Goal: Task Accomplishment & Management: Manage account settings

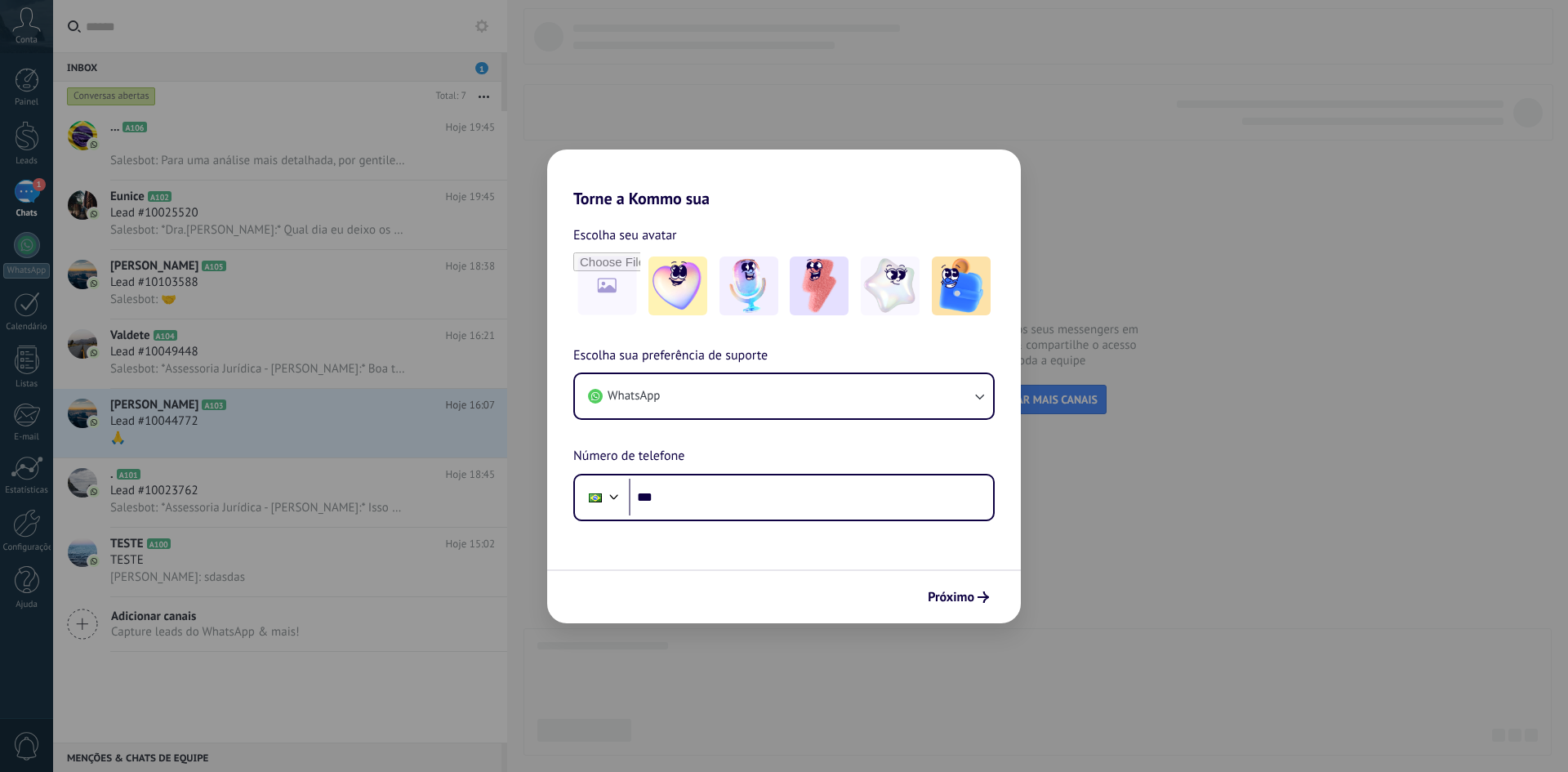
click at [1121, 183] on div "Torne a Kommo sua Escolha seu avatar Escolha sua preferência de suporte WhatsAp…" at bounding box center [784, 386] width 1568 height 772
click at [1121, 193] on div "Torne a Kommo sua Escolha seu avatar Escolha sua preferência de suporte WhatsAp…" at bounding box center [784, 386] width 1568 height 772
click at [937, 592] on span "Próximo" at bounding box center [951, 596] width 46 height 11
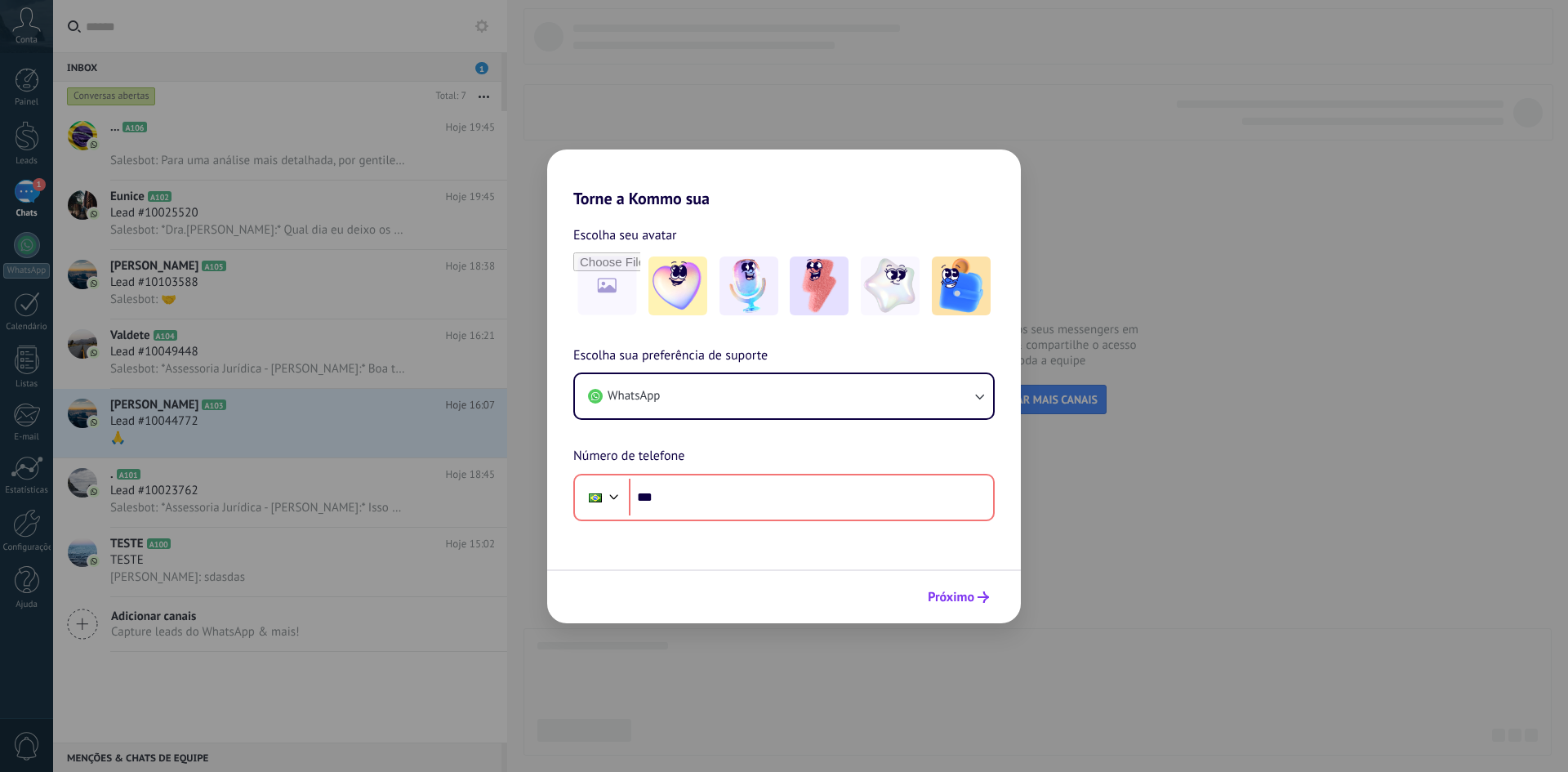
drag, startPoint x: 942, startPoint y: 595, endPoint x: 934, endPoint y: 605, distance: 12.8
click at [943, 595] on span "Próximo" at bounding box center [951, 596] width 46 height 11
click at [898, 660] on div "Torne a Kommo sua Escolha seu avatar Escolha sua preferência de suporte WhatsAp…" at bounding box center [784, 386] width 1568 height 772
drag, startPoint x: 898, startPoint y: 660, endPoint x: 556, endPoint y: 343, distance: 466.3
click at [898, 660] on div "Torne a Kommo sua Escolha seu avatar Escolha sua preferência de suporte WhatsAp…" at bounding box center [784, 386] width 1568 height 772
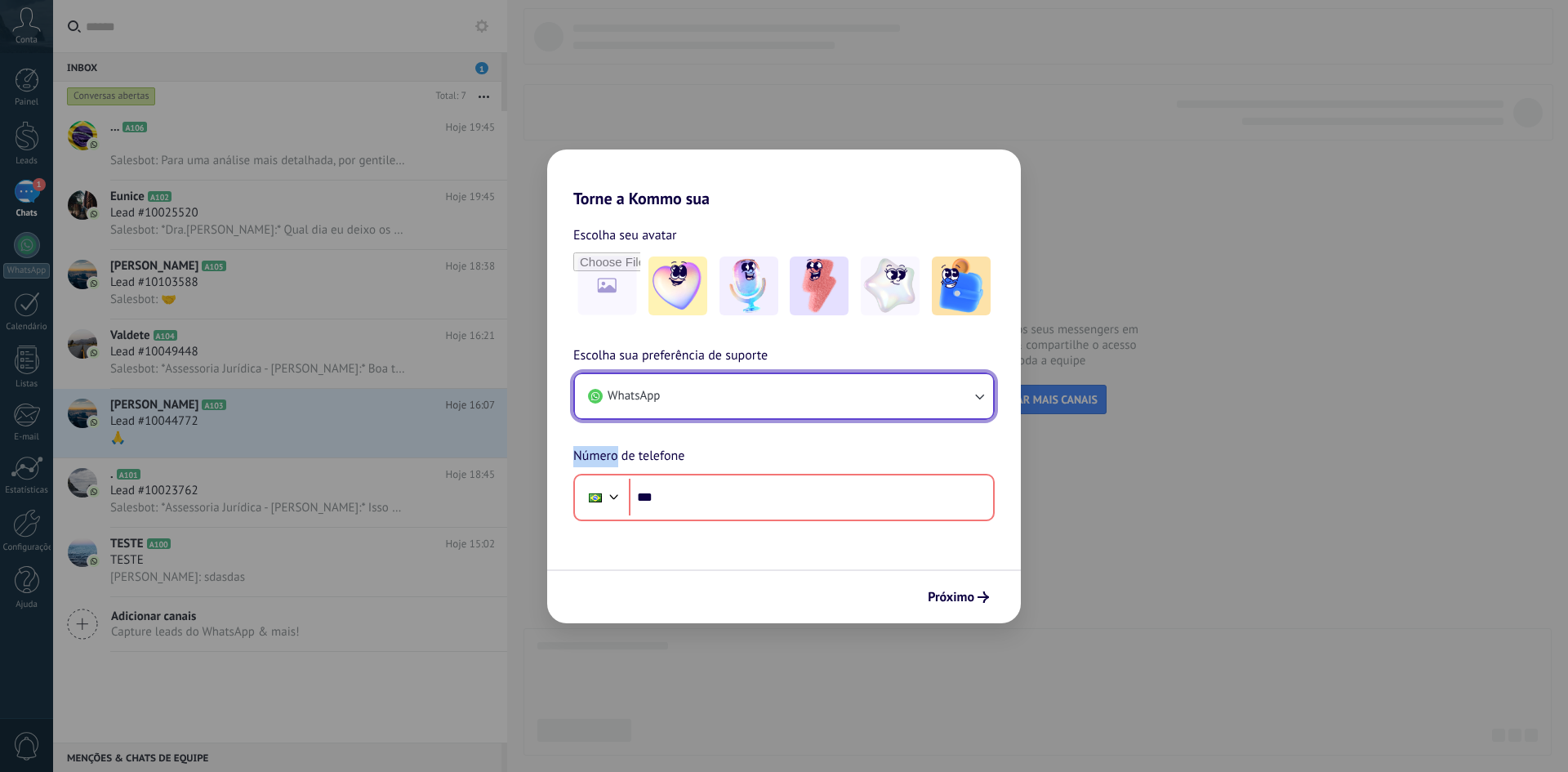
click at [691, 407] on button "WhatsApp" at bounding box center [783, 395] width 418 height 44
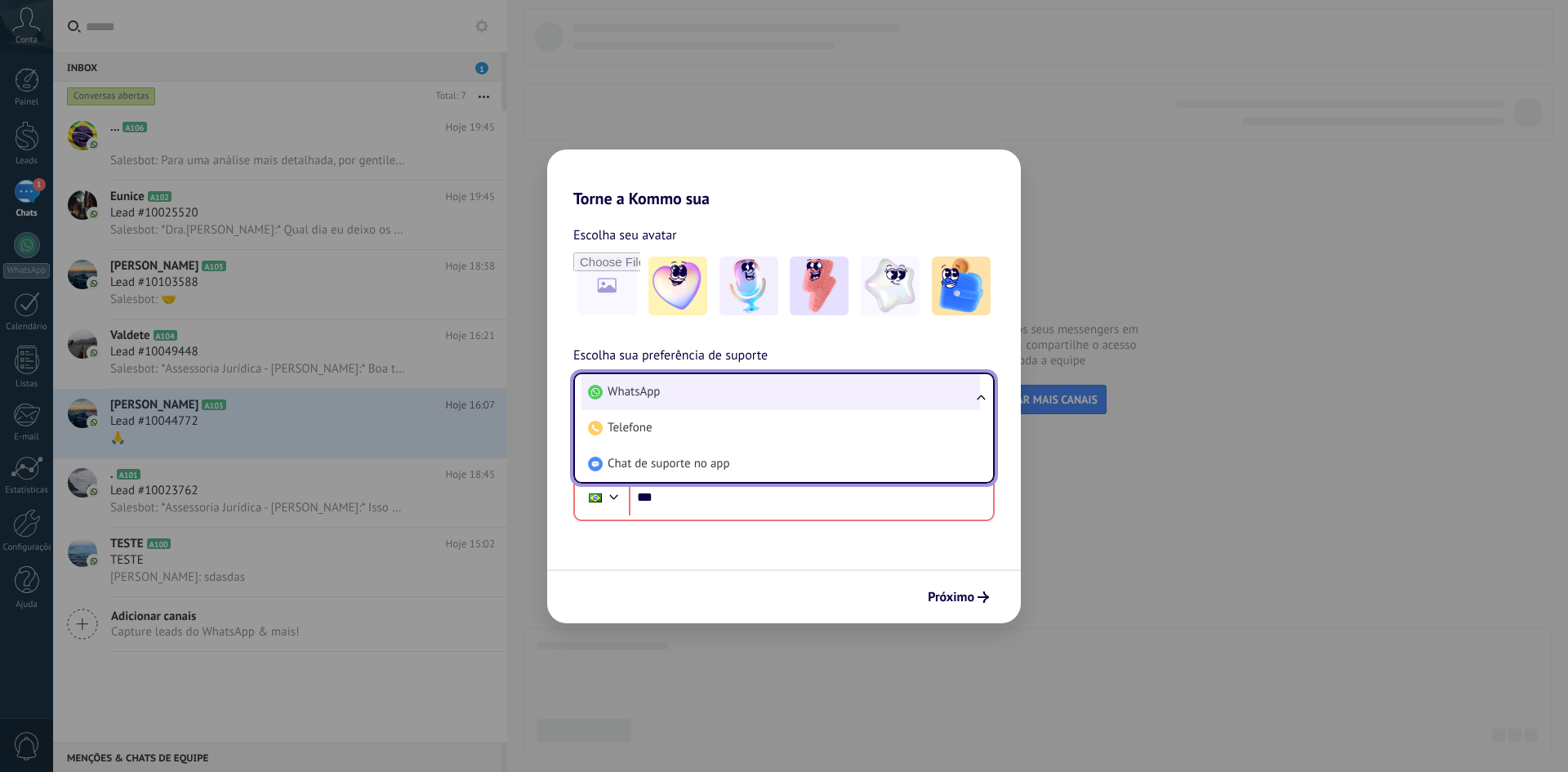
click at [686, 392] on li "WhatsApp" at bounding box center [781, 392] width 398 height 36
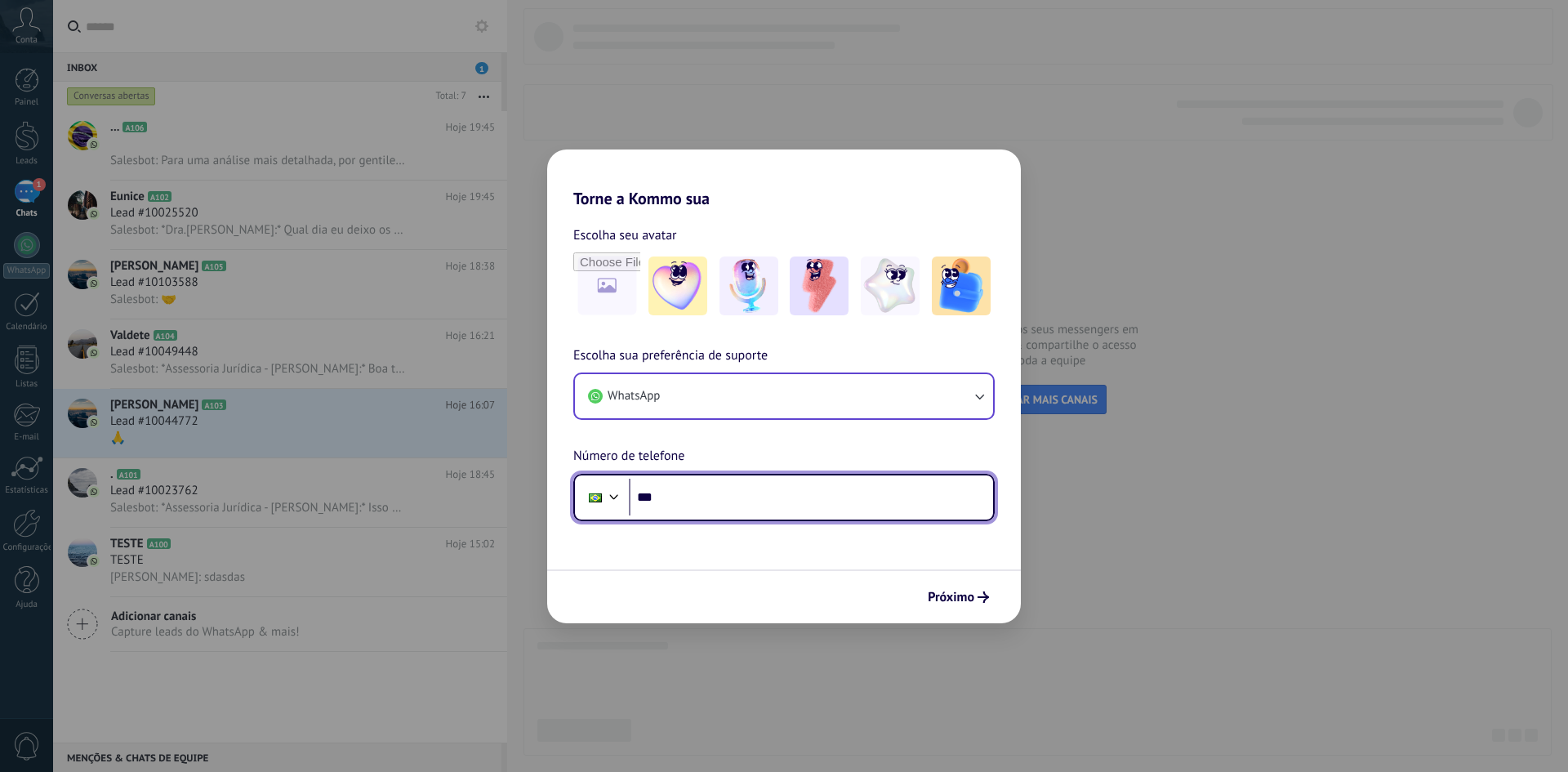
click at [713, 490] on input "***" at bounding box center [811, 497] width 364 height 38
drag, startPoint x: 684, startPoint y: 499, endPoint x: 507, endPoint y: 500, distance: 177.0
click at [507, 500] on div "**********" at bounding box center [784, 386] width 1568 height 772
type input "**********"
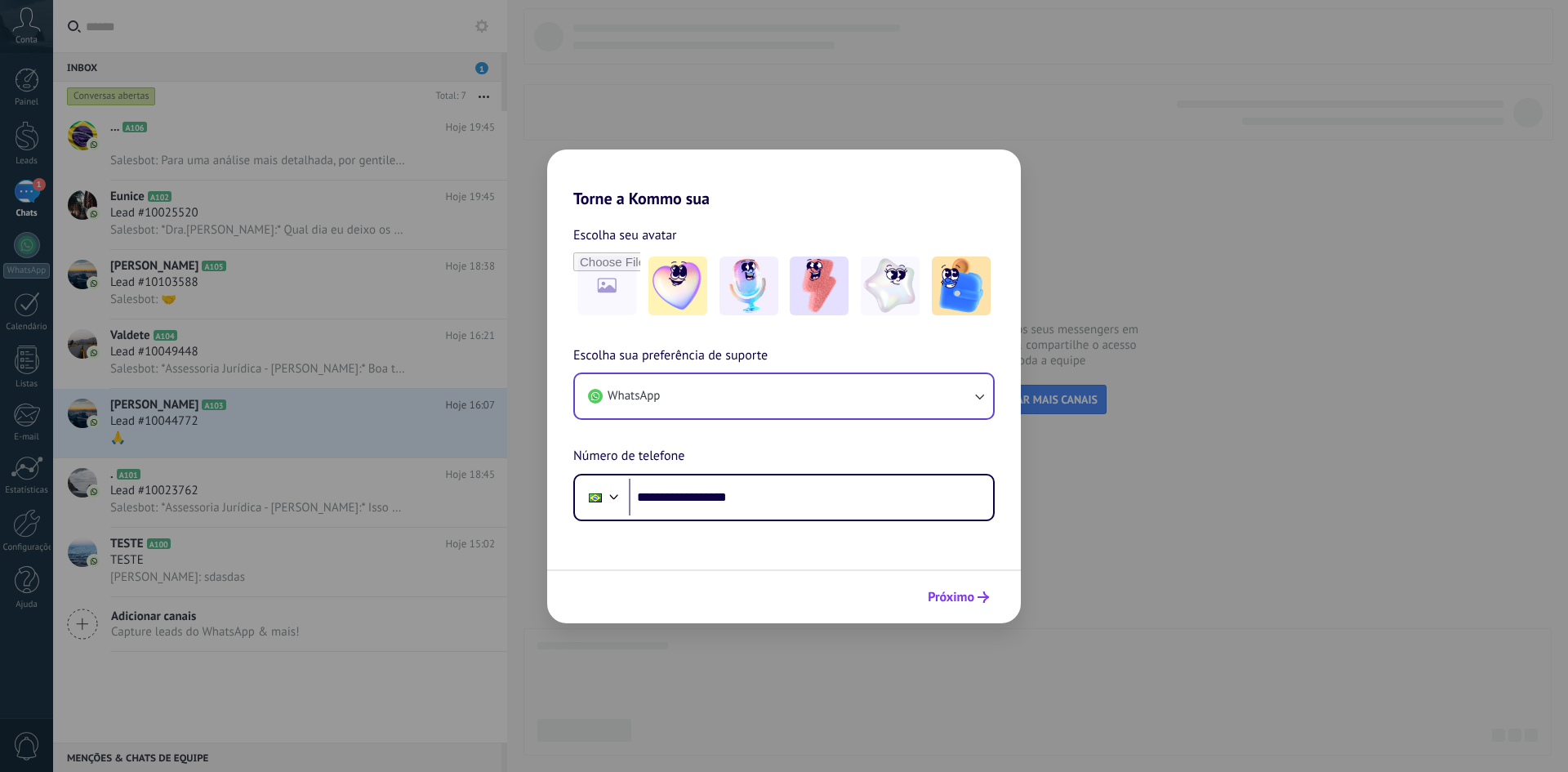
click at [975, 597] on span "Próximo" at bounding box center [957, 596] width 61 height 11
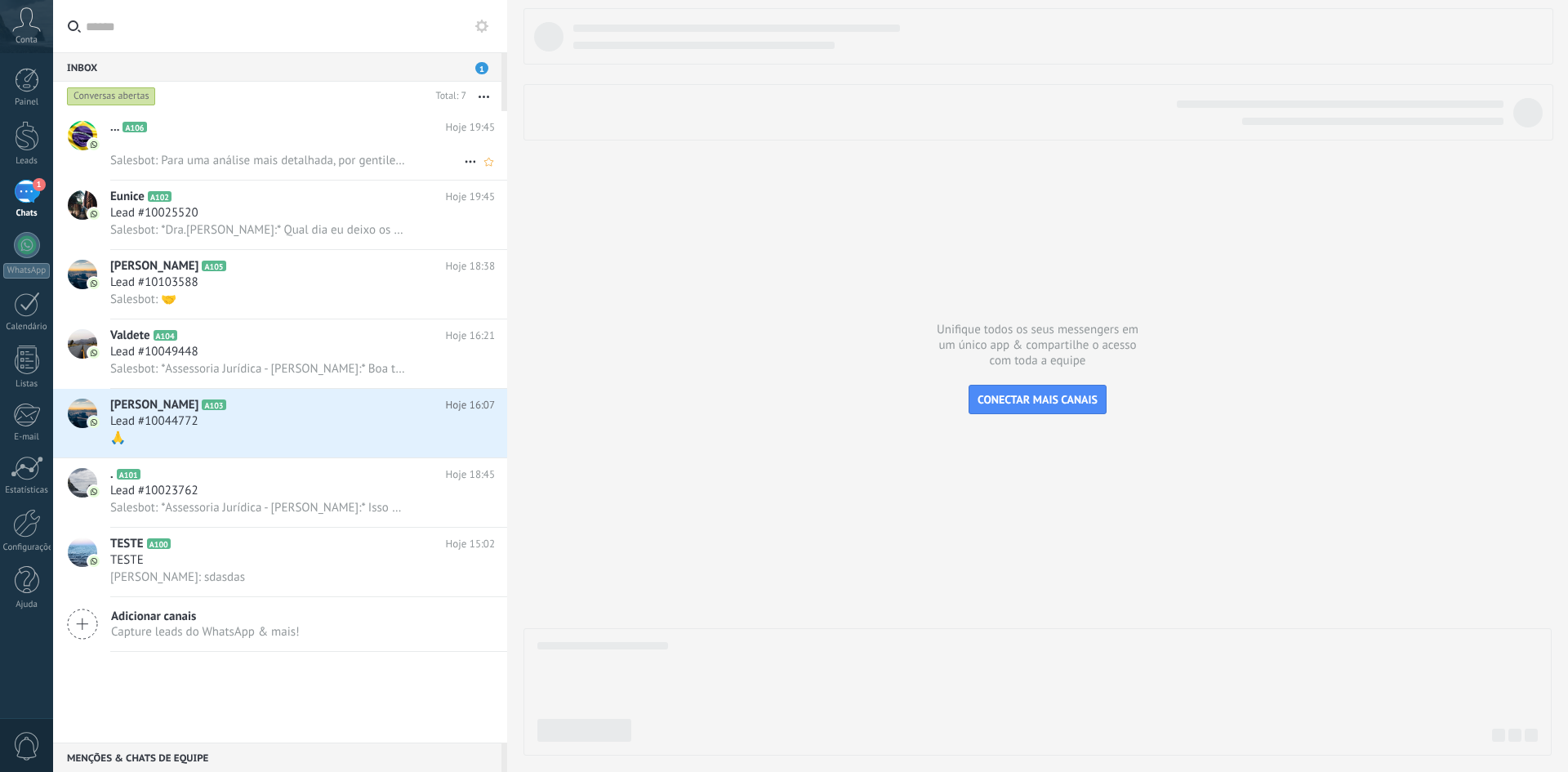
click at [232, 161] on span "Salesbot: Para uma análise mais detalhada, por gentileza, você poderia enviar u…" at bounding box center [257, 161] width 295 height 15
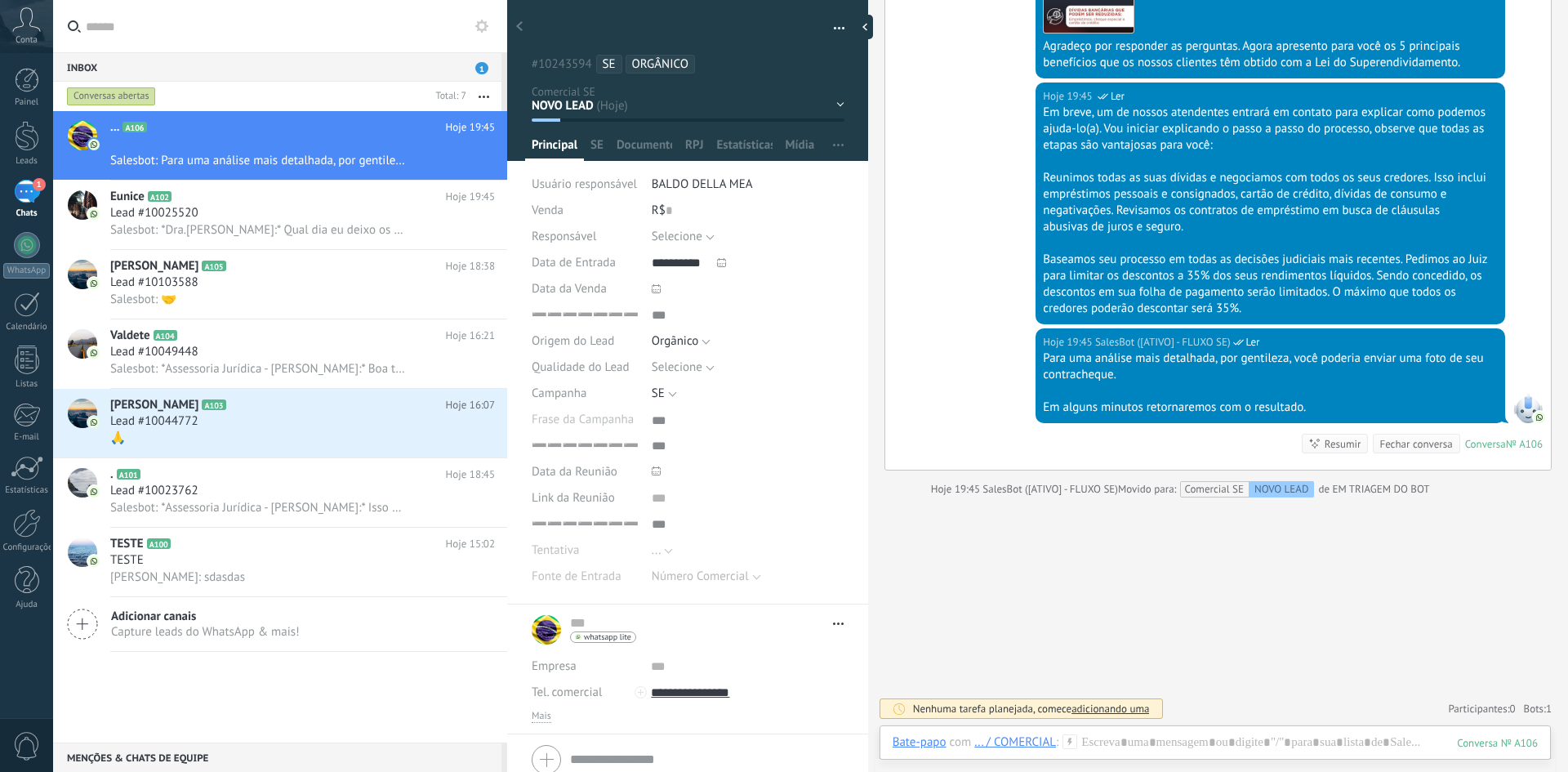
scroll to position [1571, 0]
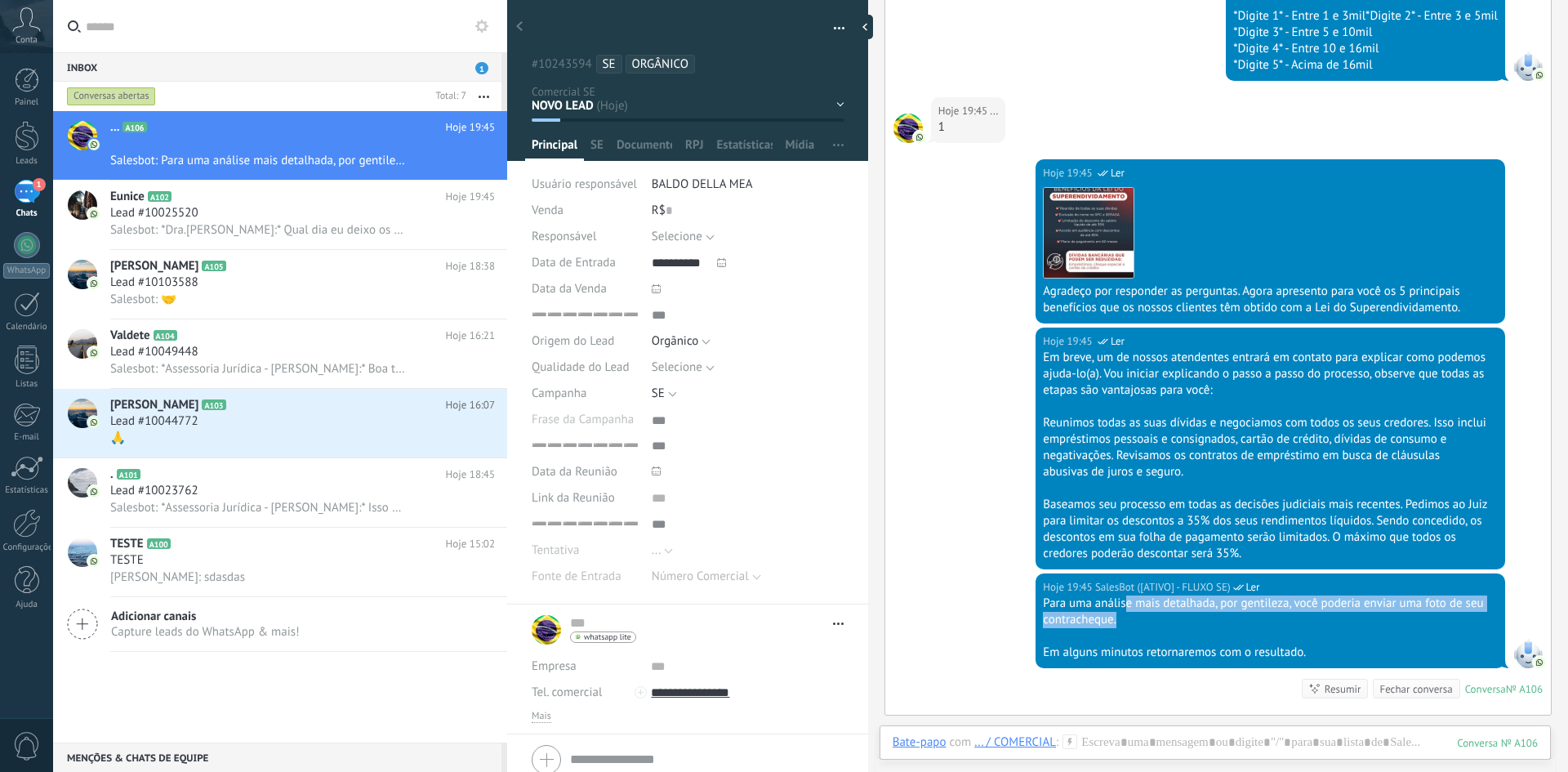
click at [1193, 612] on div "Para uma análise mais detalhada, por gentileza, você poderia enviar uma foto de…" at bounding box center [1270, 611] width 455 height 33
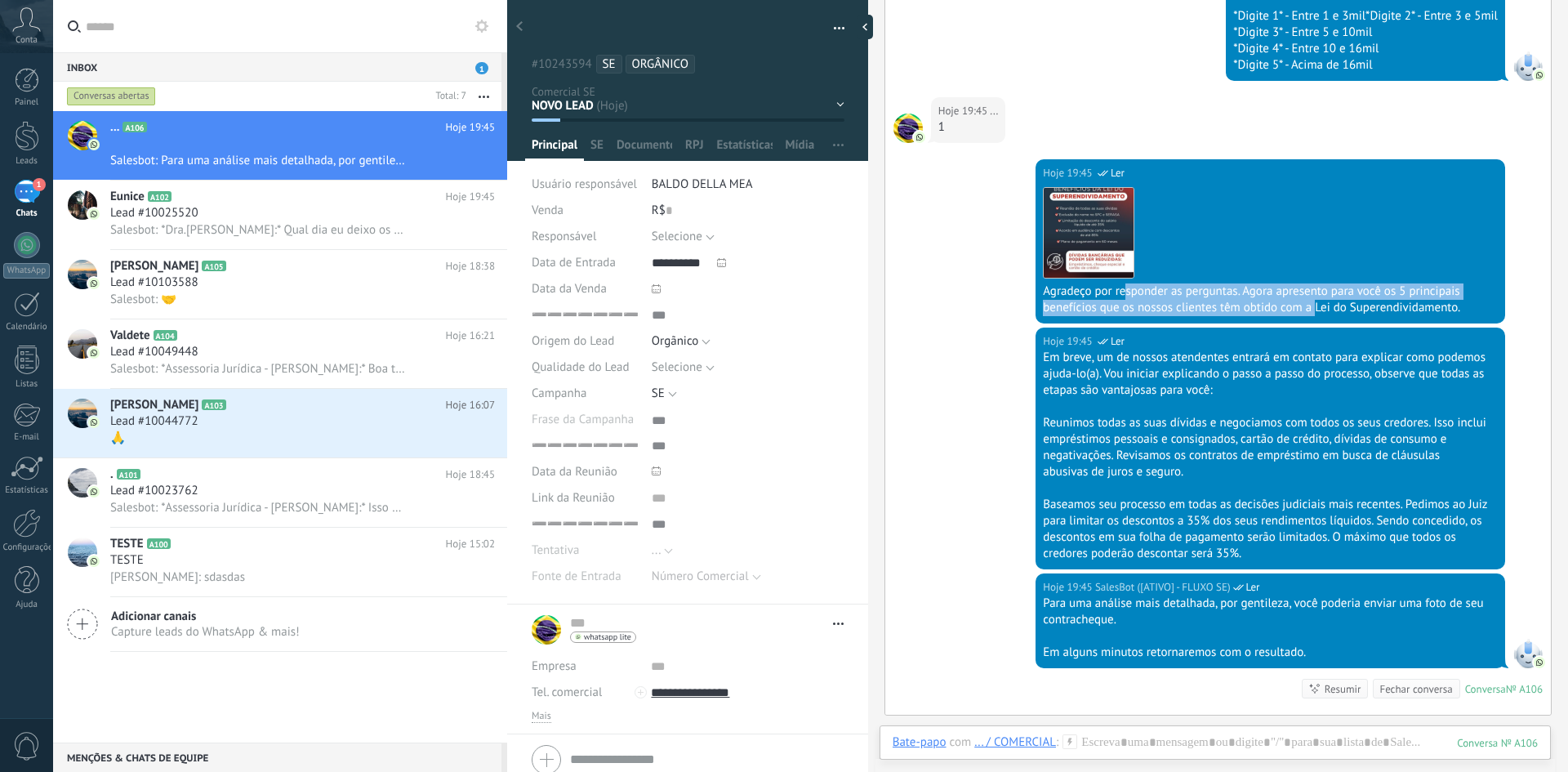
drag, startPoint x: 1180, startPoint y: 292, endPoint x: 1313, endPoint y: 302, distance: 133.4
click at [1313, 302] on div "Agradeço por responder as perguntas. Agora apresento para você os 5 principais …" at bounding box center [1270, 300] width 455 height 33
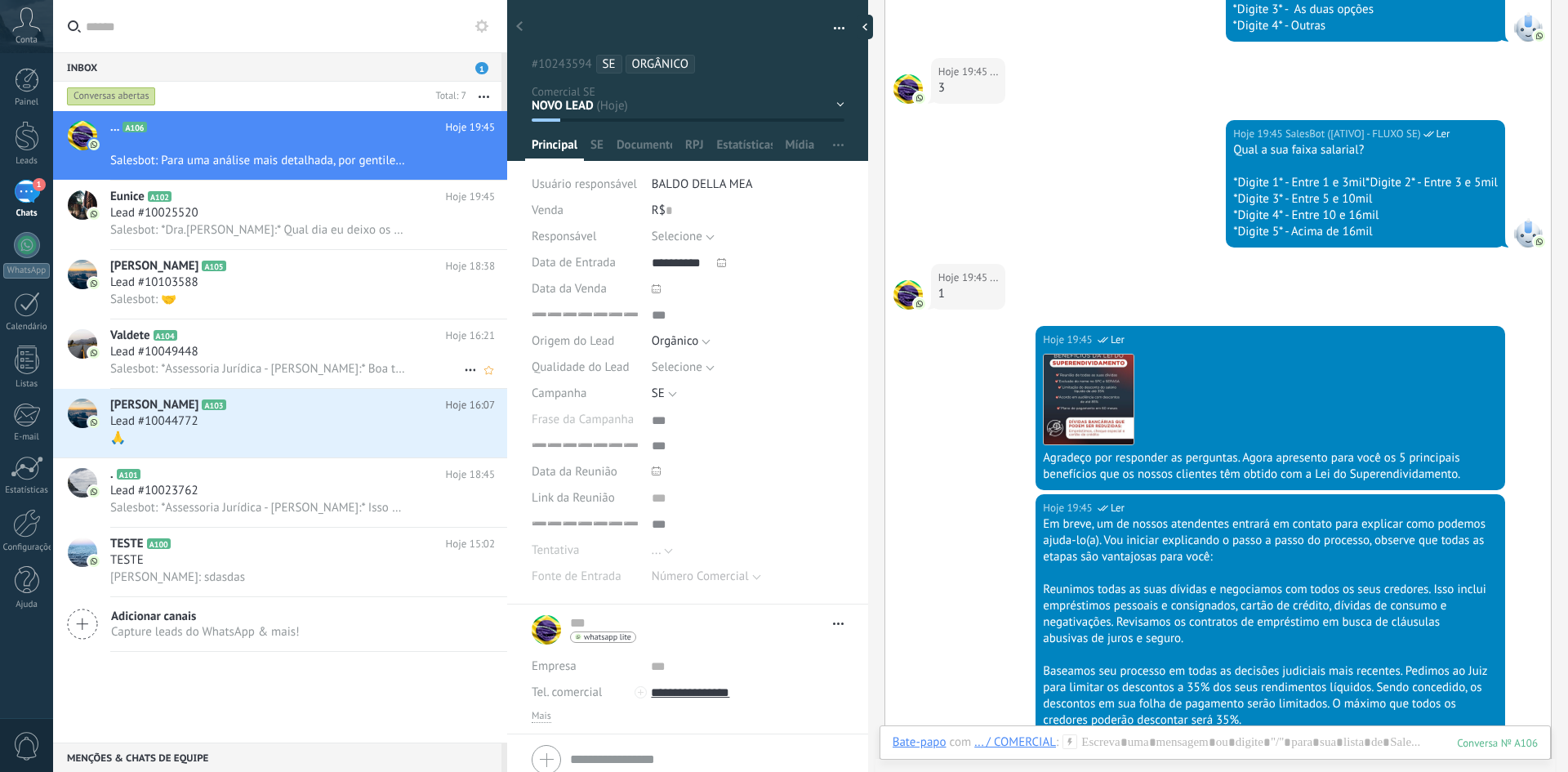
scroll to position [510, 0]
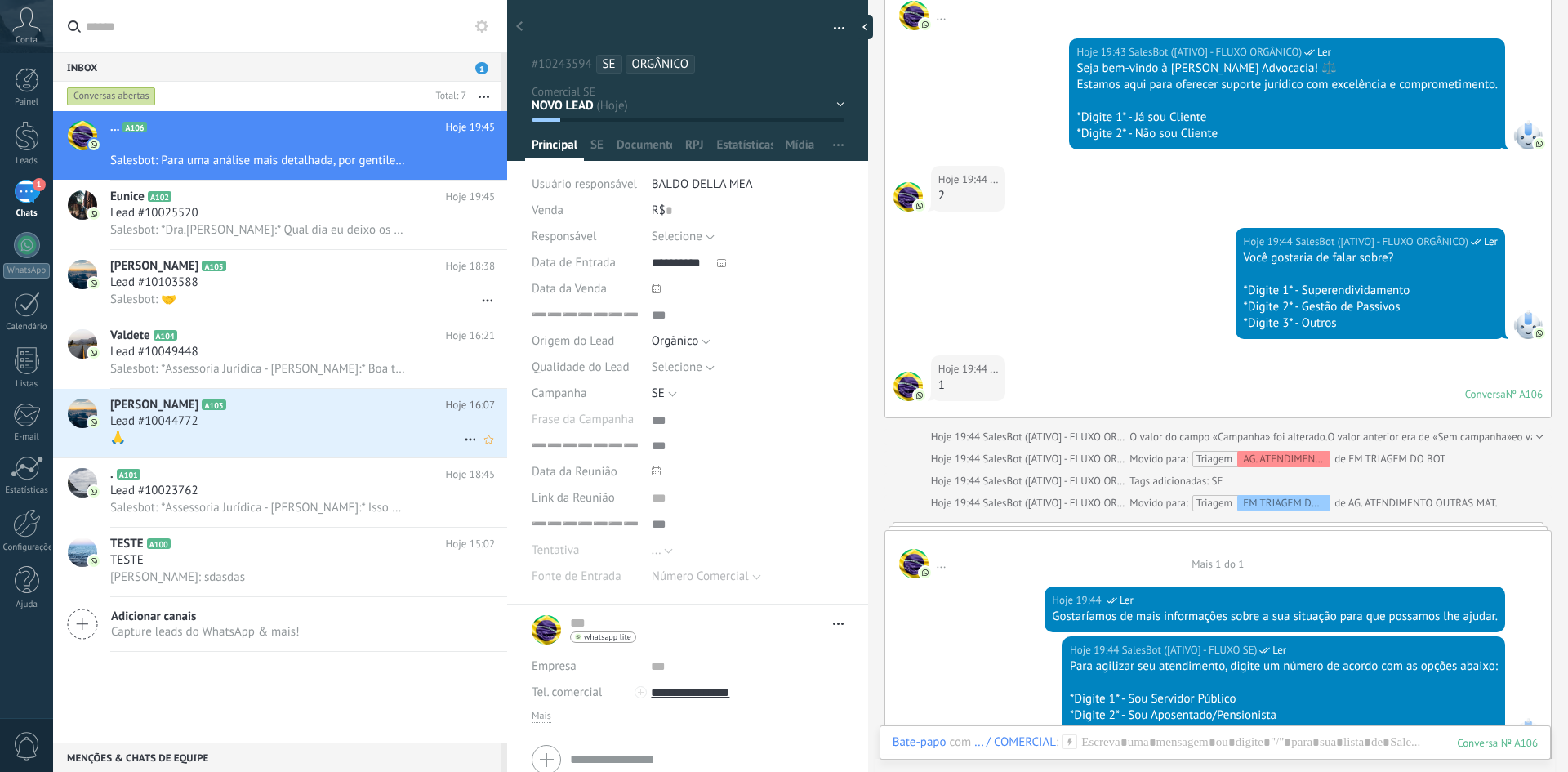
click at [175, 427] on span "Lead #10044772" at bounding box center [154, 421] width 88 height 16
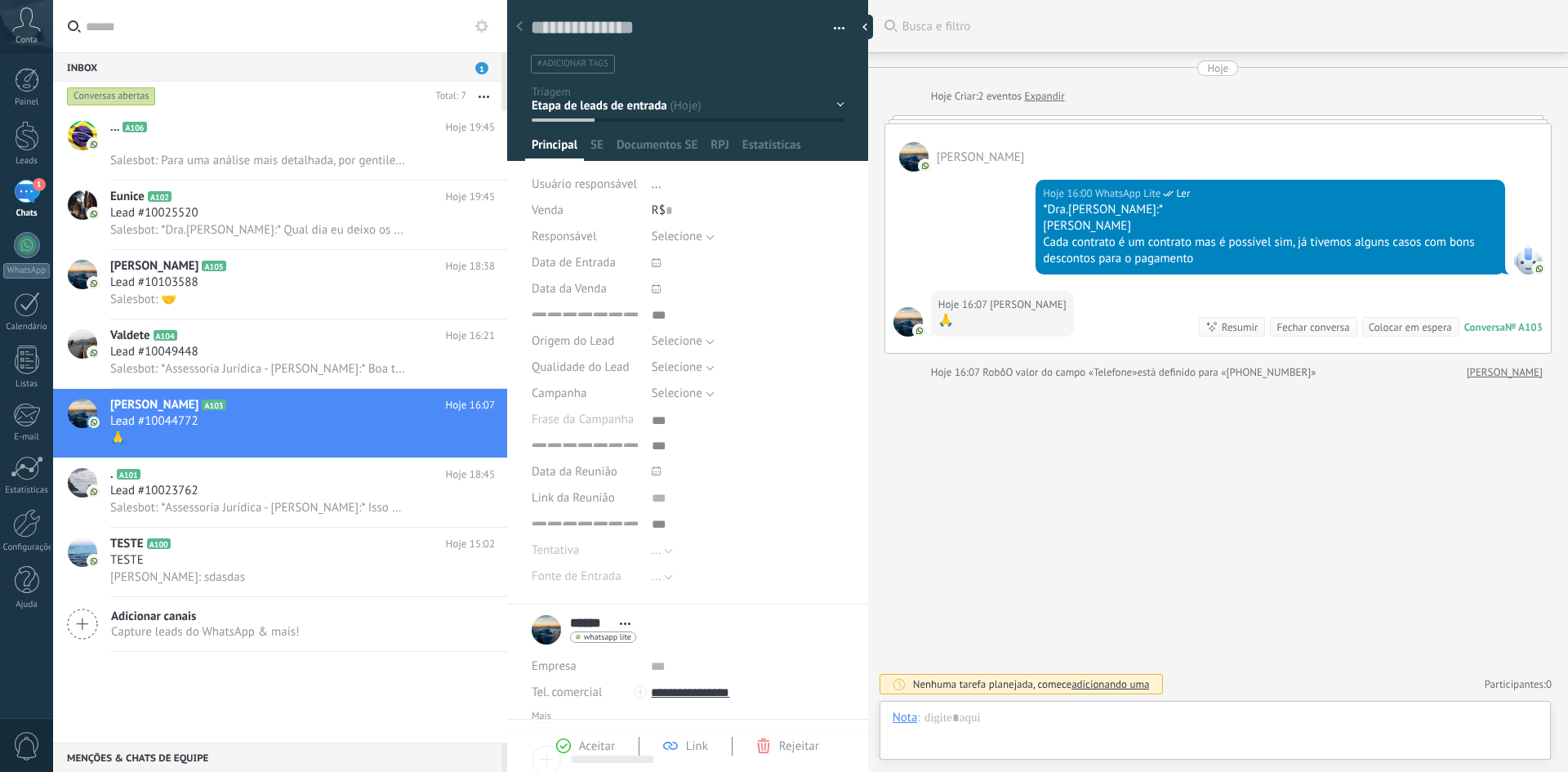
scroll to position [16, 0]
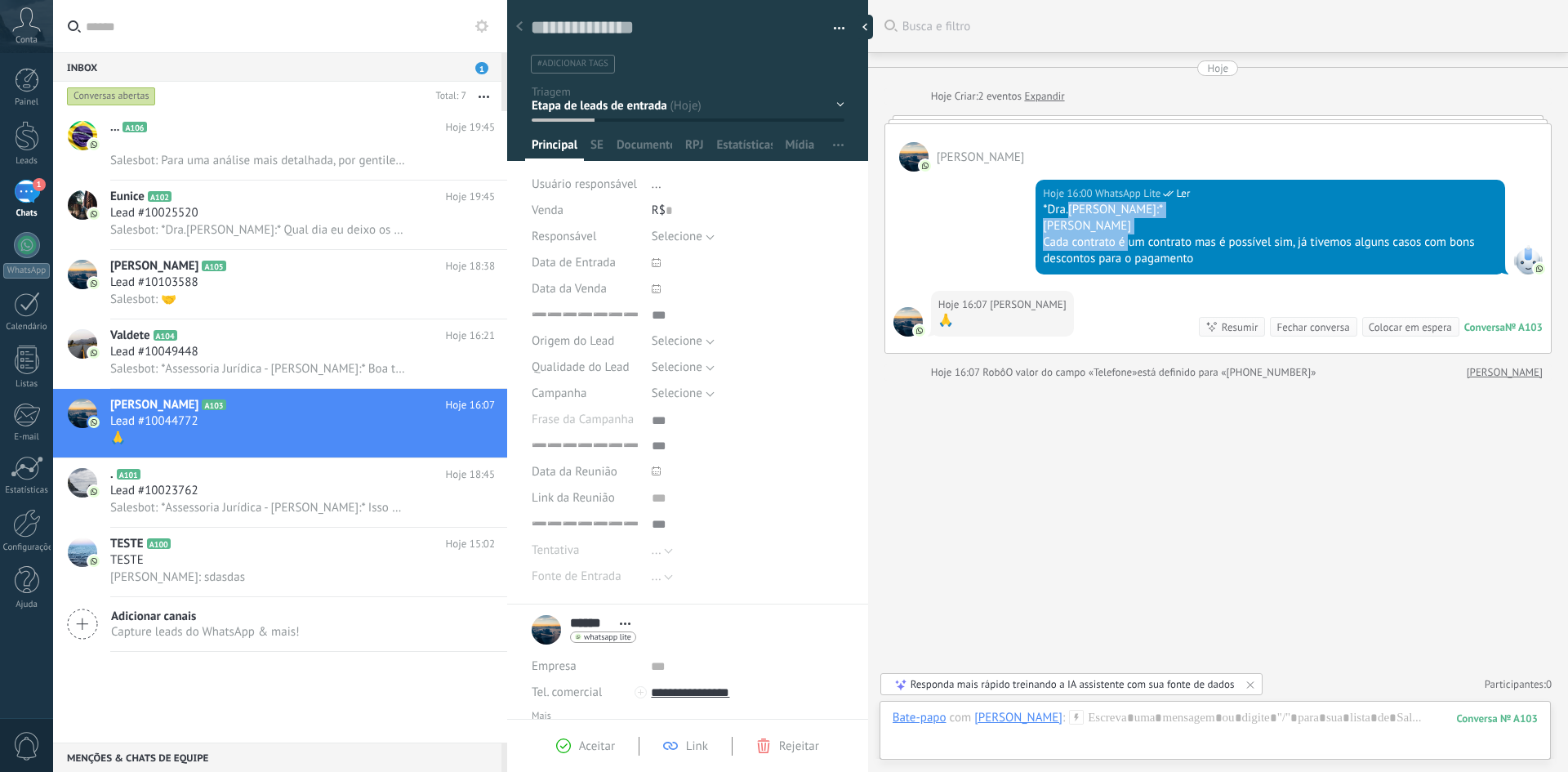
drag, startPoint x: 1066, startPoint y: 211, endPoint x: 1127, endPoint y: 244, distance: 69.4
click at [1127, 244] on div "*Dra.[PERSON_NAME]:* [PERSON_NAME] contrato é um contrato mas é possível sim, j…" at bounding box center [1270, 234] width 455 height 65
click at [1127, 244] on div "Cada contrato é um contrato mas é possível sim, já tivemos alguns casos com bon…" at bounding box center [1270, 251] width 455 height 33
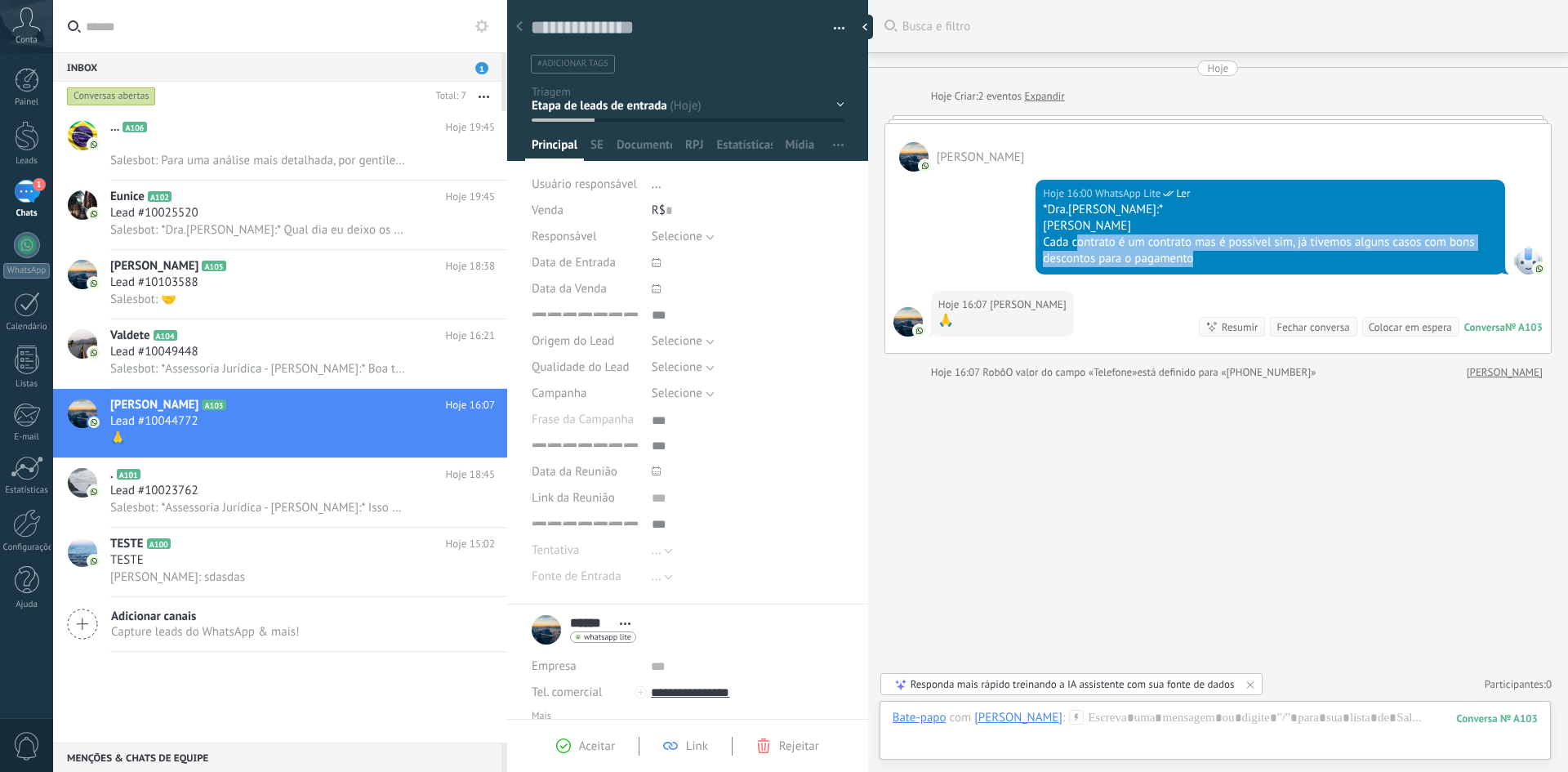
drag, startPoint x: 1077, startPoint y: 240, endPoint x: 1245, endPoint y: 257, distance: 168.9
click at [1245, 257] on div "Cada contrato é um contrato mas é possível sim, já tivemos alguns casos com bon…" at bounding box center [1270, 251] width 455 height 33
drag, startPoint x: 1157, startPoint y: 240, endPoint x: 1241, endPoint y: 256, distance: 85.5
click at [1241, 256] on div "Cada contrato é um contrato mas é possível sim, já tivemos alguns casos com bon…" at bounding box center [1270, 251] width 455 height 33
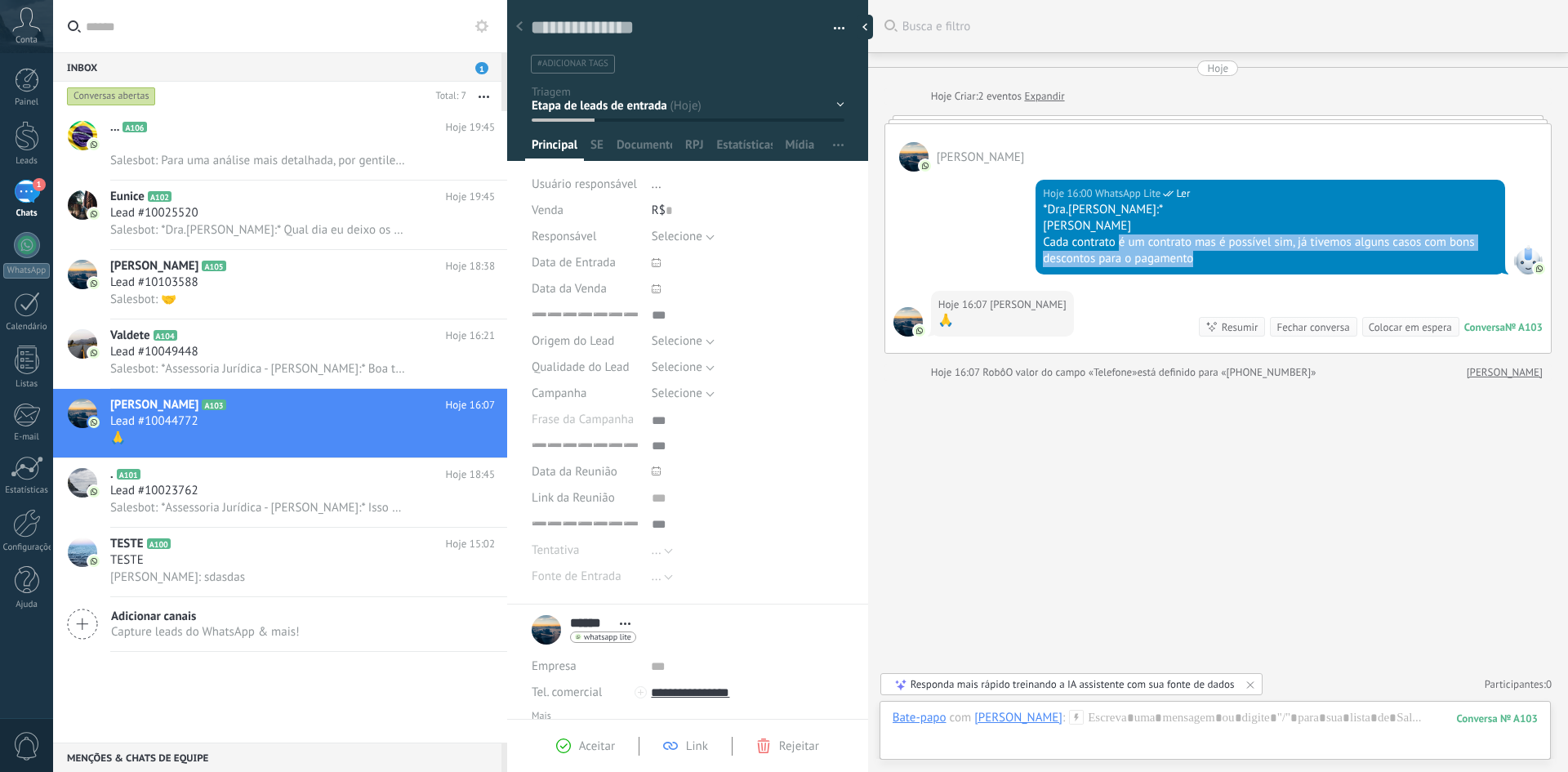
click at [1241, 256] on div "Cada contrato é um contrato mas é possível sim, já tivemos alguns casos com bon…" at bounding box center [1270, 251] width 455 height 33
drag, startPoint x: 1220, startPoint y: 260, endPoint x: 1025, endPoint y: 198, distance: 204.6
click at [1025, 198] on div "Hoje 16:00 WhatsApp Lite Ler *Dra.[PERSON_NAME]:* [PERSON_NAME] contrato é um c…" at bounding box center [1218, 231] width 665 height 119
click at [1119, 249] on div "Cada contrato é um contrato mas é possível sim, já tivemos alguns casos com bon…" at bounding box center [1270, 251] width 455 height 33
click at [31, 103] on div "Painel" at bounding box center [27, 102] width 47 height 10
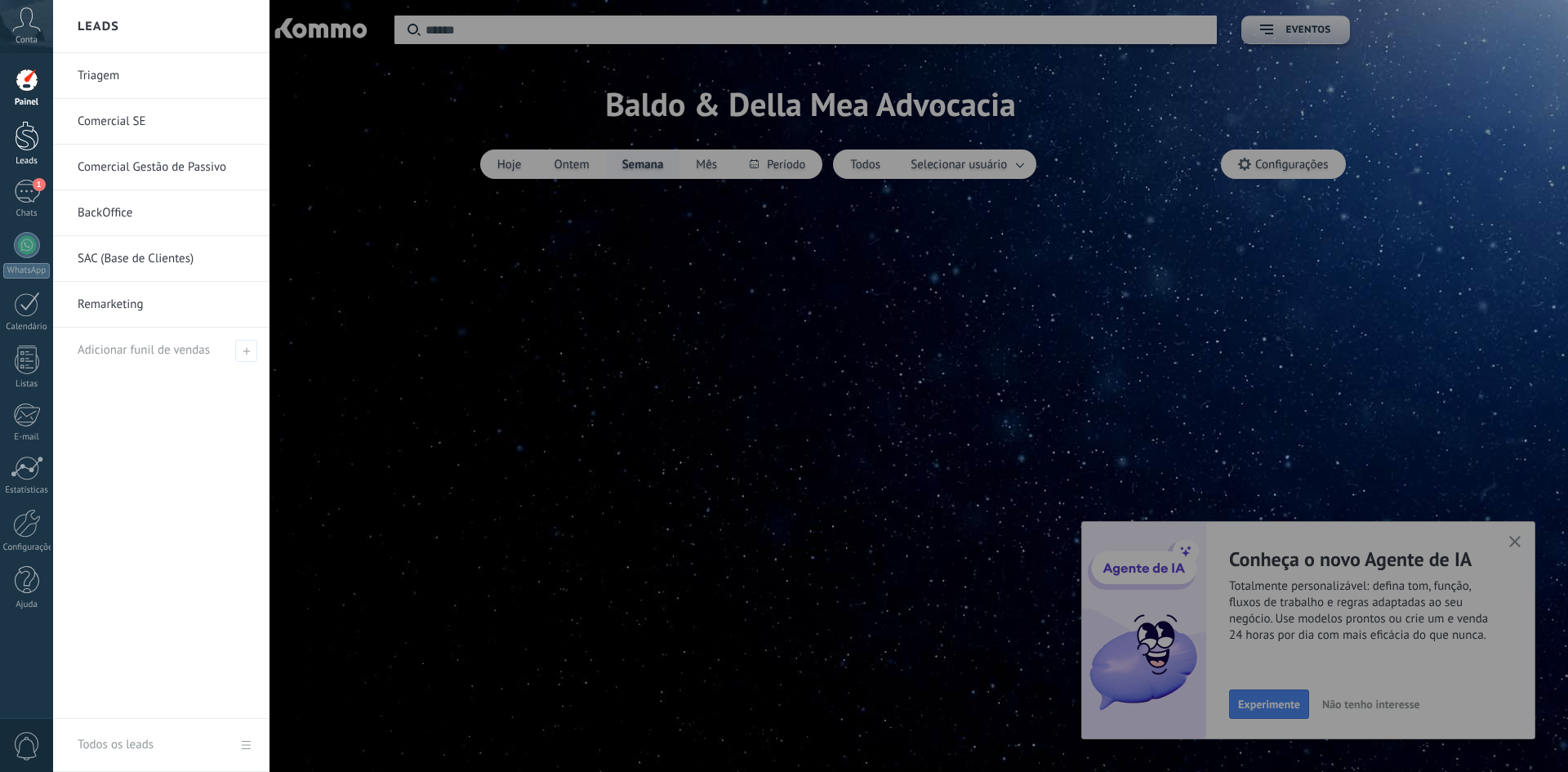
click at [31, 146] on div at bounding box center [27, 136] width 25 height 30
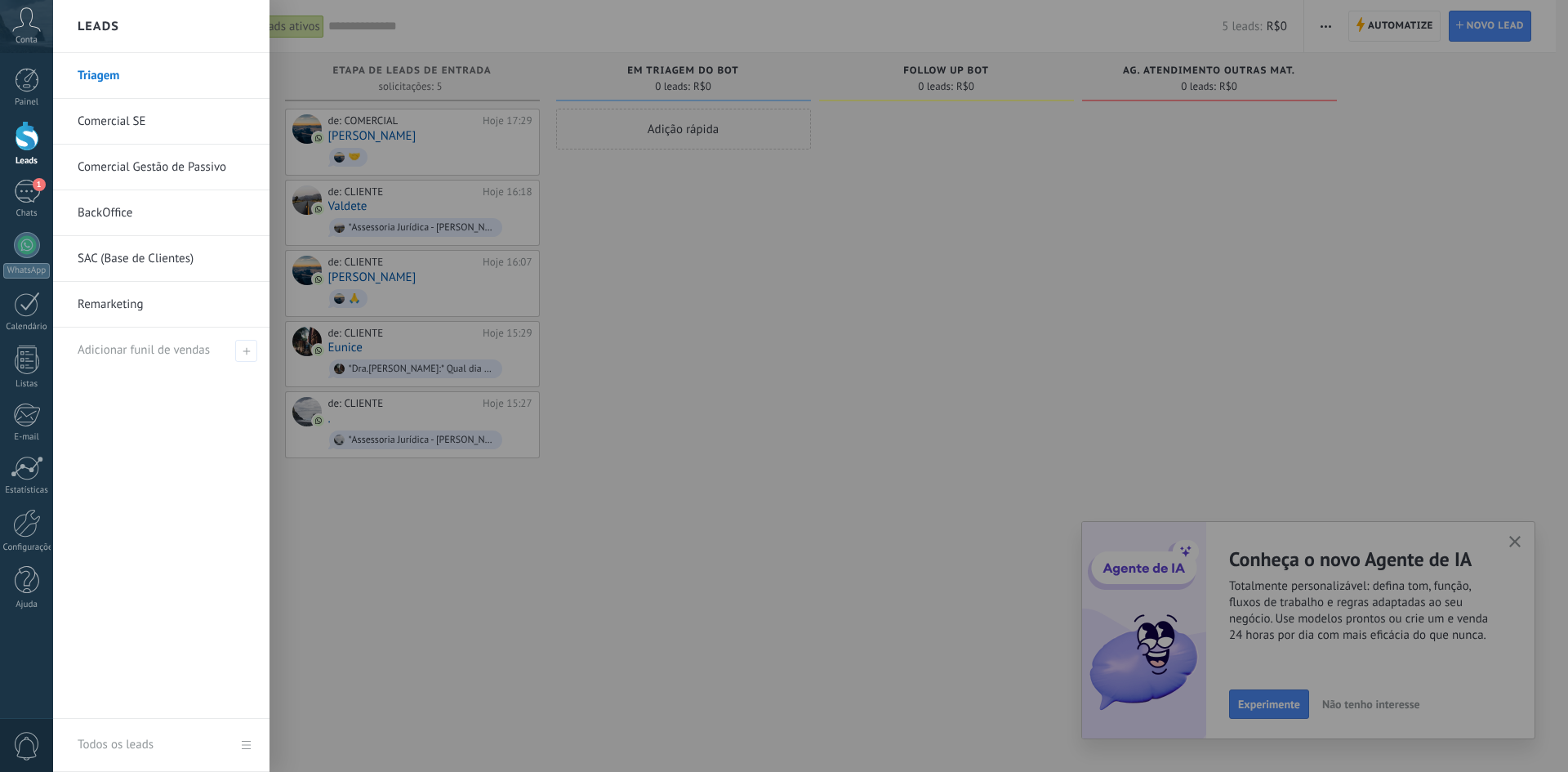
click at [137, 211] on link "BackOffice" at bounding box center [165, 213] width 175 height 46
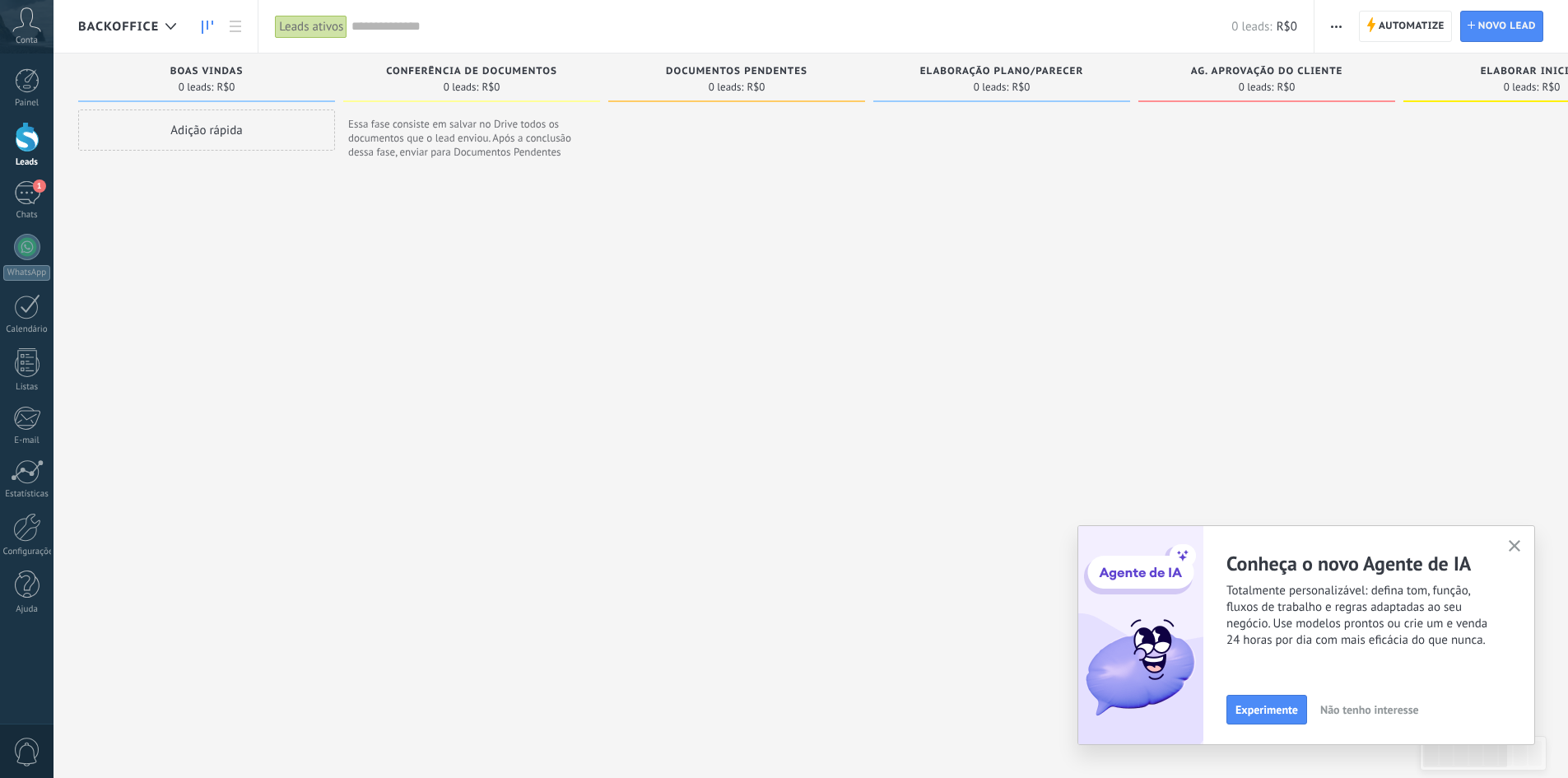
click at [1520, 543] on icon "button" at bounding box center [1515, 546] width 12 height 12
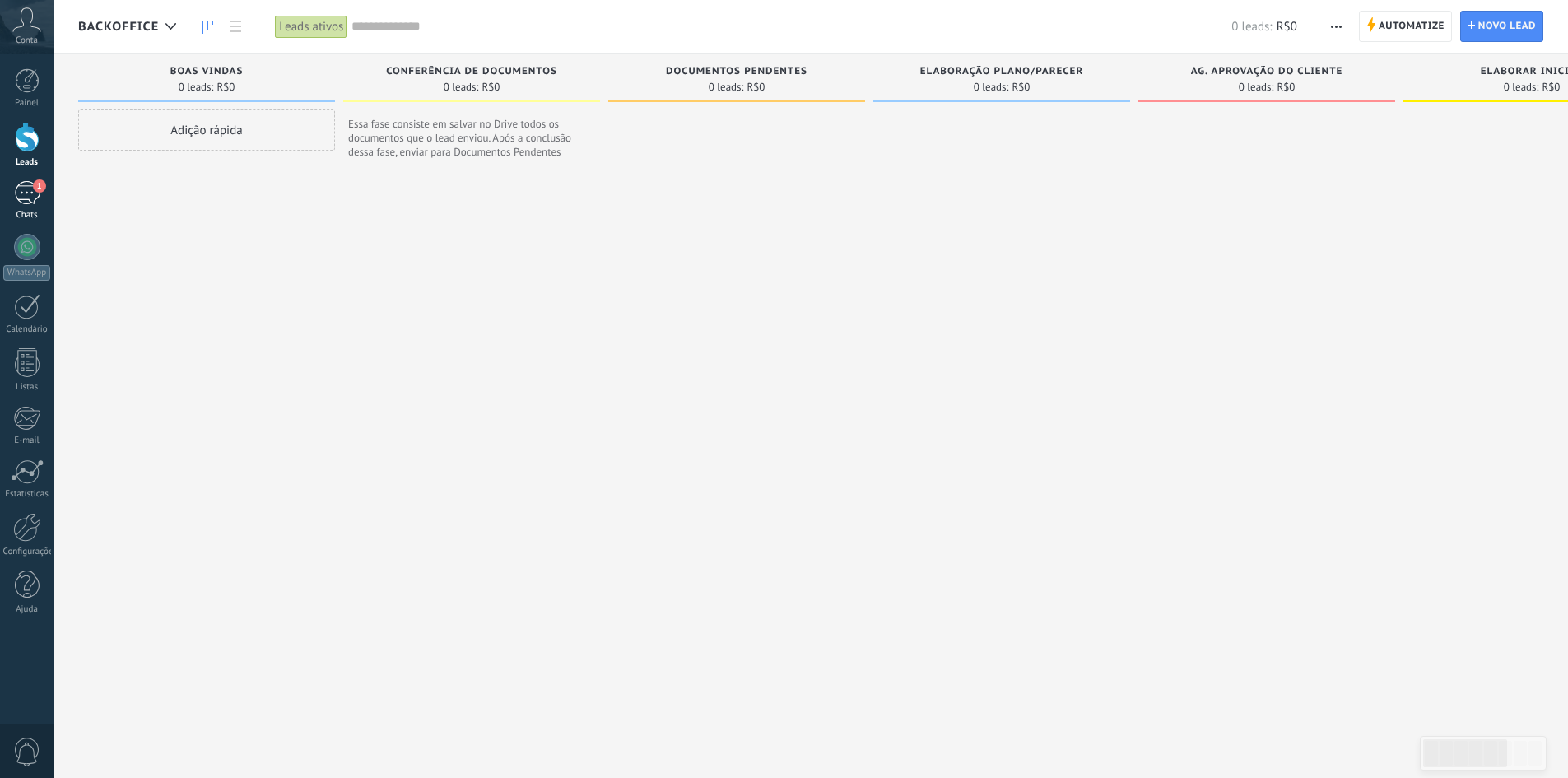
click at [27, 190] on div "1" at bounding box center [27, 193] width 26 height 24
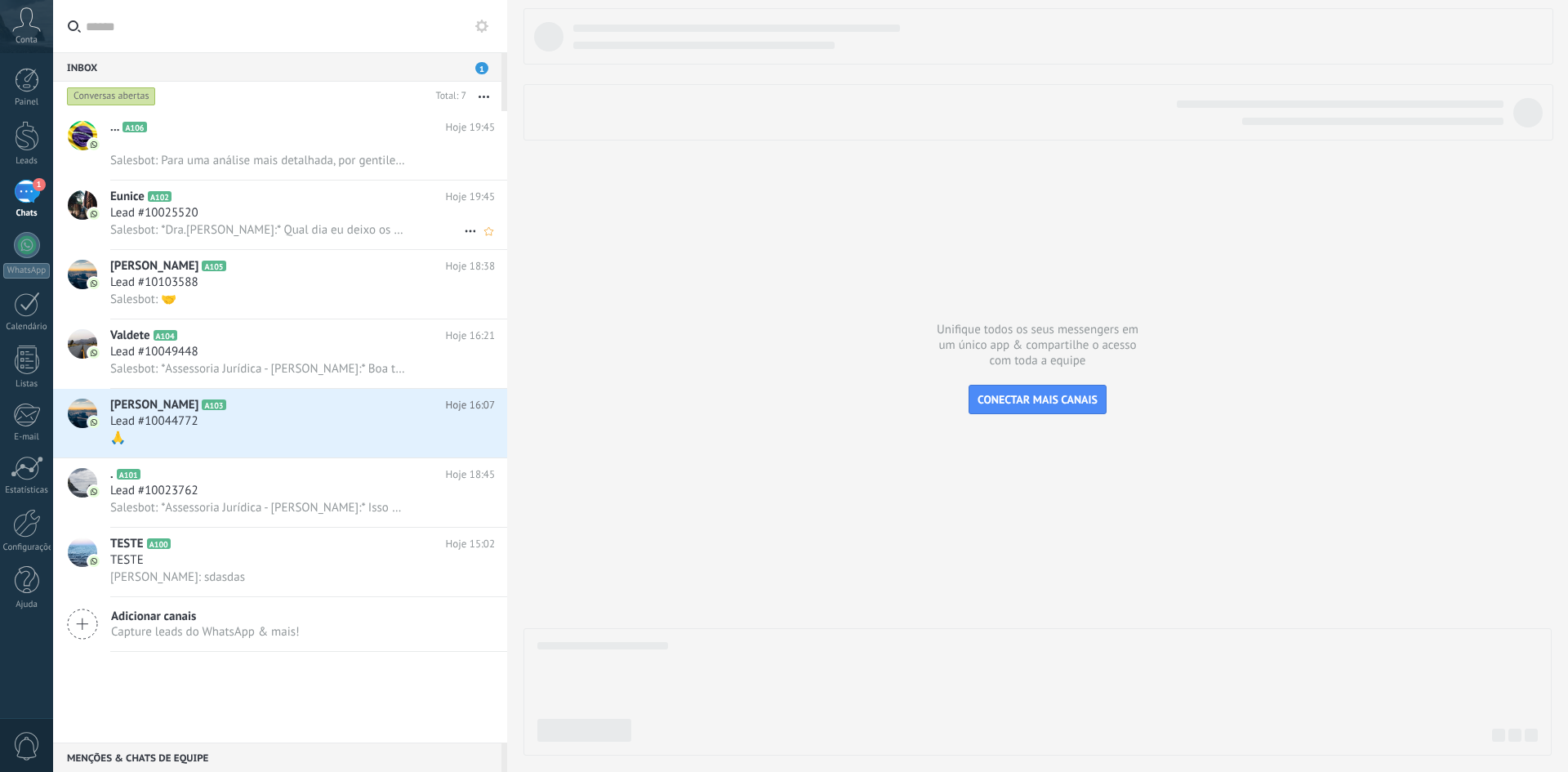
click at [246, 223] on span "Salesbot: *Dra.[PERSON_NAME]:* Qual dia eu deixo os boletos ?" at bounding box center [257, 230] width 295 height 15
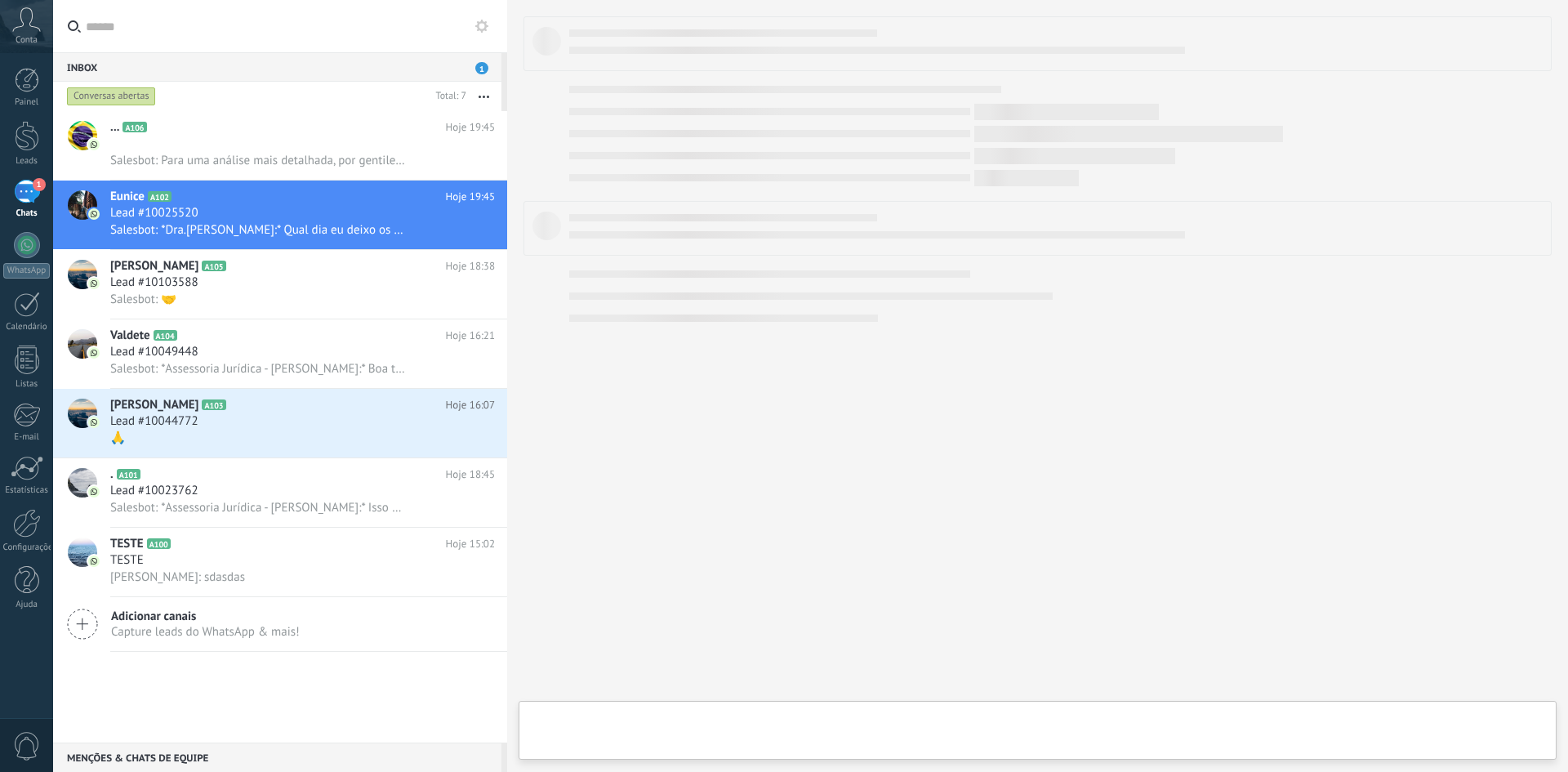
type textarea "***"
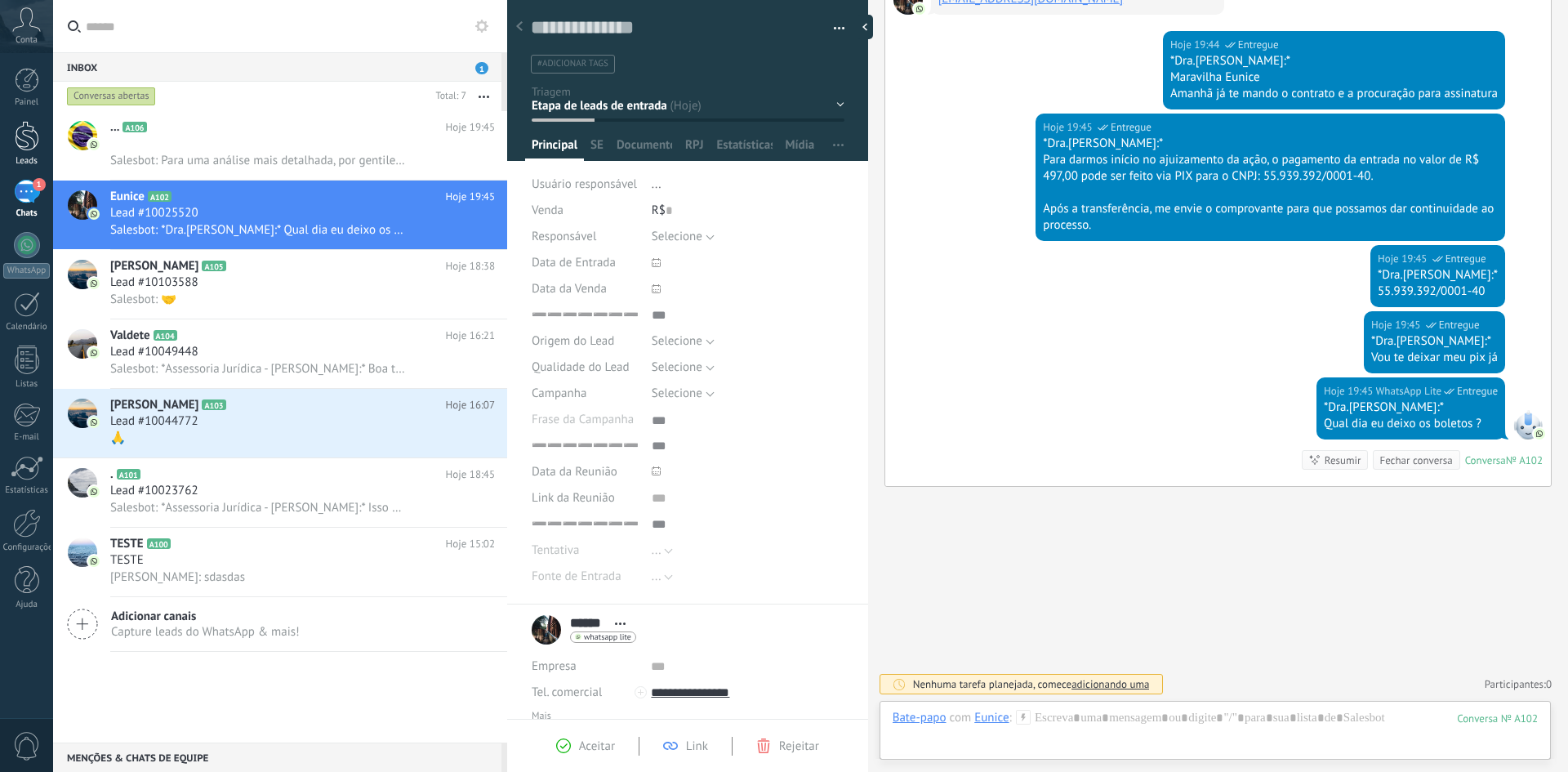
click at [25, 142] on div at bounding box center [27, 136] width 25 height 30
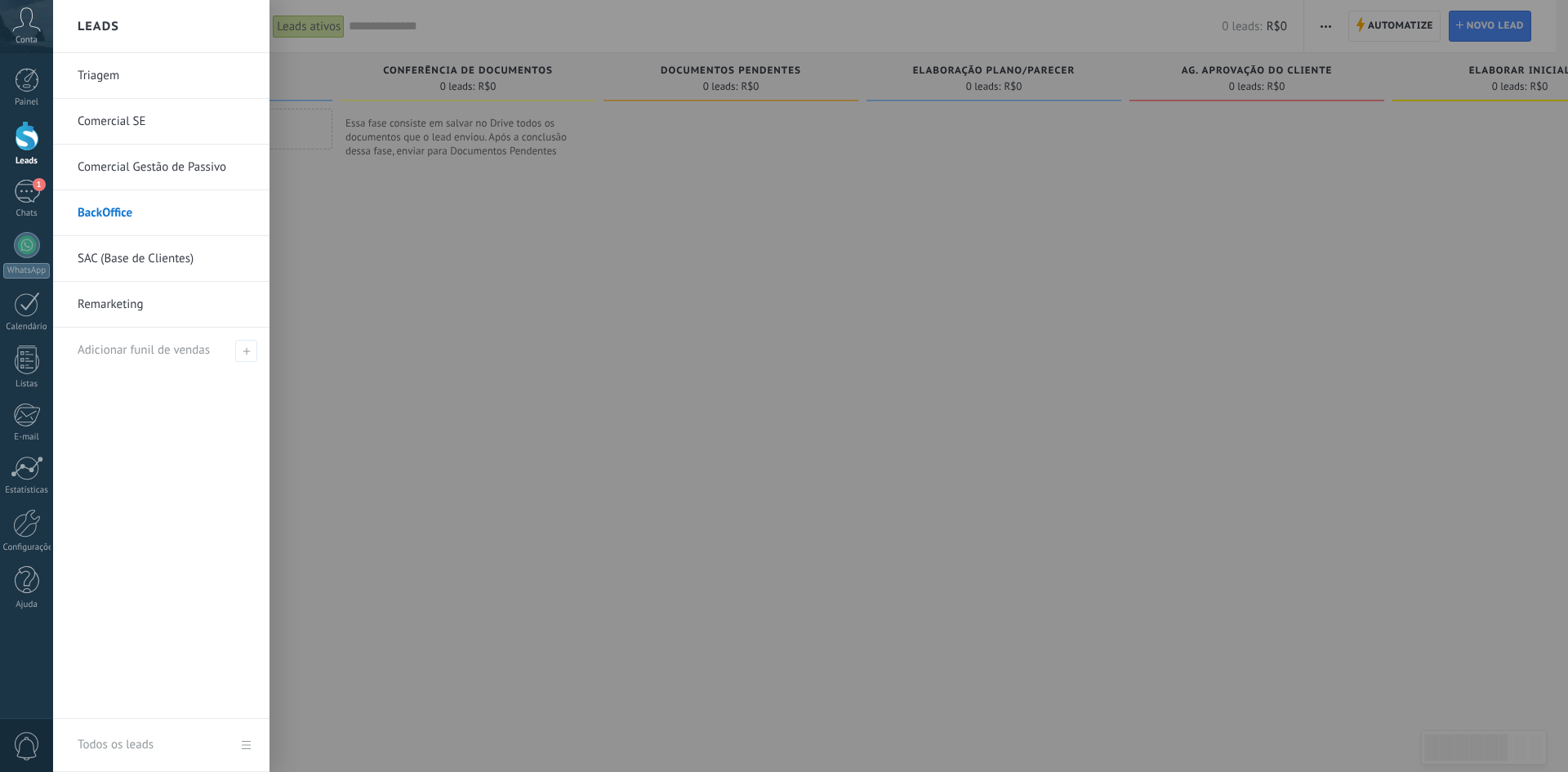
click at [144, 259] on link "SAC (Base de Clientes)" at bounding box center [165, 258] width 175 height 46
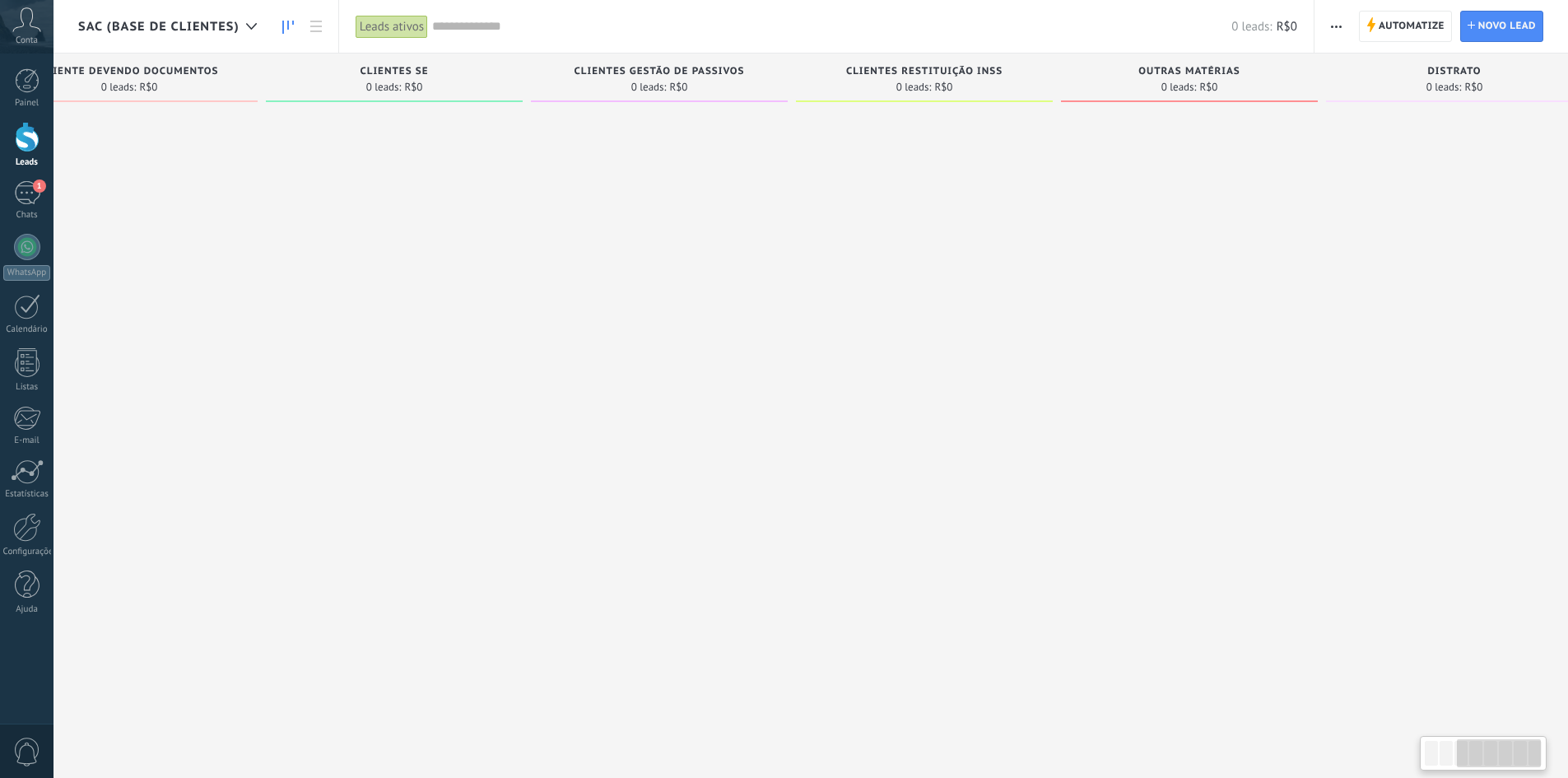
drag, startPoint x: 1265, startPoint y: 202, endPoint x: 707, endPoint y: 204, distance: 558.0
click at [707, 204] on div at bounding box center [659, 390] width 257 height 563
drag, startPoint x: 1295, startPoint y: 245, endPoint x: 857, endPoint y: 239, distance: 438.0
click at [857, 239] on div "Etapa de leads de entrada solicitações: 0 0 0 0 0 0 0 0 0 CLIENTE AG. AGENDIMEN…" at bounding box center [500, 363] width 2137 height 619
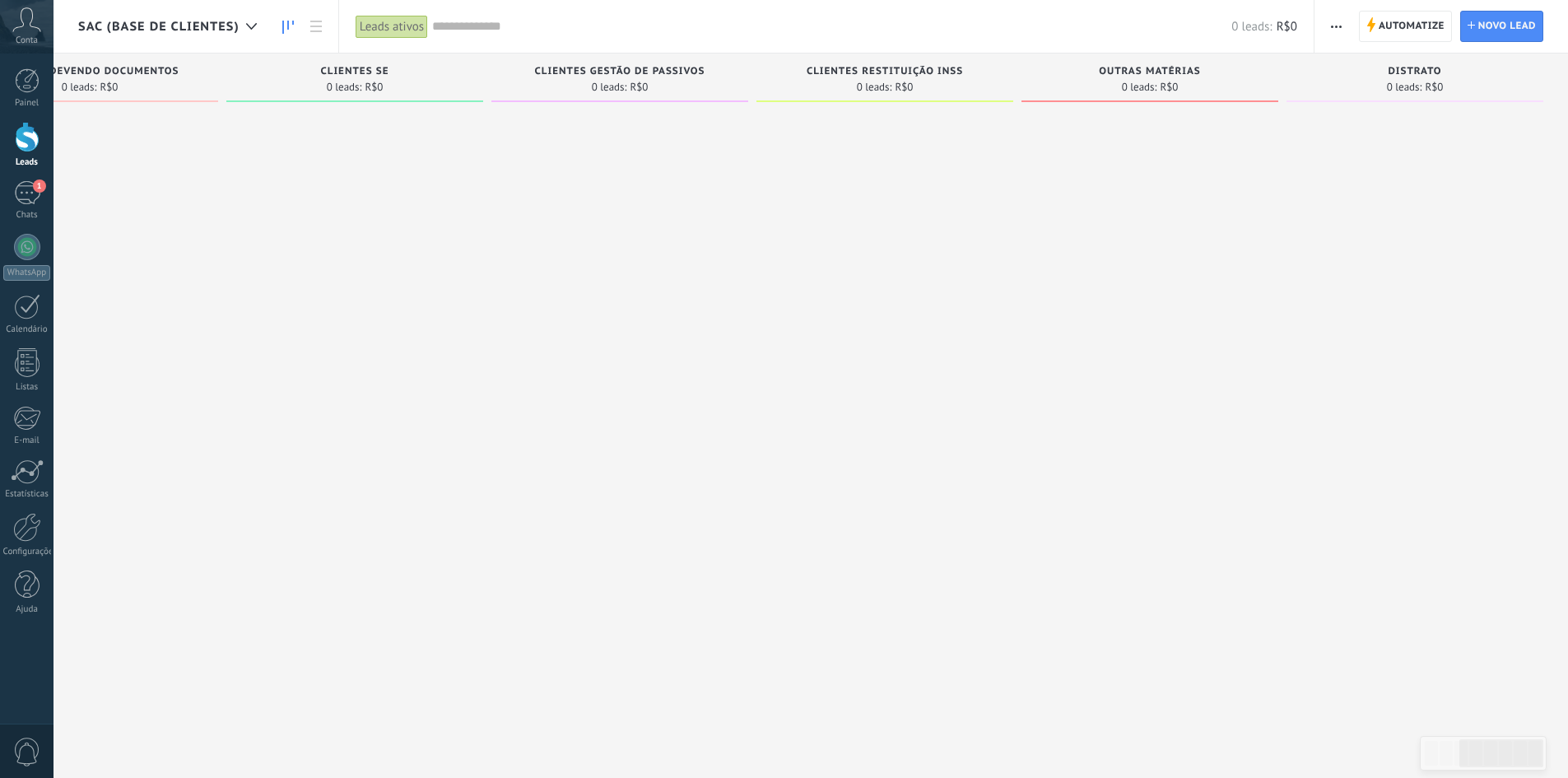
drag, startPoint x: 1171, startPoint y: 227, endPoint x: 1119, endPoint y: 225, distance: 52.0
click at [1119, 225] on div at bounding box center [1150, 390] width 257 height 563
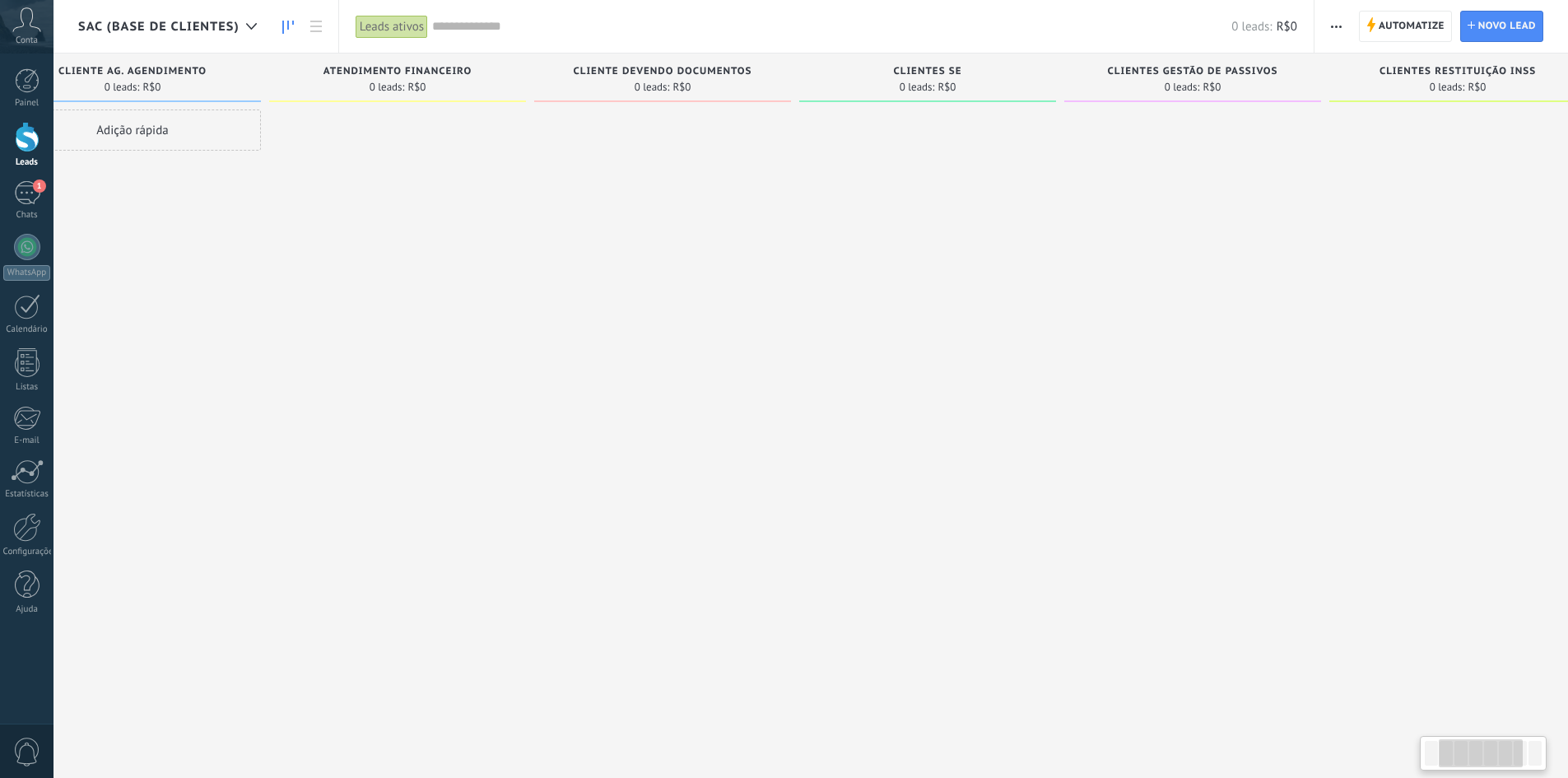
scroll to position [0, 0]
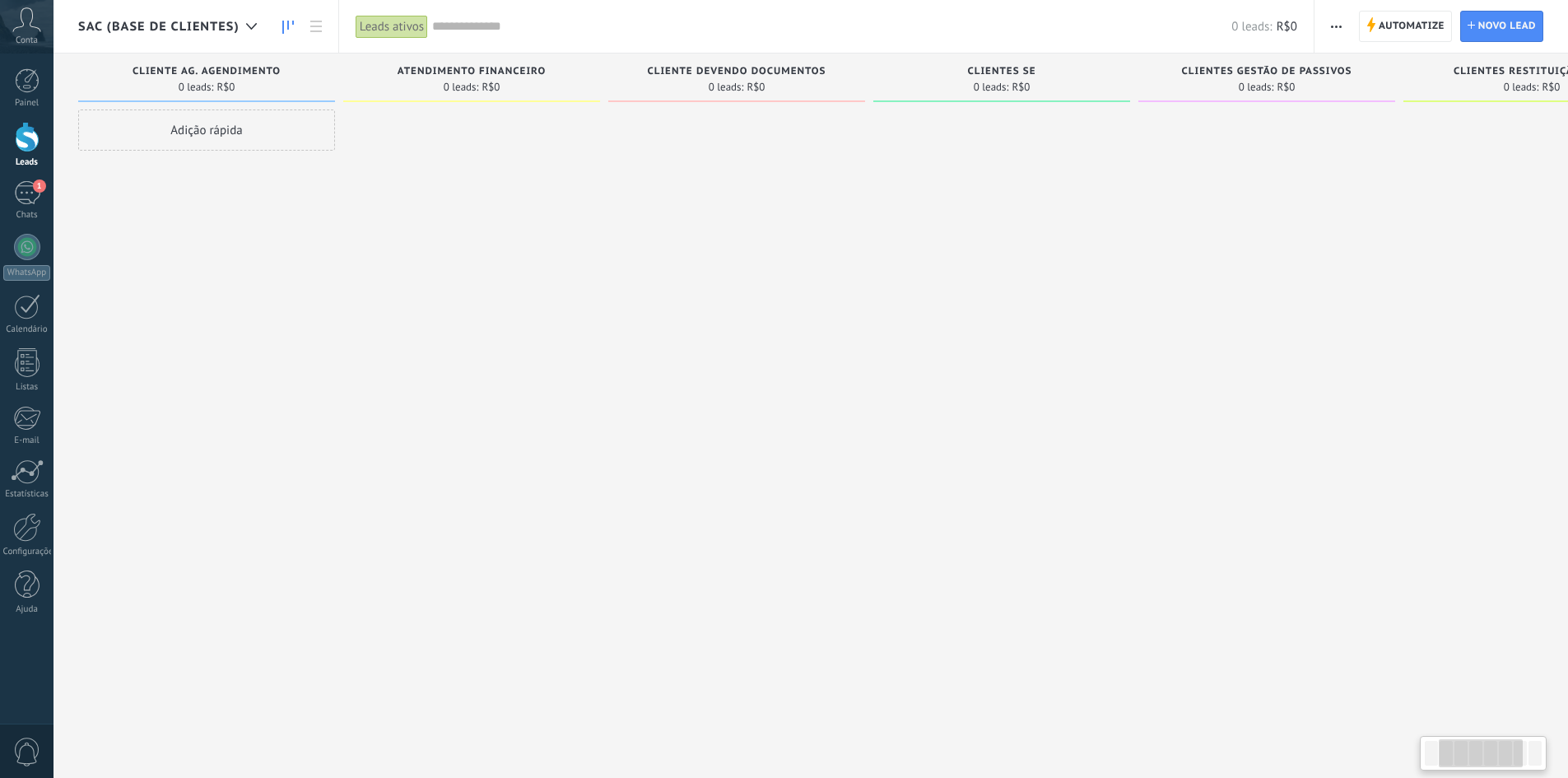
drag, startPoint x: 495, startPoint y: 278, endPoint x: 1201, endPoint y: 282, distance: 706.0
click at [1201, 282] on div at bounding box center [1267, 390] width 257 height 563
drag, startPoint x: 984, startPoint y: 282, endPoint x: 920, endPoint y: 278, distance: 64.1
click at [986, 282] on div "Etapa de leads de entrada solicitações: 0 0 0 0 0 0 0 0 0 CLIENTE AG. AGENDIMEN…" at bounding box center [1146, 363] width 2137 height 619
drag, startPoint x: 250, startPoint y: 180, endPoint x: 279, endPoint y: 182, distance: 29.1
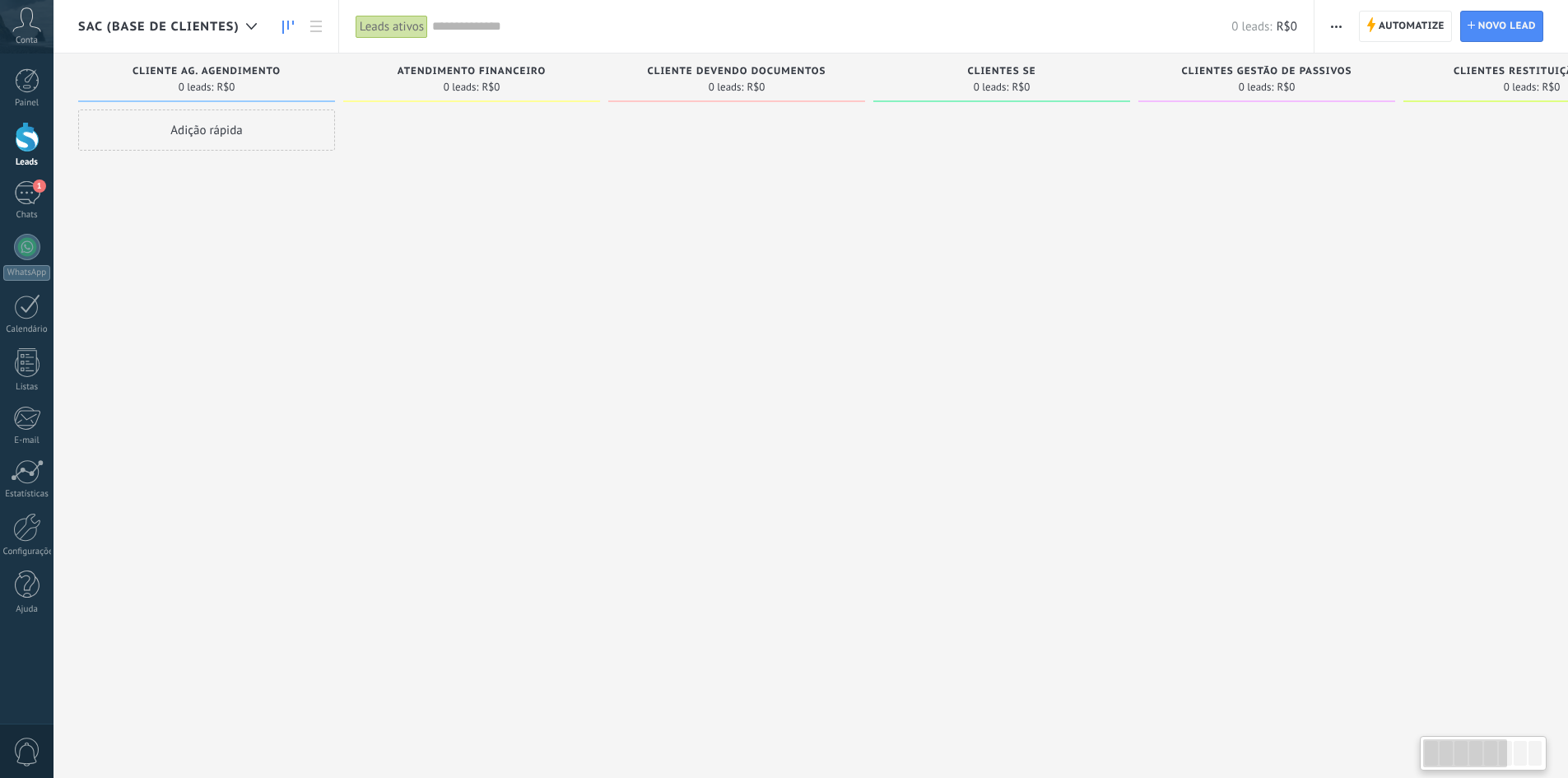
click at [279, 182] on div "Adição rápida" at bounding box center [206, 390] width 257 height 563
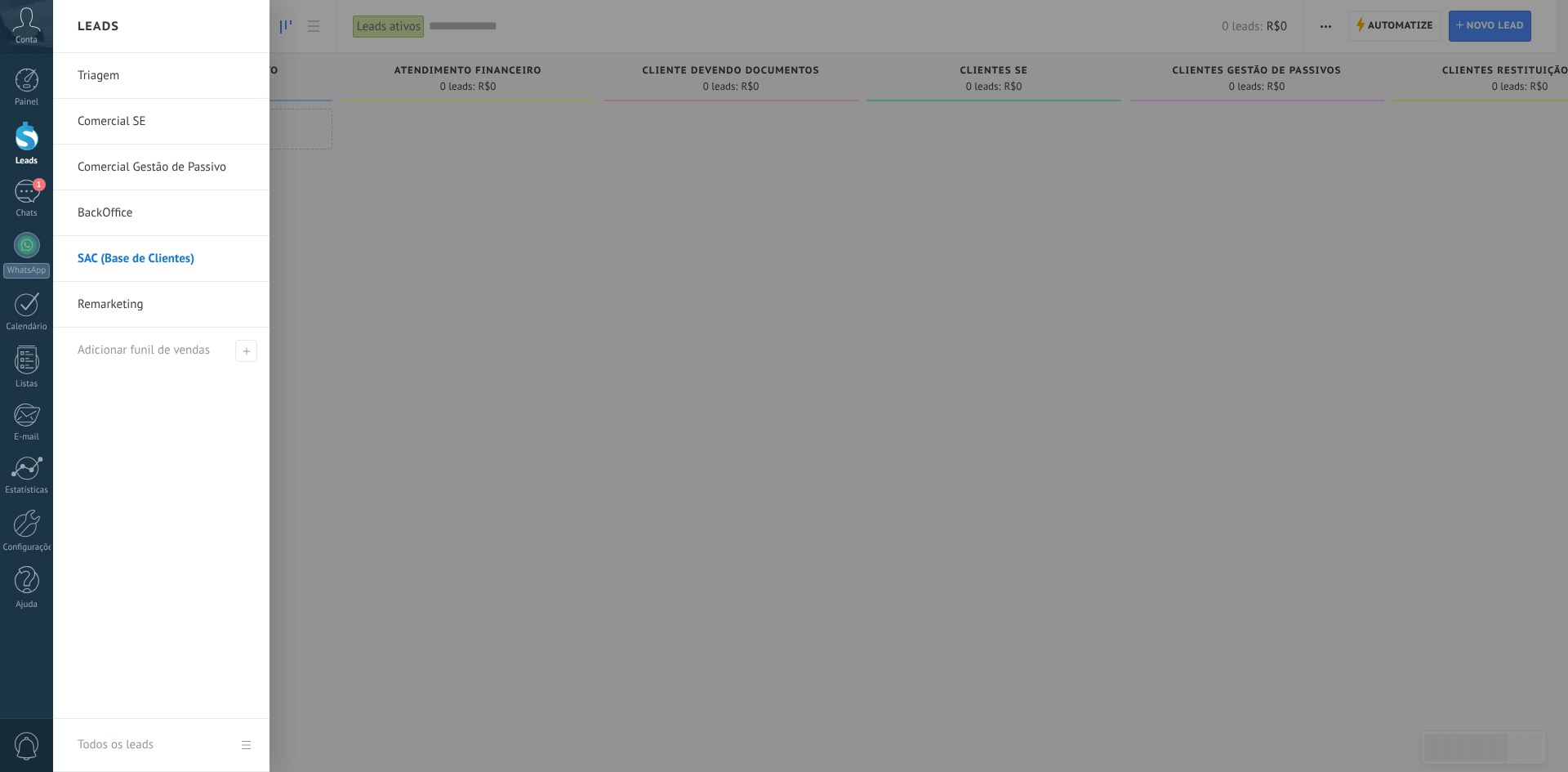
click at [133, 213] on link "BackOffice" at bounding box center [165, 213] width 175 height 46
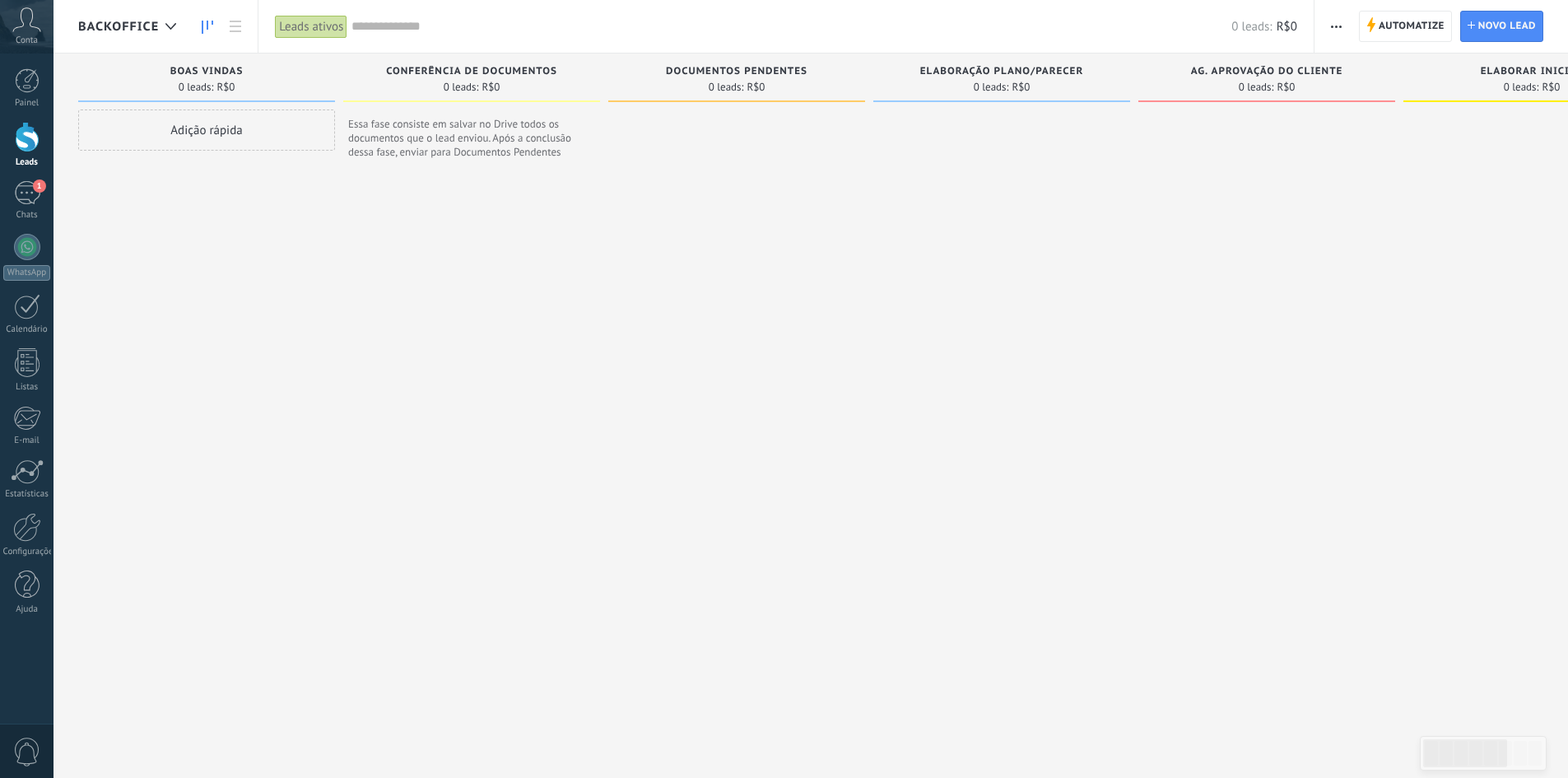
click at [1072, 68] on span "ELABORAÇÃO PLANO/PARECER" at bounding box center [1002, 71] width 163 height 11
click at [1082, 151] on div at bounding box center [1002, 424] width 257 height 630
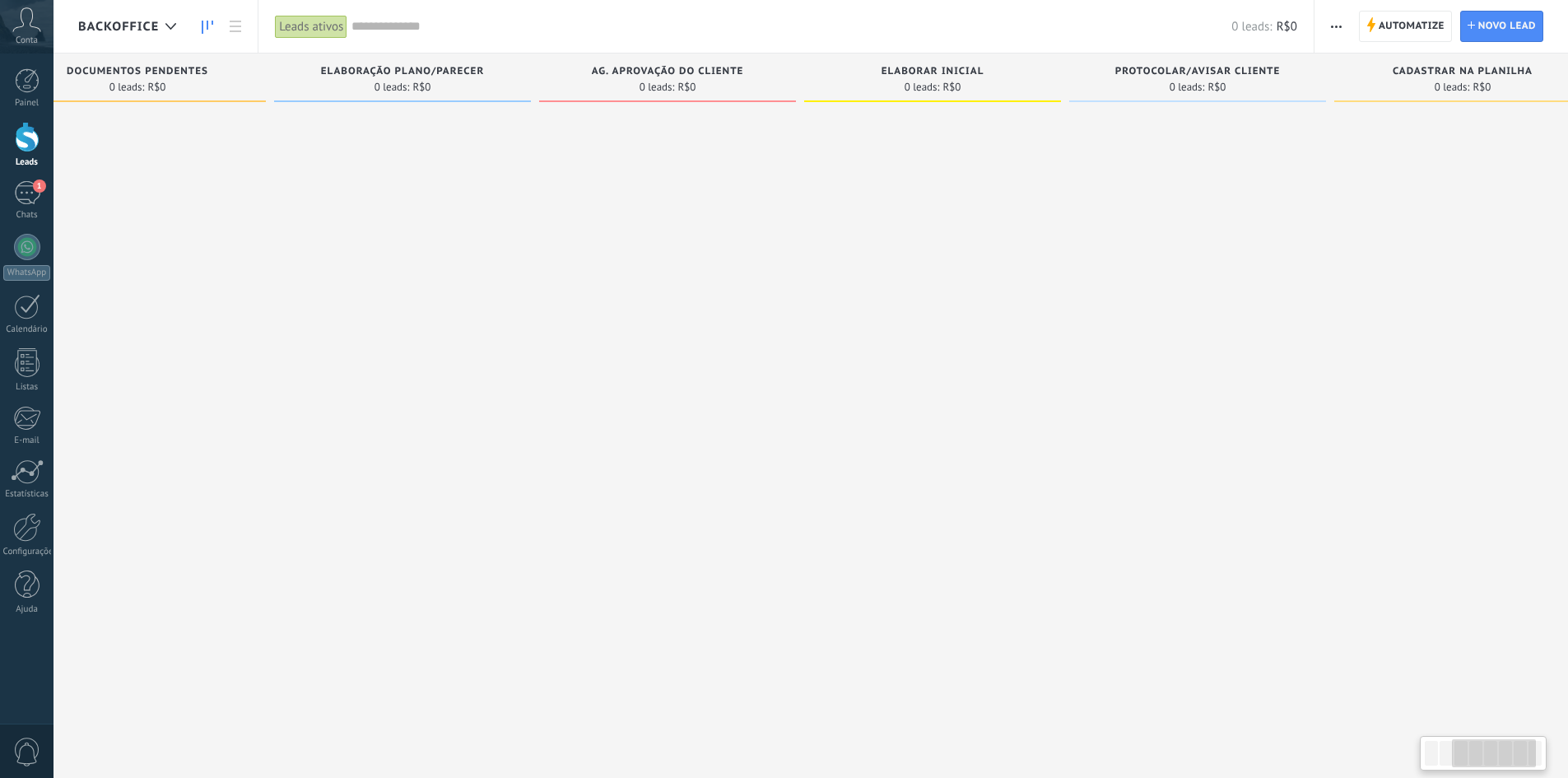
scroll to position [0, 647]
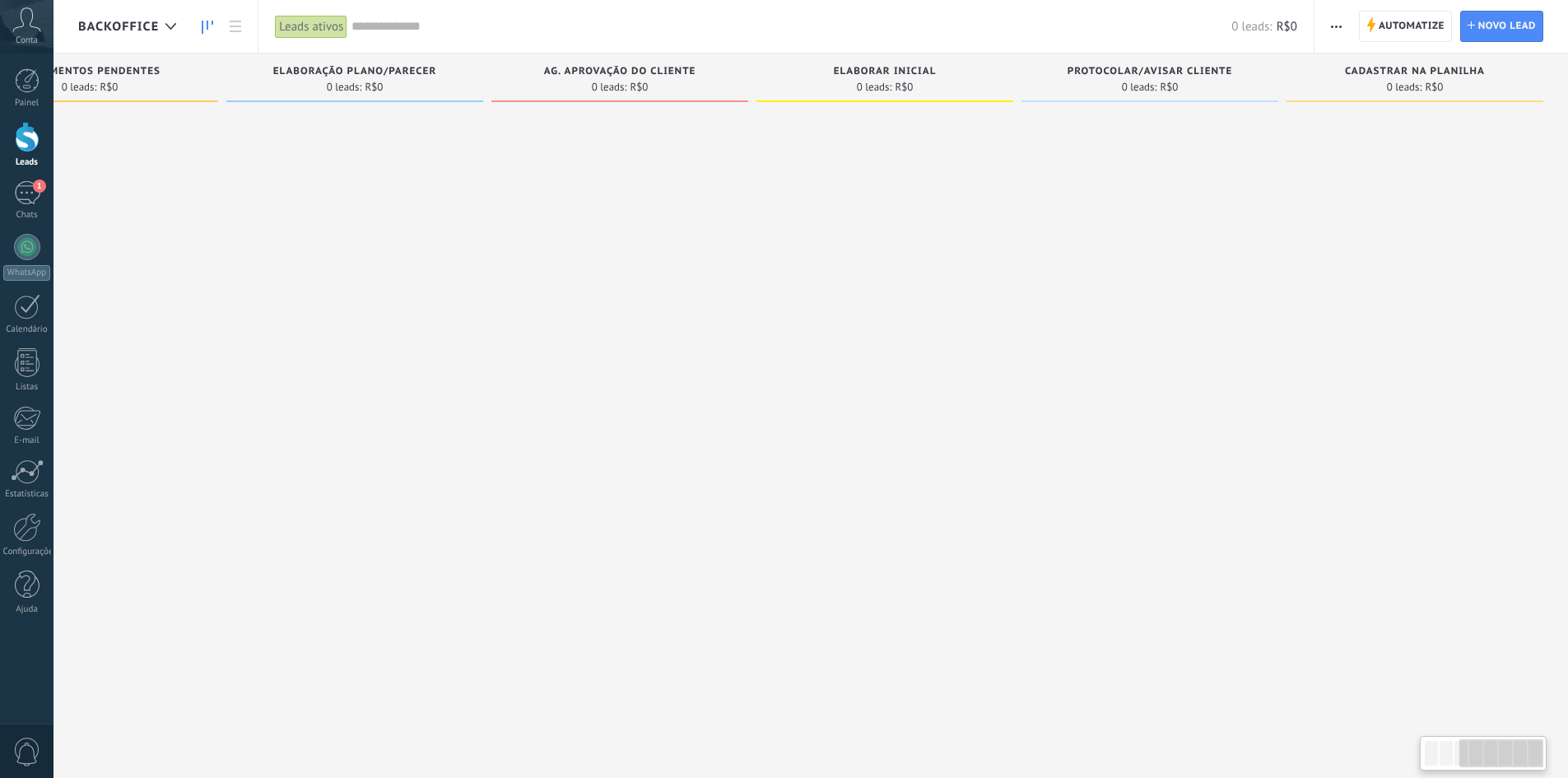
drag, startPoint x: 1176, startPoint y: 163, endPoint x: 490, endPoint y: 150, distance: 686.1
click at [490, 150] on div "Etapa de leads de entrada solicitações: 0 0 0 0 0 0 0 0 0 BOAS VINDAS 0 leads: …" at bounding box center [500, 396] width 2137 height 686
click at [1152, 74] on span "PROTOCOLAR/AVISAR CLIENTE" at bounding box center [1150, 71] width 165 height 11
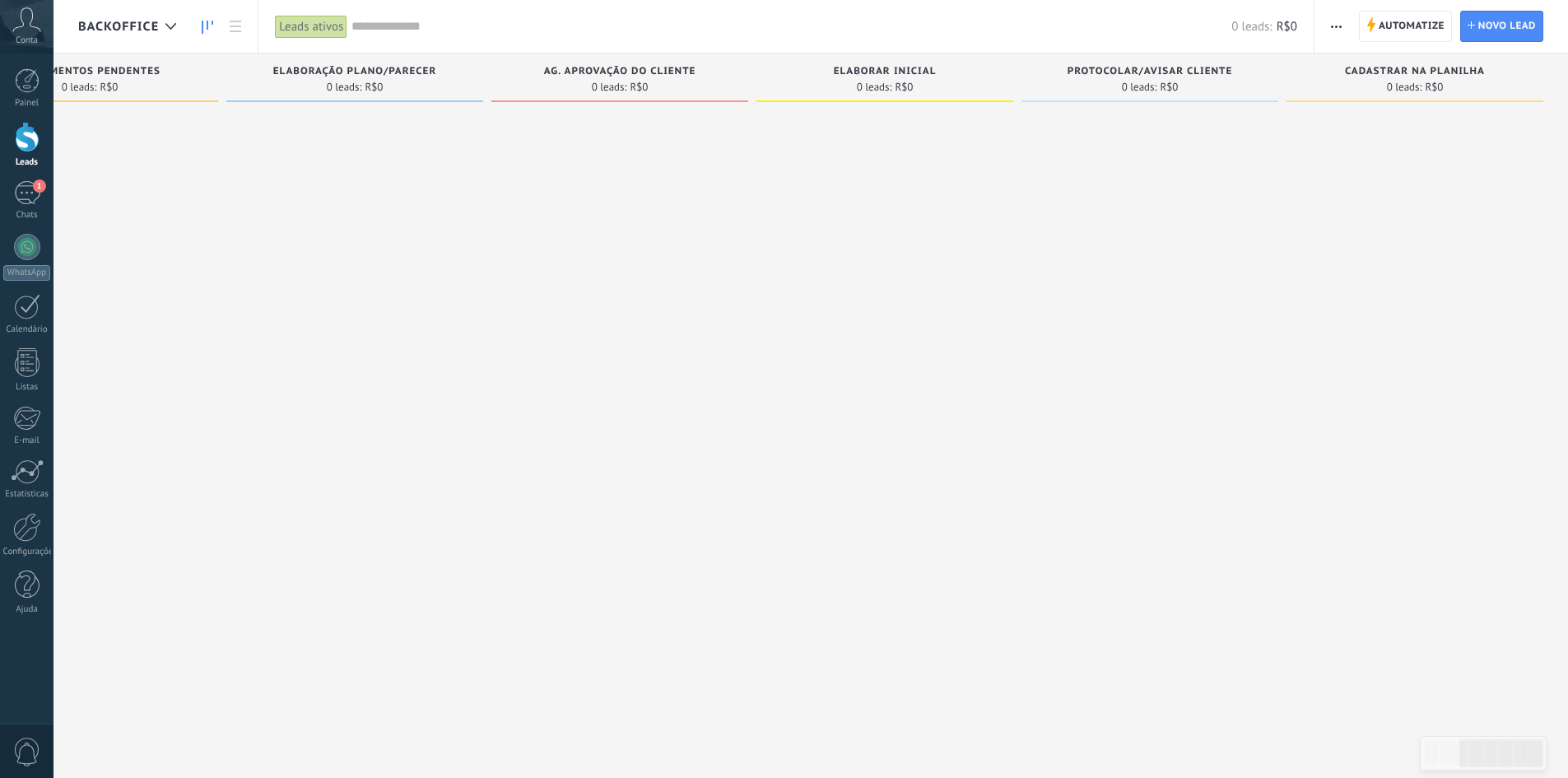
click at [1378, 74] on span "CADASTRAR NA PLANILHA" at bounding box center [1416, 71] width 140 height 11
drag, startPoint x: 1375, startPoint y: 68, endPoint x: 1442, endPoint y: 144, distance: 101.3
click at [1444, 144] on div at bounding box center [1415, 424] width 257 height 630
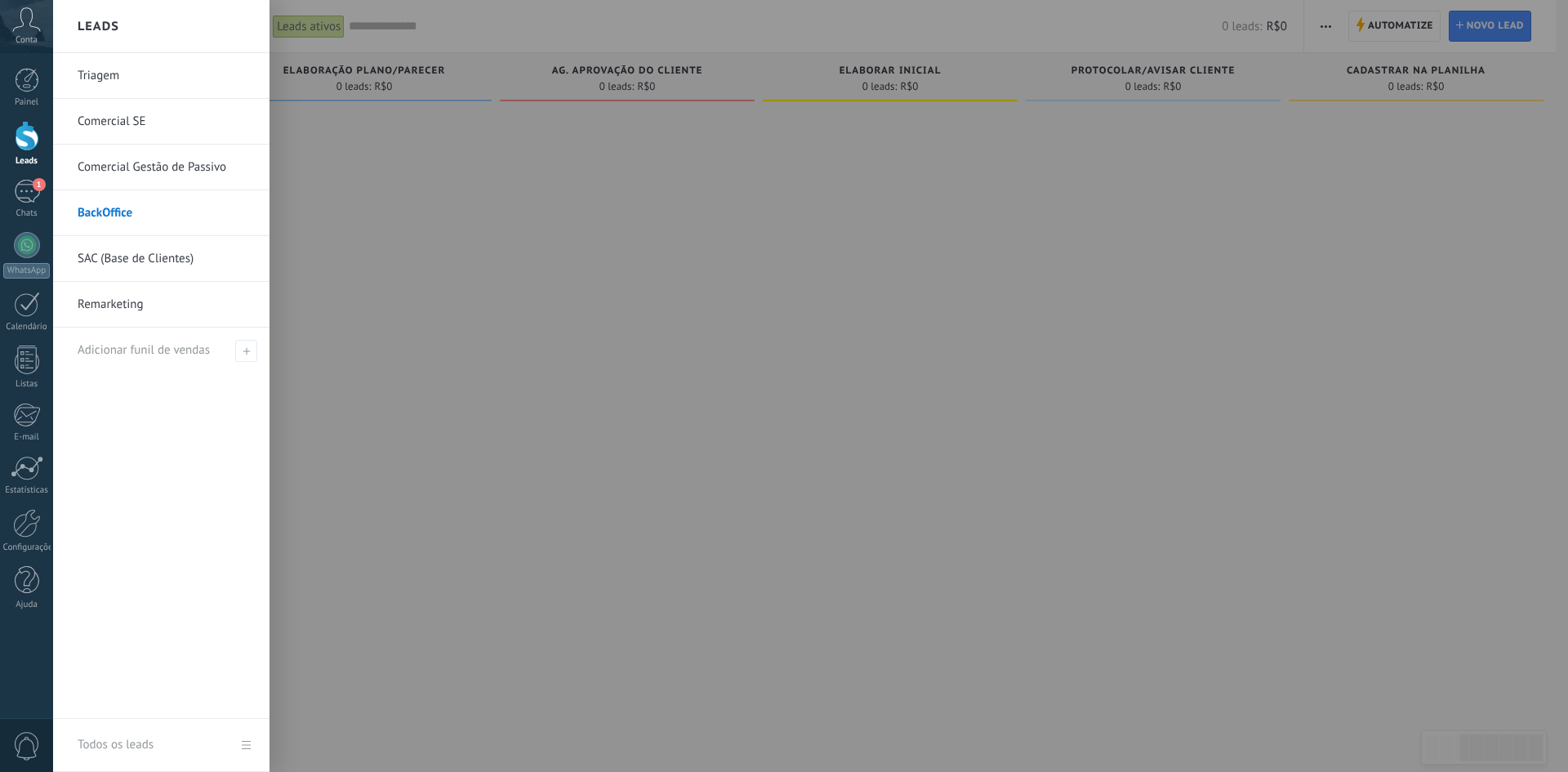
drag, startPoint x: 116, startPoint y: 216, endPoint x: 108, endPoint y: 208, distance: 11.3
click at [108, 208] on link "BackOffice" at bounding box center [165, 213] width 175 height 46
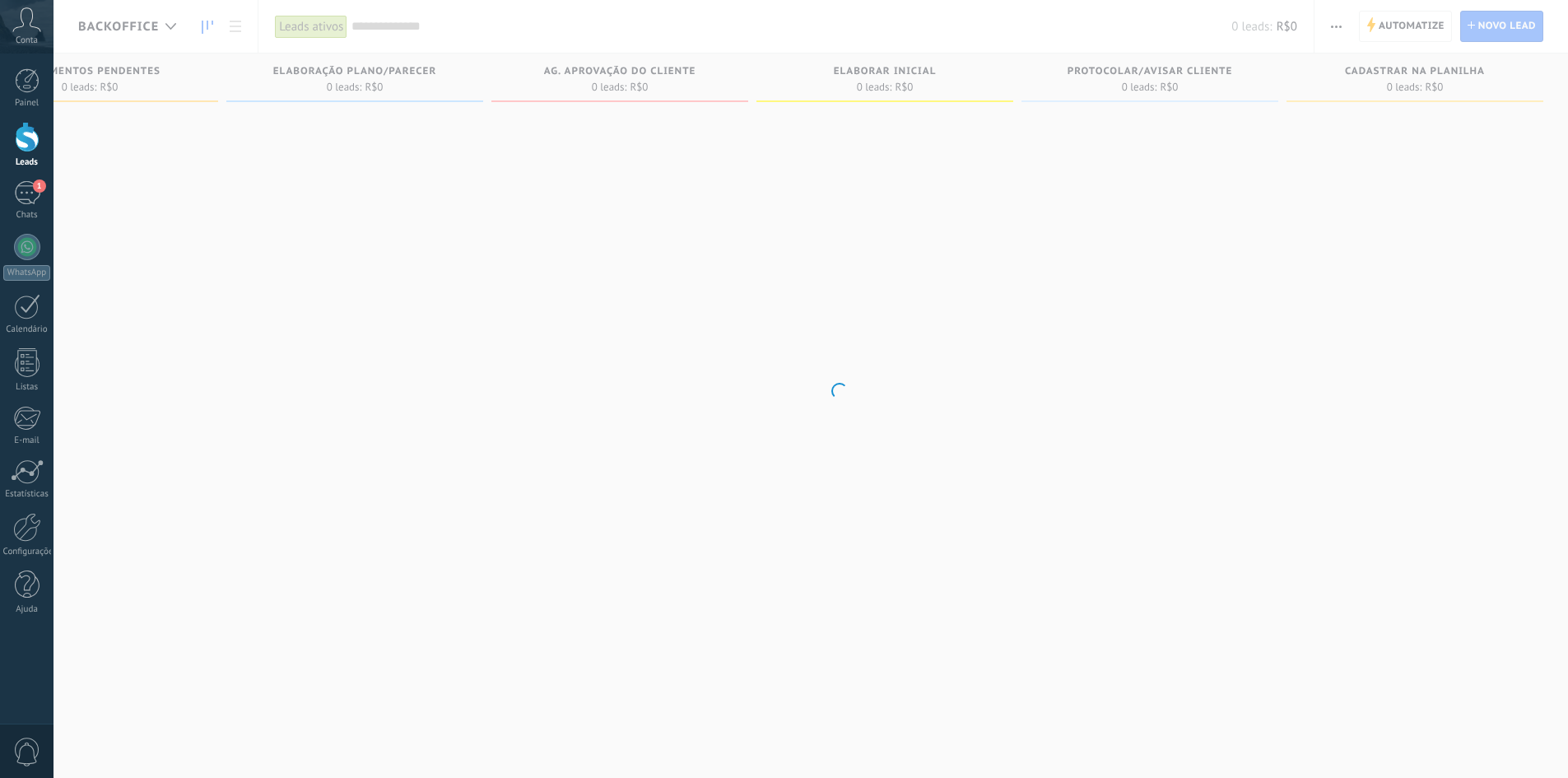
scroll to position [0, 635]
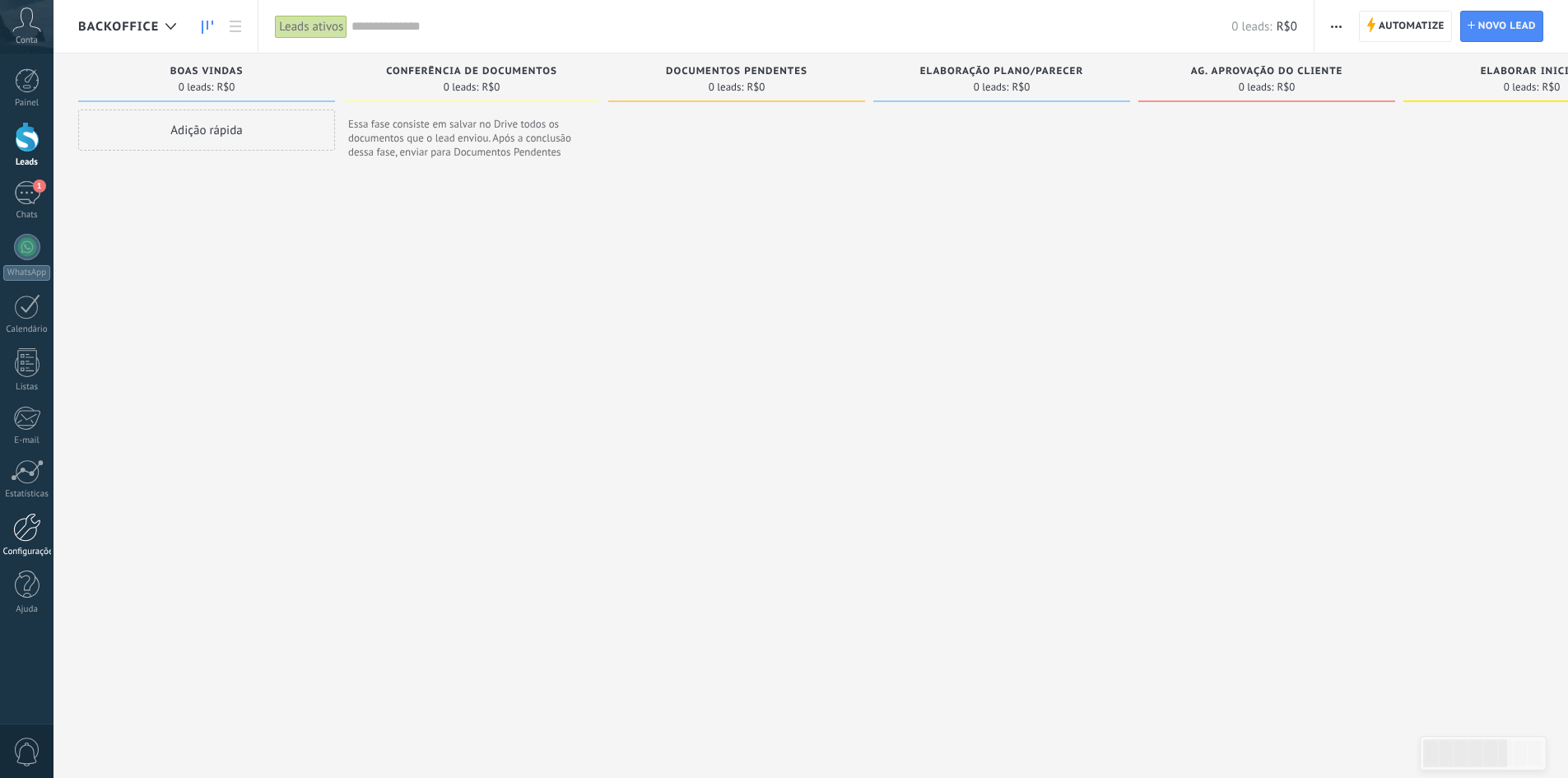
click at [9, 536] on link "Configurações" at bounding box center [27, 534] width 54 height 44
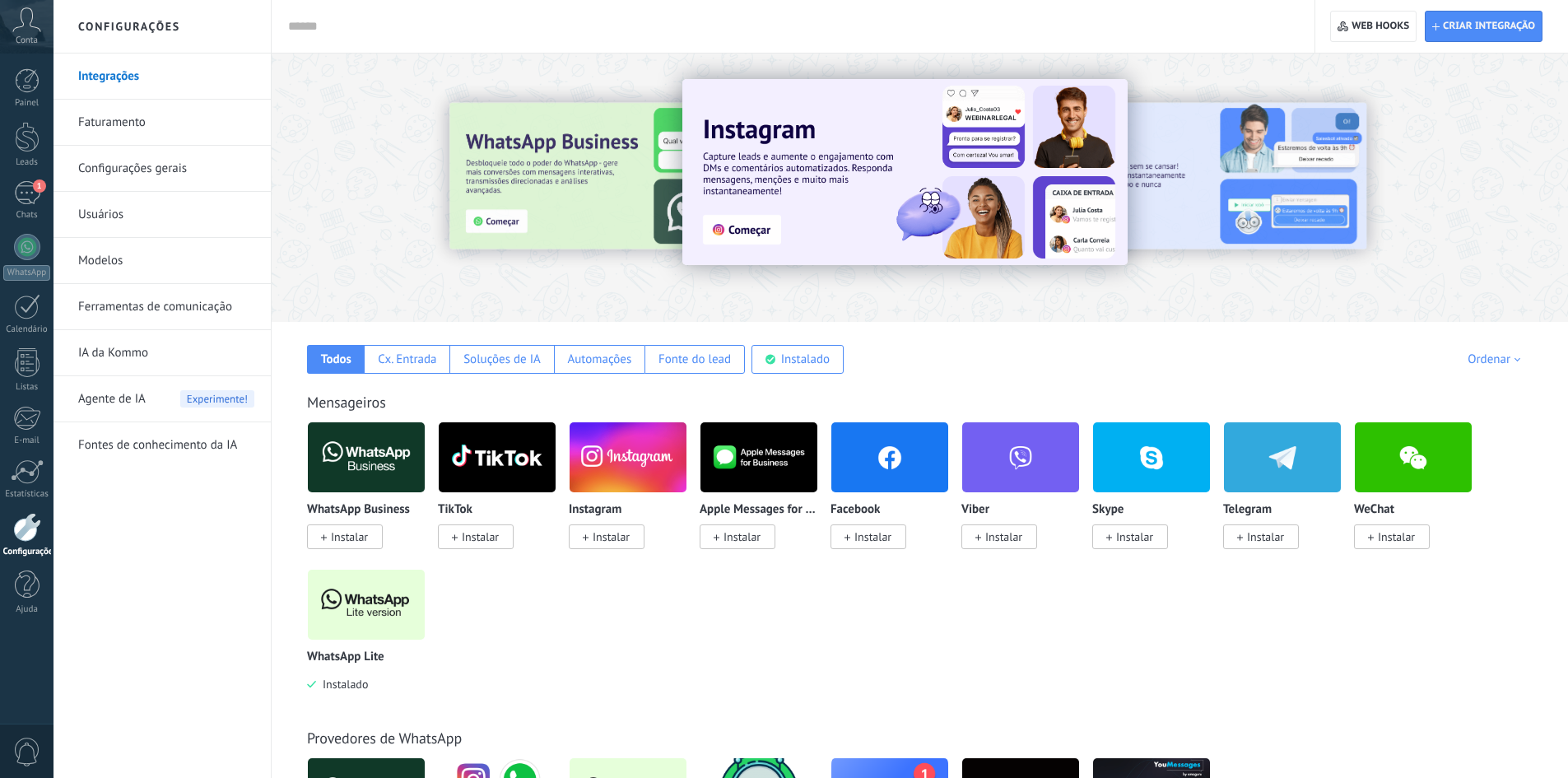
click at [115, 360] on link "IA da Kommo" at bounding box center [165, 352] width 176 height 46
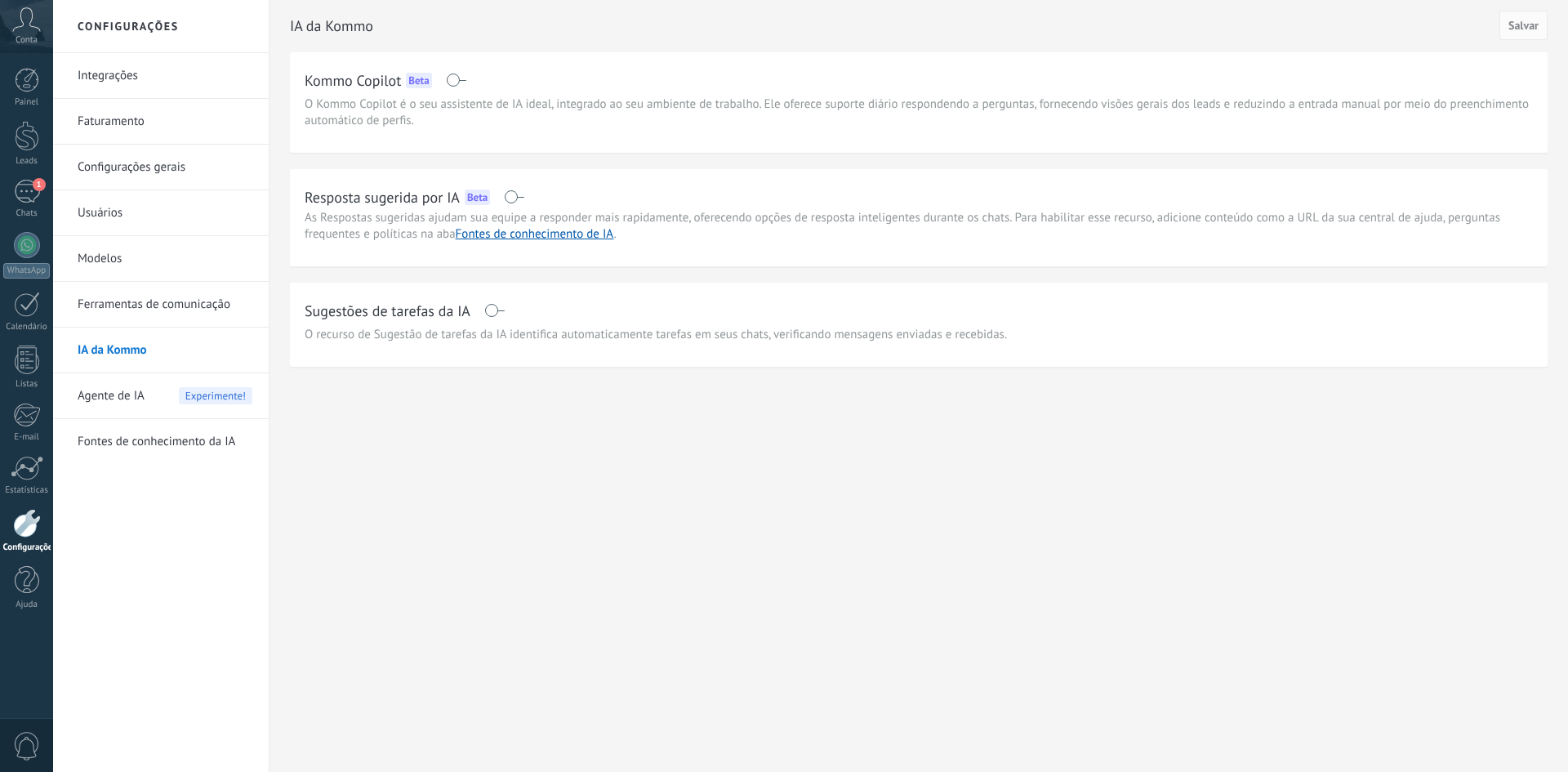
click at [129, 79] on link "Integrações" at bounding box center [164, 76] width 174 height 46
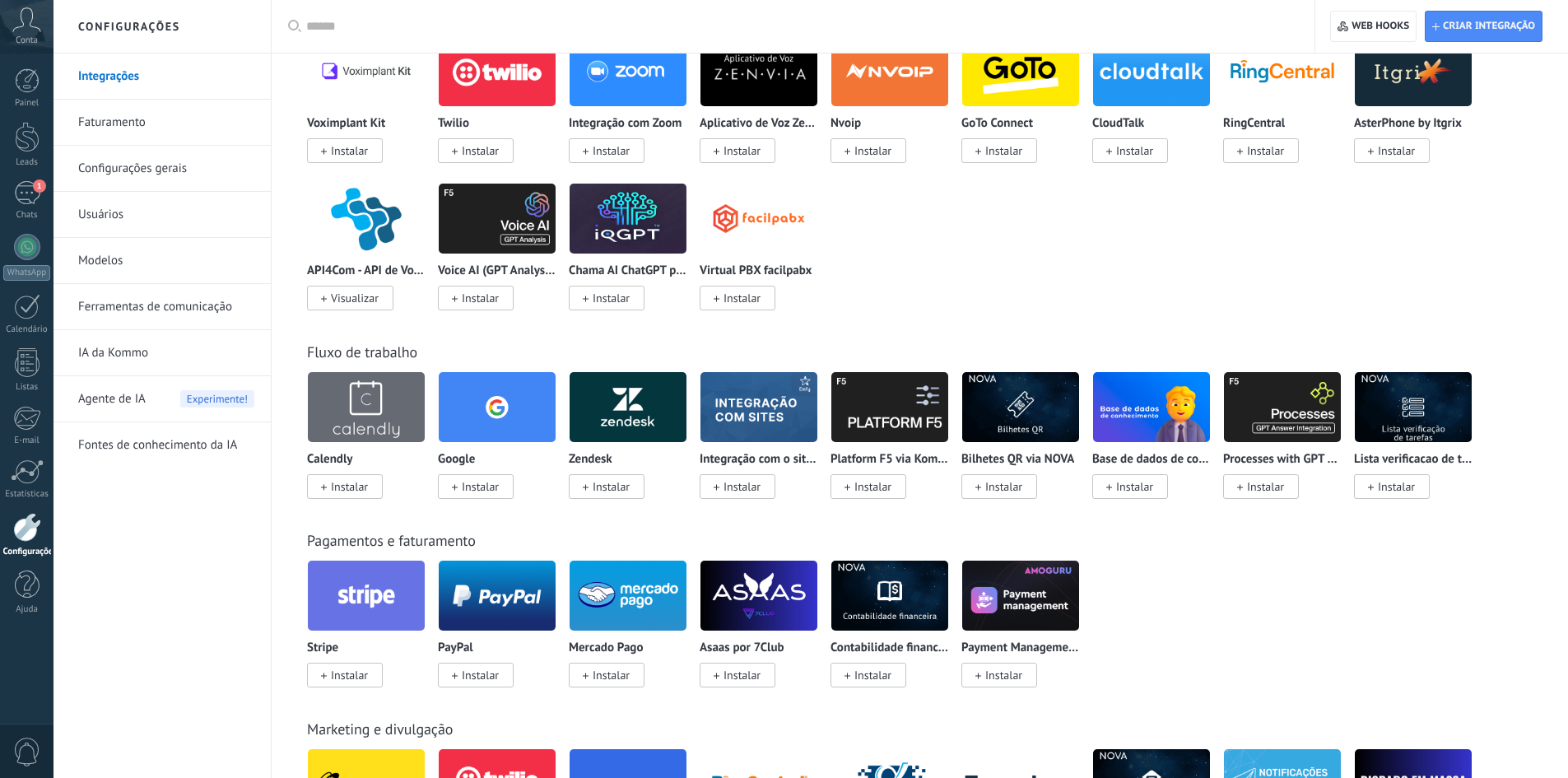
scroll to position [1810, 0]
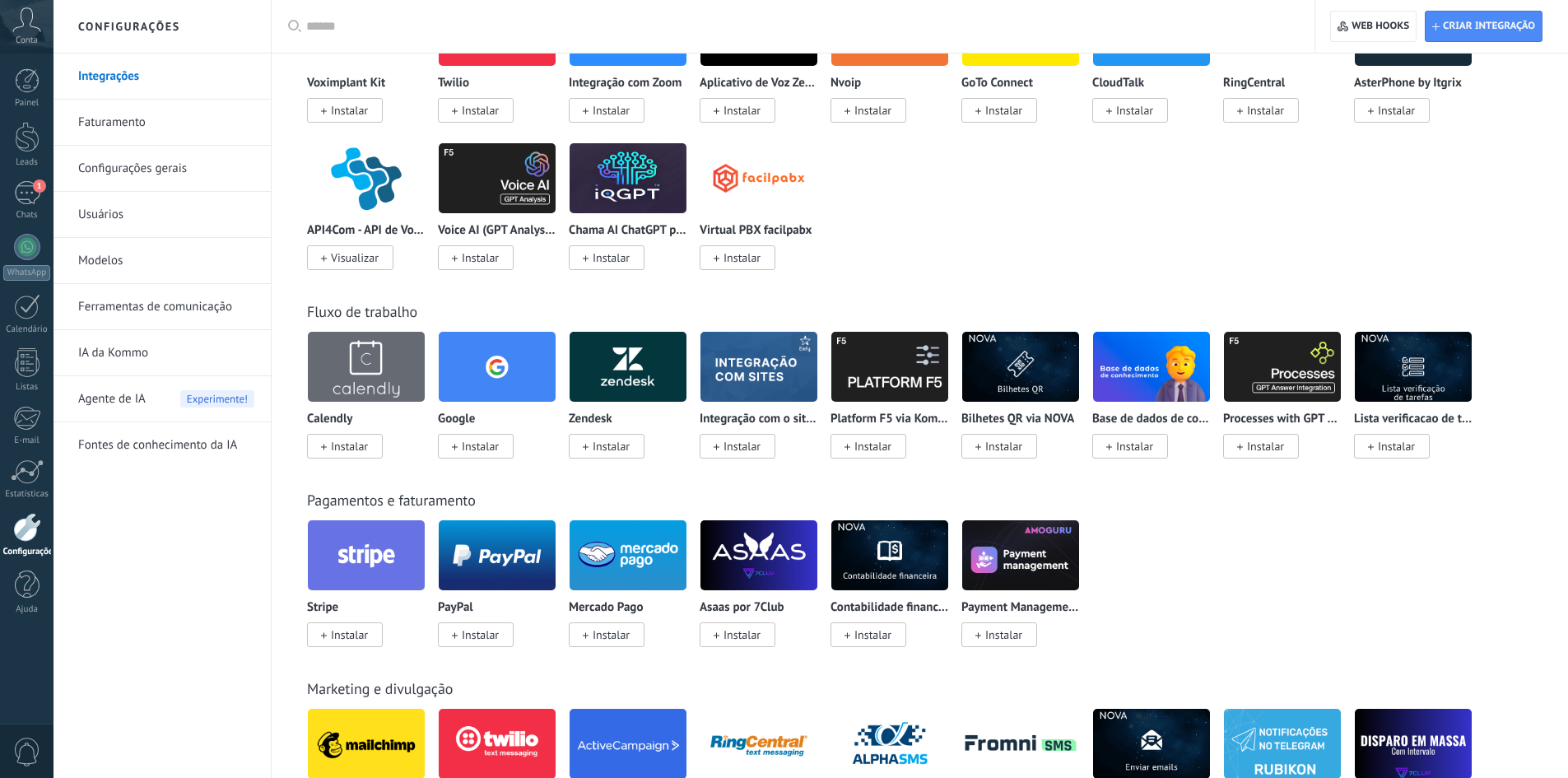
click at [732, 633] on span "Instalar" at bounding box center [742, 634] width 37 height 15
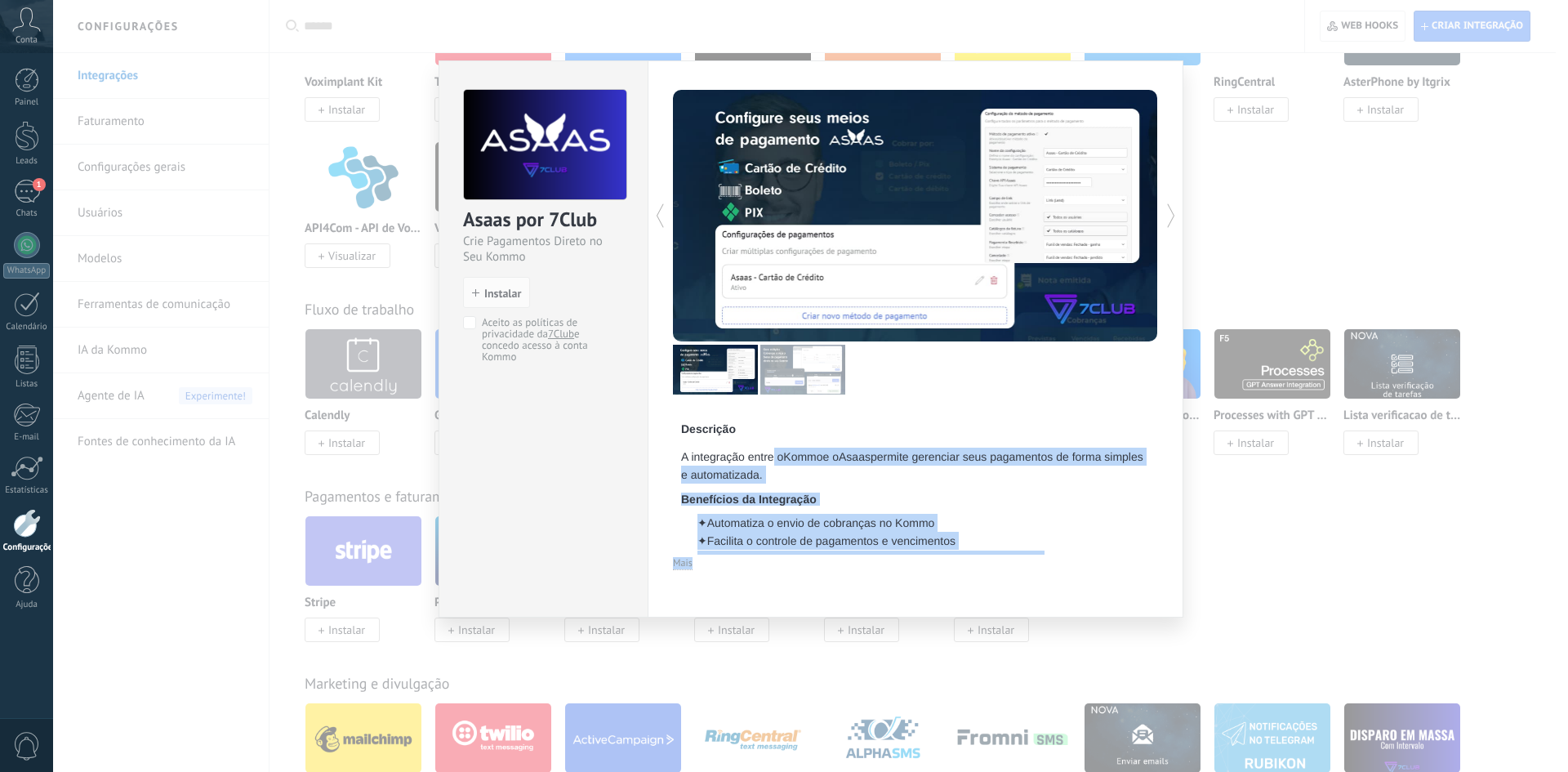
drag, startPoint x: 723, startPoint y: 462, endPoint x: 958, endPoint y: 556, distance: 253.1
click at [958, 556] on div "Descrição A integração entre o Kommo e o Asaas permite gerenciar seus pagamento…" at bounding box center [915, 330] width 485 height 480
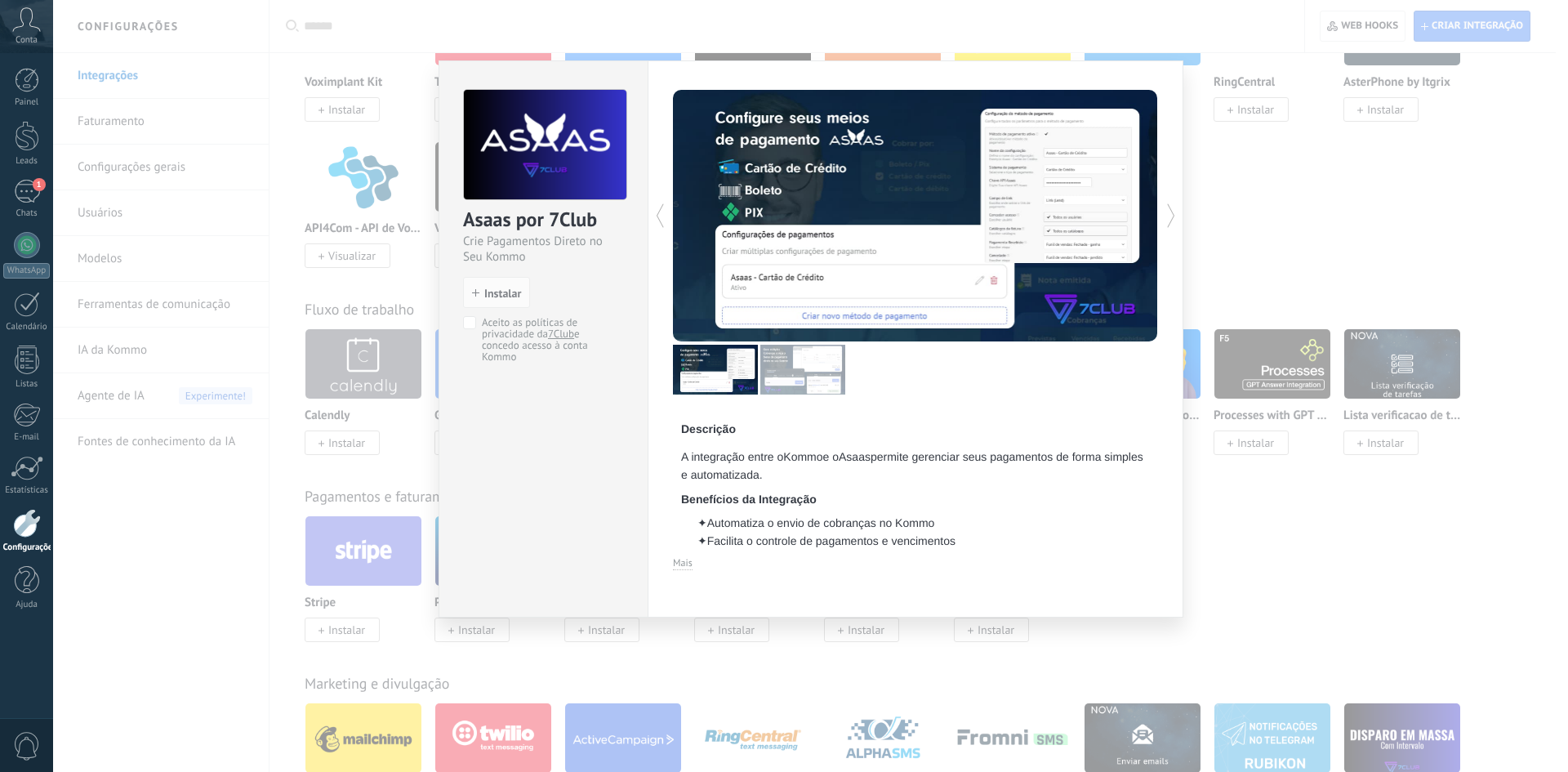
click at [862, 565] on div "Descrição A integração entre o Kommo e o Asaas permite gerenciar seus pagamento…" at bounding box center [915, 330] width 485 height 480
click at [680, 561] on span "Mais" at bounding box center [682, 562] width 20 height 12
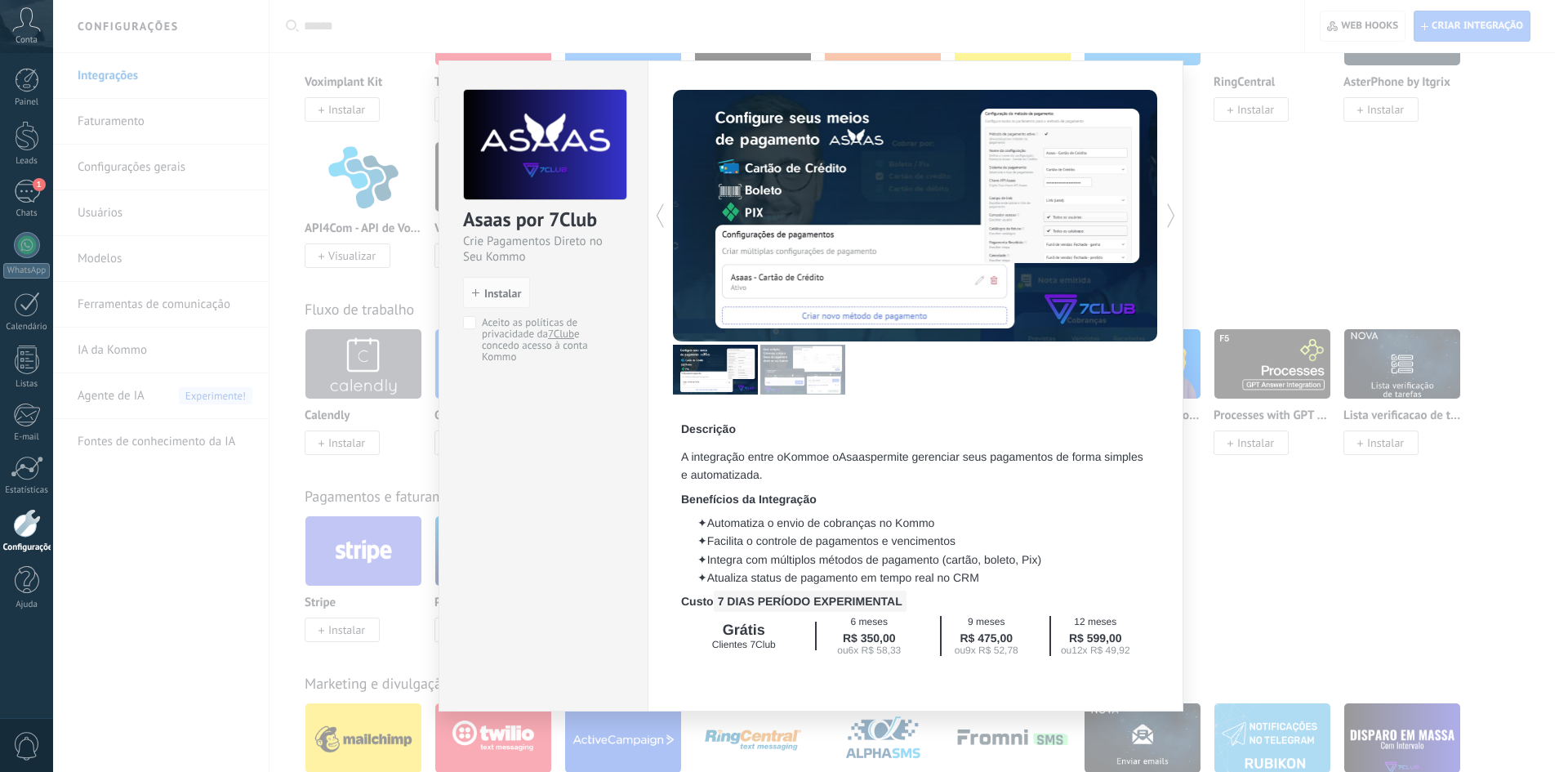
drag, startPoint x: 766, startPoint y: 526, endPoint x: 936, endPoint y: 529, distance: 170.0
click at [936, 529] on div "✦ Automatiza o envio de cobranças no Kommo ✦ Facilita o controle de pagamentos …" at bounding box center [915, 550] width 469 height 74
drag, startPoint x: 735, startPoint y: 537, endPoint x: 1118, endPoint y: 577, distance: 385.1
click at [1118, 577] on div "✦ Automatiza o envio de cobranças no Kommo ✦ Facilita o controle de pagamentos …" at bounding box center [915, 550] width 469 height 74
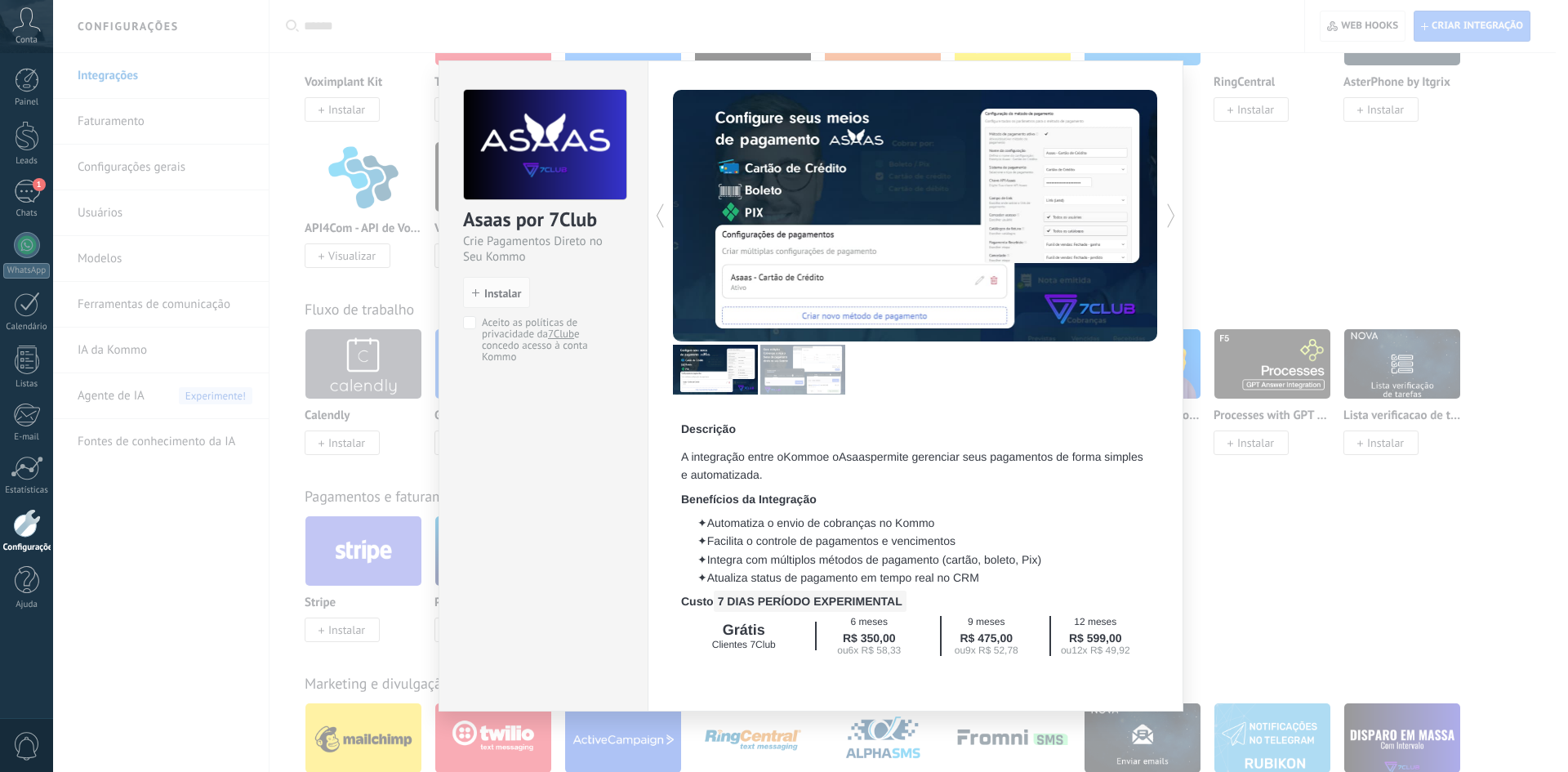
click at [1118, 577] on div "✦ Automatiza o envio de cobranças no Kommo ✦ Facilita o controle de pagamentos …" at bounding box center [915, 550] width 469 height 74
drag, startPoint x: 1028, startPoint y: 583, endPoint x: 649, endPoint y: 400, distance: 420.9
click at [649, 400] on div "Descrição A integração entre o Kommo e o Asaas permite gerenciar seus pagamento…" at bounding box center [915, 386] width 536 height 651
click at [812, 515] on div "✦ Automatiza o envio de cobranças no Kommo ✦ Facilita o controle de pagamentos …" at bounding box center [915, 550] width 469 height 74
drag, startPoint x: 793, startPoint y: 596, endPoint x: 905, endPoint y: 596, distance: 112.0
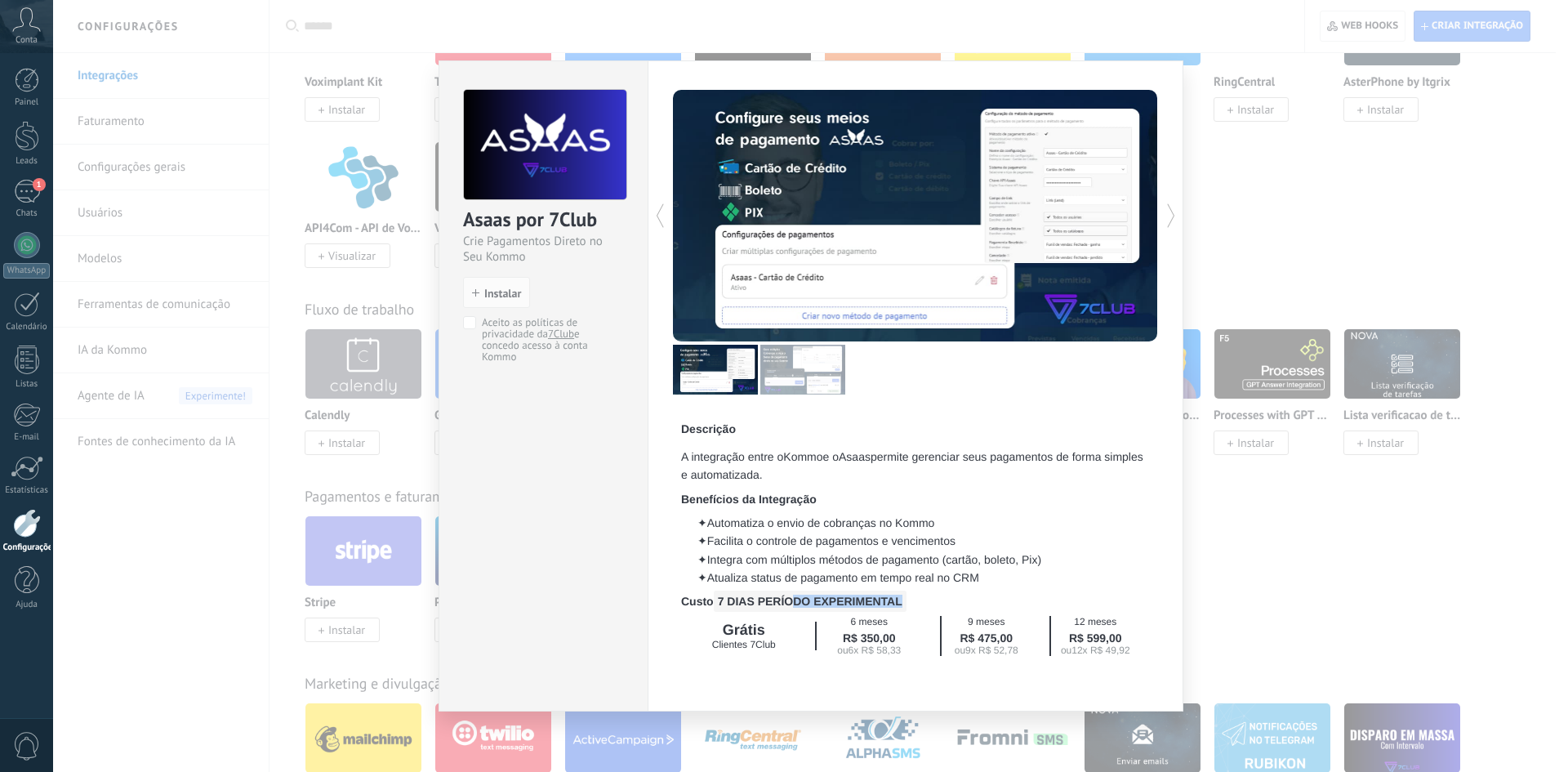
click at [905, 596] on span "7 DIAS PERÍODO EXPERIMENTAL" at bounding box center [810, 600] width 192 height 21
drag, startPoint x: 669, startPoint y: 601, endPoint x: 974, endPoint y: 595, distance: 305.1
click at [974, 595] on div "Descrição A integração entre o Kommo e o Asaas permite gerenciar seus pagamento…" at bounding box center [915, 386] width 536 height 651
click at [974, 595] on h2 "Custo 7 DIAS PERÍODO EXPERIMENTAL" at bounding box center [915, 600] width 469 height 13
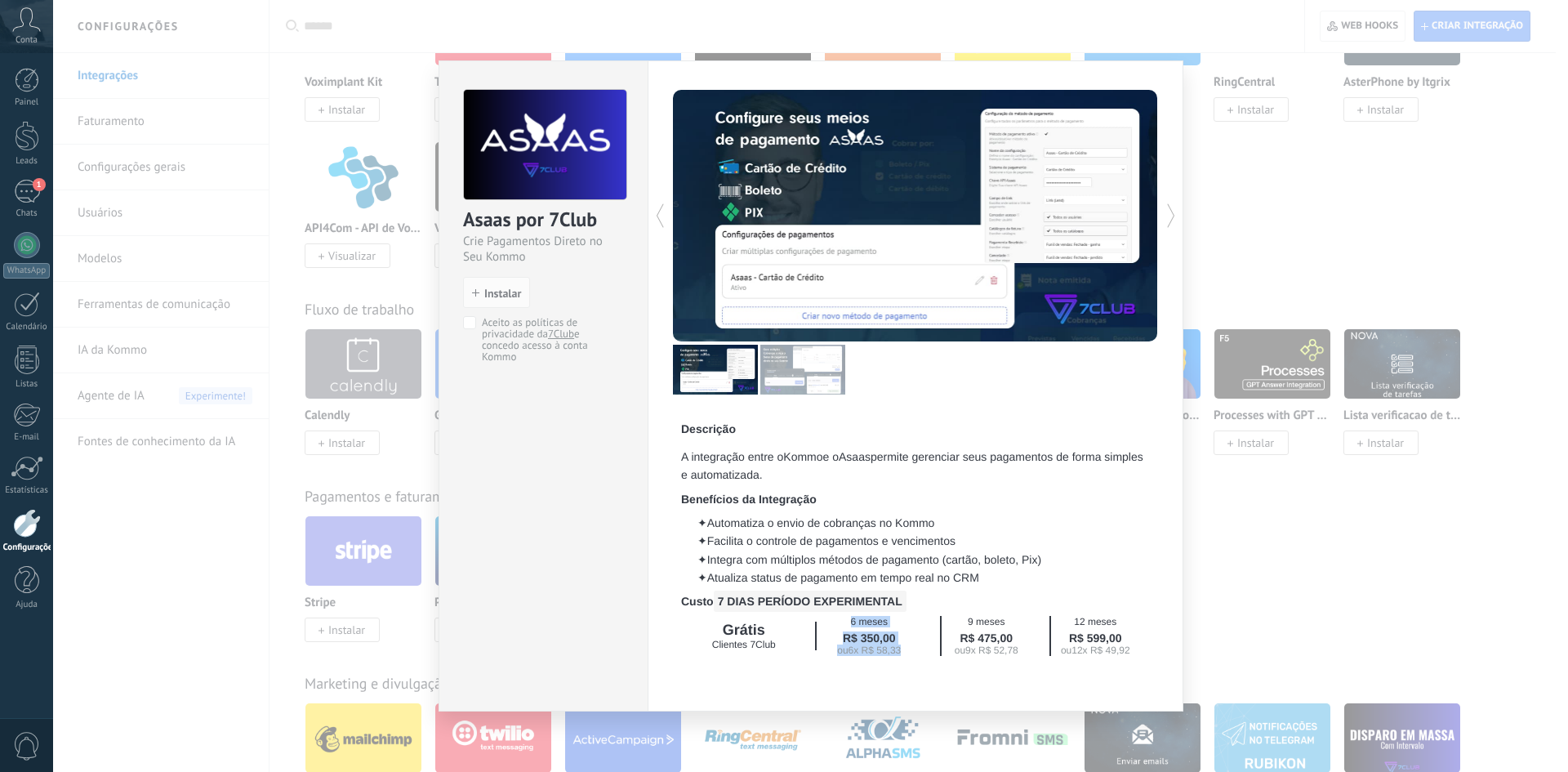
drag, startPoint x: 836, startPoint y: 624, endPoint x: 926, endPoint y: 647, distance: 92.9
click at [926, 647] on div "6 meses R$ 350,00 ou 6x R$ 58,33" at bounding box center [869, 635] width 125 height 40
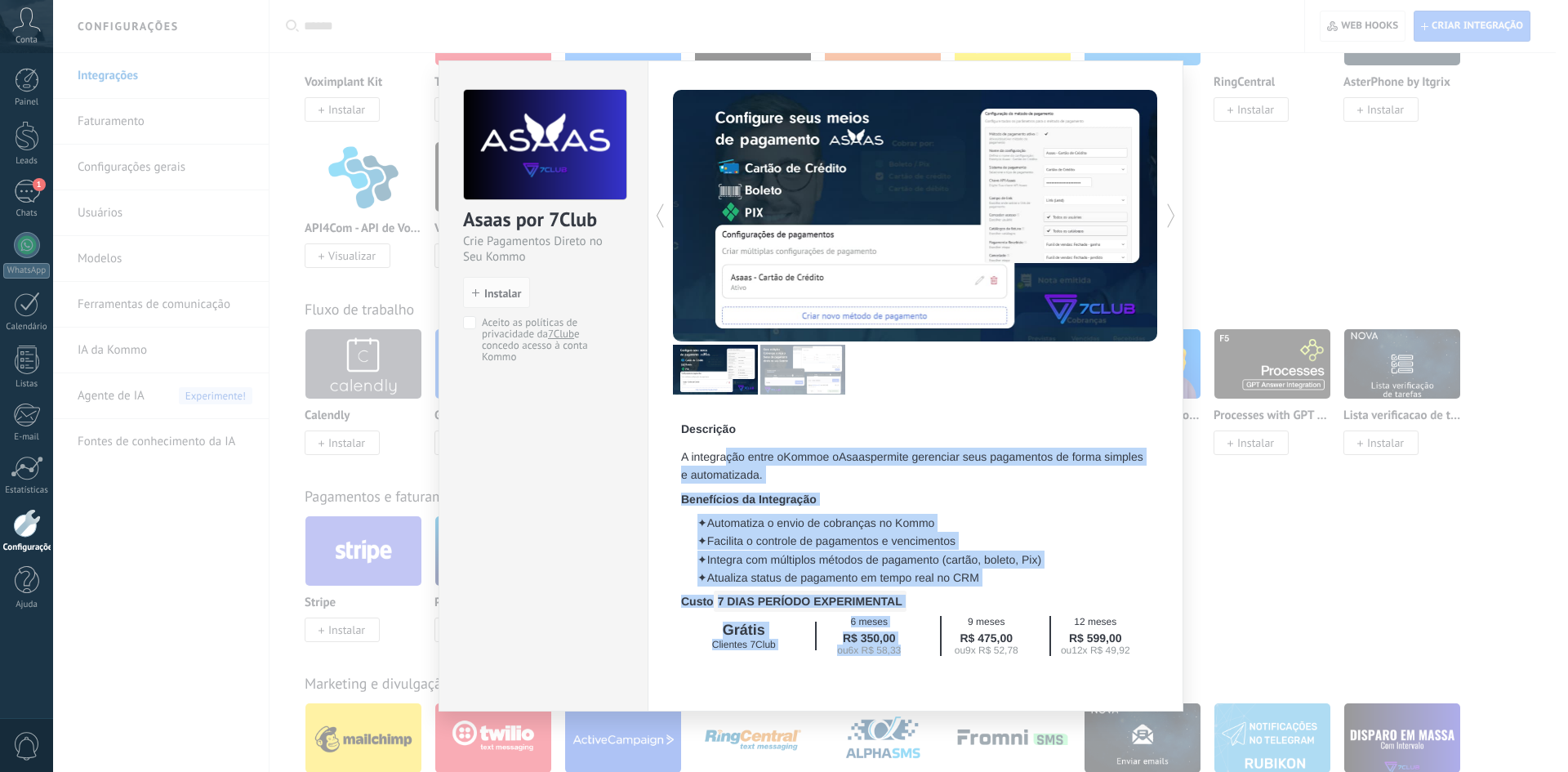
drag, startPoint x: 838, startPoint y: 617, endPoint x: 678, endPoint y: 435, distance: 242.3
click at [678, 435] on div "Descrição A integração entre o Kommo e o Asaas permite gerenciar seus pagamento…" at bounding box center [915, 538] width 485 height 250
drag, startPoint x: 678, startPoint y: 435, endPoint x: 691, endPoint y: 444, distance: 15.8
click at [678, 436] on div "Descrição A integração entre o Kommo e o Asaas permite gerenciar seus pagamento…" at bounding box center [915, 538] width 485 height 250
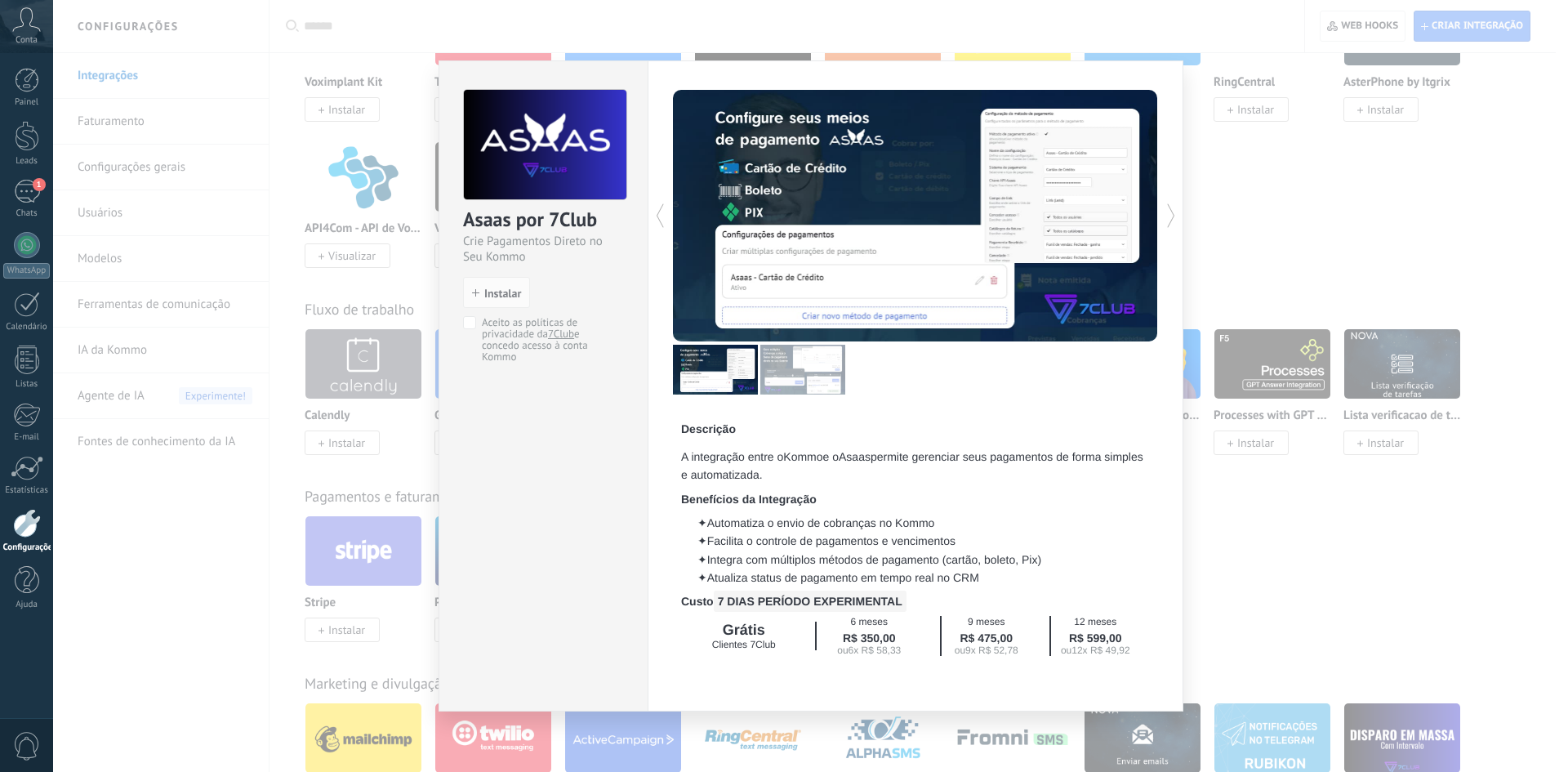
click at [1326, 281] on div "Asaas por 7Club Crie Pagamentos Direto no Seu Kommo install Instalar Aceito as …" at bounding box center [811, 386] width 1515 height 772
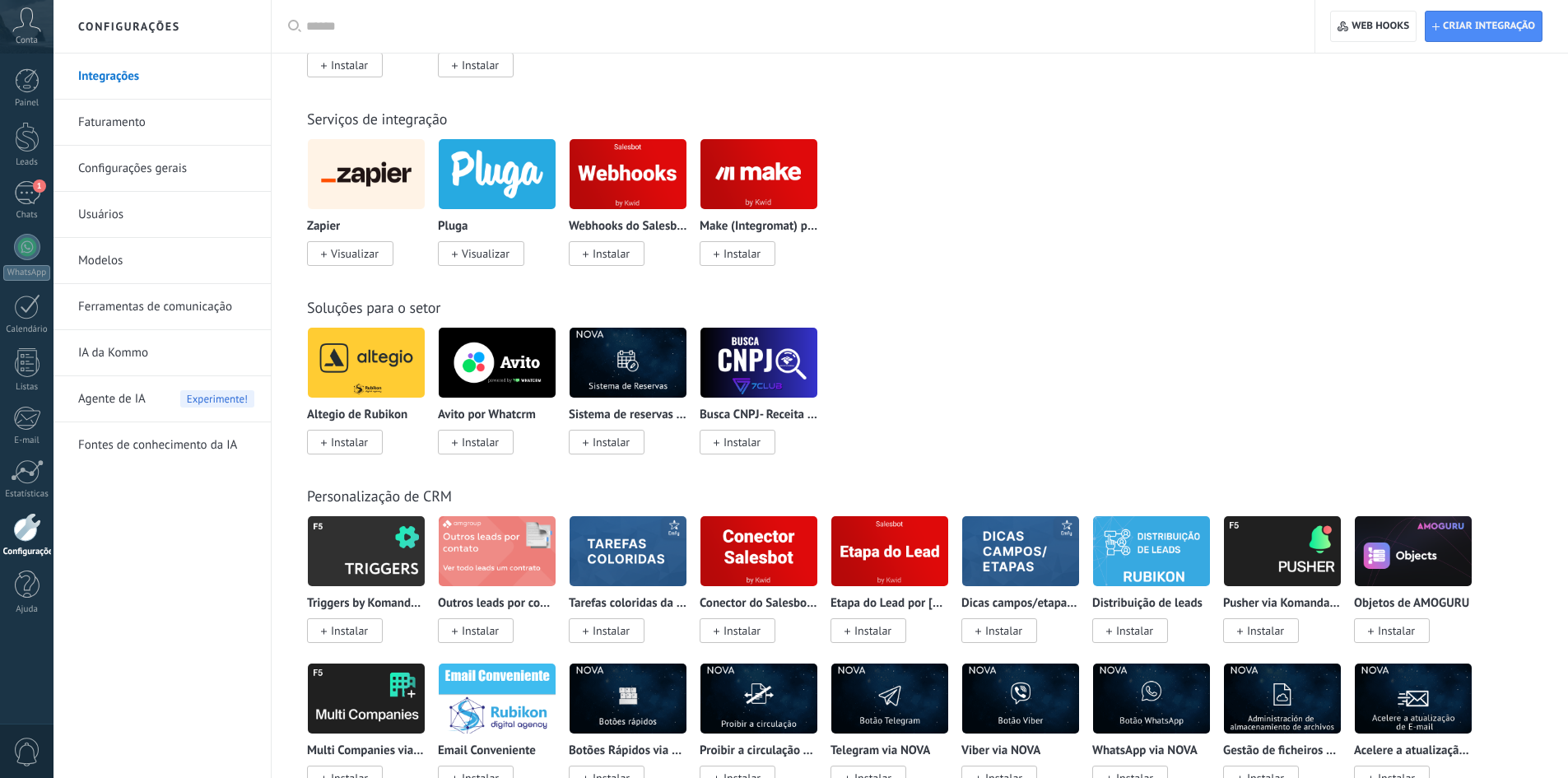
scroll to position [2304, 0]
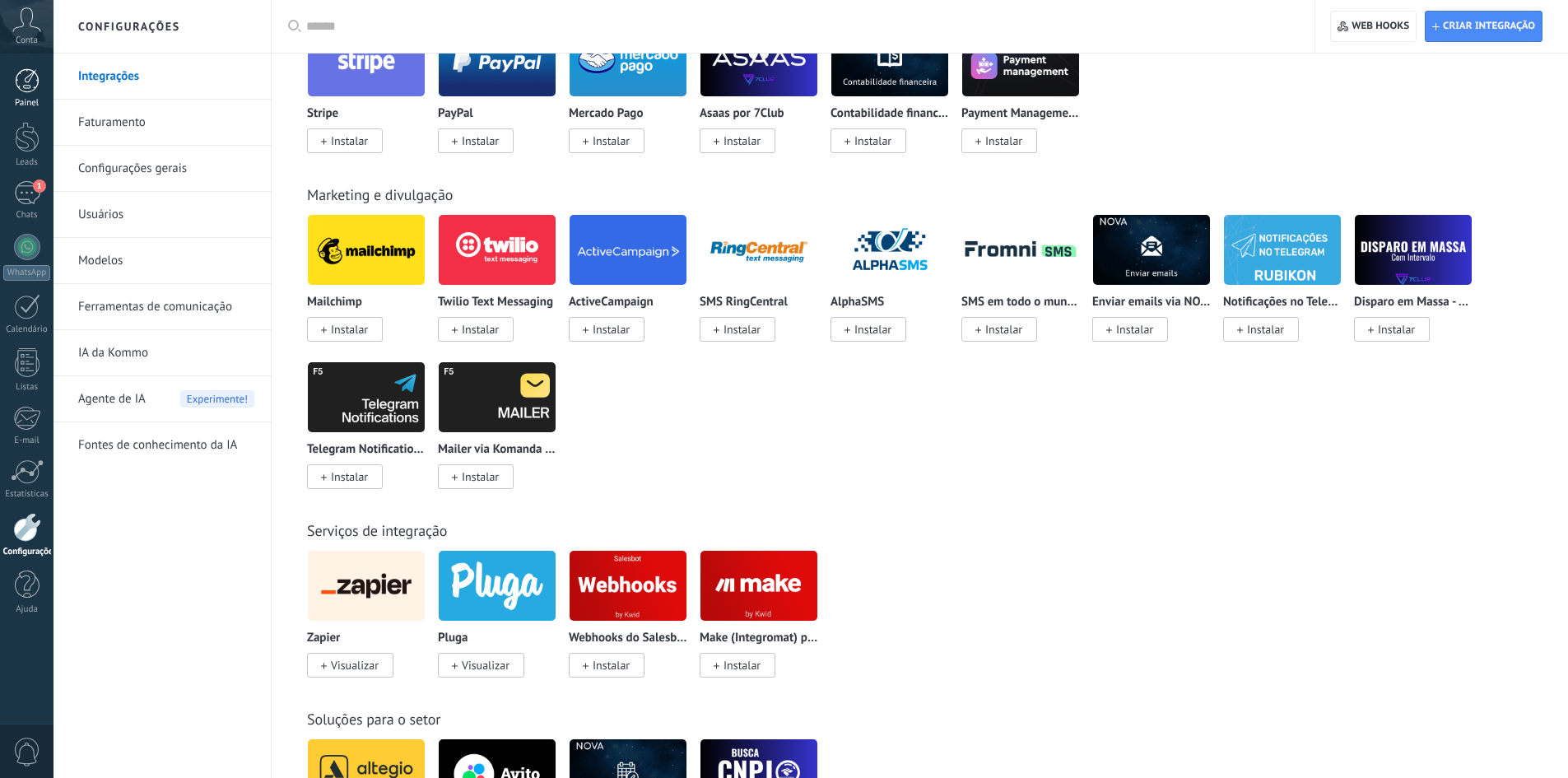
click at [19, 80] on div at bounding box center [27, 80] width 25 height 25
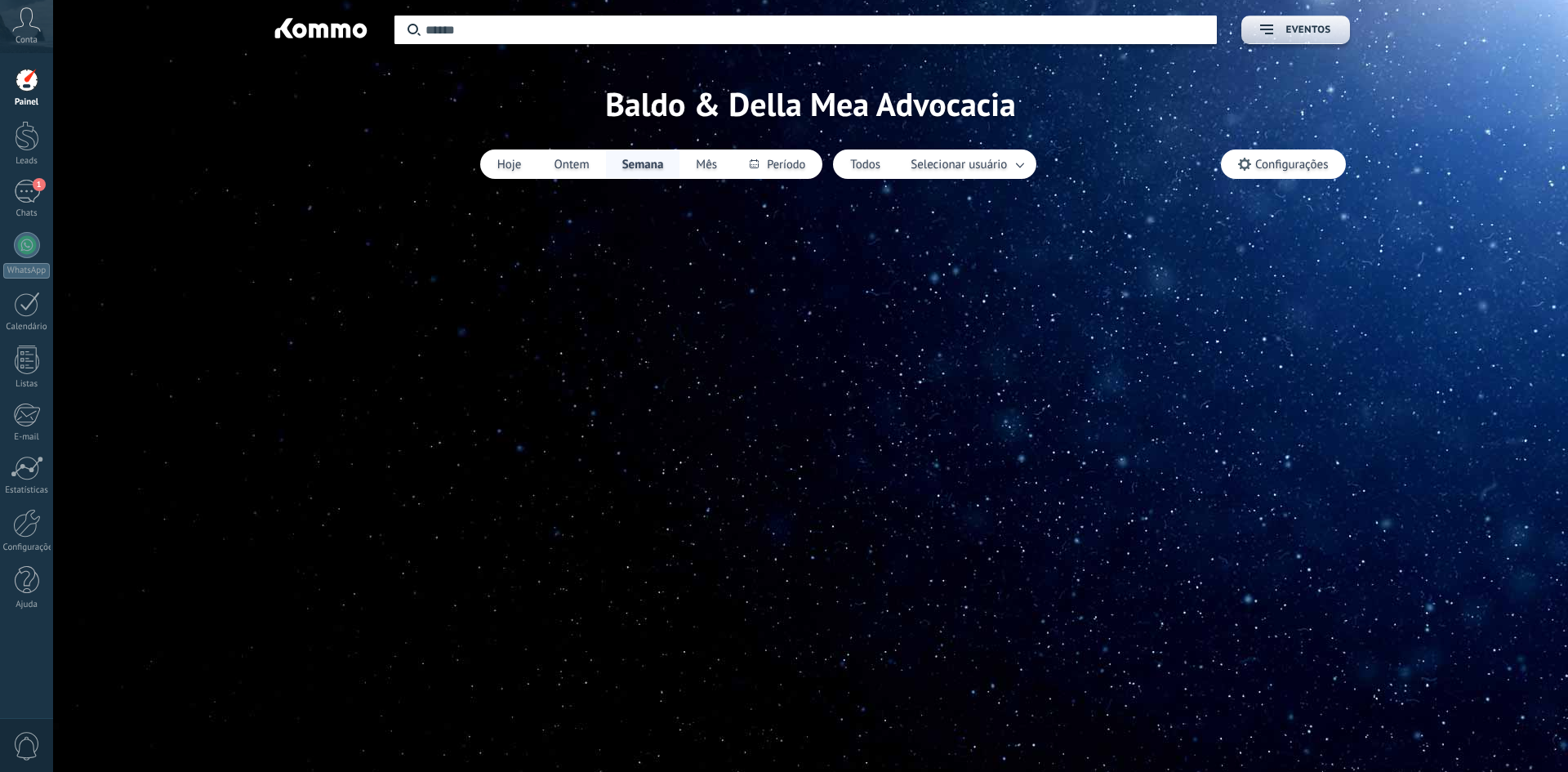
click at [1256, 158] on span "Configurações" at bounding box center [1291, 165] width 73 height 14
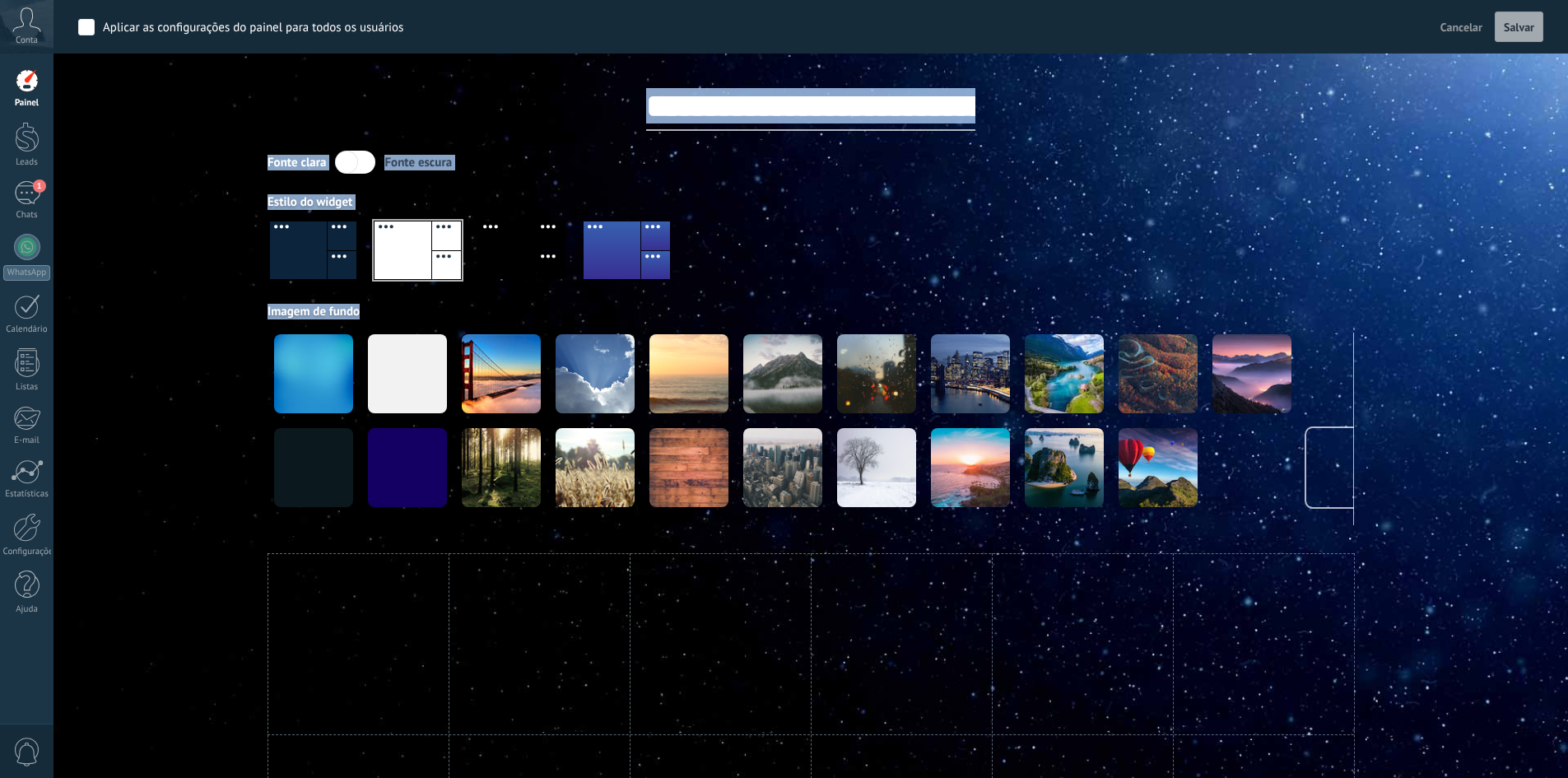
drag, startPoint x: 857, startPoint y: 518, endPoint x: 1076, endPoint y: 525, distance: 219.1
click at [1076, 525] on div "**********" at bounding box center [811, 573] width 1515 height 1147
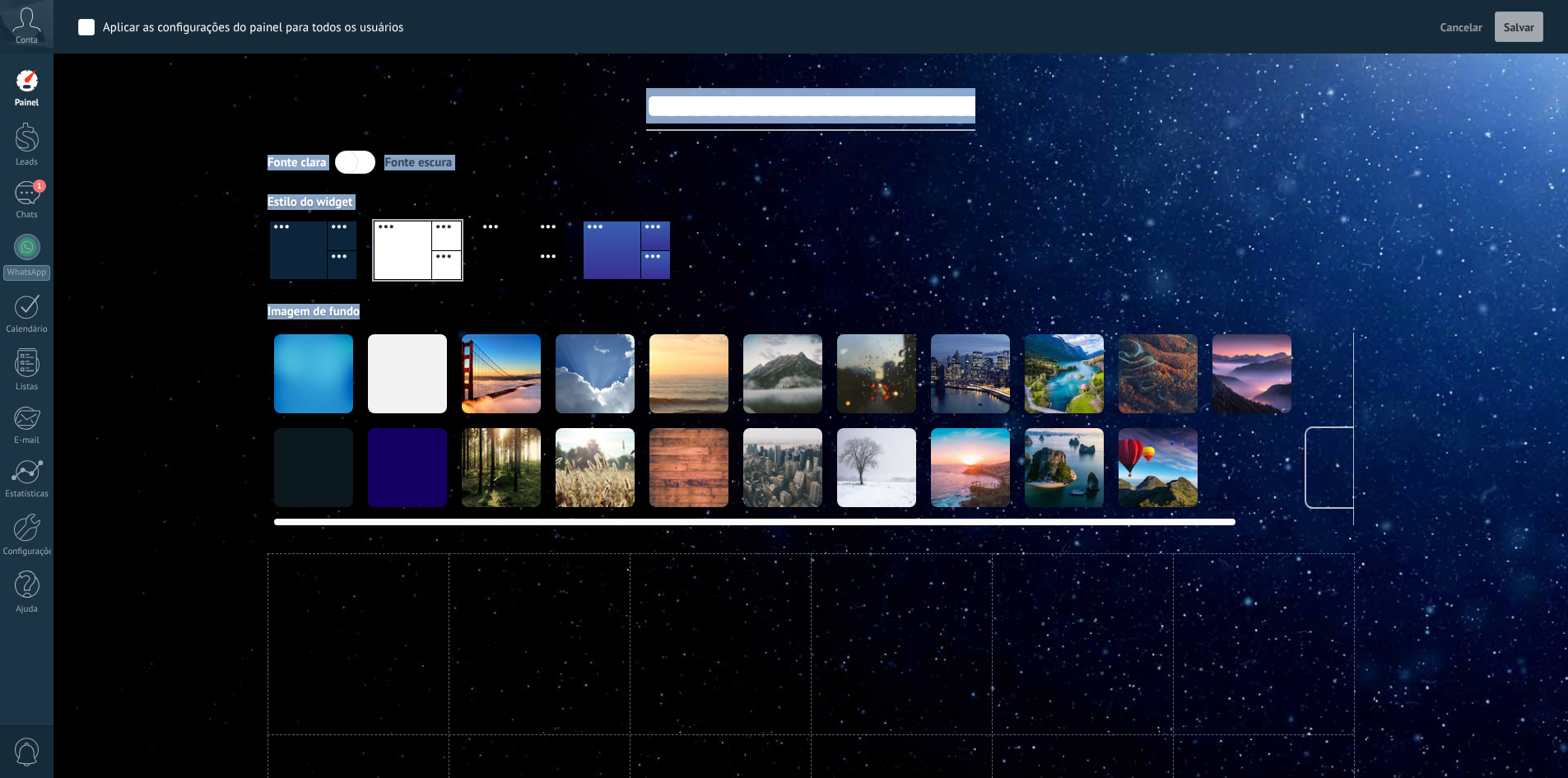
scroll to position [0, 126]
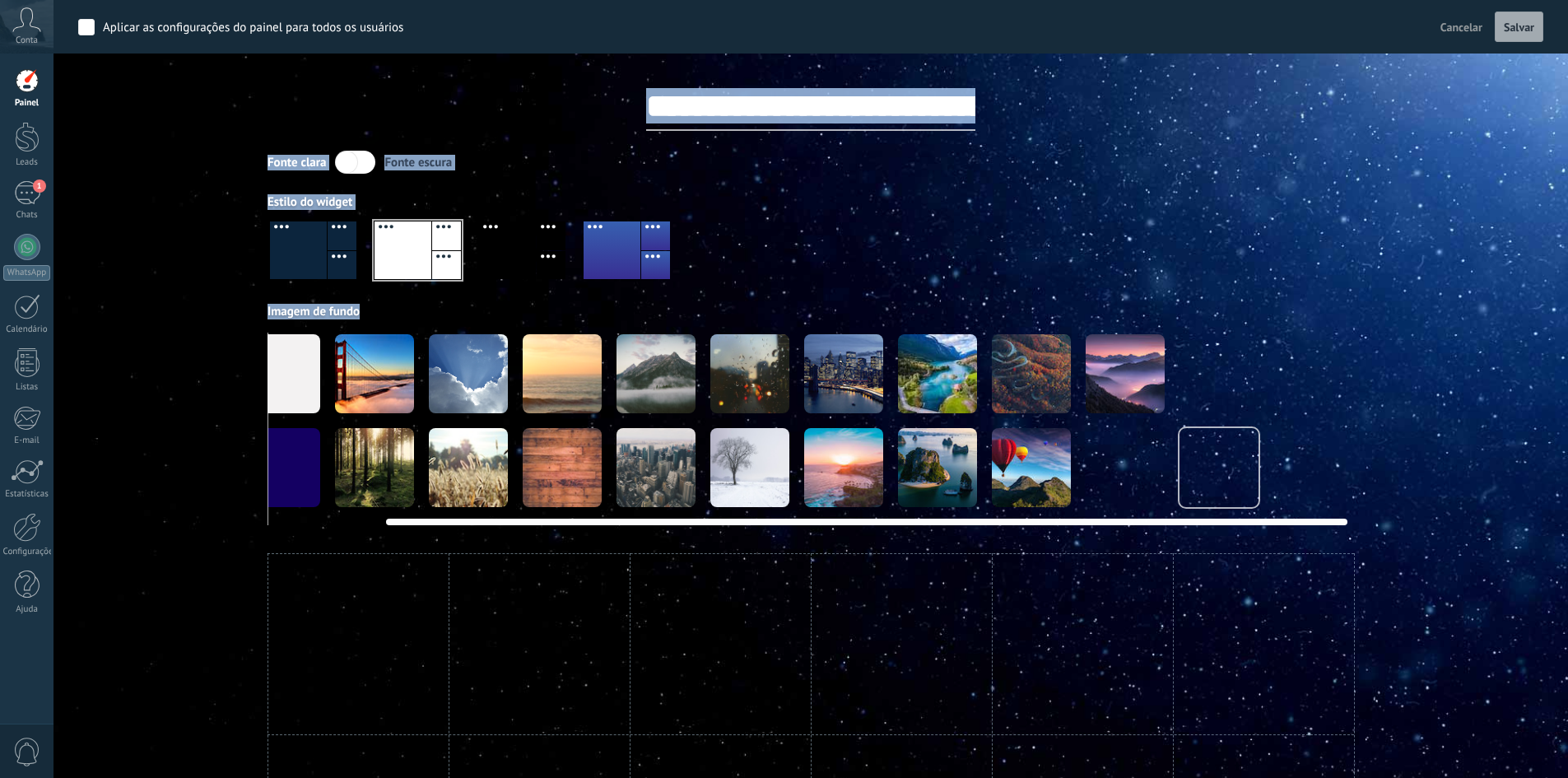
drag, startPoint x: 1003, startPoint y: 521, endPoint x: 1152, endPoint y: 521, distance: 149.0
click at [1152, 521] on div at bounding box center [867, 522] width 962 height 7
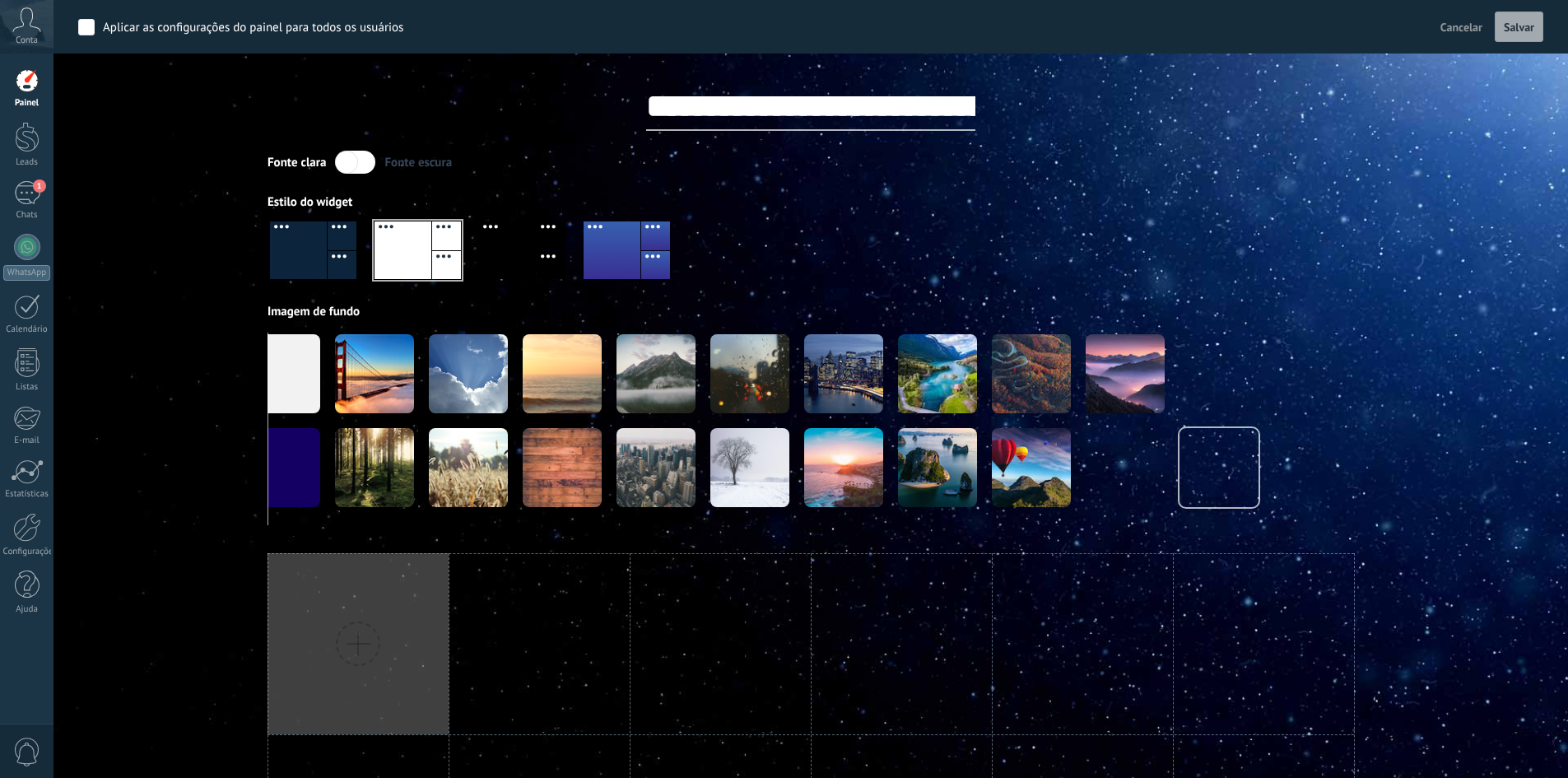
click at [355, 650] on div at bounding box center [358, 643] width 44 height 44
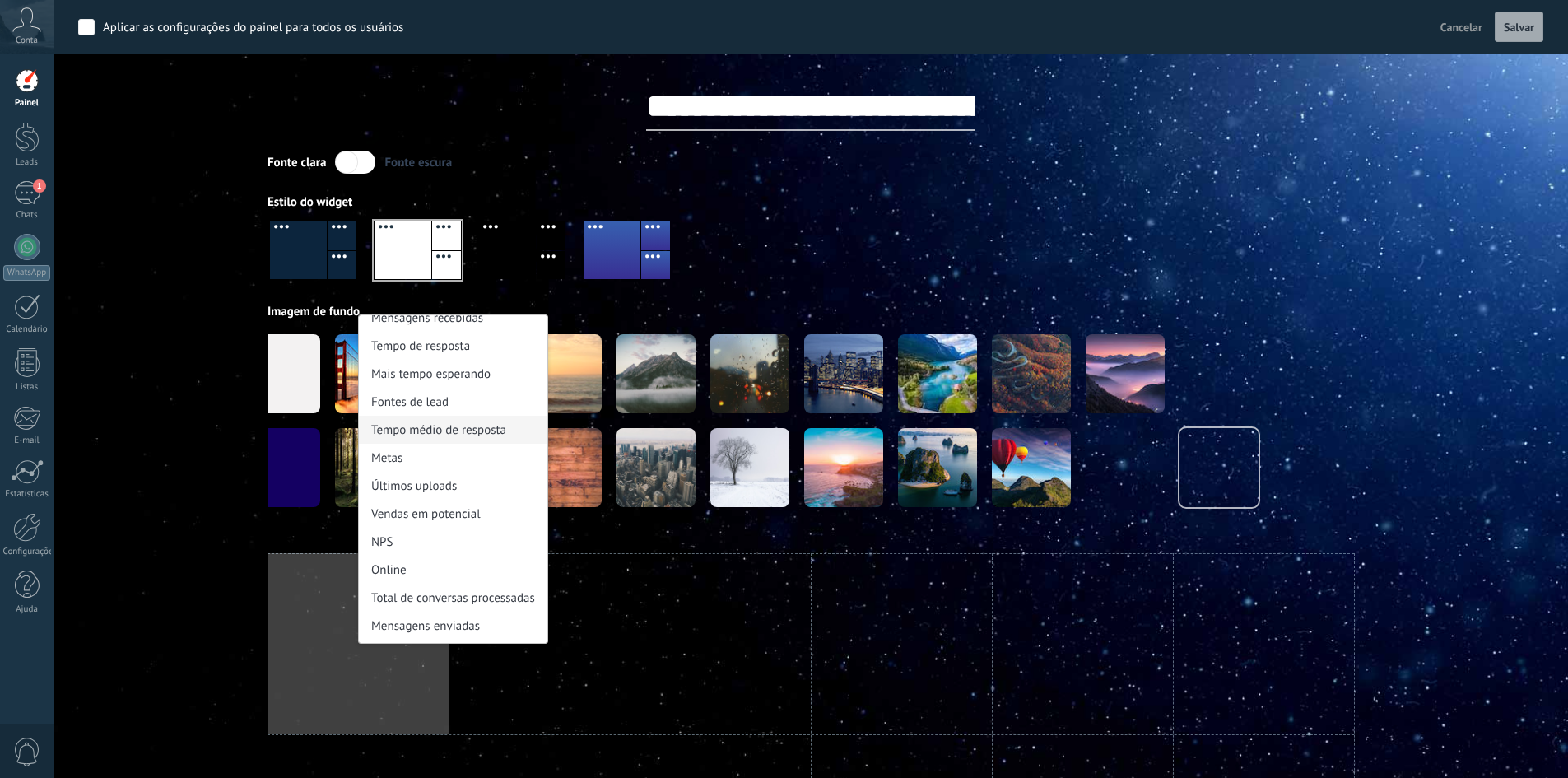
scroll to position [92, 0]
click at [210, 452] on div "Aplicar Eventos Baldo & [PERSON_NAME] Advocacia Hoje Ontem Semana Mês Todos Sel…" at bounding box center [810, 276] width 1465 height 553
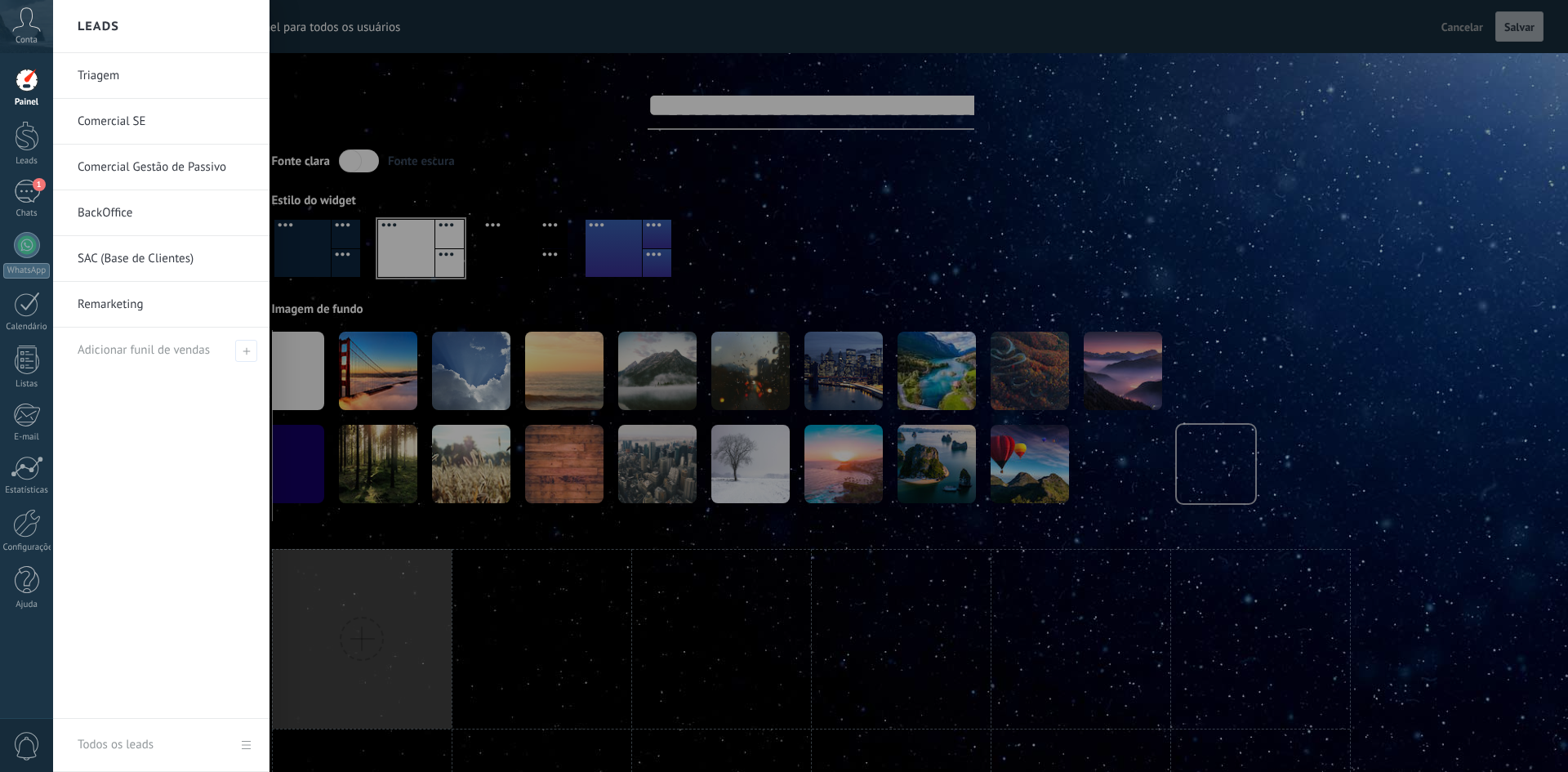
click at [166, 204] on link "BackOffice" at bounding box center [165, 213] width 175 height 46
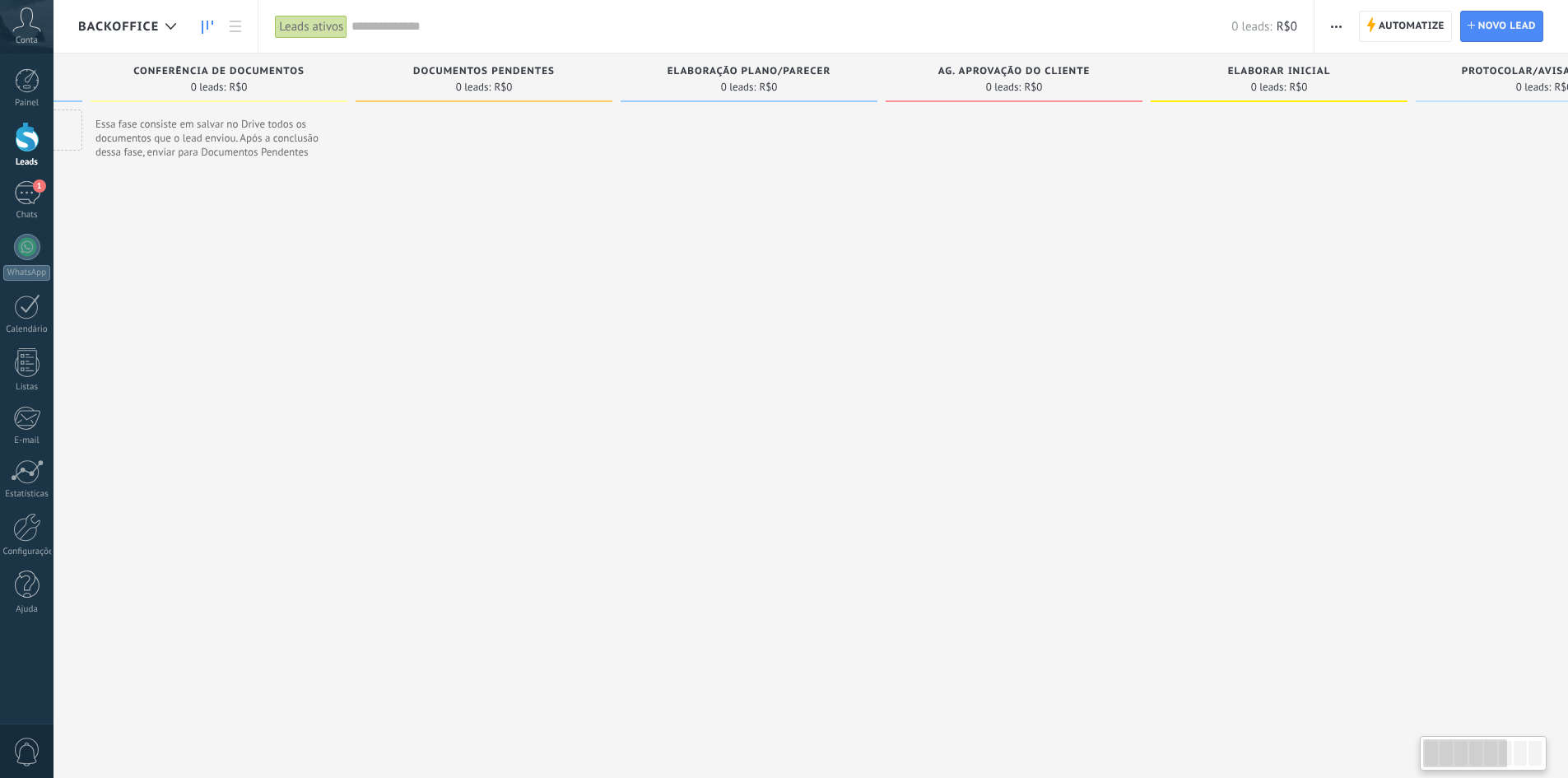
scroll to position [0, 647]
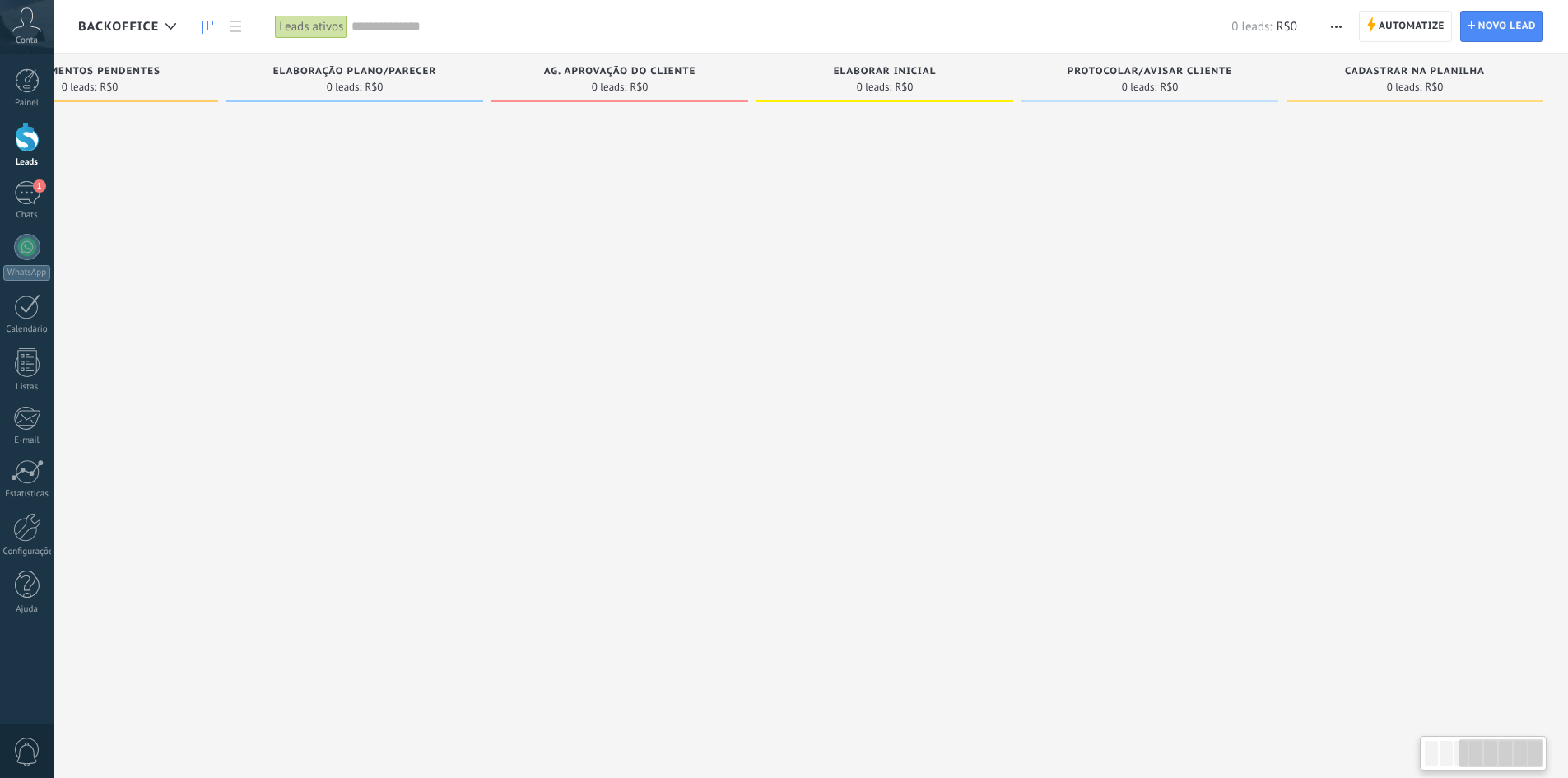
drag, startPoint x: 1488, startPoint y: 158, endPoint x: 488, endPoint y: 206, distance: 1001.2
click at [488, 206] on div "Etapa de leads de entrada solicitações: 0 0 0 0 0 0 0 0 0 BOAS VINDAS 0 leads: …" at bounding box center [500, 396] width 2137 height 686
click at [1437, 74] on span "CADASTRAR NA PLANILHA" at bounding box center [1416, 71] width 140 height 11
click at [1420, 62] on div "CADASTRAR NA PLANILHA 0 leads: R$0" at bounding box center [1415, 78] width 257 height 48
drag, startPoint x: 1428, startPoint y: 72, endPoint x: 1350, endPoint y: 74, distance: 78.0
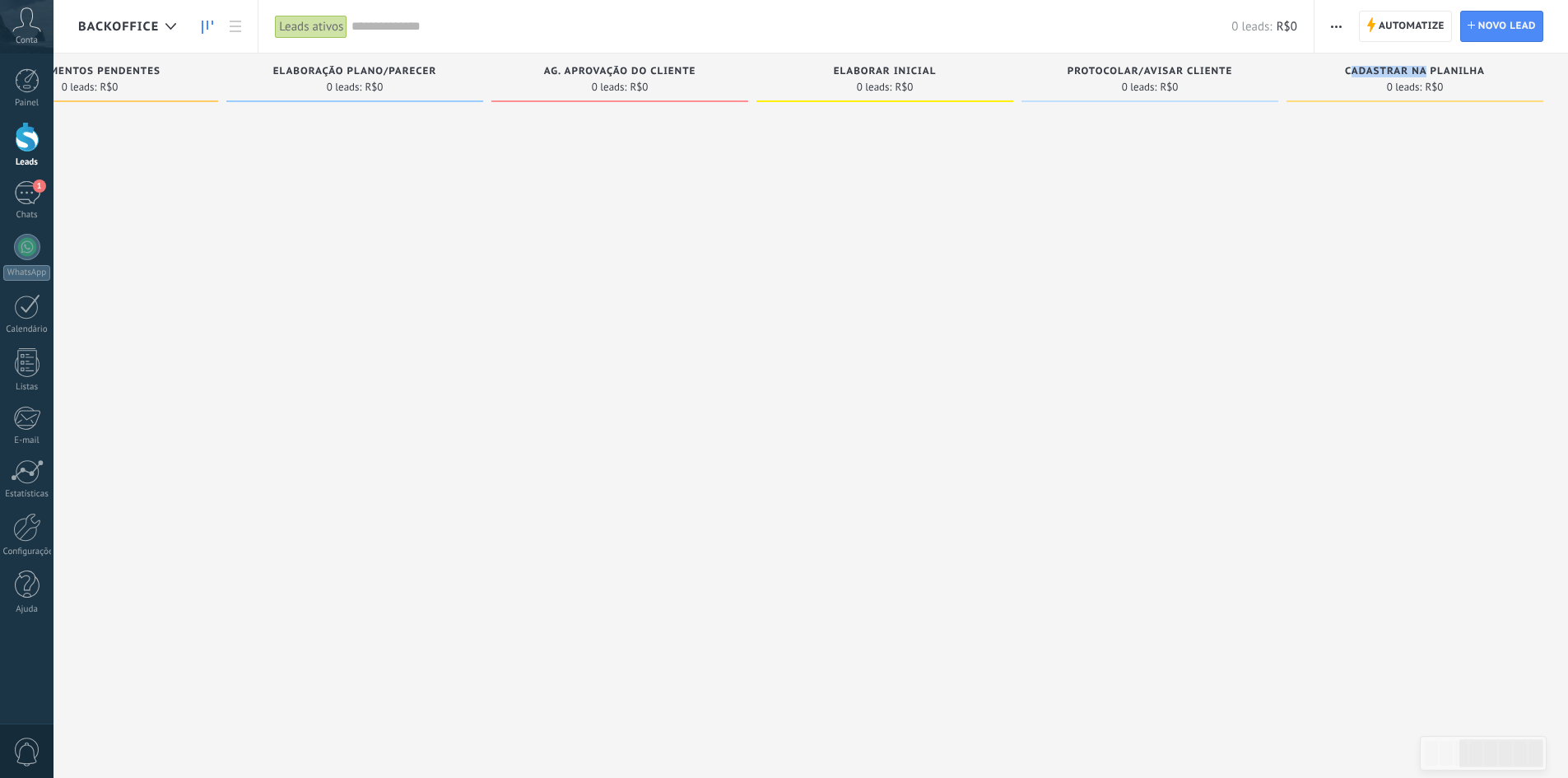
click at [1350, 74] on span "CADASTRAR NA PLANILHA" at bounding box center [1416, 71] width 140 height 11
click at [1402, 75] on span "CADASTRAR NA PLANILHA" at bounding box center [1416, 71] width 140 height 11
drag, startPoint x: 1414, startPoint y: 72, endPoint x: 1493, endPoint y: 86, distance: 80.2
click at [1493, 86] on div "CADASTRAR NA PLANILHA 0 leads: R$0" at bounding box center [1415, 78] width 257 height 48
drag, startPoint x: 1481, startPoint y: 78, endPoint x: 1446, endPoint y: 62, distance: 38.5
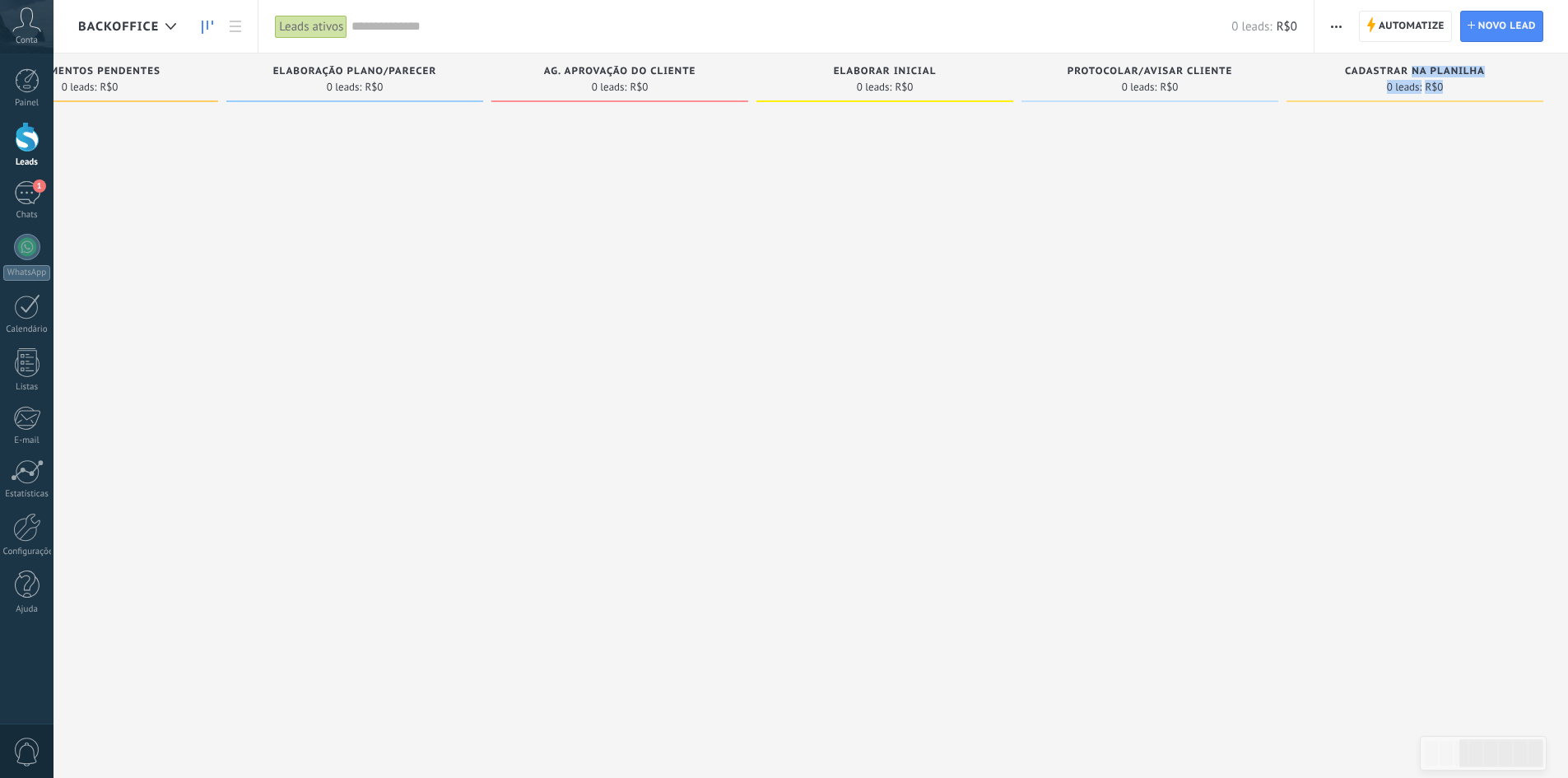
click at [1446, 62] on div "CADASTRAR NA PLANILHA 0 leads: R$0" at bounding box center [1415, 78] width 257 height 48
click at [1332, 27] on use "button" at bounding box center [1337, 26] width 10 height 3
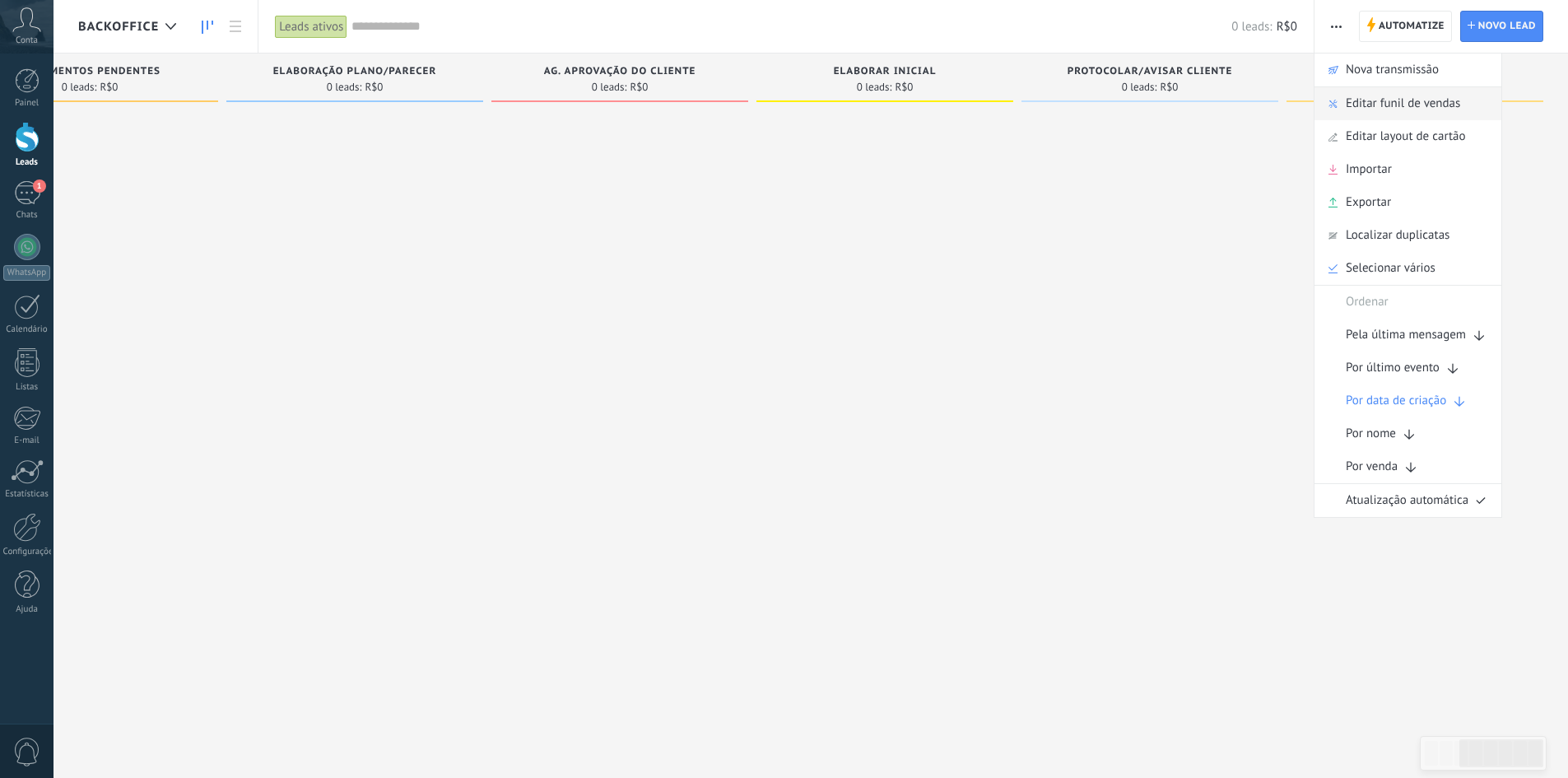
click at [1397, 106] on span "Editar funil de vendas" at bounding box center [1403, 104] width 114 height 33
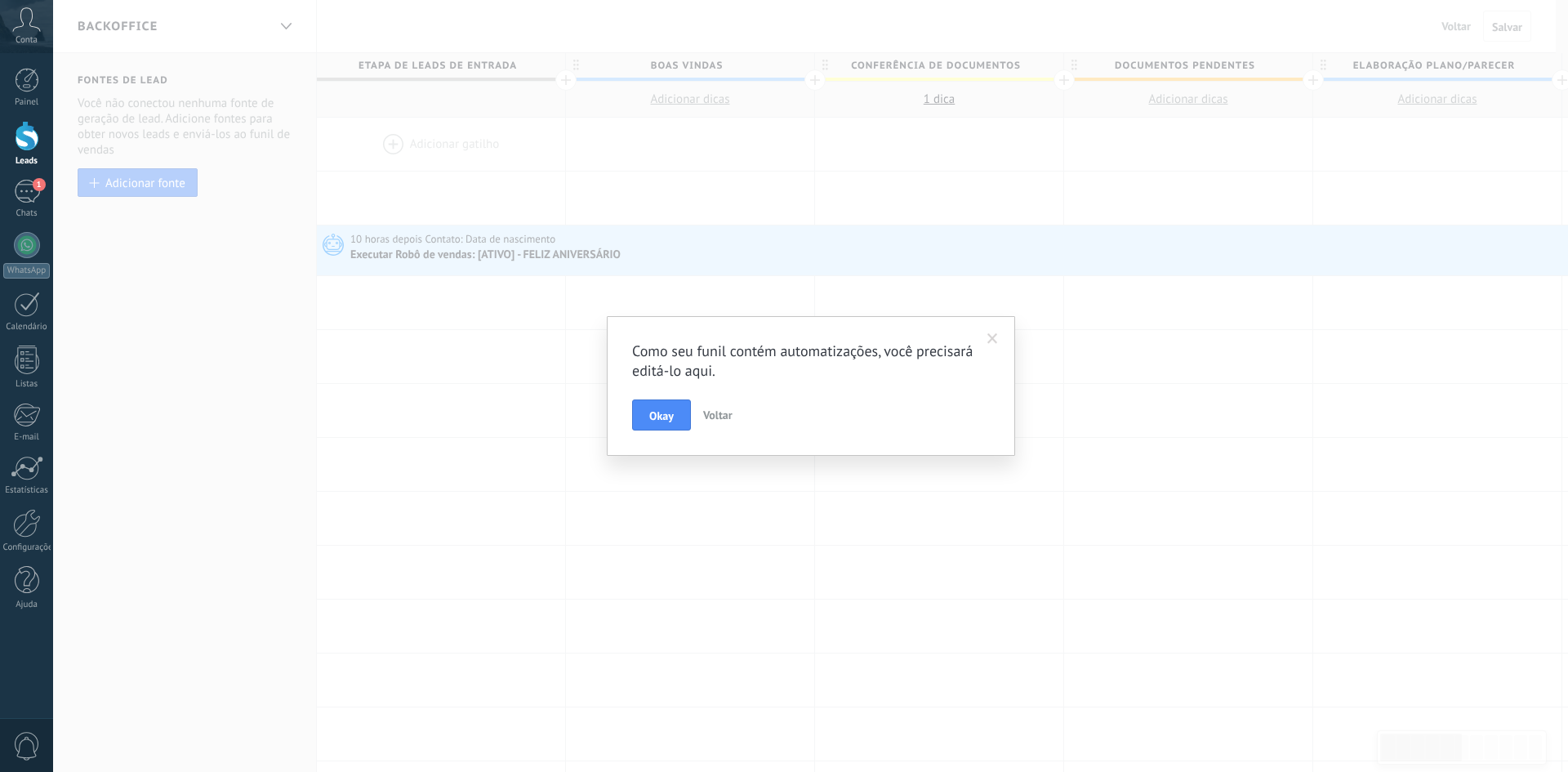
click at [999, 331] on span at bounding box center [992, 338] width 27 height 27
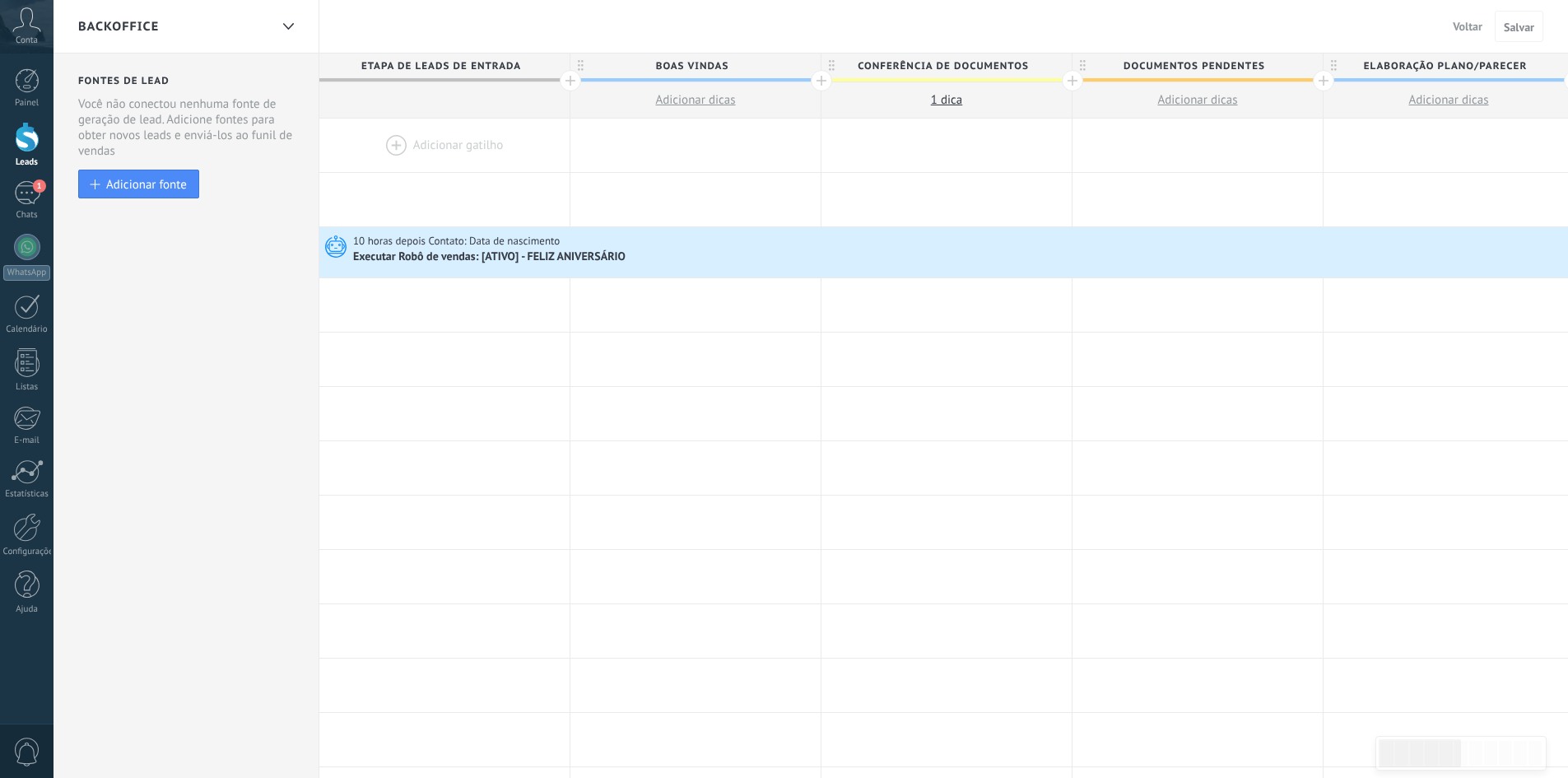
click at [1429, 64] on span "ELABORAÇÃO PLANO/PARECER" at bounding box center [1445, 66] width 242 height 25
click at [1454, 63] on input "**********" at bounding box center [1445, 66] width 218 height 25
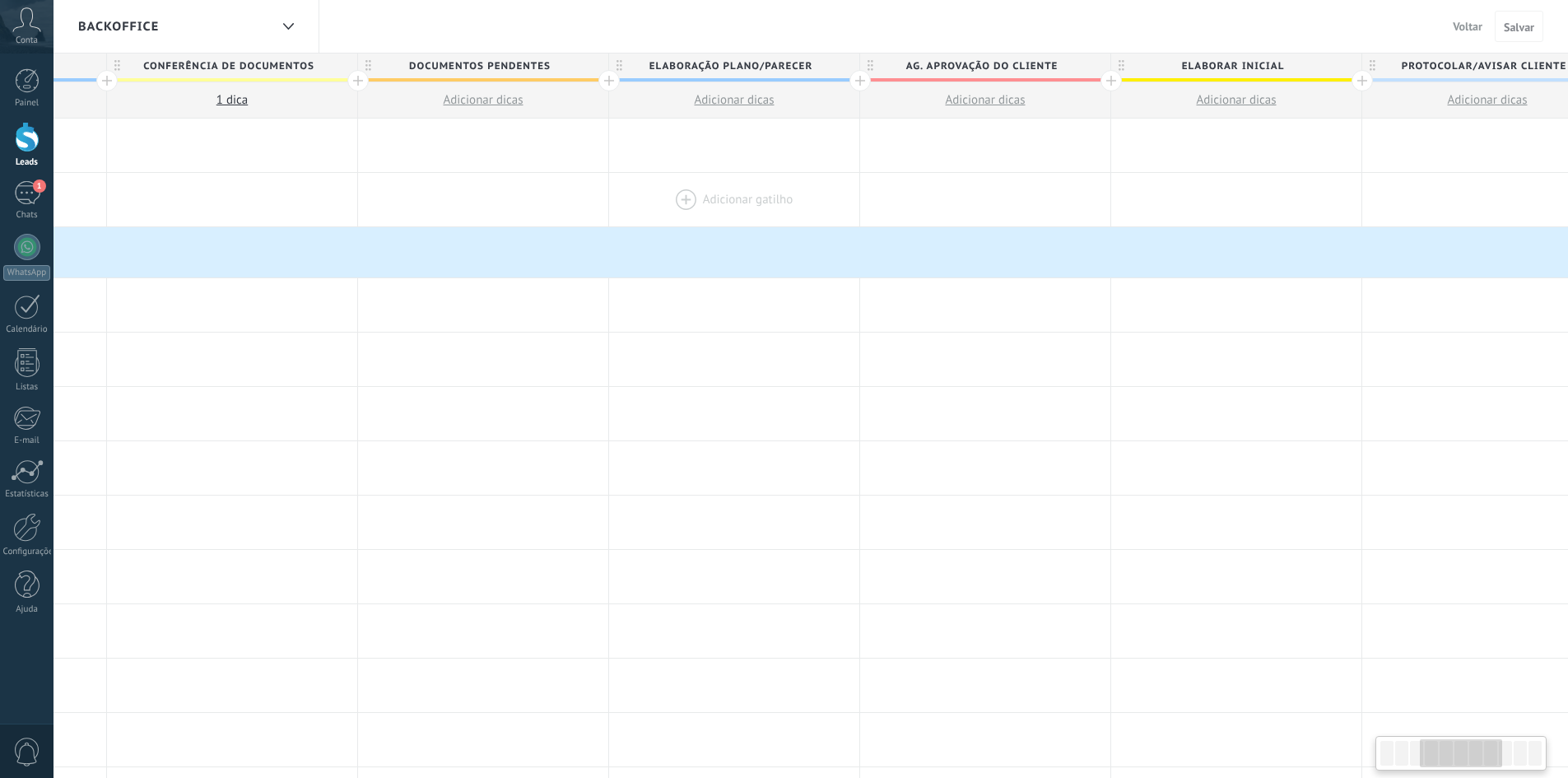
scroll to position [0, 752]
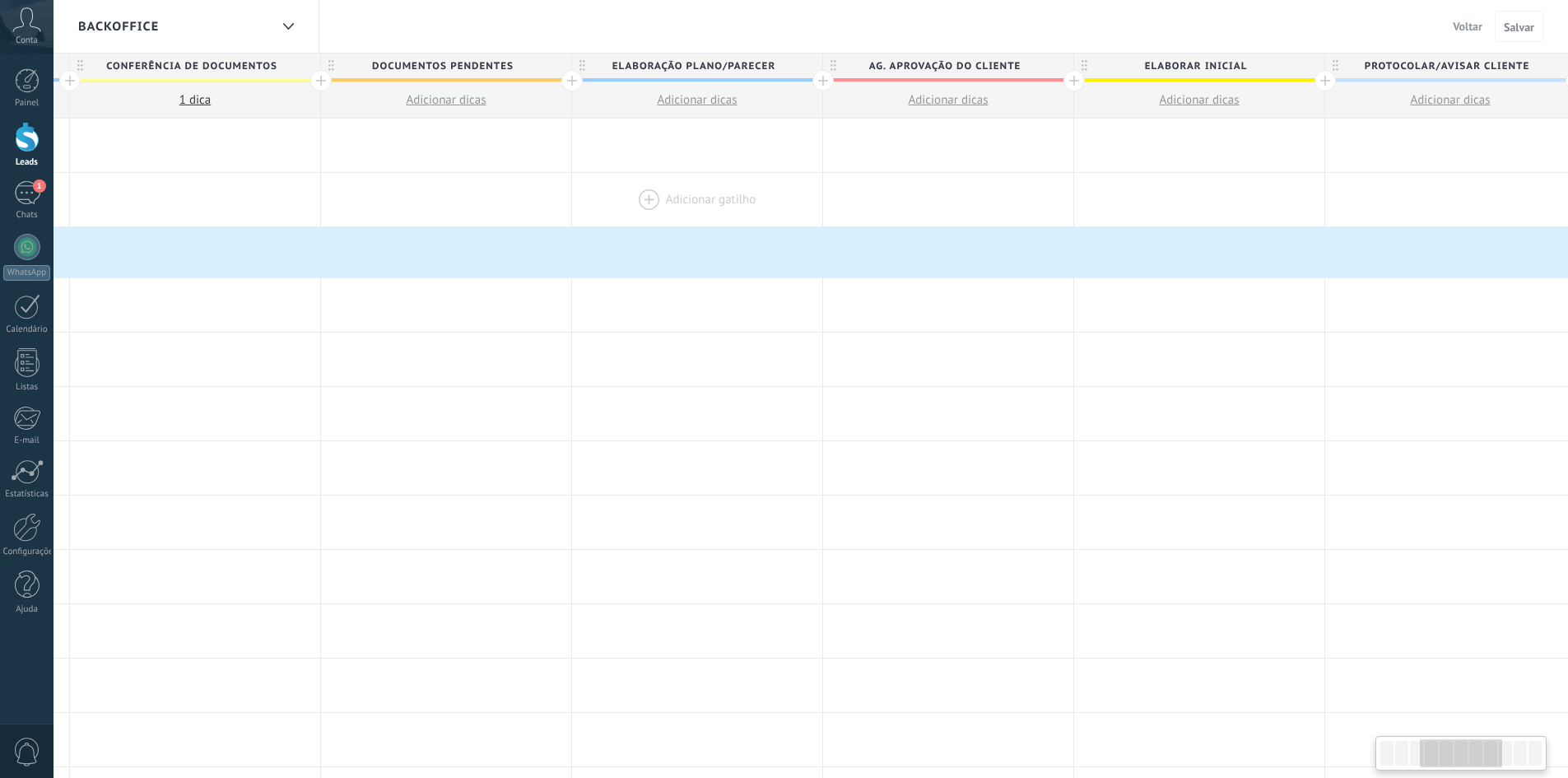
drag, startPoint x: 1453, startPoint y: 159, endPoint x: 701, endPoint y: 192, distance: 752.7
click at [701, 192] on div "**********" at bounding box center [949, 742] width 2762 height 1246
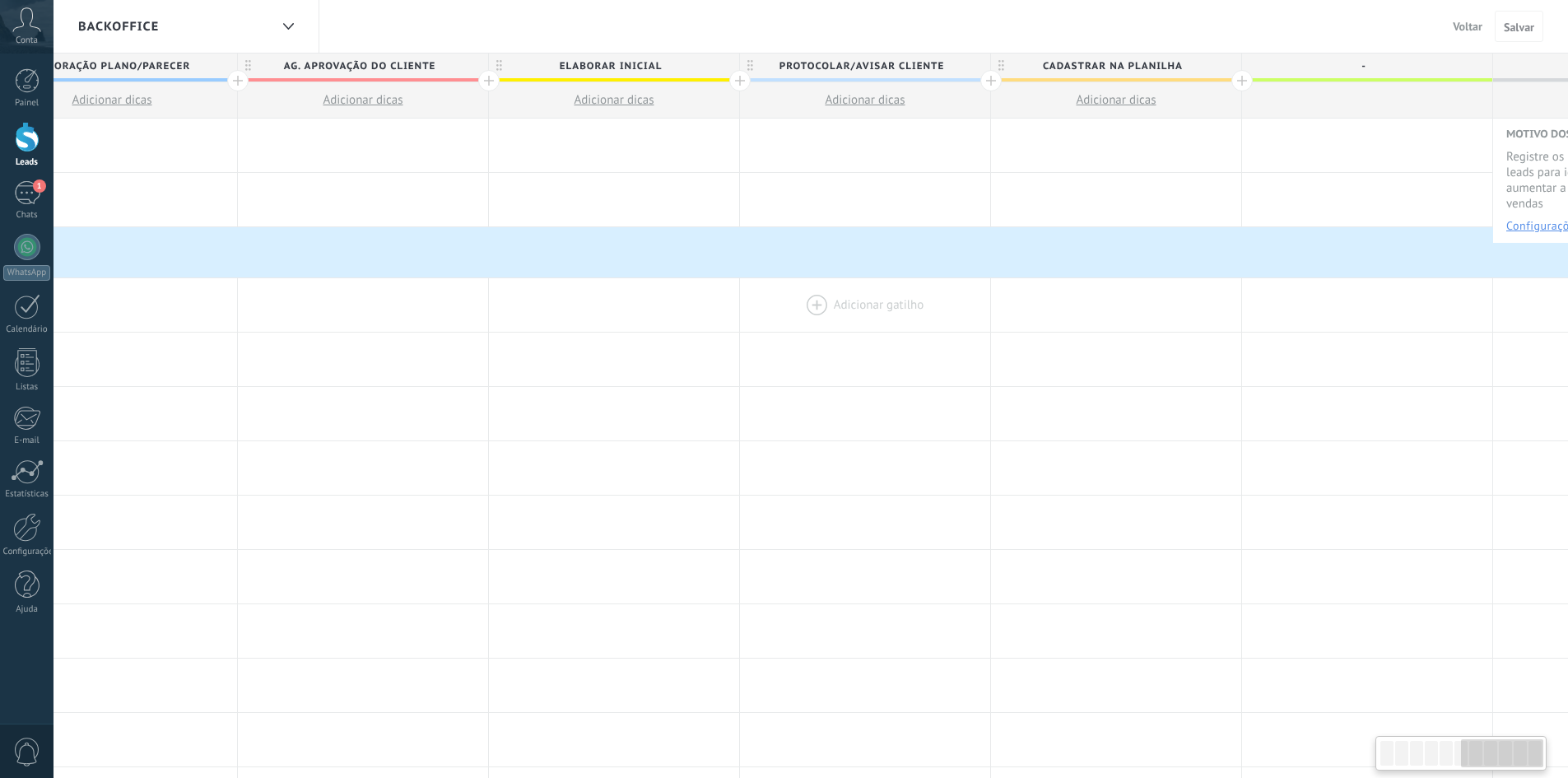
scroll to position [0, 1513]
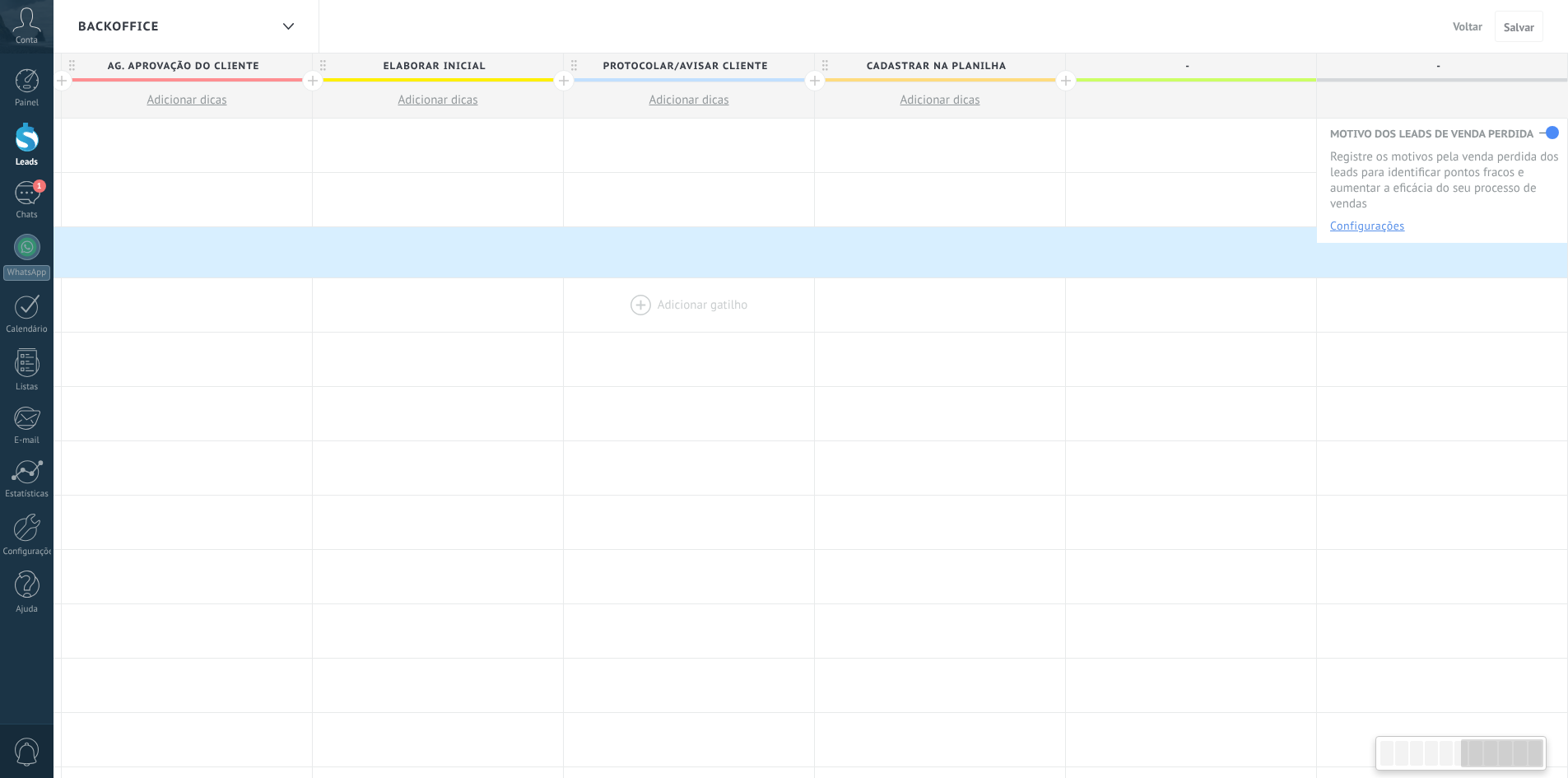
drag, startPoint x: 1432, startPoint y: 331, endPoint x: 642, endPoint y: 302, distance: 790.5
click at [642, 305] on div at bounding box center [688, 305] width 250 height 54
click at [674, 66] on span "PROTOCOLAR/AVISAR CLIENTE" at bounding box center [685, 66] width 242 height 25
type input "**********"
click at [895, 72] on span "CADASTRAR NA PLANILHA" at bounding box center [936, 66] width 242 height 25
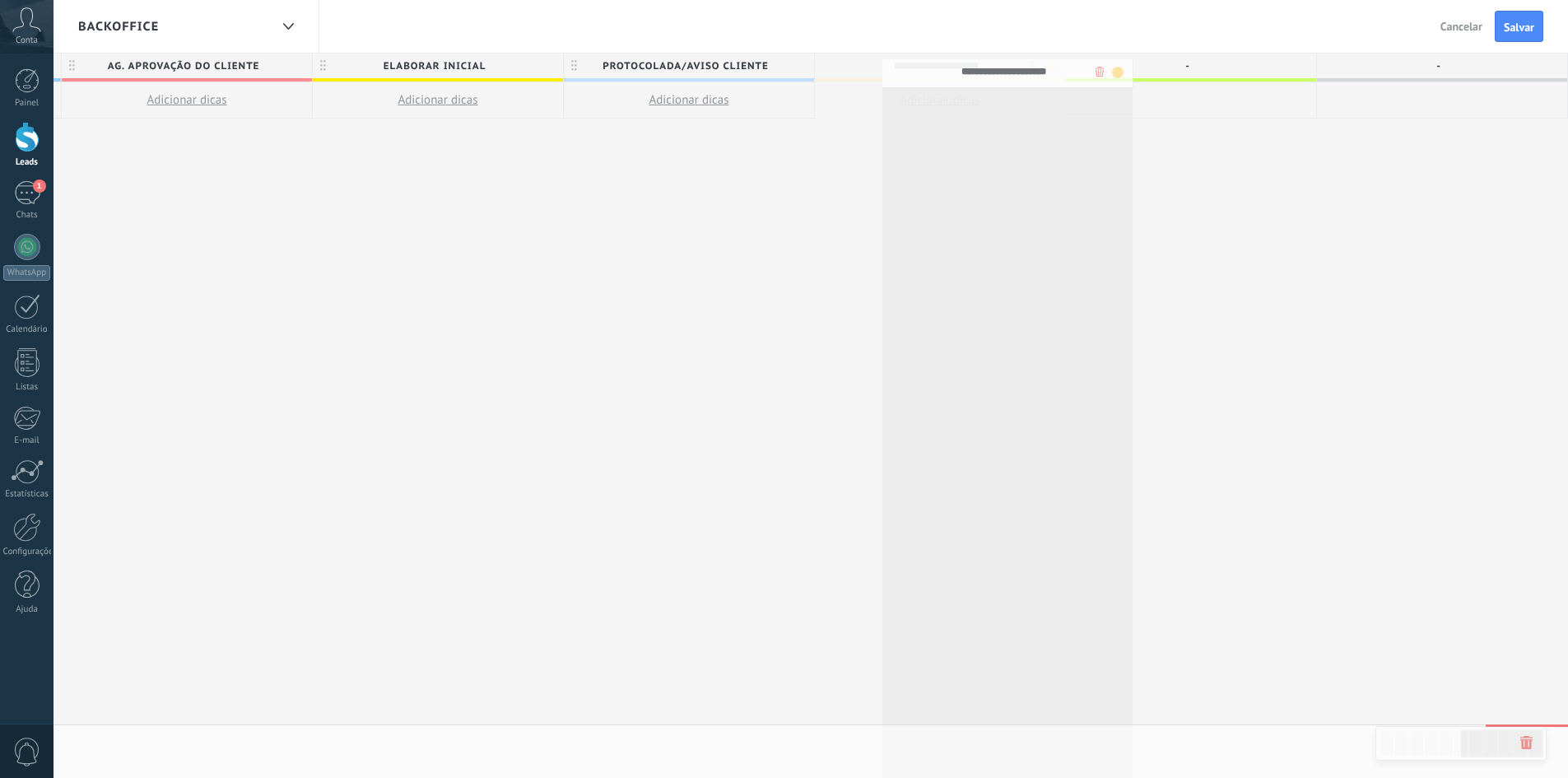
drag, startPoint x: 937, startPoint y: 65, endPoint x: 998, endPoint y: 70, distance: 61.2
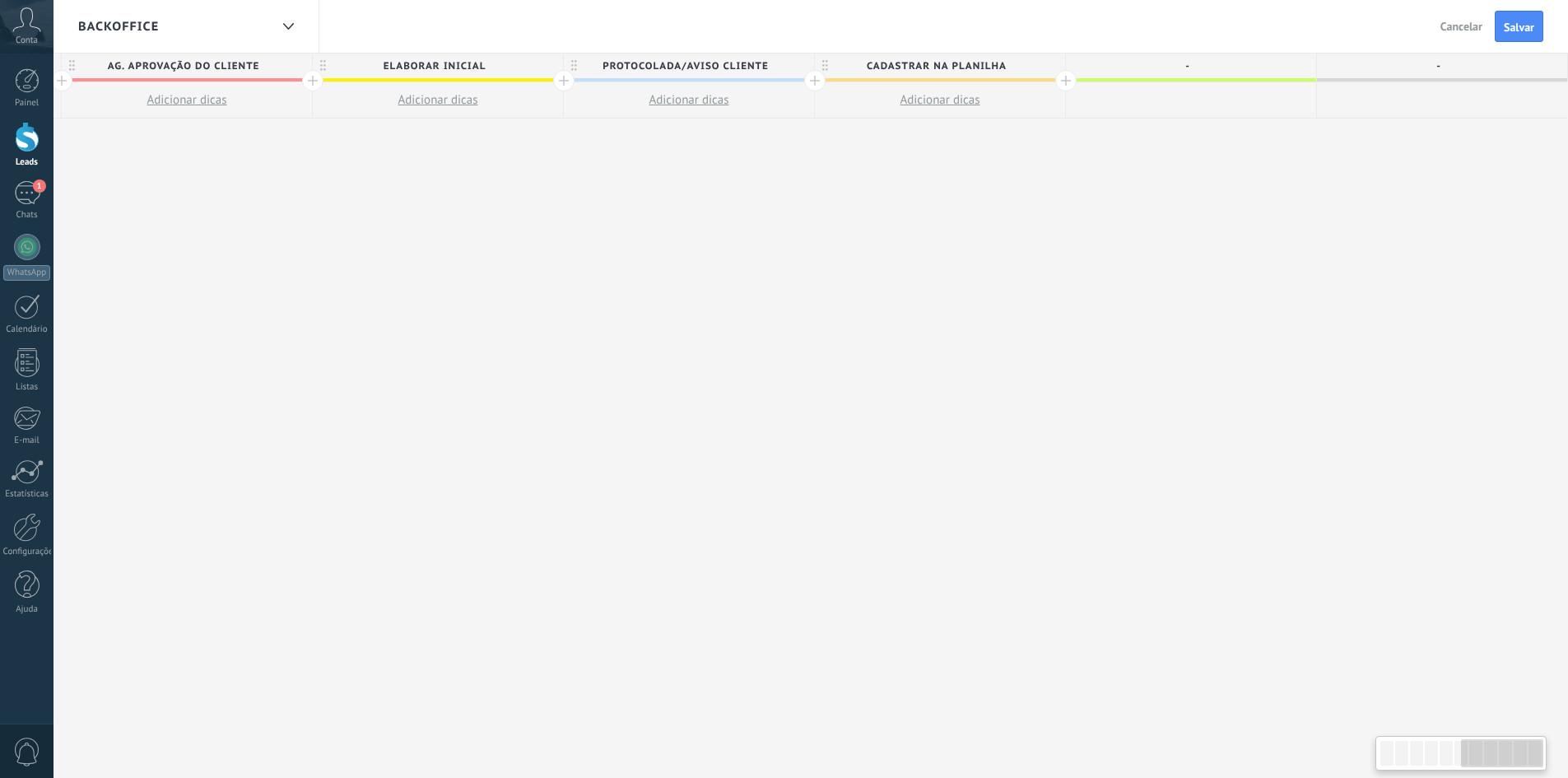
click at [990, 62] on span "CADASTRAR NA PLANILHA" at bounding box center [936, 66] width 242 height 25
click at [1008, 63] on input "**********" at bounding box center [937, 66] width 218 height 25
type input "**********"
click at [974, 194] on div "**********" at bounding box center [187, 416] width 2762 height 725
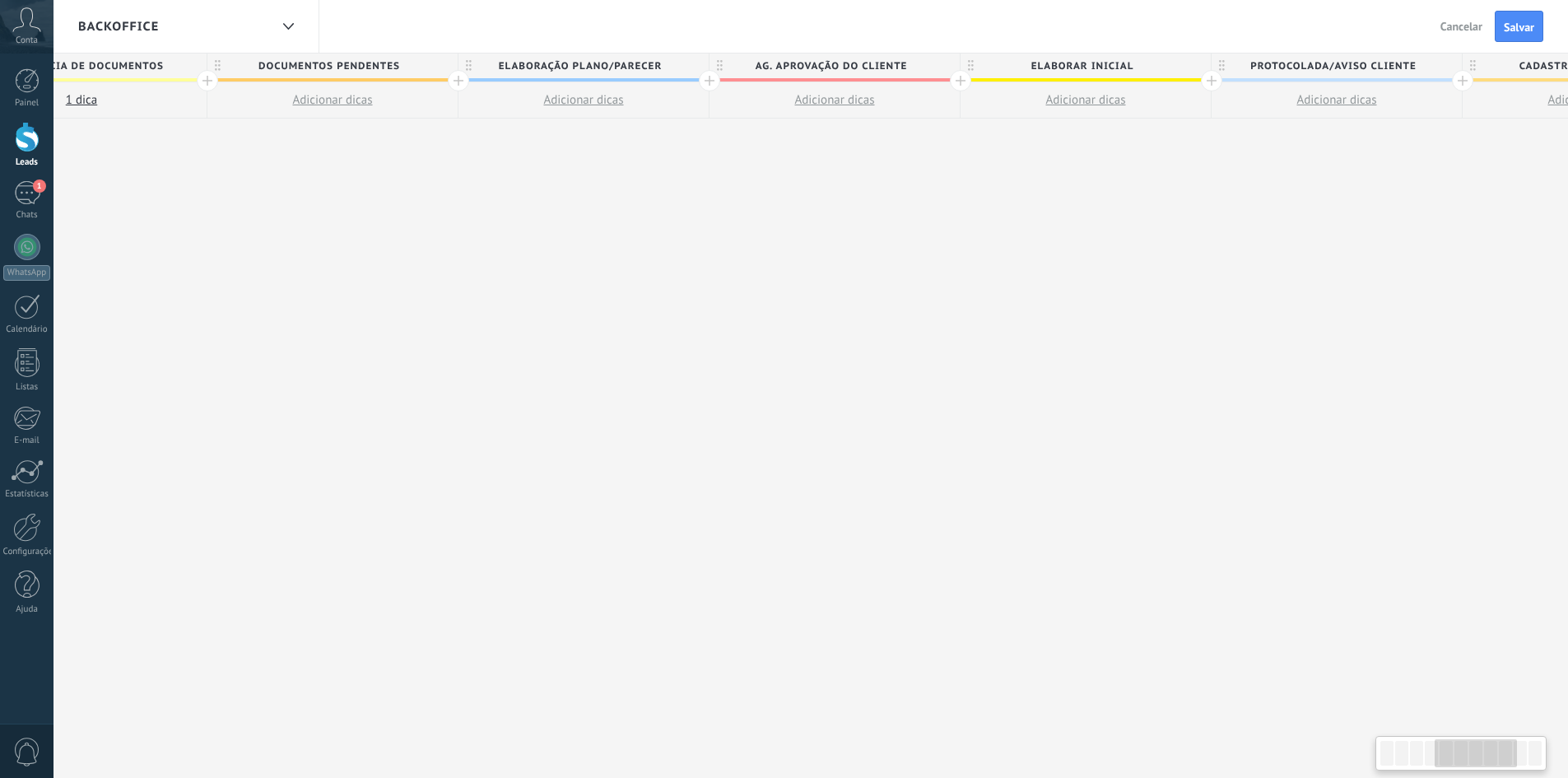
drag, startPoint x: 535, startPoint y: 257, endPoint x: 1168, endPoint y: 241, distance: 633.2
click at [1169, 241] on div "**********" at bounding box center [836, 416] width 2762 height 725
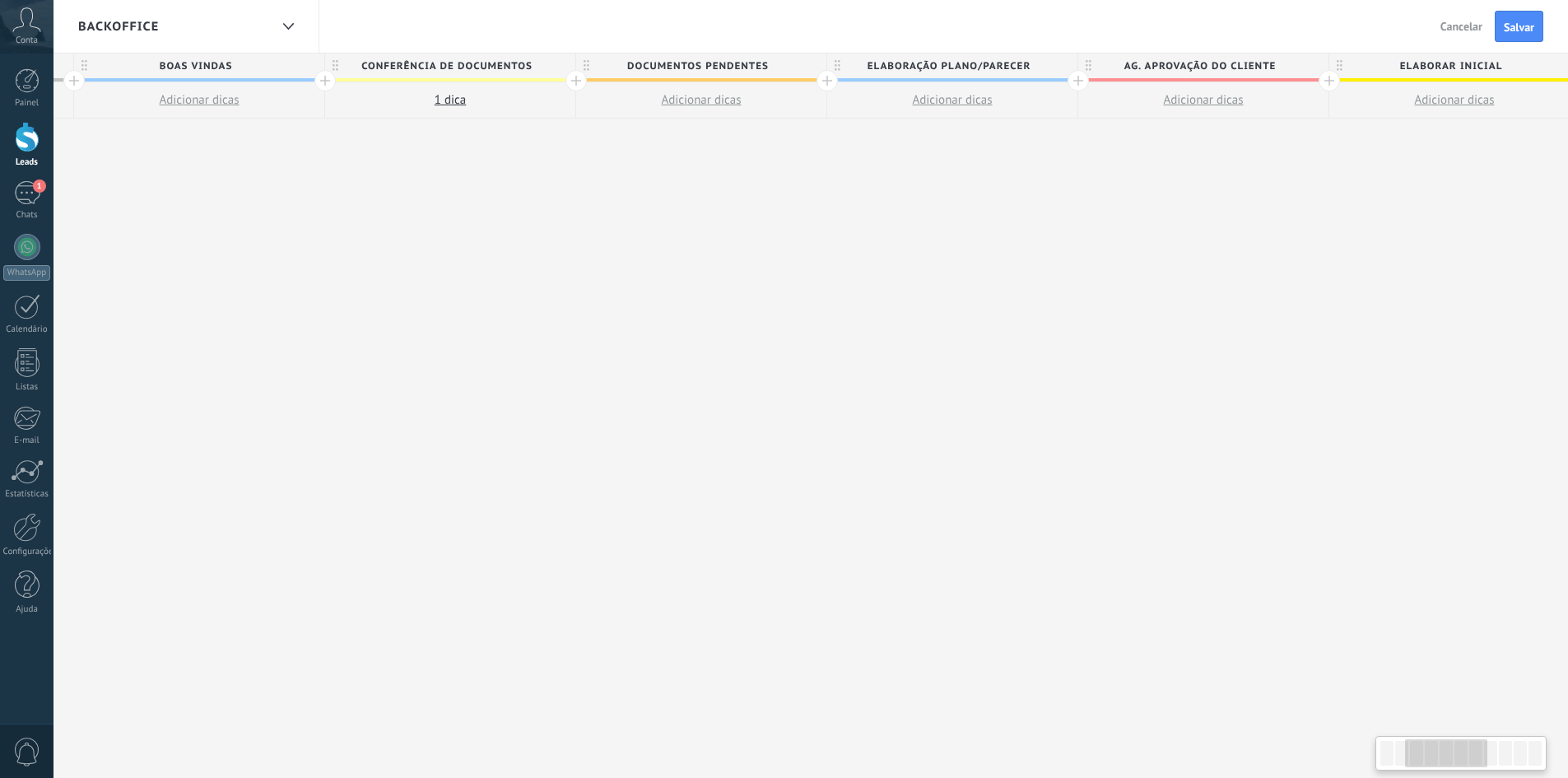
scroll to position [0, 75]
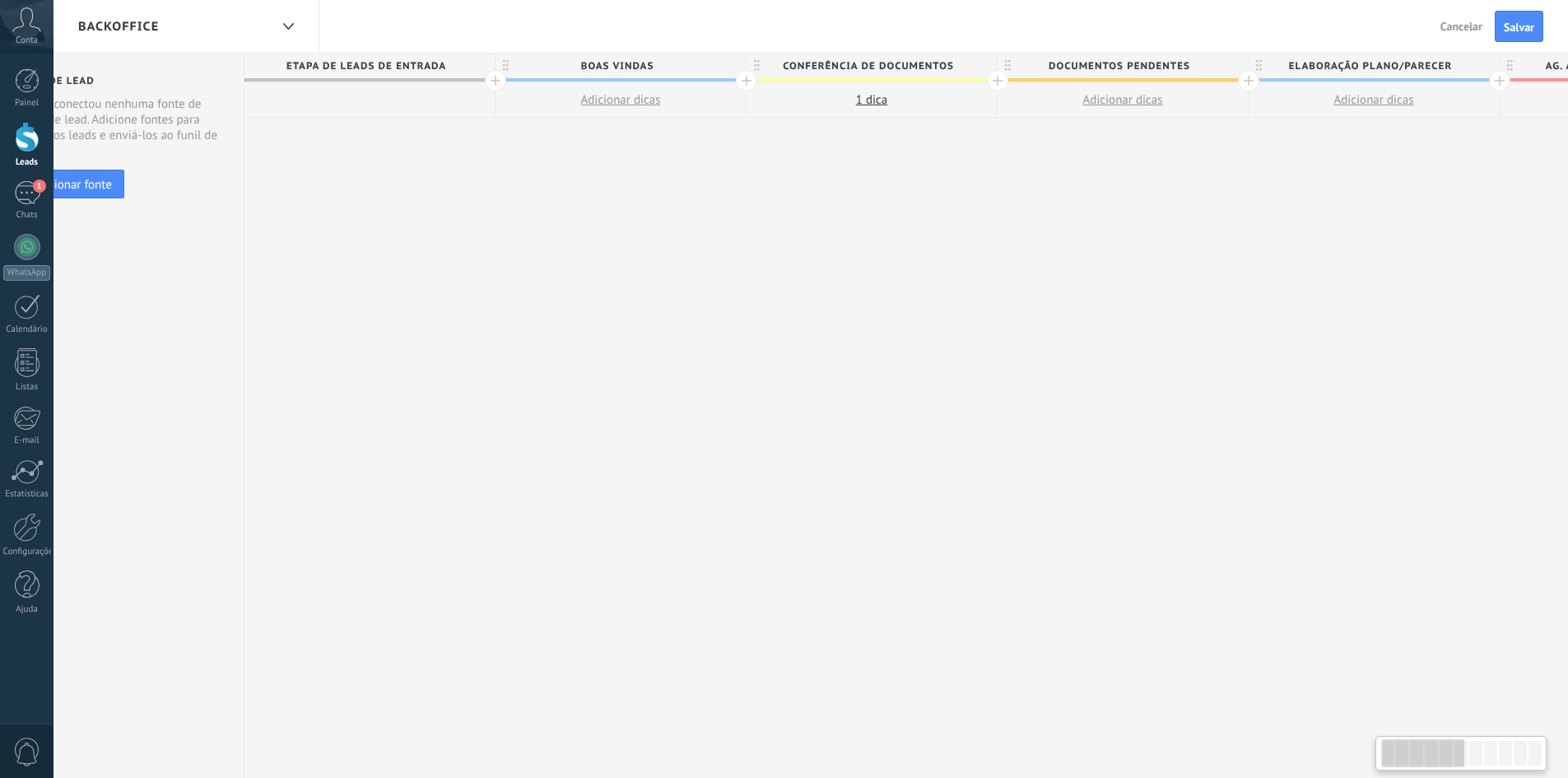
drag, startPoint x: 558, startPoint y: 300, endPoint x: 1207, endPoint y: 352, distance: 651.1
click at [870, 97] on span "1 dica" at bounding box center [872, 100] width 31 height 16
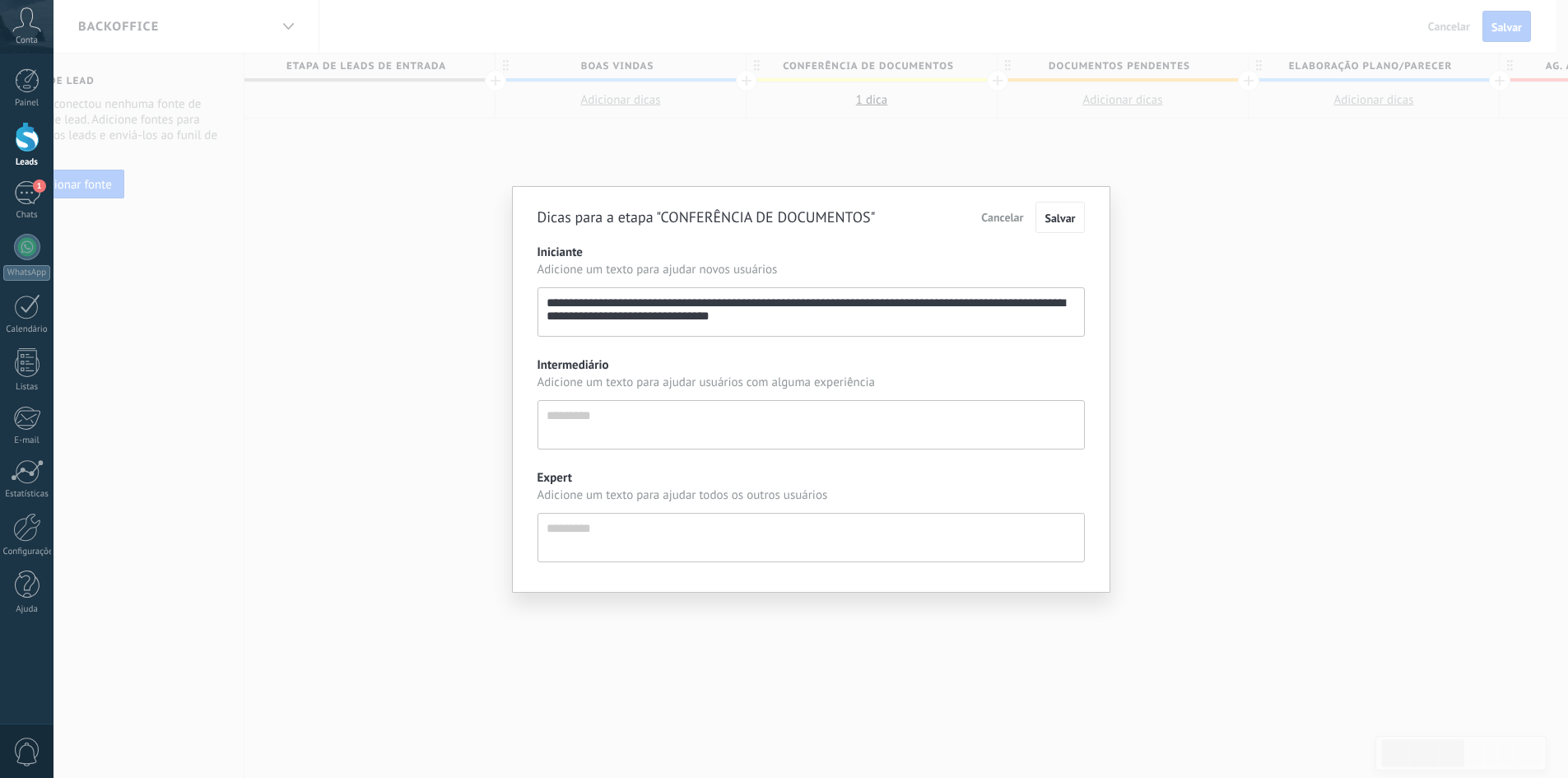
scroll to position [16, 0]
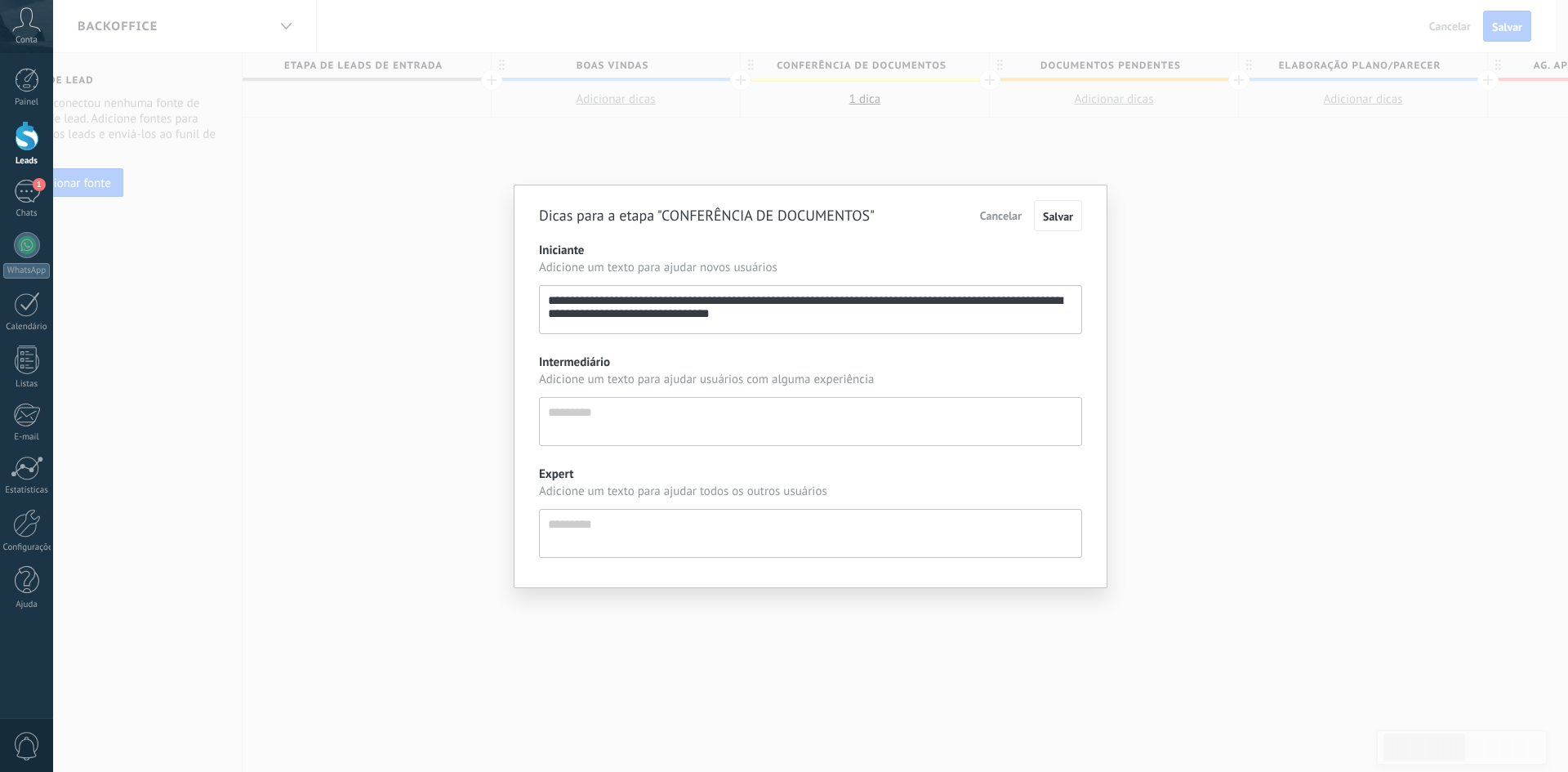
click at [817, 143] on div "**********" at bounding box center [811, 386] width 1515 height 772
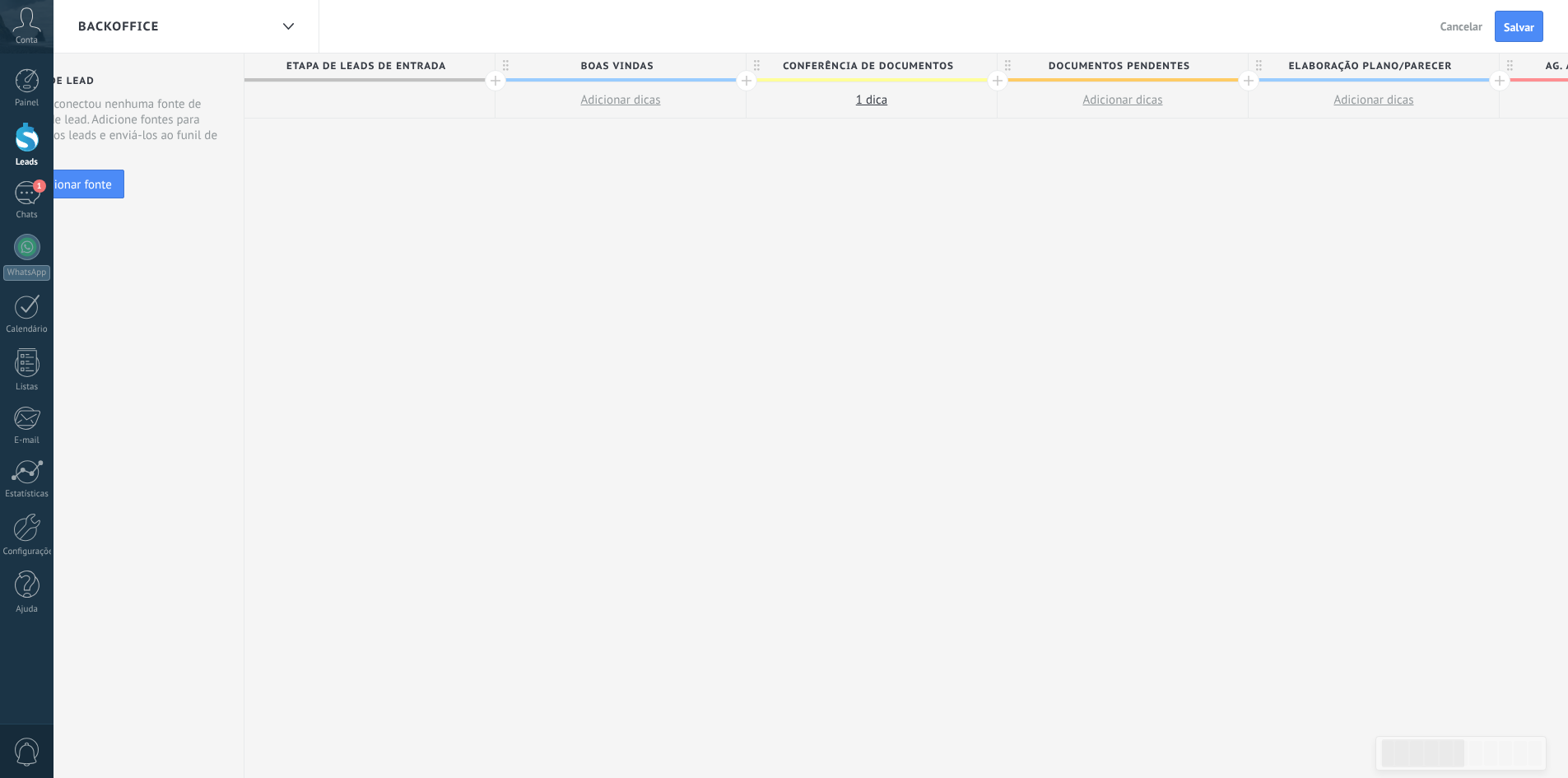
click at [596, 100] on span "Adicionar dicas" at bounding box center [620, 100] width 80 height 16
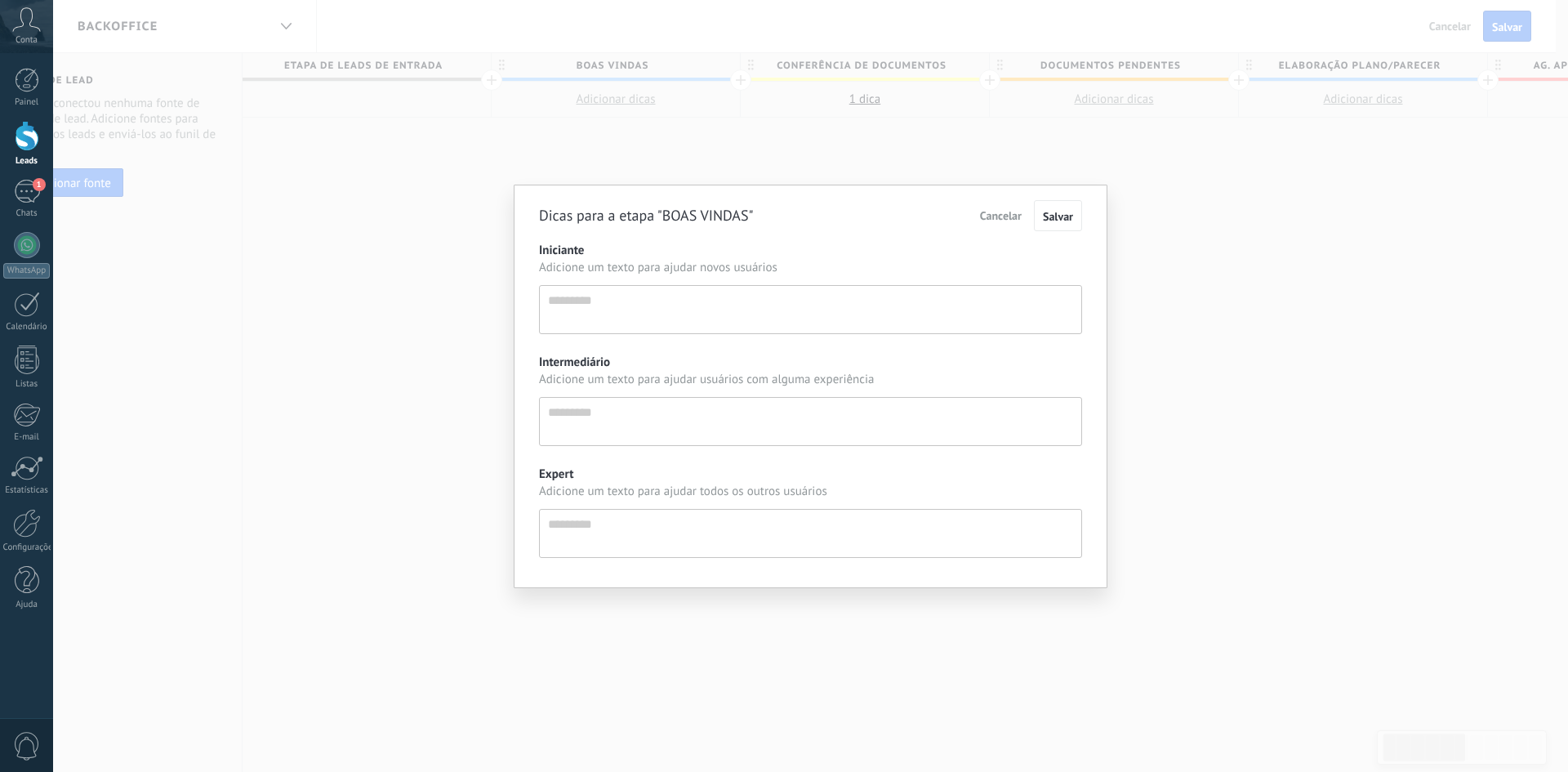
click at [610, 296] on textarea "Iniciante" at bounding box center [811, 309] width 543 height 49
click at [656, 144] on div "Dicas para a etapa "BOAS VINDAS" Cancelar Salvar Iniciante Adicione um texto pa…" at bounding box center [811, 386] width 1515 height 772
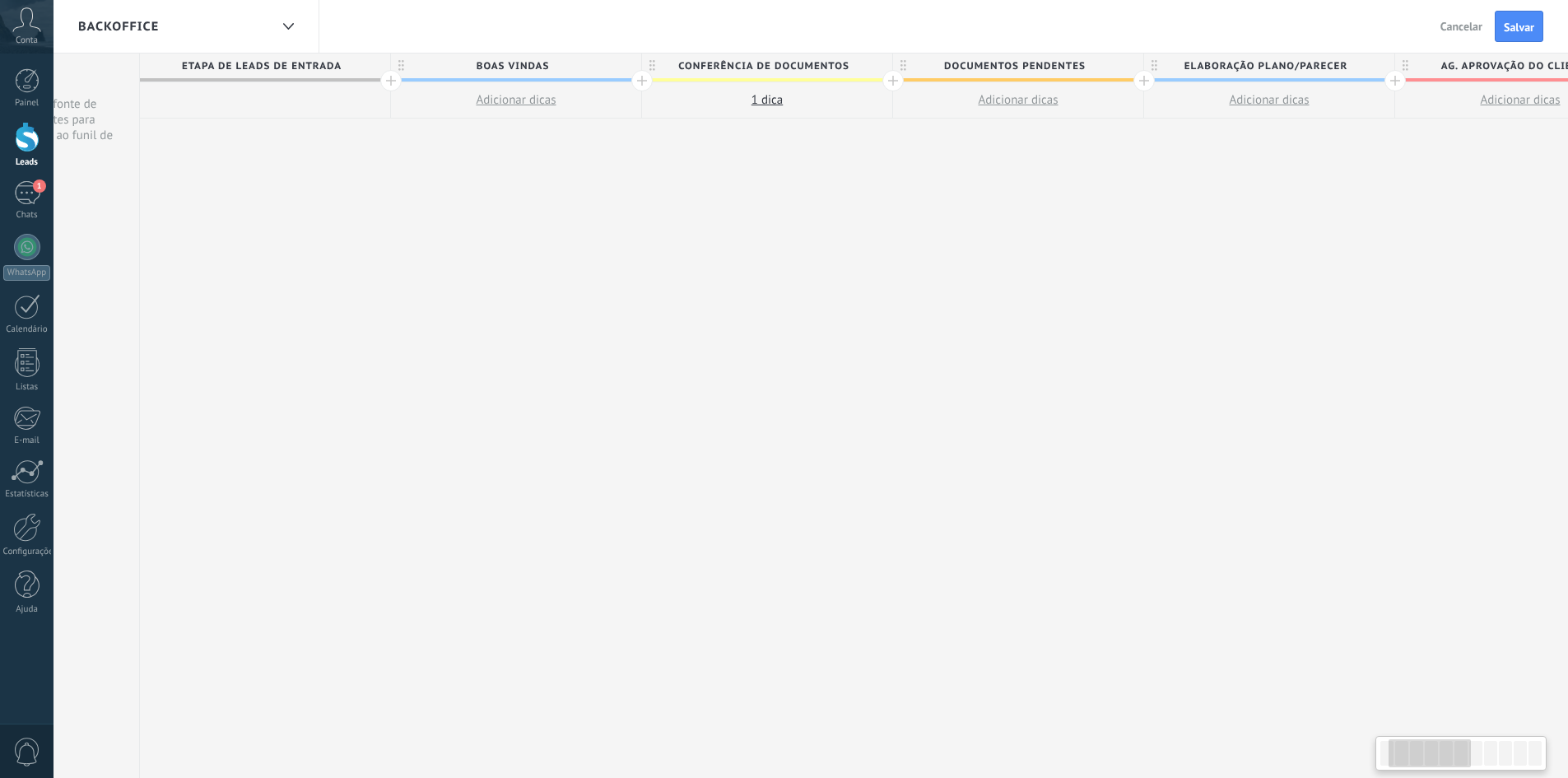
scroll to position [0, 217]
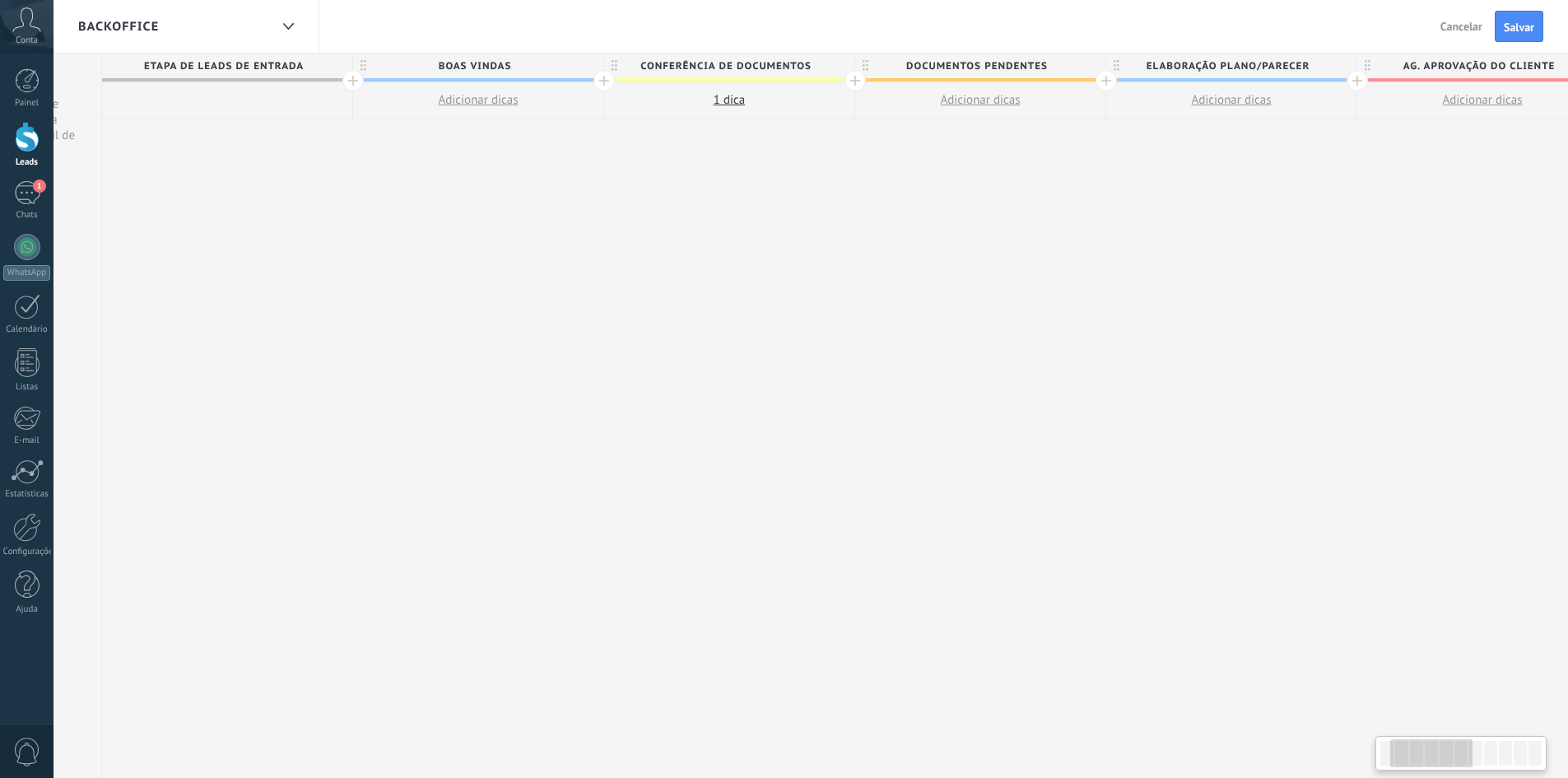
drag, startPoint x: 1055, startPoint y: 240, endPoint x: 919, endPoint y: 254, distance: 136.7
click at [919, 254] on div "**********" at bounding box center [1483, 416] width 2762 height 725
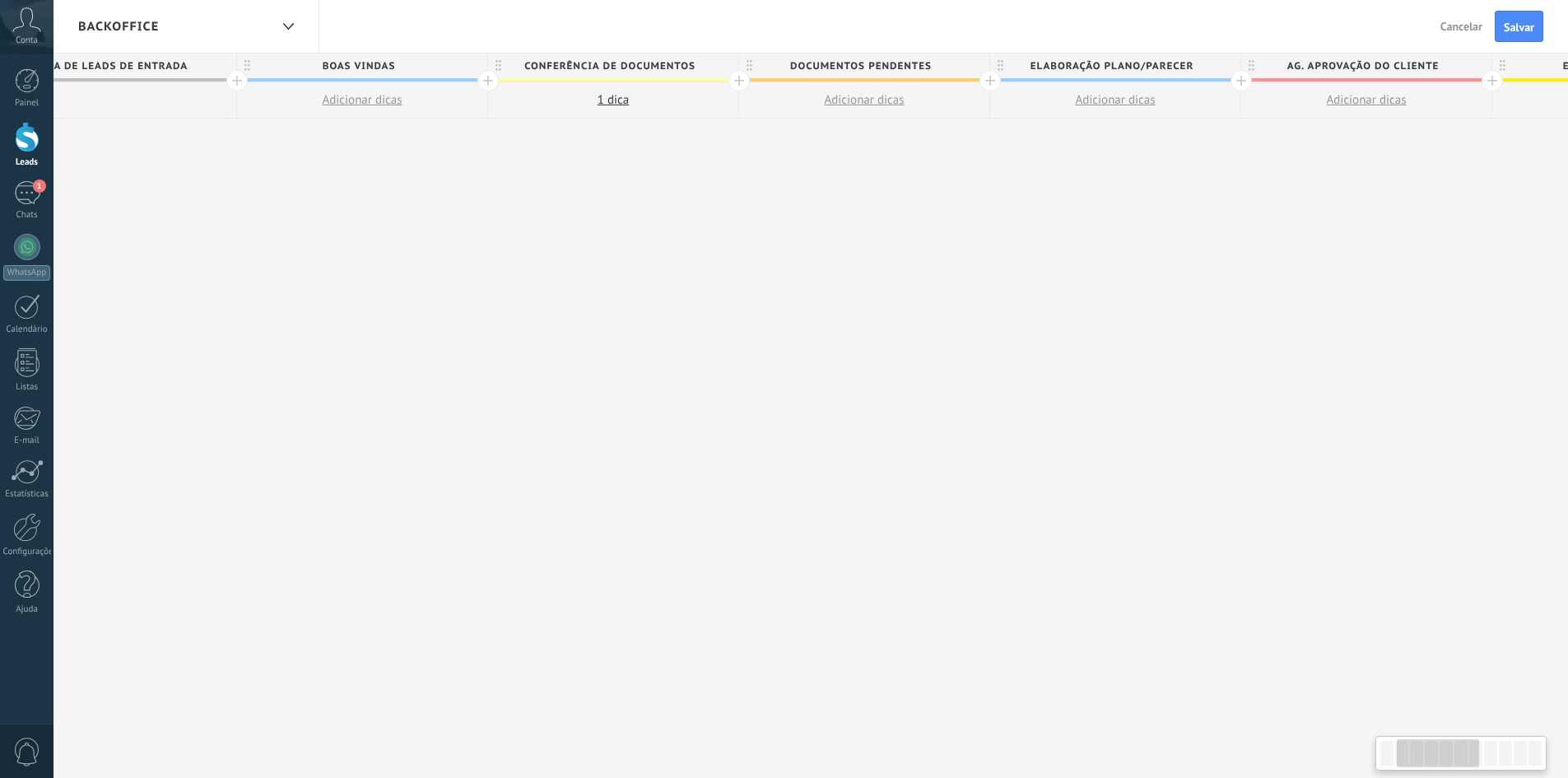
scroll to position [0, 335]
drag, startPoint x: 975, startPoint y: 225, endPoint x: 941, endPoint y: 226, distance: 34.0
click at [941, 226] on div "**********" at bounding box center [1365, 416] width 2762 height 725
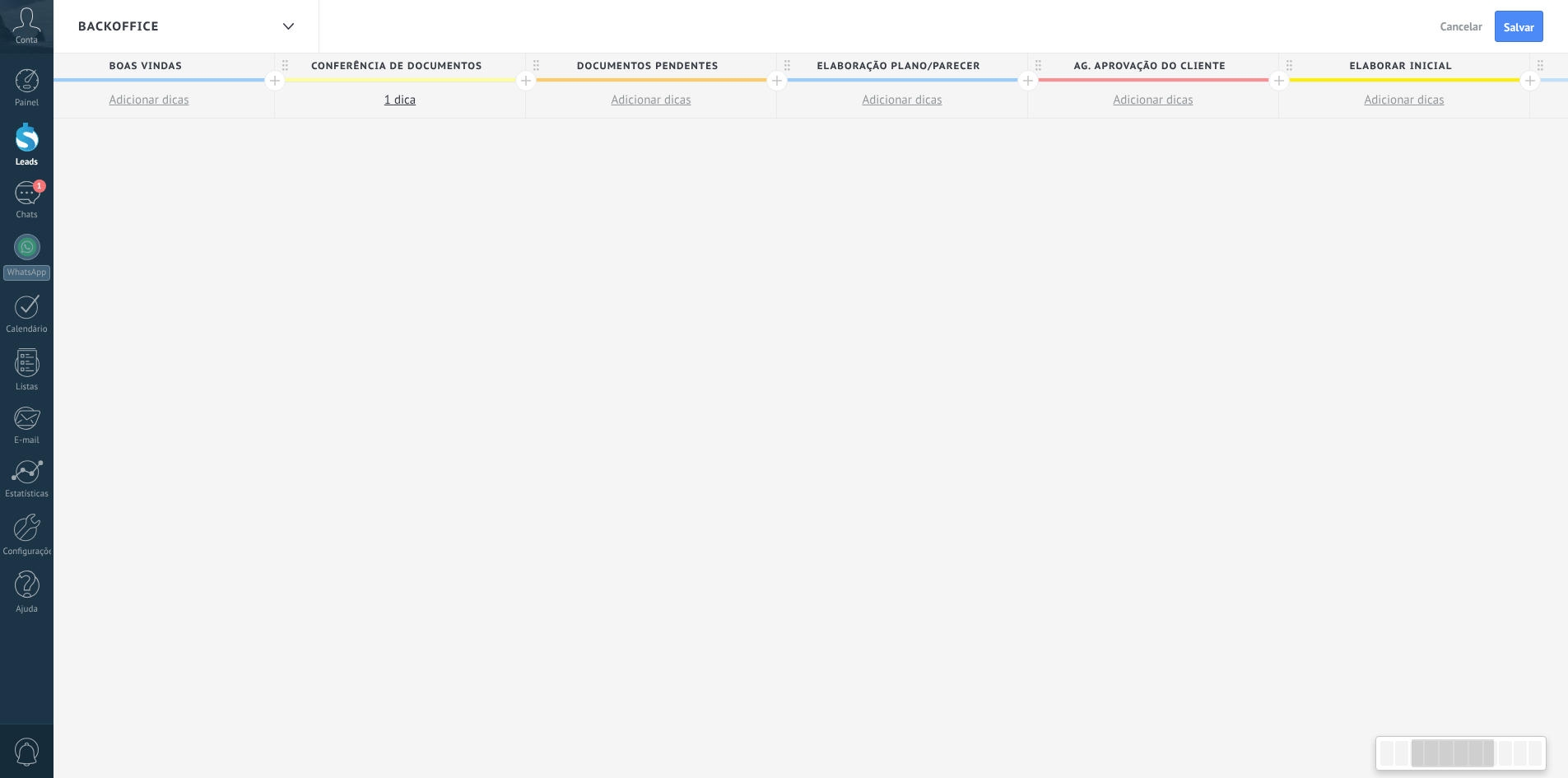
scroll to position [0, 613]
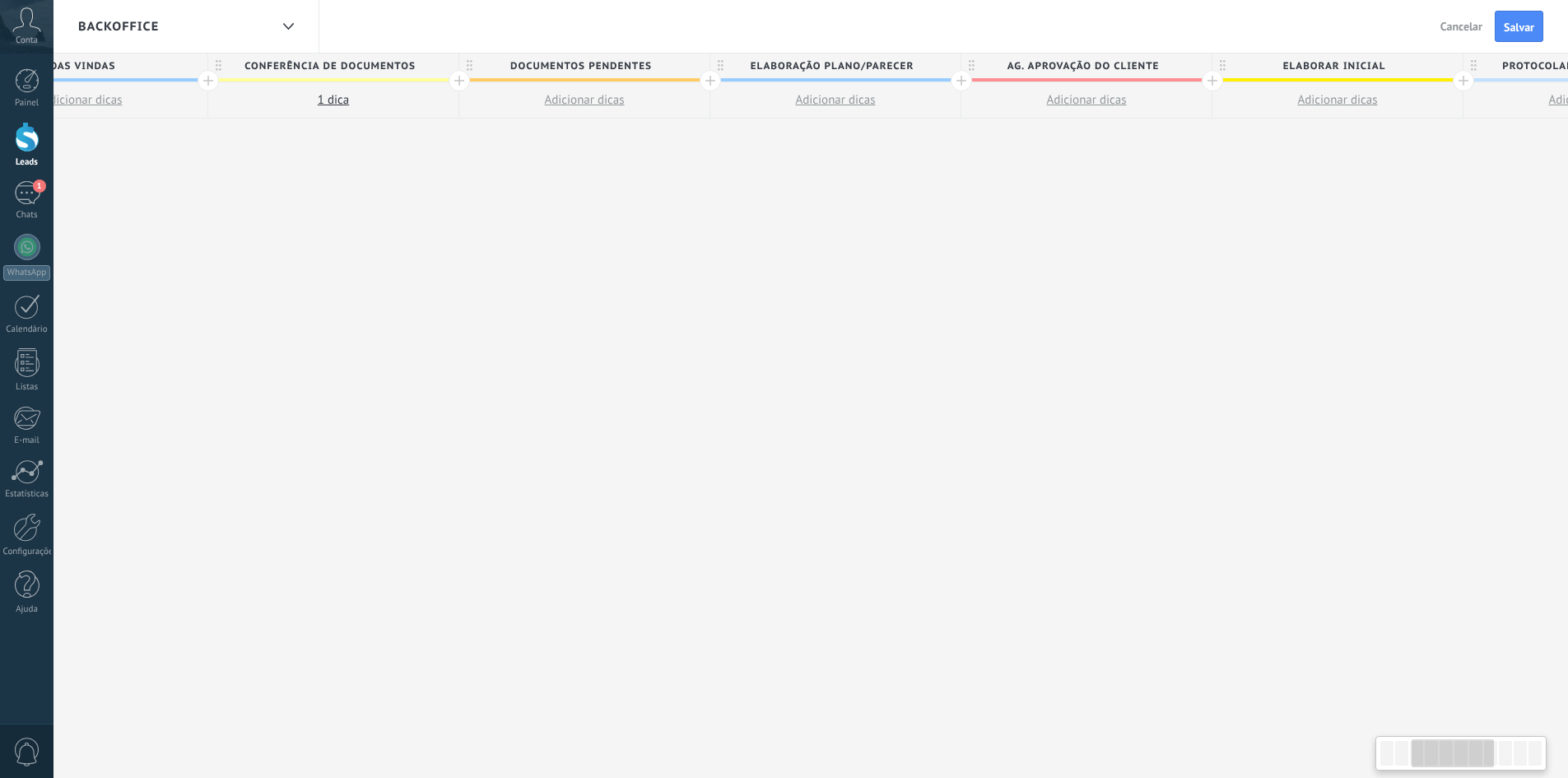
drag, startPoint x: 1090, startPoint y: 311, endPoint x: 812, endPoint y: 304, distance: 278.1
click at [812, 304] on div "**********" at bounding box center [1087, 416] width 2762 height 725
click at [893, 62] on span "ELABORAÇÃO PLANO/PARECER" at bounding box center [832, 66] width 242 height 25
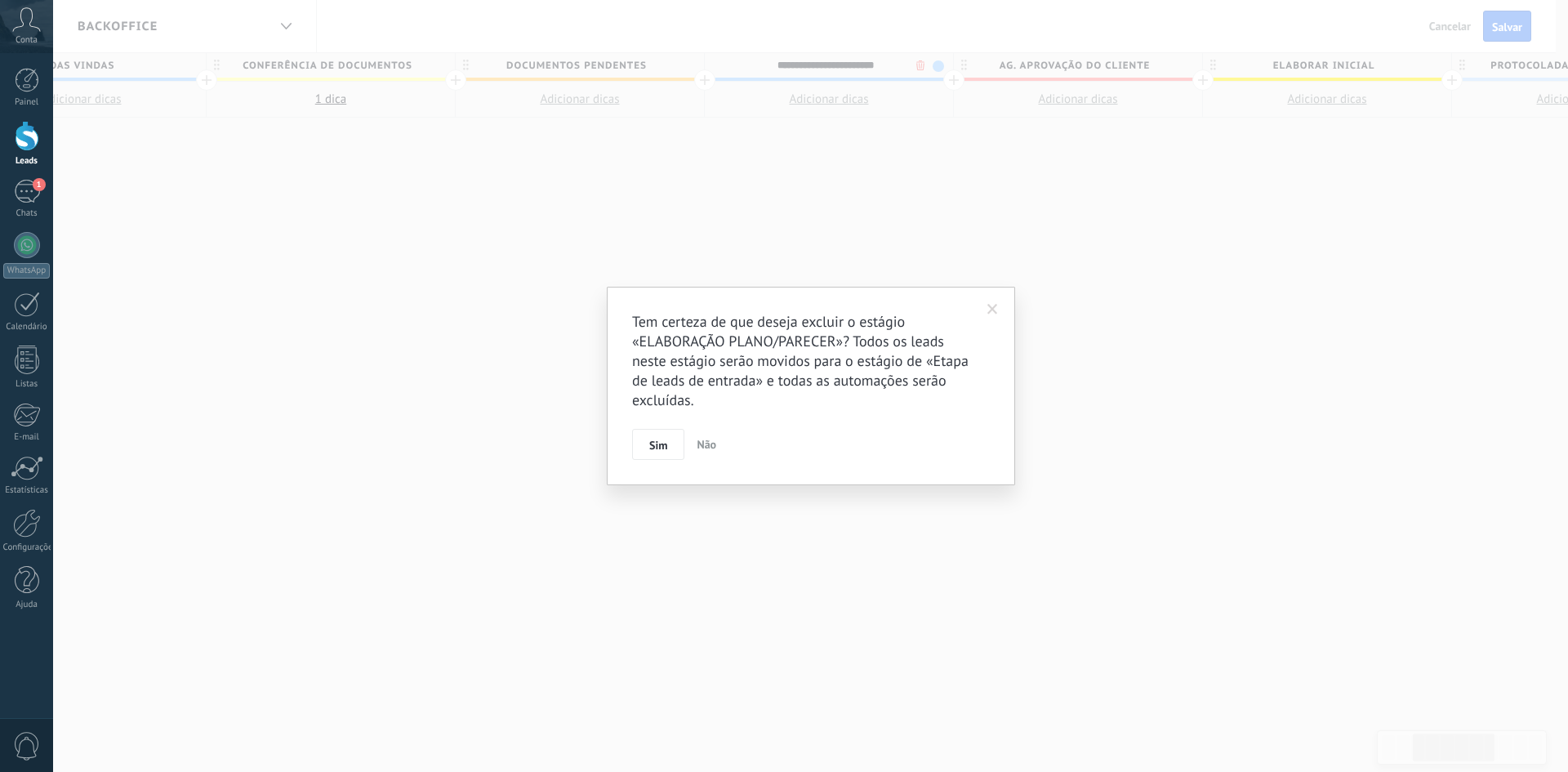
click at [921, 66] on body ".abccls-1,.abccls-2{fill-rule:evenodd}.abccls-2{fill:#fff} .abfcls-1{fill:none}…" at bounding box center [784, 386] width 1568 height 772
click at [651, 441] on span "Sim" at bounding box center [658, 445] width 18 height 11
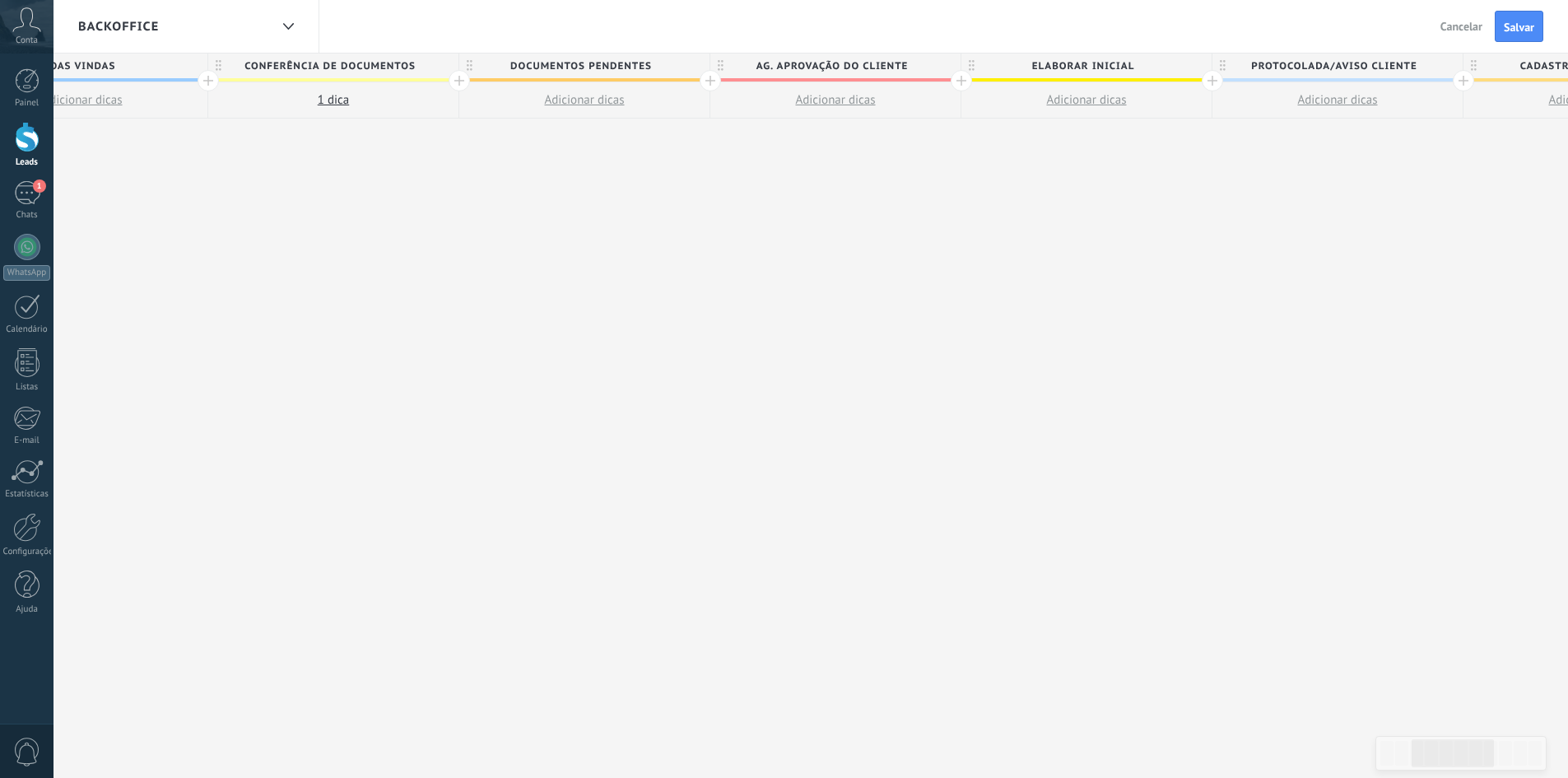
click at [806, 70] on span "AG. APROVAÇÃO DO CLIENTE" at bounding box center [832, 66] width 242 height 25
click at [827, 103] on span "Adicionar dicas" at bounding box center [836, 100] width 80 height 16
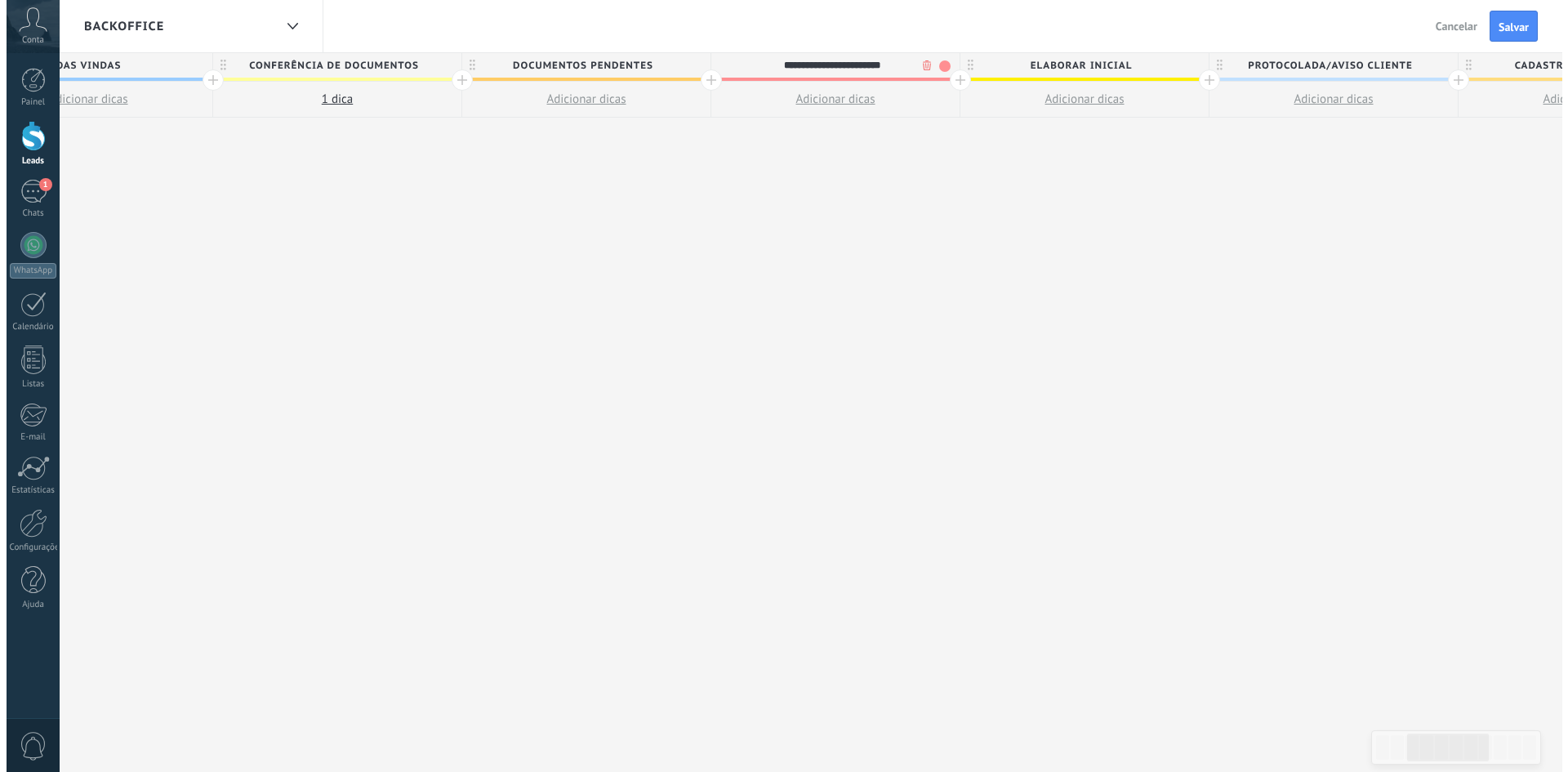
scroll to position [15, 0]
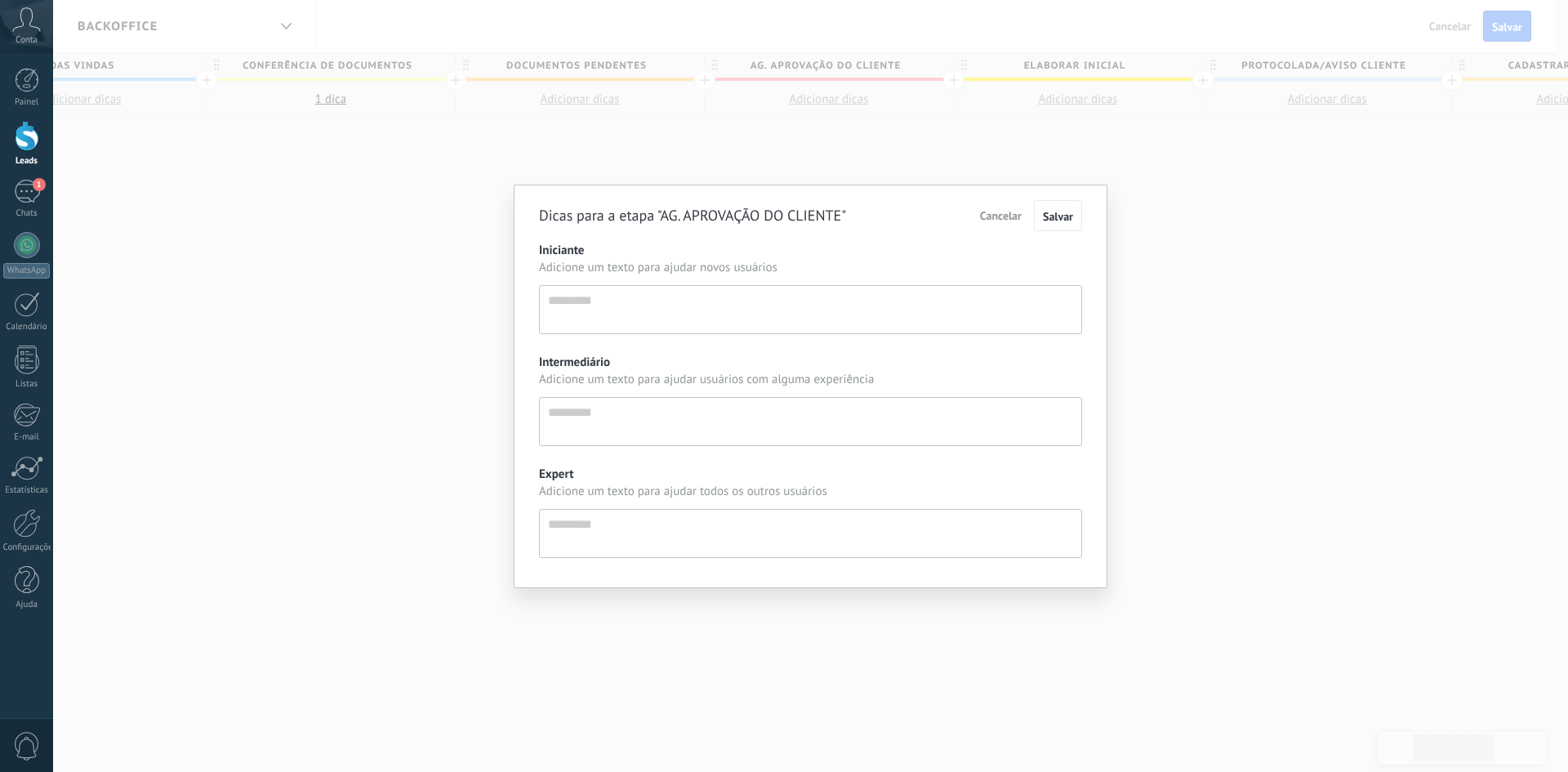
click at [722, 301] on textarea "Iniciante" at bounding box center [811, 309] width 543 height 49
type textarea "*"
type textarea "**"
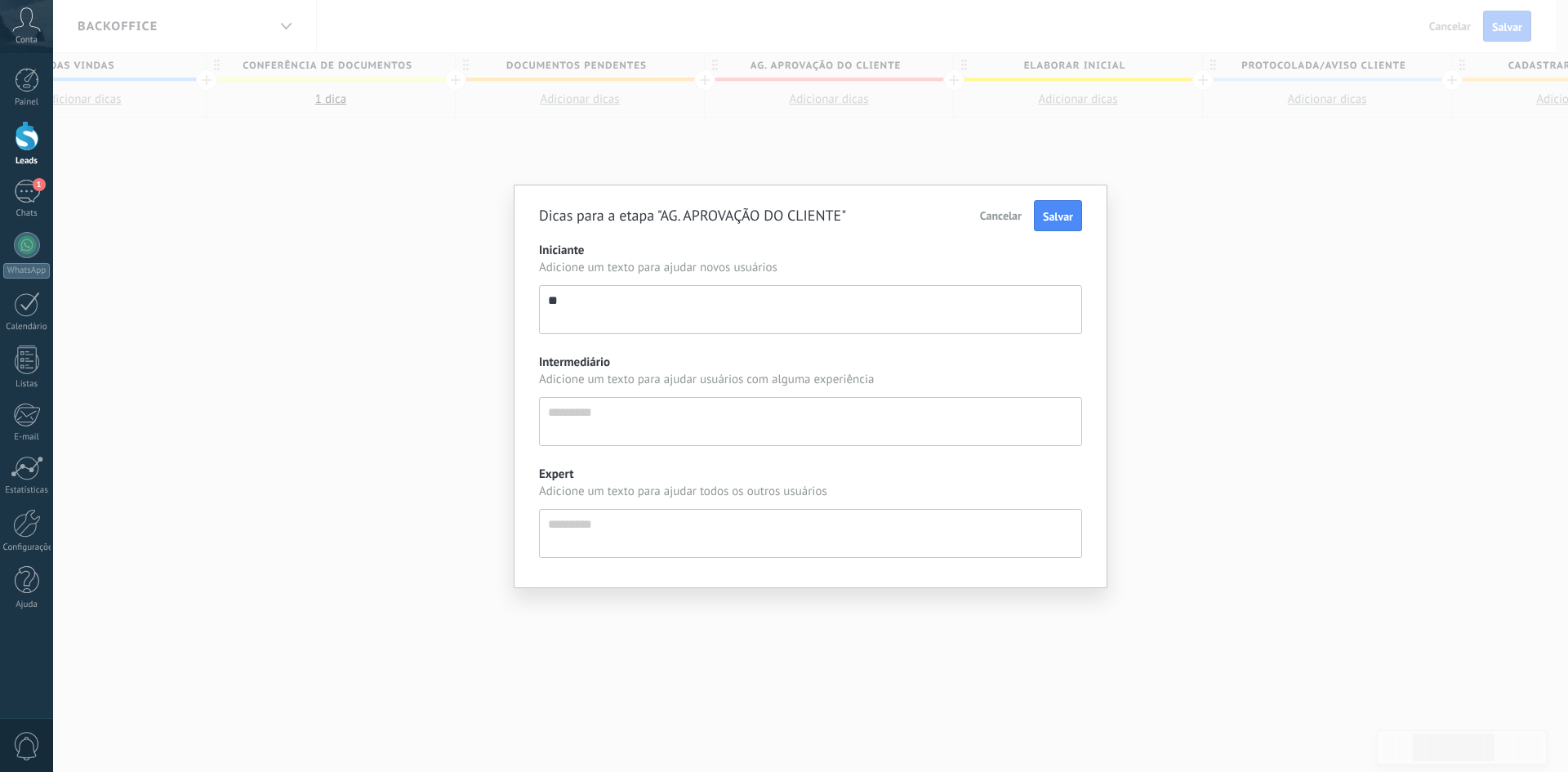
type textarea "***"
type textarea "****"
type textarea "*****"
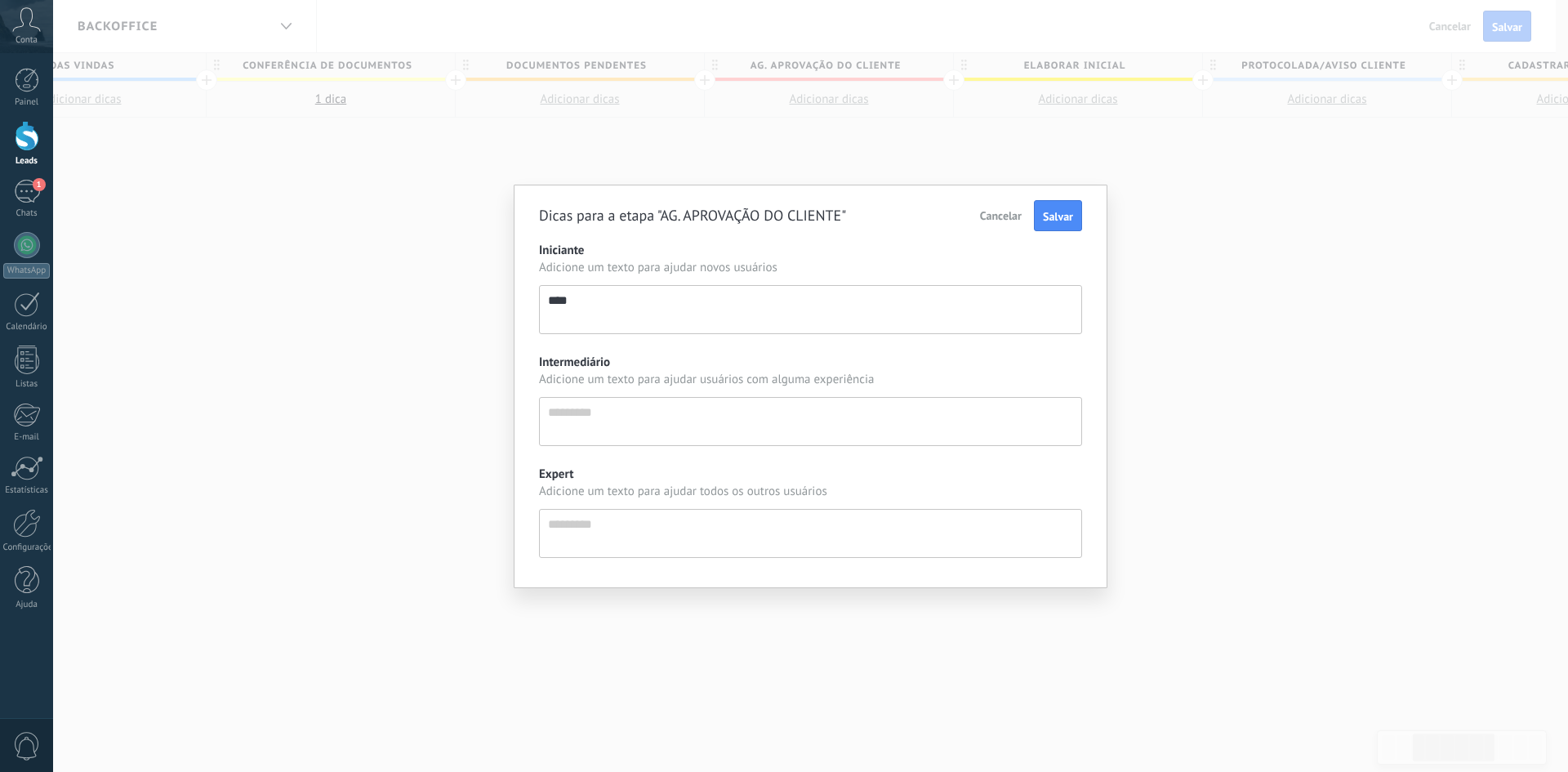
type textarea "*****"
type textarea "*******"
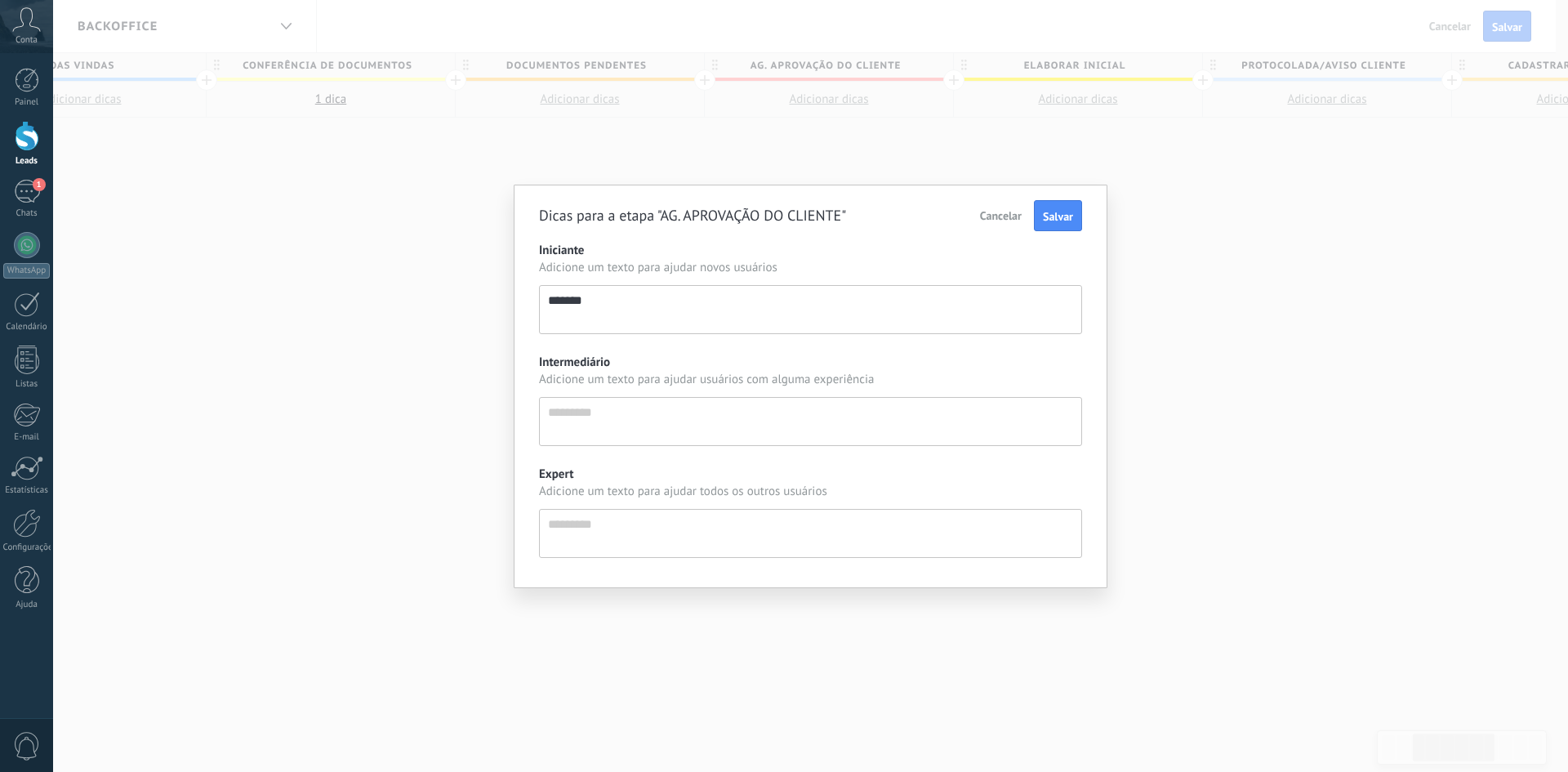
type textarea "********"
type textarea "*********"
type textarea "**********"
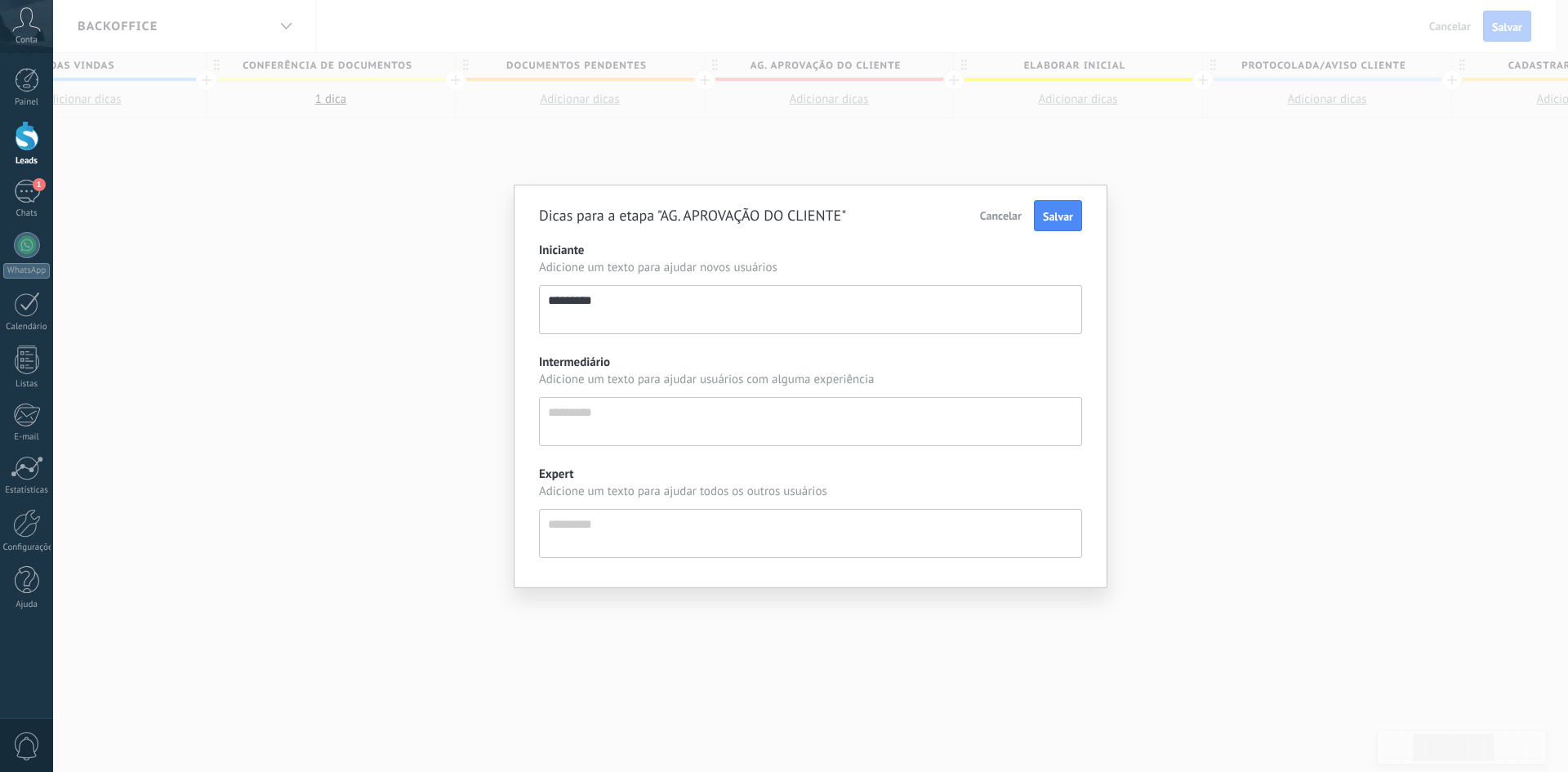
type textarea "**********"
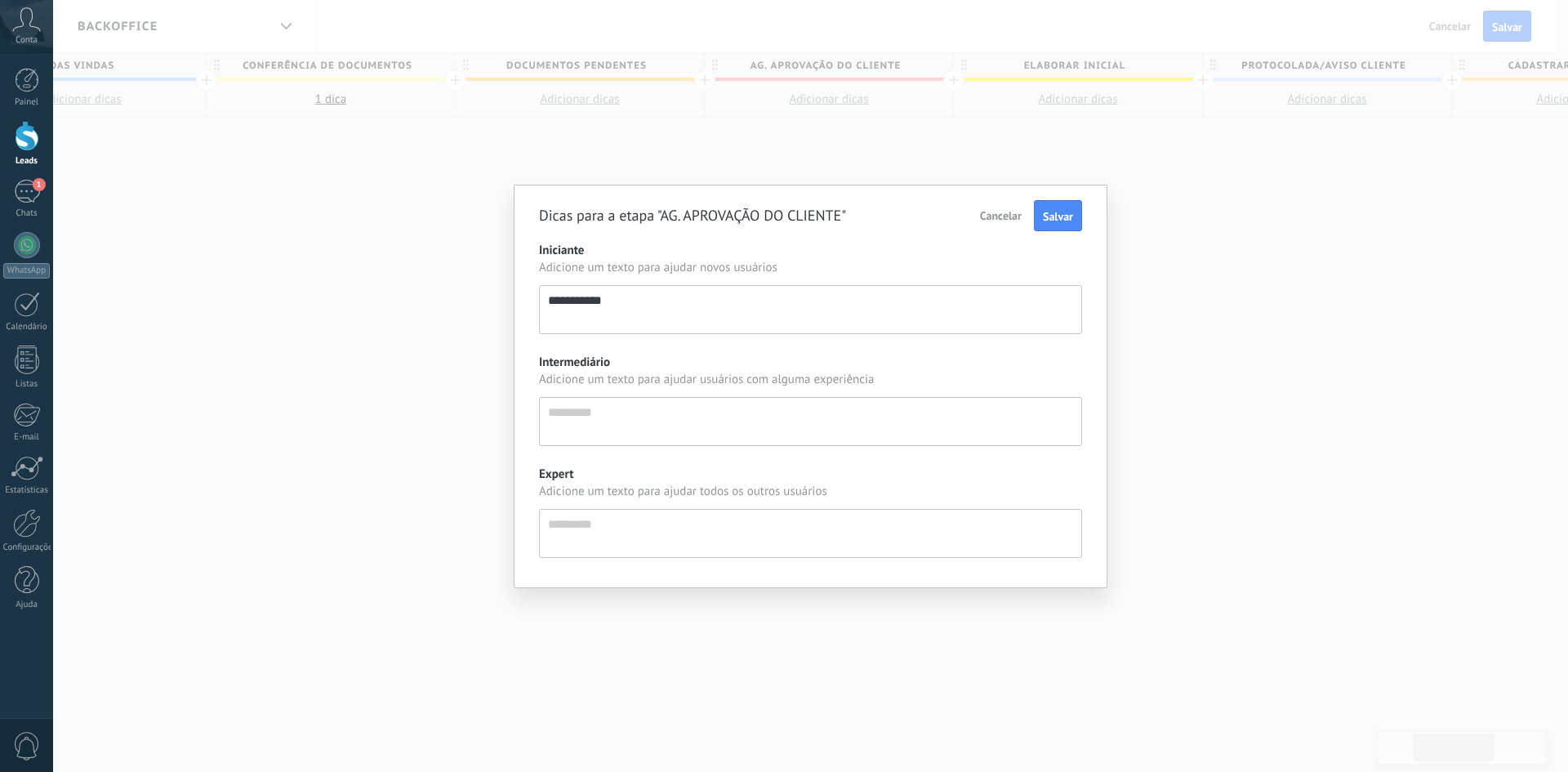
type textarea "**********"
type textarea "*********"
type textarea "**********"
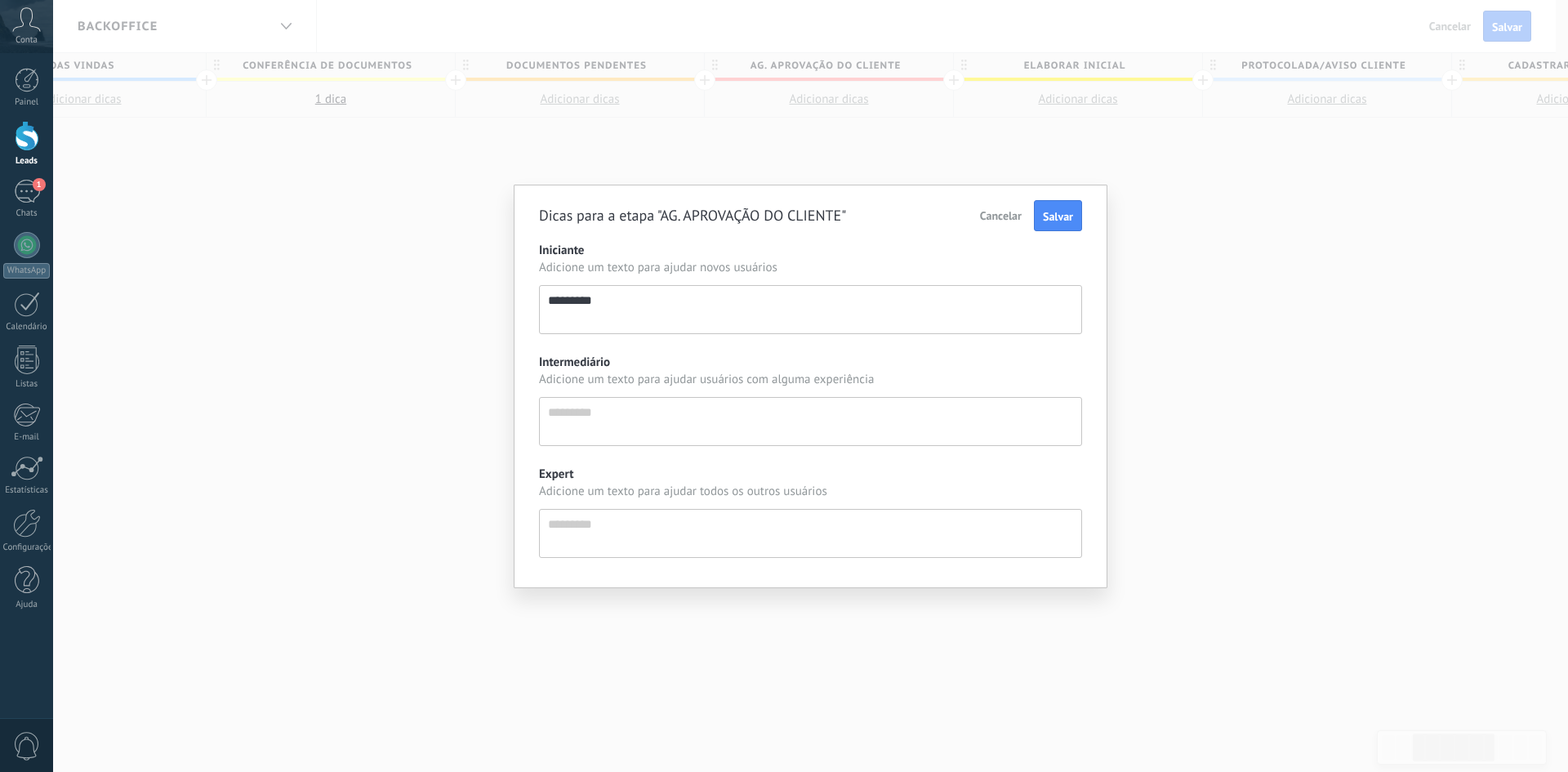
type textarea "**********"
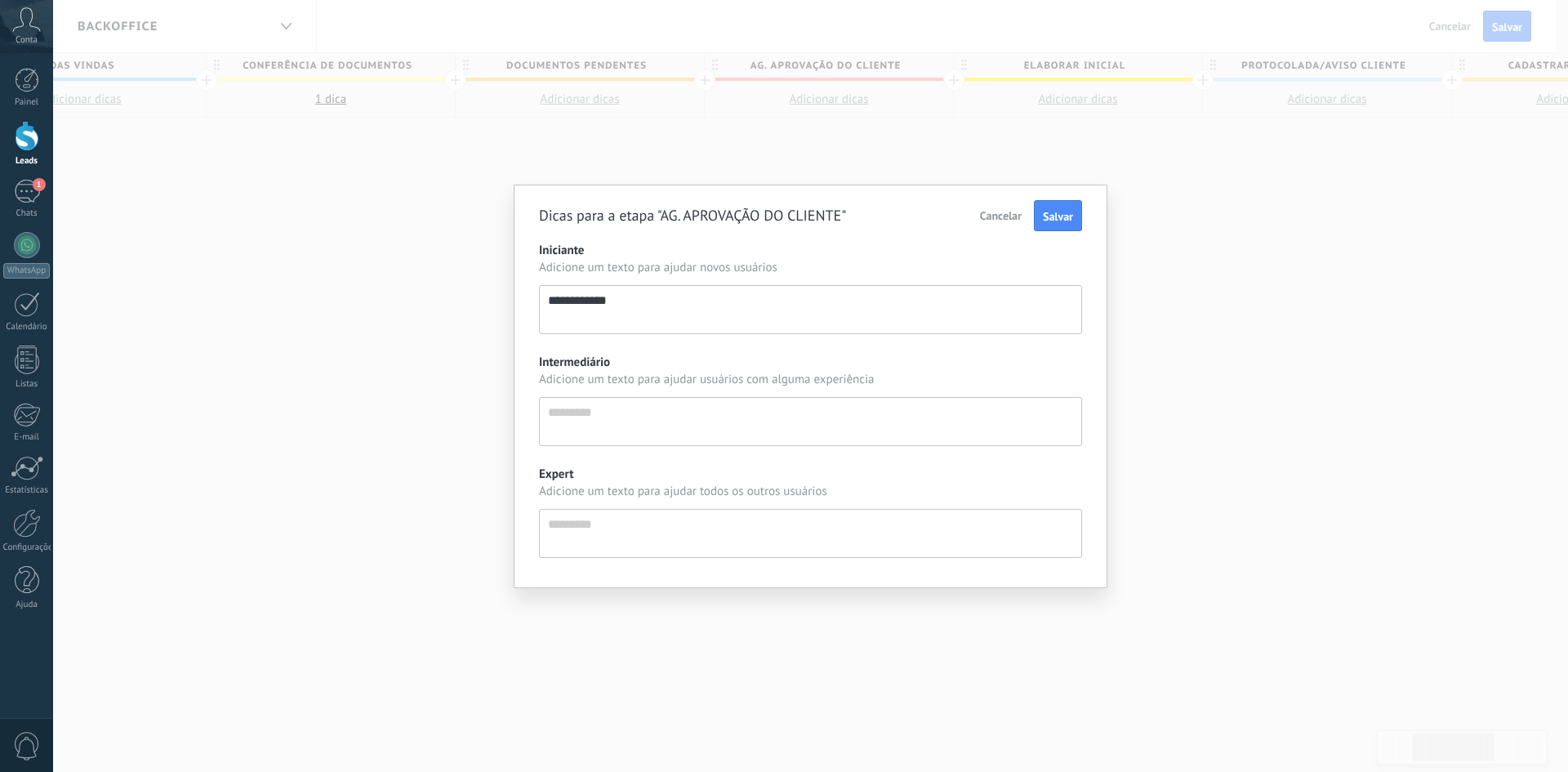
type textarea "**********"
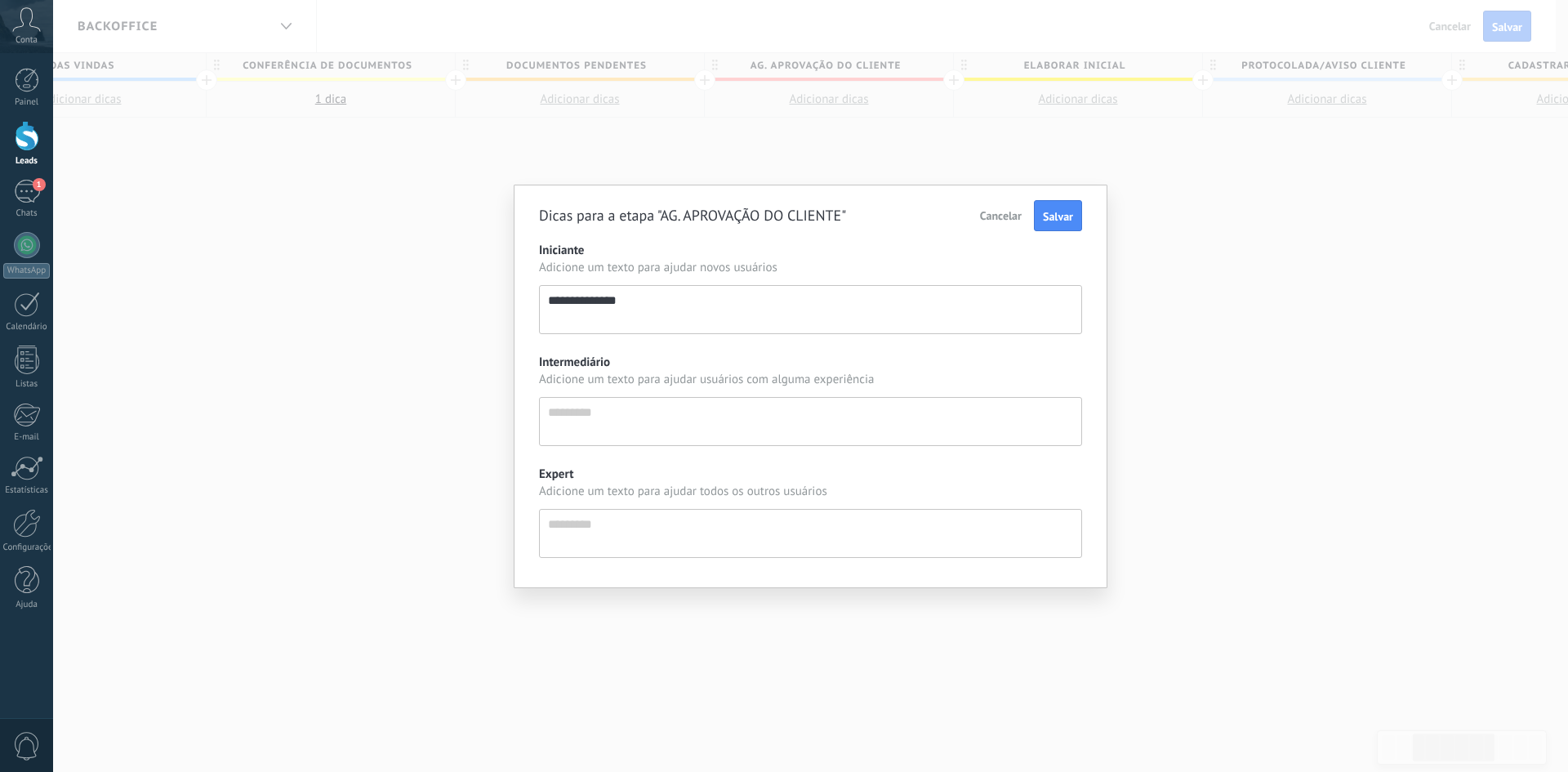
type textarea "**********"
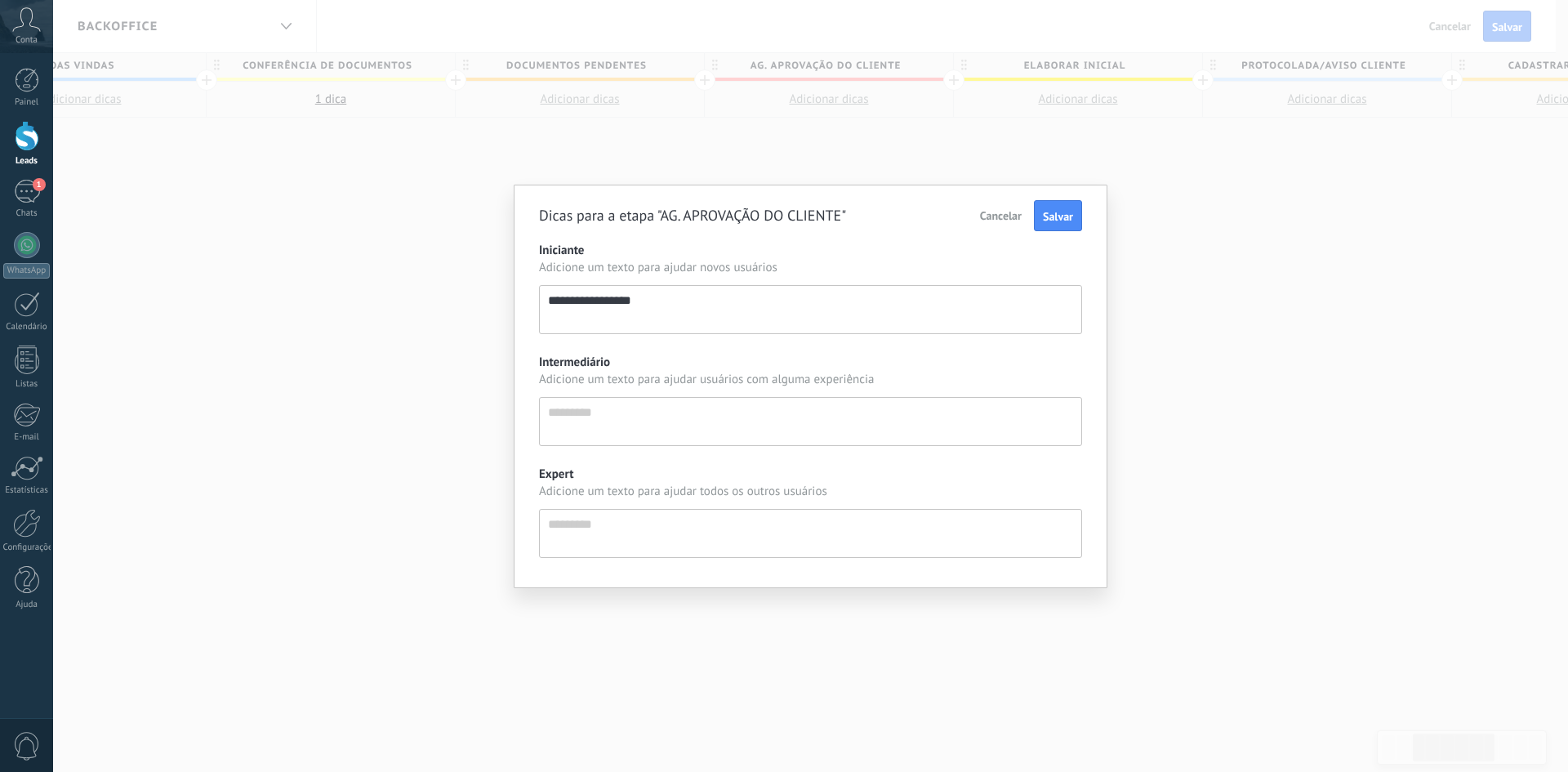
type textarea "**********"
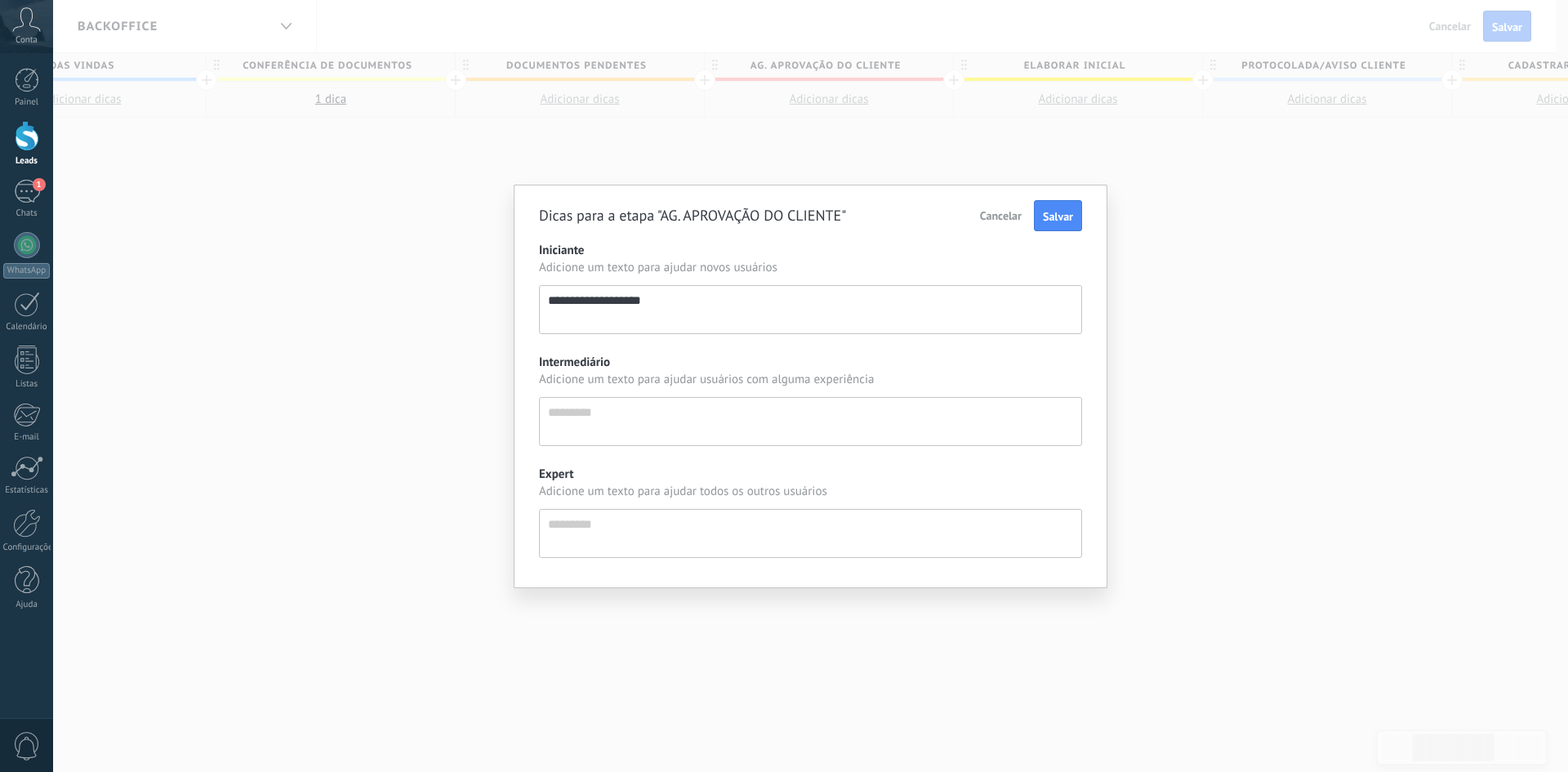
type textarea "**********"
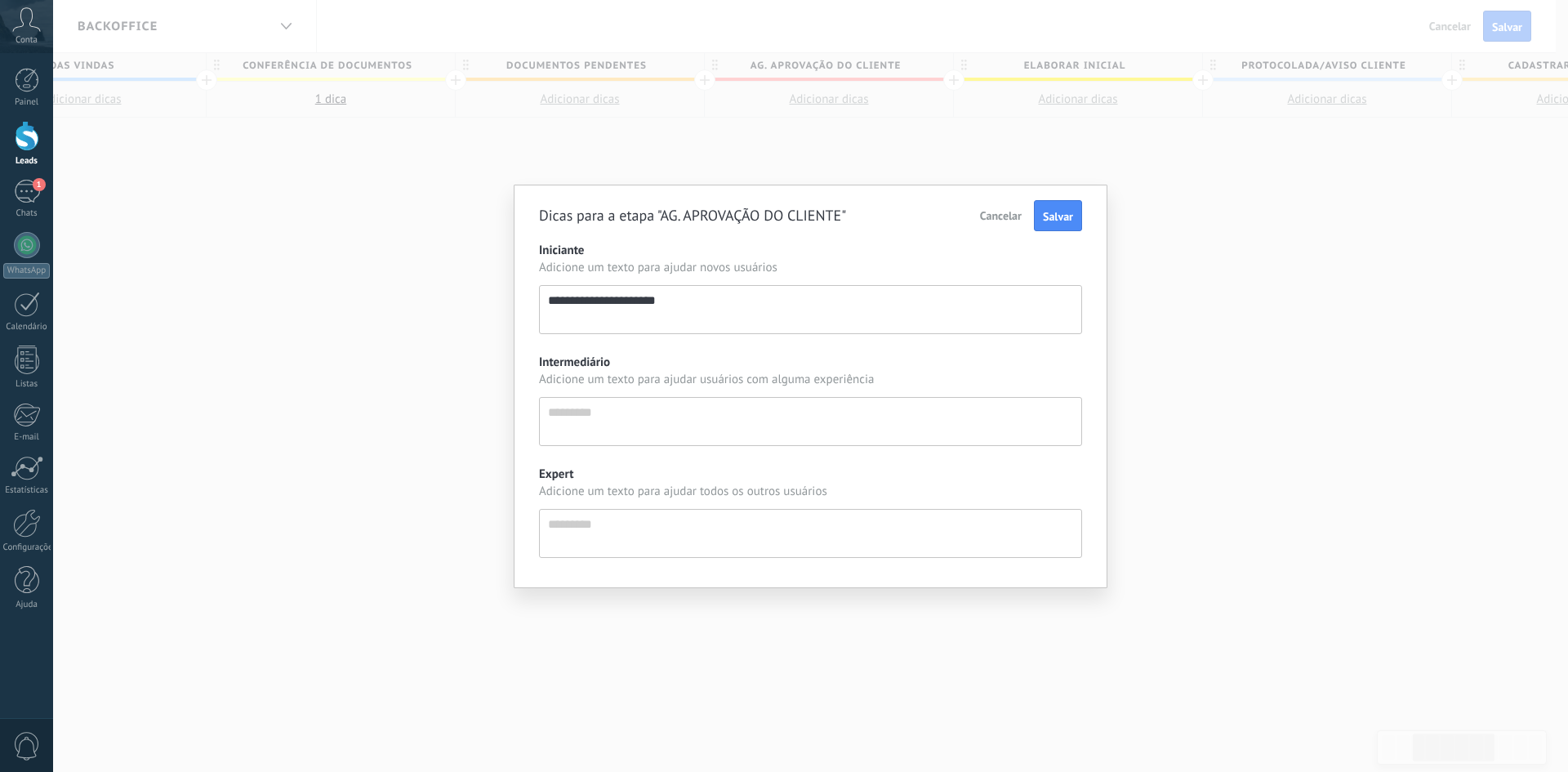
type textarea "**********"
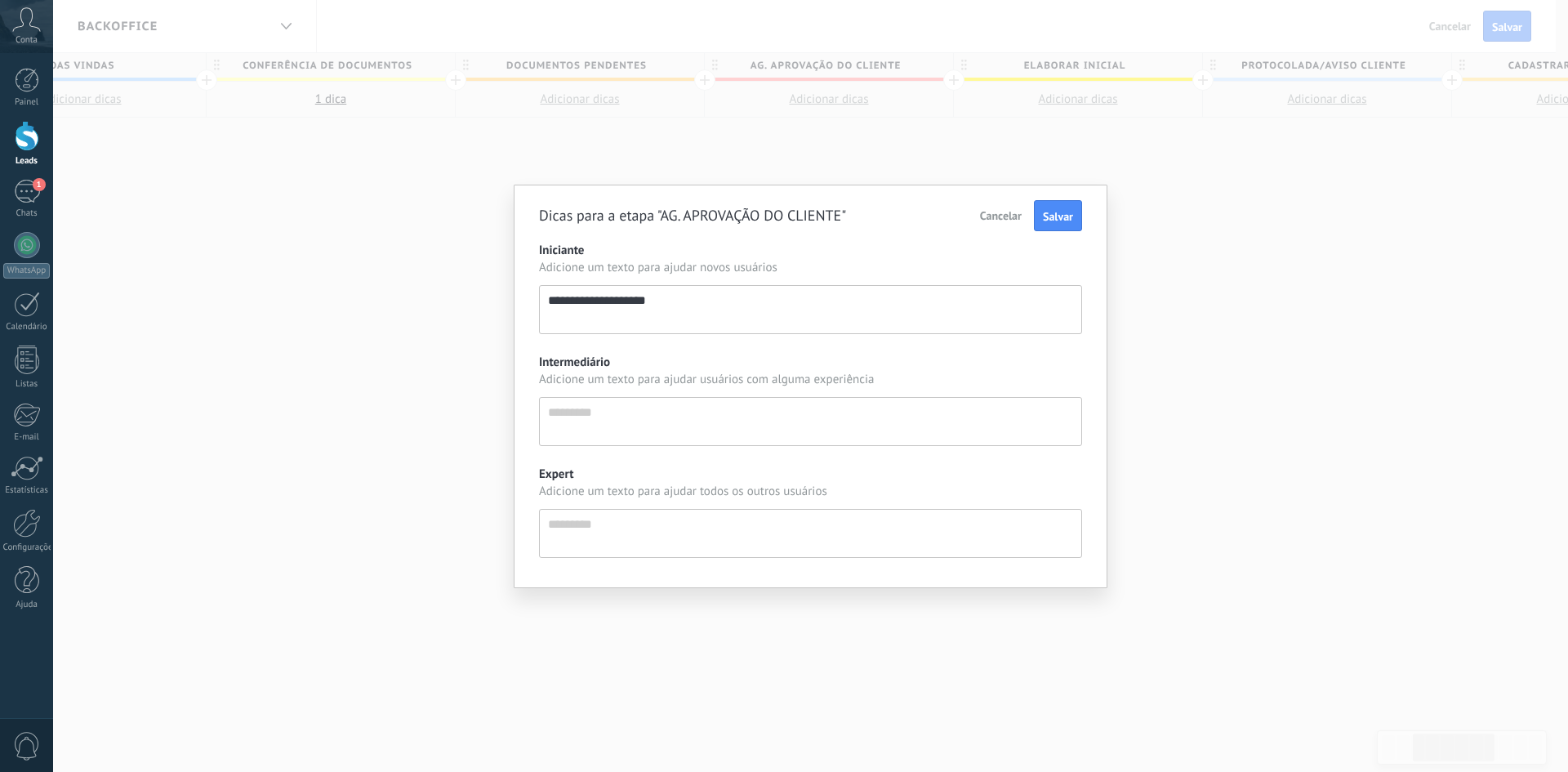
type textarea "**********"
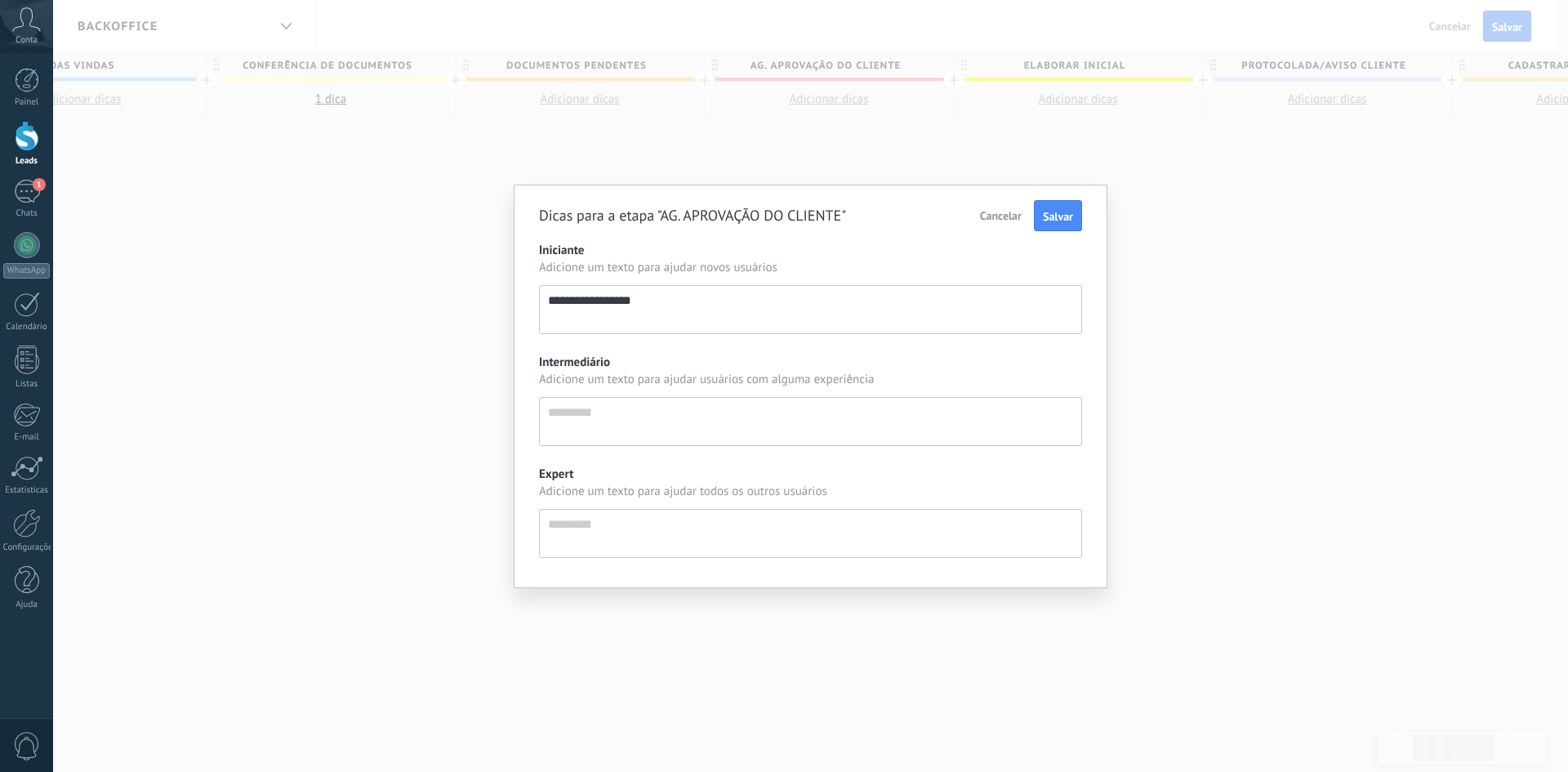
type textarea "**********"
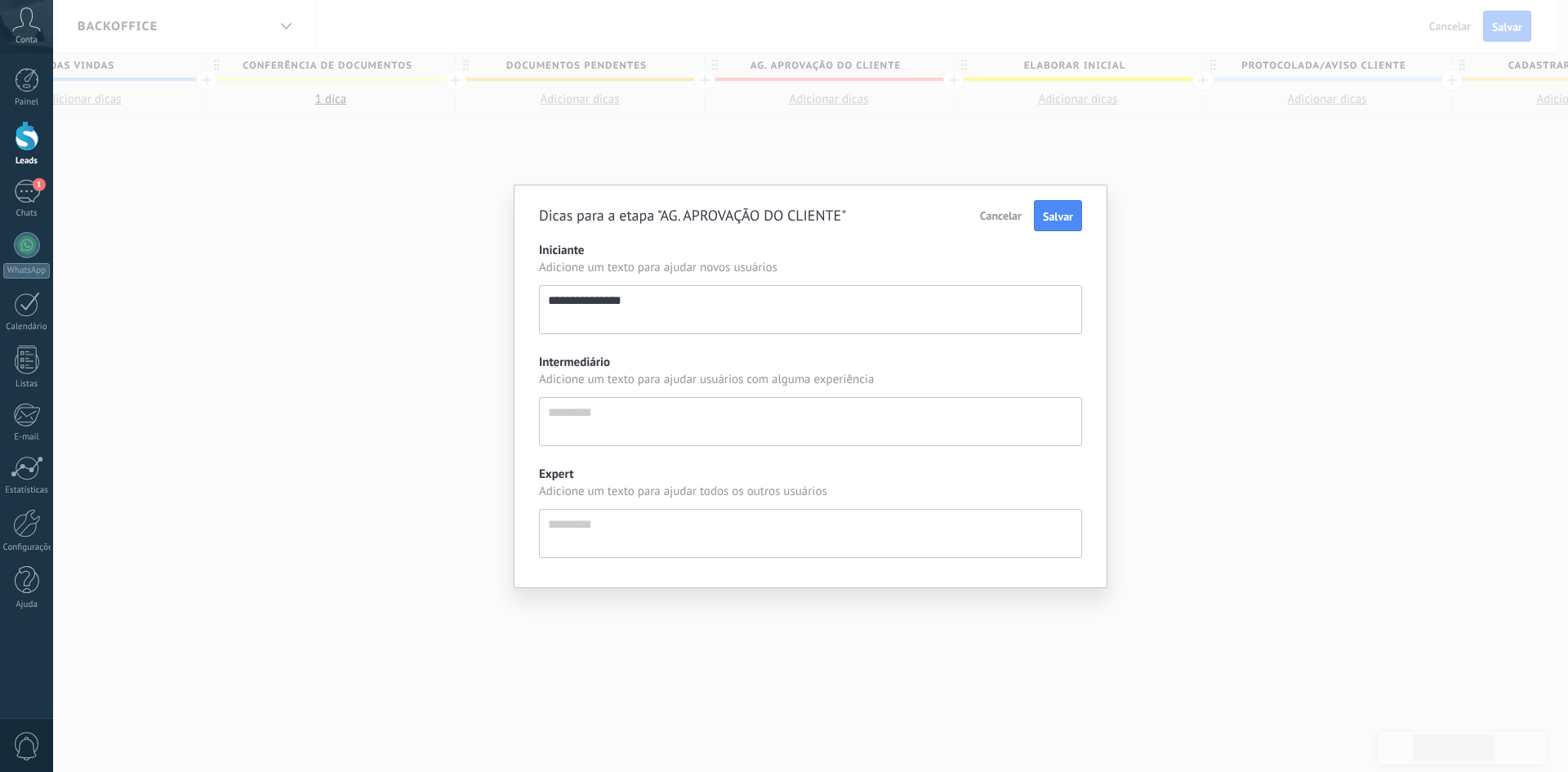
type textarea "**********"
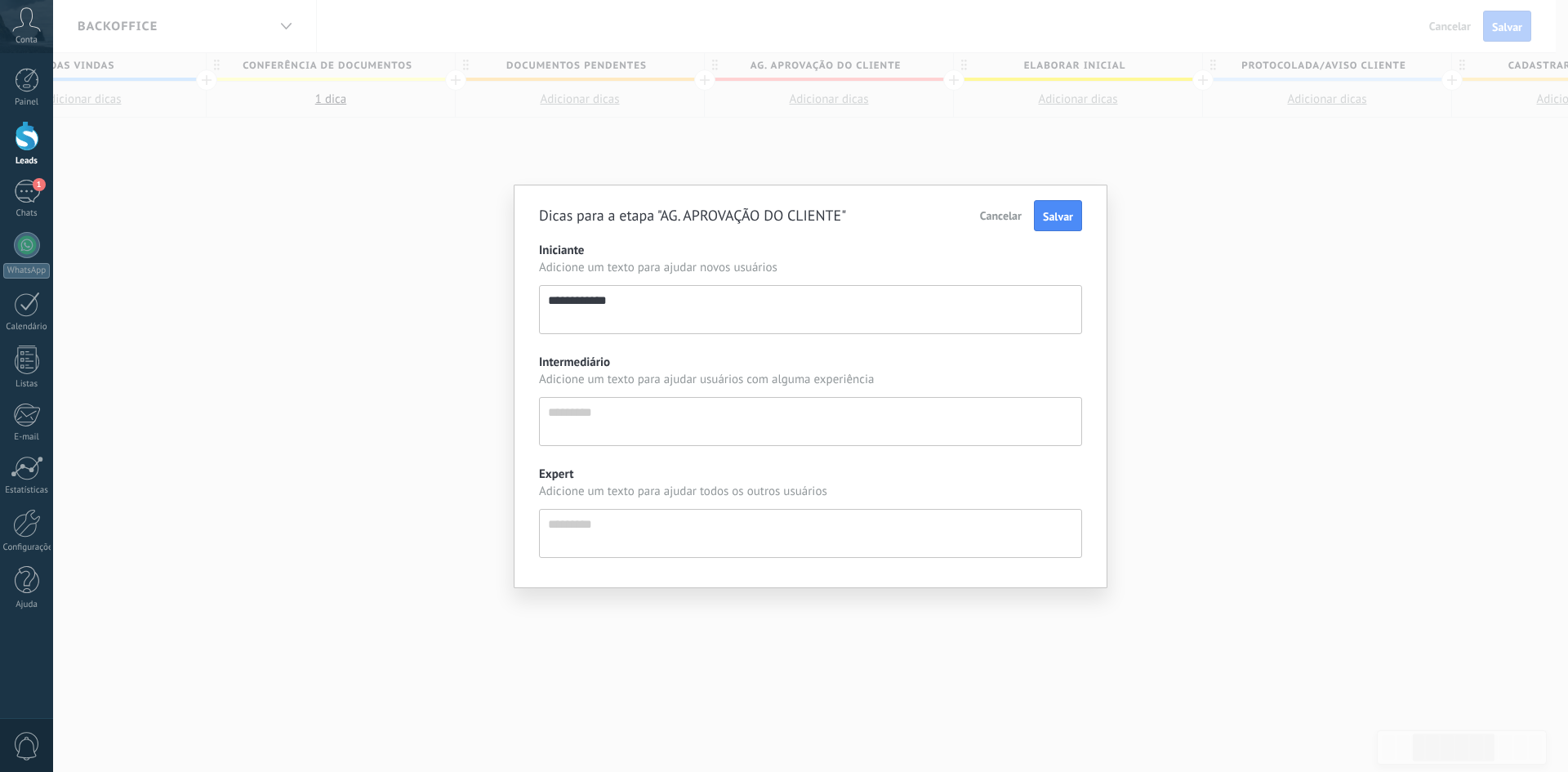
type textarea "**********"
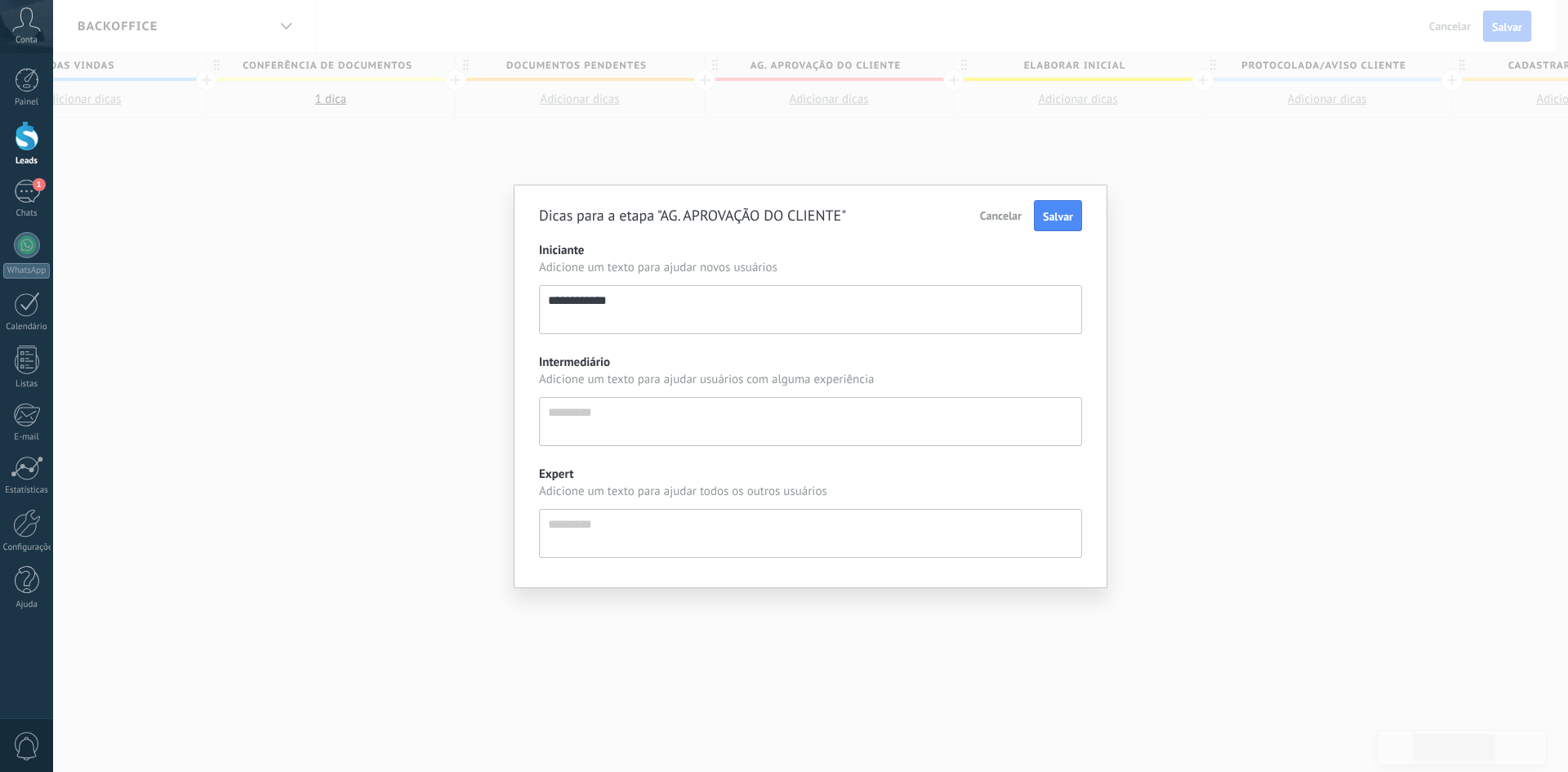
type textarea "**********"
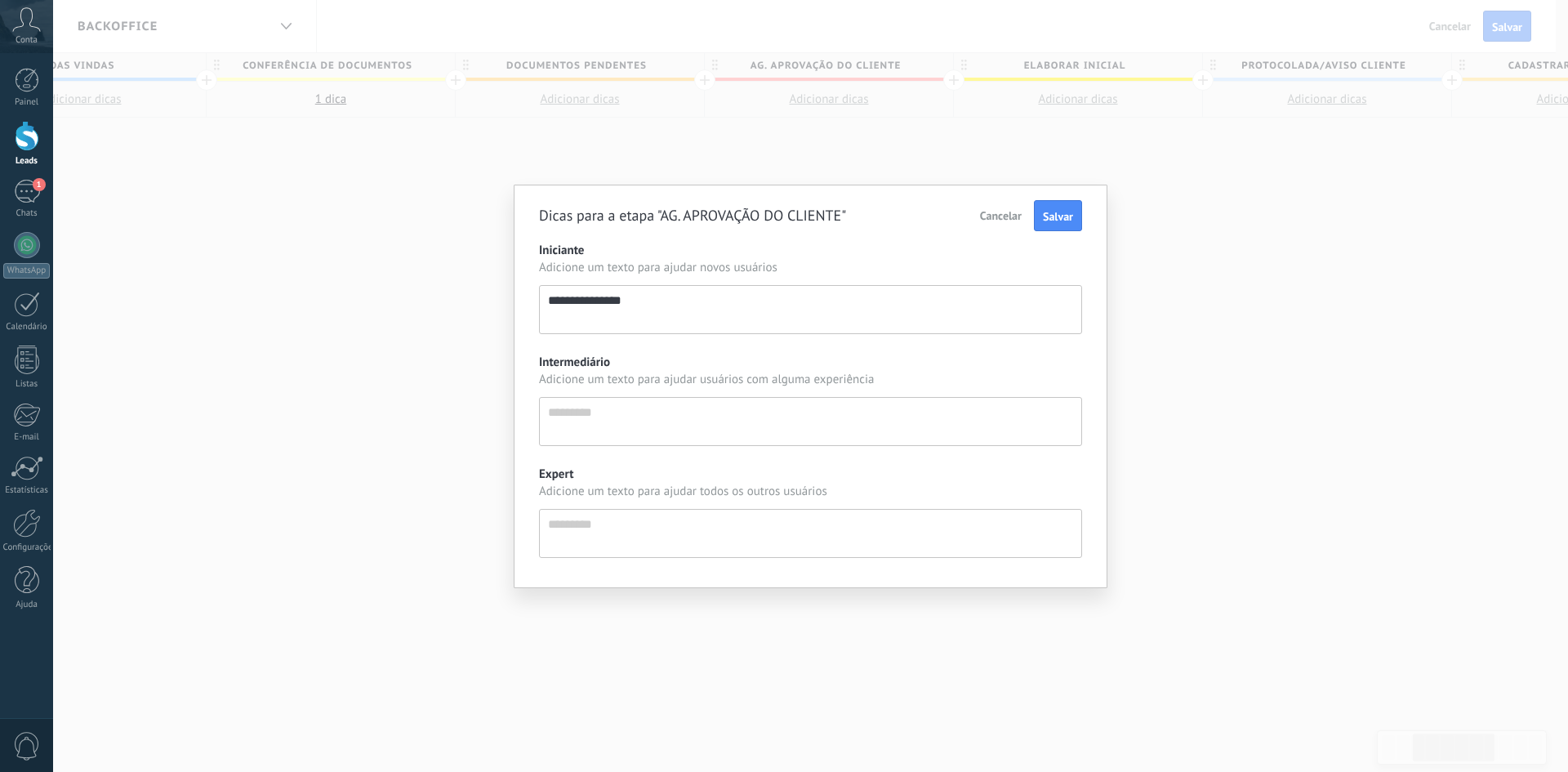
type textarea "**********"
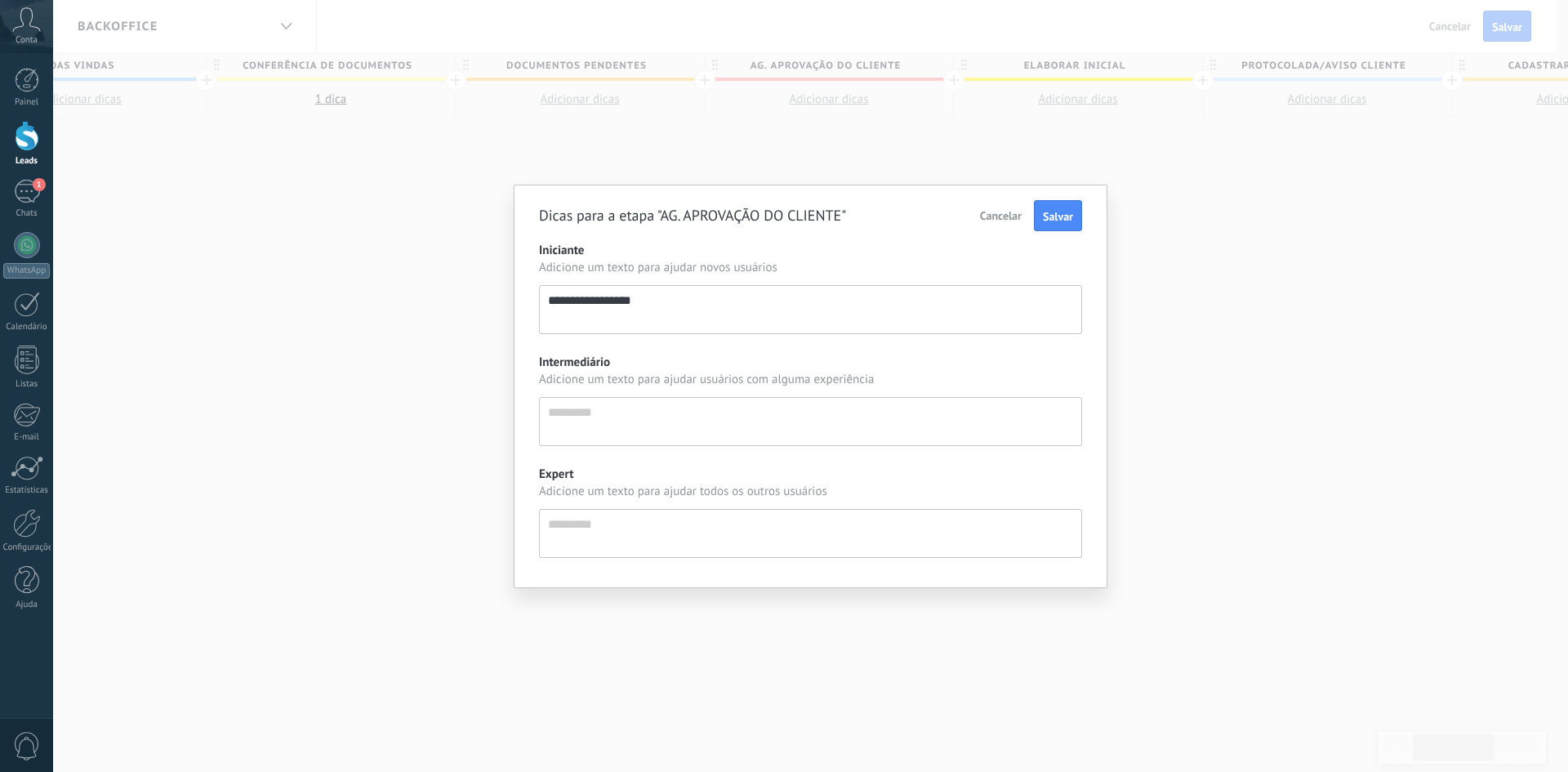
type textarea "**********"
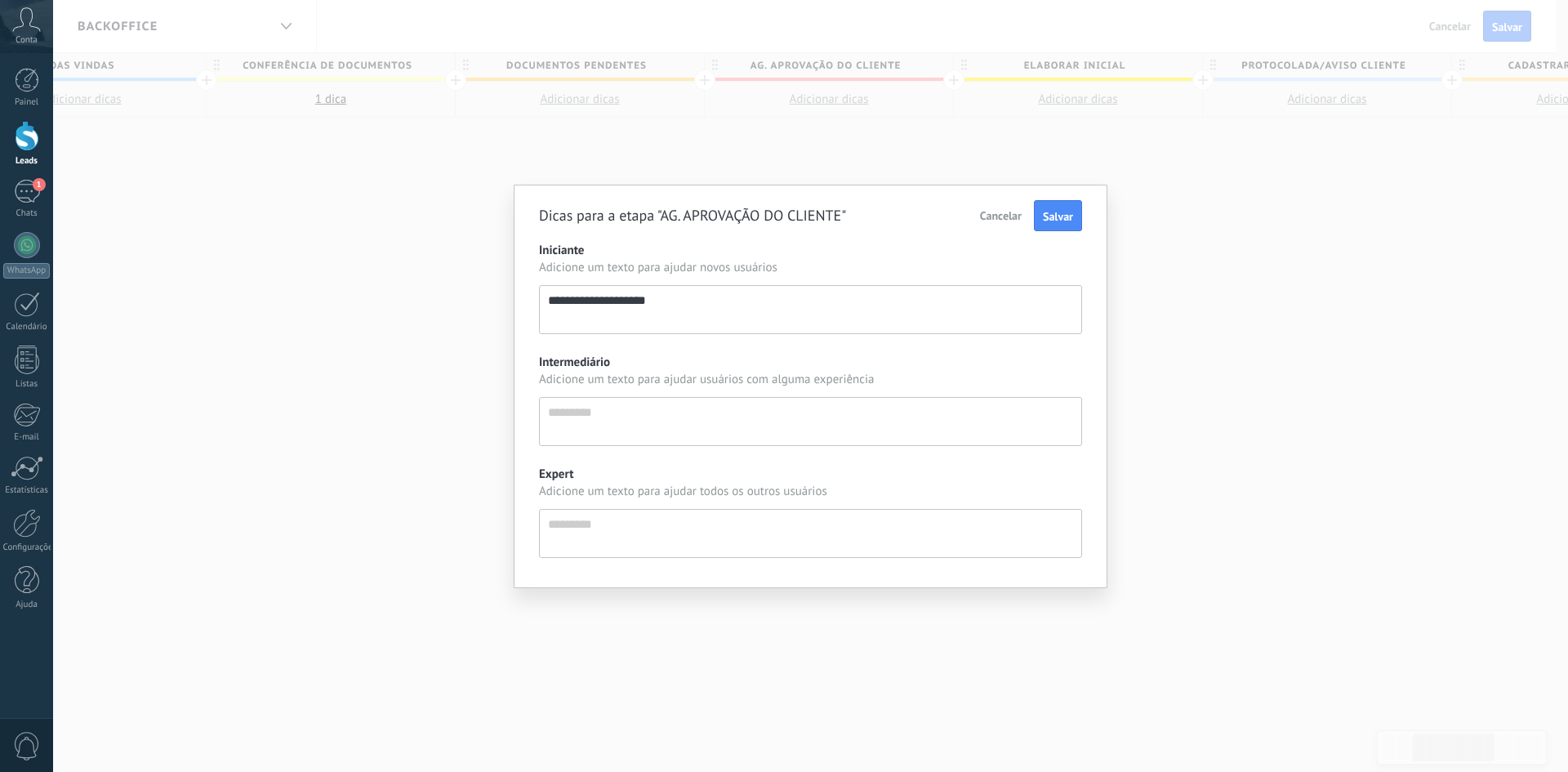
type textarea "**********"
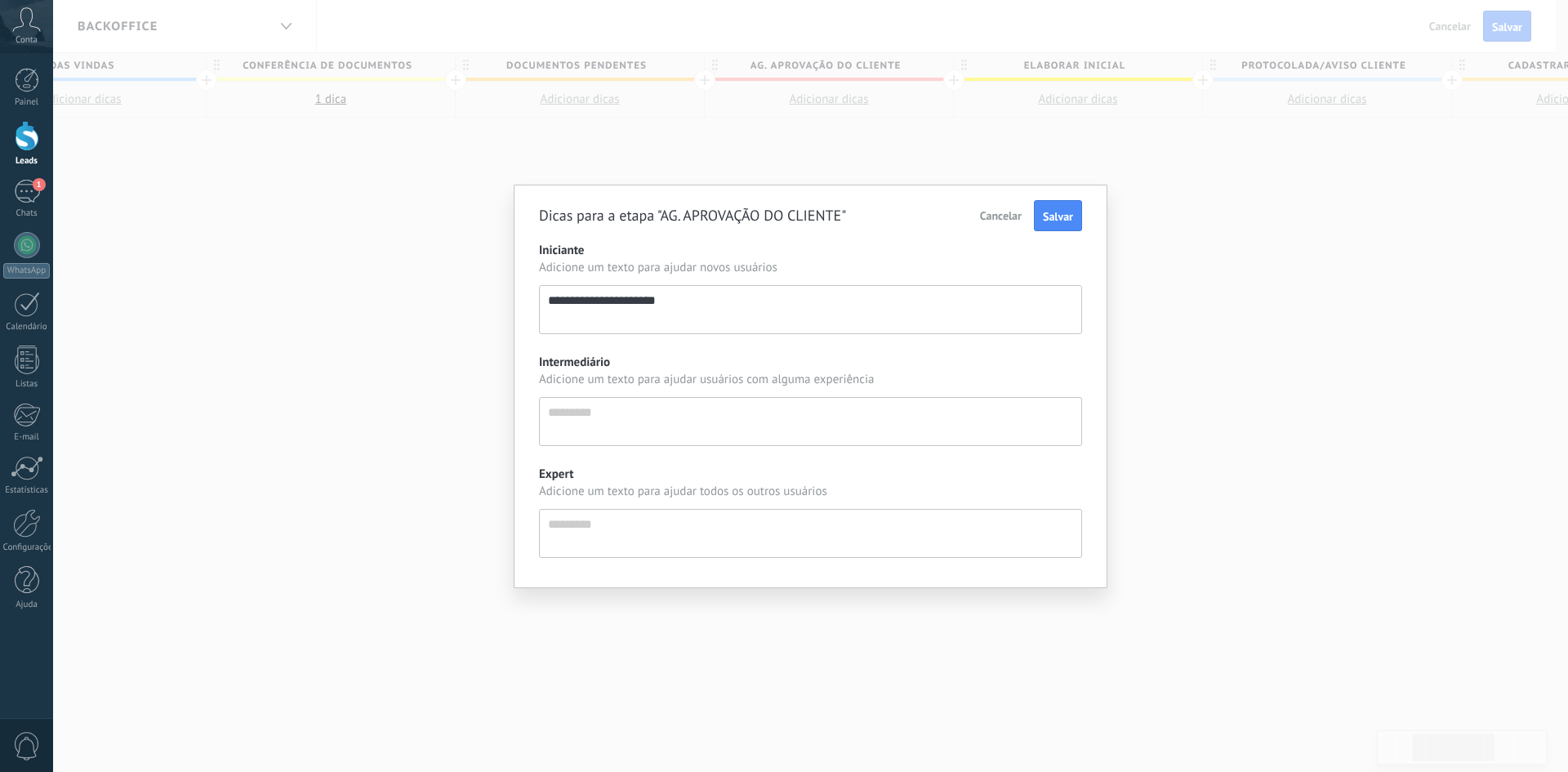
type textarea "**********"
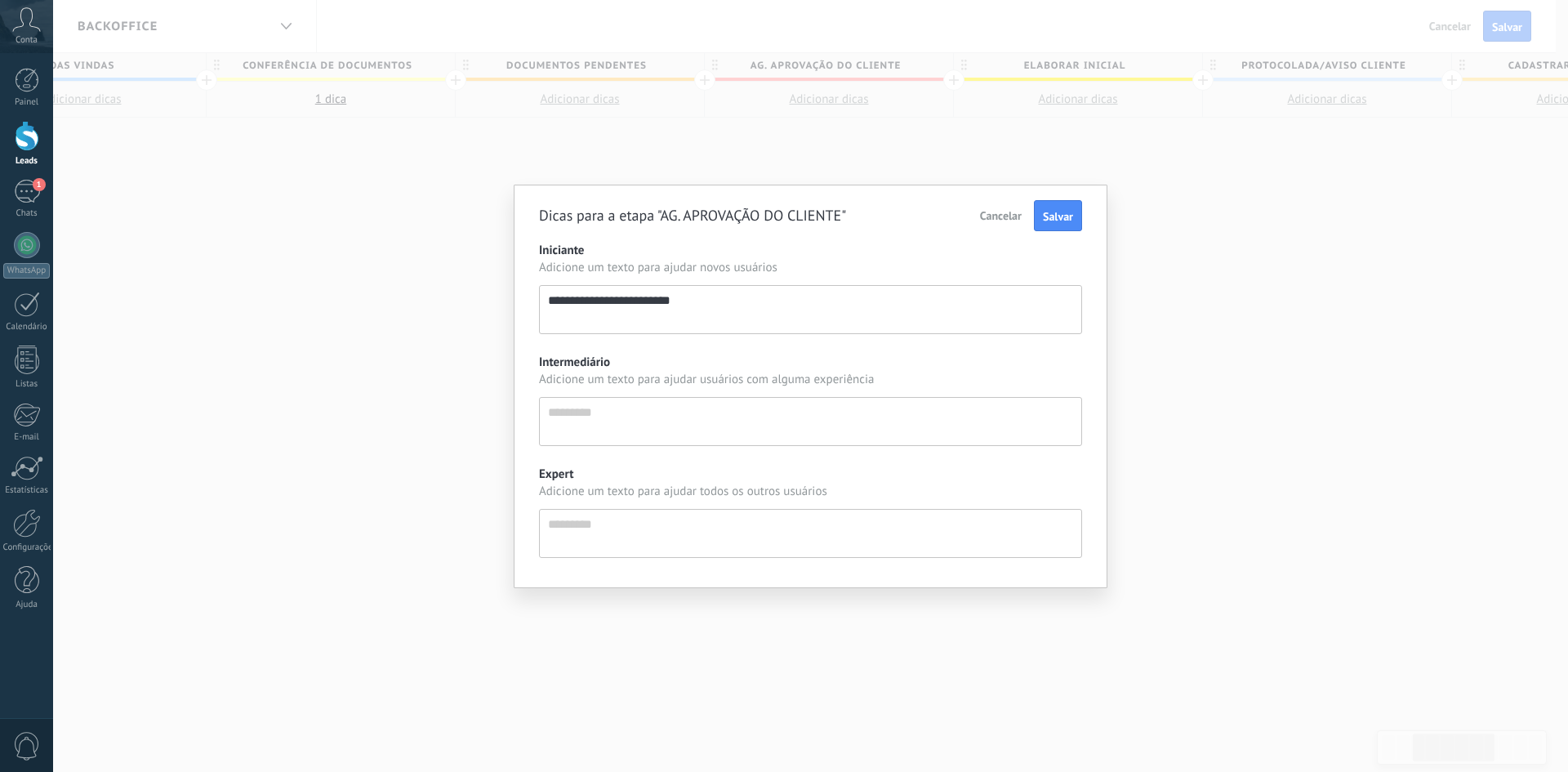
type textarea "**********"
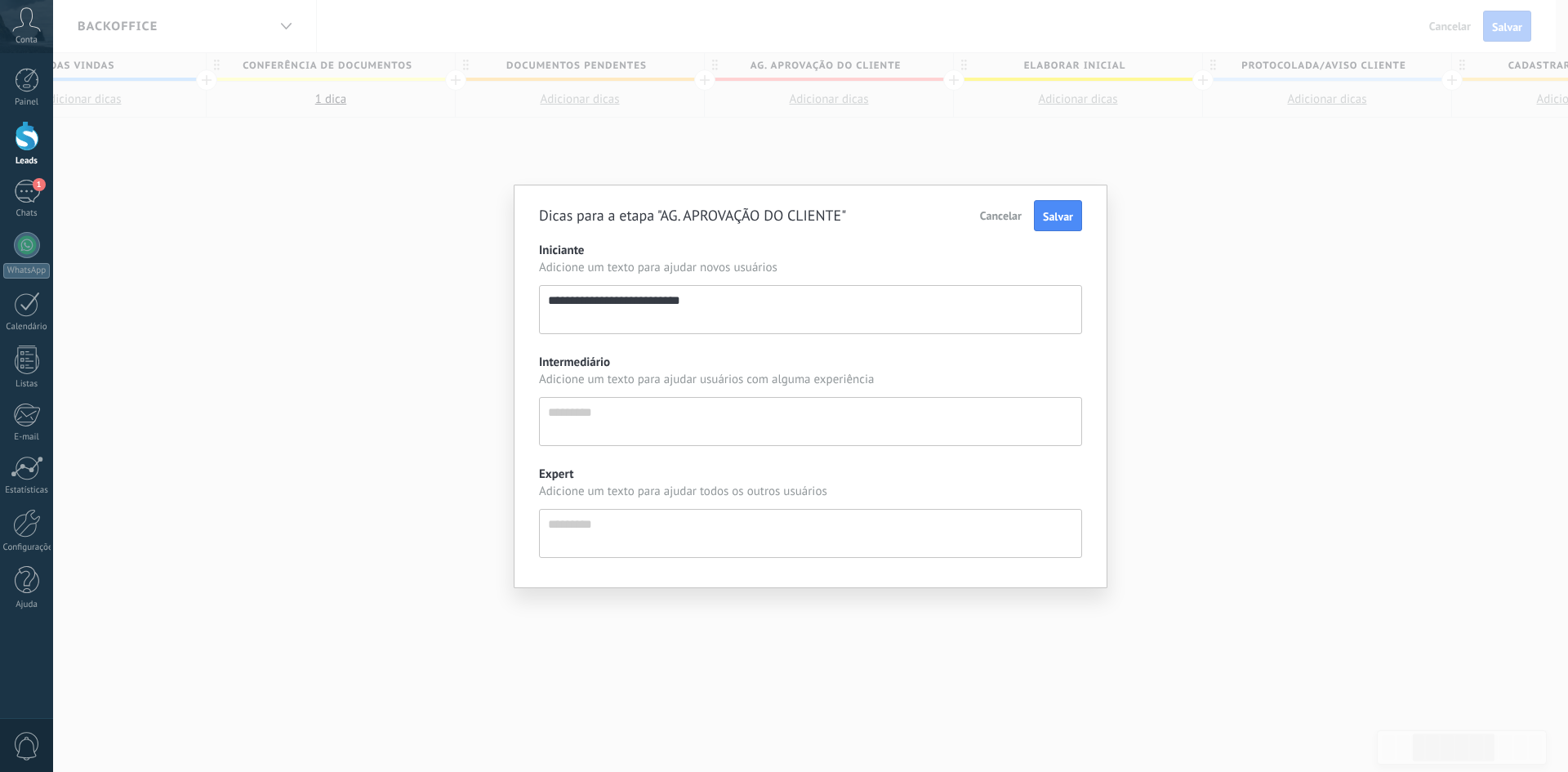
type textarea "**********"
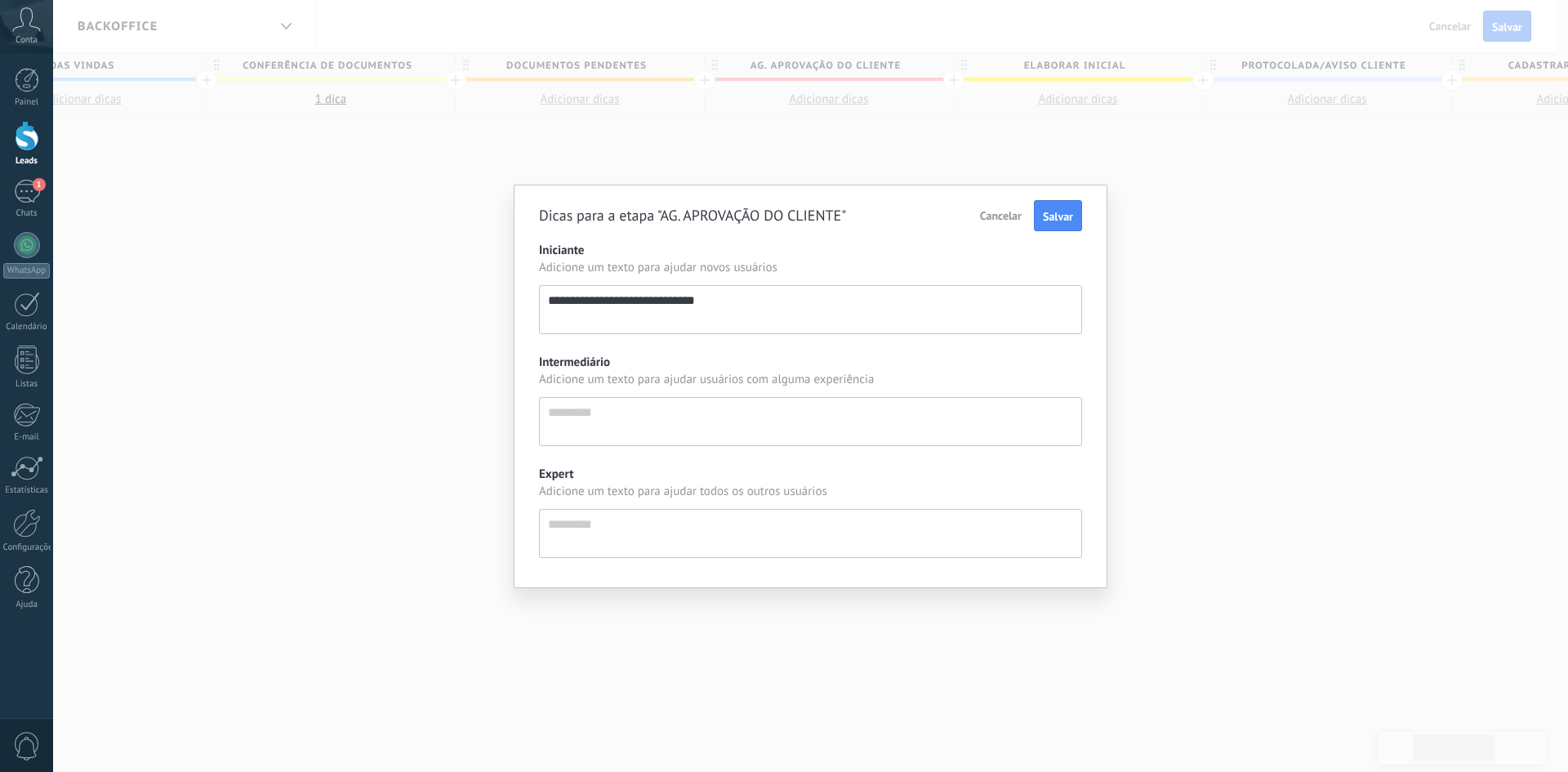
type textarea "**********"
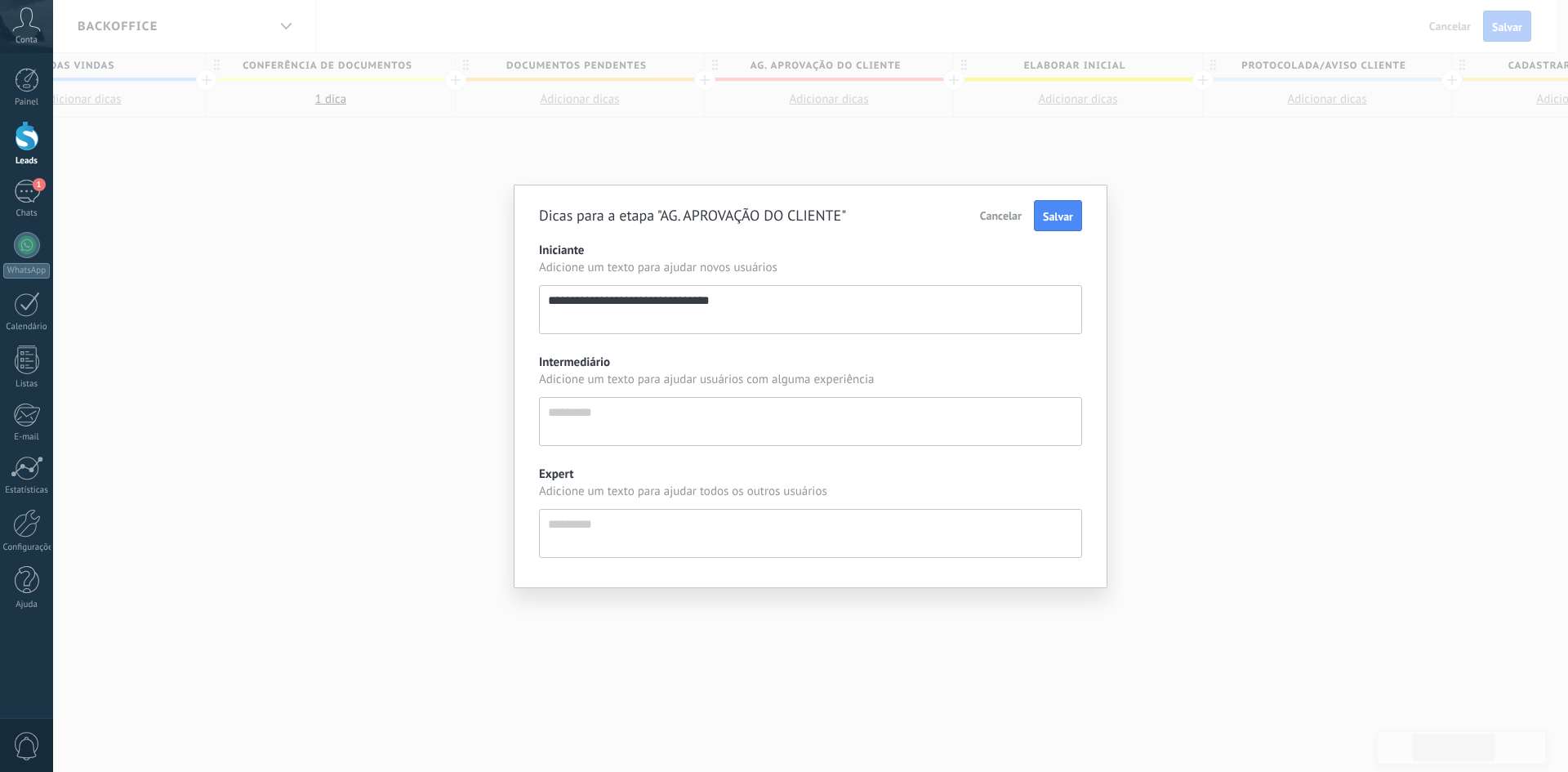
type textarea "**********"
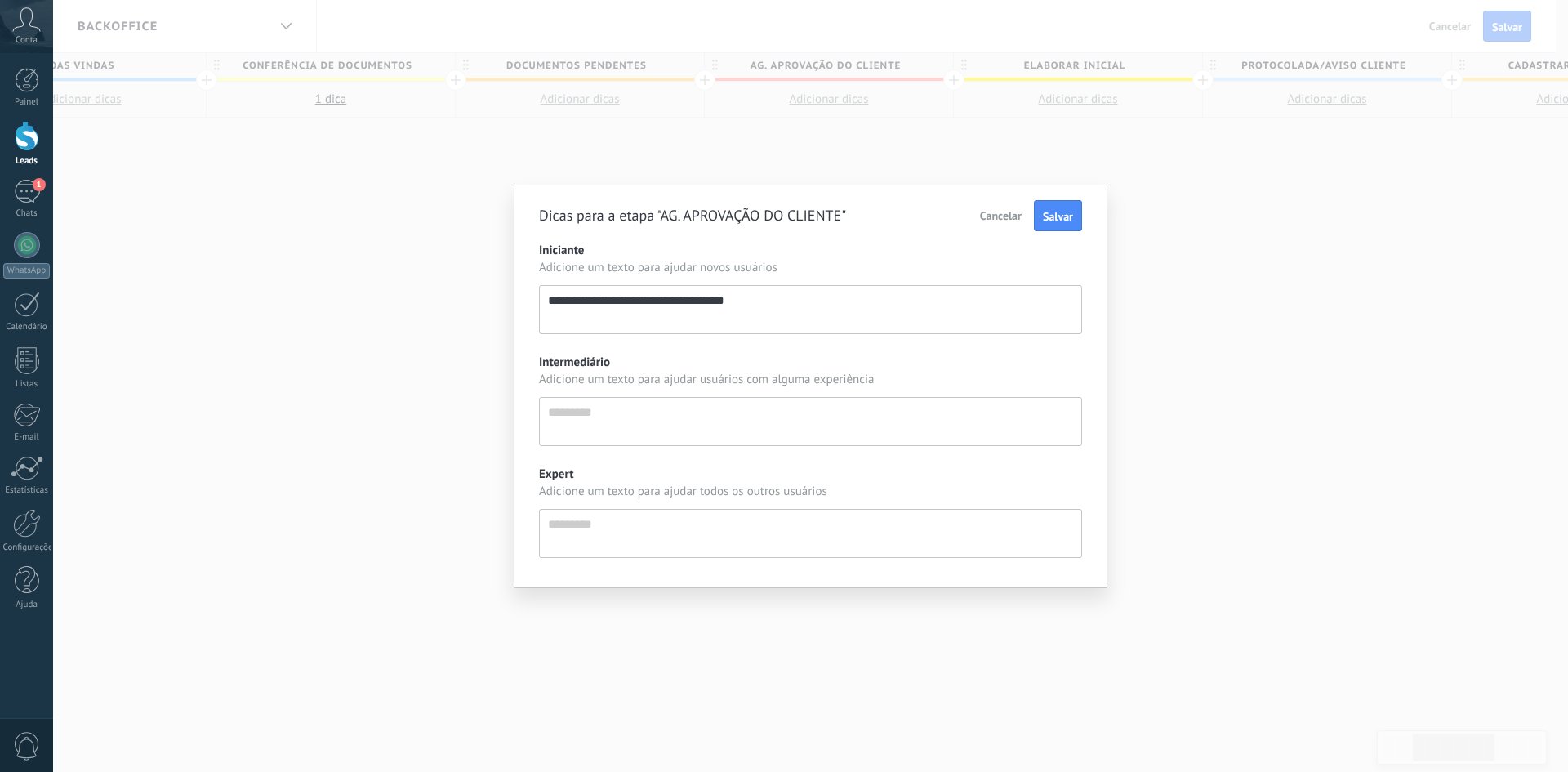
type textarea "**********"
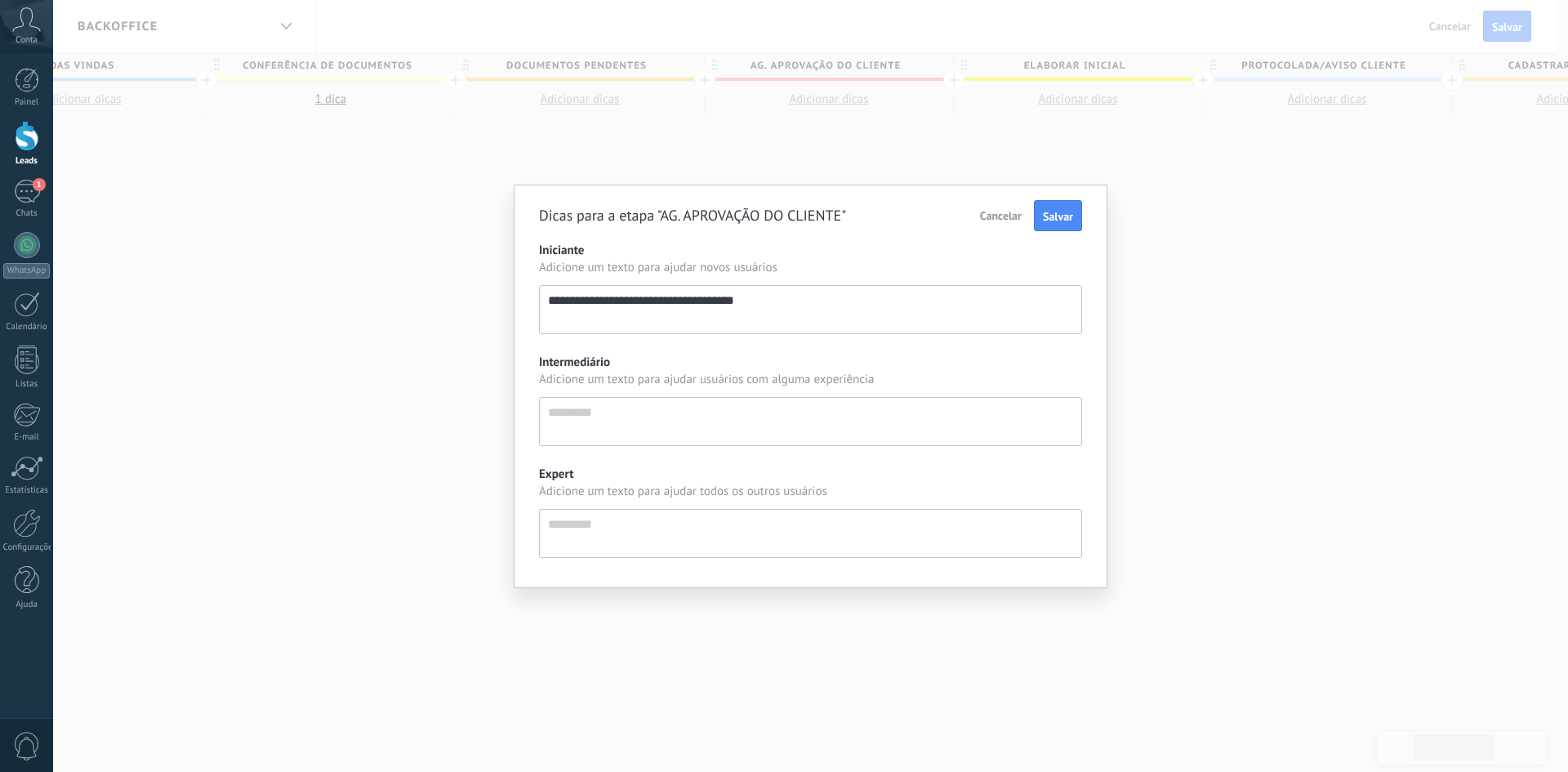
type textarea "**********"
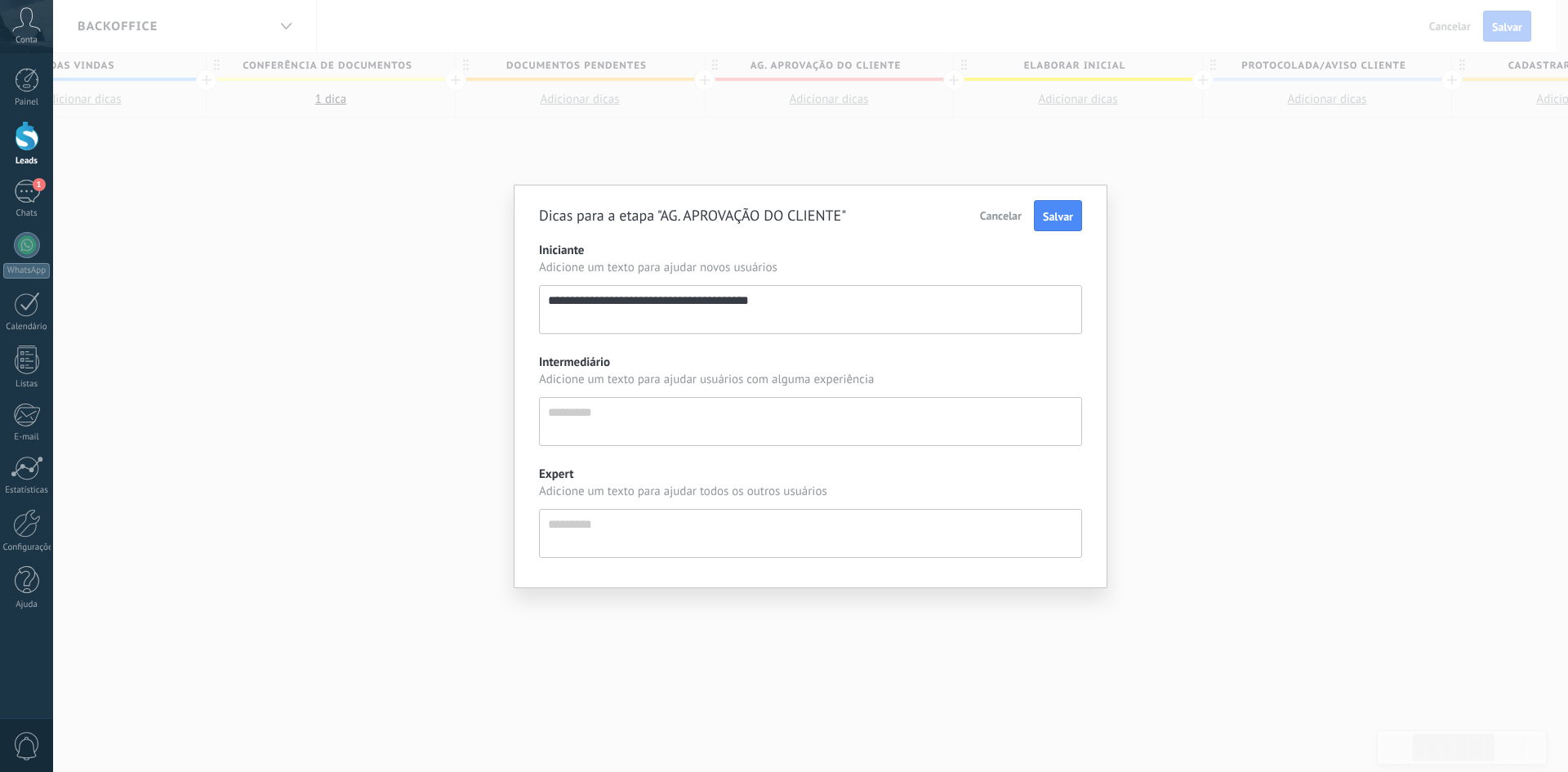
type textarea "**********"
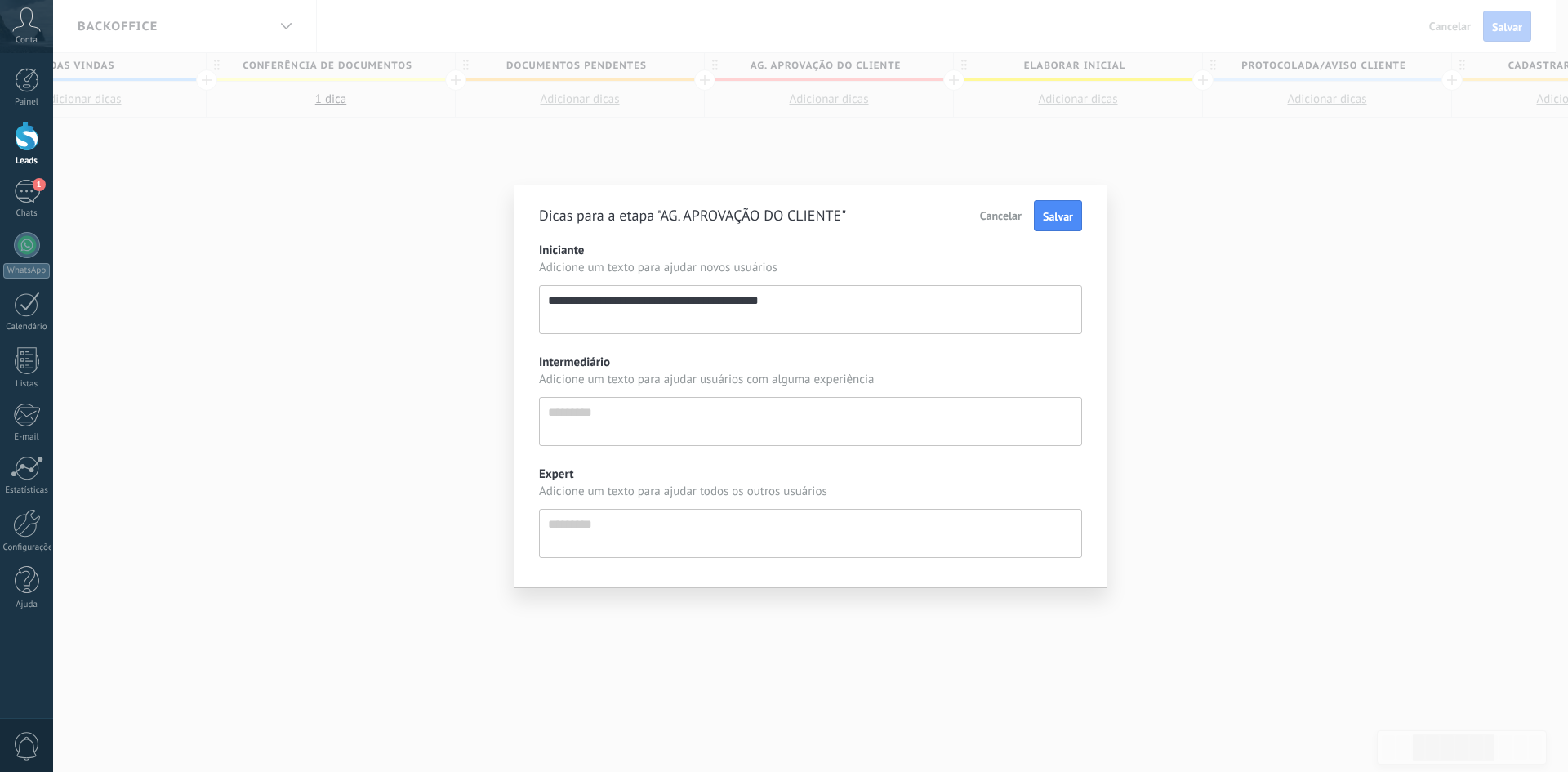
type textarea "**********"
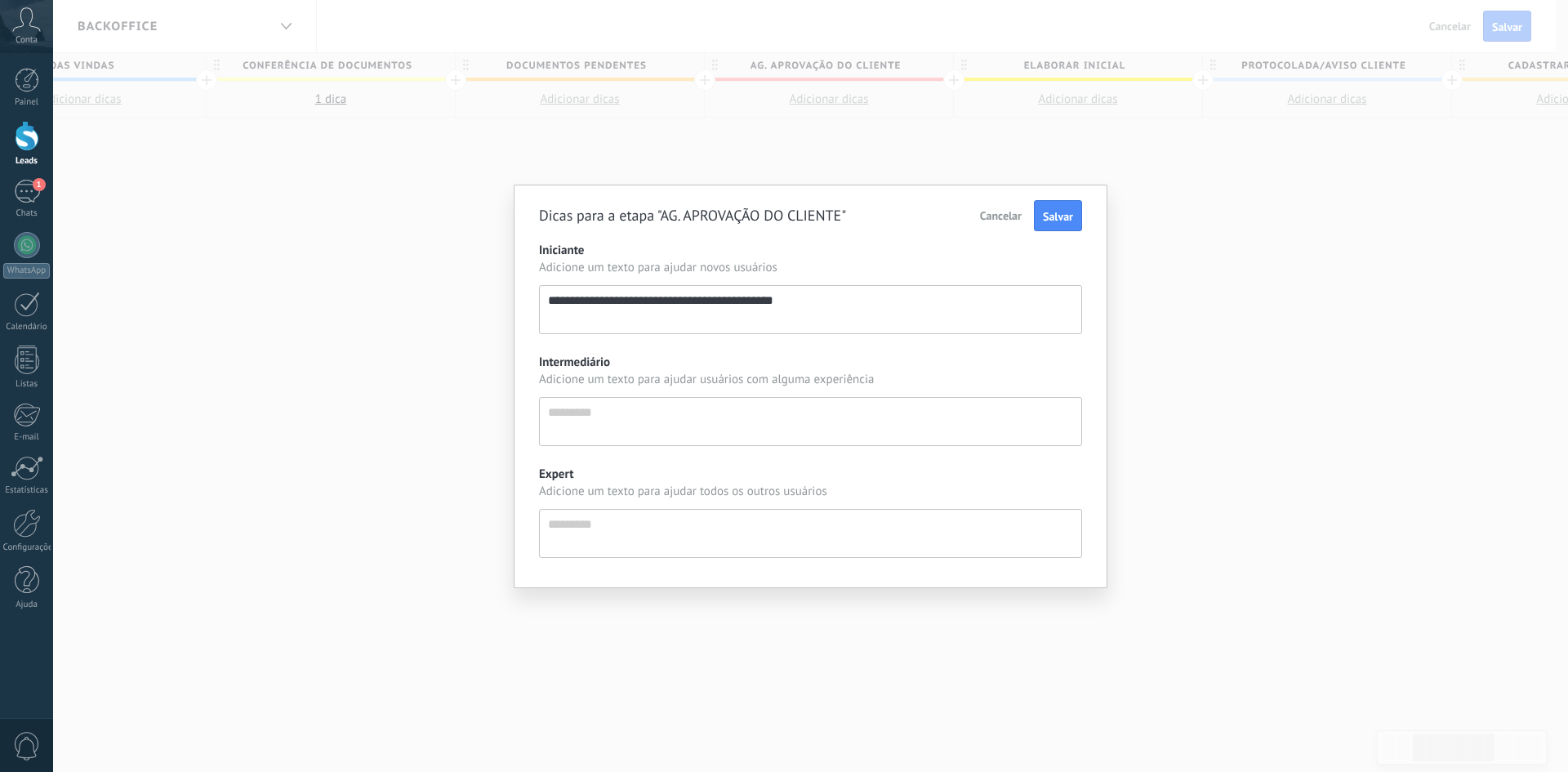
type textarea "**********"
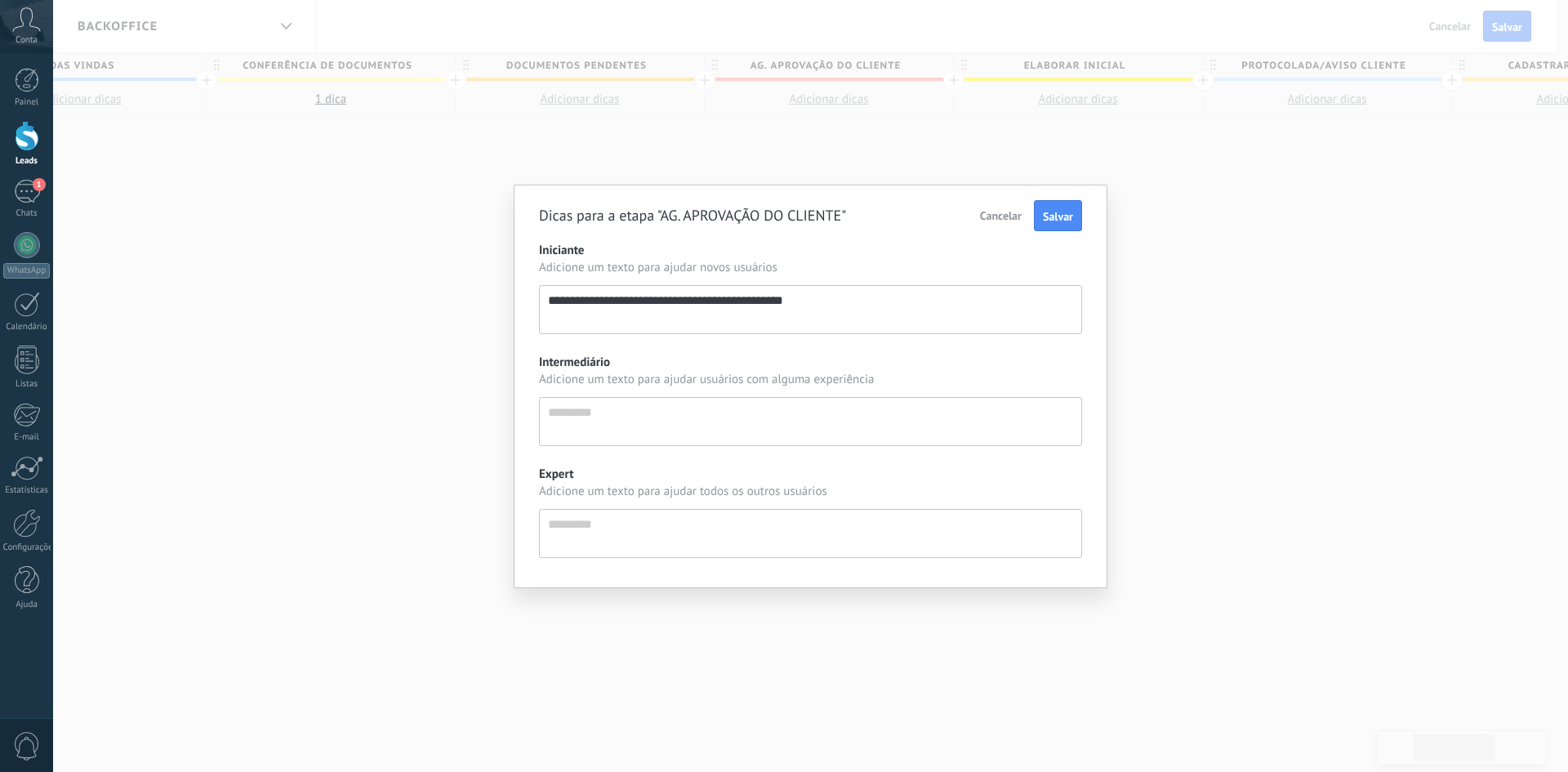
type textarea "**********"
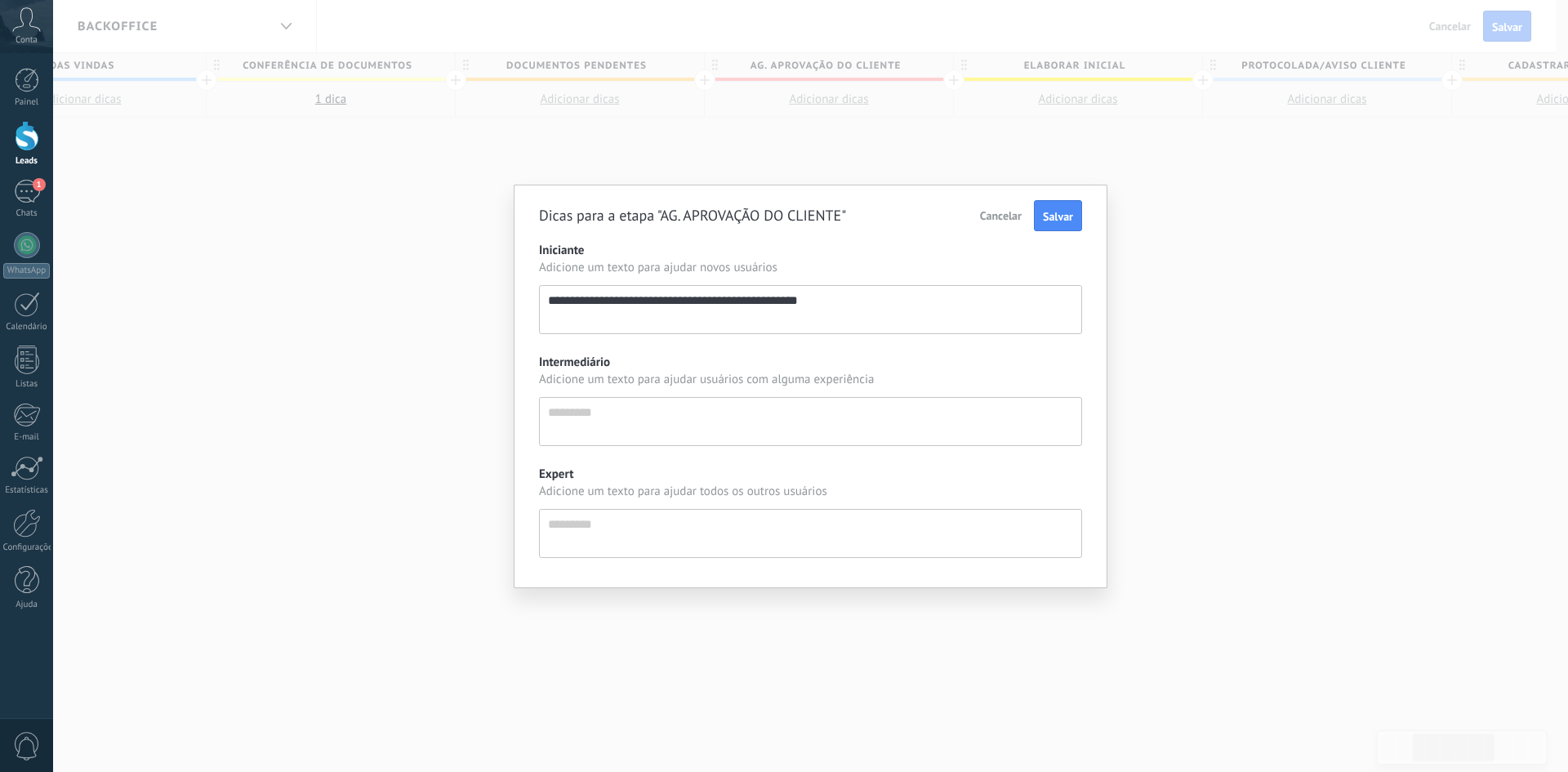
type textarea "**********"
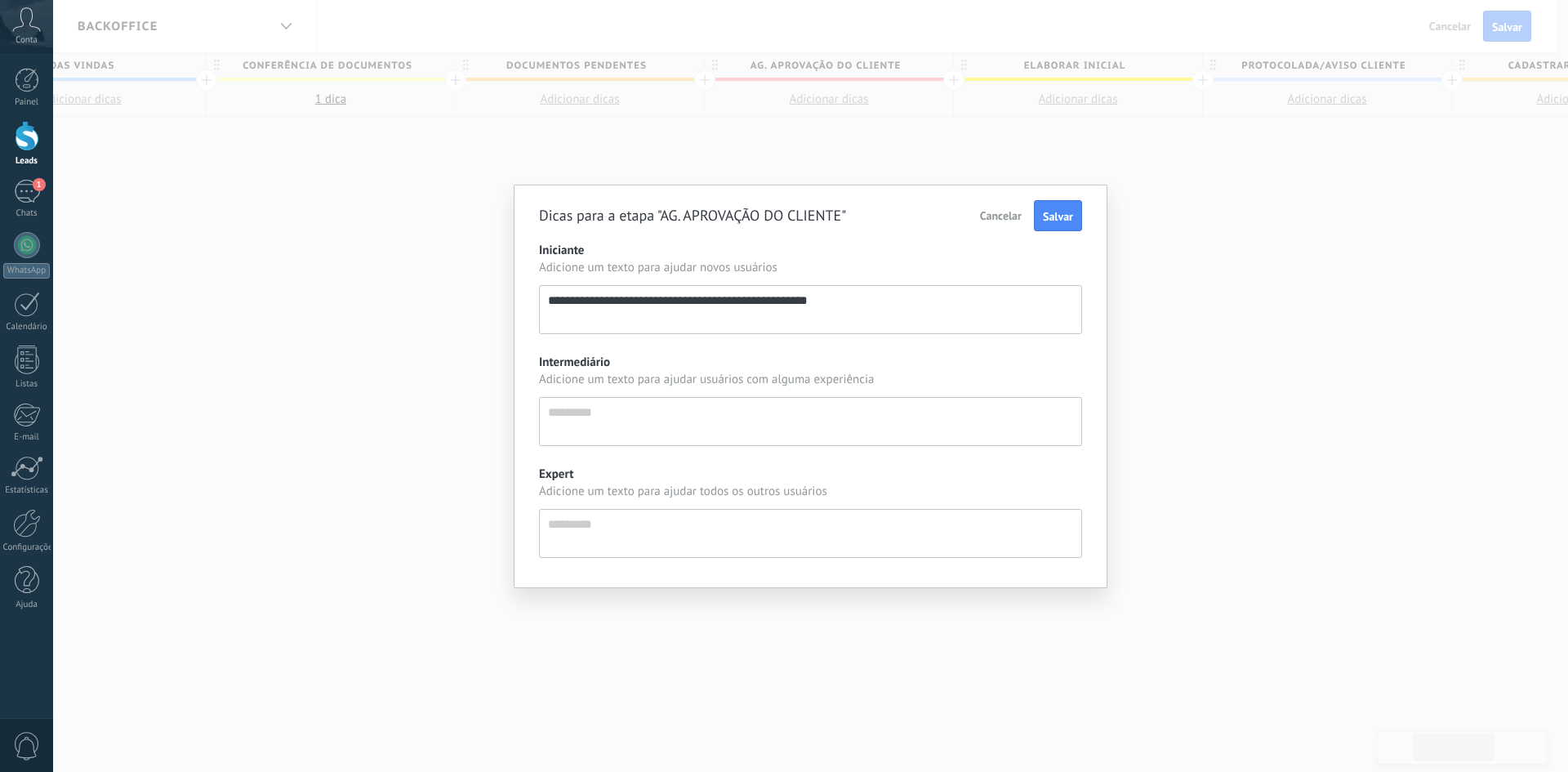
type textarea "**********"
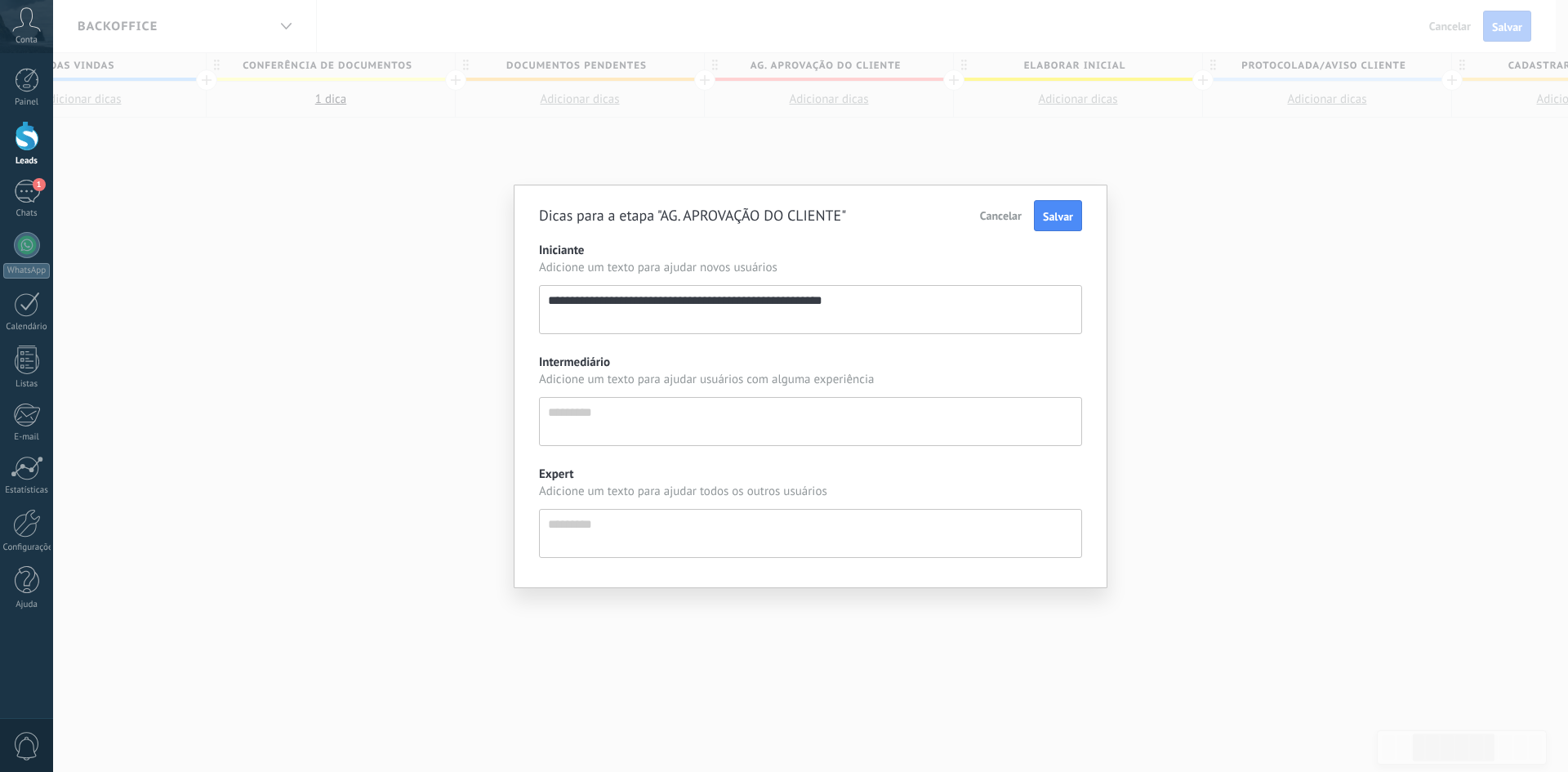
type textarea "**********"
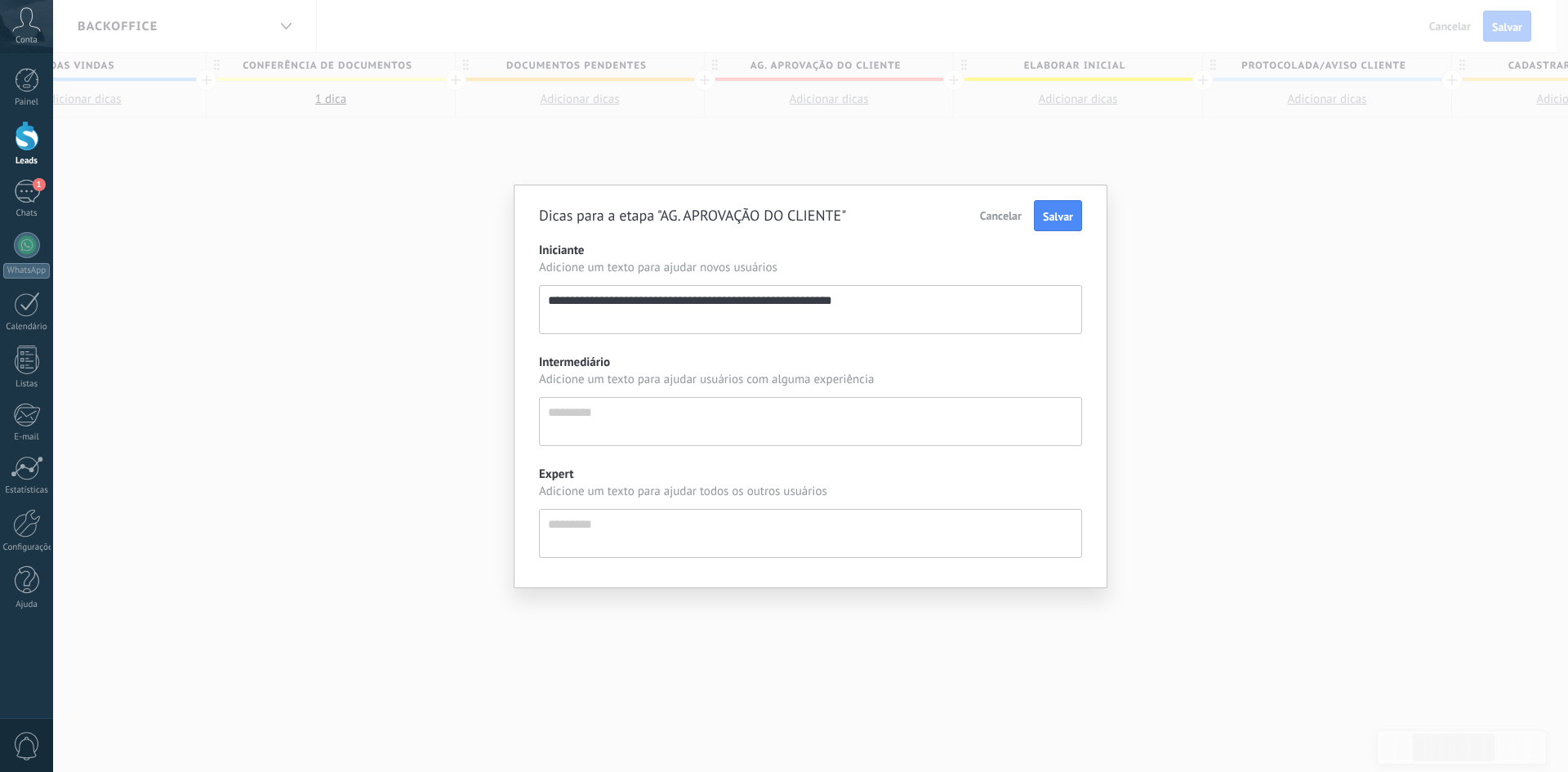
type textarea "**********"
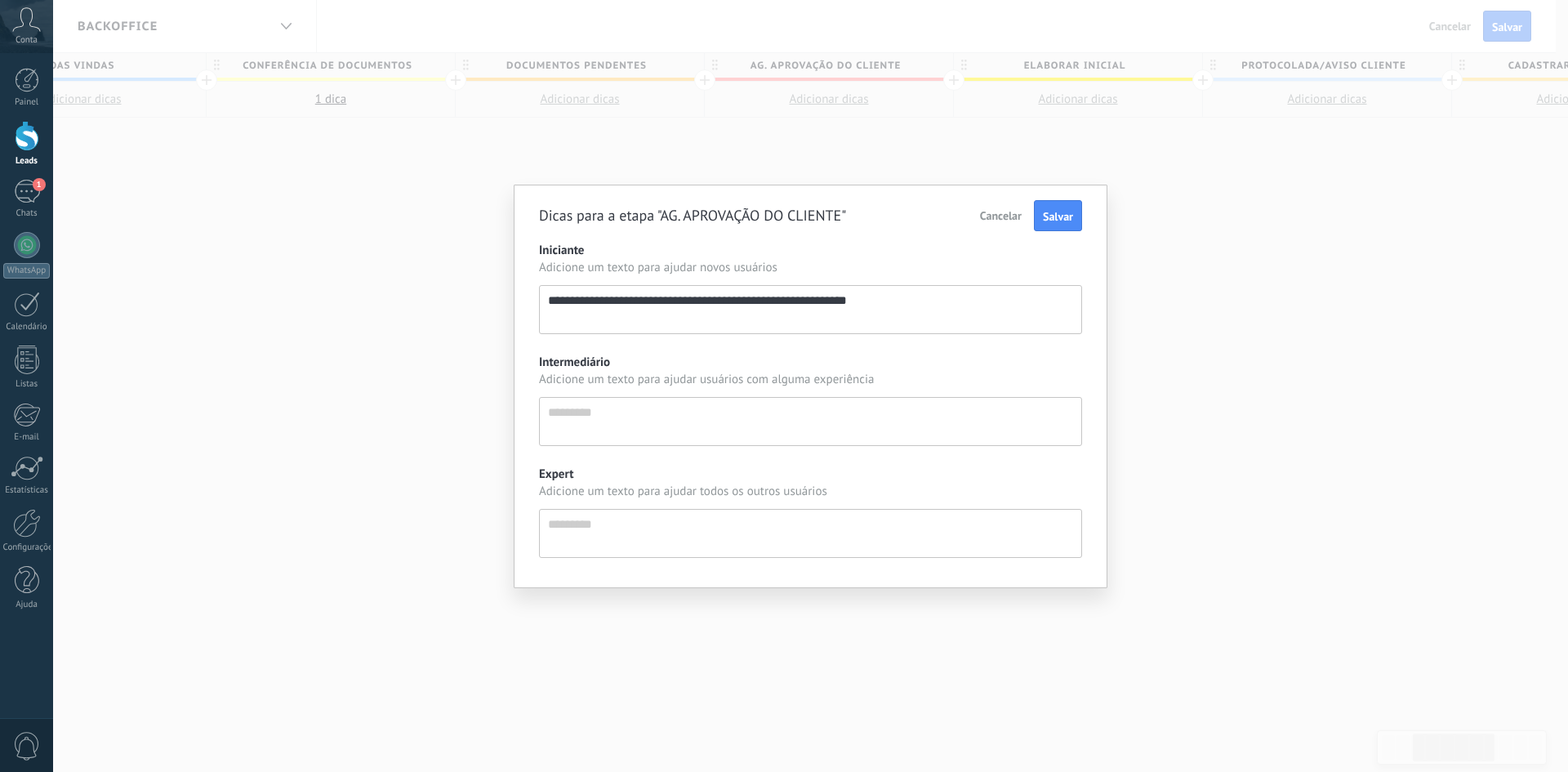
type textarea "**********"
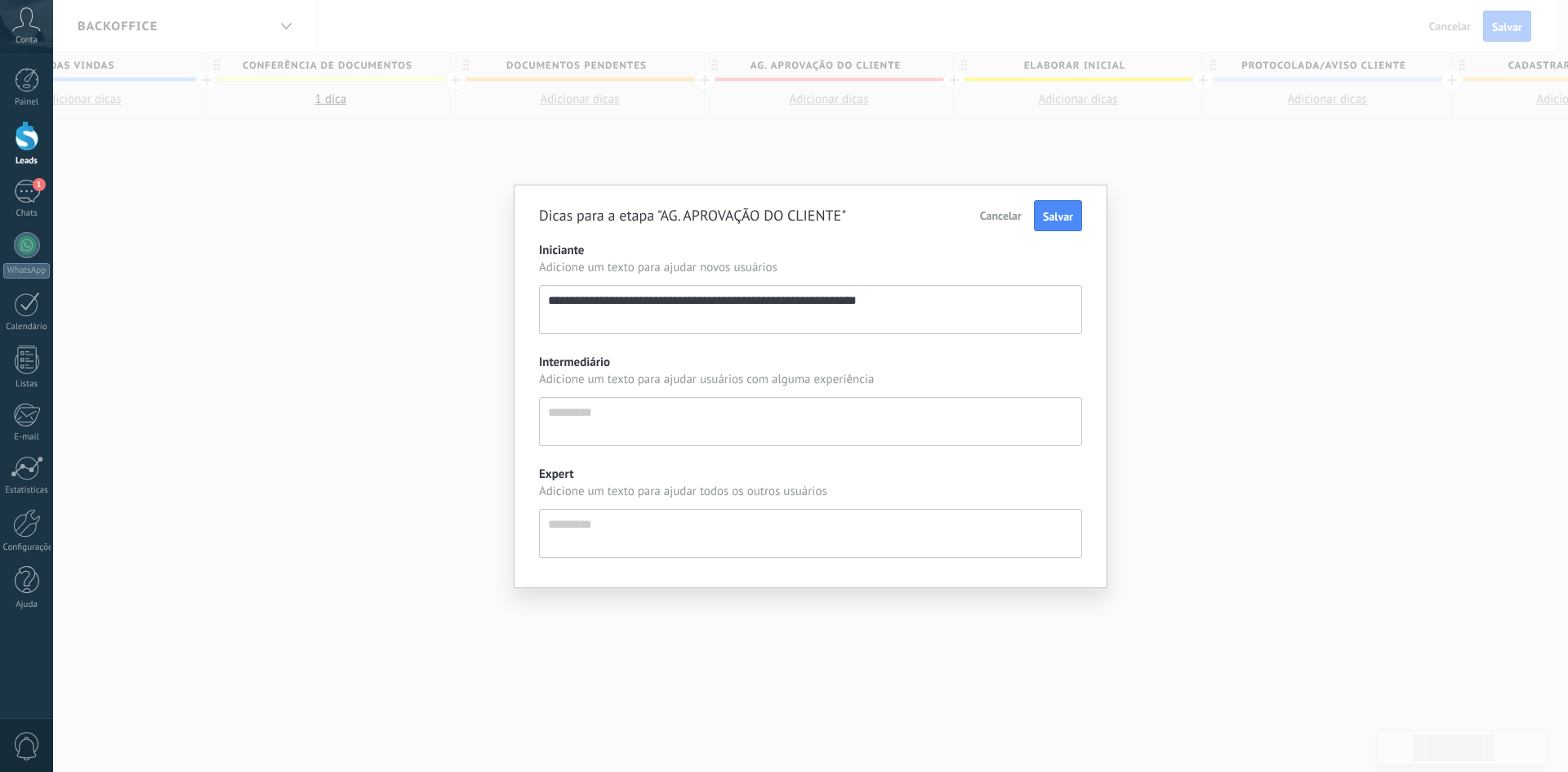
type textarea "**********"
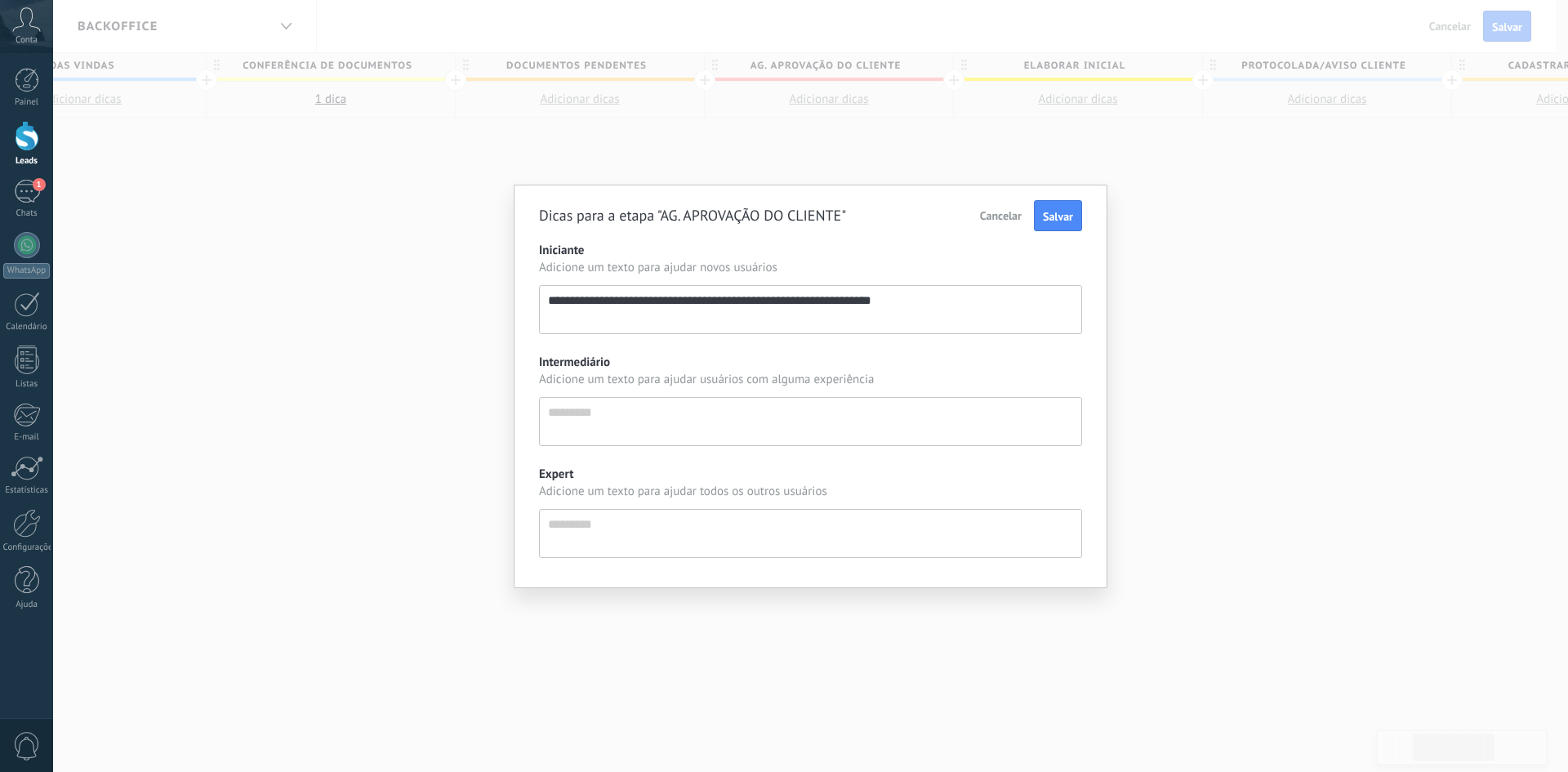
type textarea "**********"
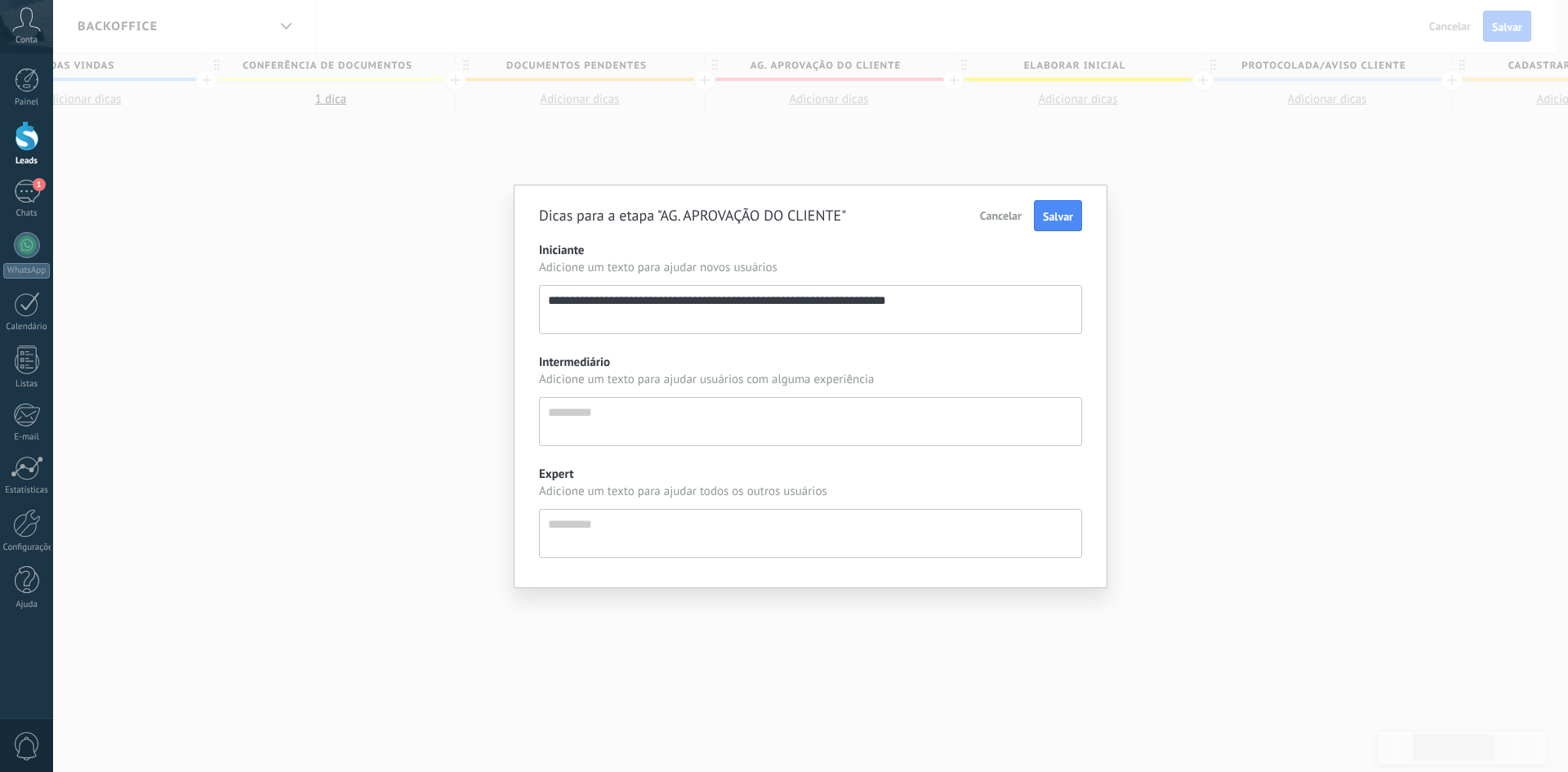
type textarea "**********"
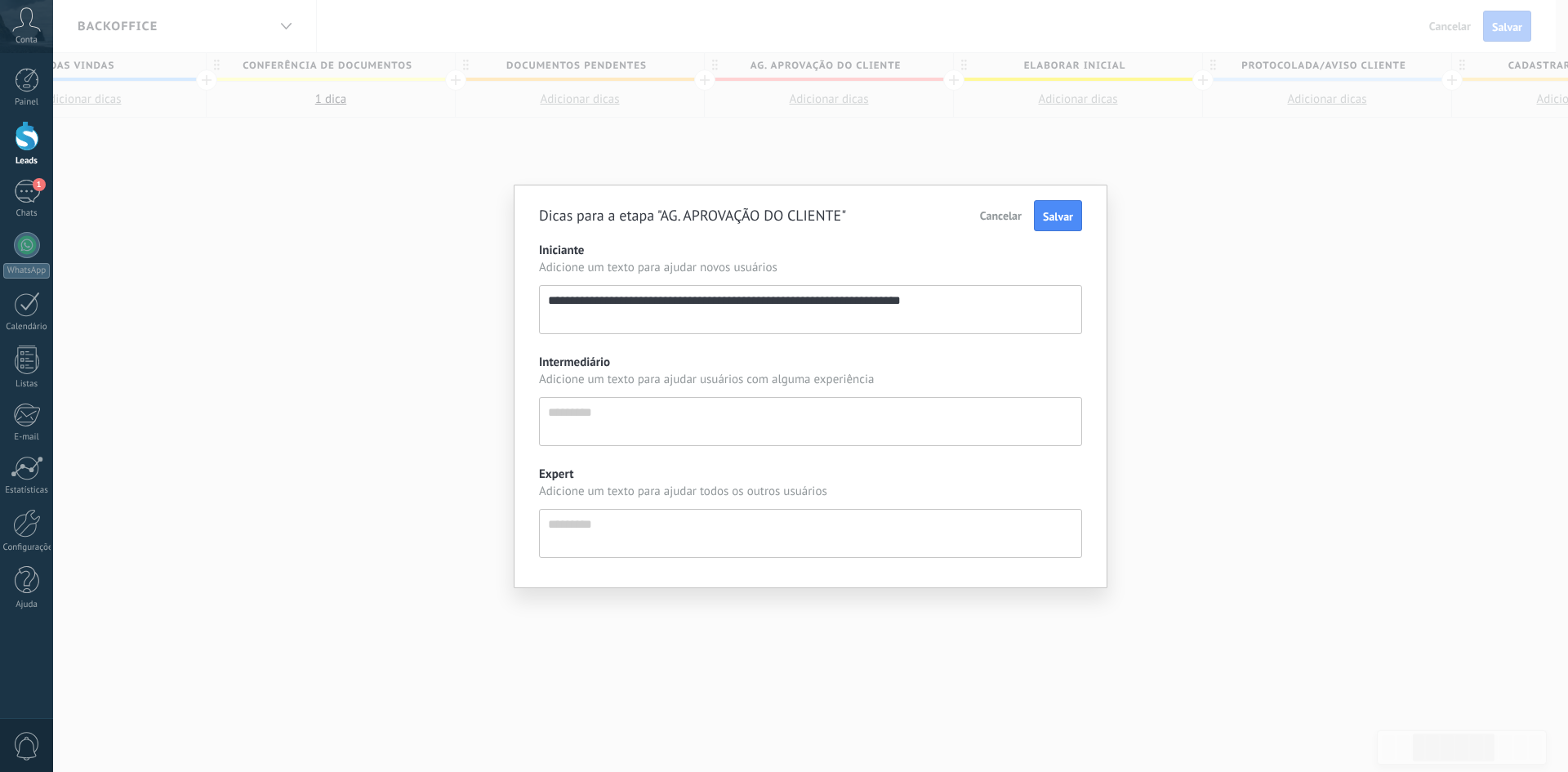
type textarea "**********"
click at [1067, 211] on span "Salvar" at bounding box center [1057, 216] width 30 height 15
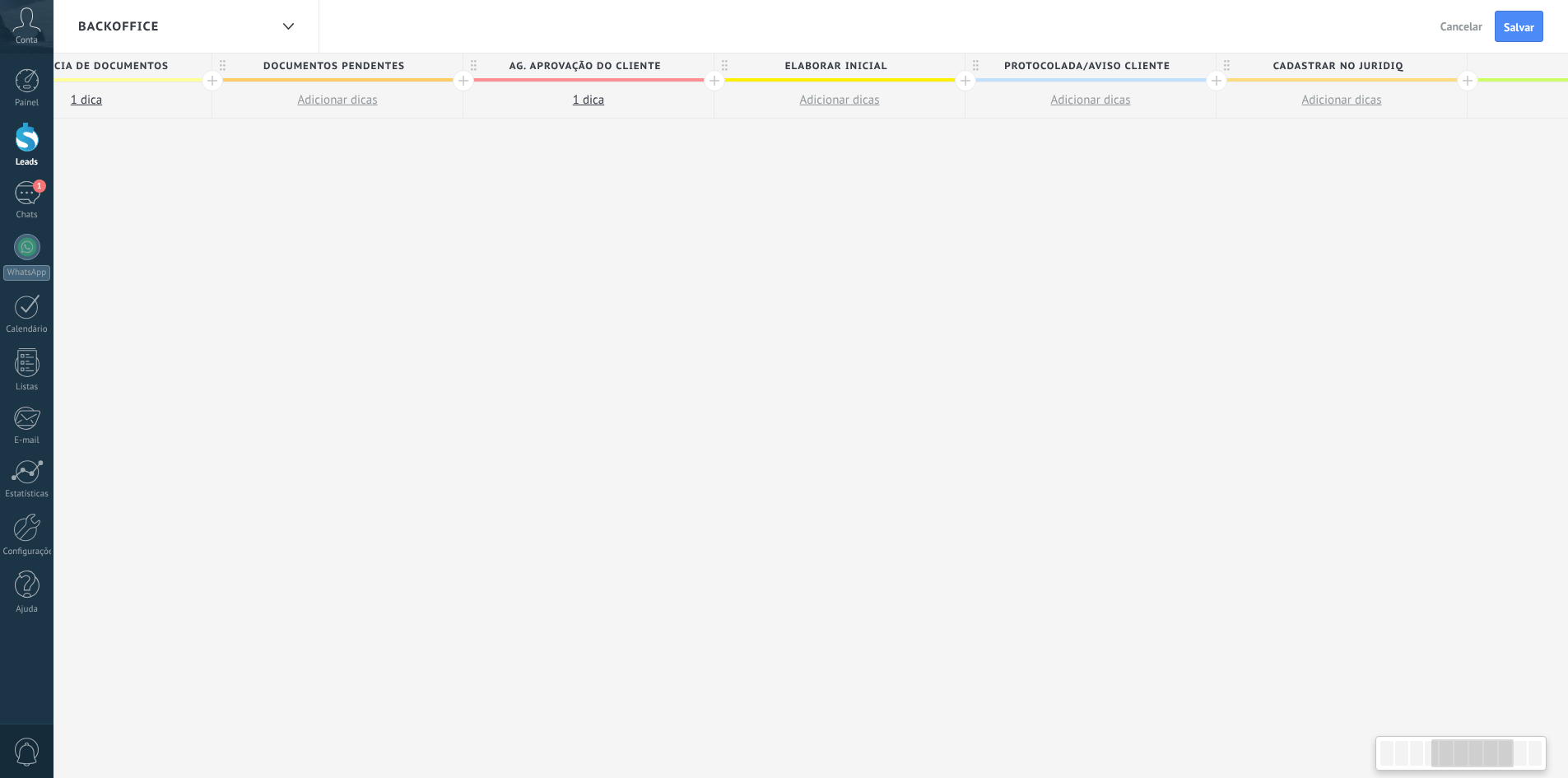
scroll to position [0, 905]
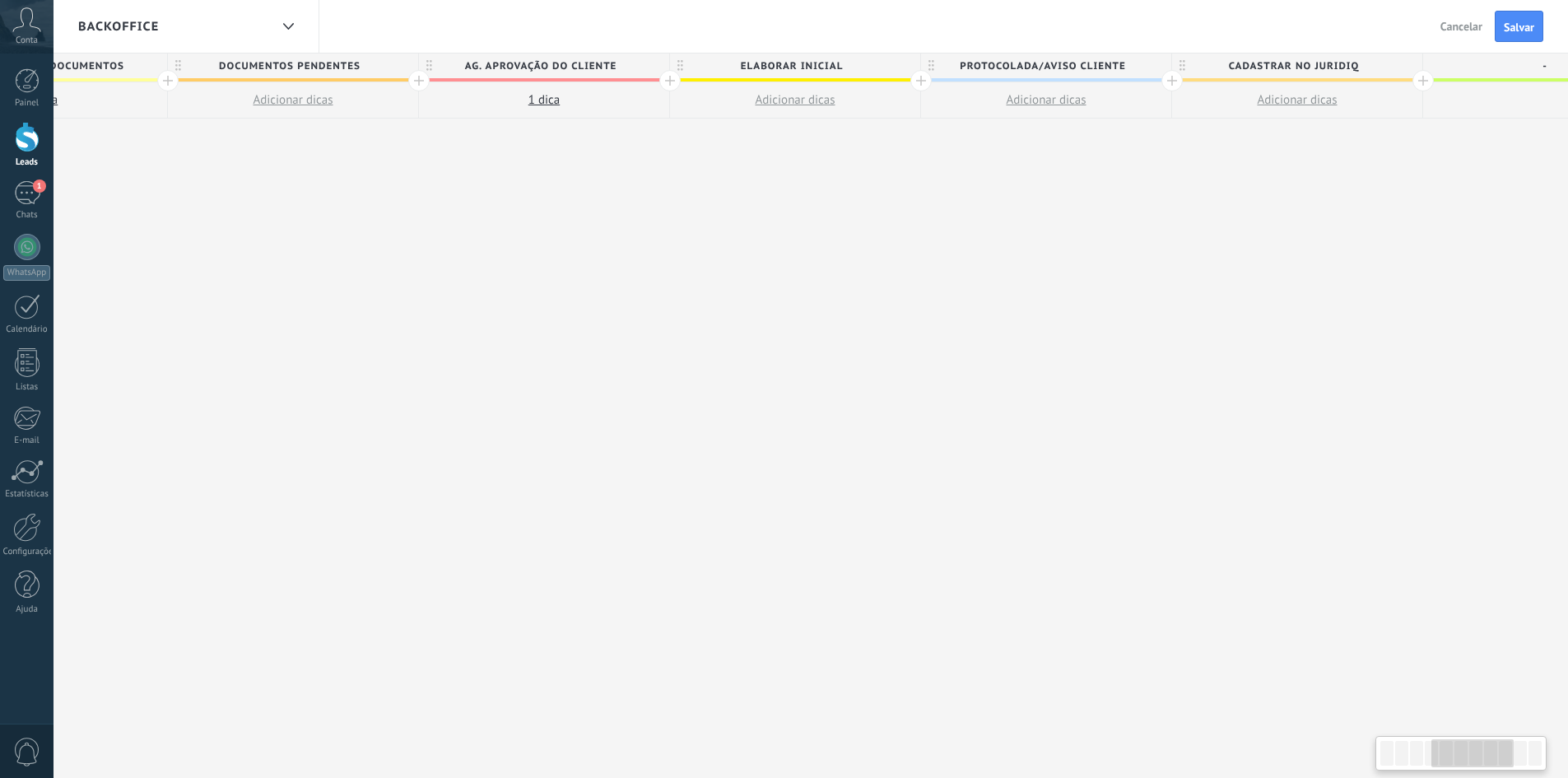
drag, startPoint x: 1178, startPoint y: 234, endPoint x: 886, endPoint y: 227, distance: 292.1
click at [886, 227] on div "**********" at bounding box center [670, 416] width 2511 height 725
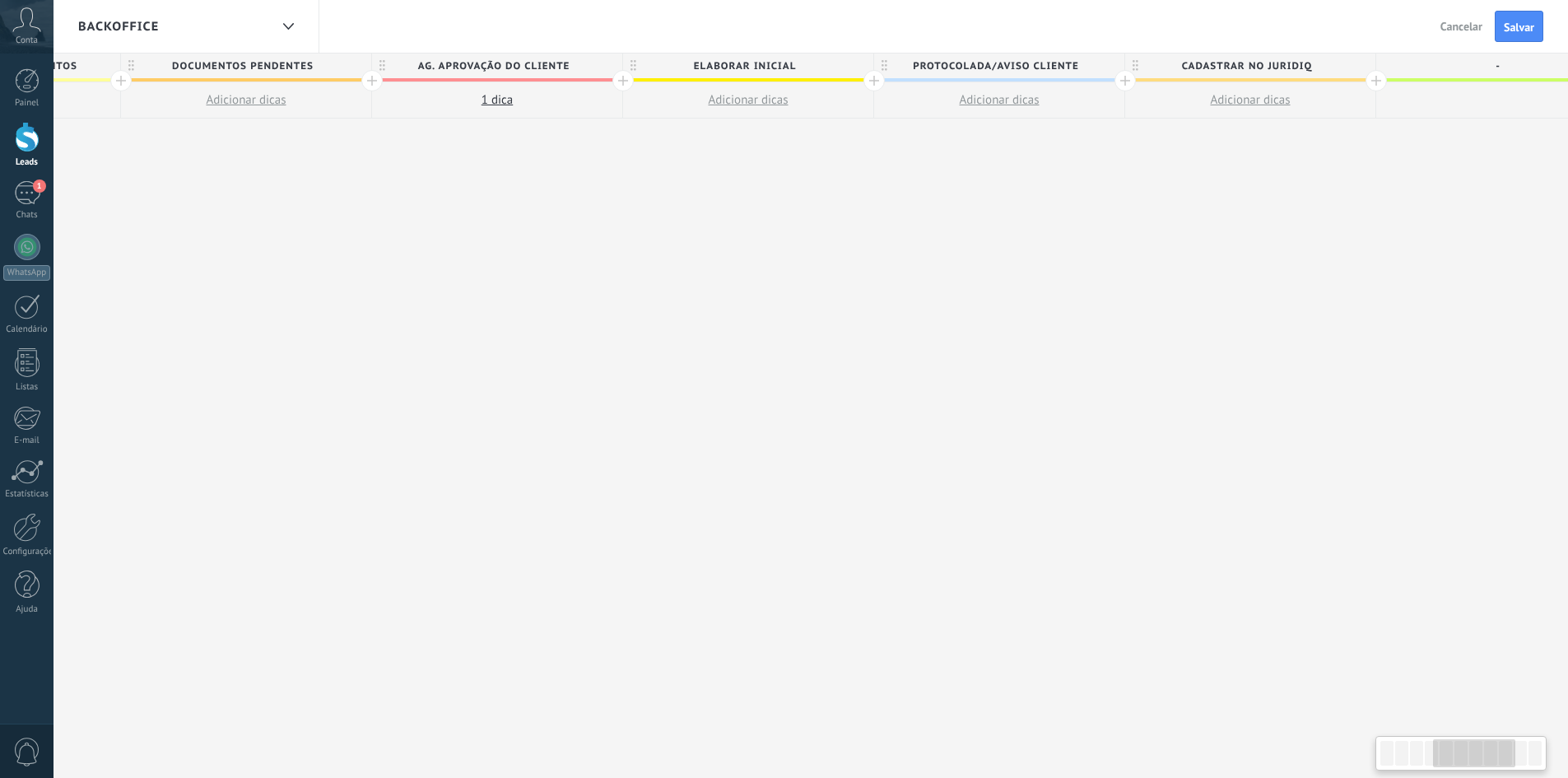
scroll to position [0, 976]
drag, startPoint x: 810, startPoint y: 164, endPoint x: 739, endPoint y: 165, distance: 71.0
click at [739, 165] on div "**********" at bounding box center [599, 416] width 2511 height 725
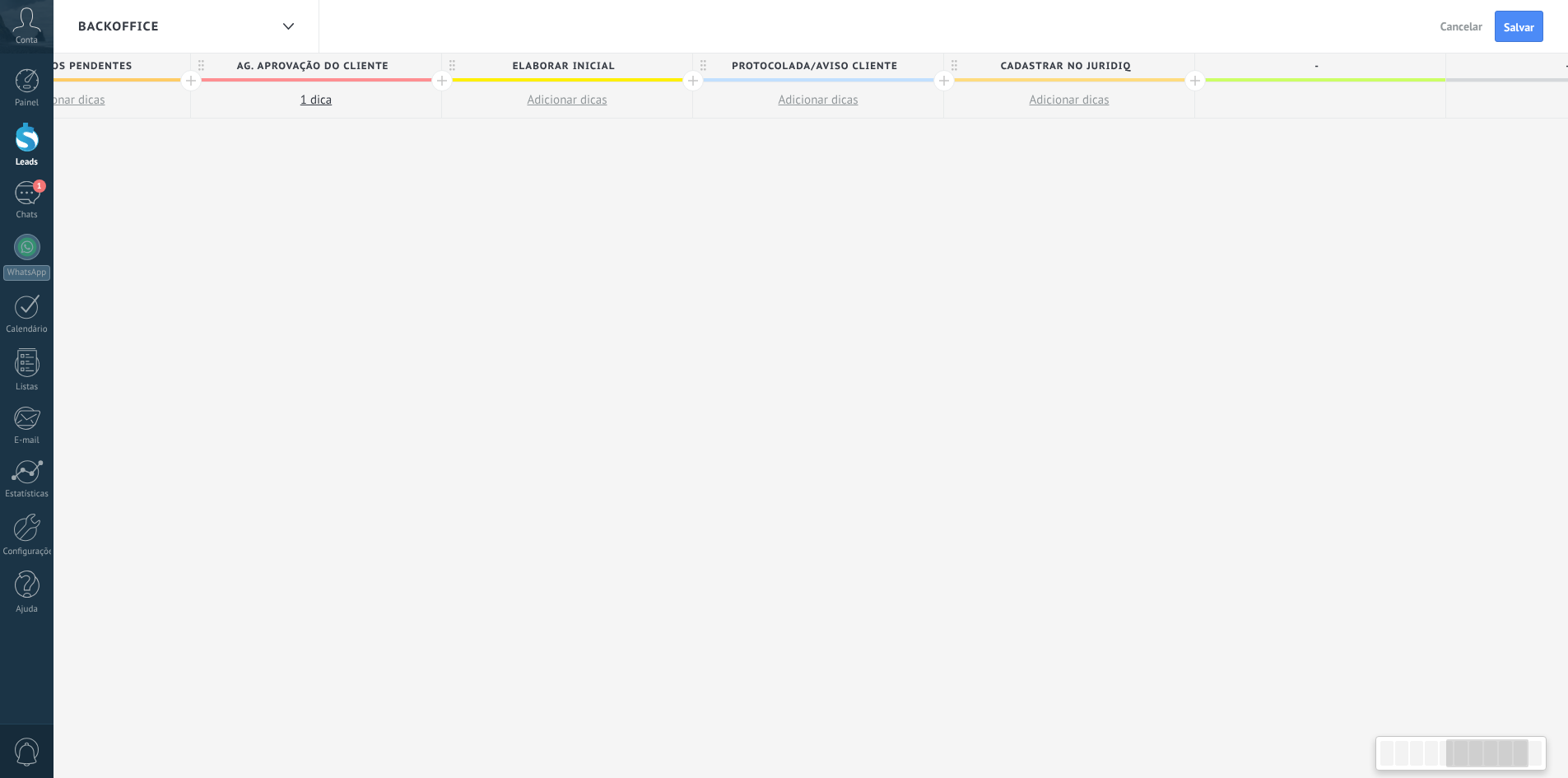
scroll to position [0, 1133]
drag, startPoint x: 1068, startPoint y: 248, endPoint x: 911, endPoint y: 245, distance: 157.0
click at [911, 245] on div "**********" at bounding box center [442, 416] width 2511 height 725
click at [842, 98] on span "Adicionar dicas" at bounding box center [817, 100] width 80 height 16
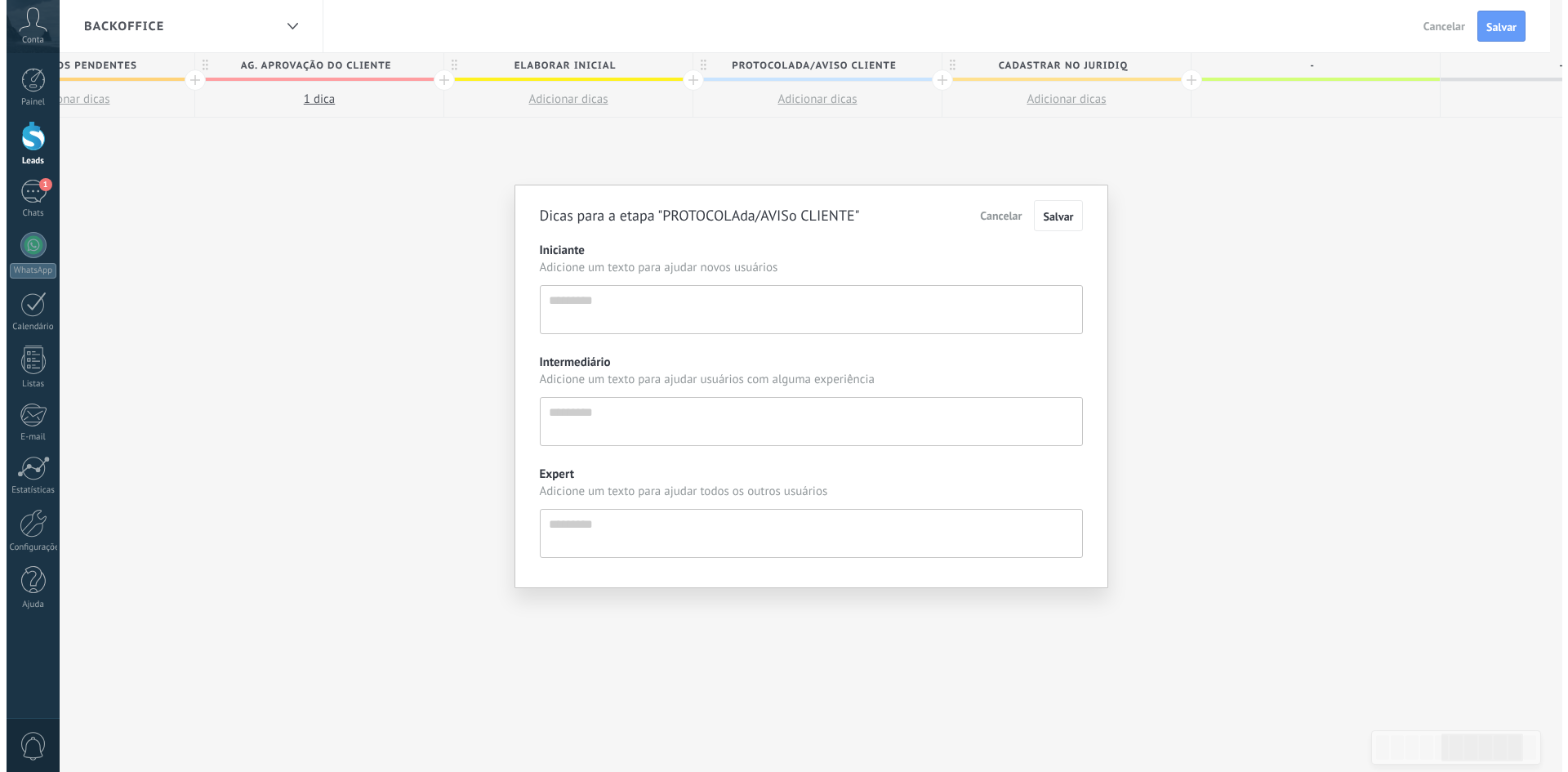
scroll to position [15, 0]
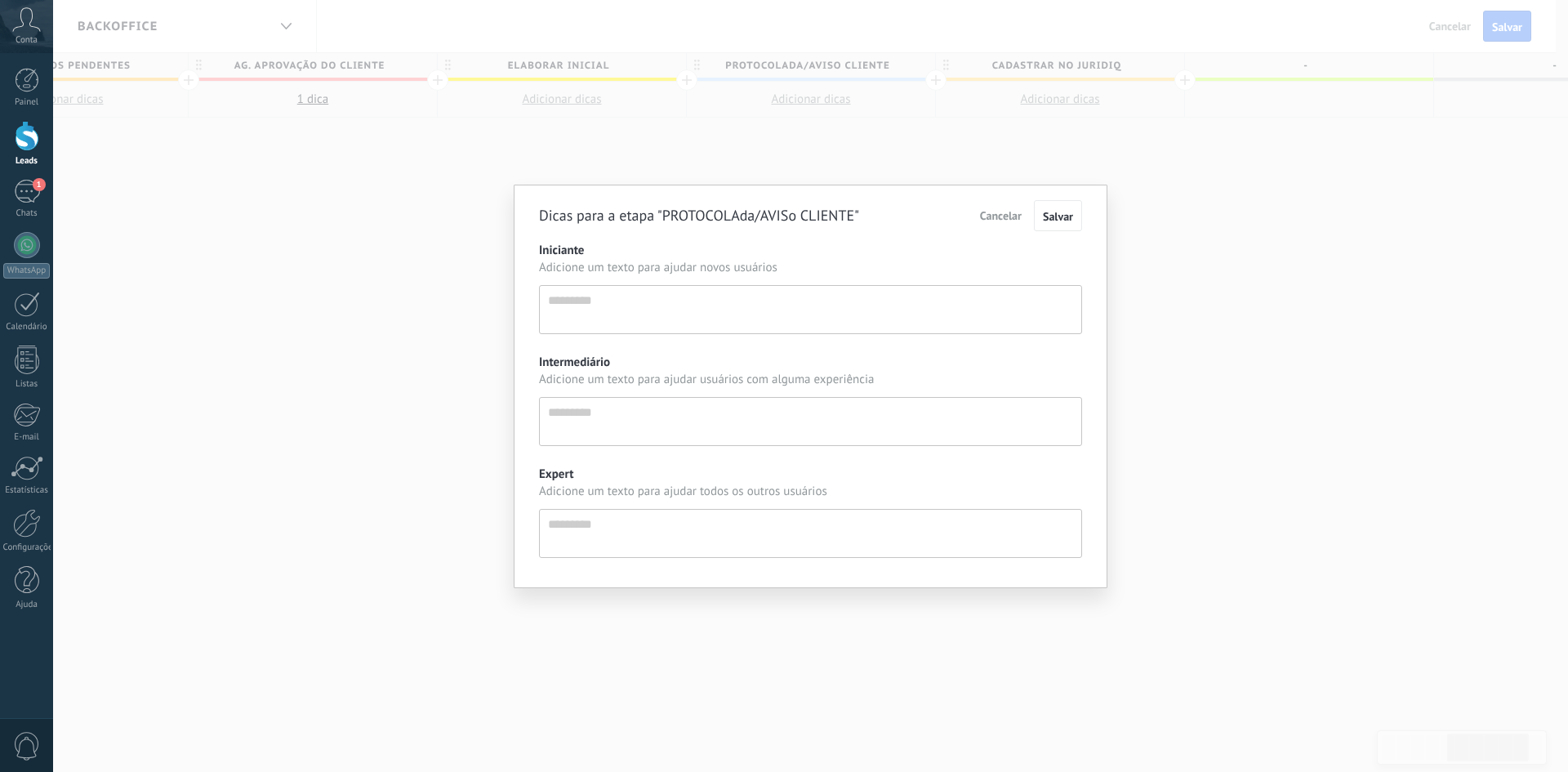
click at [814, 311] on textarea "Iniciante" at bounding box center [811, 309] width 543 height 49
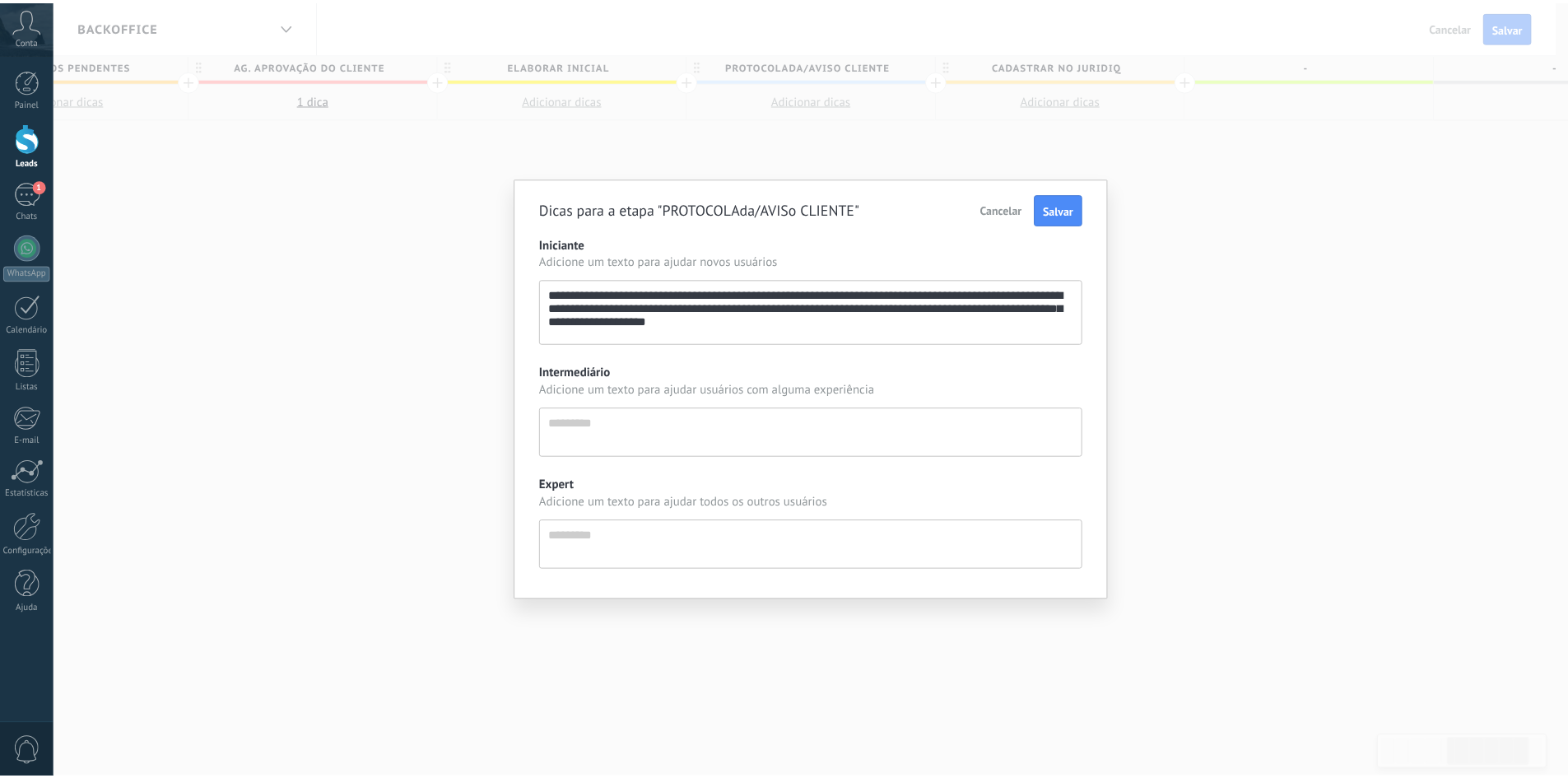
scroll to position [47, 0]
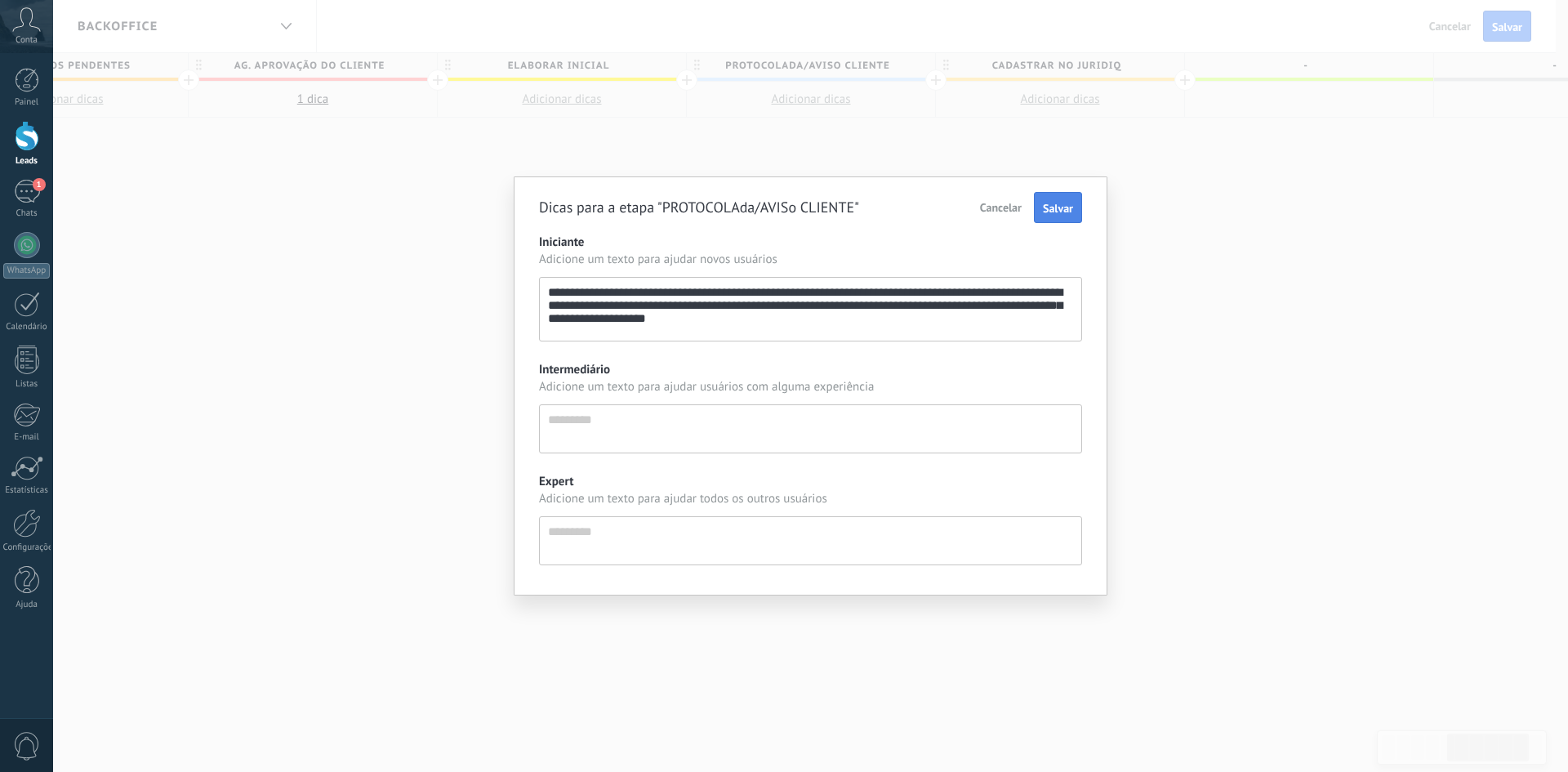
click at [1060, 193] on button "Salvar" at bounding box center [1058, 207] width 48 height 31
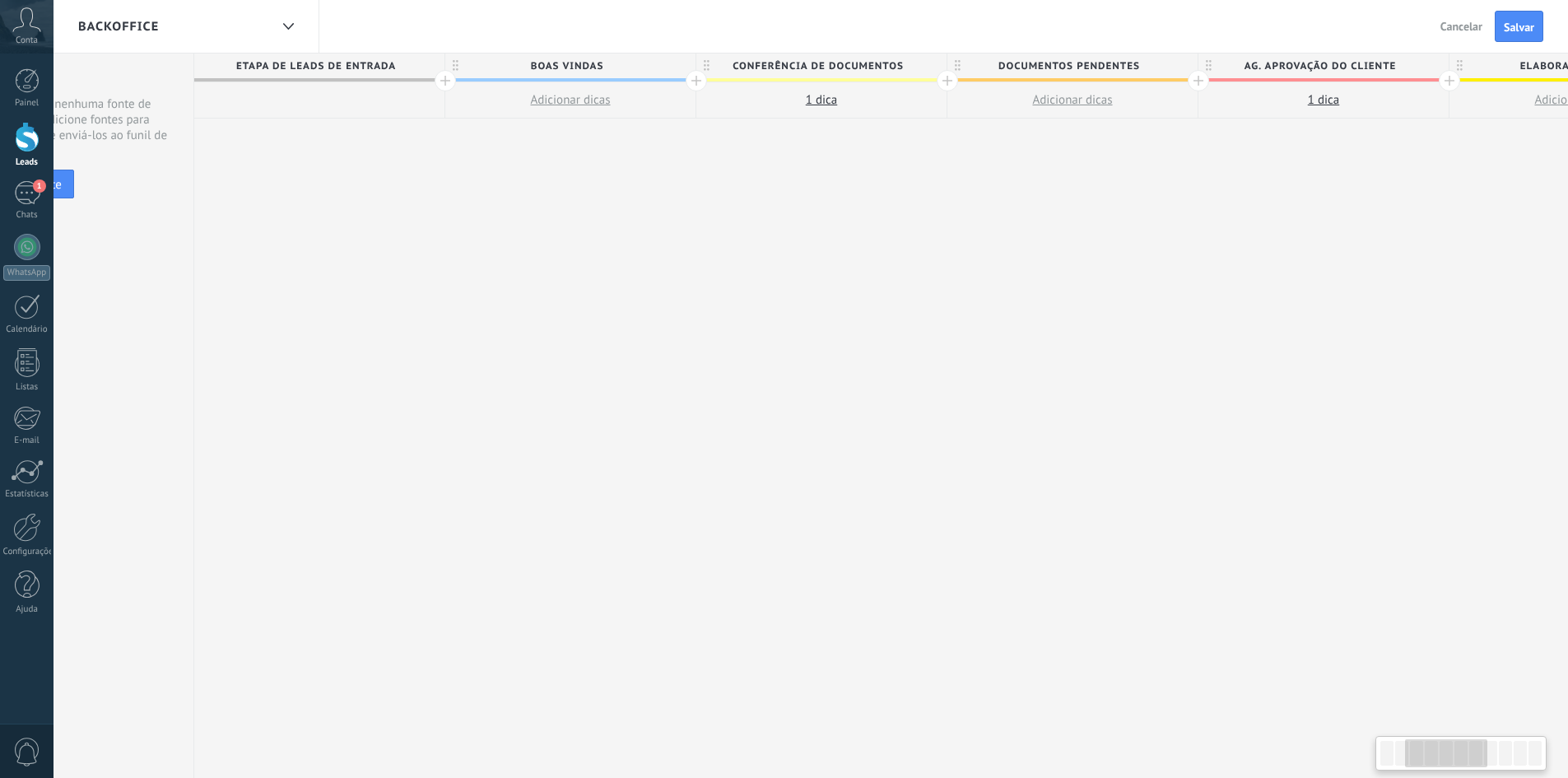
drag, startPoint x: 407, startPoint y: 286, endPoint x: 1326, endPoint y: 316, distance: 919.5
click at [1384, 322] on div "**********" at bounding box center [1449, 416] width 2511 height 725
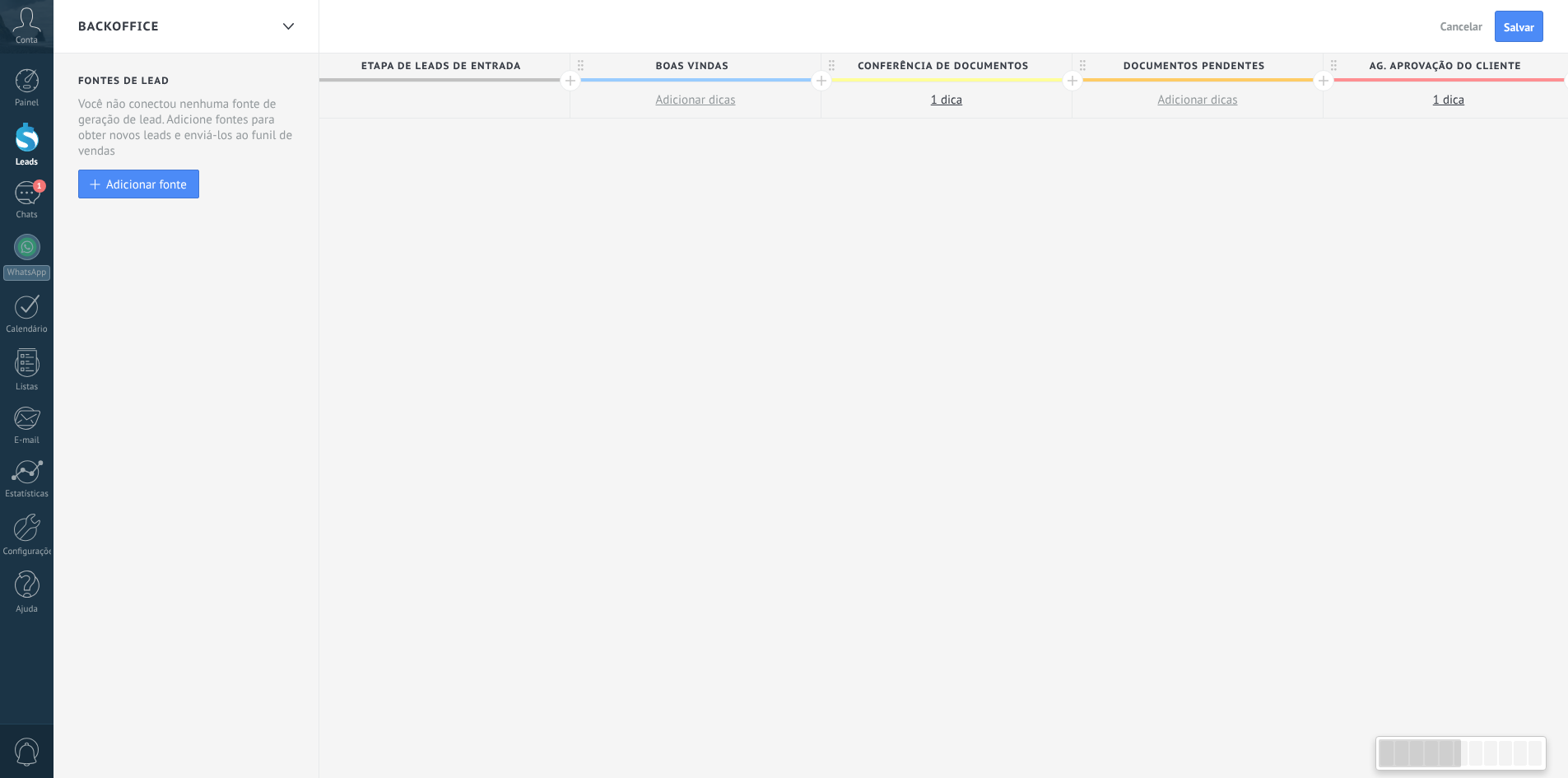
click at [655, 251] on div "**********" at bounding box center [1575, 416] width 2511 height 725
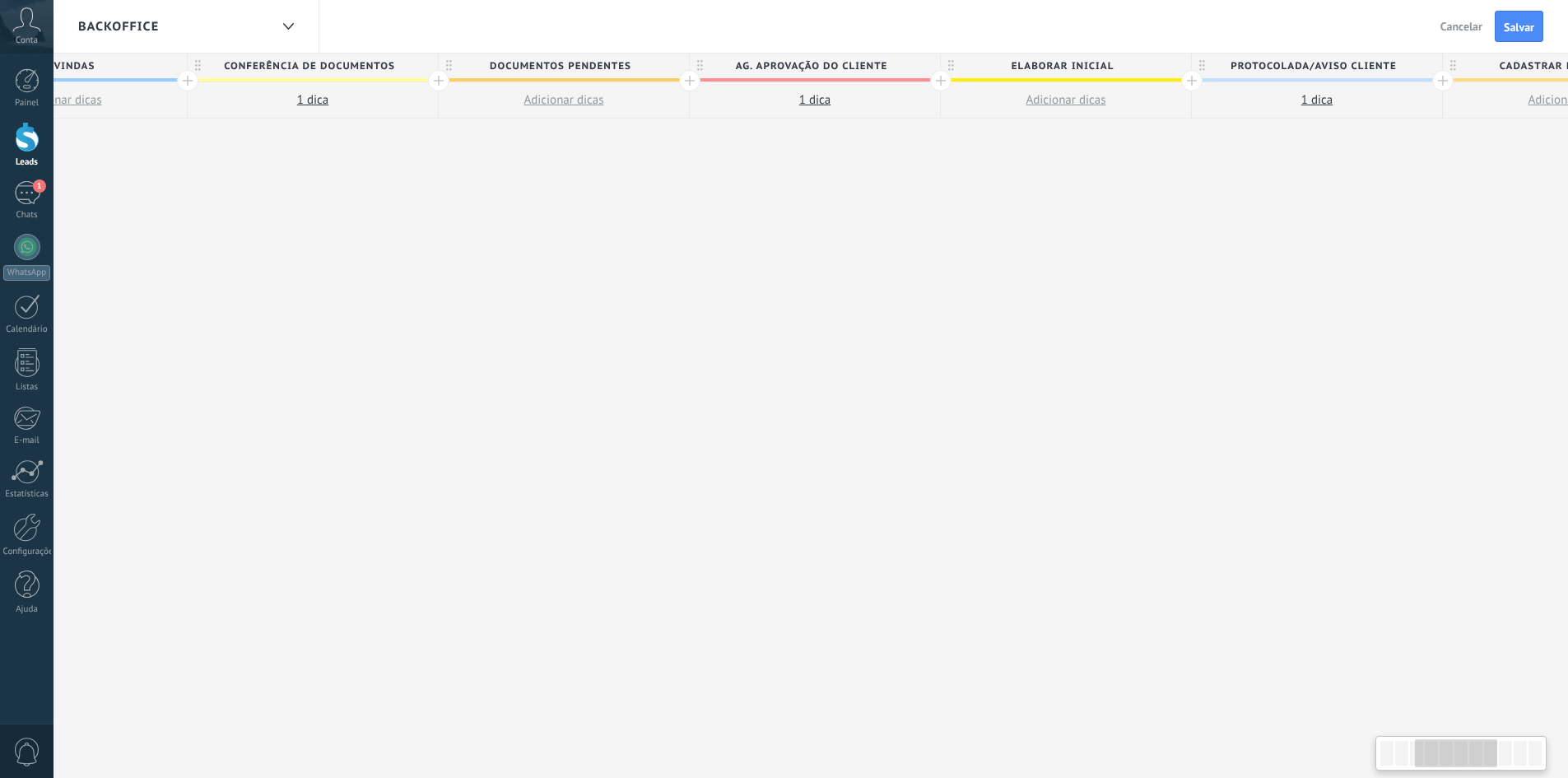
drag, startPoint x: 1141, startPoint y: 265, endPoint x: 538, endPoint y: 290, distance: 603.5
click at [538, 290] on div "**********" at bounding box center [941, 416] width 2511 height 725
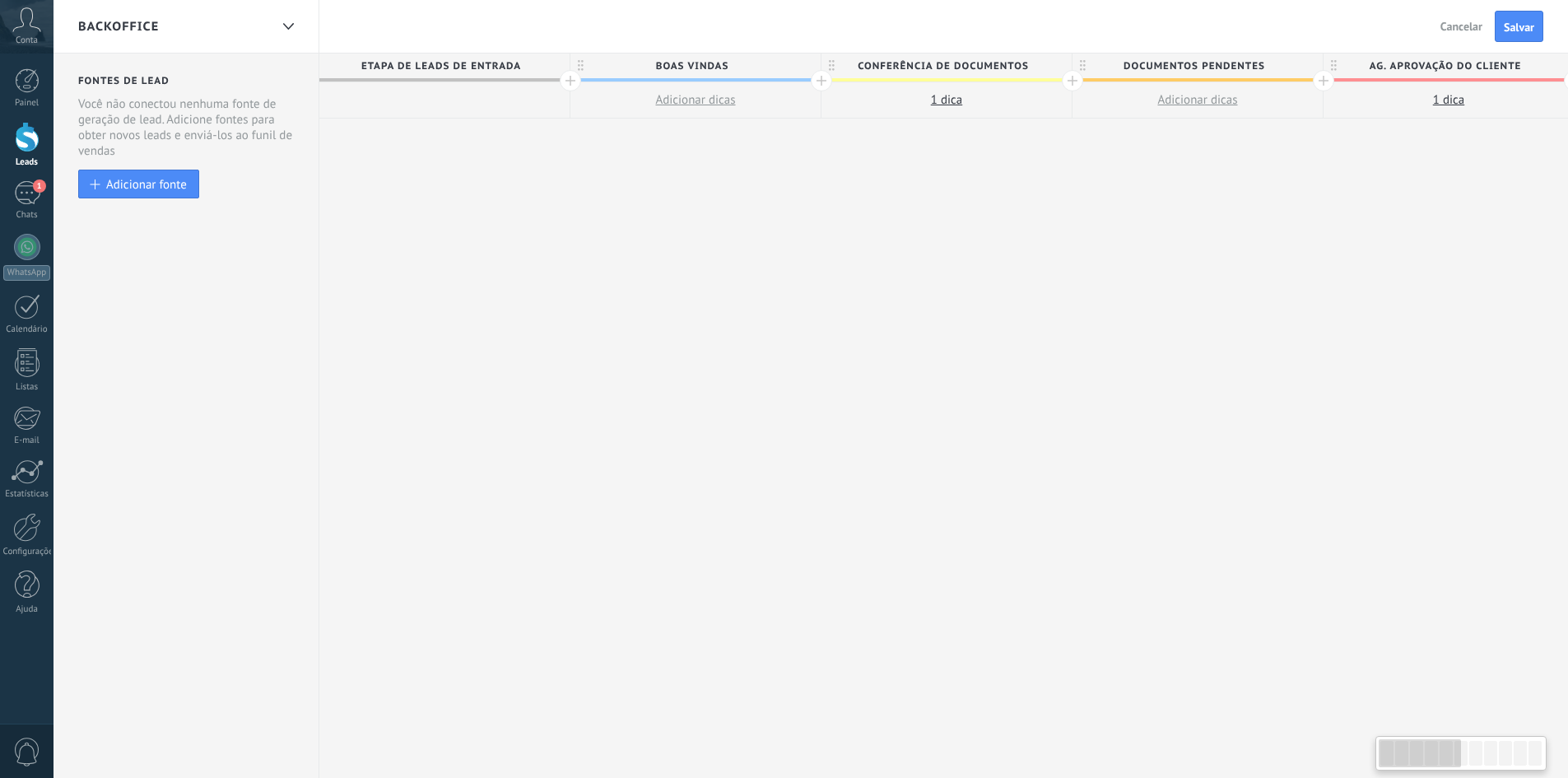
drag, startPoint x: 283, startPoint y: 167, endPoint x: 1092, endPoint y: 228, distance: 811.3
click at [1092, 228] on div "**********" at bounding box center [1575, 416] width 2511 height 725
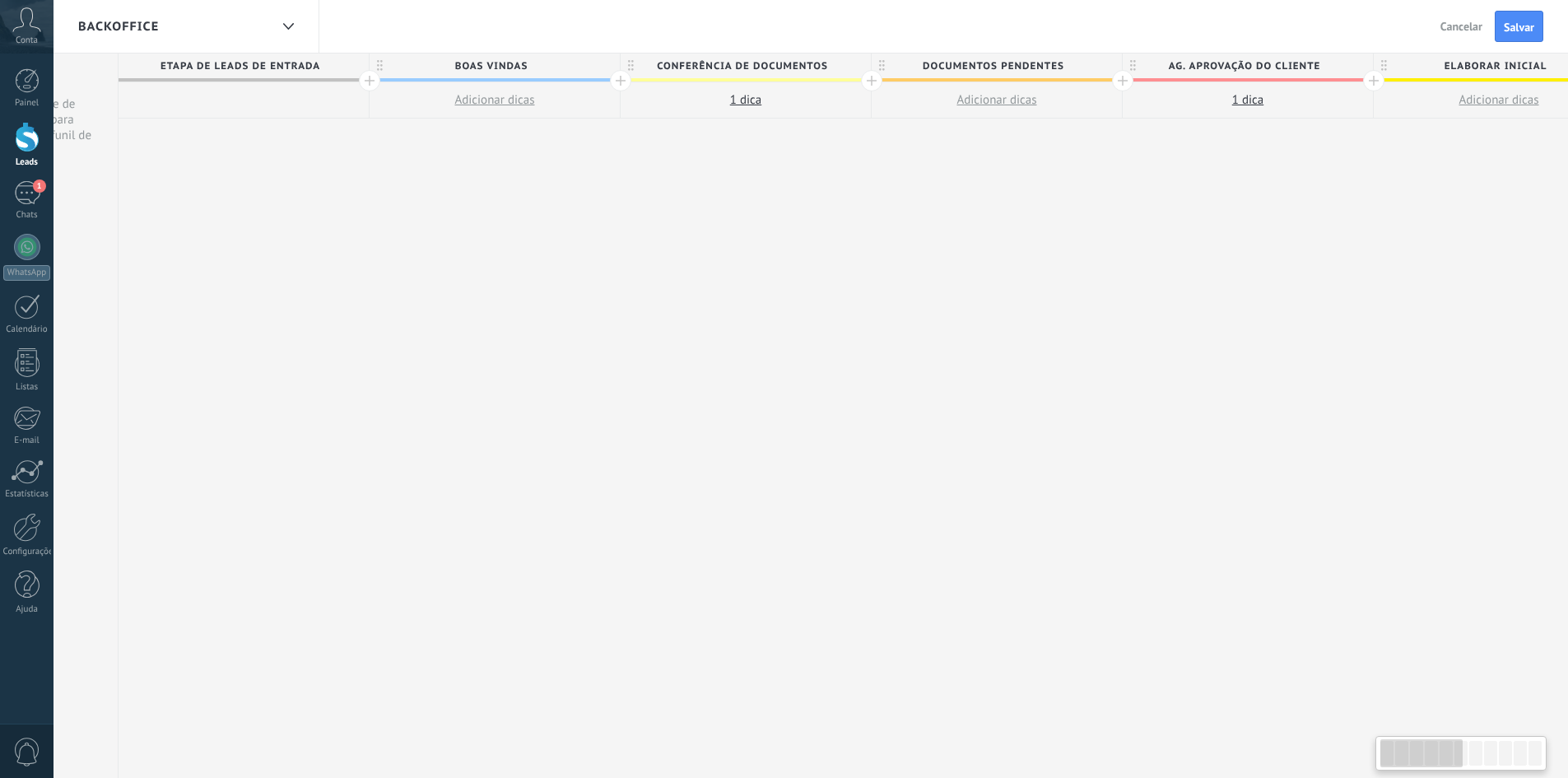
scroll to position [0, 377]
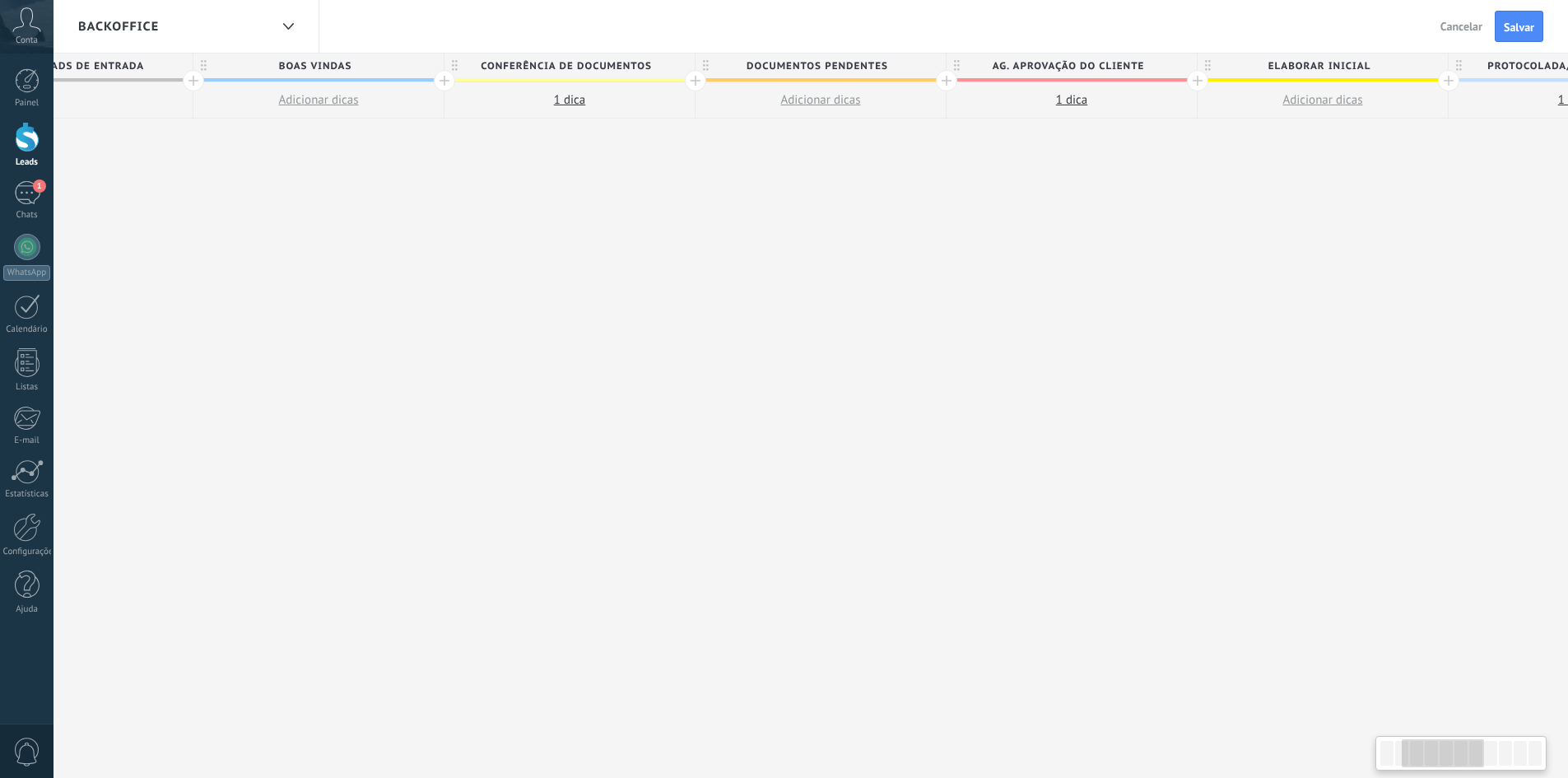
drag, startPoint x: 1051, startPoint y: 279, endPoint x: 677, endPoint y: 295, distance: 374.3
click at [677, 295] on div "**********" at bounding box center [1197, 416] width 2511 height 725
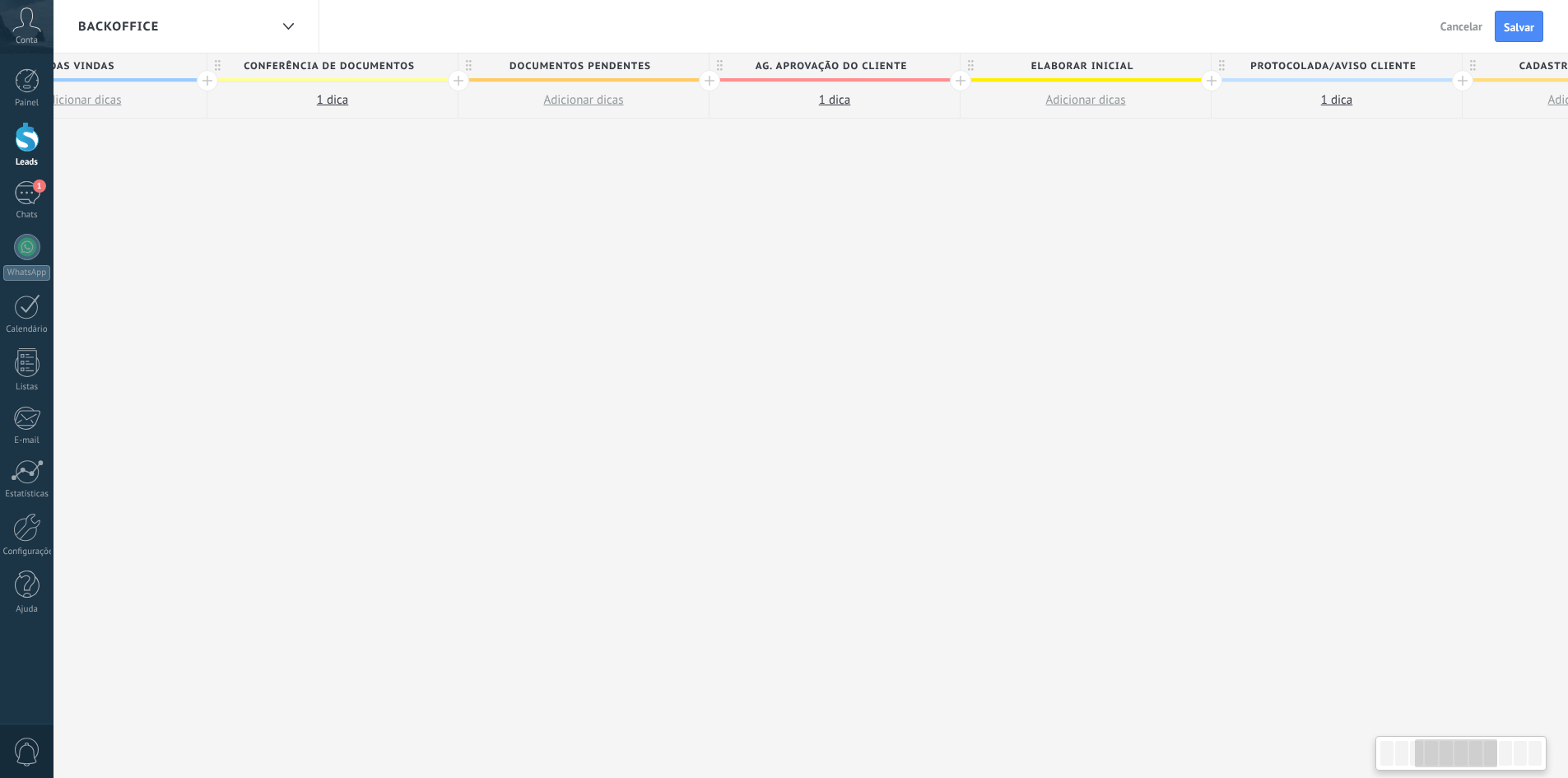
scroll to position [0, 752]
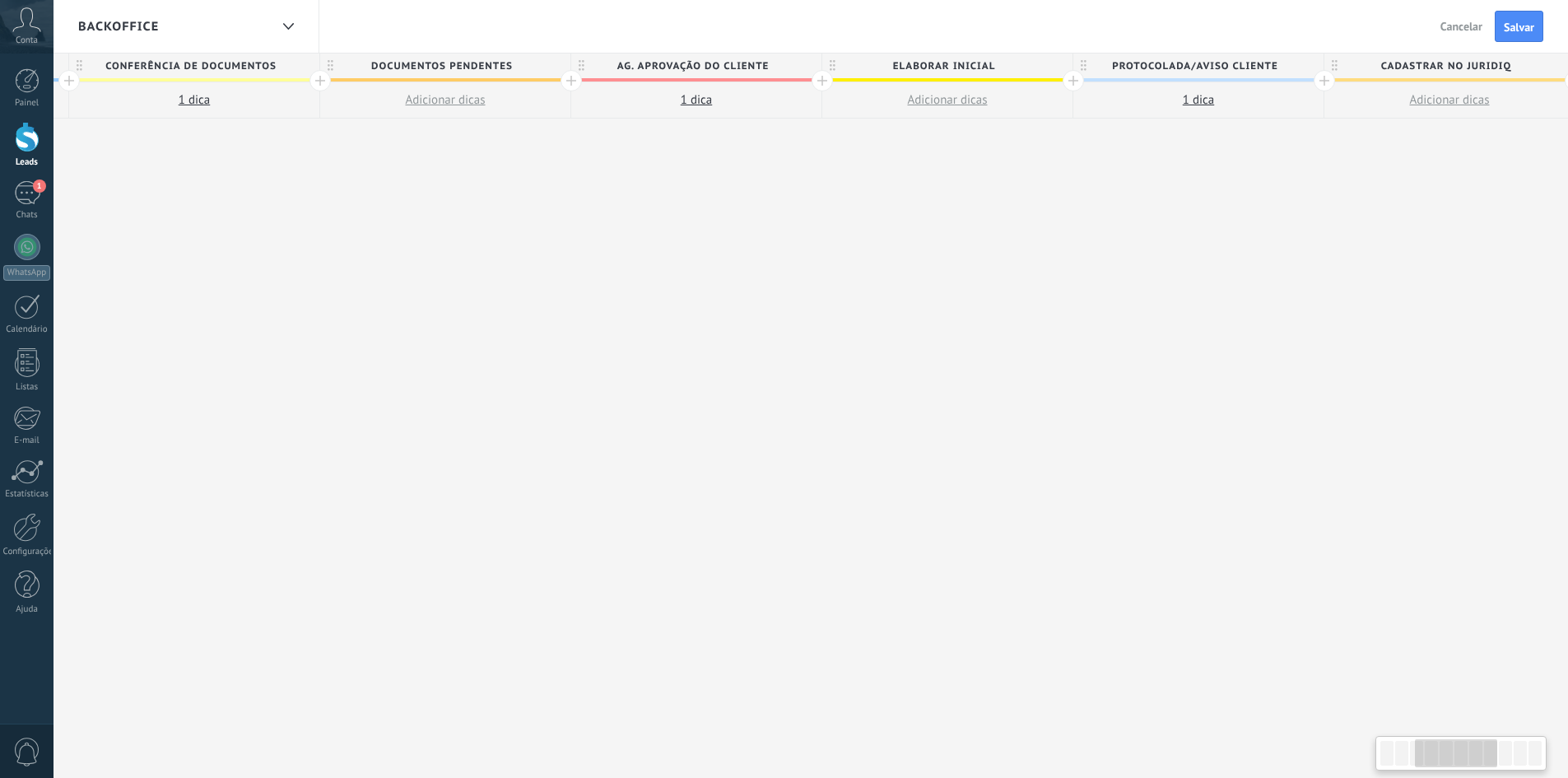
drag, startPoint x: 1036, startPoint y: 245, endPoint x: 764, endPoint y: 235, distance: 272.2
click at [758, 248] on div "**********" at bounding box center [823, 416] width 2511 height 725
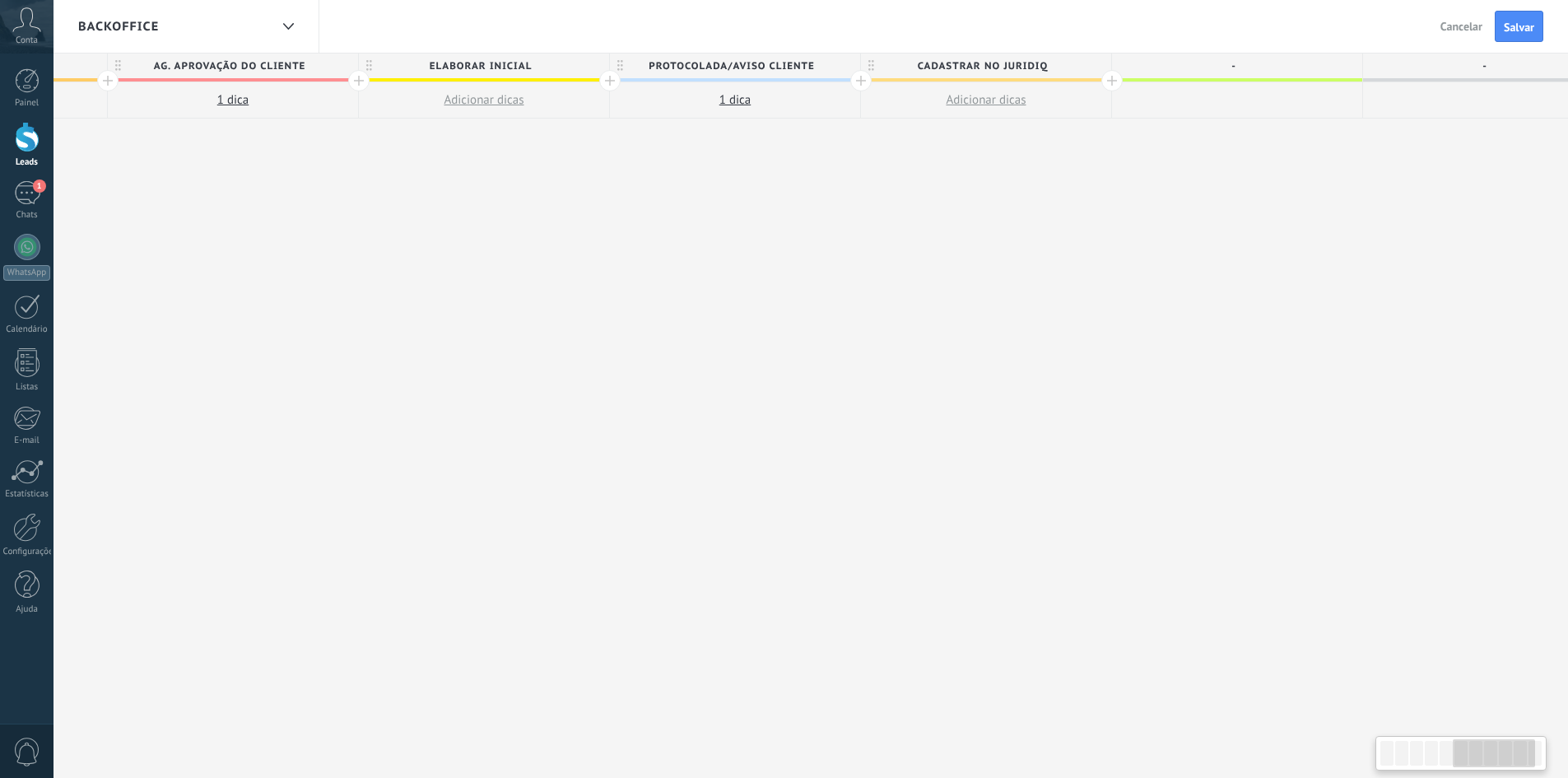
scroll to position [0, 1236]
drag, startPoint x: 1005, startPoint y: 195, endPoint x: 542, endPoint y: 200, distance: 463.0
click at [542, 200] on div "**********" at bounding box center [339, 416] width 2511 height 725
click at [595, 80] on div at bounding box center [589, 80] width 22 height 22
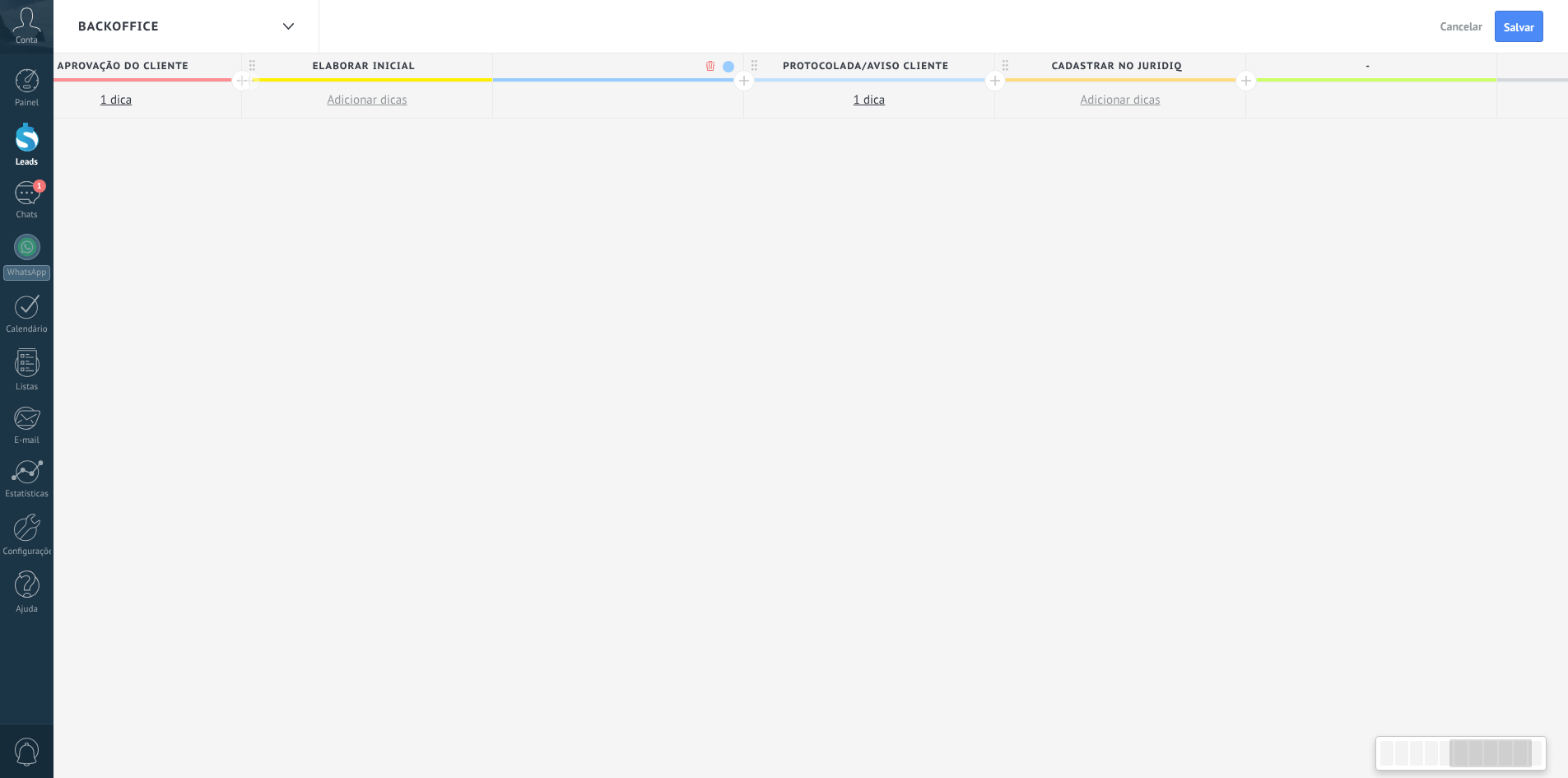
scroll to position [0, 1358]
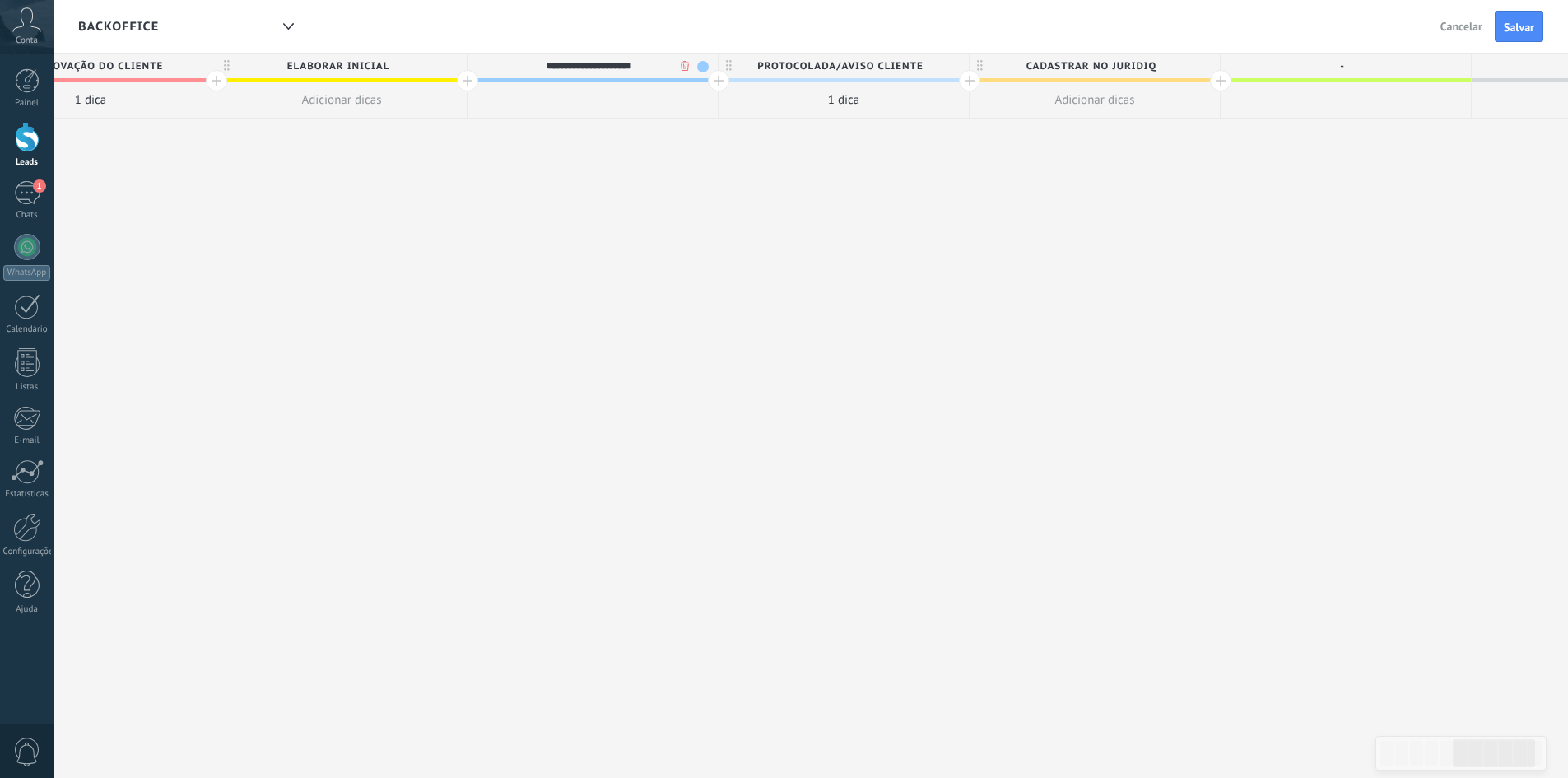
click at [881, 275] on div "**********" at bounding box center [342, 416] width 2762 height 725
click at [592, 96] on div at bounding box center [592, 100] width 250 height 36
click at [627, 54] on span "inicial para correção" at bounding box center [589, 66] width 242 height 25
click at [665, 83] on div at bounding box center [592, 100] width 250 height 36
click at [709, 81] on div at bounding box center [719, 80] width 22 height 22
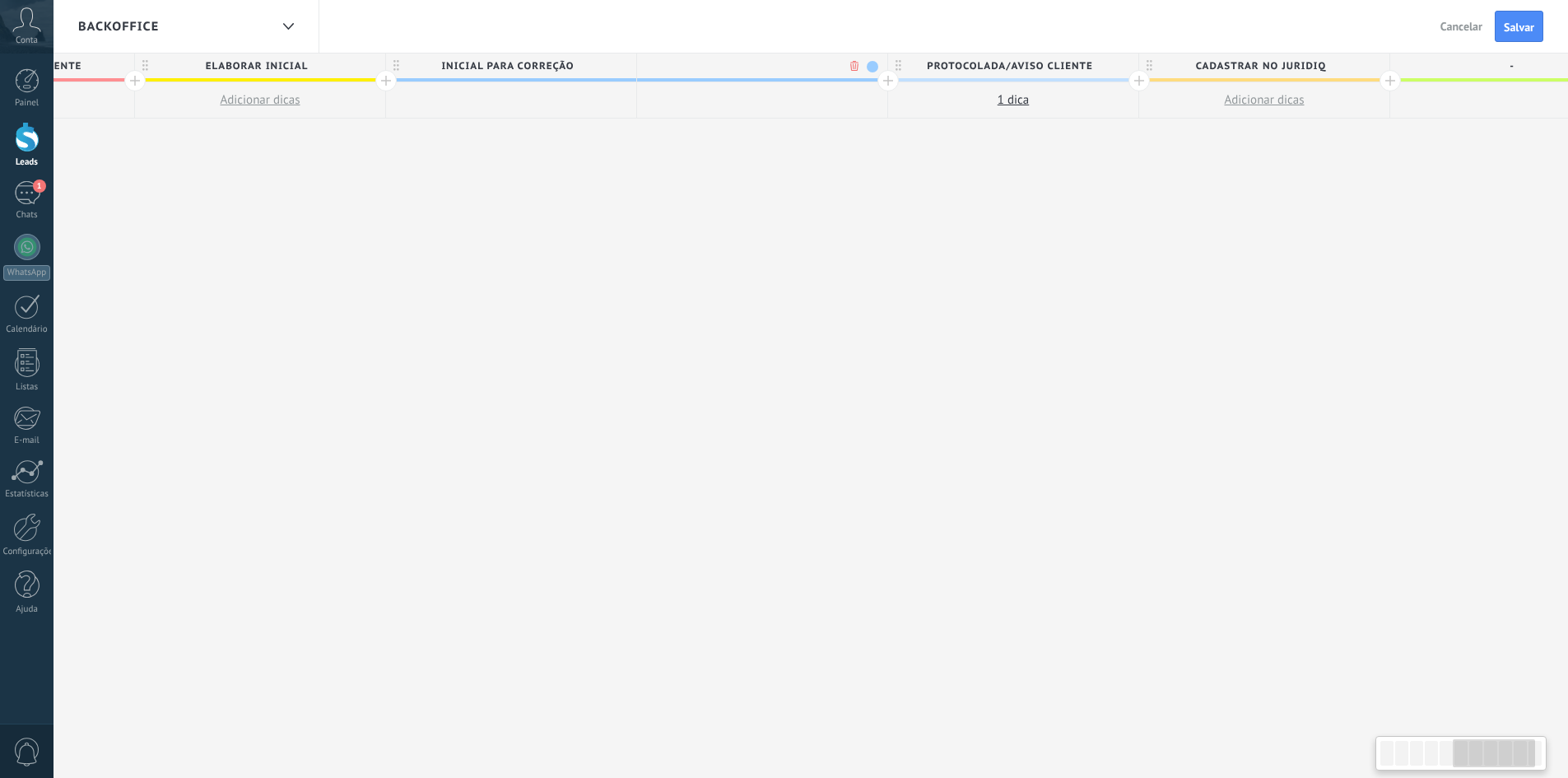
scroll to position [0, 1481]
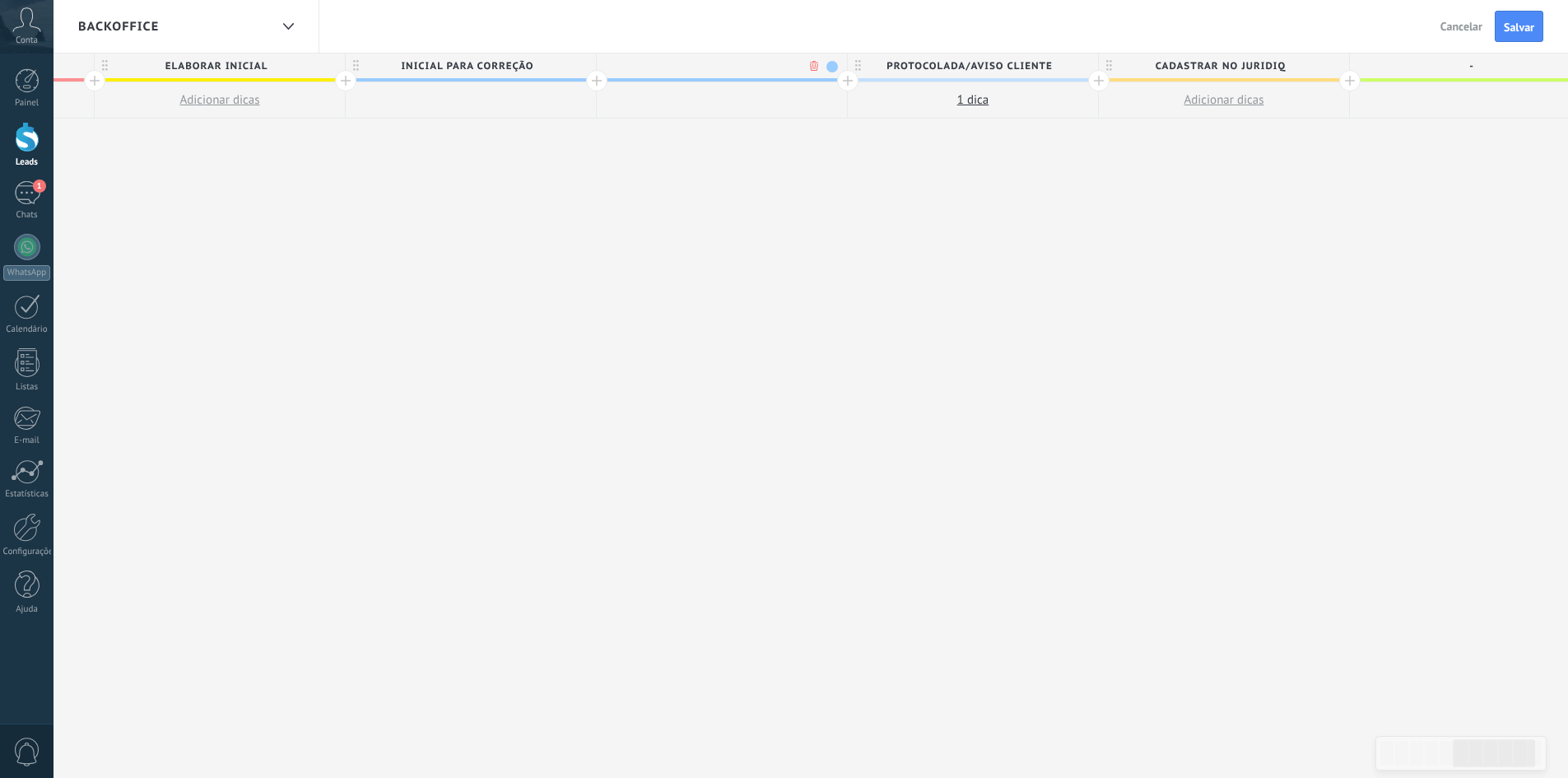
click at [812, 61] on body ".abccls-1,.abccls-2{fill-rule:evenodd}.abccls-2{fill:#fff} .abfcls-1{fill:none}…" at bounding box center [784, 389] width 1568 height 778
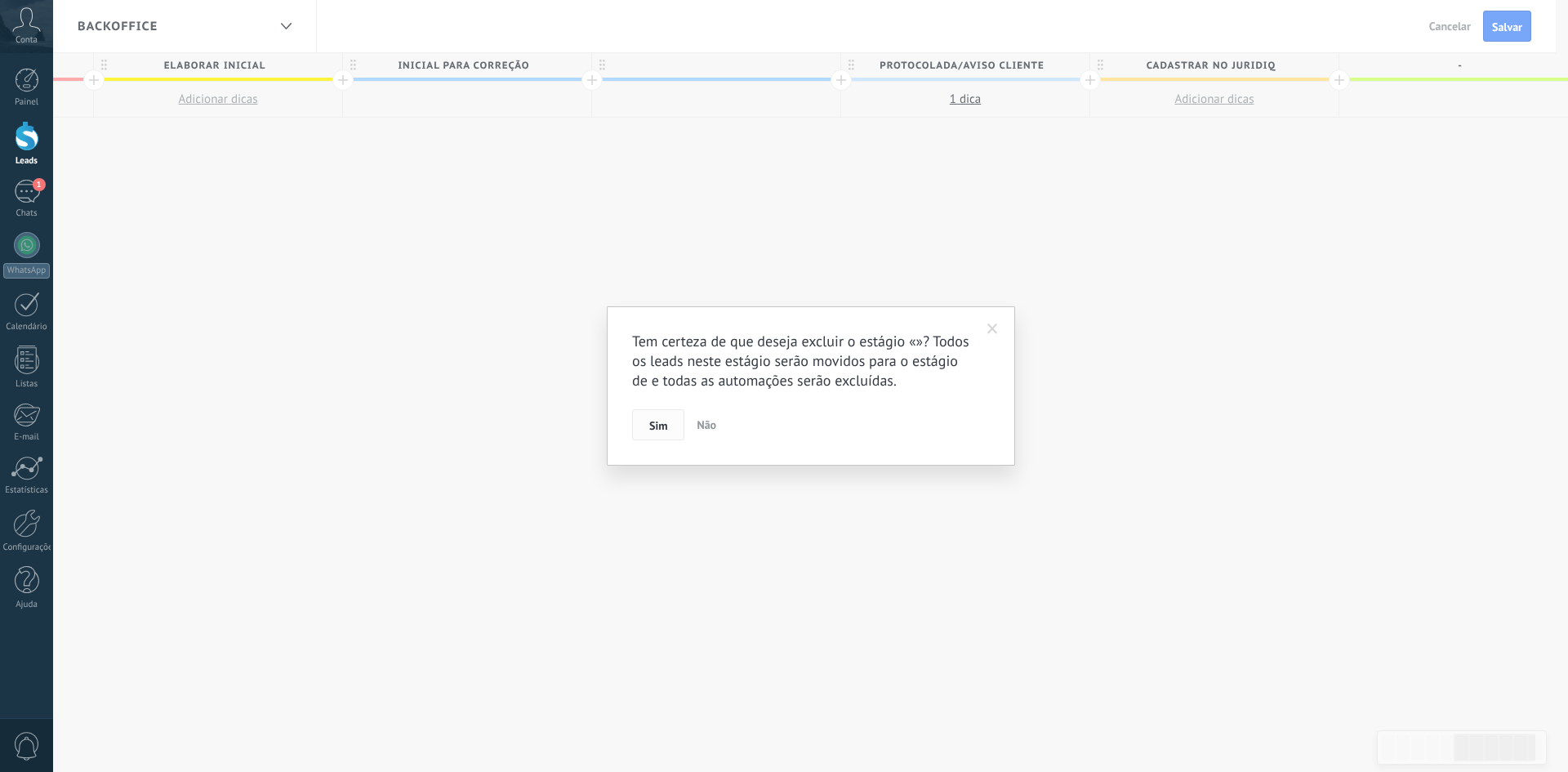
click at [667, 426] on span "Sim" at bounding box center [658, 425] width 18 height 11
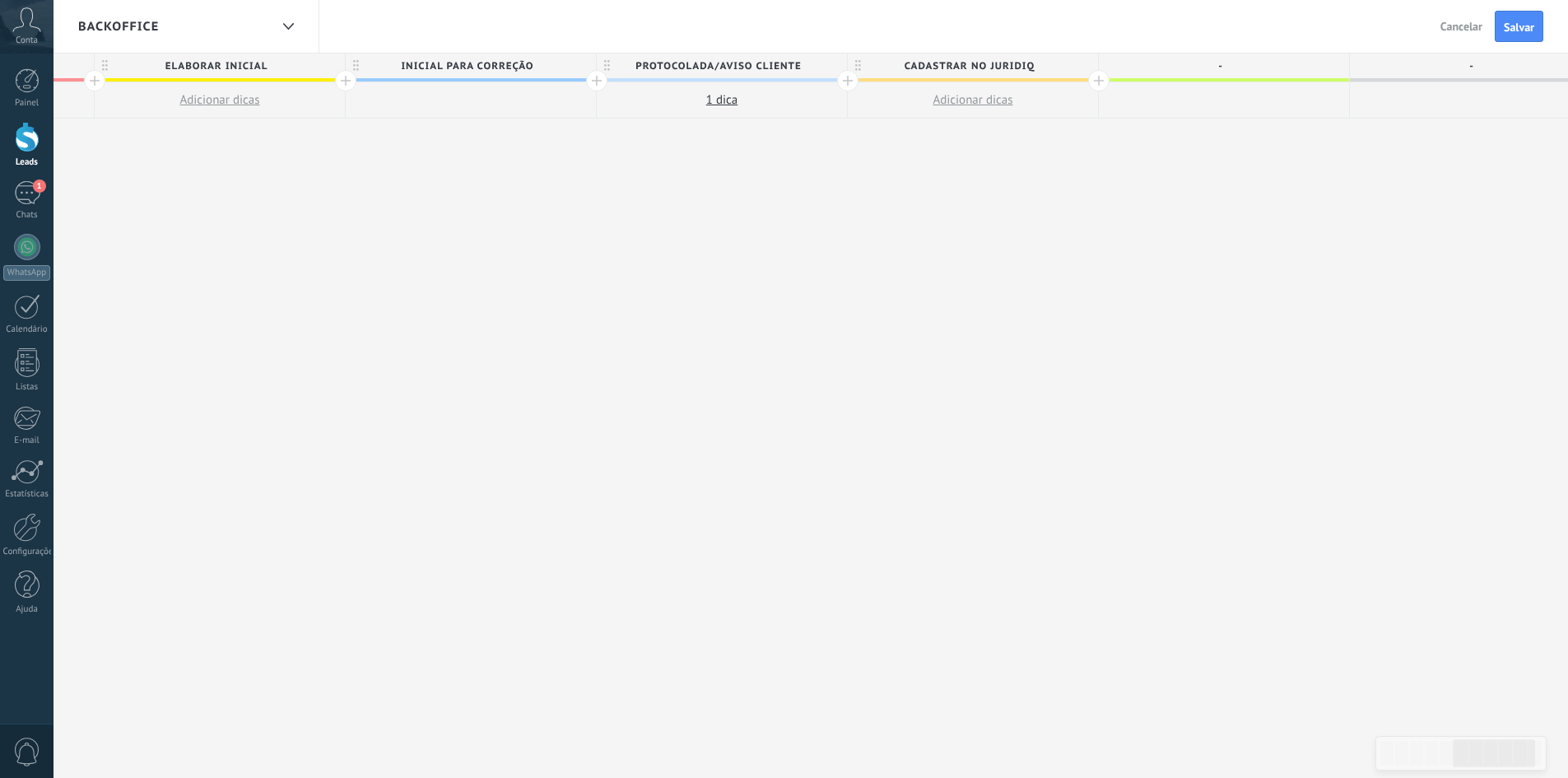
click at [468, 111] on div at bounding box center [470, 100] width 250 height 36
click at [462, 59] on span "inicial para correção" at bounding box center [467, 66] width 242 height 25
drag, startPoint x: 407, startPoint y: 64, endPoint x: 385, endPoint y: 61, distance: 22.2
click at [385, 61] on input "**********" at bounding box center [468, 66] width 218 height 25
click at [468, 104] on div at bounding box center [470, 100] width 250 height 36
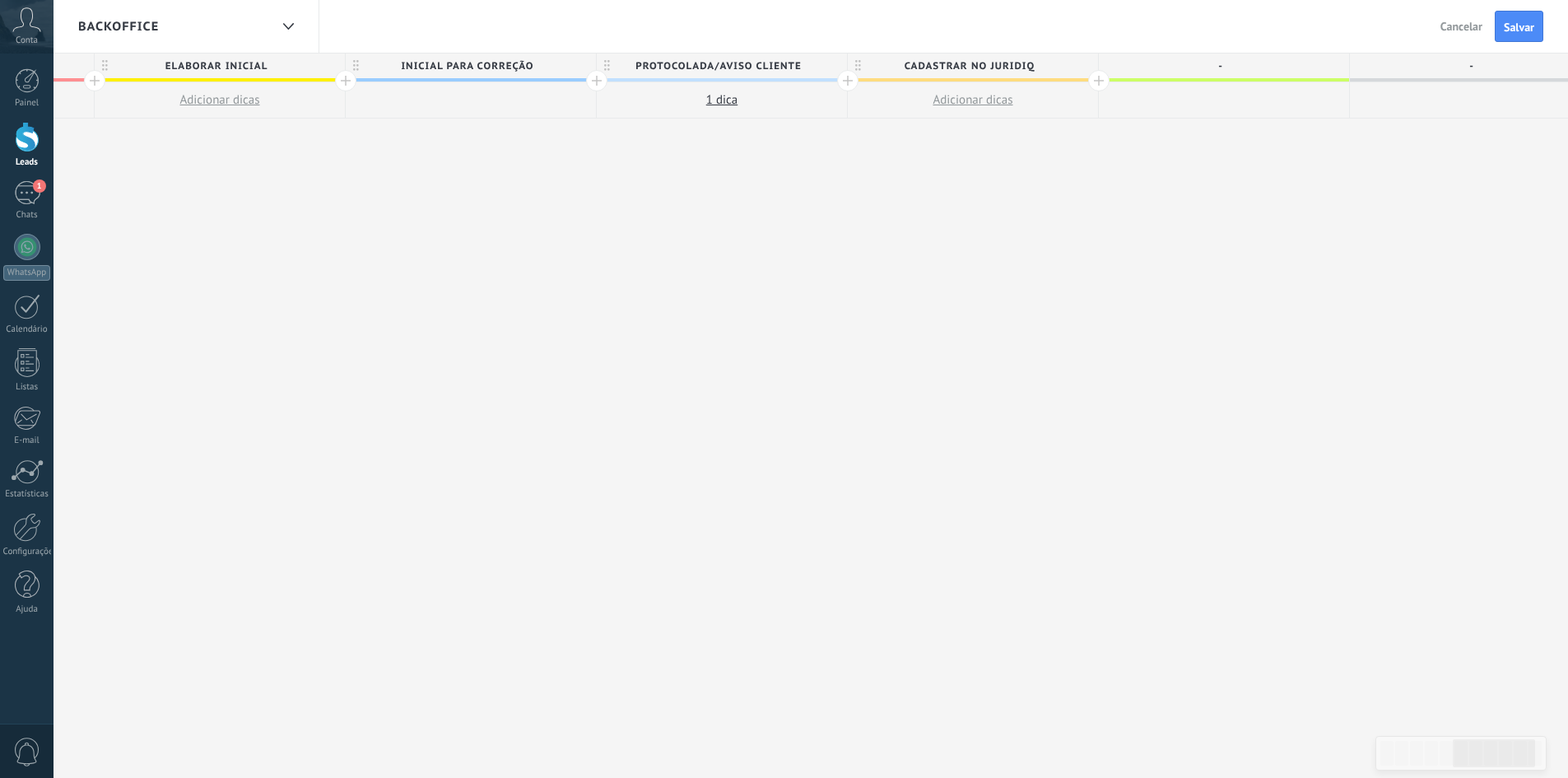
click at [468, 104] on div at bounding box center [470, 100] width 250 height 36
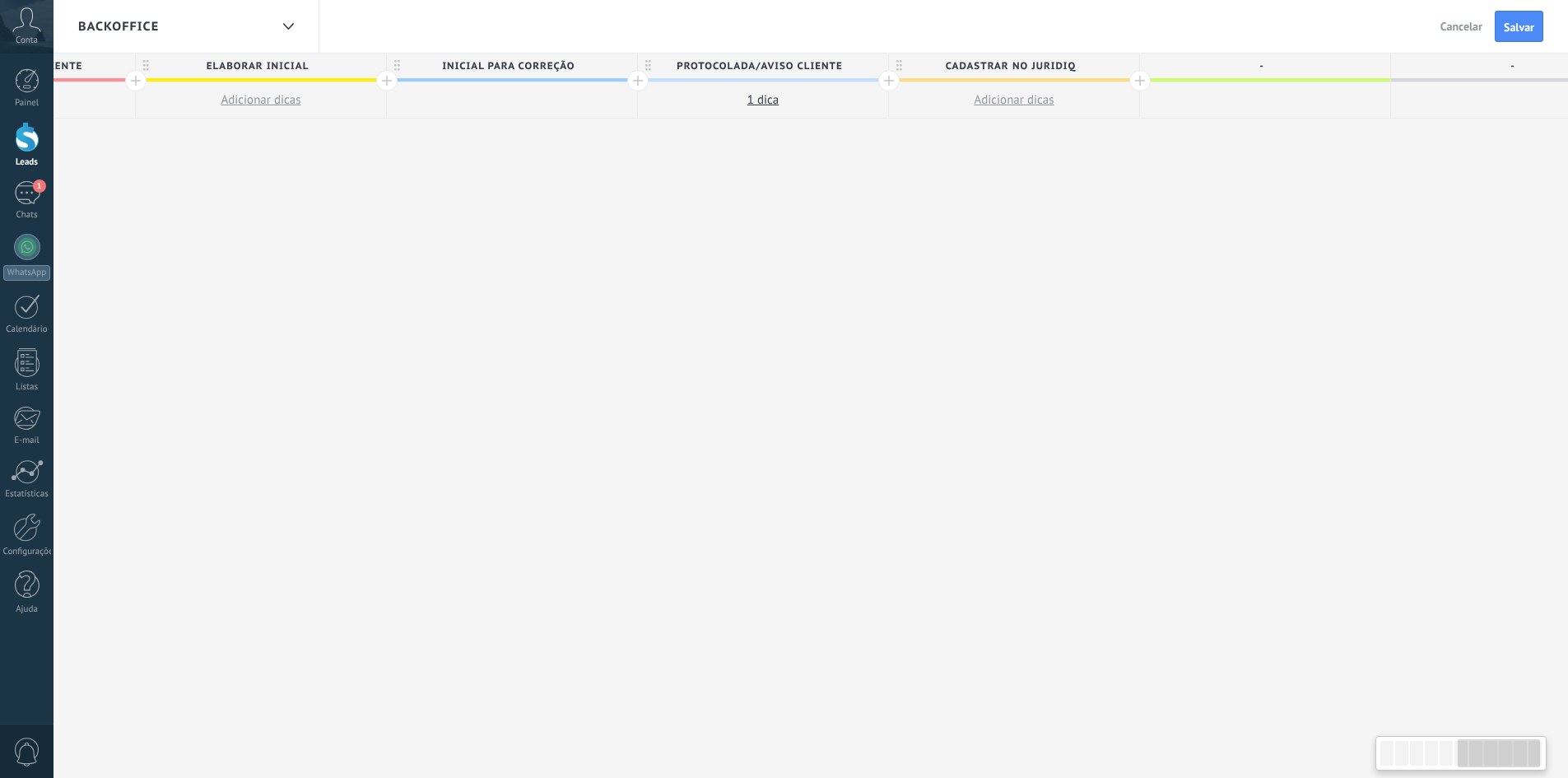
scroll to position [0, 1445]
drag, startPoint x: 468, startPoint y: 104, endPoint x: 504, endPoint y: 107, distance: 36.1
click at [504, 107] on div at bounding box center [506, 100] width 250 height 36
click at [643, 269] on div "**********" at bounding box center [255, 416] width 2762 height 725
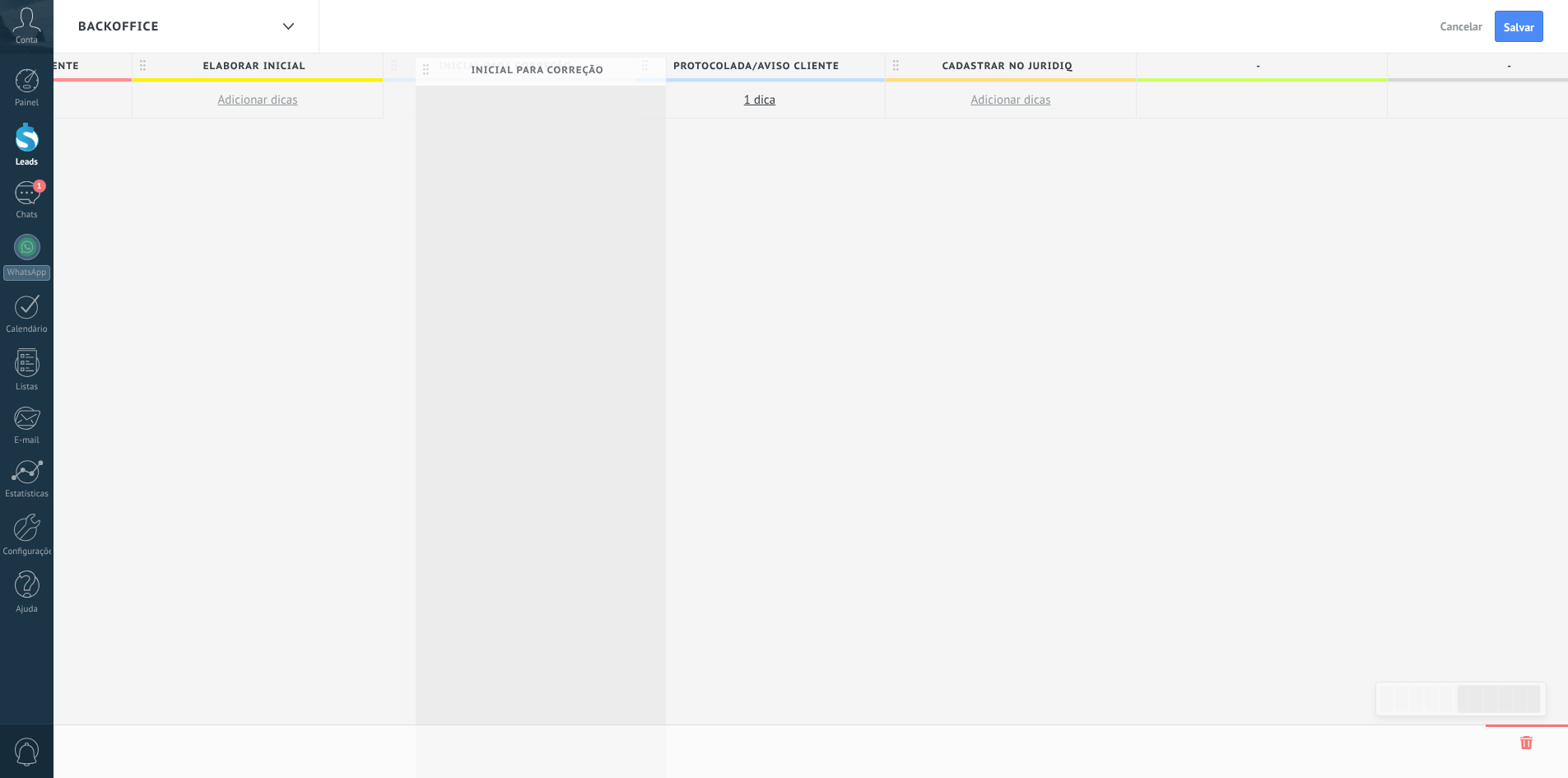
drag, startPoint x: 483, startPoint y: 65, endPoint x: 503, endPoint y: 68, distance: 20.2
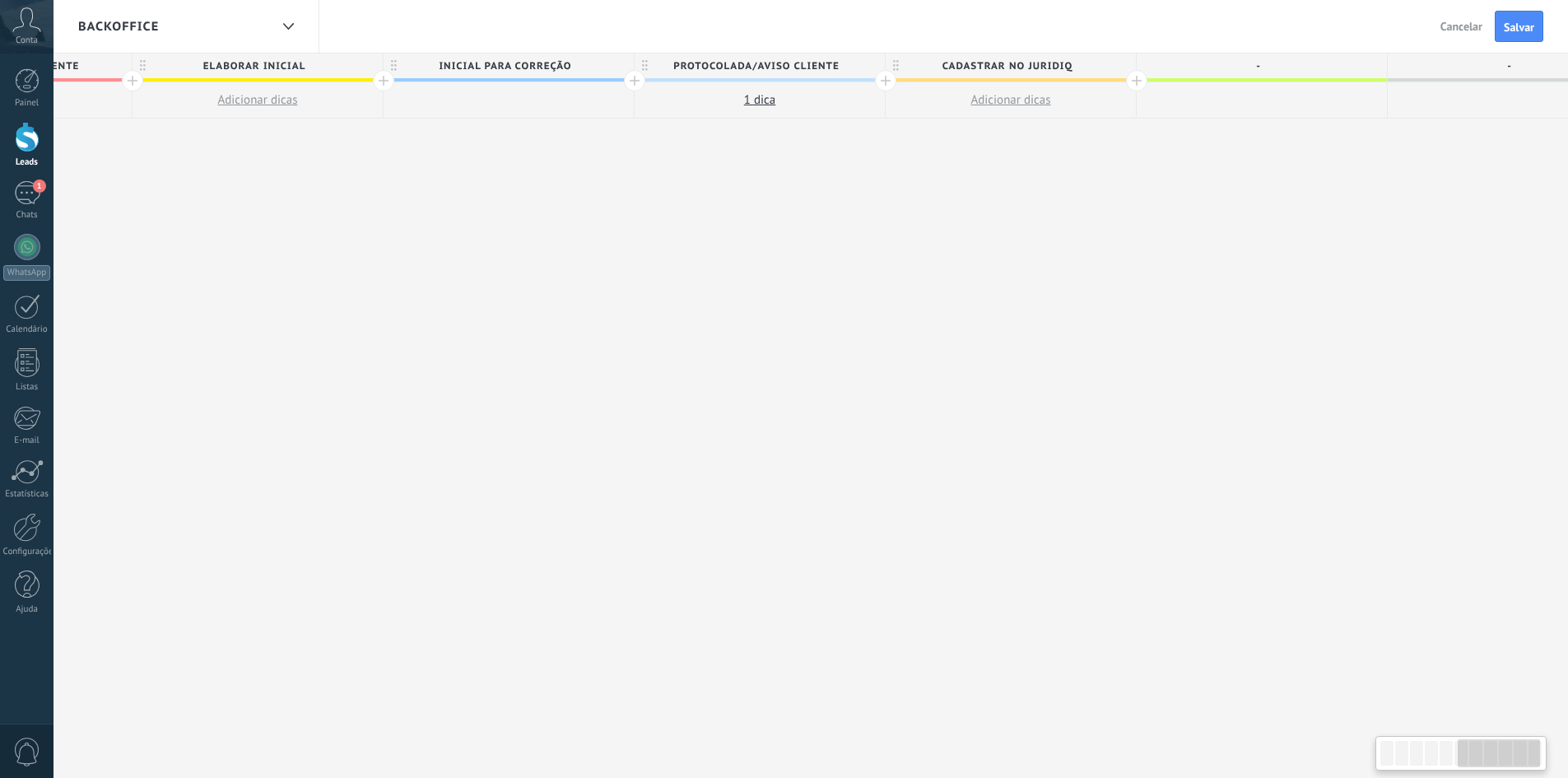
click at [496, 68] on span "inicial para correção" at bounding box center [505, 66] width 242 height 25
click at [591, 362] on div "**********" at bounding box center [258, 416] width 2762 height 725
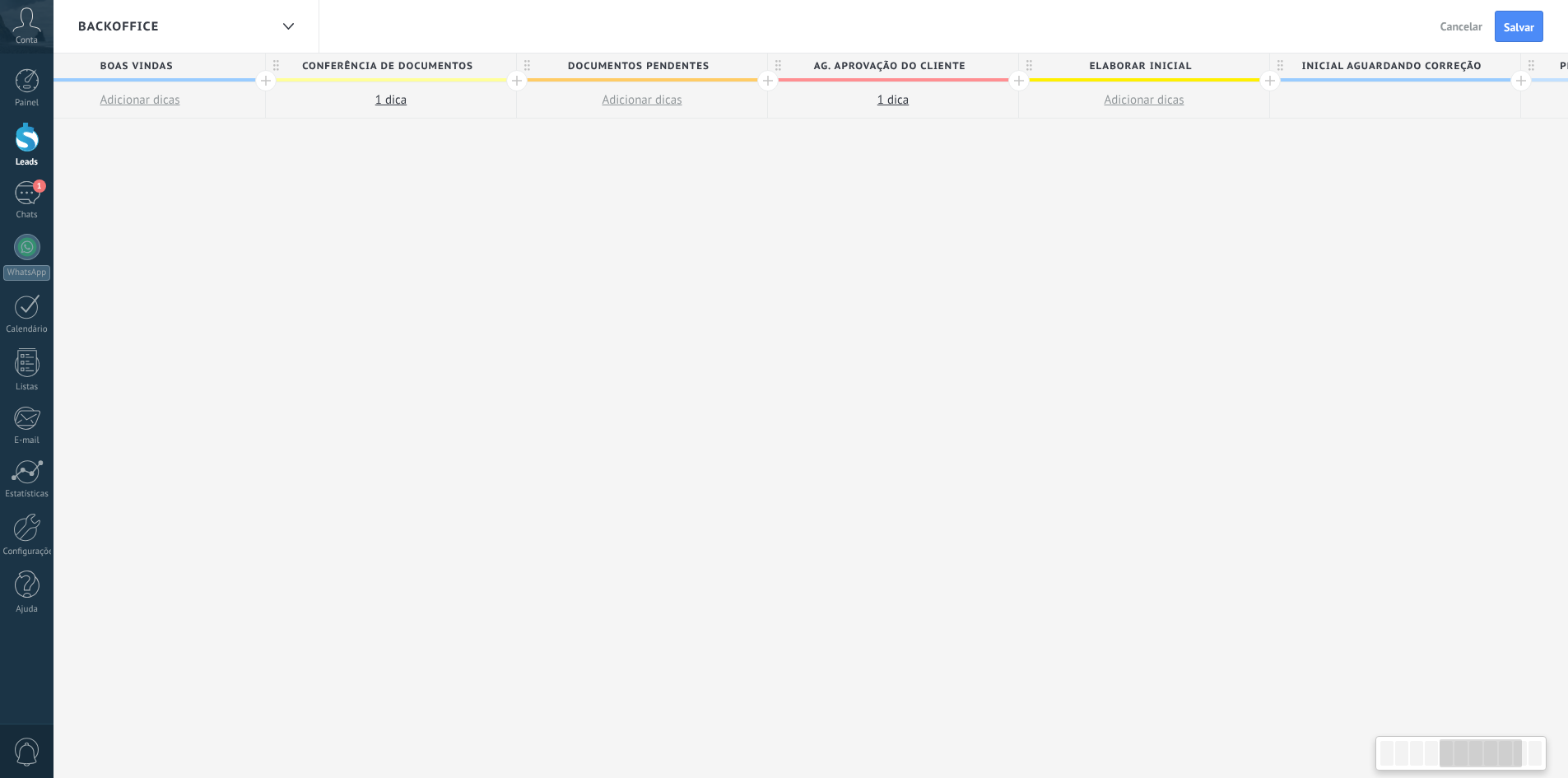
drag, startPoint x: 534, startPoint y: 303, endPoint x: 757, endPoint y: 293, distance: 223.2
click at [1185, 275] on div "**********" at bounding box center [1145, 416] width 2762 height 725
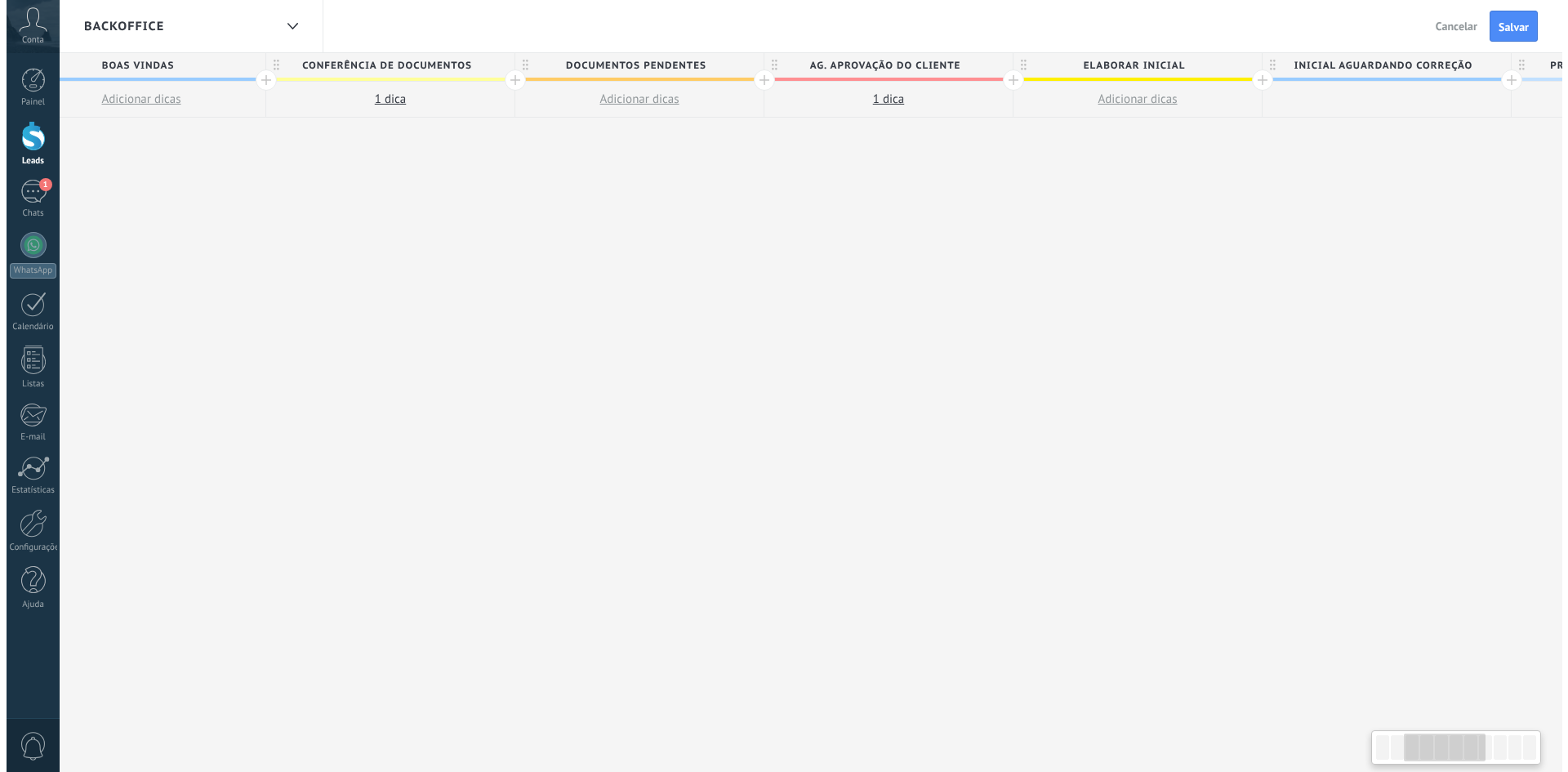
scroll to position [0, 0]
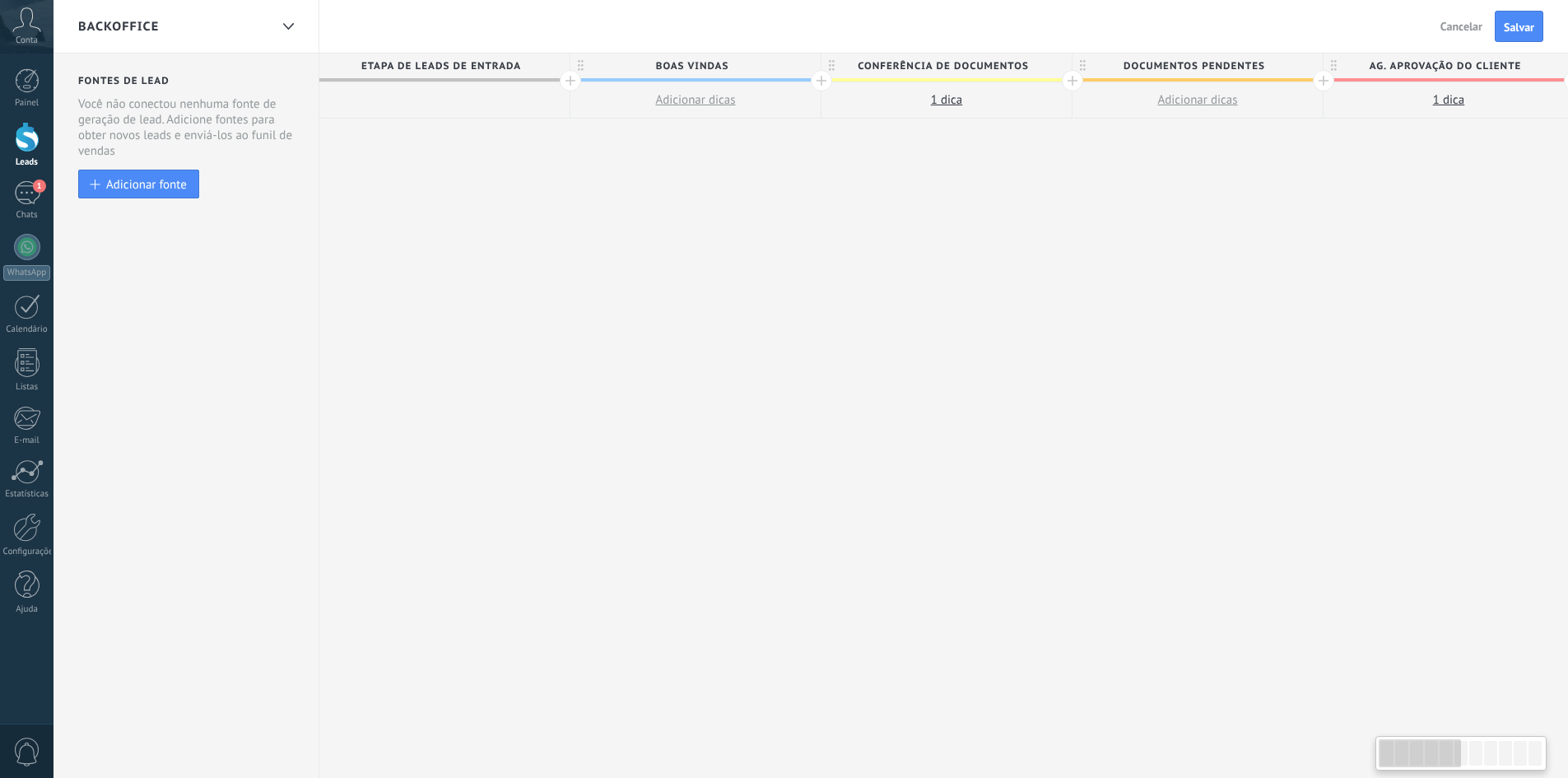
drag, startPoint x: 963, startPoint y: 284, endPoint x: 1042, endPoint y: 288, distance: 79.1
click at [130, 195] on button "Adicionar fonte" at bounding box center [139, 183] width 121 height 29
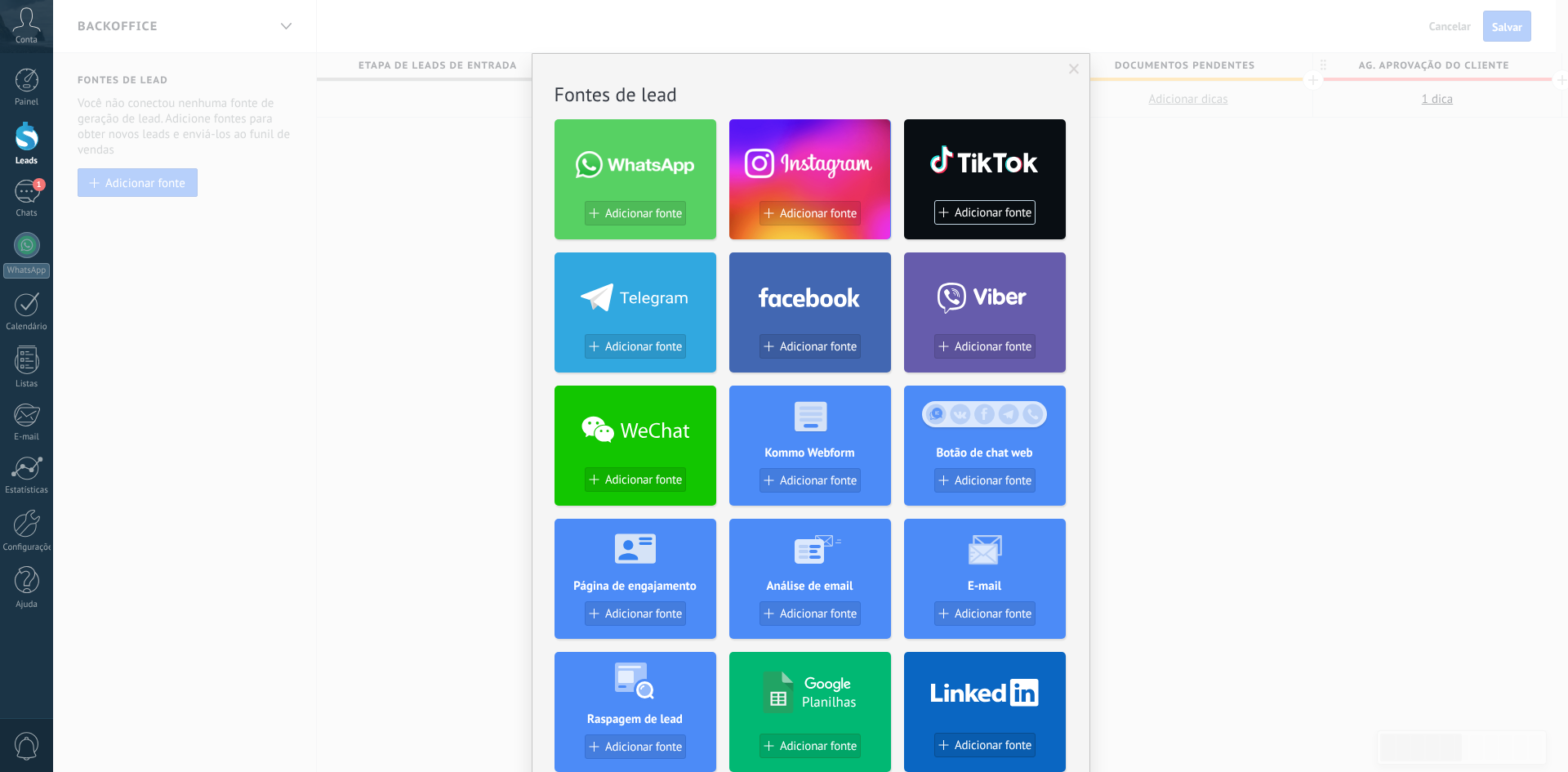
click at [360, 349] on div "Sem resultados. Fontes de lead Adicionar fonte Adicionar fonte Adicionar fonte …" at bounding box center [811, 386] width 1515 height 772
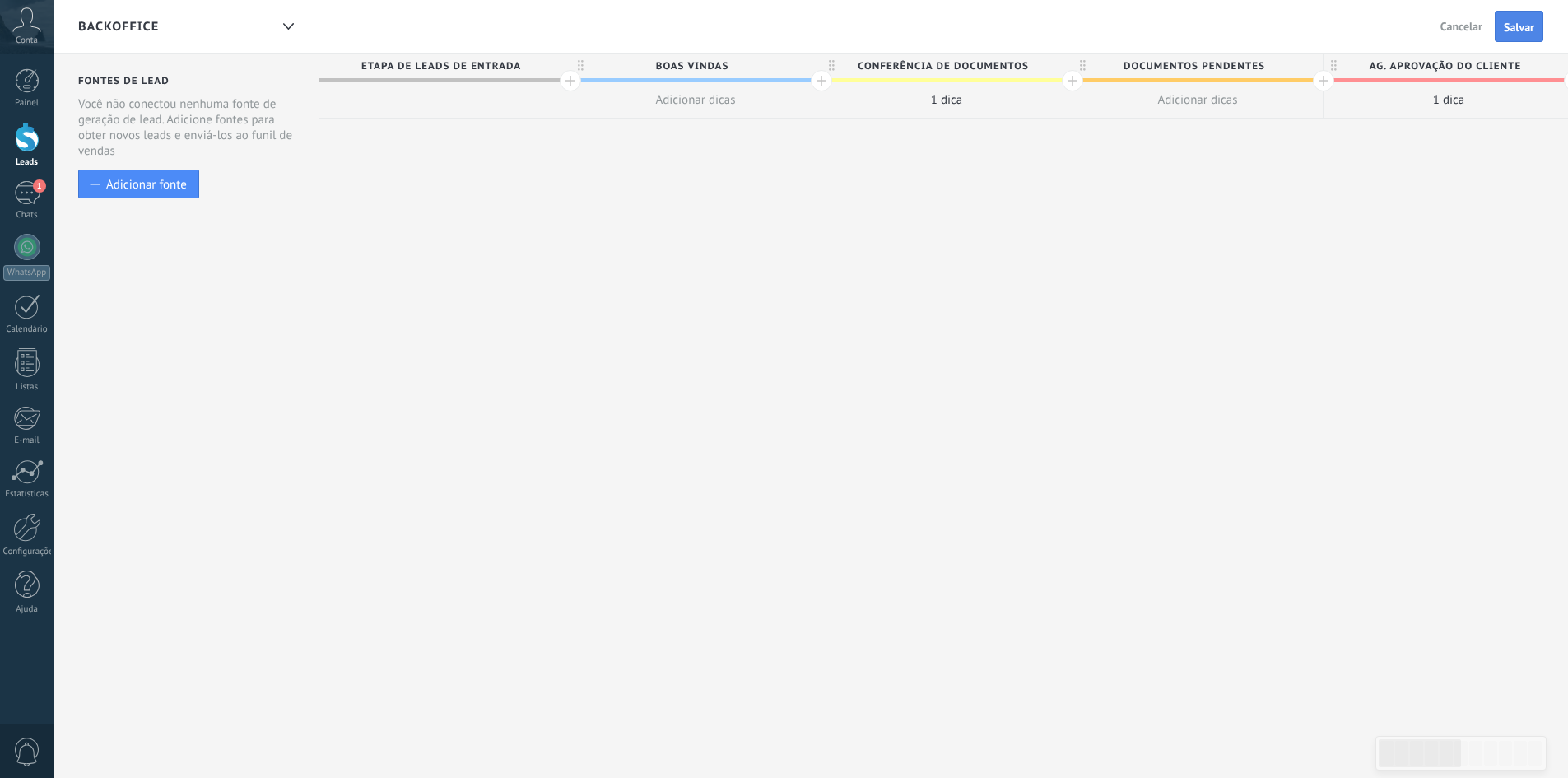
click at [1526, 27] on span "Salvar" at bounding box center [1519, 27] width 30 height 11
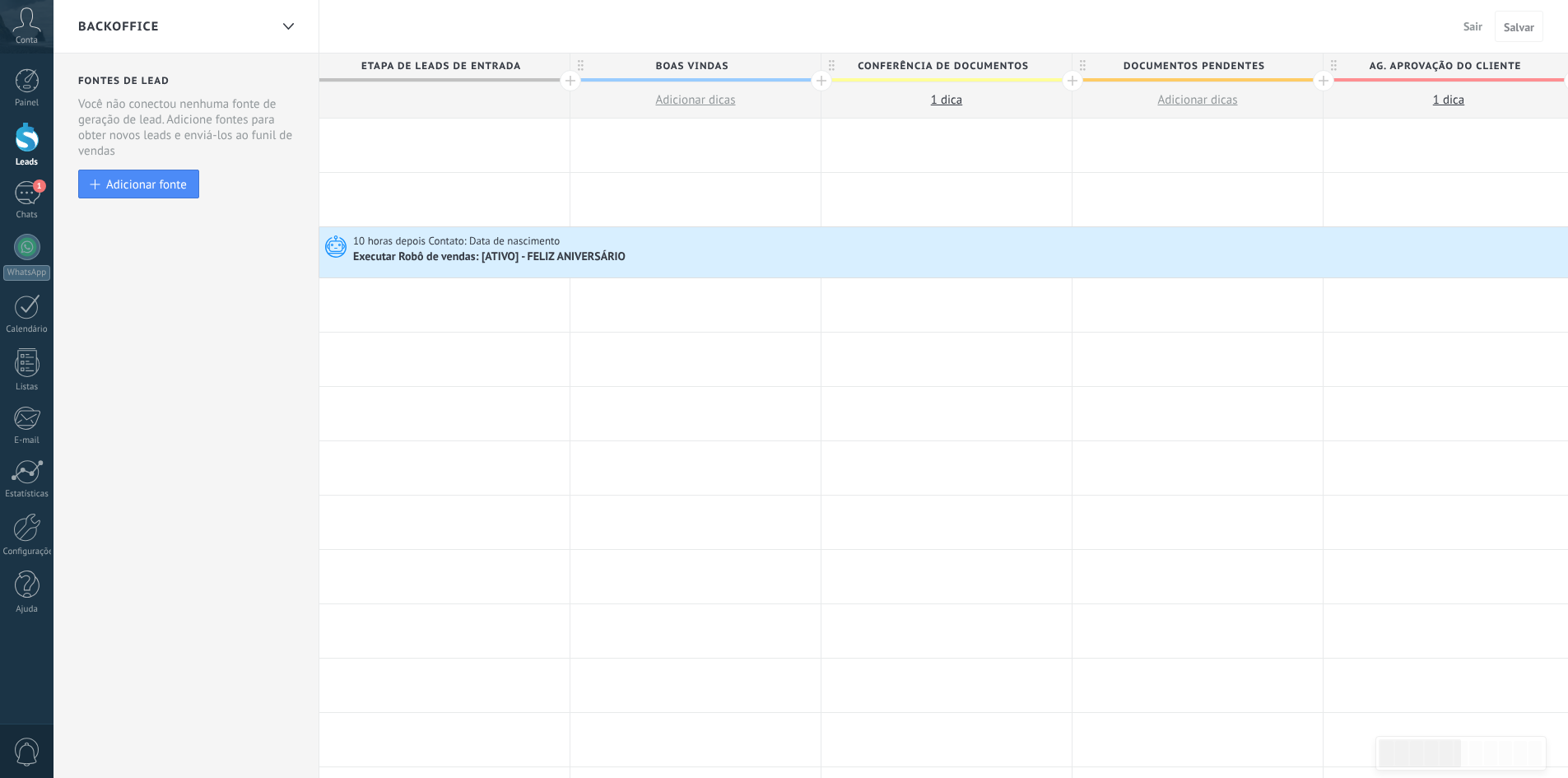
click at [468, 236] on span "10 horas depois Contato: Data de nascimento" at bounding box center [458, 241] width 210 height 15
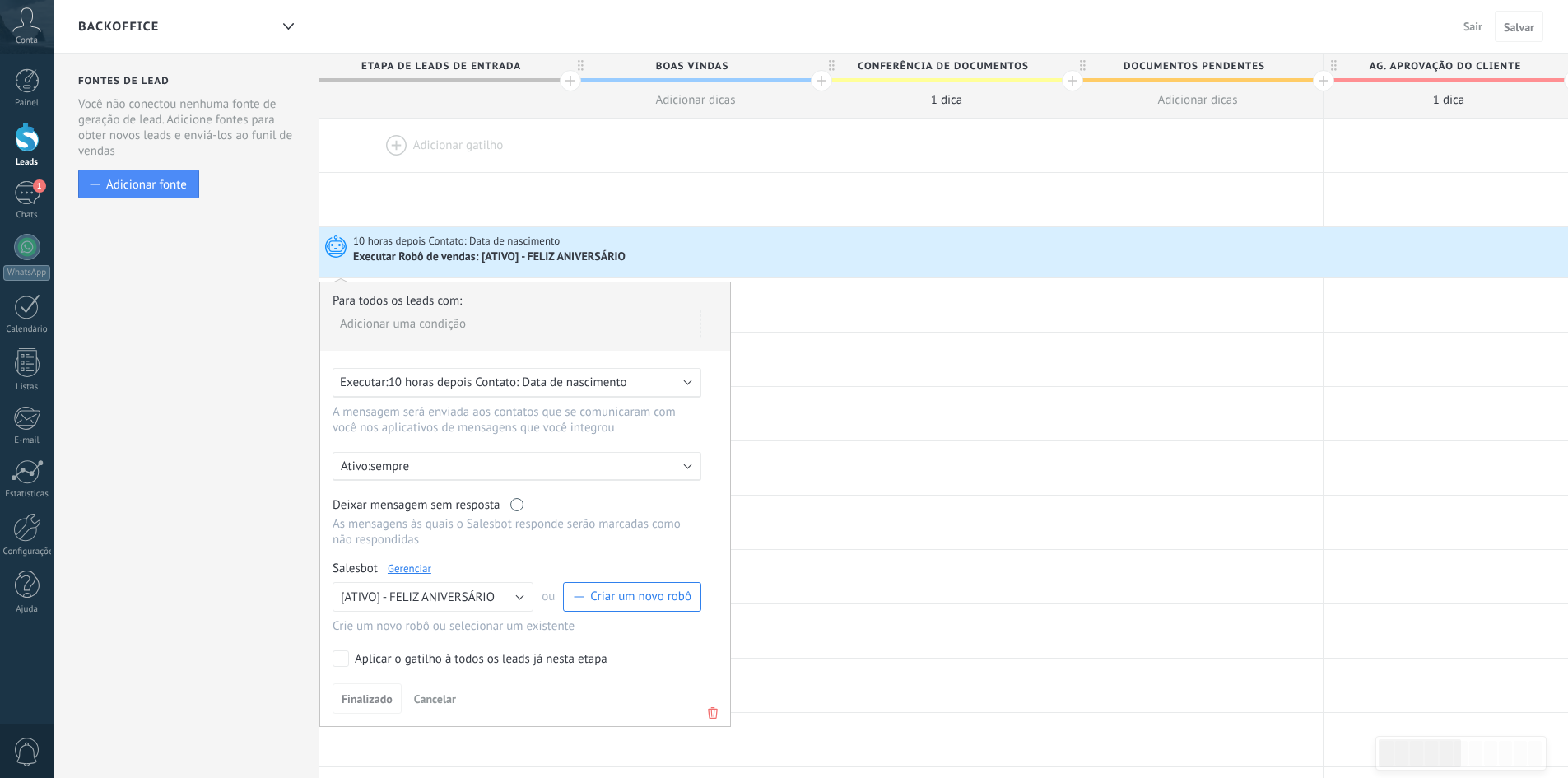
click at [218, 402] on div "Fontes de lead Etapa de leads de entrada Mantenha seu funil de vendas mais limp…" at bounding box center [186, 709] width 266 height 1311
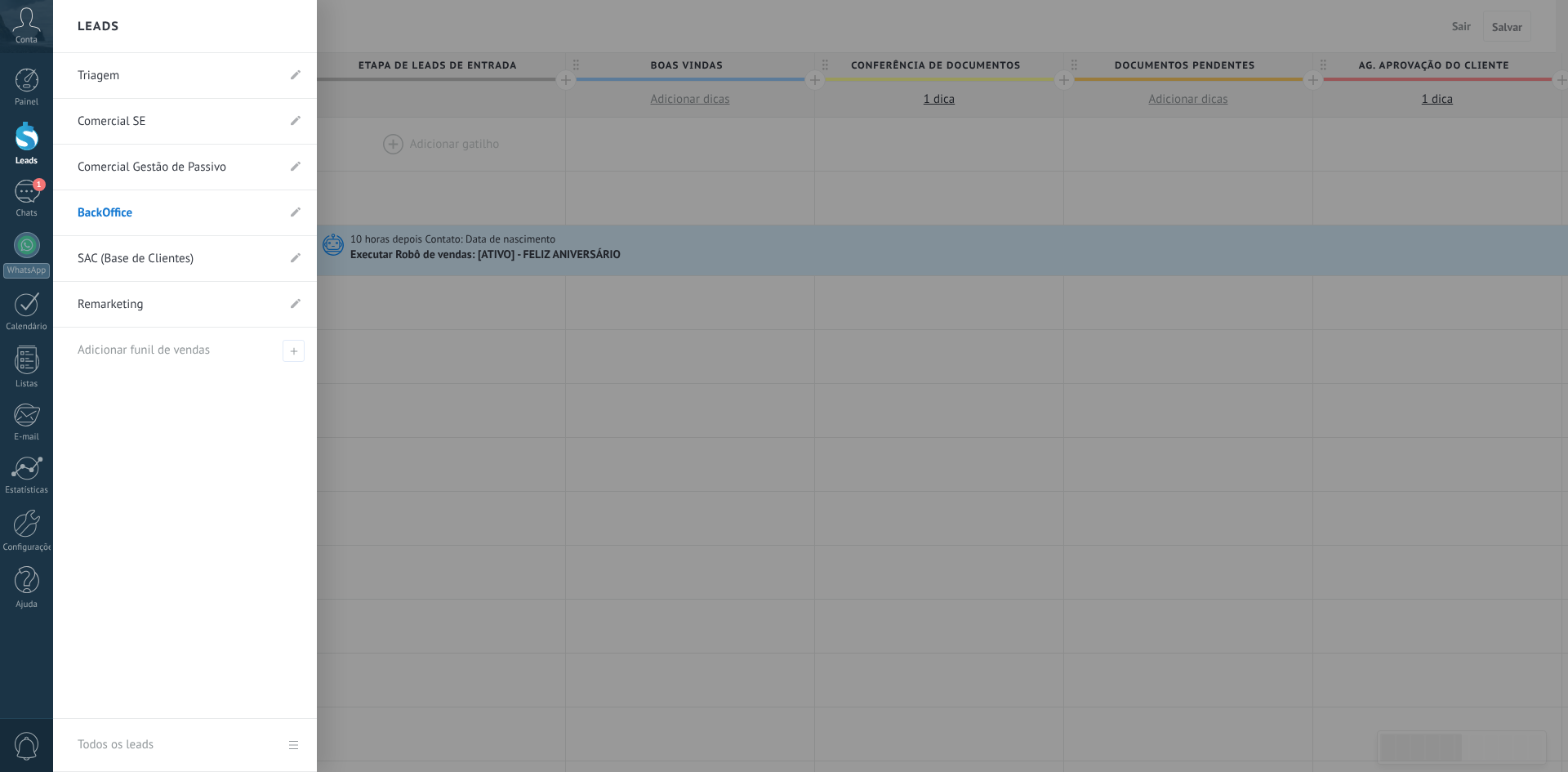
click at [26, 141] on div at bounding box center [27, 136] width 25 height 30
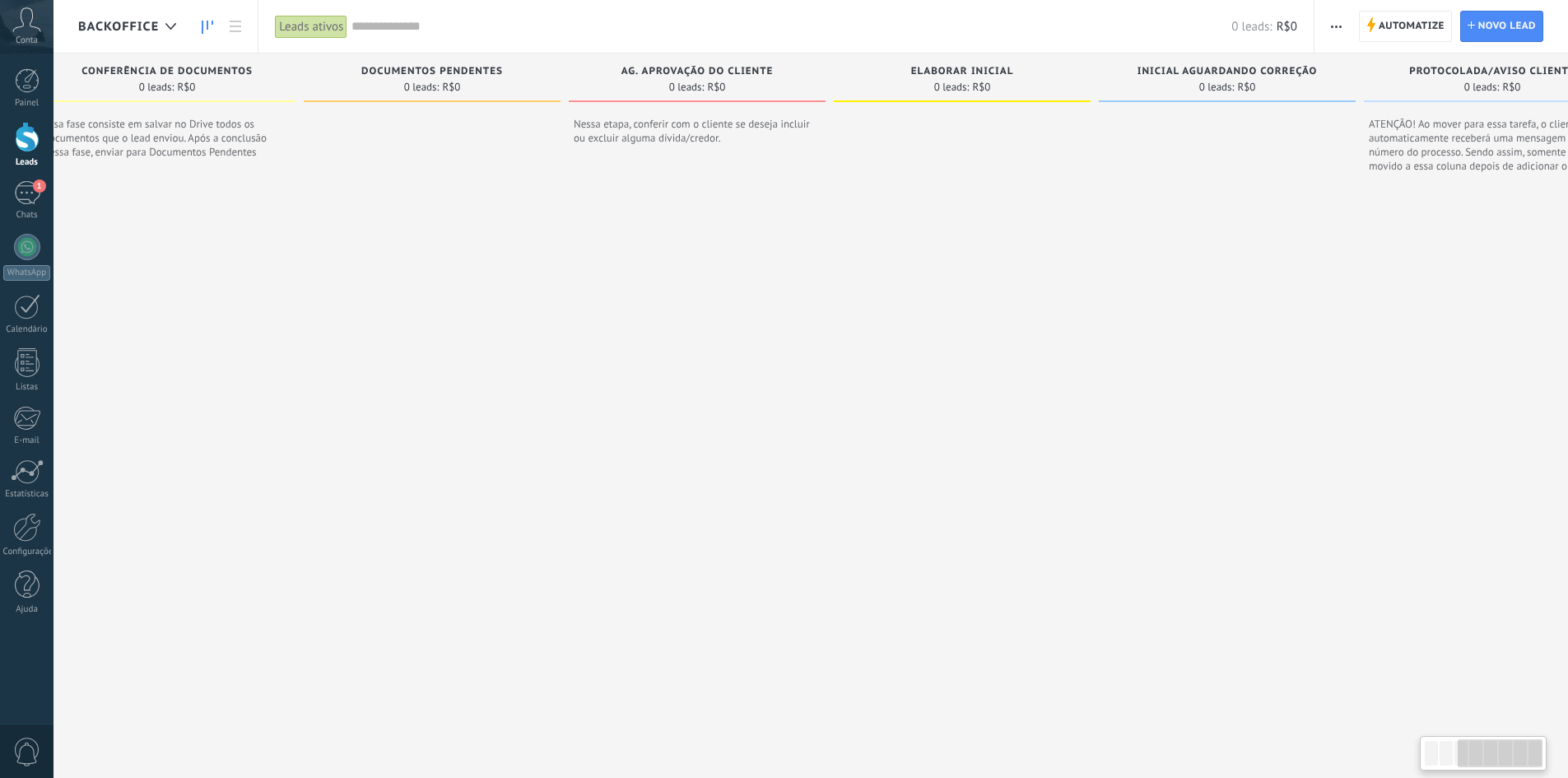
scroll to position [0, 647]
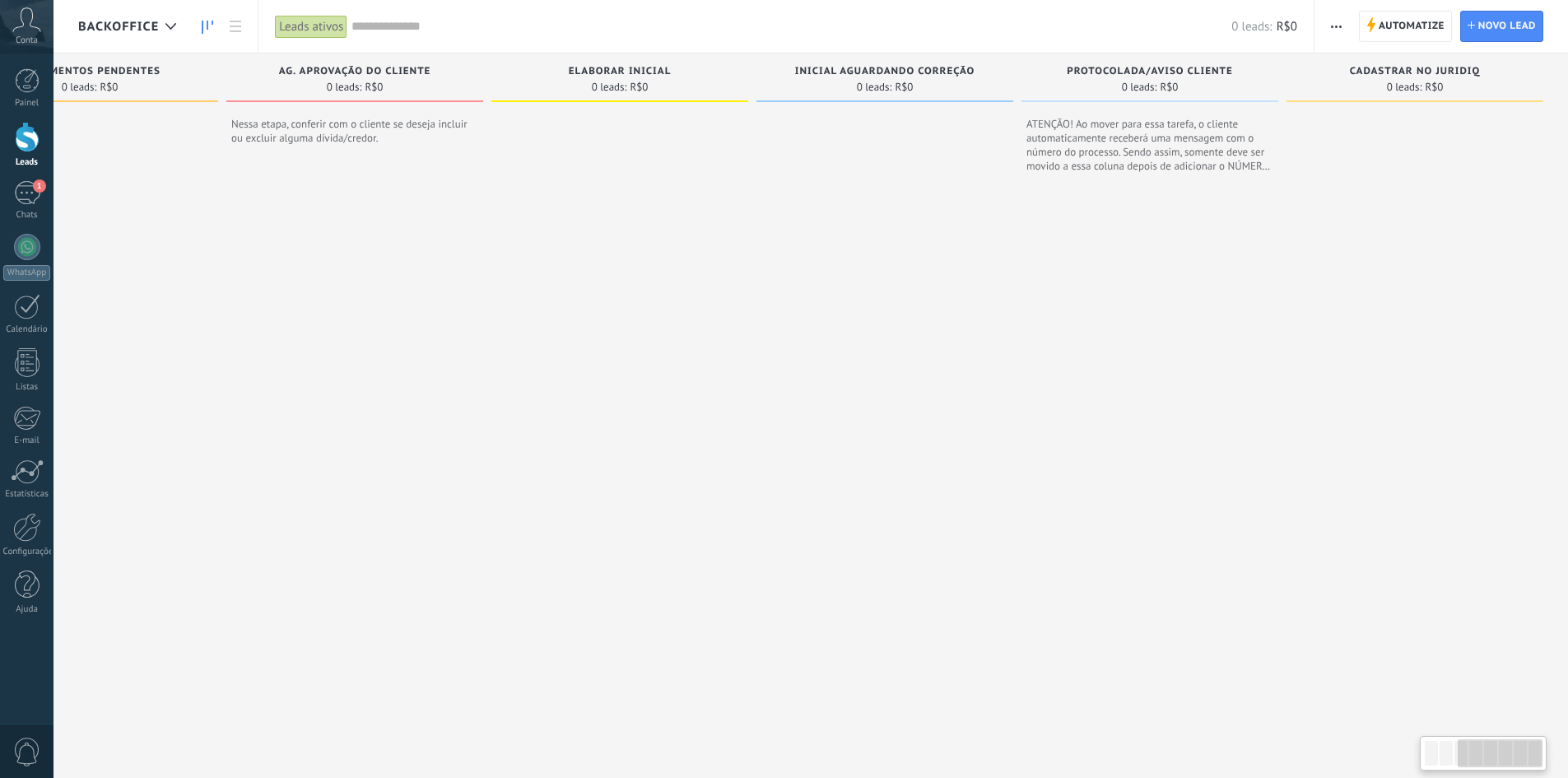
drag, startPoint x: 1236, startPoint y: 352, endPoint x: 650, endPoint y: 387, distance: 587.0
click at [648, 386] on div at bounding box center [620, 431] width 257 height 645
drag, startPoint x: 1268, startPoint y: 386, endPoint x: 1122, endPoint y: 386, distance: 146.0
click at [1122, 386] on div at bounding box center [1150, 473] width 257 height 563
drag, startPoint x: 1158, startPoint y: 374, endPoint x: 1059, endPoint y: 350, distance: 101.9
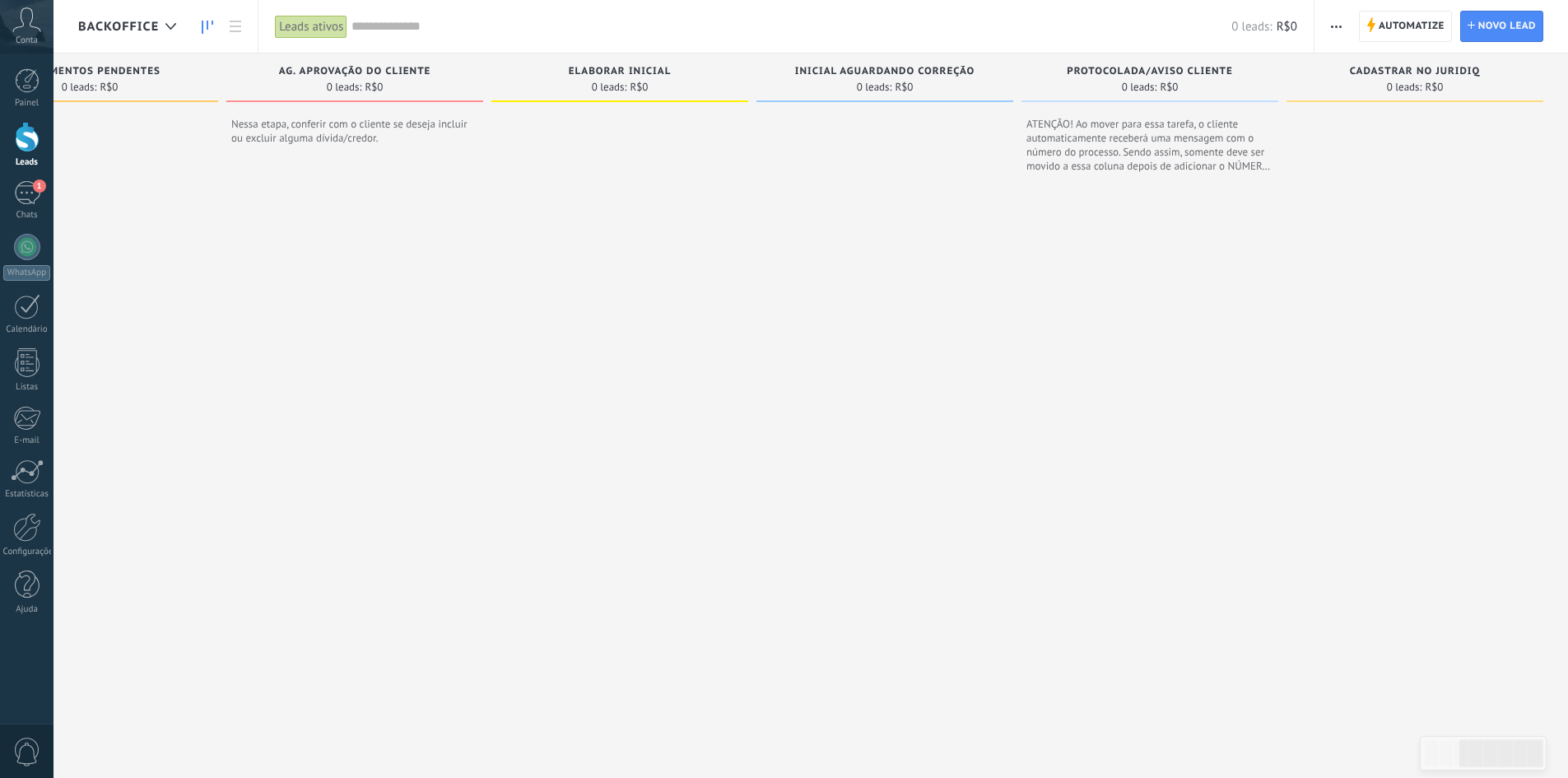
click at [1061, 383] on div at bounding box center [1150, 473] width 257 height 563
drag, startPoint x: 510, startPoint y: 410, endPoint x: 499, endPoint y: 415, distance: 12.1
click at [499, 415] on div at bounding box center [620, 431] width 257 height 645
drag, startPoint x: 1306, startPoint y: 331, endPoint x: 1136, endPoint y: 344, distance: 170.5
click at [1212, 342] on div "Etapa de leads de entrada solicitações: 0 0 0 0 0 0 0 0 0 BOAS VINDAS 0 leads: …" at bounding box center [500, 403] width 2137 height 700
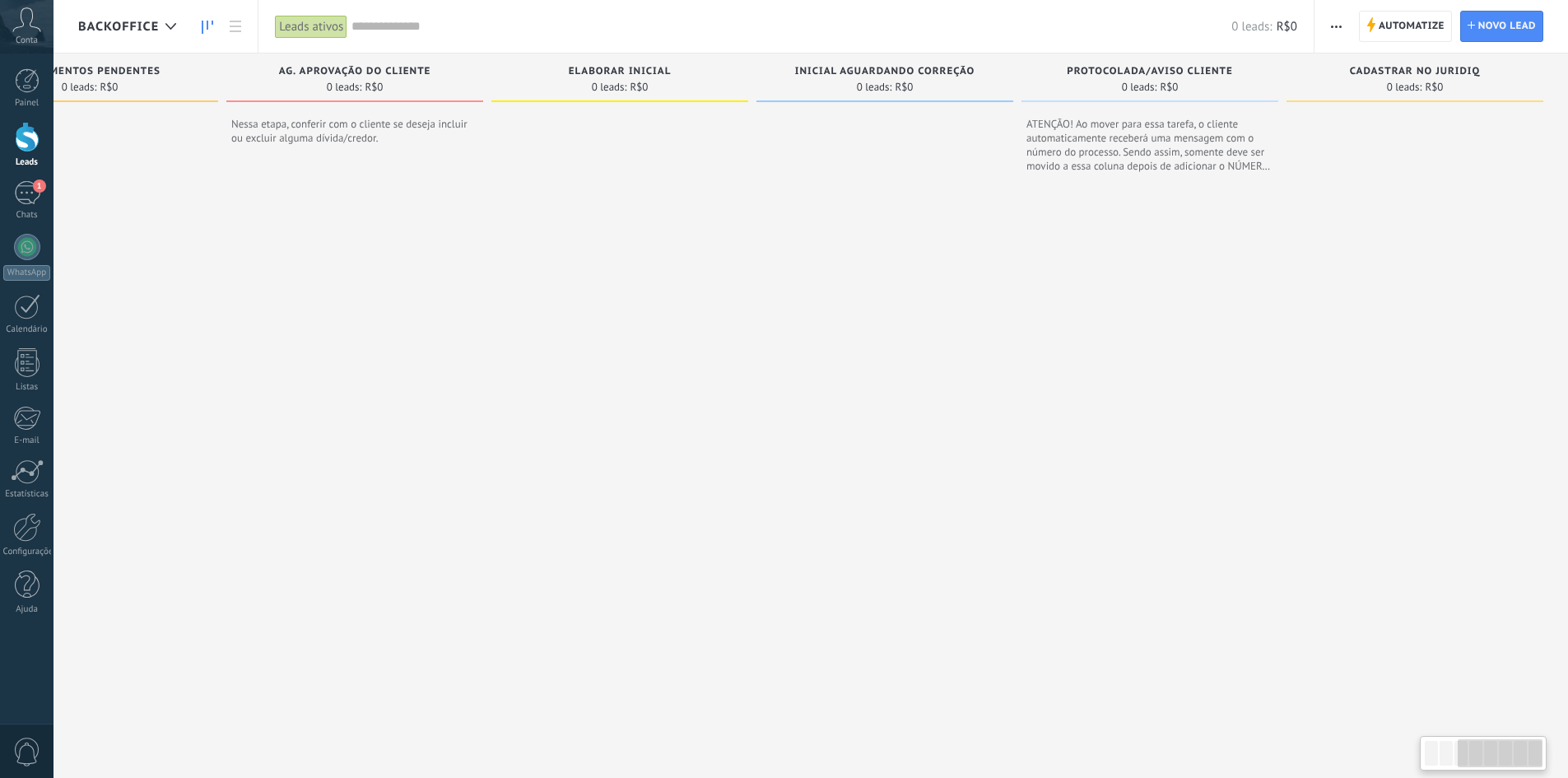
scroll to position [0, 0]
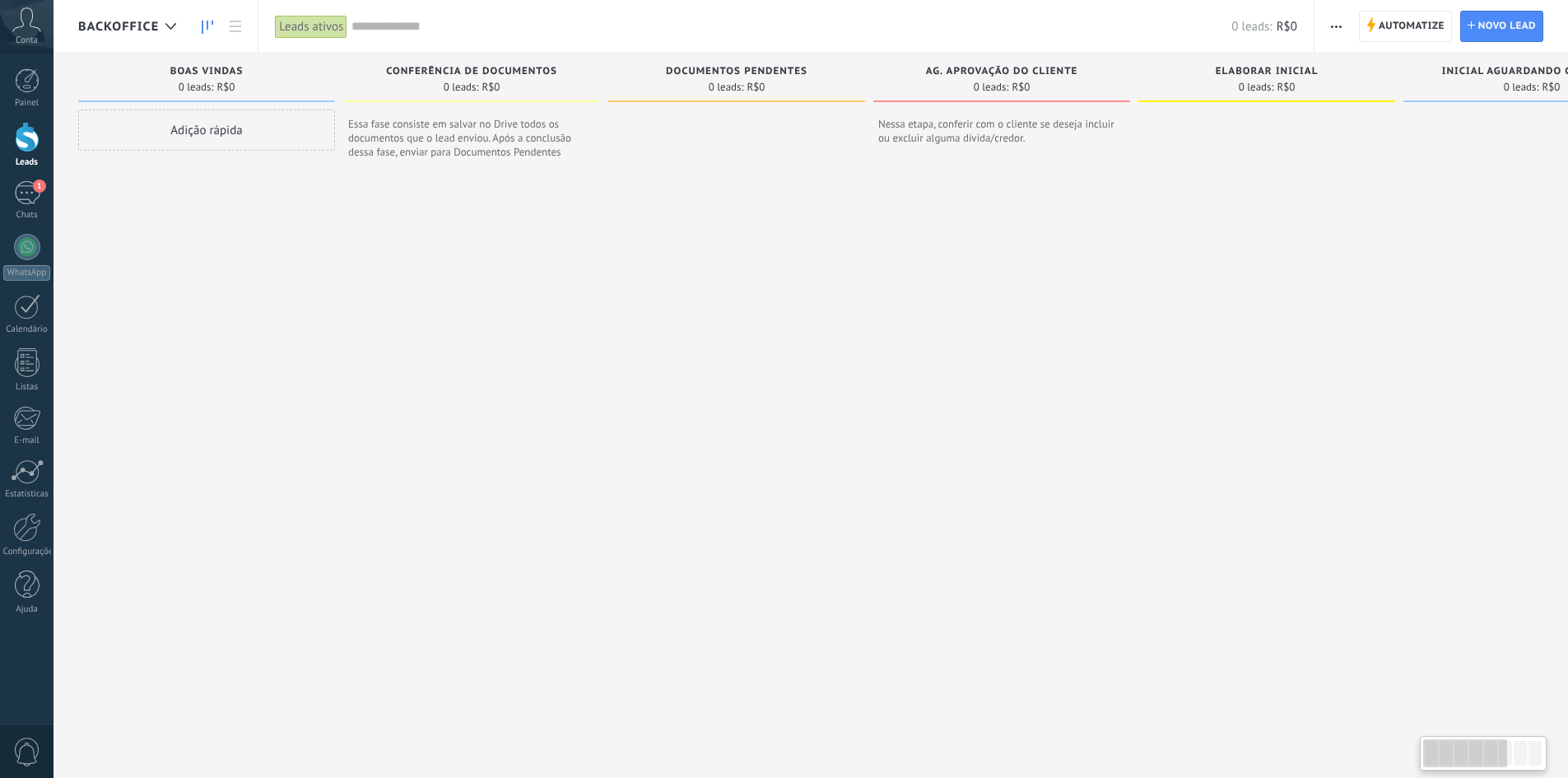
drag, startPoint x: 206, startPoint y: 312, endPoint x: 1145, endPoint y: 357, distance: 940.1
click at [1145, 357] on div "Etapa de leads de entrada solicitações: 0 0 0 0 0 0 0 0 0 BOAS VINDAS 0 leads: …" at bounding box center [1146, 403] width 2137 height 700
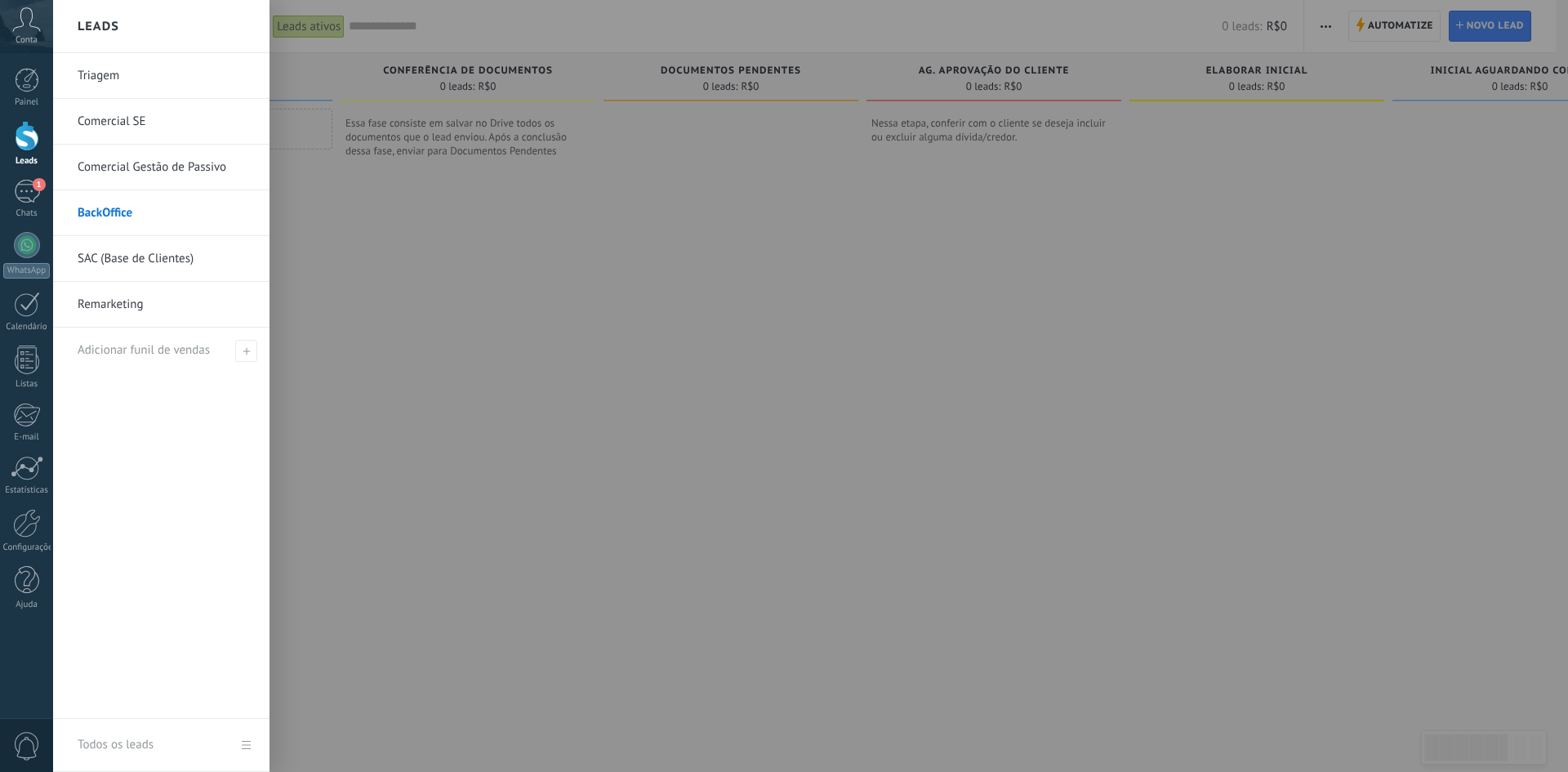
click at [158, 254] on link "SAC (Base de Clientes)" at bounding box center [165, 258] width 175 height 46
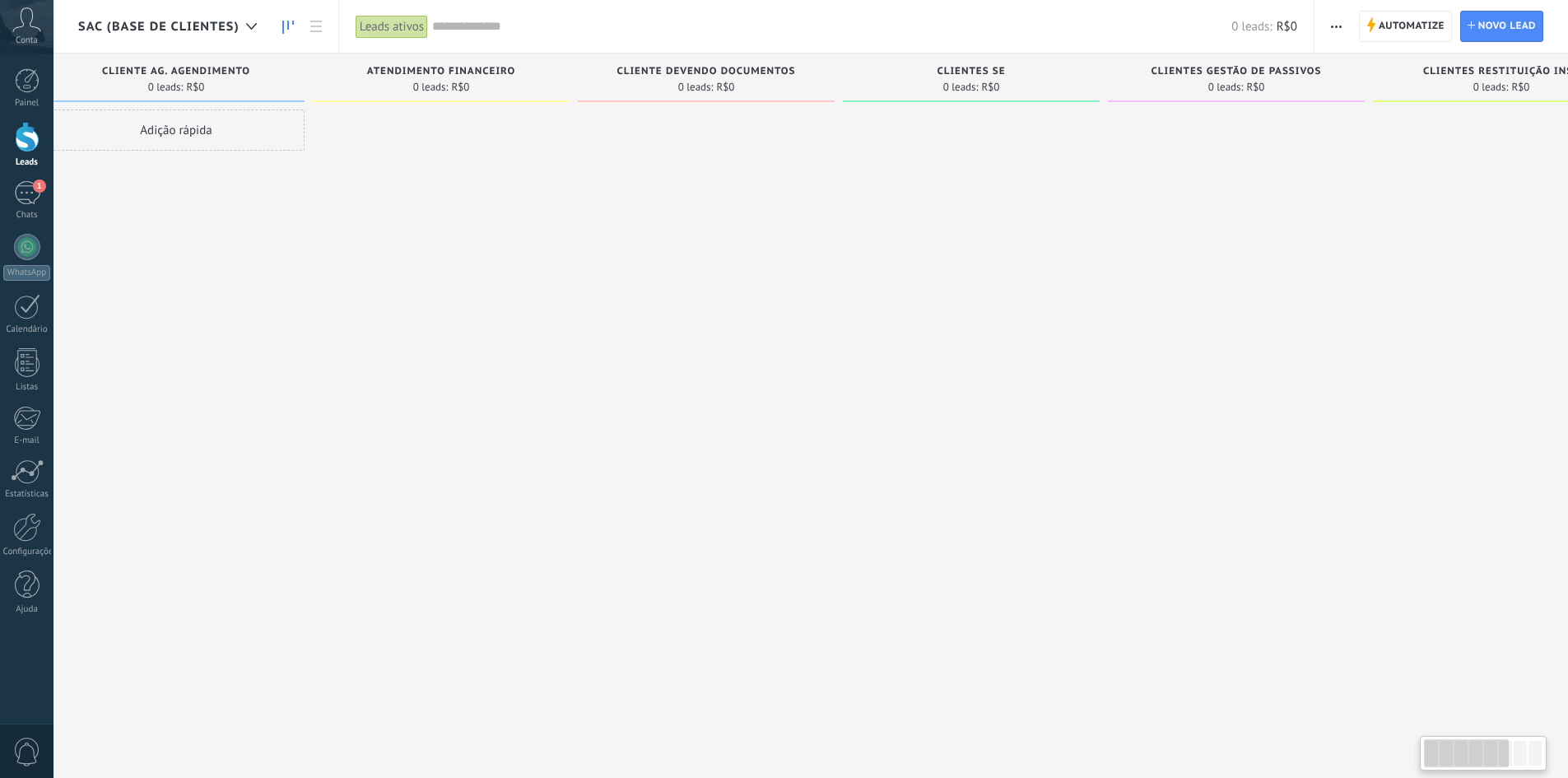
scroll to position [0, 31]
click at [609, 293] on div at bounding box center [706, 390] width 257 height 563
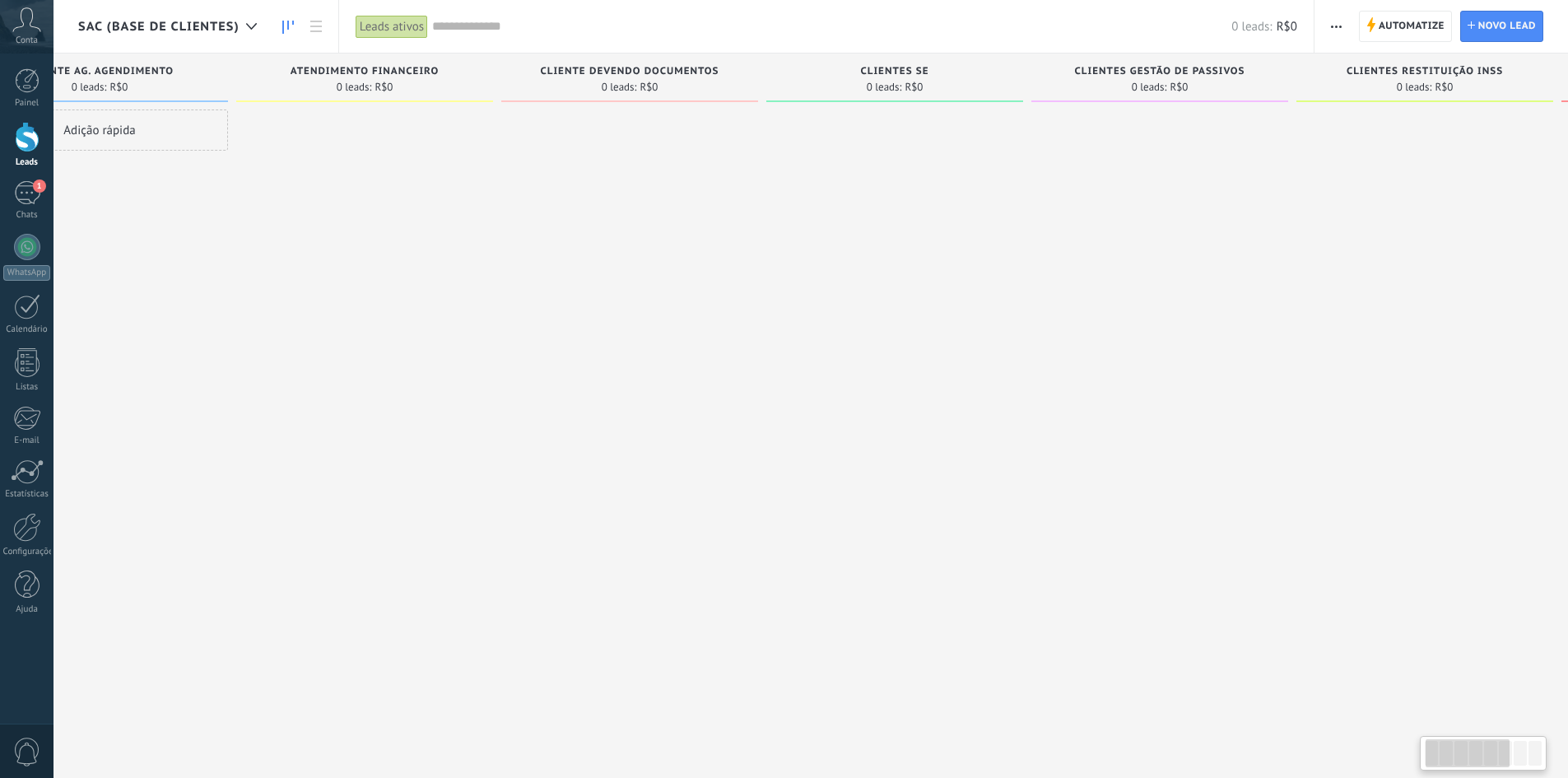
scroll to position [0, 128]
drag, startPoint x: 545, startPoint y: 327, endPoint x: 453, endPoint y: 325, distance: 92.0
click at [453, 325] on div at bounding box center [343, 390] width 257 height 563
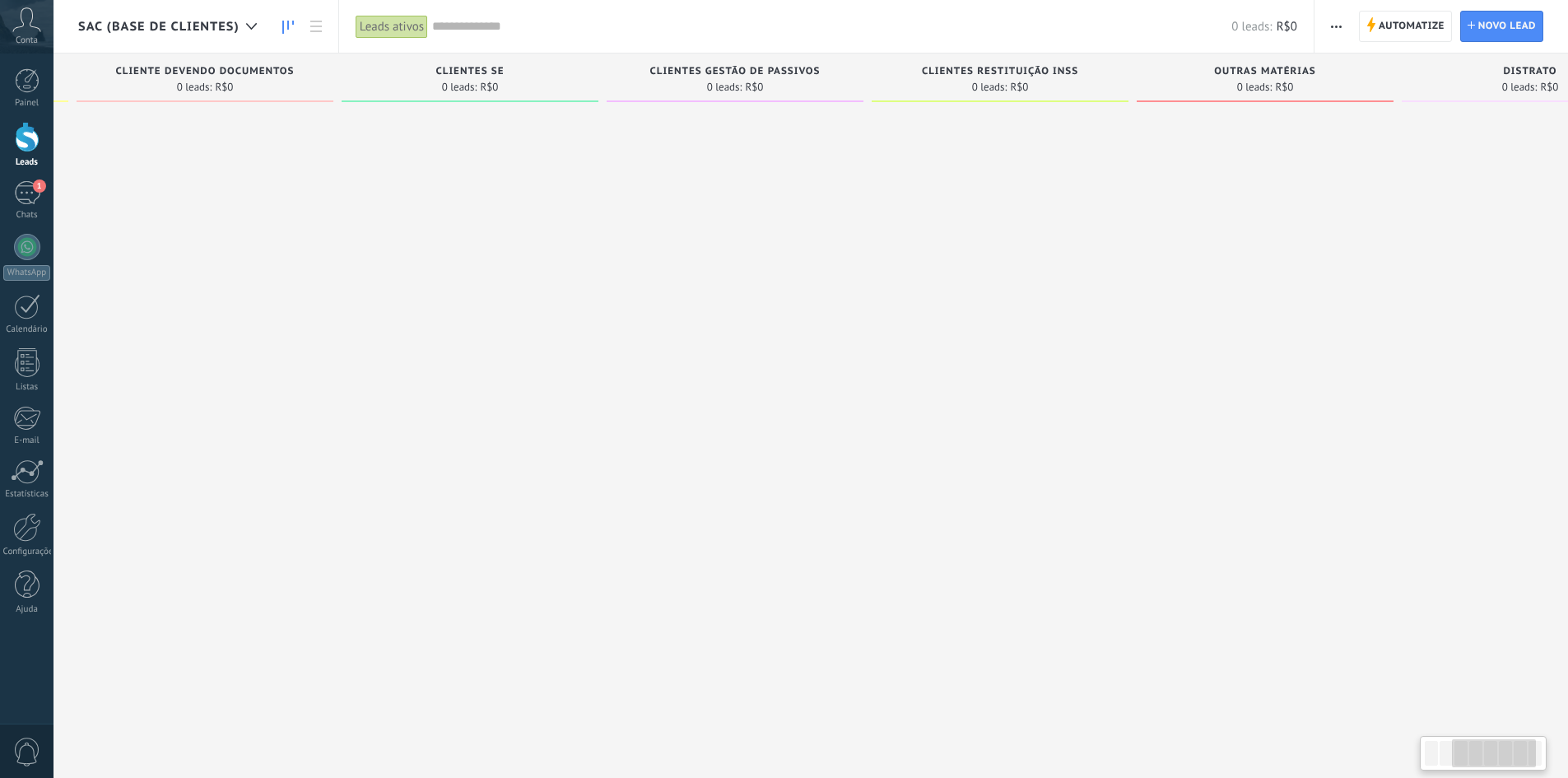
drag, startPoint x: 730, startPoint y: 356, endPoint x: 388, endPoint y: 363, distance: 342.1
click at [388, 363] on div at bounding box center [470, 390] width 257 height 563
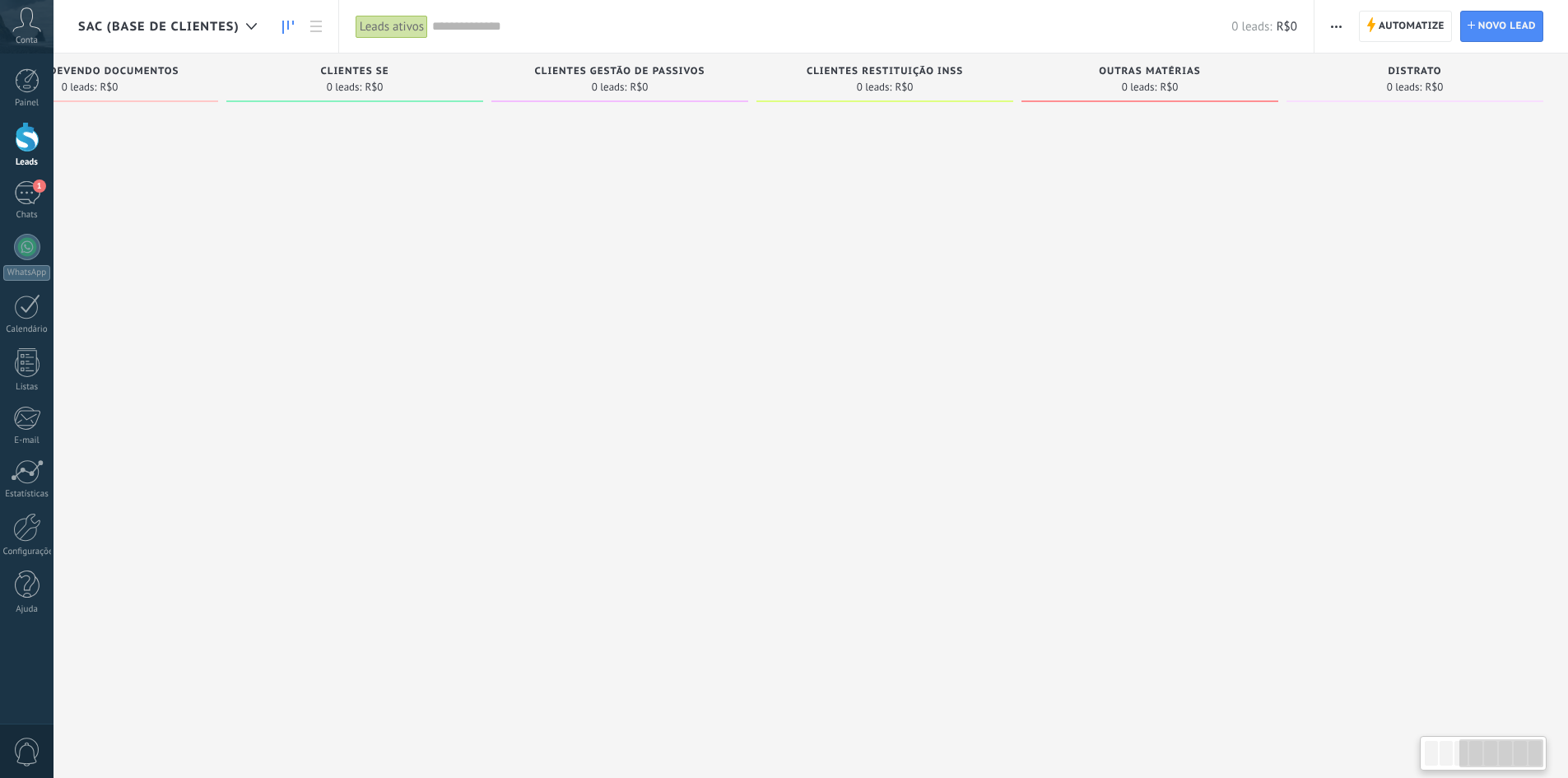
drag, startPoint x: 842, startPoint y: 384, endPoint x: 691, endPoint y: 389, distance: 151.1
click at [691, 389] on div "Etapa de leads de entrada solicitações: 0 0 0 0 0 0 0 0 0 CLIENTE AG. AGENDIMEN…" at bounding box center [500, 363] width 2137 height 619
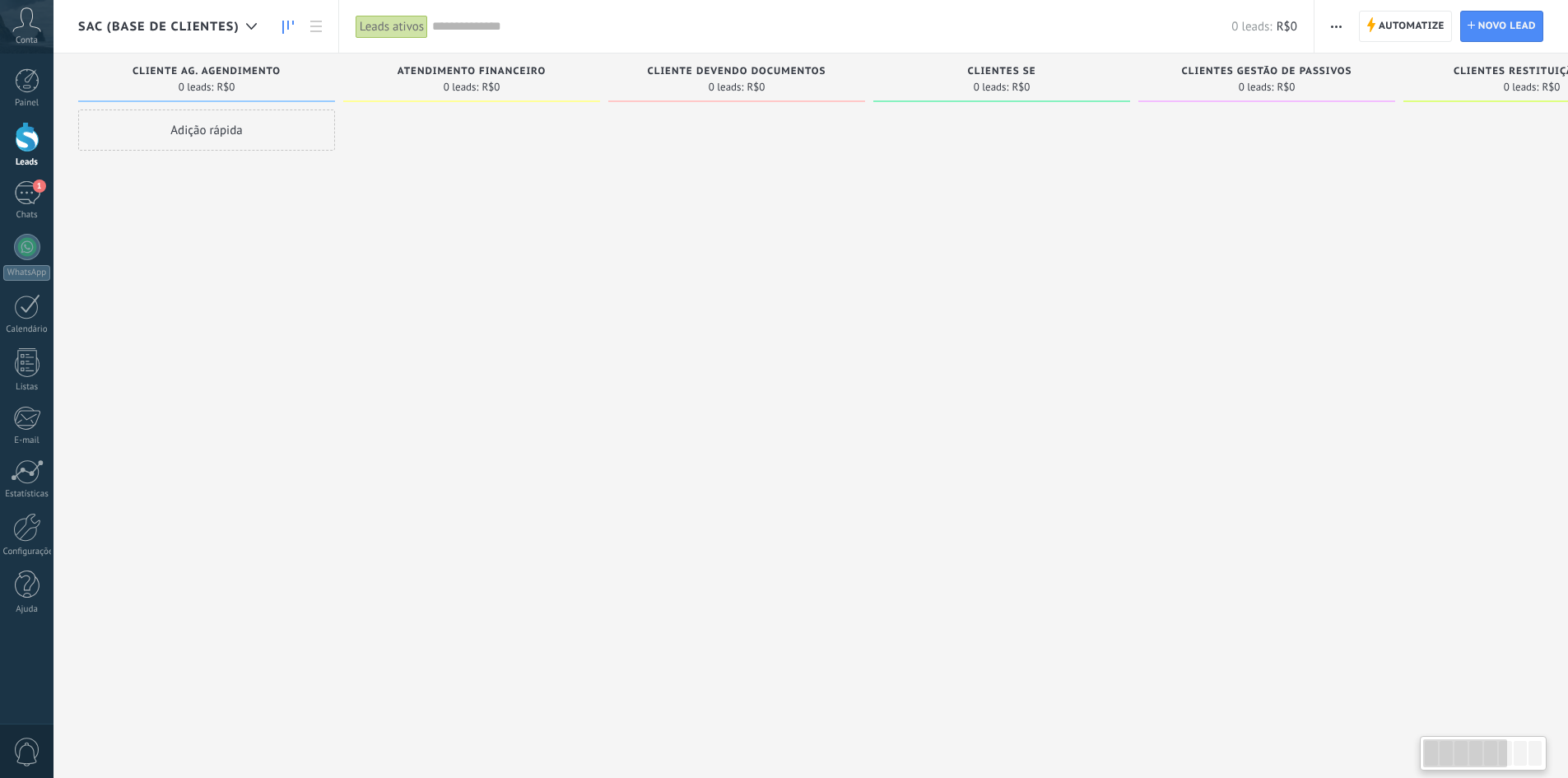
drag, startPoint x: 885, startPoint y: 334, endPoint x: 1499, endPoint y: 349, distance: 614.2
click at [1499, 349] on div "Etapa de leads de entrada solicitações: 0 0 0 0 0 0 0 0 0 CLIENTE AG. AGENDIMEN…" at bounding box center [1146, 363] width 2137 height 619
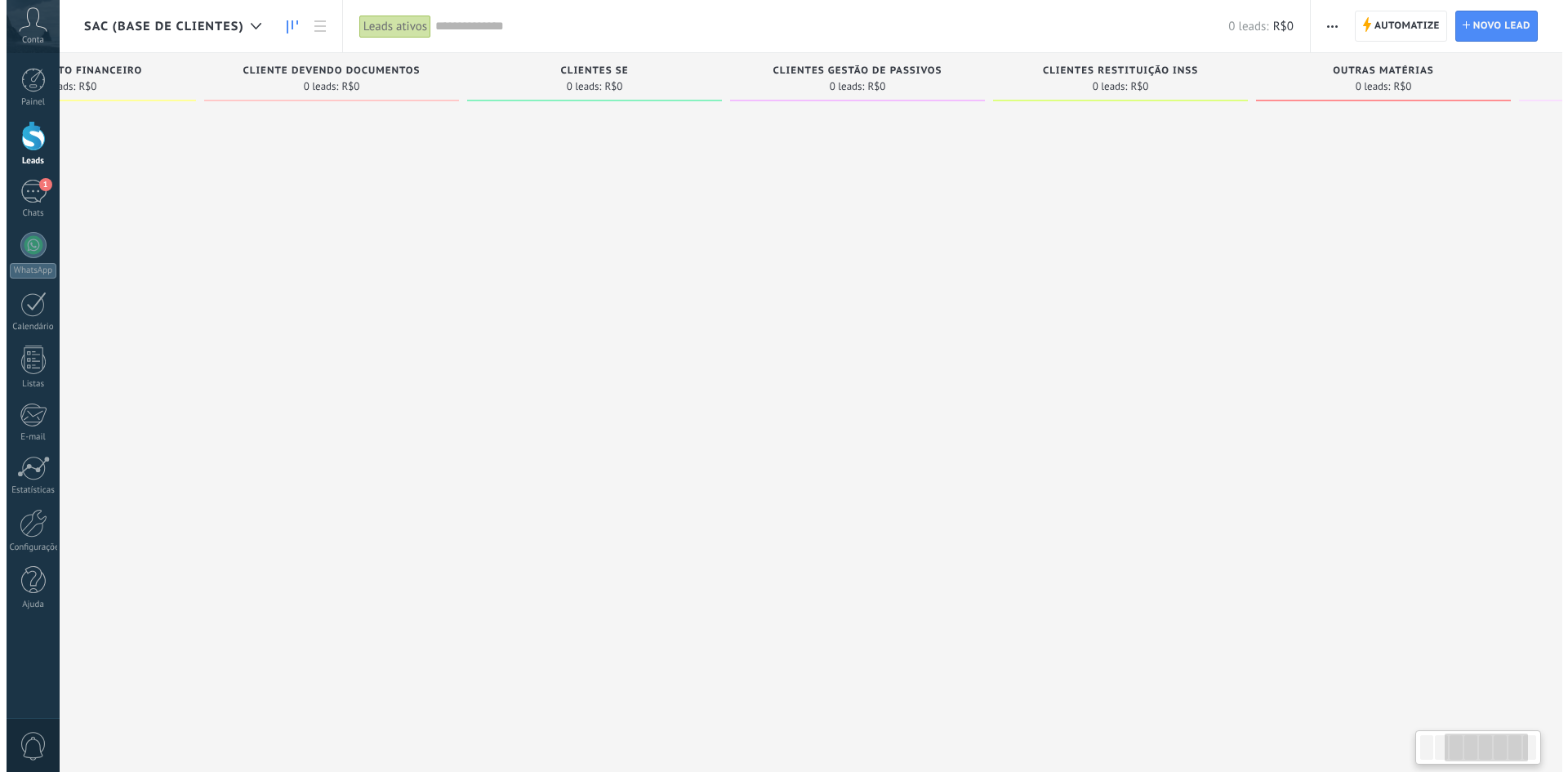
scroll to position [0, 641]
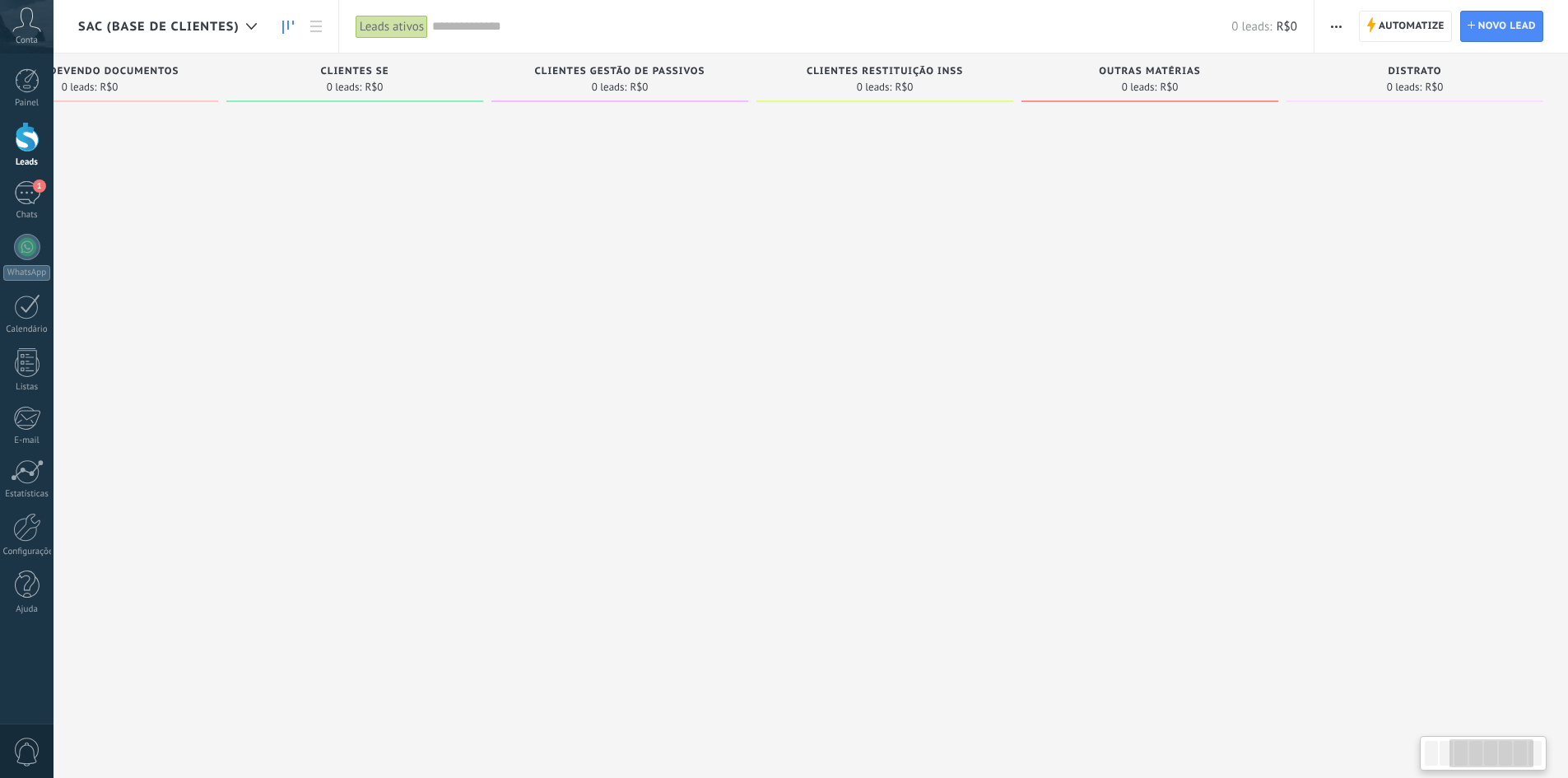
drag, startPoint x: 813, startPoint y: 381, endPoint x: 458, endPoint y: 379, distance: 355.0
click at [458, 379] on div "Etapa de leads de entrada solicitações: 0 0 0 0 0 0 0 0 0 CLIENTE AG. AGENDIMEN…" at bounding box center [500, 363] width 2137 height 619
click at [1429, 21] on span "Automatize" at bounding box center [1412, 26] width 66 height 29
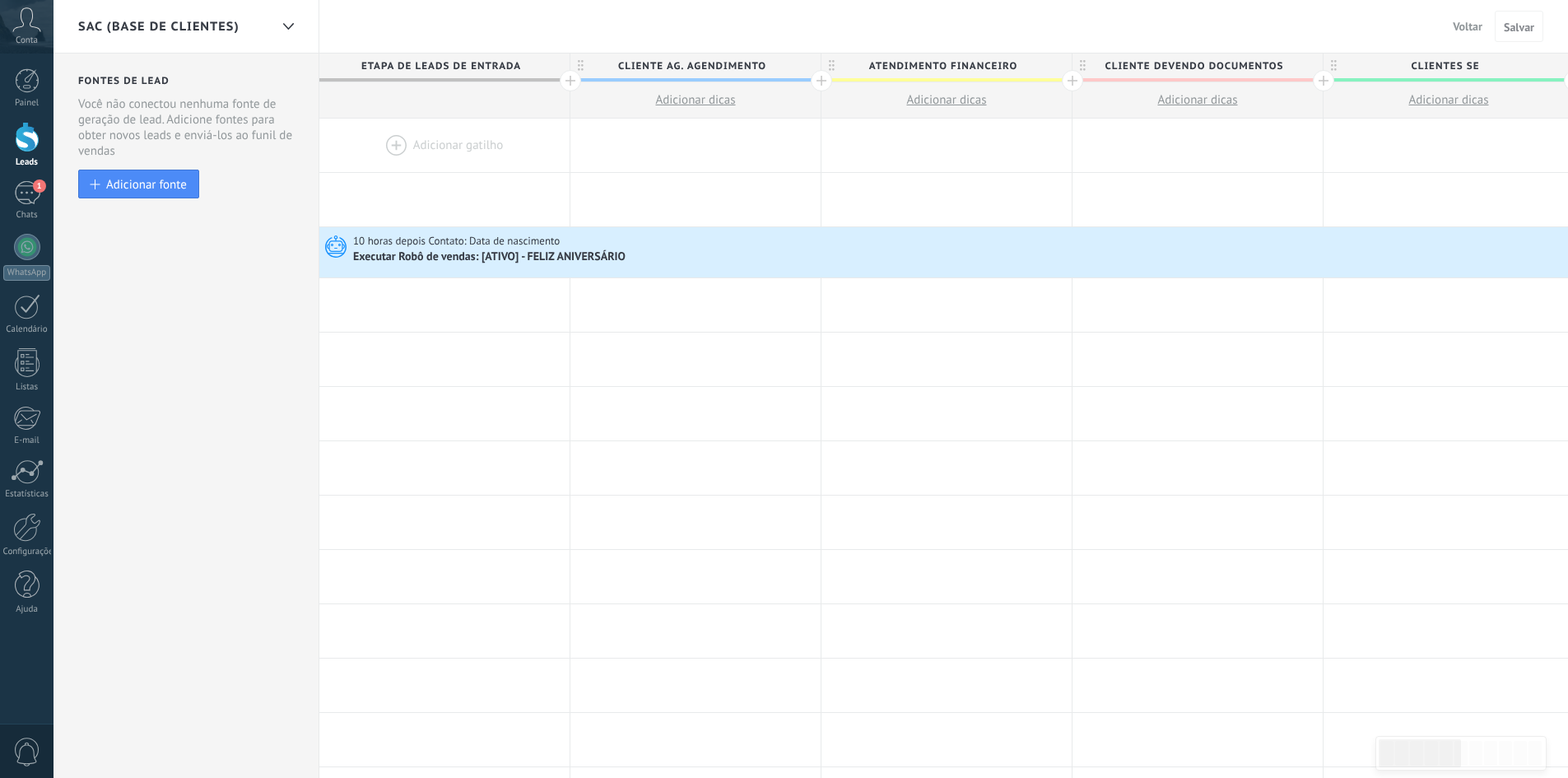
click at [1467, 28] on span "Voltar" at bounding box center [1468, 26] width 29 height 15
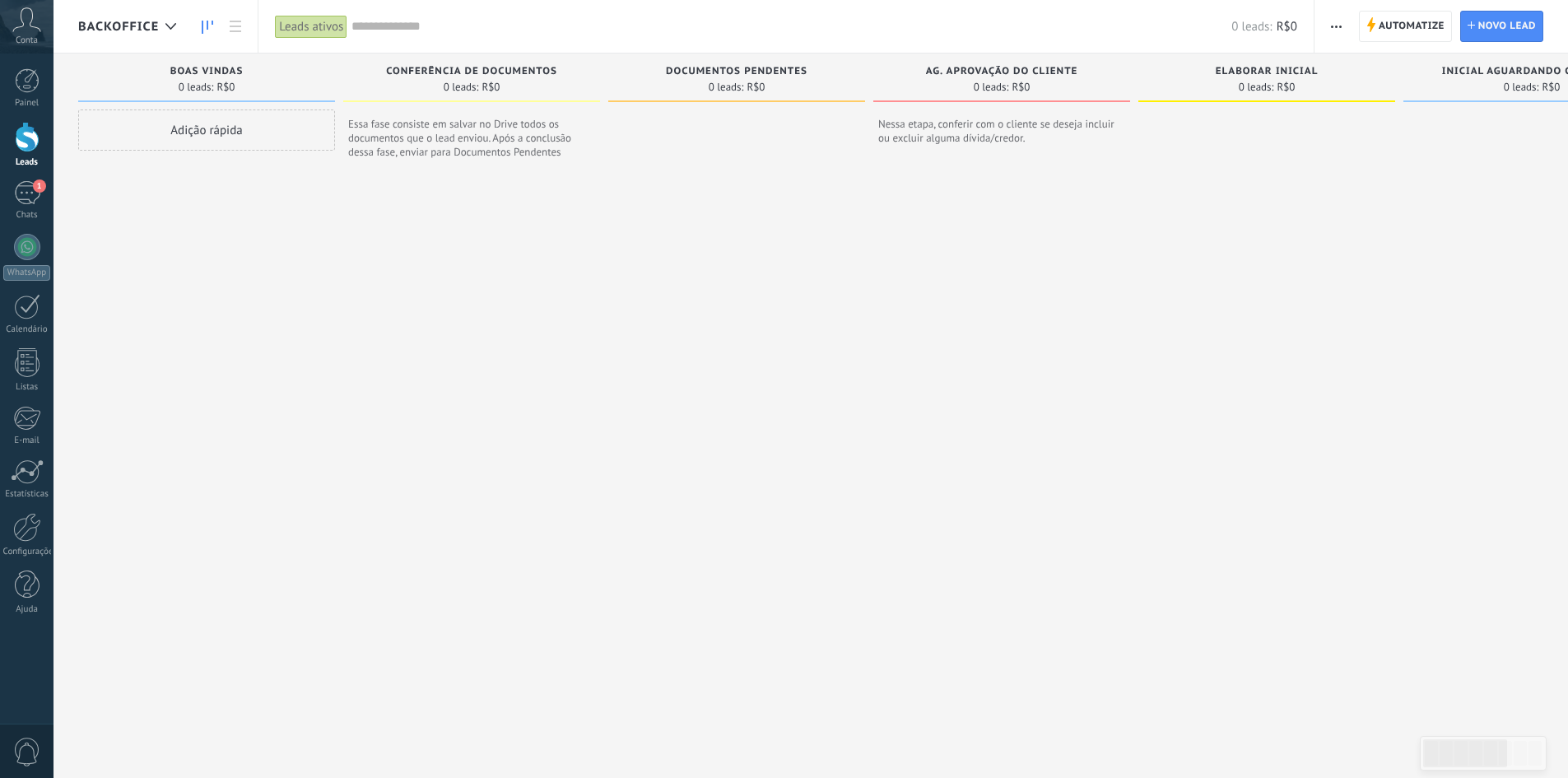
click at [1334, 23] on span "button" at bounding box center [1337, 26] width 10 height 31
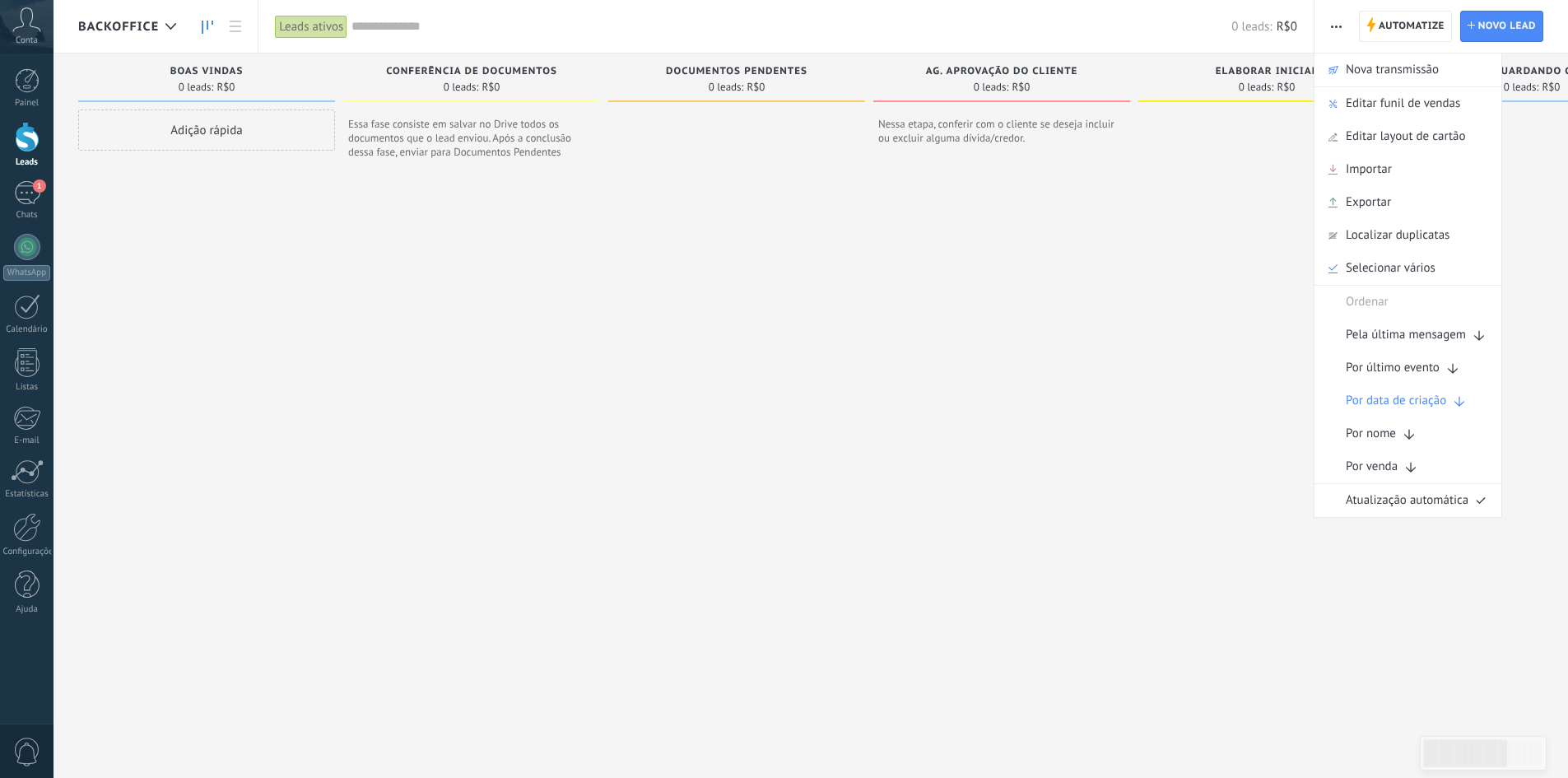
click at [162, 245] on div "Adição rápida" at bounding box center [206, 431] width 257 height 645
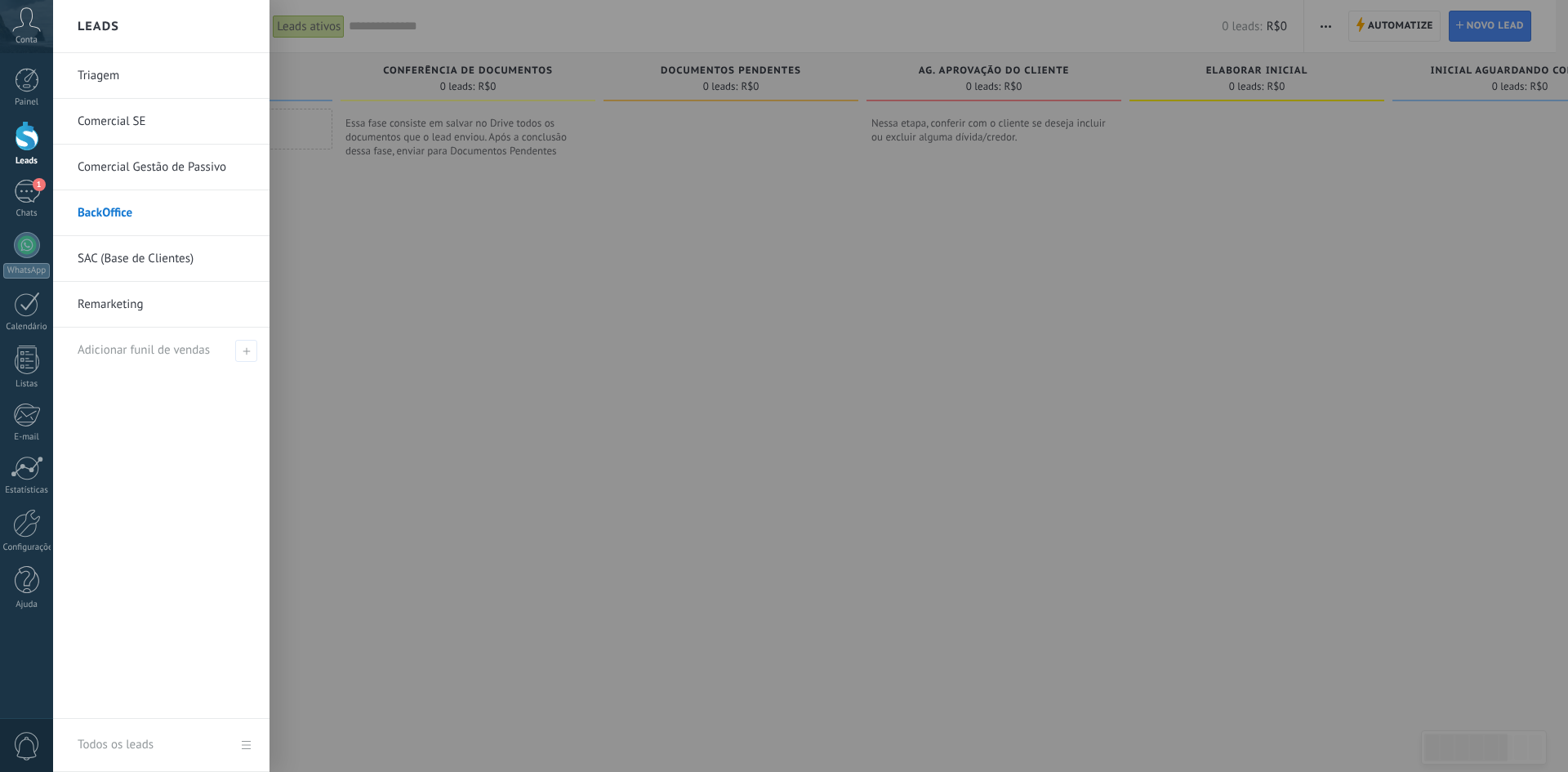
click at [122, 76] on link "Triagem" at bounding box center [165, 76] width 175 height 46
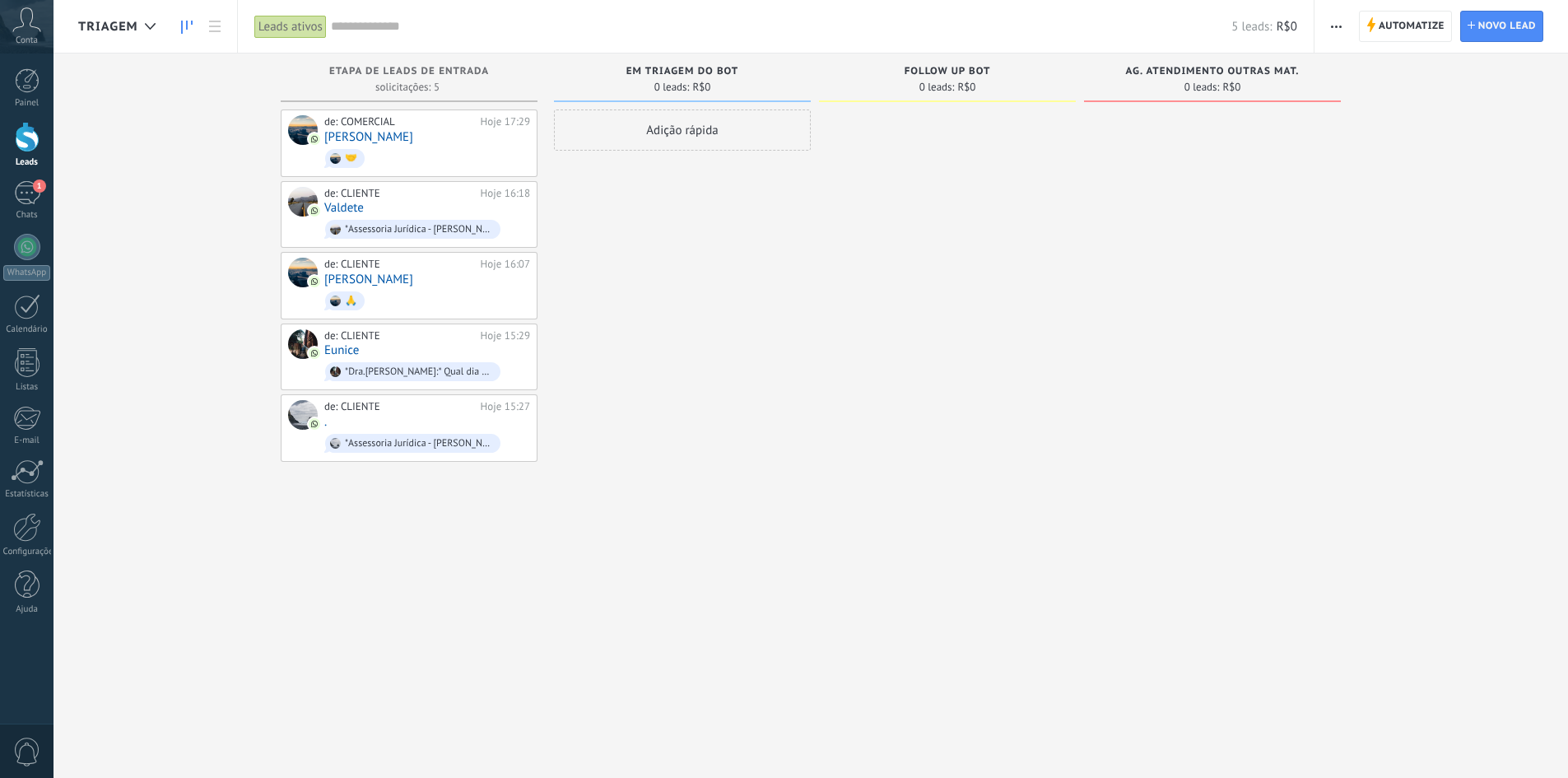
drag, startPoint x: 1058, startPoint y: 378, endPoint x: 809, endPoint y: 389, distance: 249.2
click at [809, 389] on div "Etapa de leads de entrada solicitações: 5 0 0 0 5 0 0 0 5 de: COMERCIAL Hoje 17…" at bounding box center [823, 363] width 1490 height 619
drag, startPoint x: 410, startPoint y: 260, endPoint x: 393, endPoint y: 265, distance: 17.7
click at [393, 265] on div "de: CLIENTE" at bounding box center [400, 264] width 151 height 13
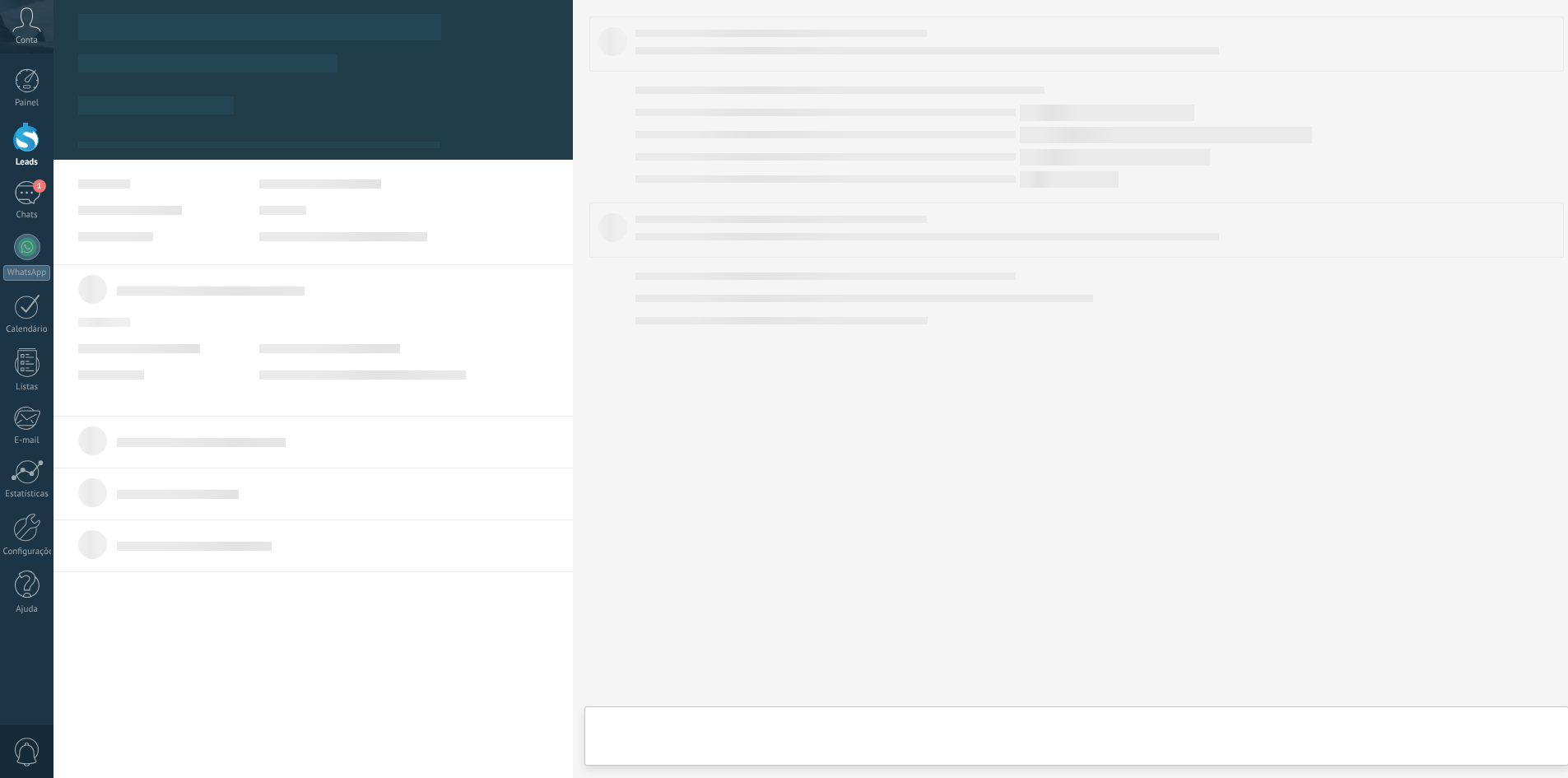
click at [404, 265] on div at bounding box center [313, 340] width 519 height 152
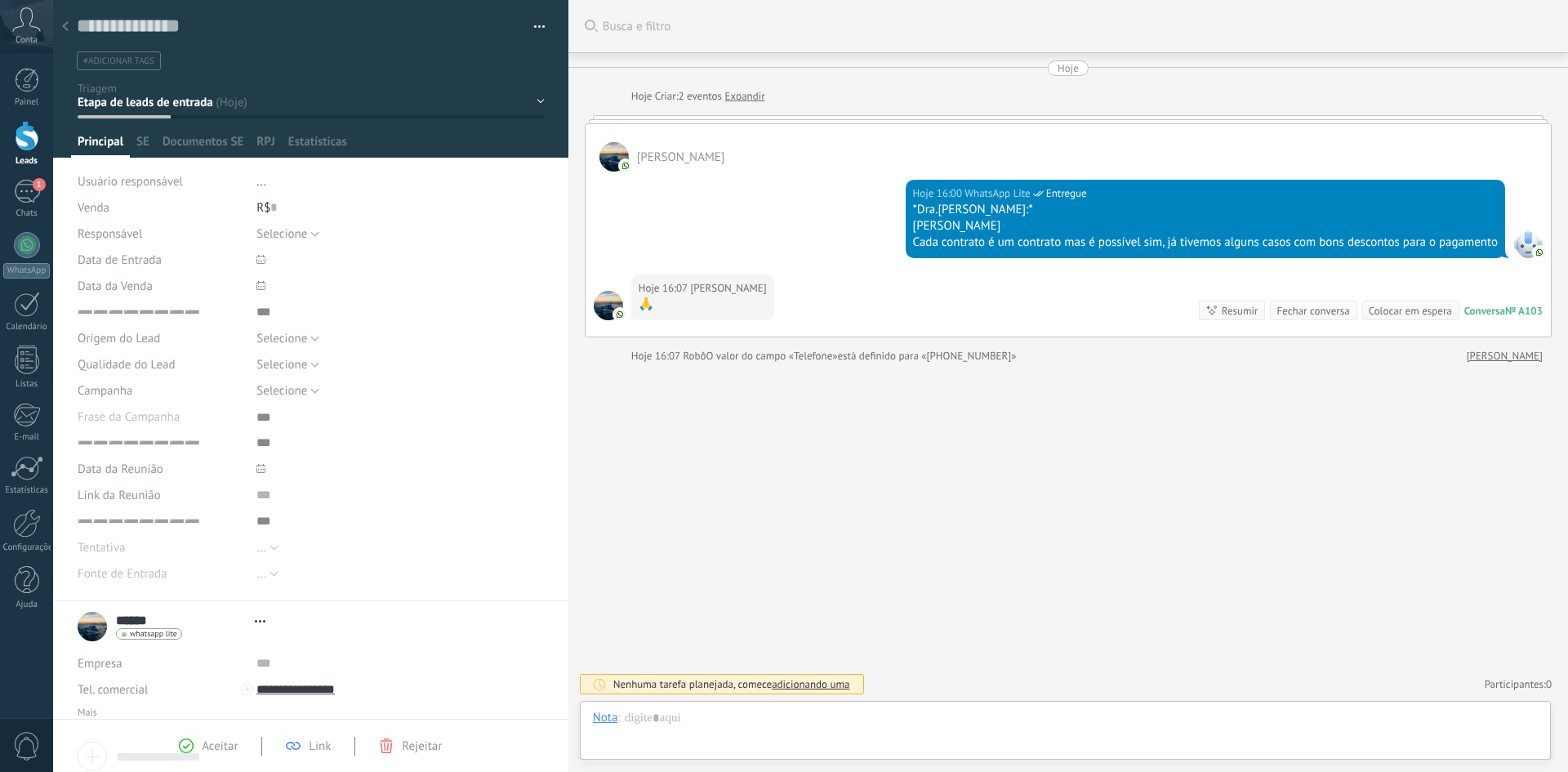
scroll to position [16, 0]
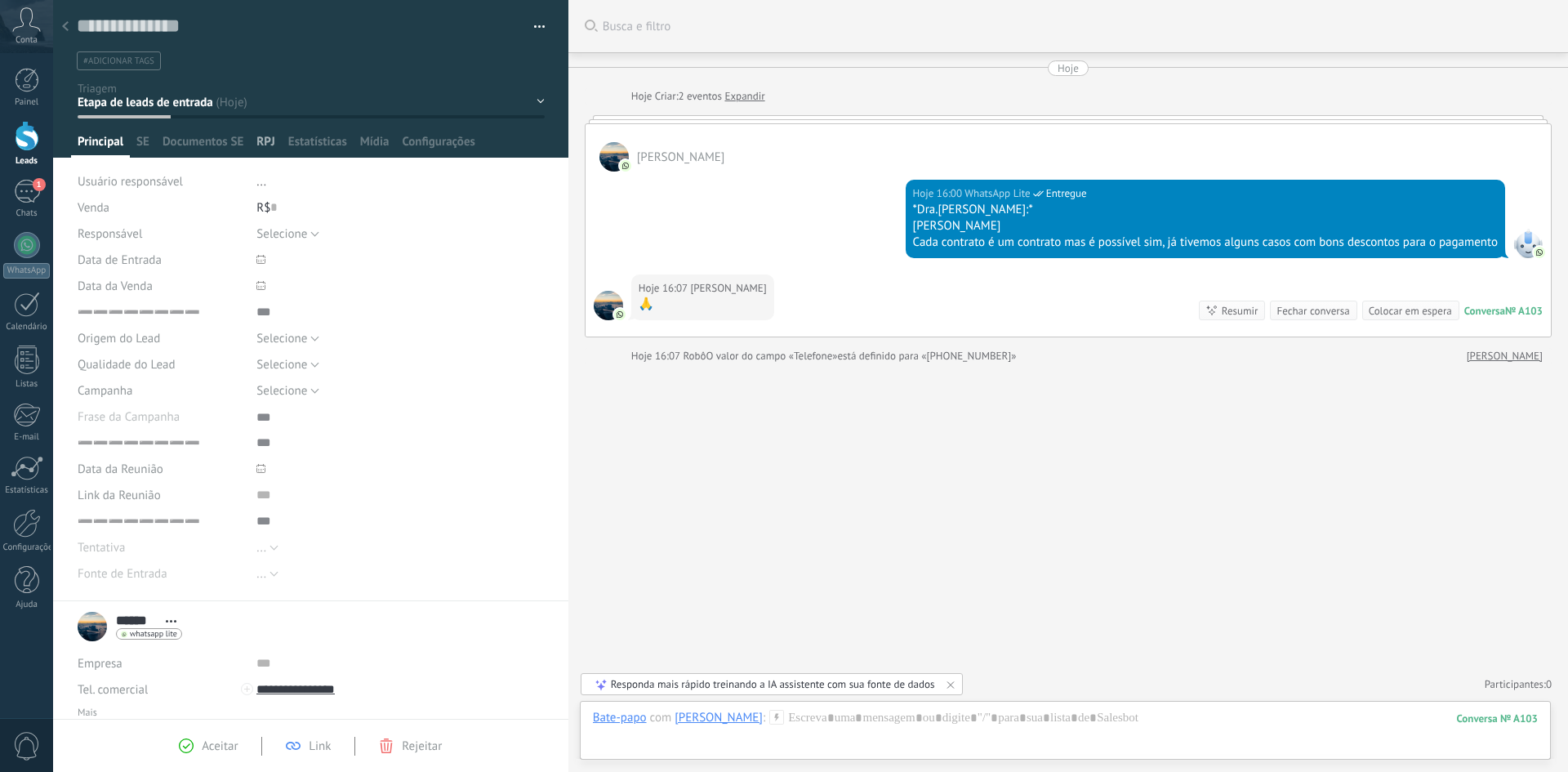
click at [261, 149] on span "RPJ" at bounding box center [266, 146] width 19 height 24
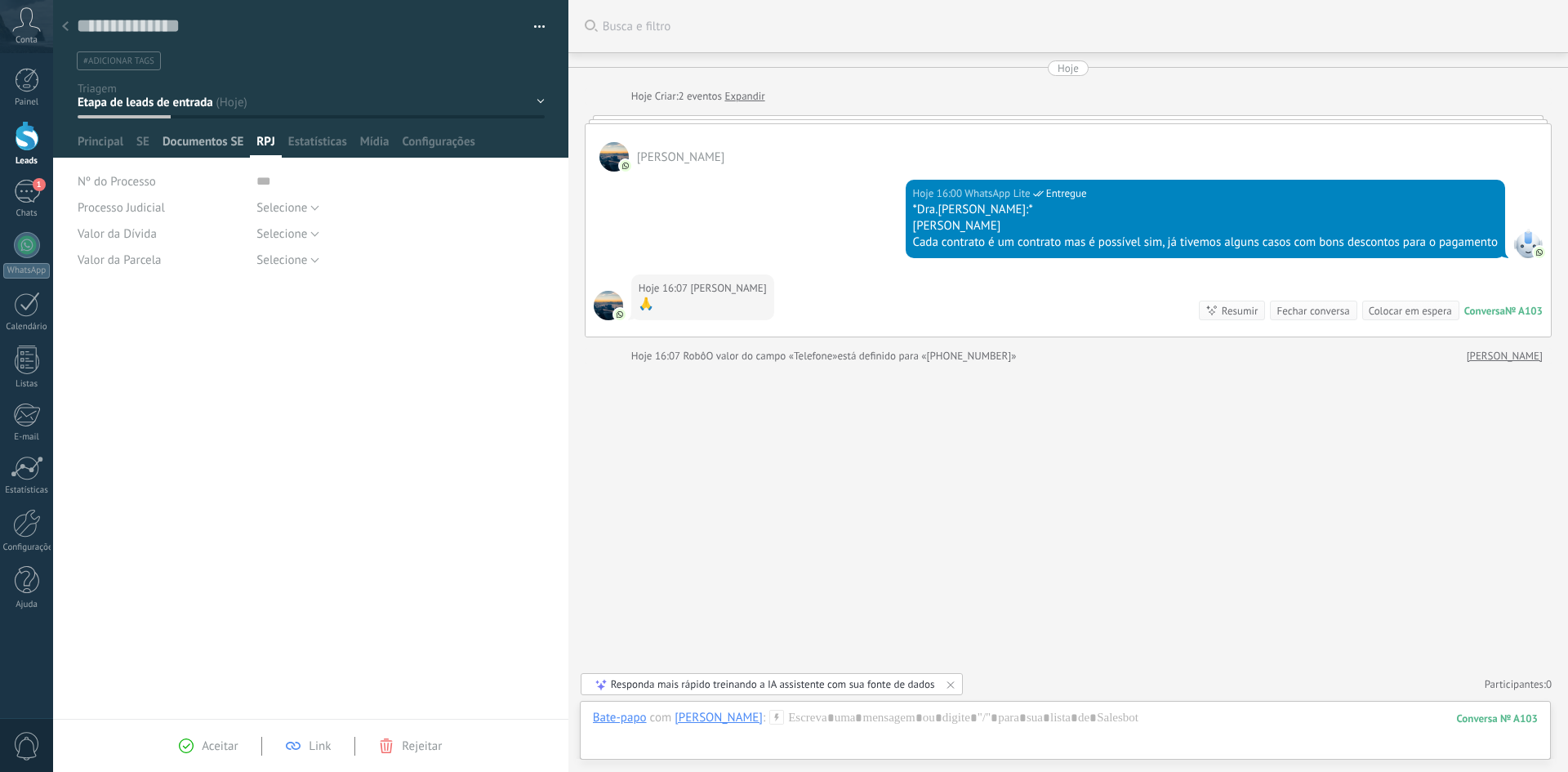
click at [206, 148] on span "Documentos SE" at bounding box center [203, 146] width 81 height 24
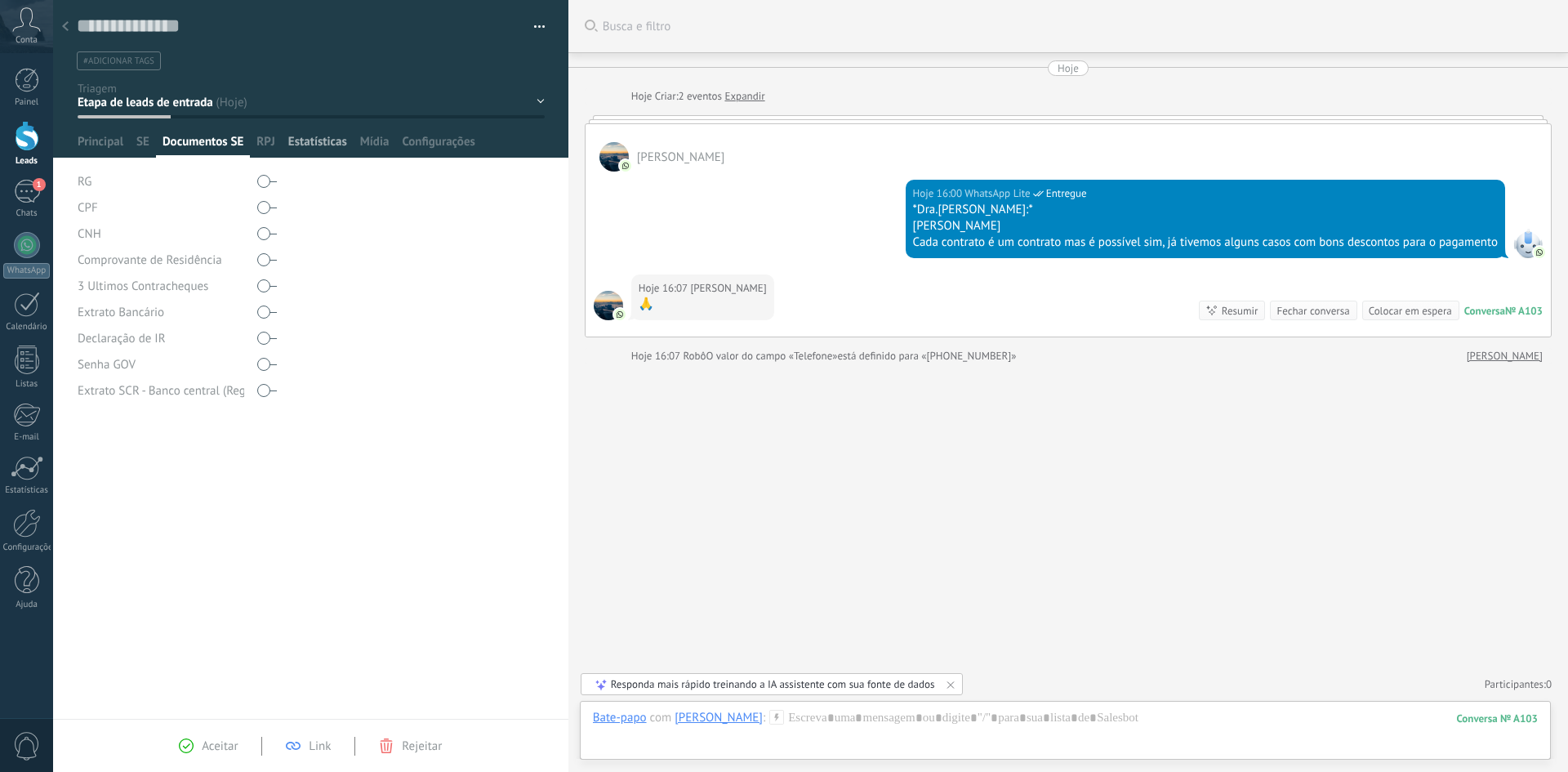
click at [306, 150] on span "Estatísticas" at bounding box center [318, 146] width 58 height 24
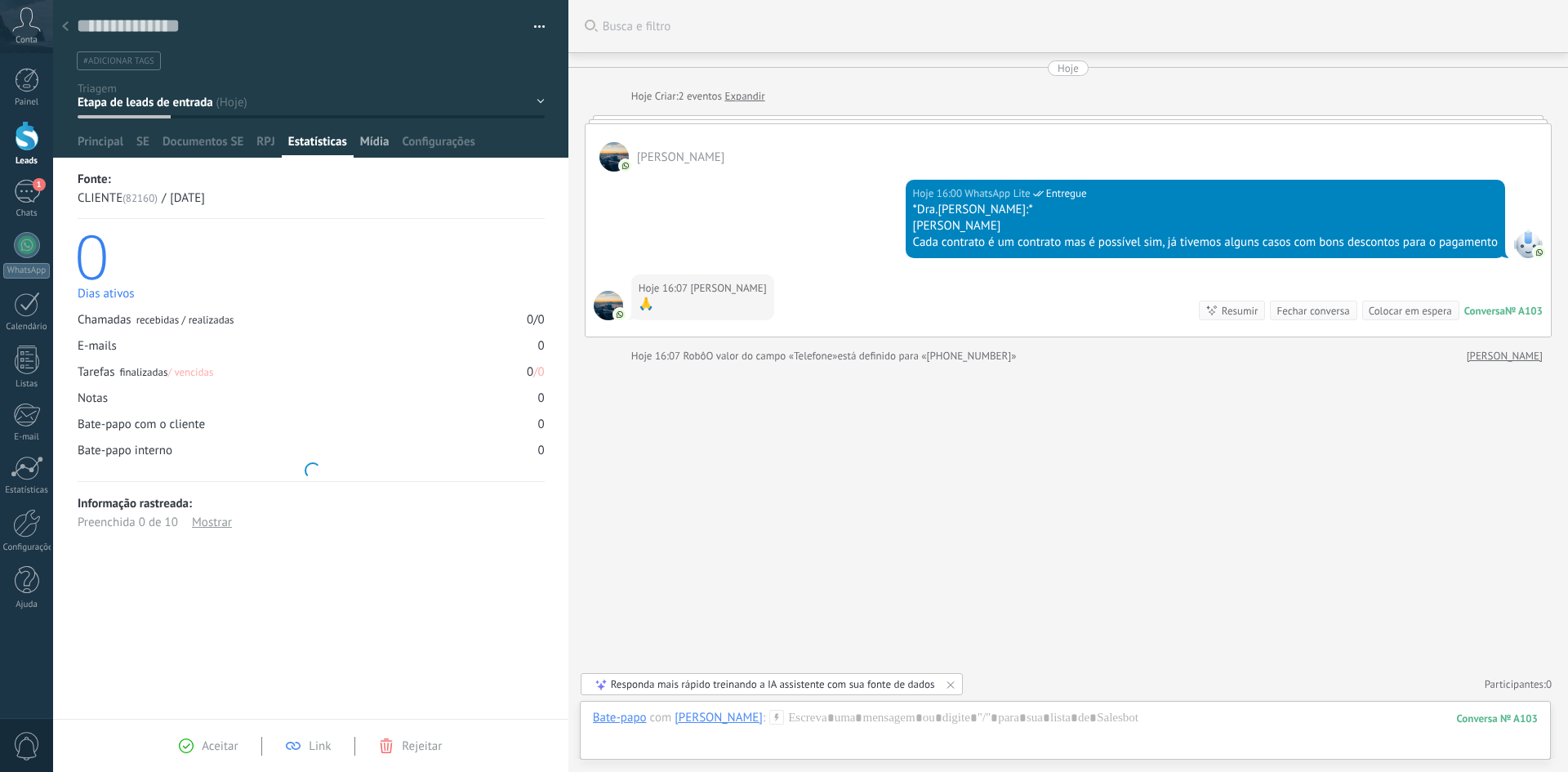
click at [391, 149] on div "Mídia" at bounding box center [374, 146] width 42 height 24
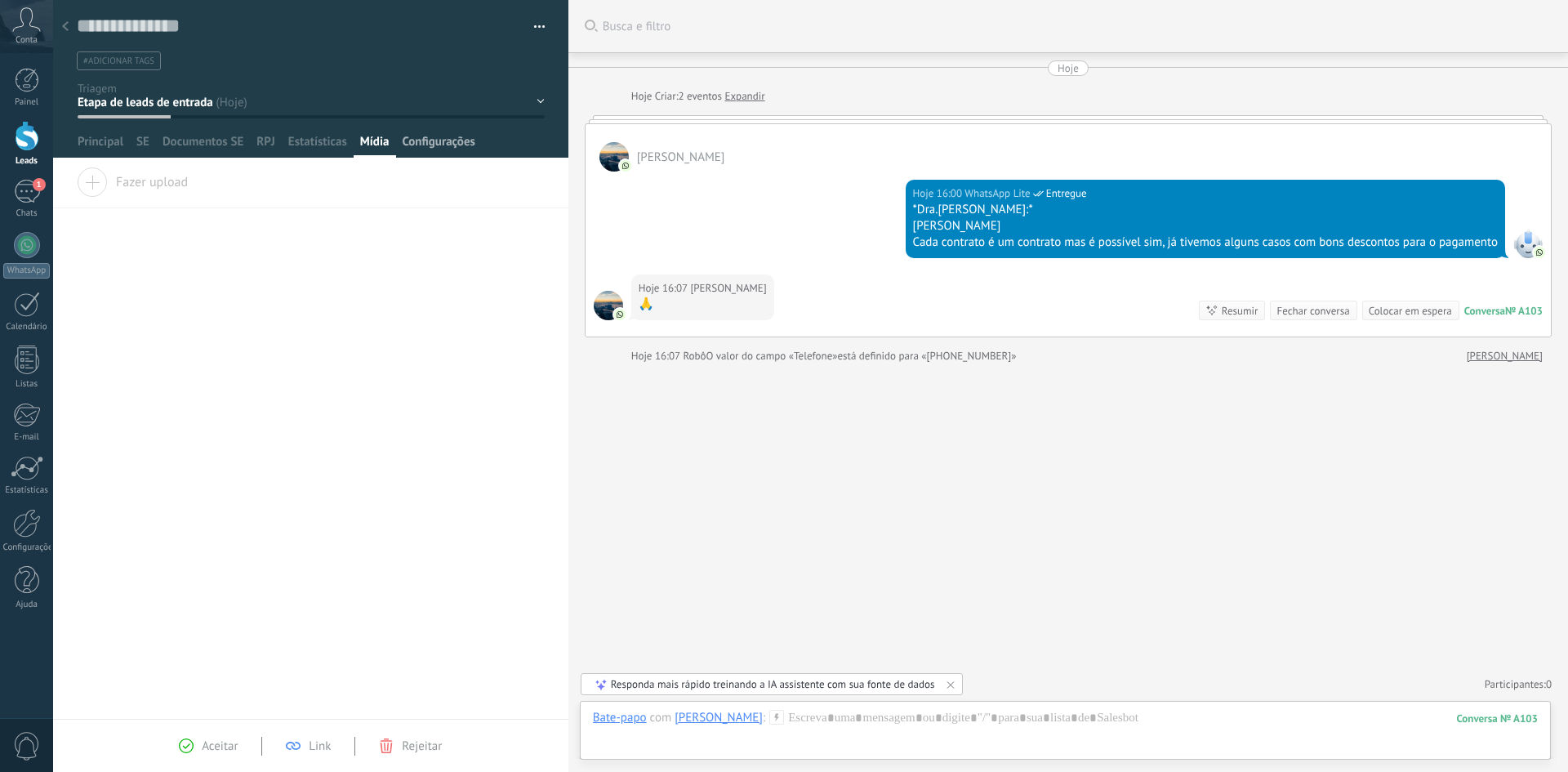
click at [440, 143] on span "Configurações" at bounding box center [438, 146] width 73 height 24
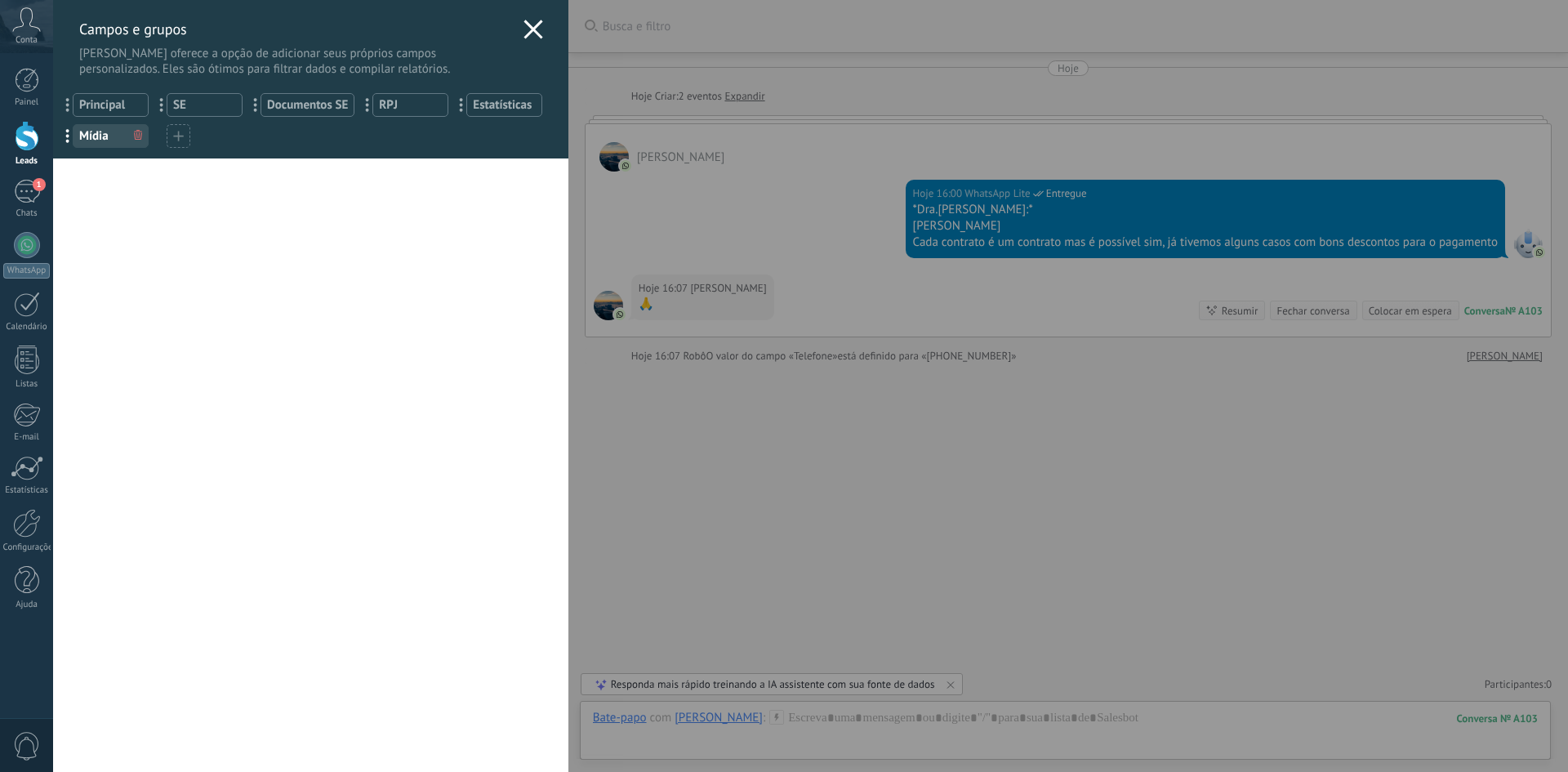
click at [540, 20] on div "[PERSON_NAME] e grupos Kommo oferece a opção de adicionar seus próprios campos …" at bounding box center [311, 38] width 515 height 76
click at [530, 35] on icon at bounding box center [532, 29] width 20 height 20
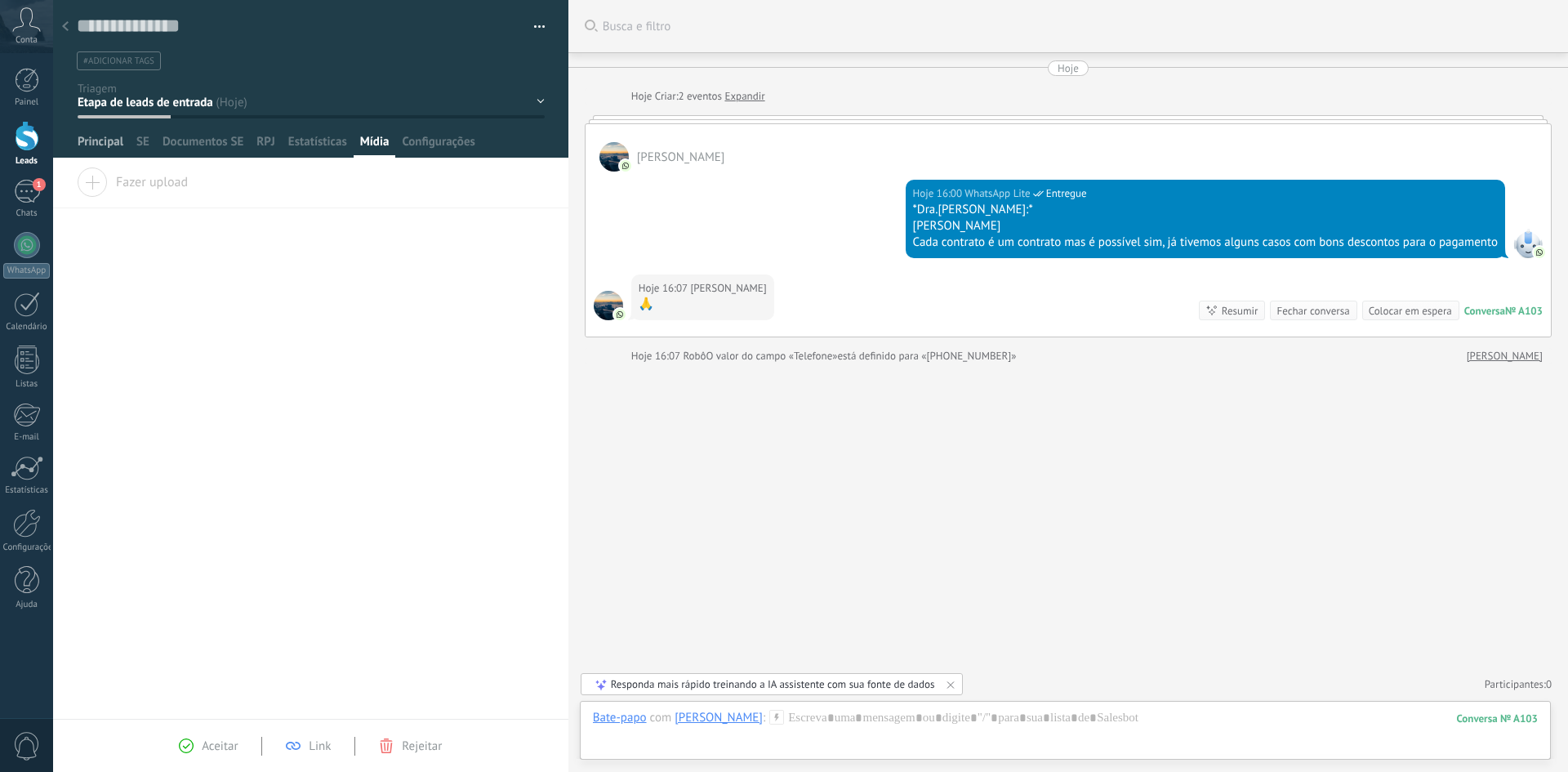
click at [103, 135] on span "Principal" at bounding box center [100, 146] width 46 height 24
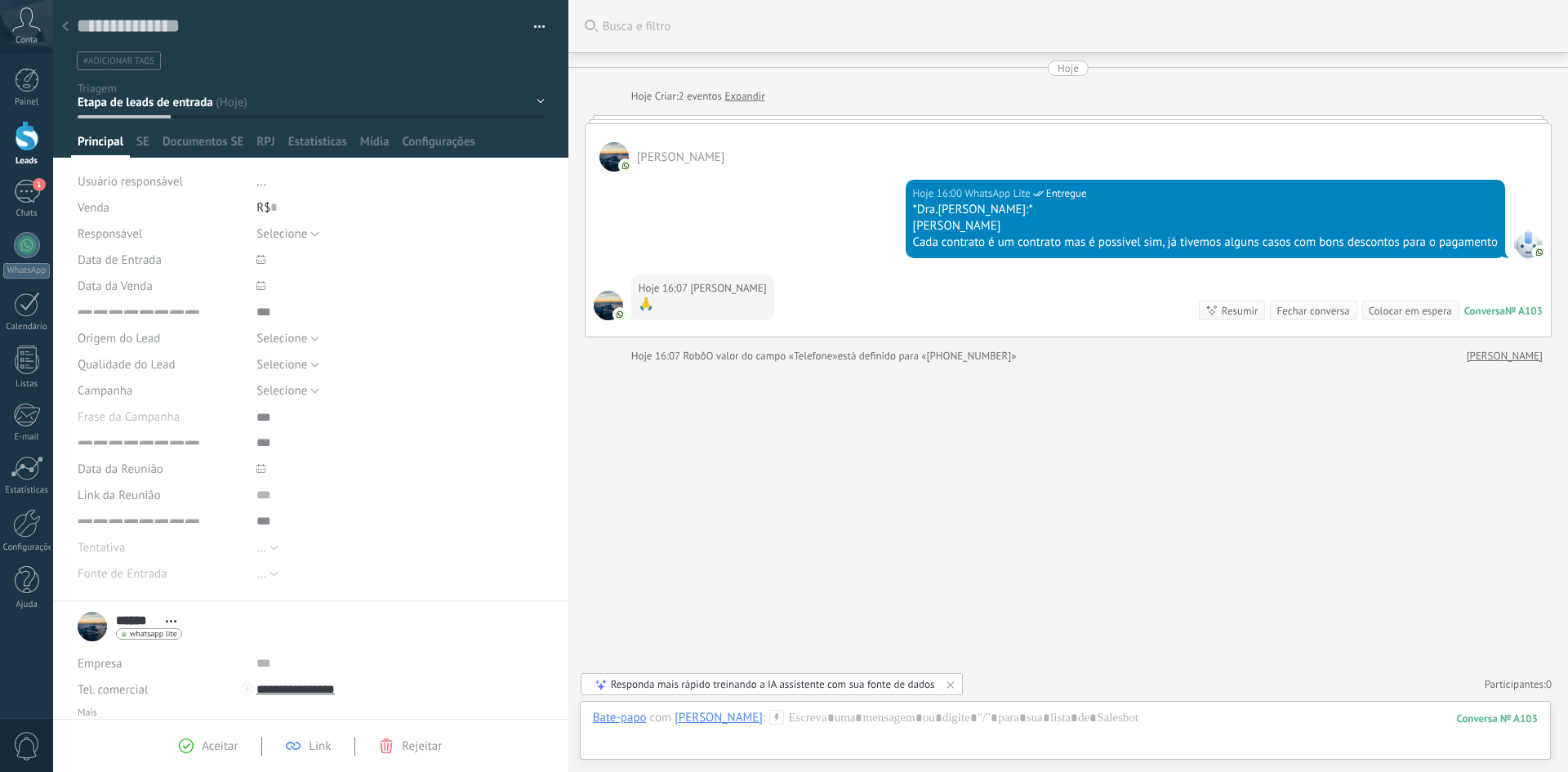
click at [0, 0] on div "EM TRIAGEM DO BOT FOLLOW UP BOT AG. ATENDIMENTO OUTRAS MAT. - -" at bounding box center [0, 0] width 0 height 0
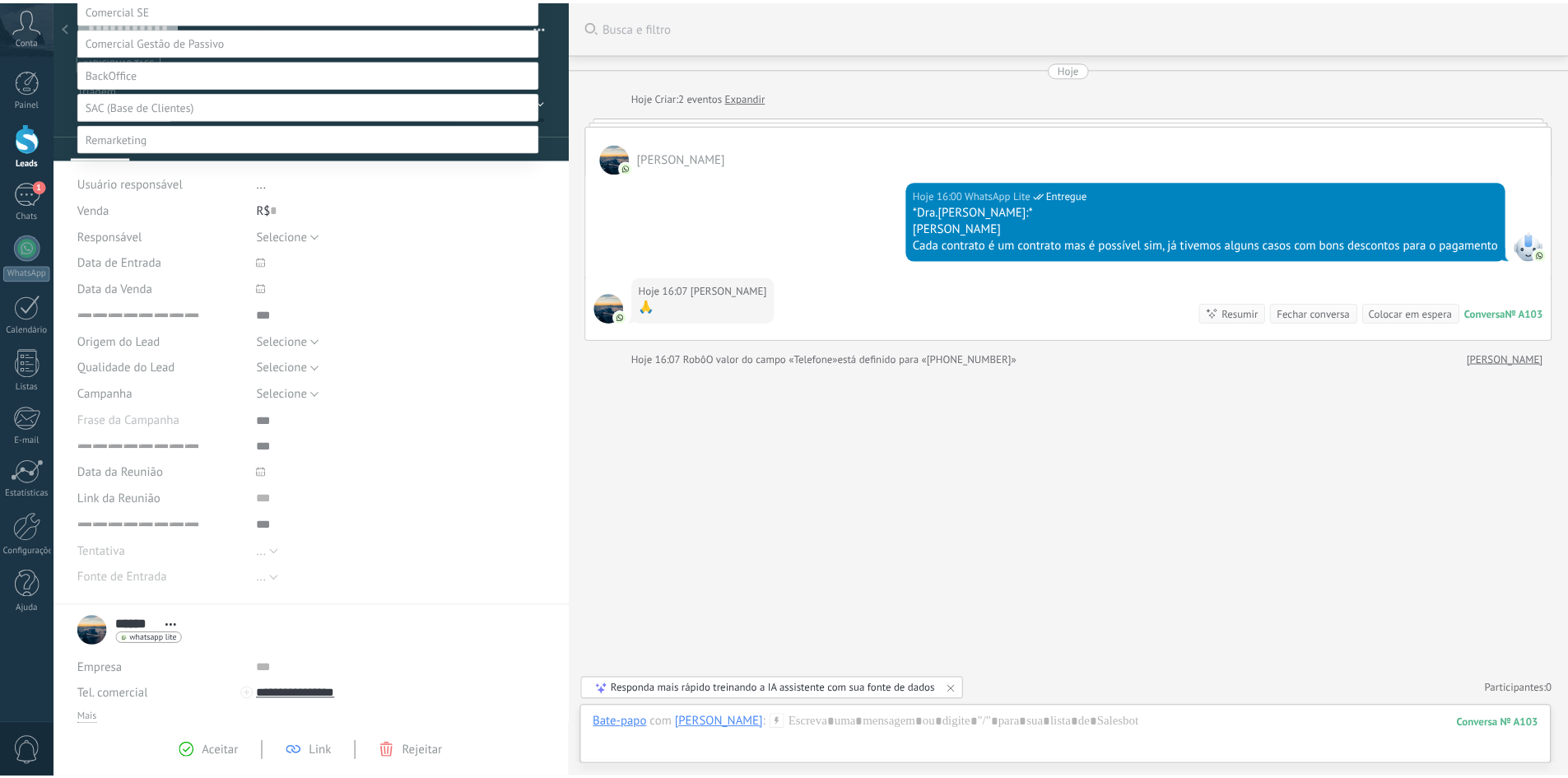
scroll to position [82, 0]
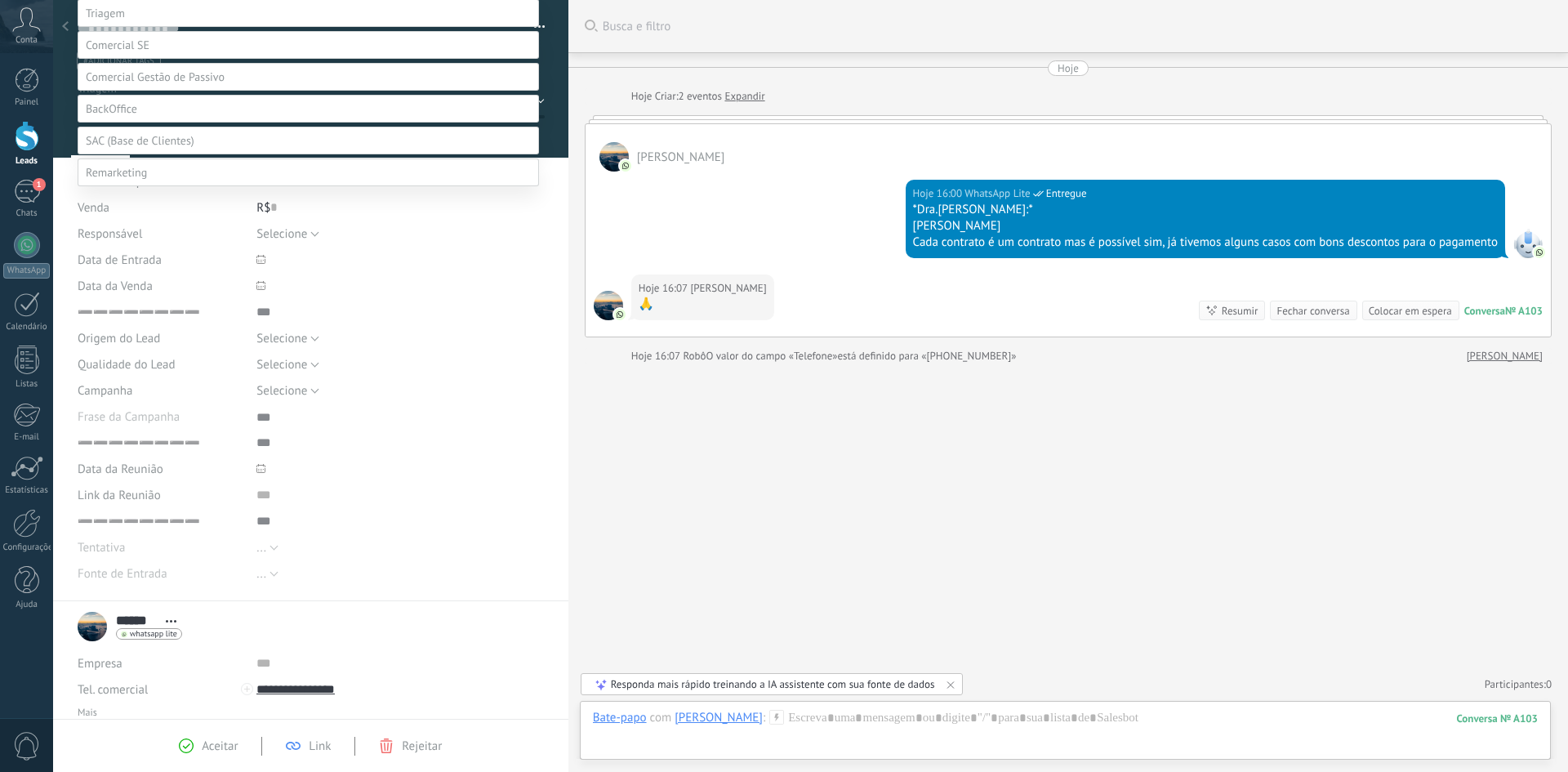
click at [769, 143] on div at bounding box center [811, 304] width 1515 height 772
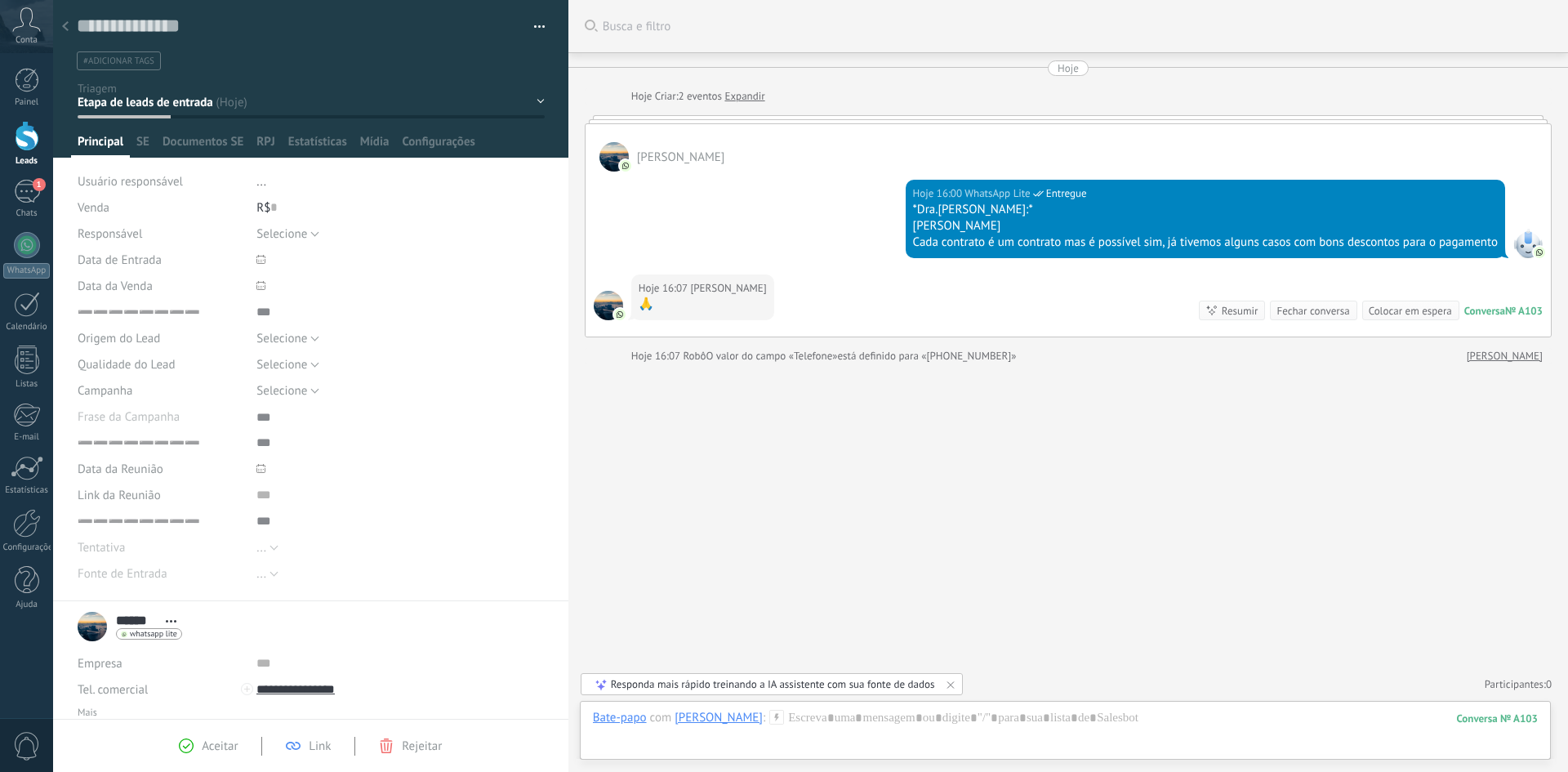
click at [760, 118] on div at bounding box center [1068, 119] width 967 height 9
click at [745, 100] on link "Expandir" at bounding box center [744, 96] width 40 height 16
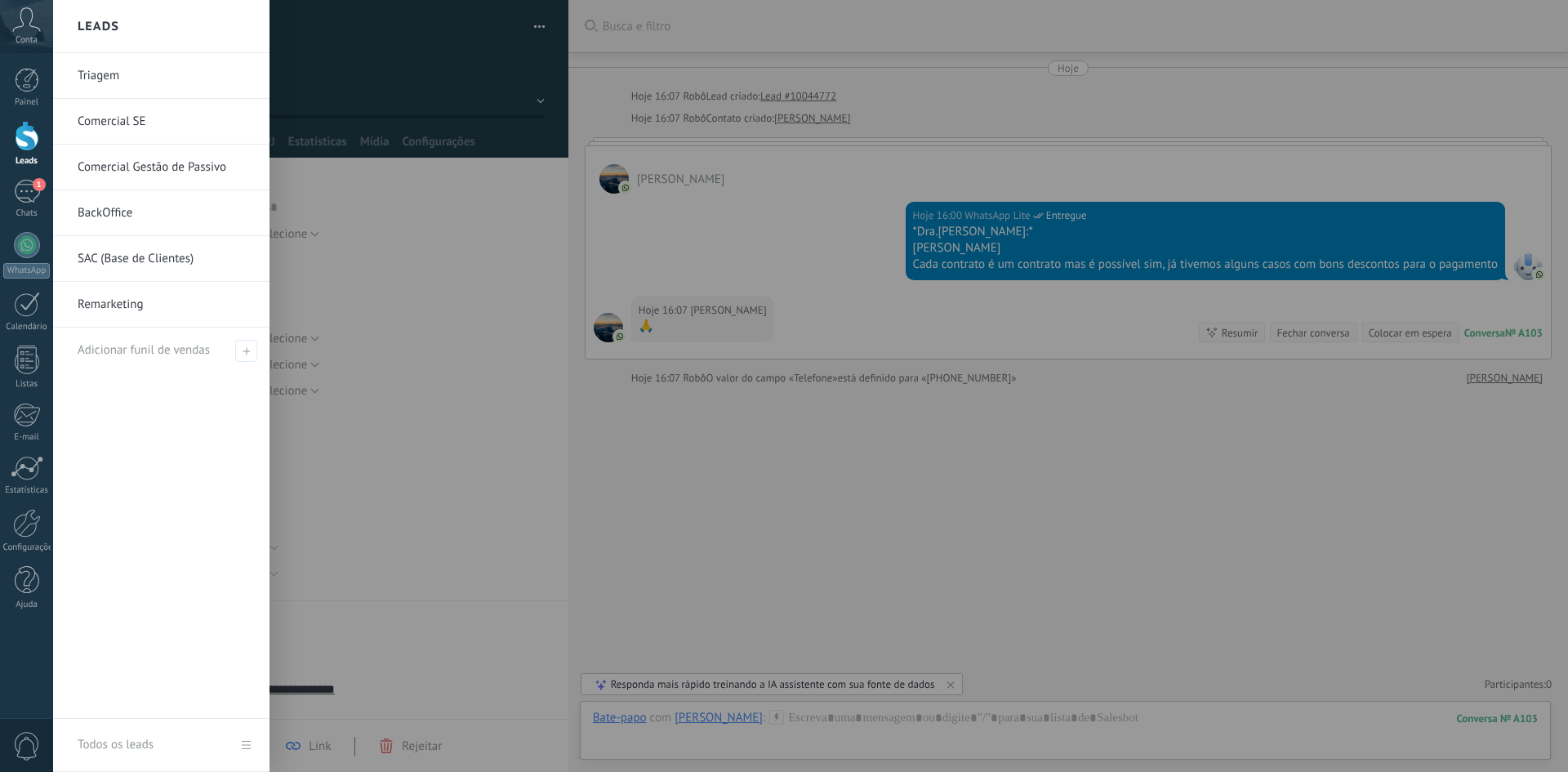
click at [150, 219] on link "BackOffice" at bounding box center [165, 213] width 175 height 46
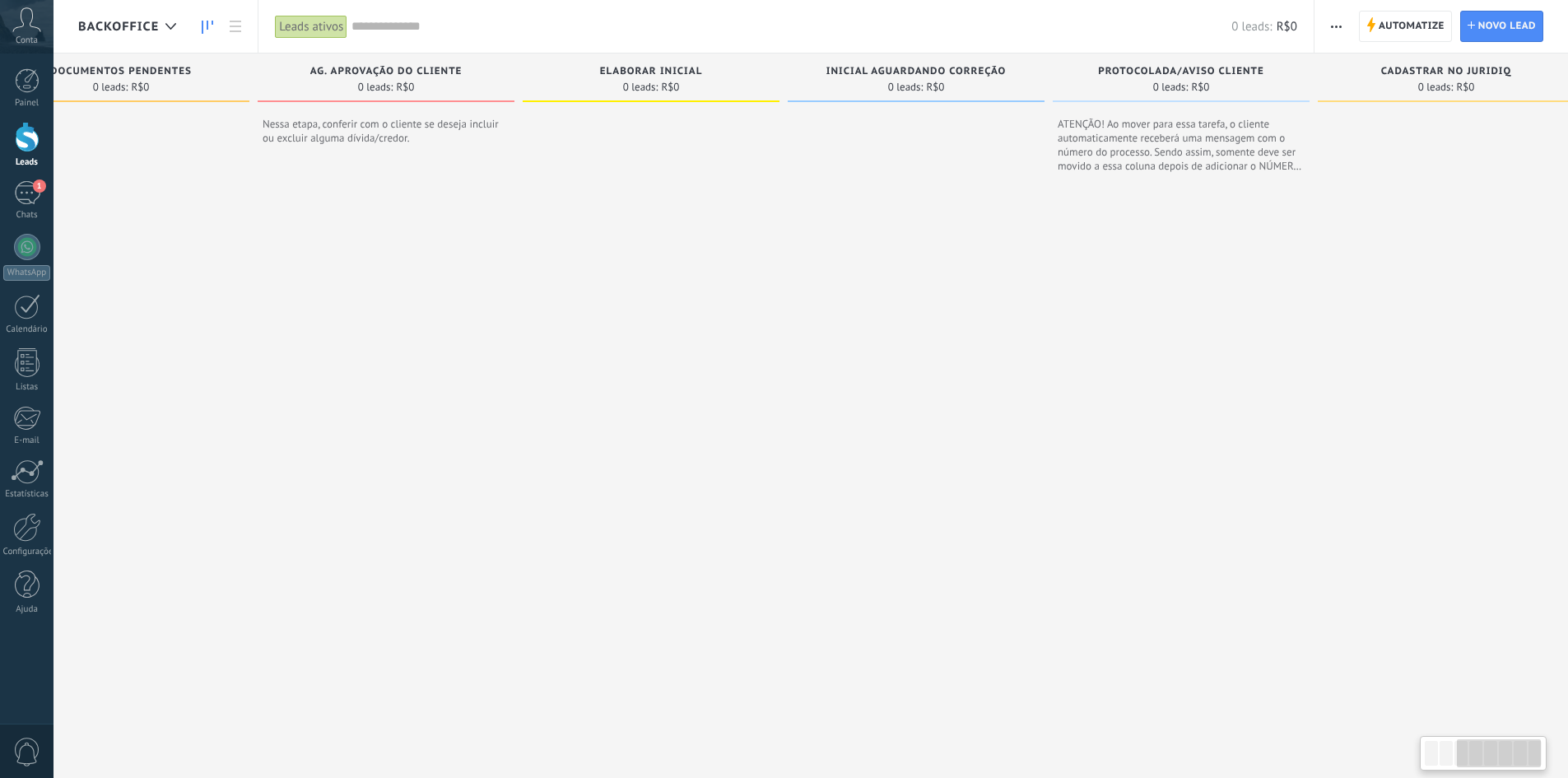
scroll to position [0, 647]
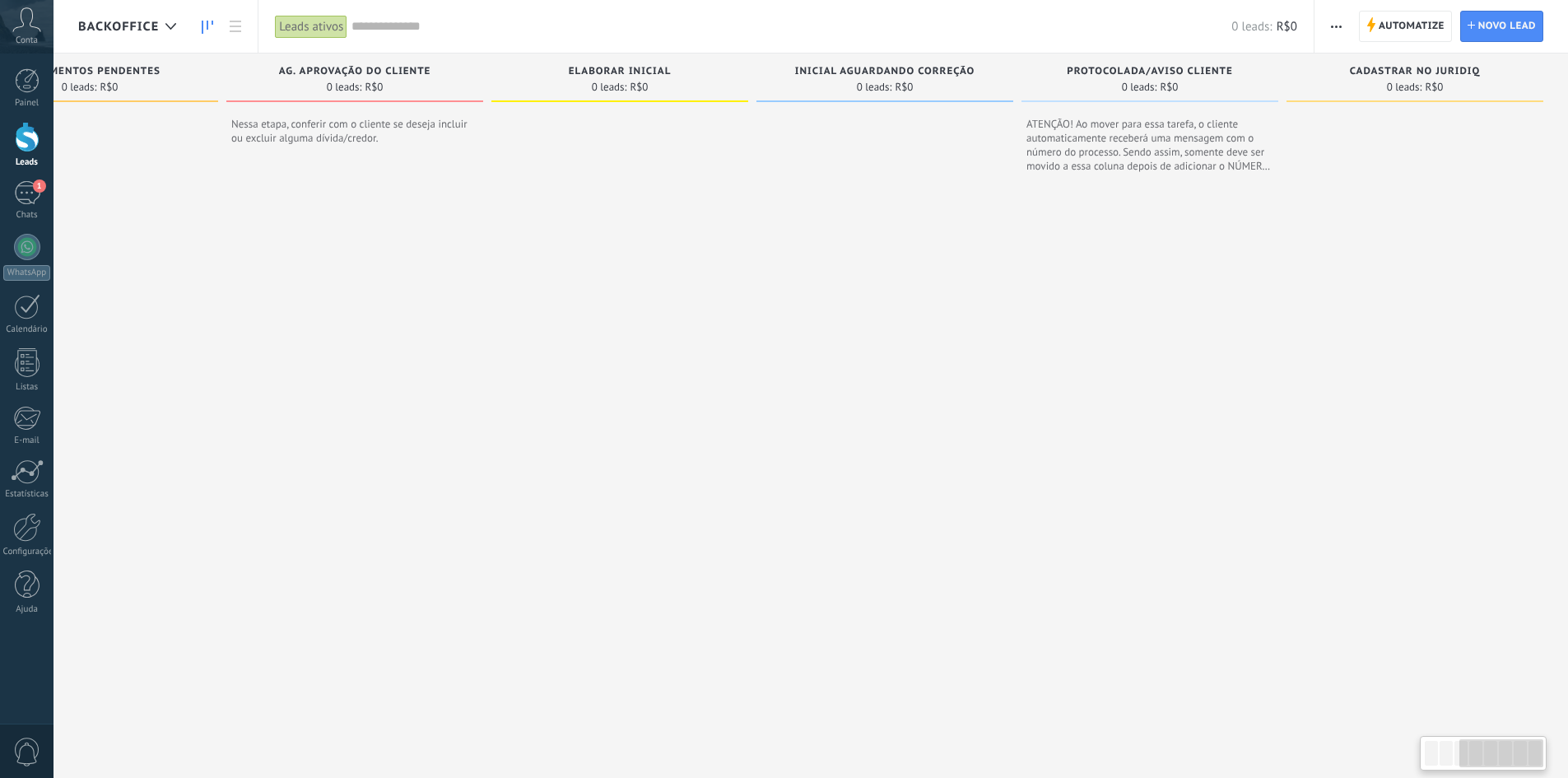
drag, startPoint x: 1197, startPoint y: 363, endPoint x: 365, endPoint y: 415, distance: 833.6
click at [365, 415] on div "Etapa de leads de entrada solicitações: 0 0 0 0 0 0 0 0 0 BOAS VINDAS 0 leads: …" at bounding box center [500, 403] width 2137 height 700
click at [175, 27] on icon at bounding box center [171, 27] width 10 height 7
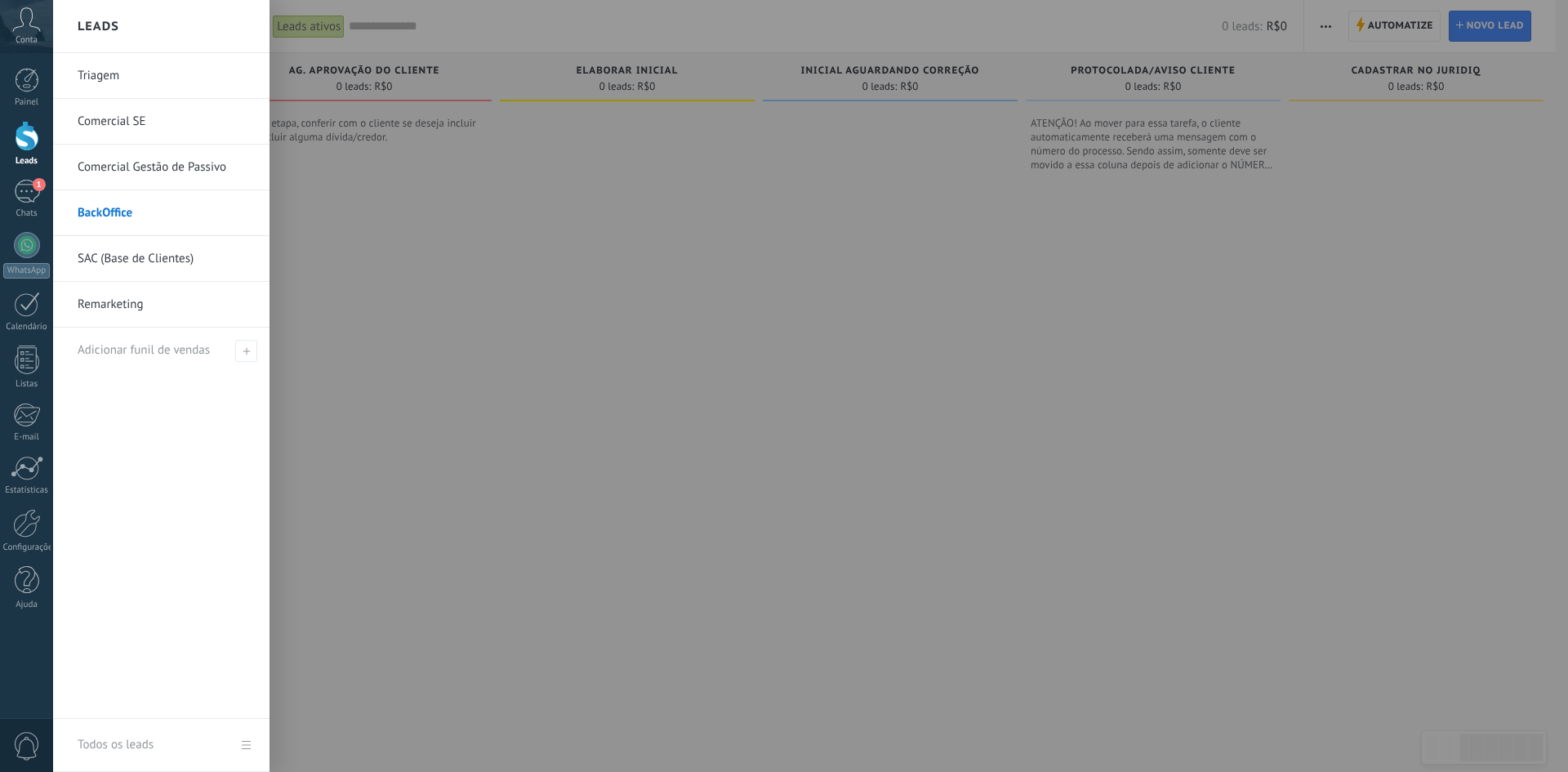
click at [165, 262] on link "SAC (Base de Clientes)" at bounding box center [165, 258] width 175 height 46
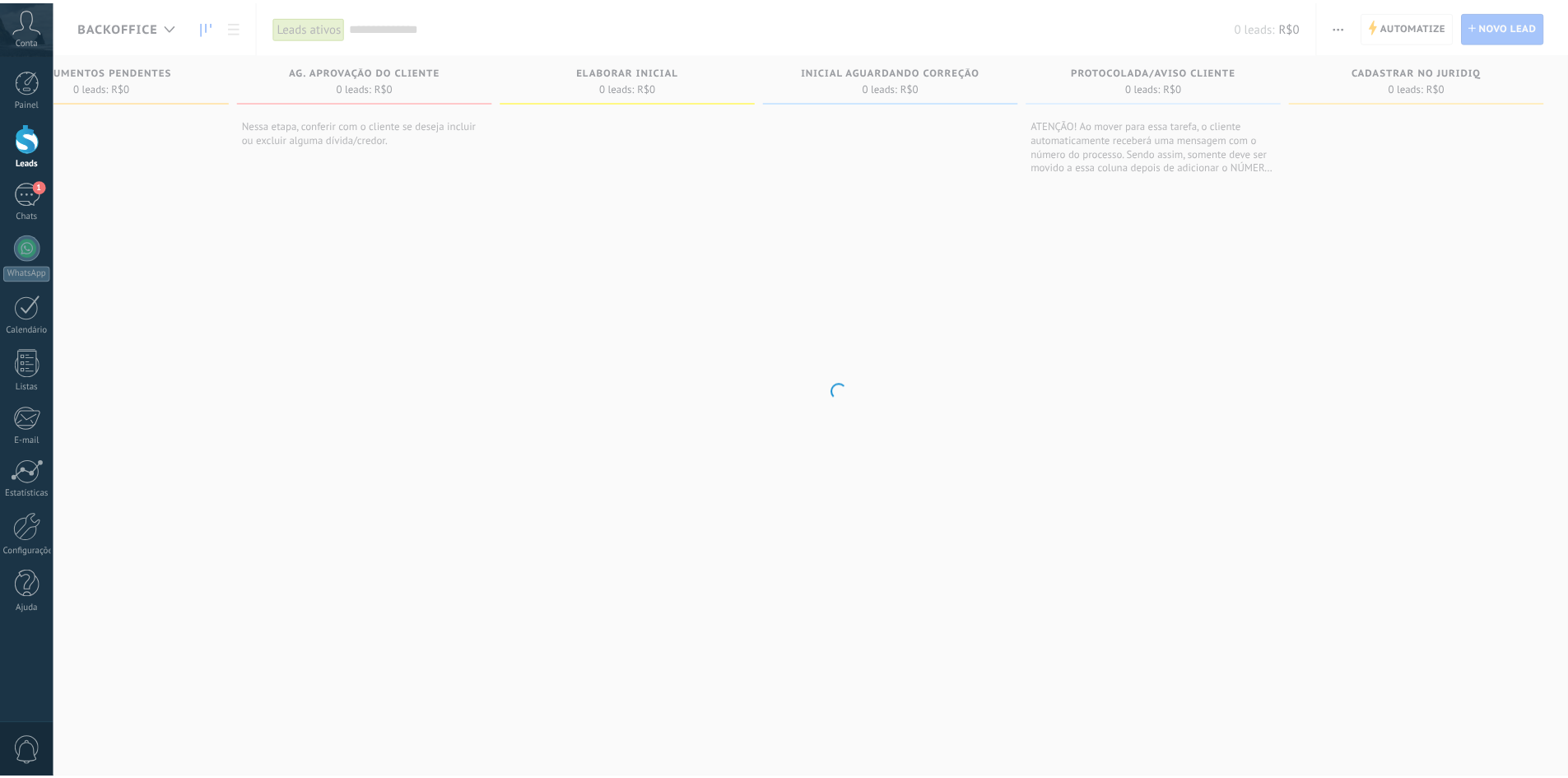
scroll to position [0, 635]
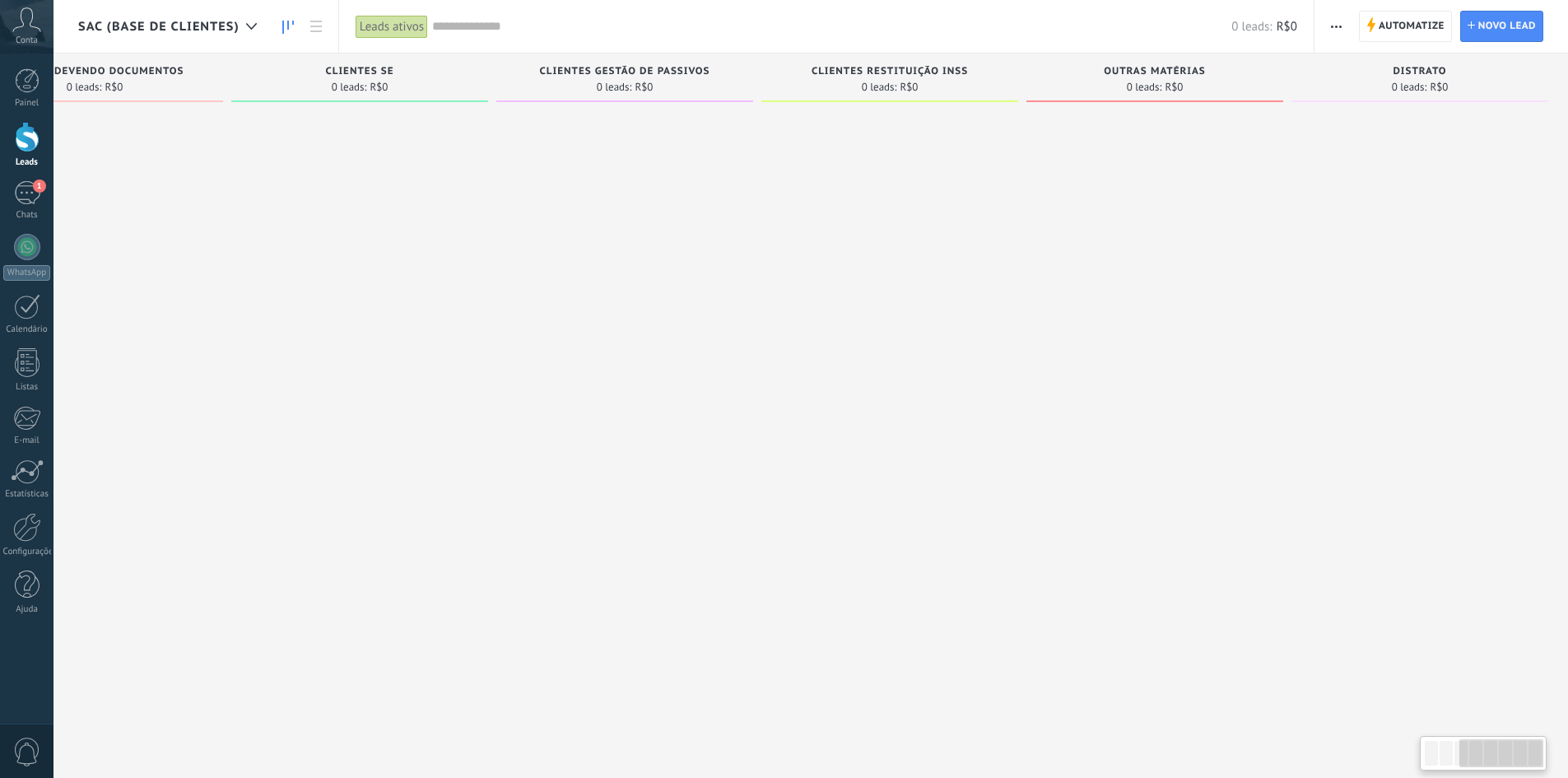
scroll to position [0, 647]
drag, startPoint x: 1191, startPoint y: 335, endPoint x: 481, endPoint y: 355, distance: 710.3
click at [481, 355] on div "Etapa de leads de entrada solicitações: 0 0 0 0 0 0 0 0 0 CLIENTE AG. AGENDIMEN…" at bounding box center [500, 363] width 2137 height 619
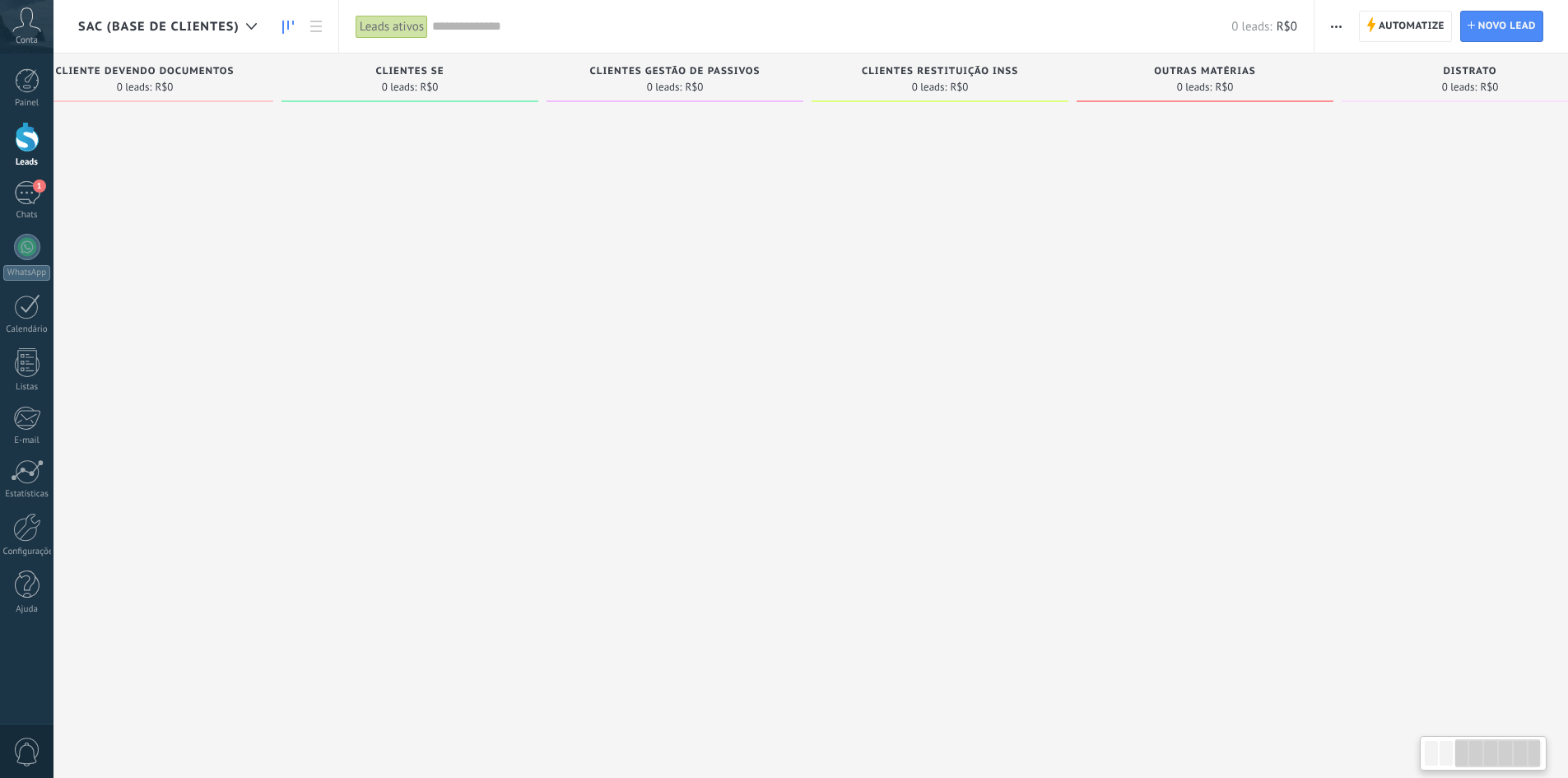
scroll to position [0, 581]
drag, startPoint x: 458, startPoint y: 196, endPoint x: 524, endPoint y: 194, distance: 66.0
click at [524, 194] on div at bounding box center [421, 390] width 257 height 563
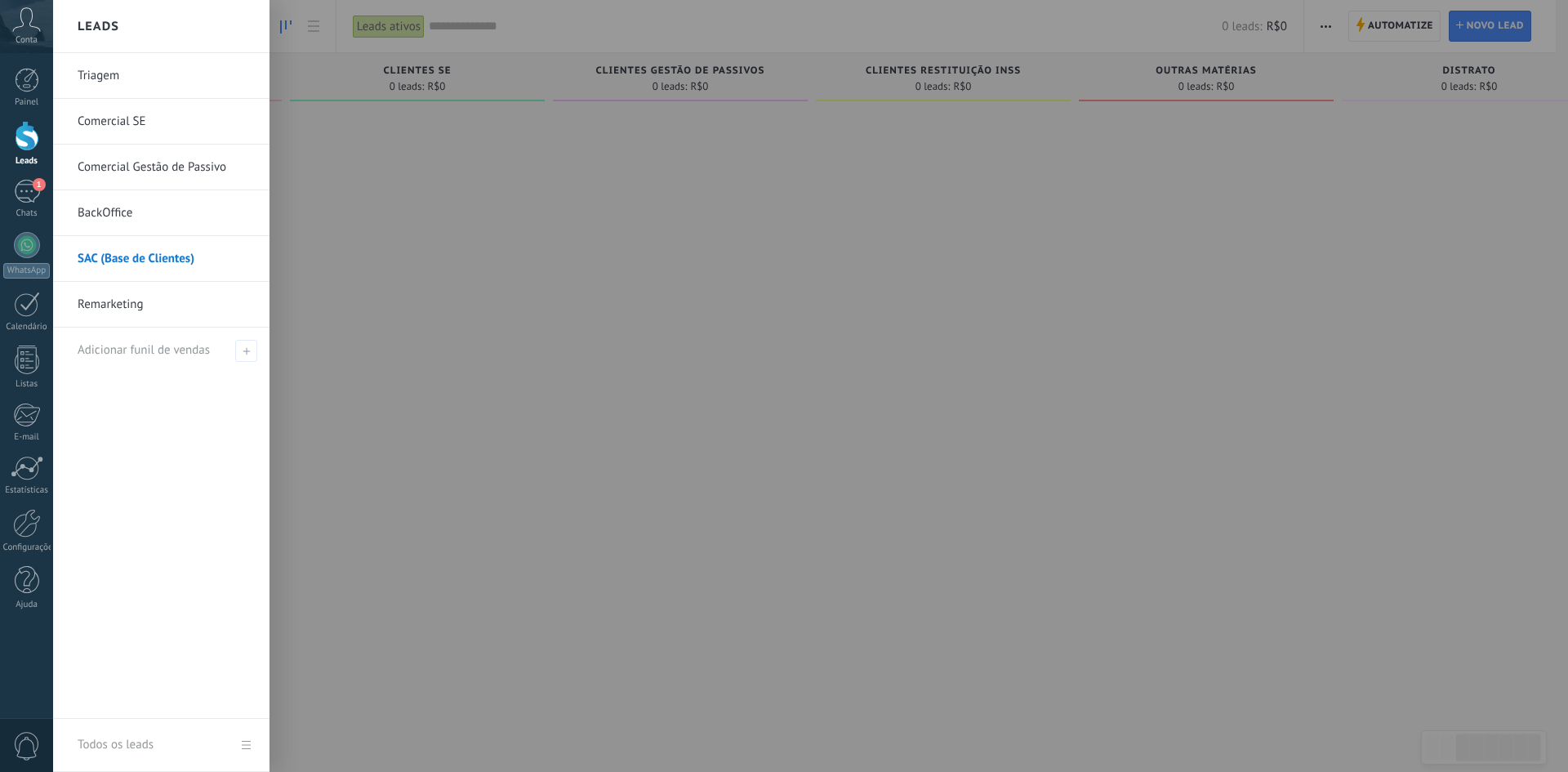
click at [114, 205] on link "BackOffice" at bounding box center [165, 213] width 175 height 46
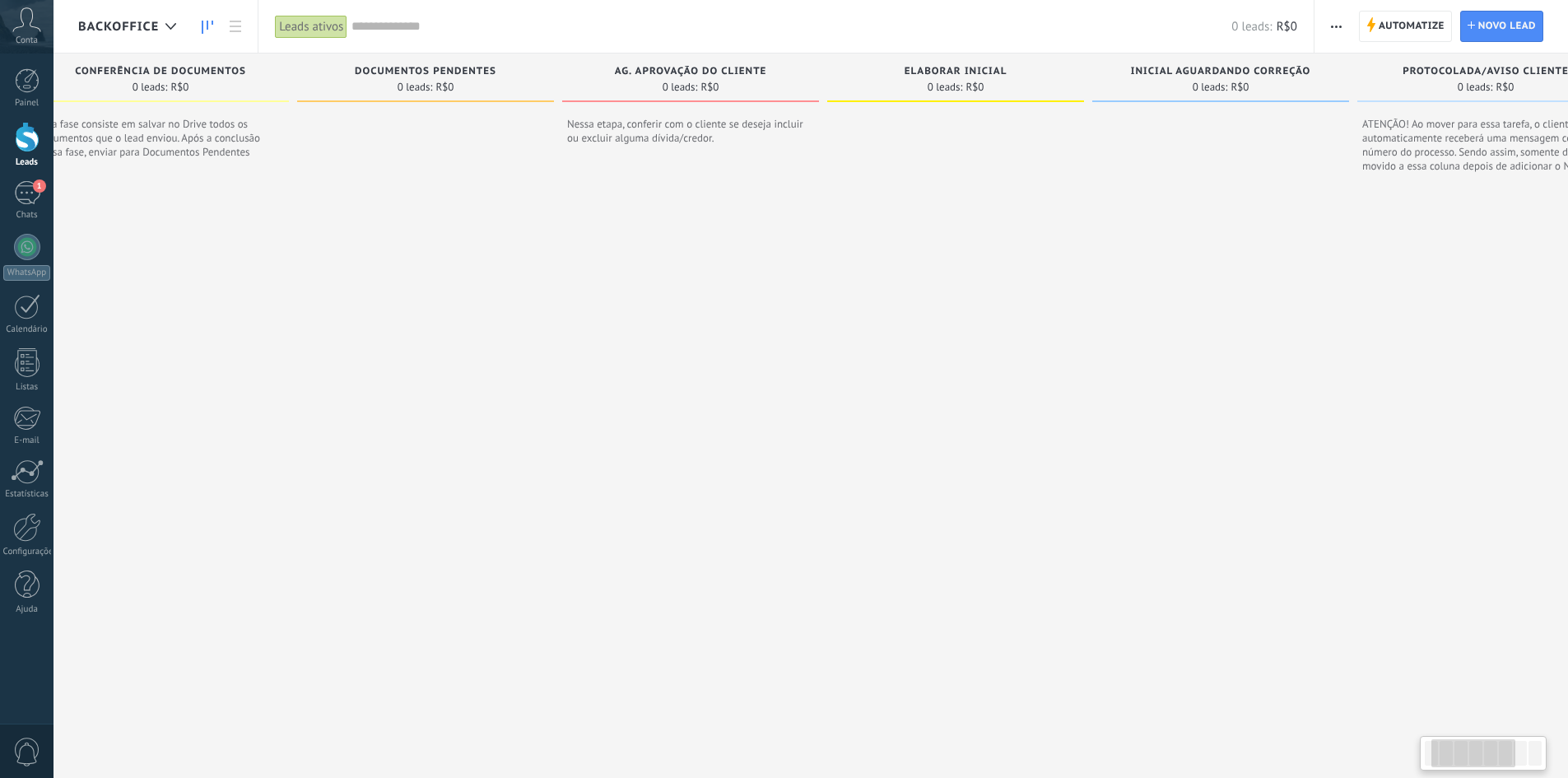
scroll to position [0, 365]
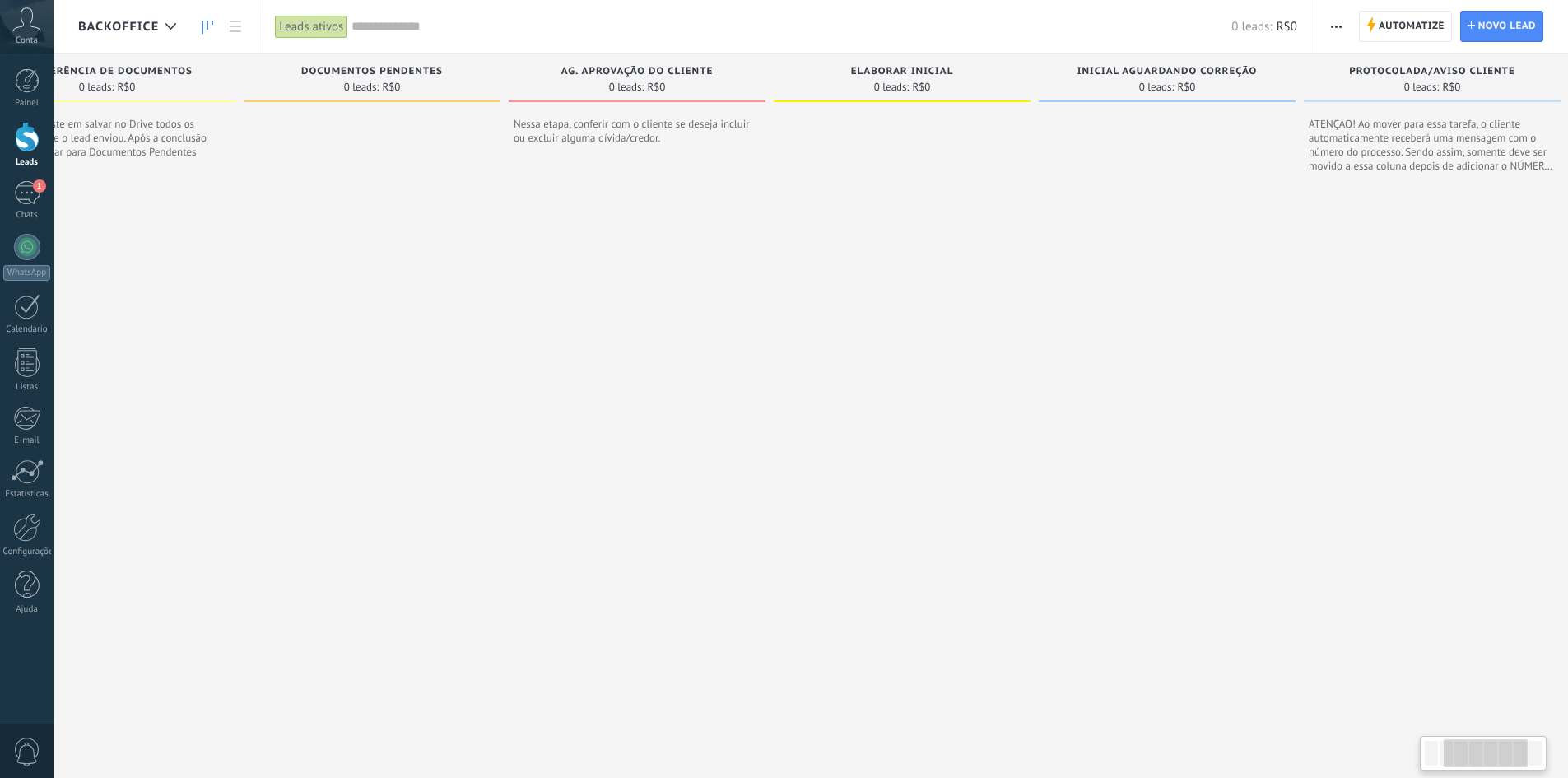
drag, startPoint x: 918, startPoint y: 380, endPoint x: 553, endPoint y: 389, distance: 365.1
click at [553, 389] on div at bounding box center [637, 458] width 257 height 591
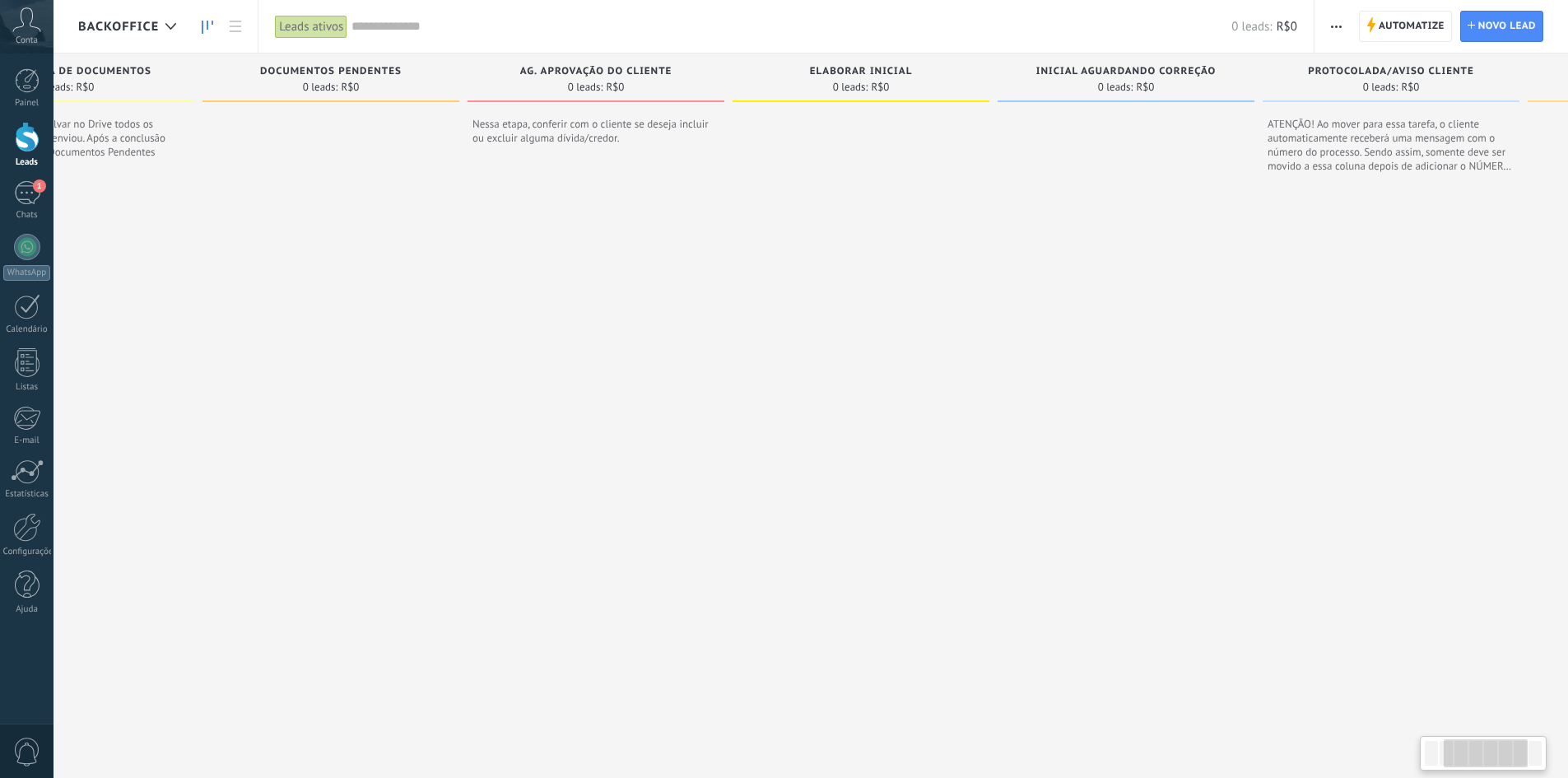
scroll to position [0, 647]
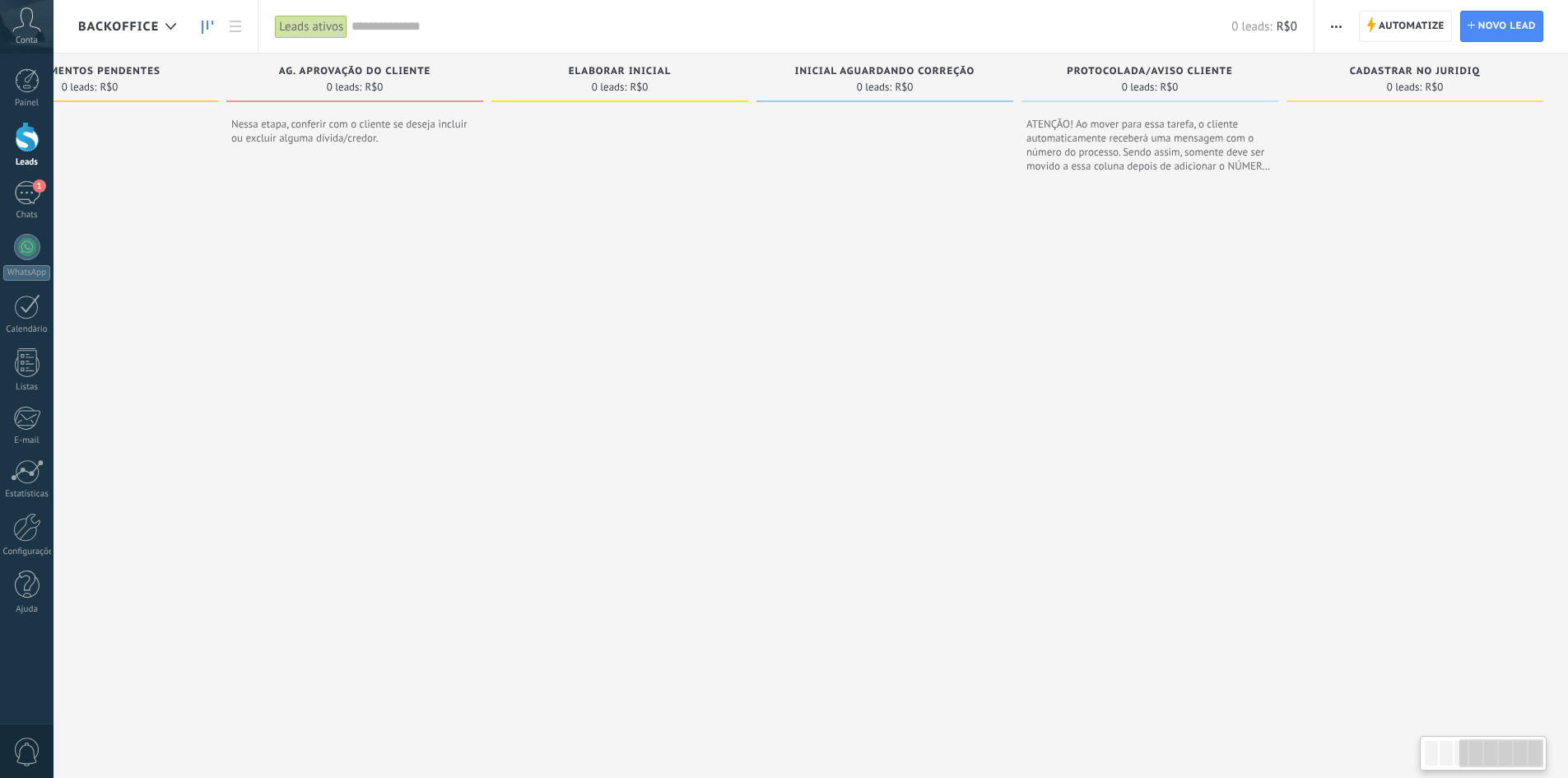
drag, startPoint x: 1145, startPoint y: 389, endPoint x: 565, endPoint y: 383, distance: 580.0
click at [565, 383] on div "Etapa de leads de entrada solicitações: 0 0 0 0 0 0 0 0 0 BOAS VINDAS 0 leads: …" at bounding box center [500, 403] width 2137 height 700
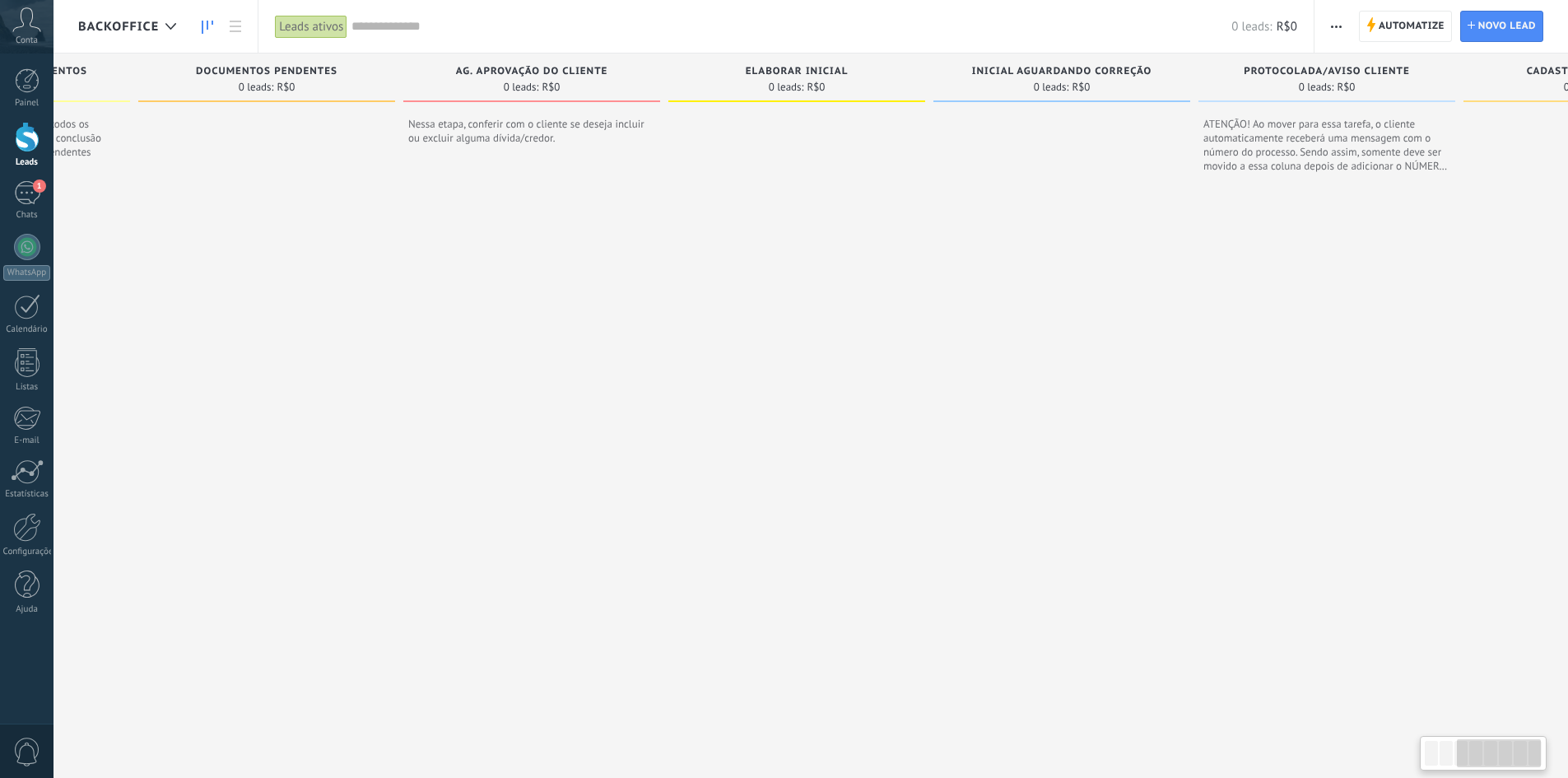
scroll to position [0, 0]
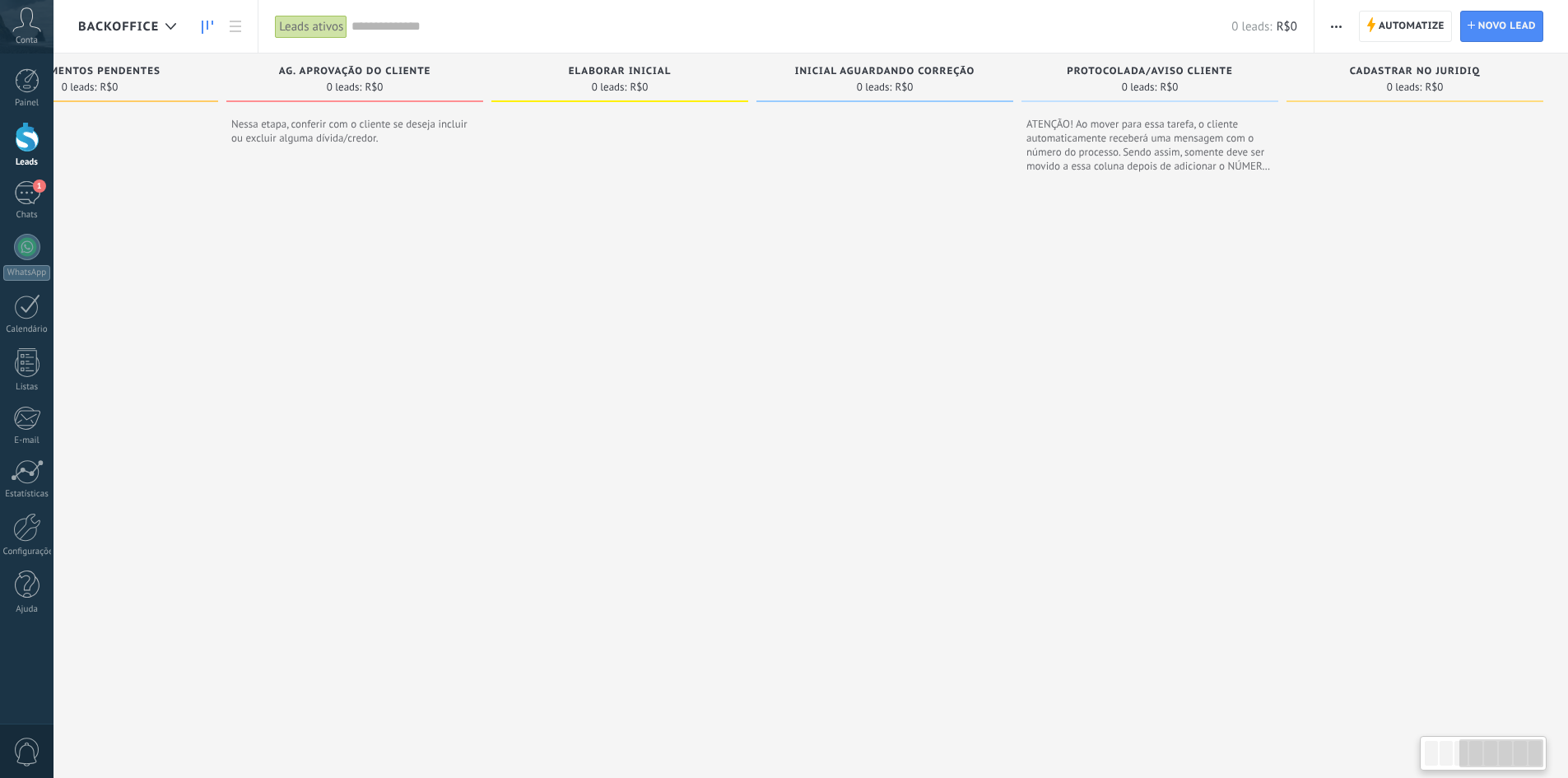
drag, startPoint x: 532, startPoint y: 264, endPoint x: 455, endPoint y: 421, distance: 174.9
click at [455, 421] on div at bounding box center [354, 458] width 257 height 591
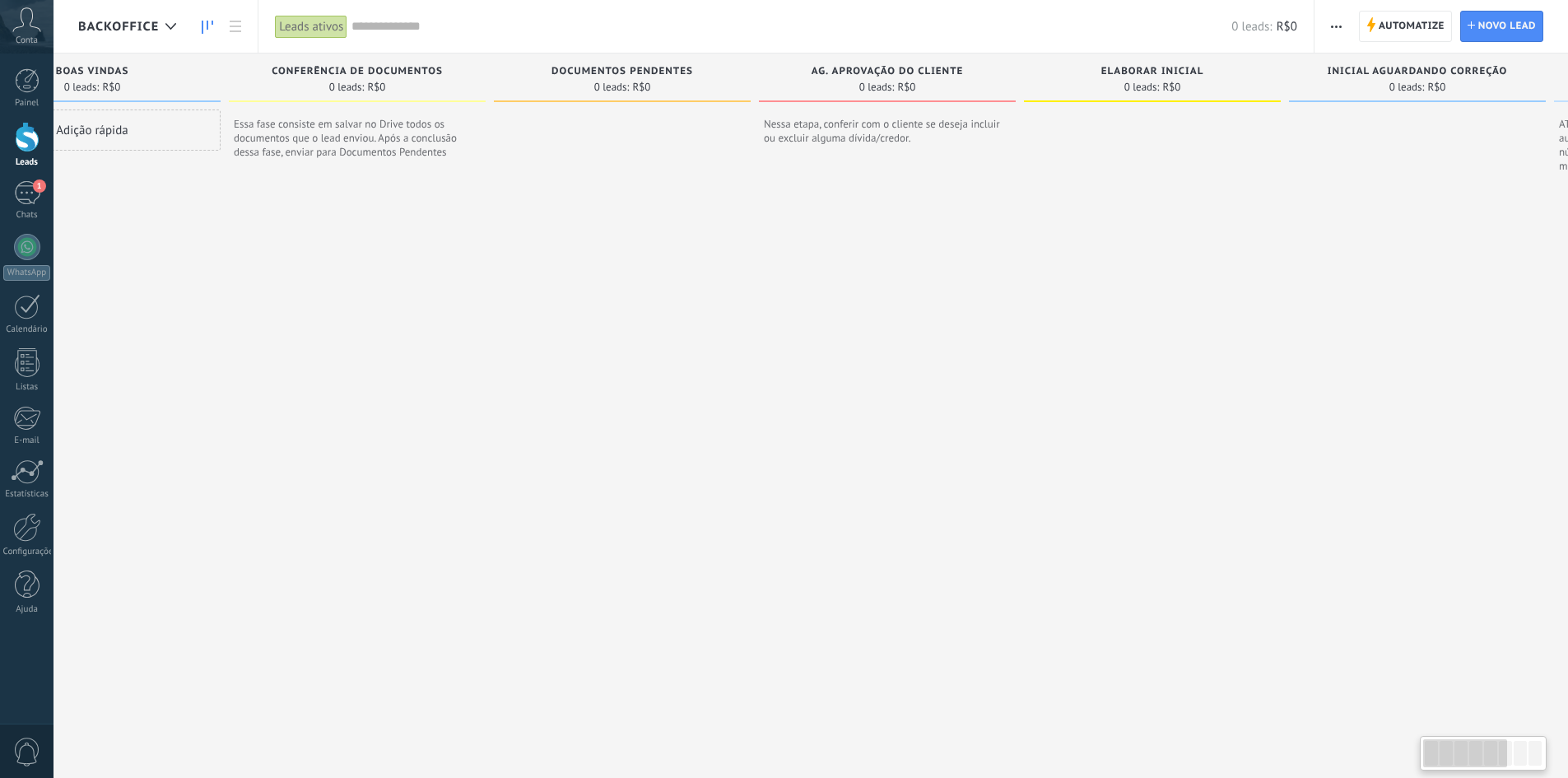
scroll to position [0, 647]
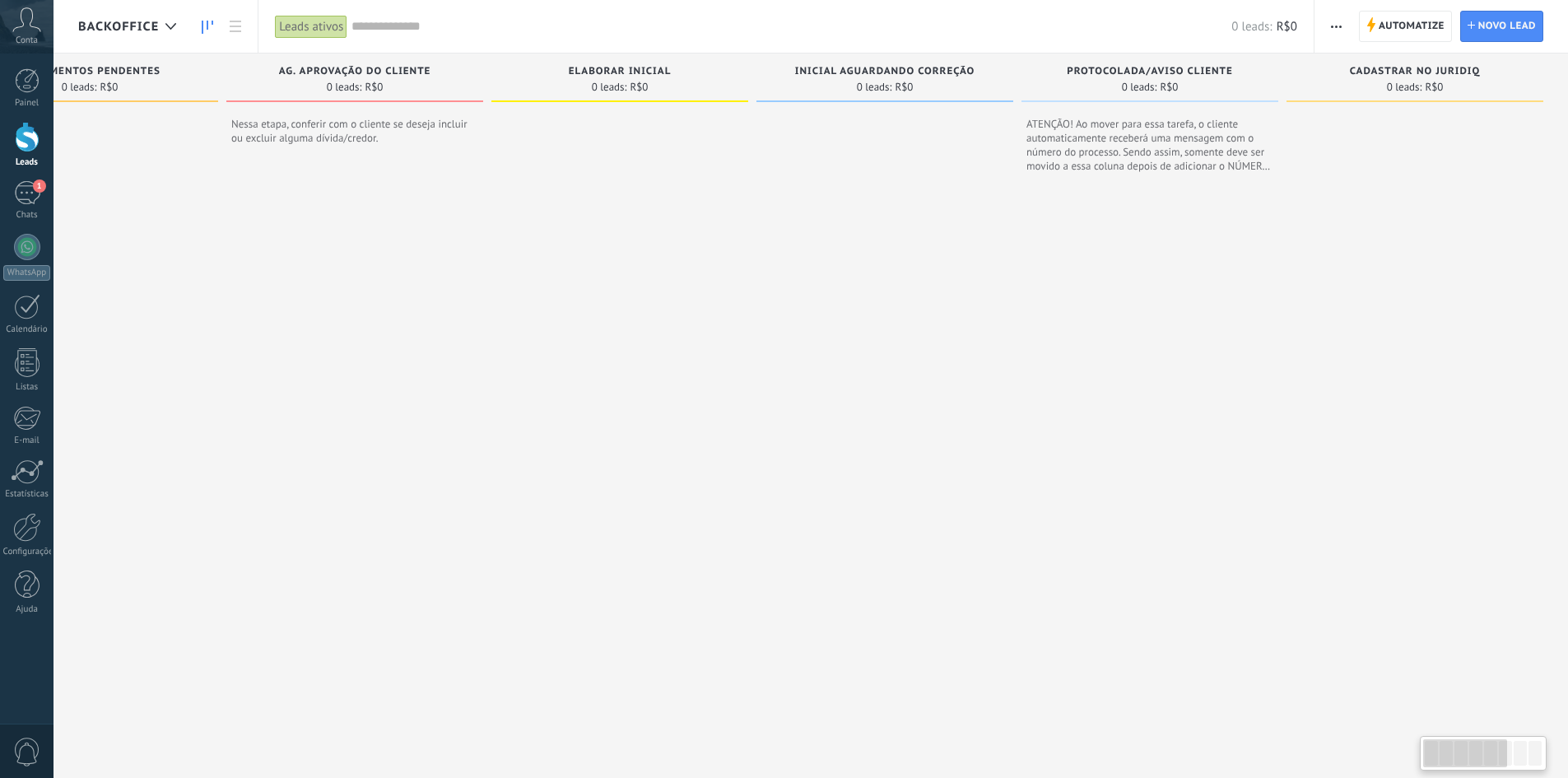
drag, startPoint x: 410, startPoint y: 339, endPoint x: 445, endPoint y: 397, distance: 67.7
click at [445, 397] on div at bounding box center [354, 458] width 257 height 591
drag, startPoint x: 481, startPoint y: 339, endPoint x: 425, endPoint y: 345, distance: 56.3
click at [425, 345] on div "Etapa de leads de entrada solicitações: 0 0 0 0 0 0 0 0 0 BOAS VINDAS 0 leads: …" at bounding box center [500, 403] width 2137 height 700
drag, startPoint x: 1085, startPoint y: 299, endPoint x: 585, endPoint y: 293, distance: 500.0
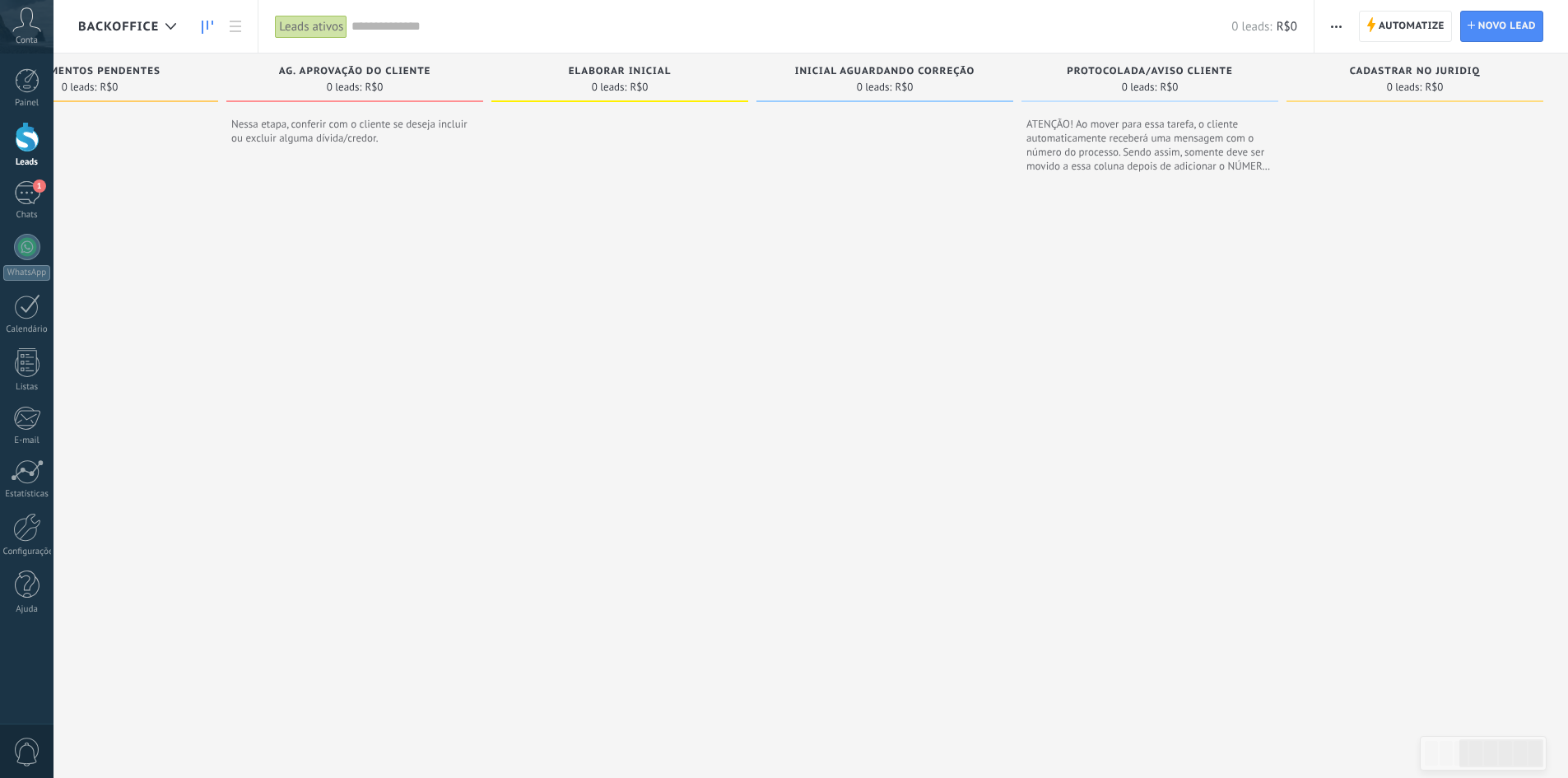
click at [742, 310] on div "Etapa de leads de entrada solicitações: 0 0 0 0 0 0 0 0 0 BOAS VINDAS 0 leads: …" at bounding box center [500, 403] width 2137 height 700
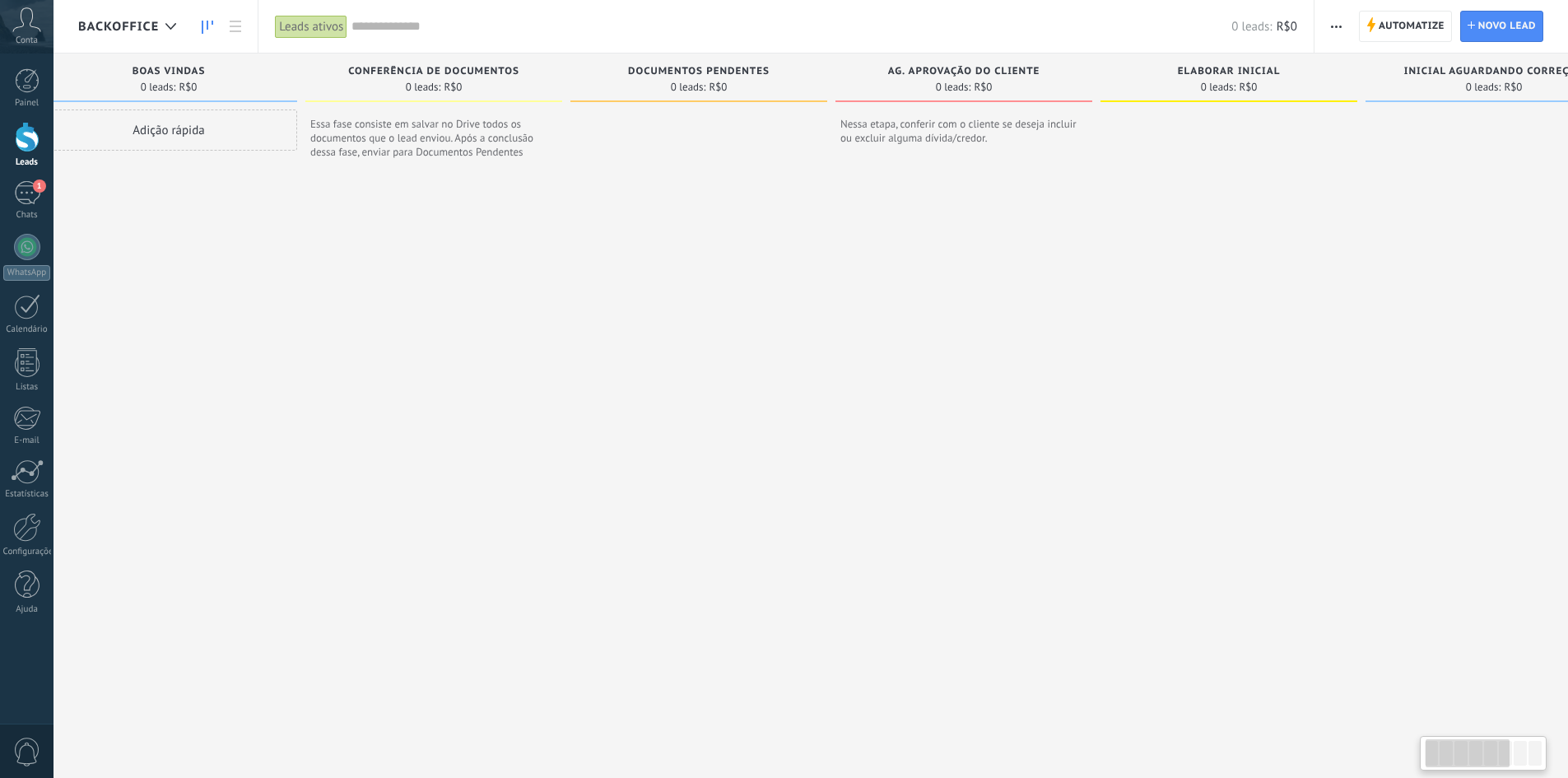
scroll to position [0, 0]
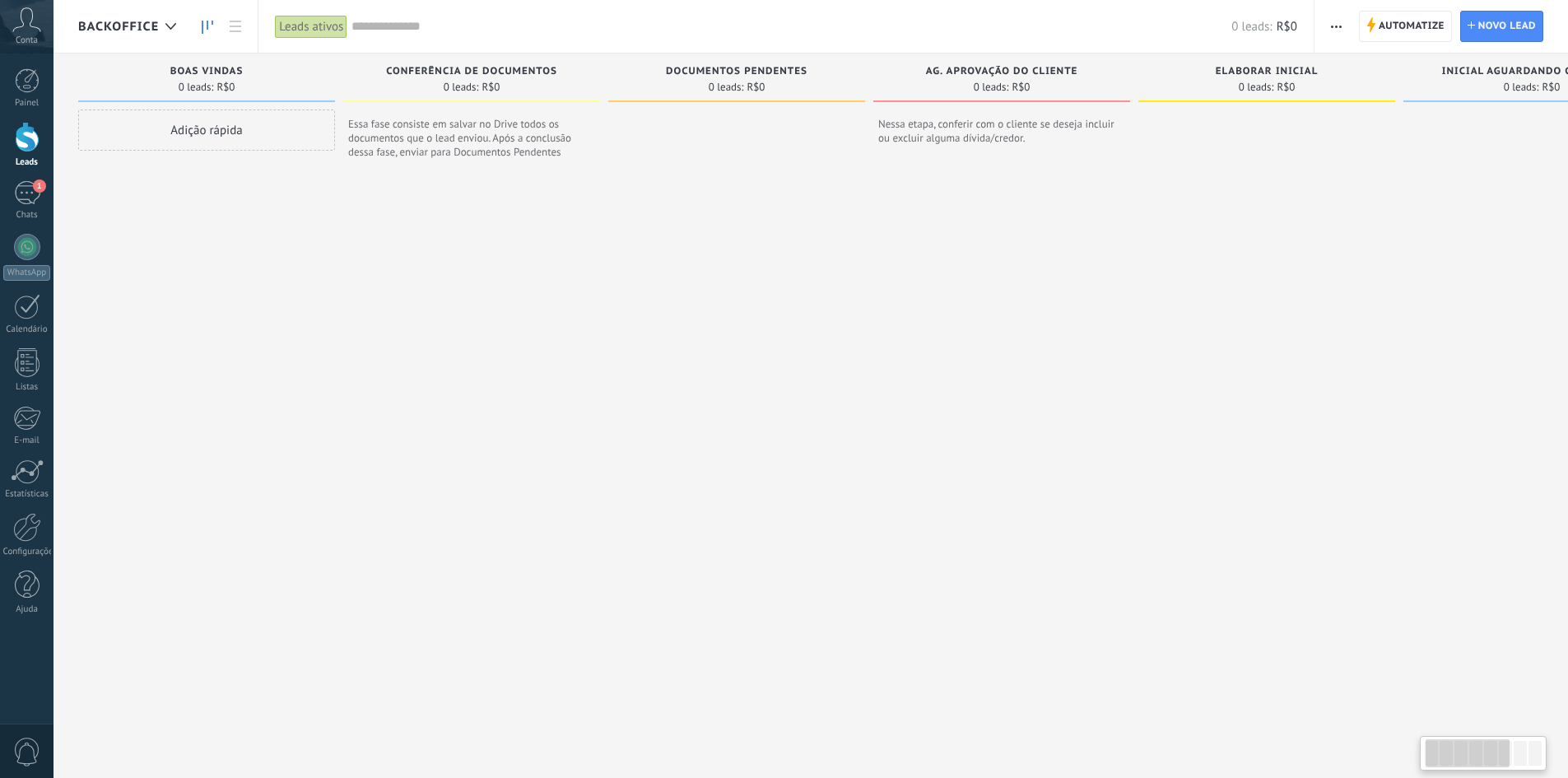
drag, startPoint x: 489, startPoint y: 254, endPoint x: 1074, endPoint y: 249, distance: 585.0
click at [1145, 246] on div "Etapa de leads de entrada solicitações: 0 0 0 0 0 0 0 0 0 BOAS VINDAS 0 leads: …" at bounding box center [1146, 403] width 2137 height 700
drag, startPoint x: 712, startPoint y: 245, endPoint x: 726, endPoint y: 247, distance: 14.1
click at [726, 247] on div "Etapa de leads de entrada solicitações: 0 0 0 0 0 0 0 0 0 BOAS VINDAS 0 leads: …" at bounding box center [1146, 403] width 2137 height 700
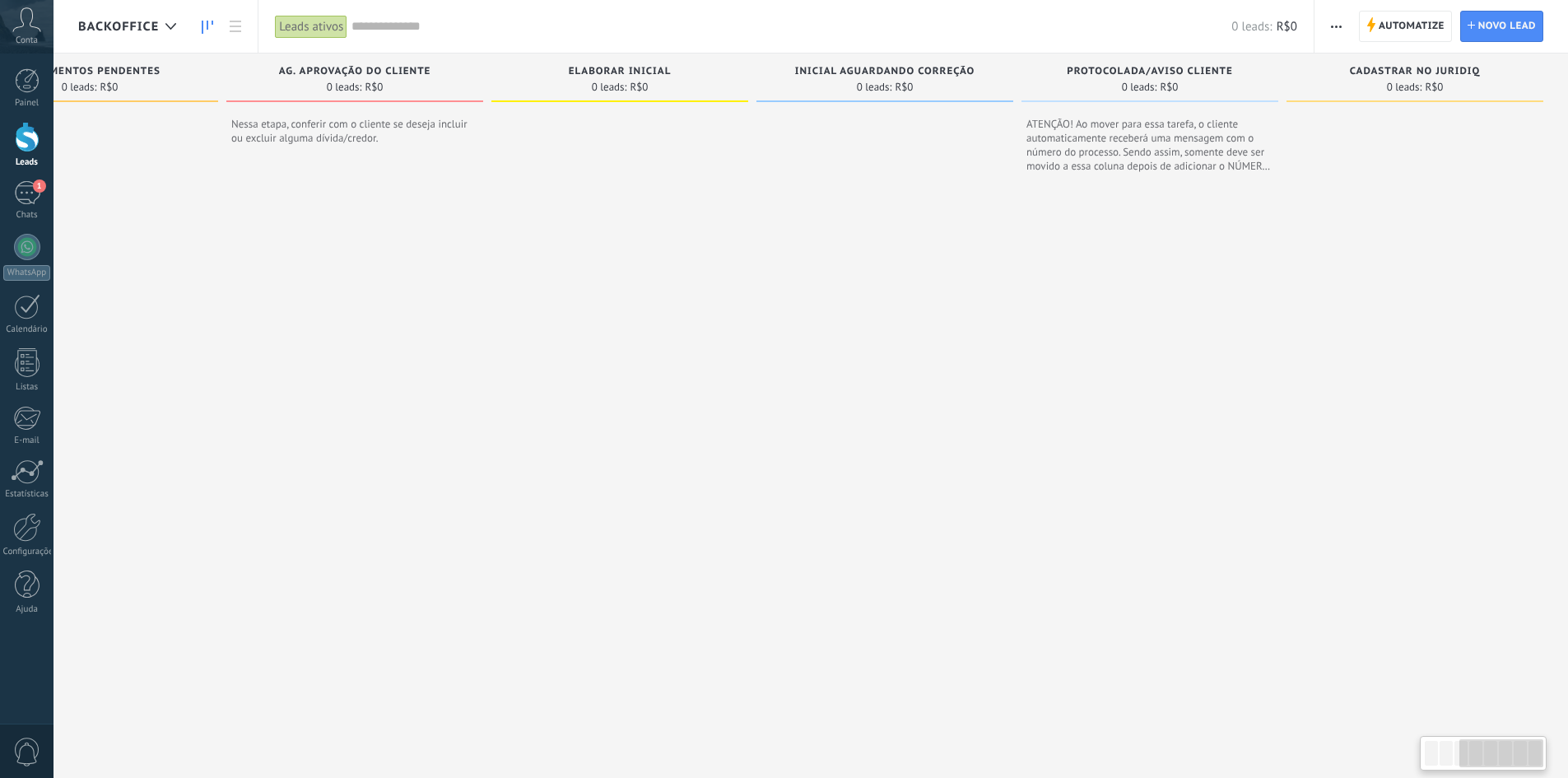
drag, startPoint x: 1184, startPoint y: 290, endPoint x: 401, endPoint y: 334, distance: 784.2
click at [401, 334] on div "Etapa de leads de entrada solicitações: 0 0 0 0 0 0 0 0 0 BOAS VINDAS 0 leads: …" at bounding box center [500, 403] width 2137 height 700
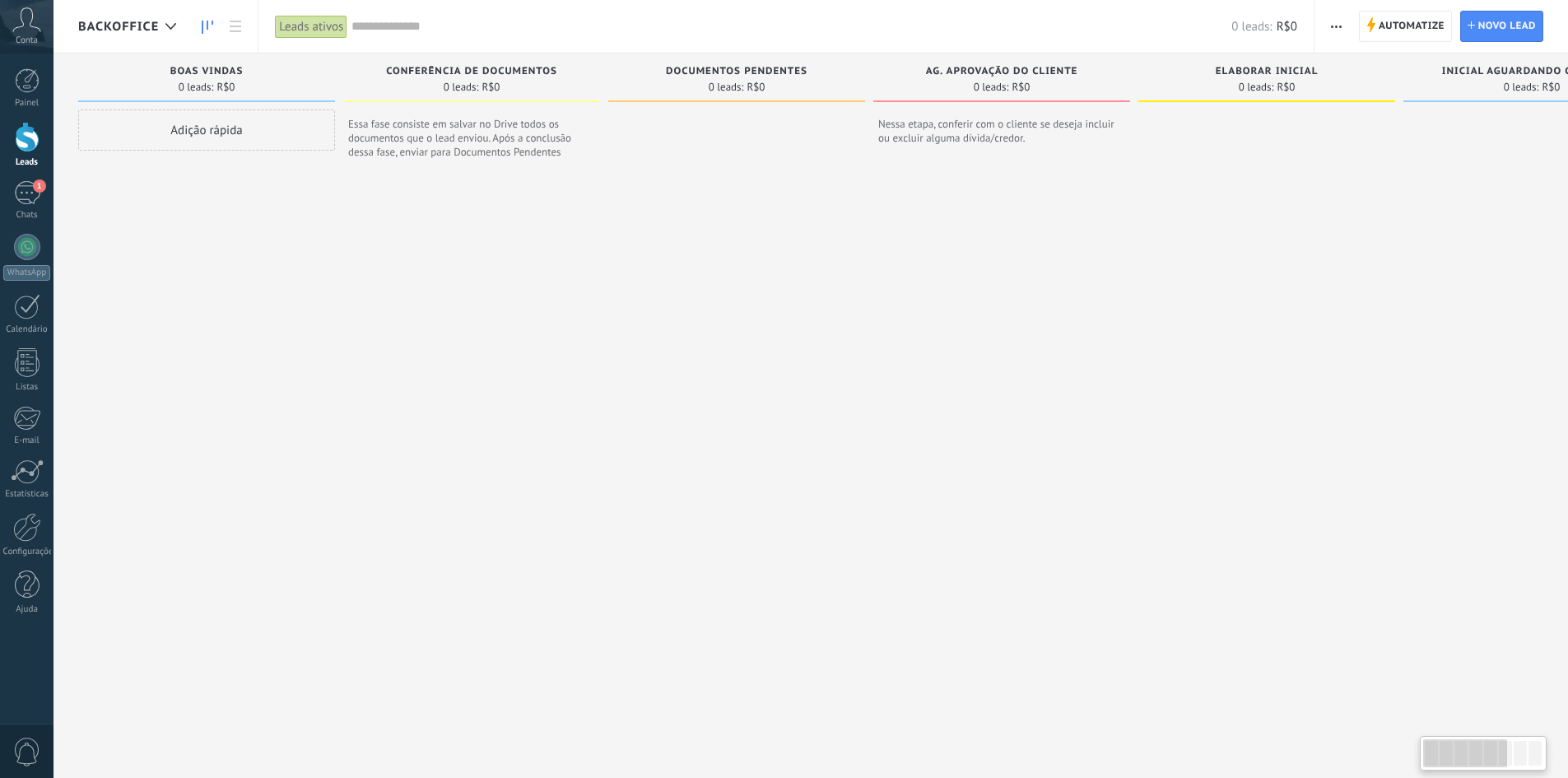
drag, startPoint x: 476, startPoint y: 265, endPoint x: 1488, endPoint y: 276, distance: 1012.1
click at [1488, 276] on div "Etapa de leads de entrada solicitações: 0 0 0 0 0 0 0 0 0 BOAS VINDAS 0 leads: …" at bounding box center [1146, 403] width 2137 height 700
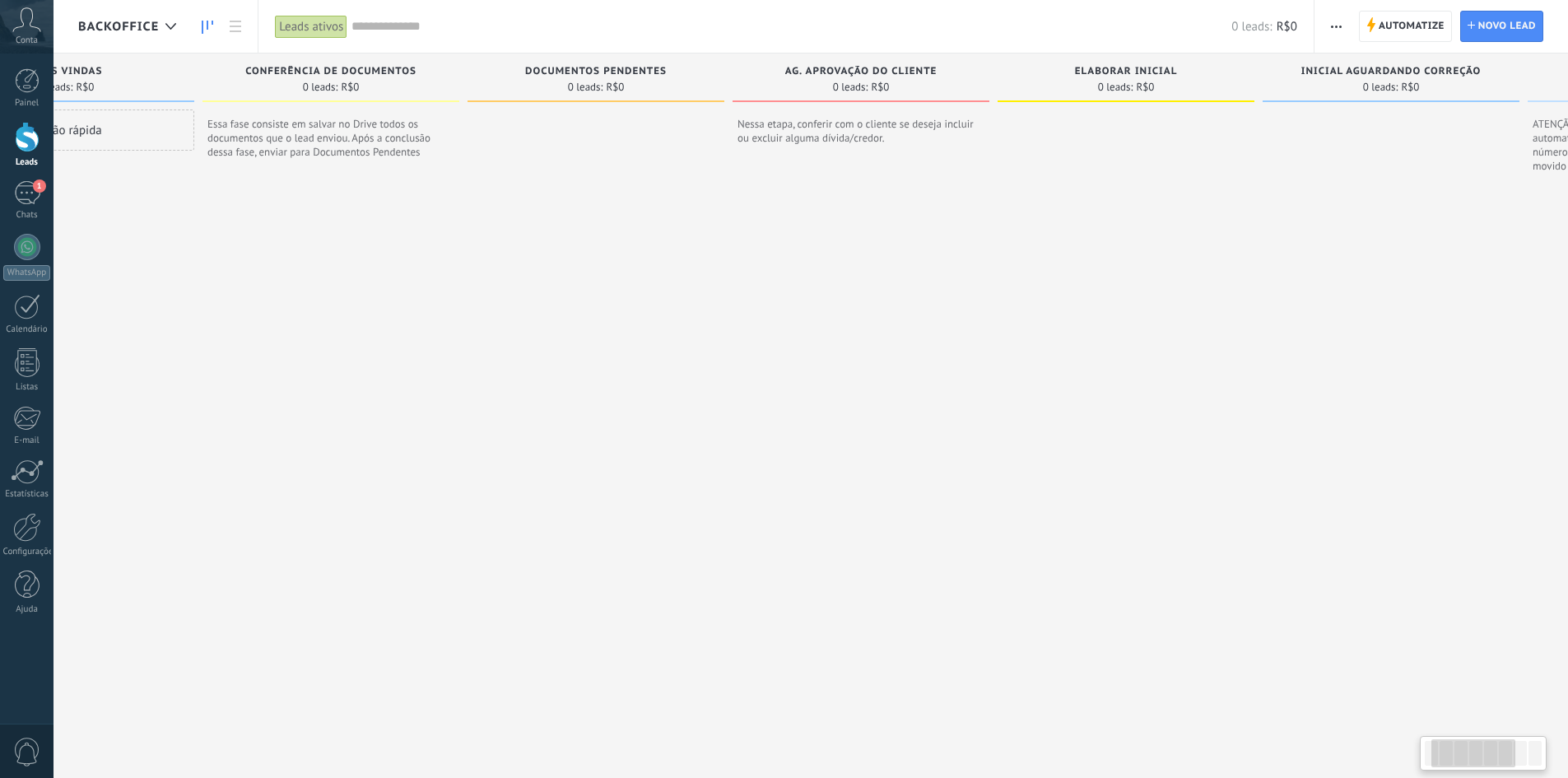
scroll to position [0, 647]
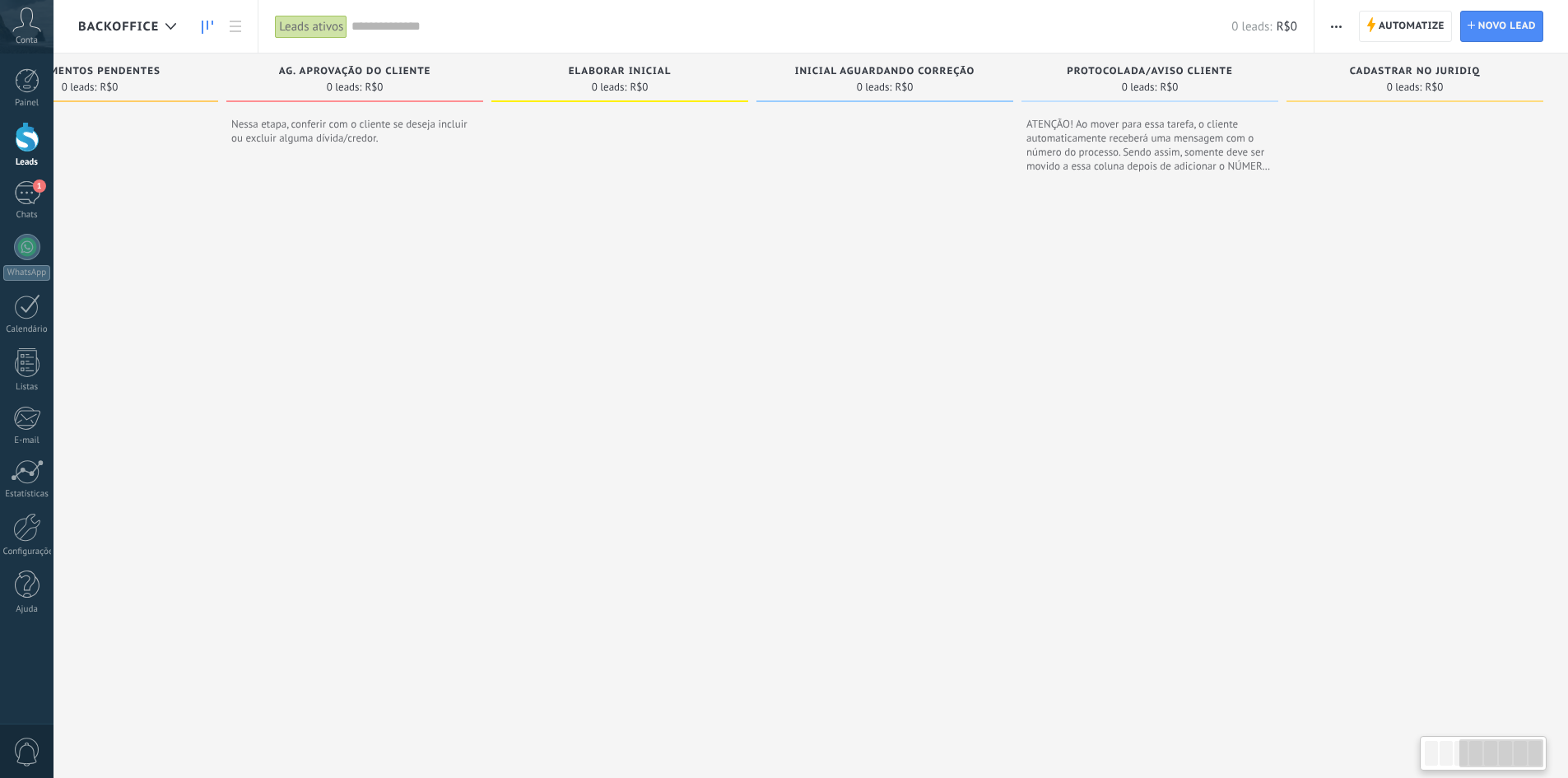
drag, startPoint x: 1009, startPoint y: 343, endPoint x: 139, endPoint y: 342, distance: 870.0
click at [139, 342] on div "Etapa de leads de entrada solicitações: 0 0 0 0 0 0 0 0 0 BOAS VINDAS 0 leads: …" at bounding box center [500, 403] width 2137 height 700
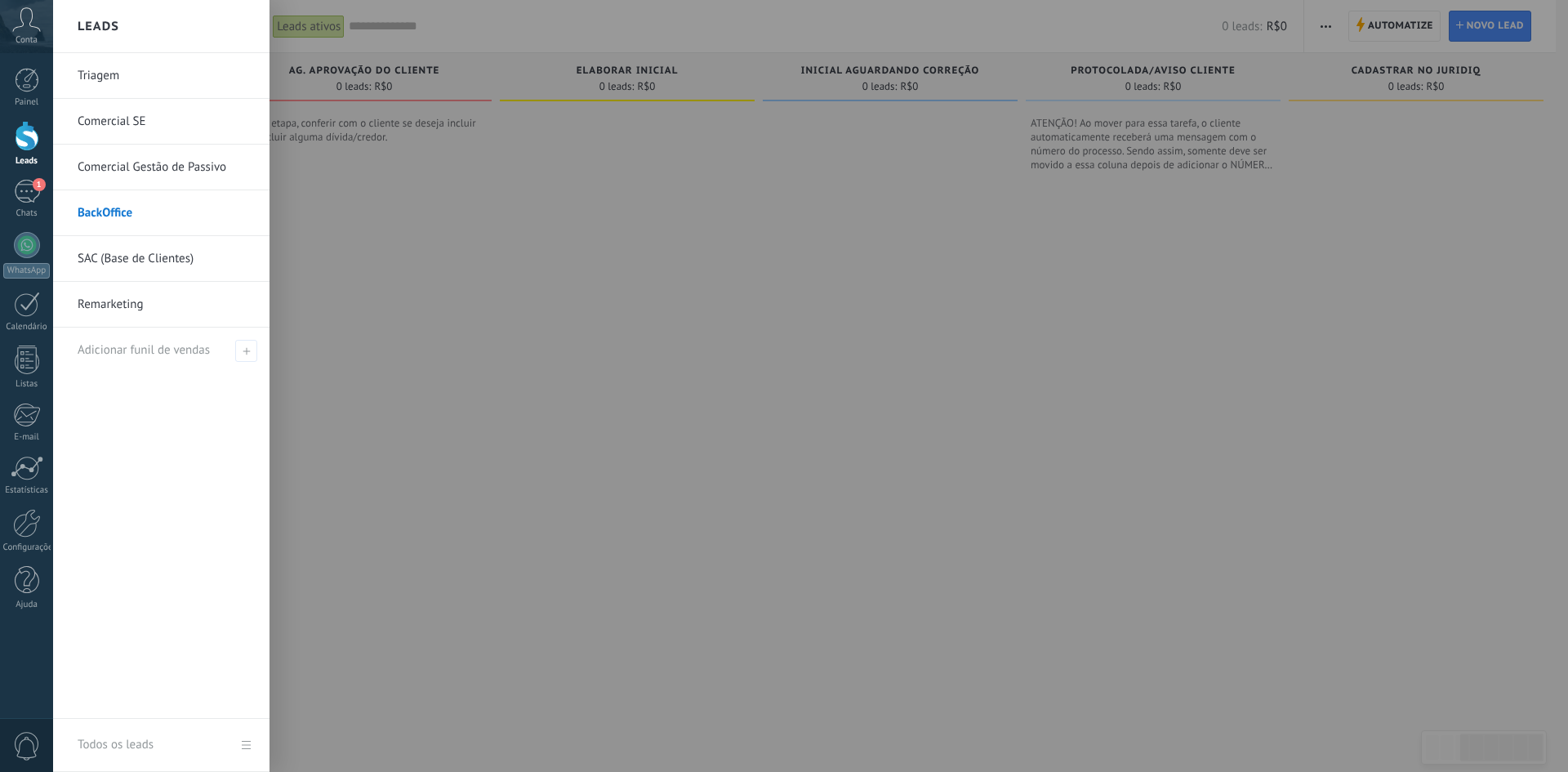
click at [141, 265] on link "SAC (Base de Clientes)" at bounding box center [165, 258] width 175 height 46
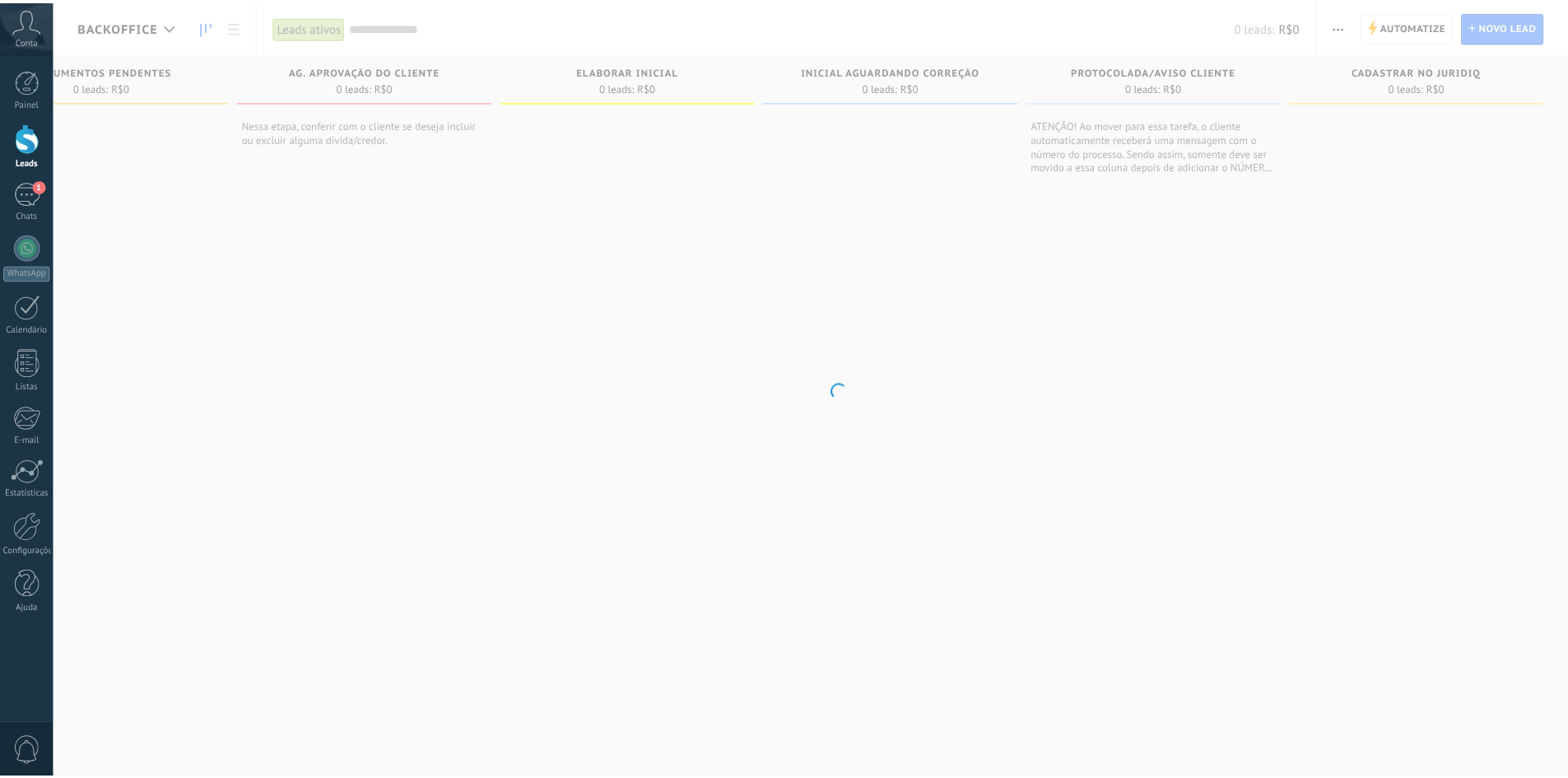
scroll to position [0, 635]
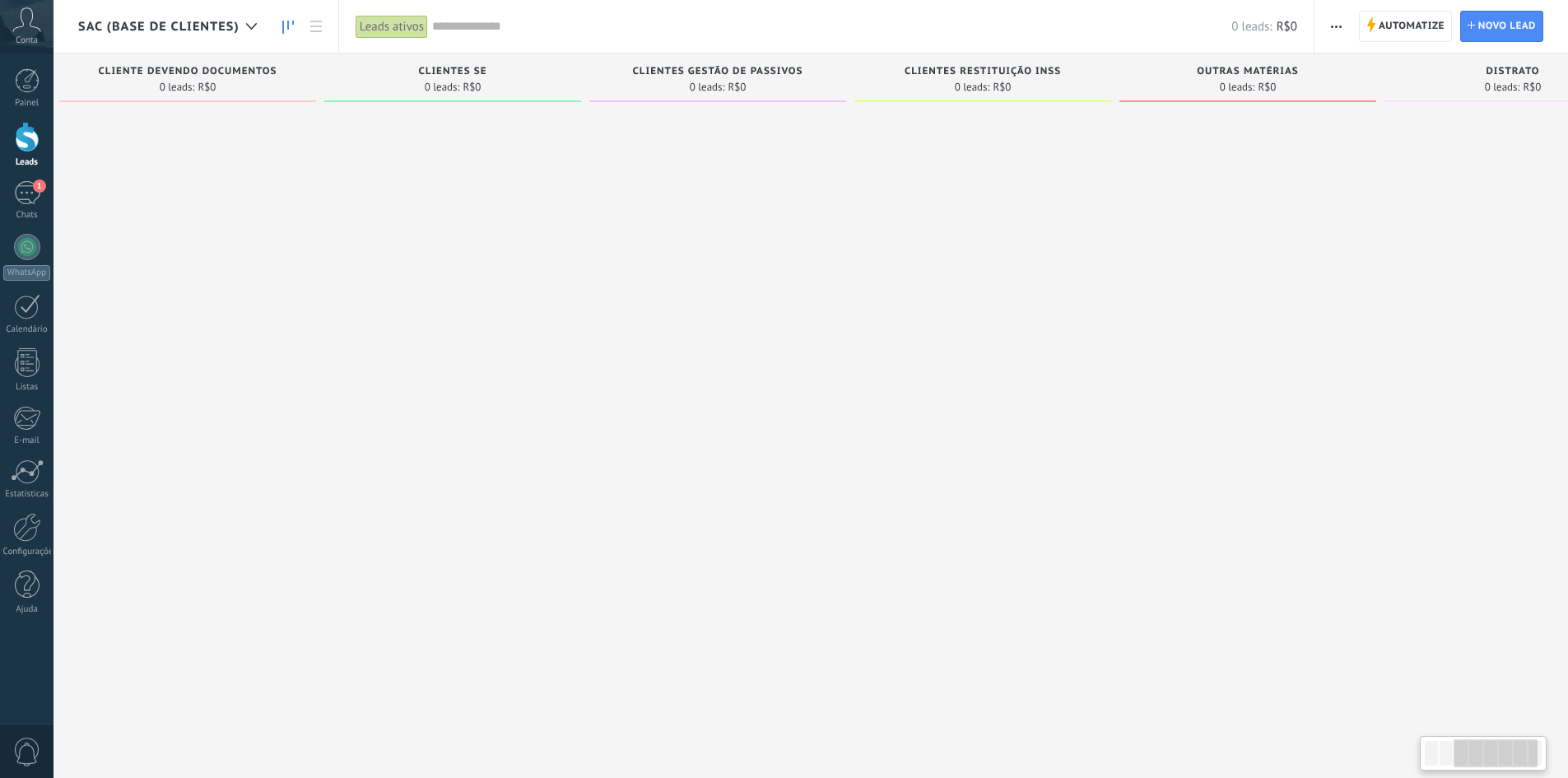
drag, startPoint x: 868, startPoint y: 344, endPoint x: 319, endPoint y: 371, distance: 549.7
click at [319, 371] on div "CLIENTE DEVENDO DOCUMENTOS 0 leads: R$0" at bounding box center [191, 363] width 265 height 619
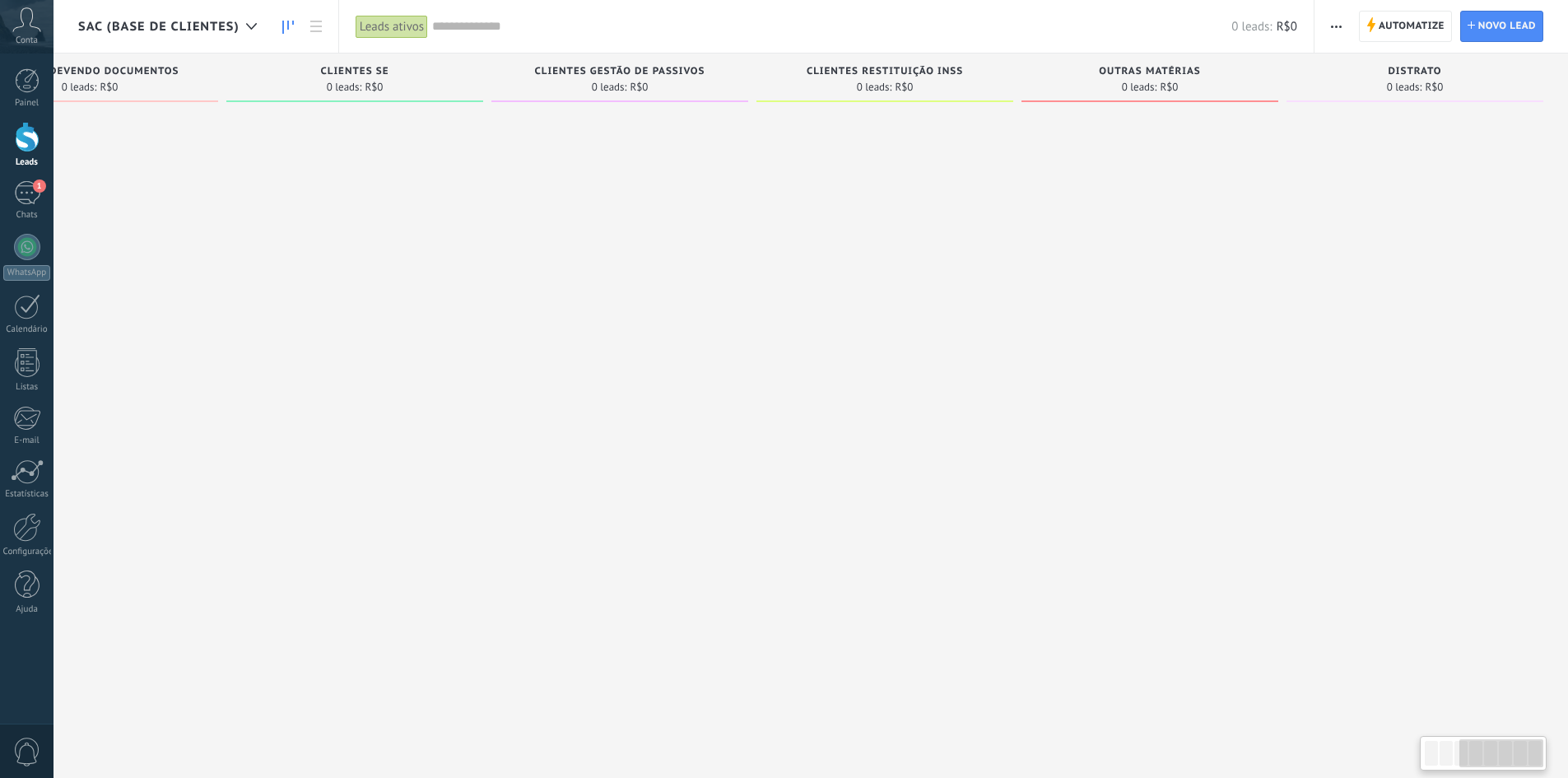
drag, startPoint x: 1260, startPoint y: 302, endPoint x: 633, endPoint y: 306, distance: 627.0
click at [633, 306] on div "Etapa de leads de entrada solicitações: 0 0 0 0 0 0 0 0 0 CLIENTE AG. AGENDIMEN…" at bounding box center [500, 363] width 2137 height 619
drag, startPoint x: 1012, startPoint y: 287, endPoint x: 933, endPoint y: 301, distance: 80.2
click at [938, 301] on div at bounding box center [885, 390] width 257 height 563
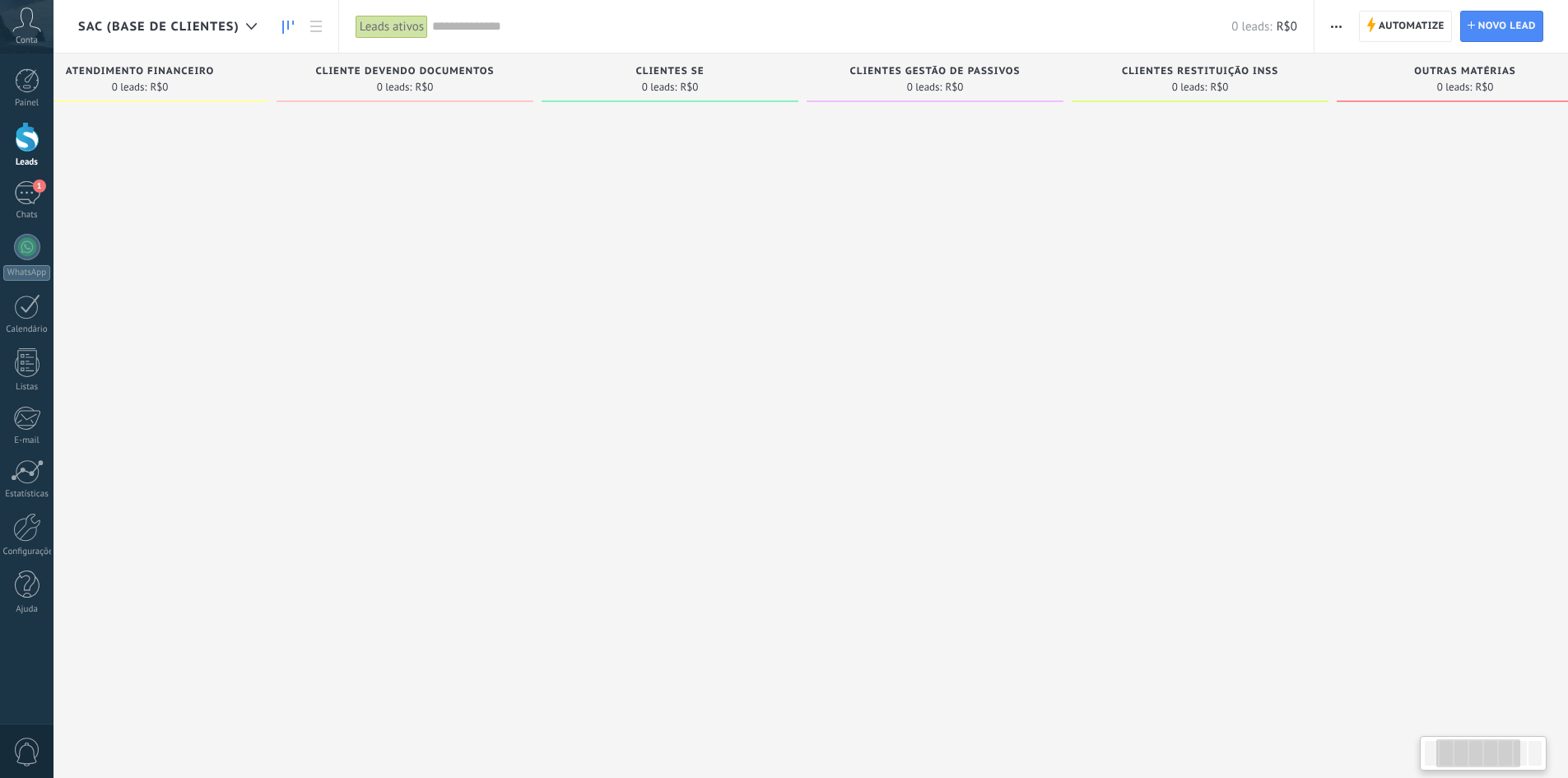
scroll to position [0, 0]
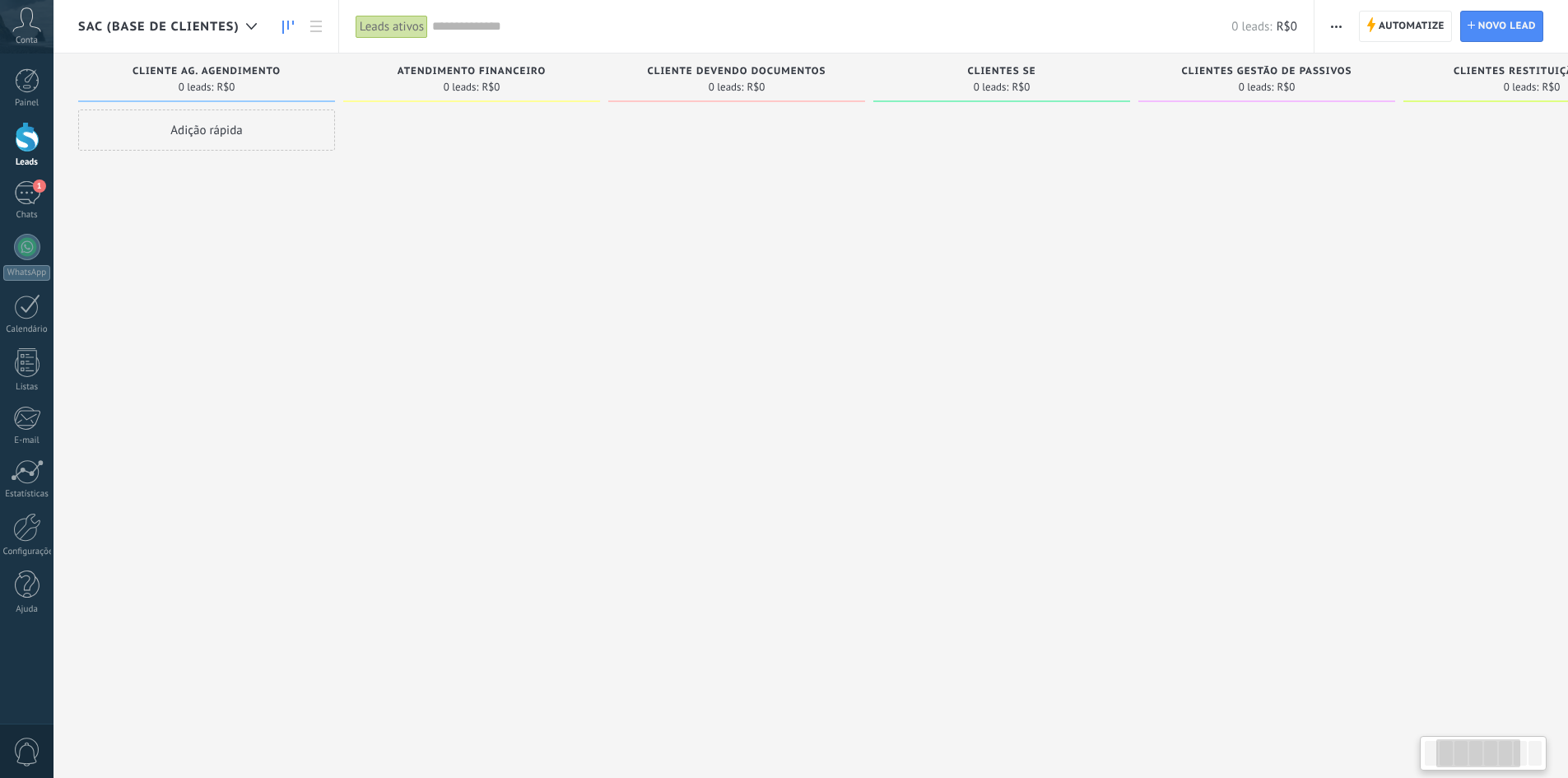
drag, startPoint x: 526, startPoint y: 304, endPoint x: 1203, endPoint y: 320, distance: 677.2
click at [1203, 320] on div at bounding box center [1267, 390] width 257 height 563
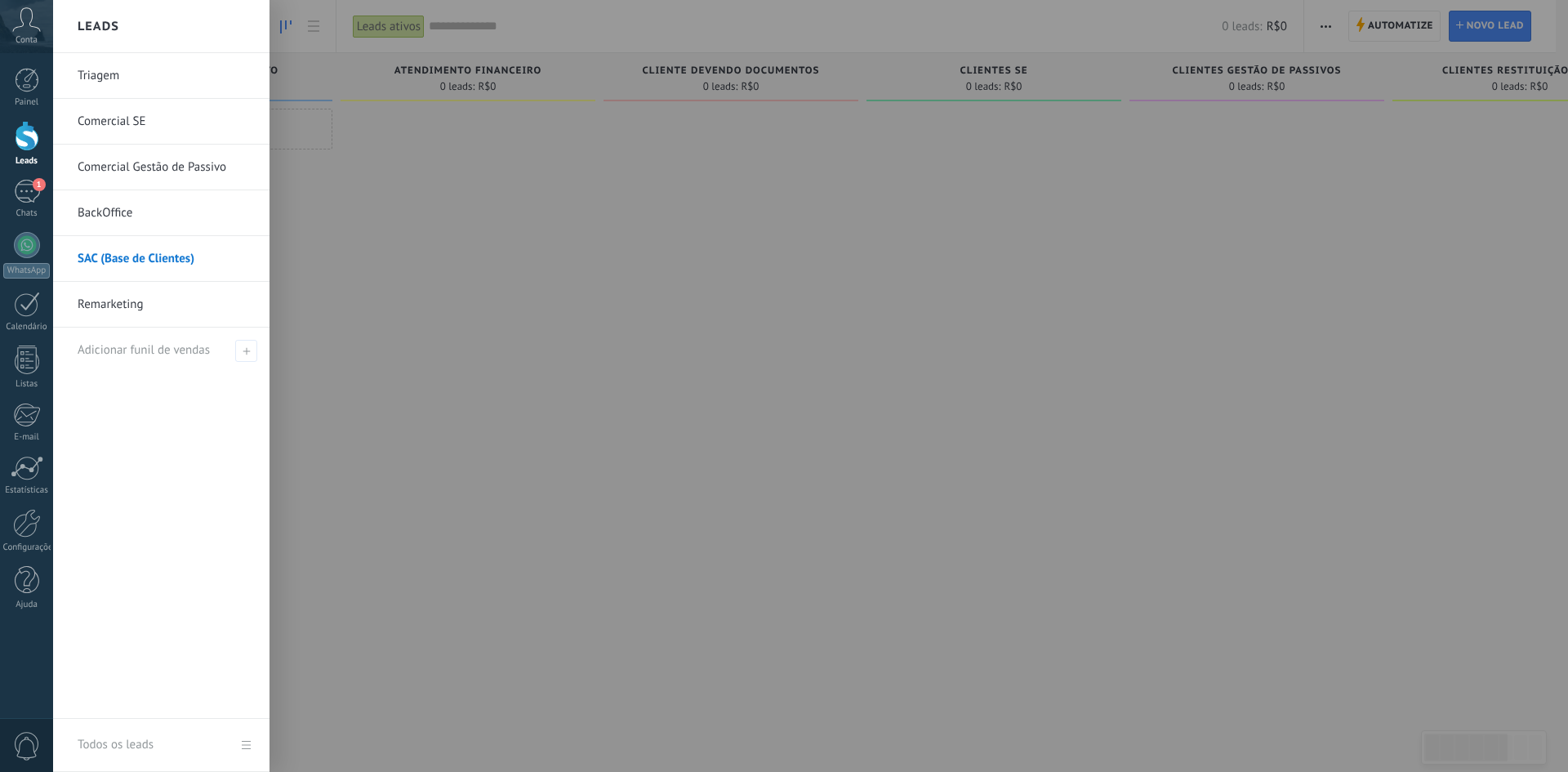
click at [131, 217] on link "BackOffice" at bounding box center [165, 213] width 175 height 46
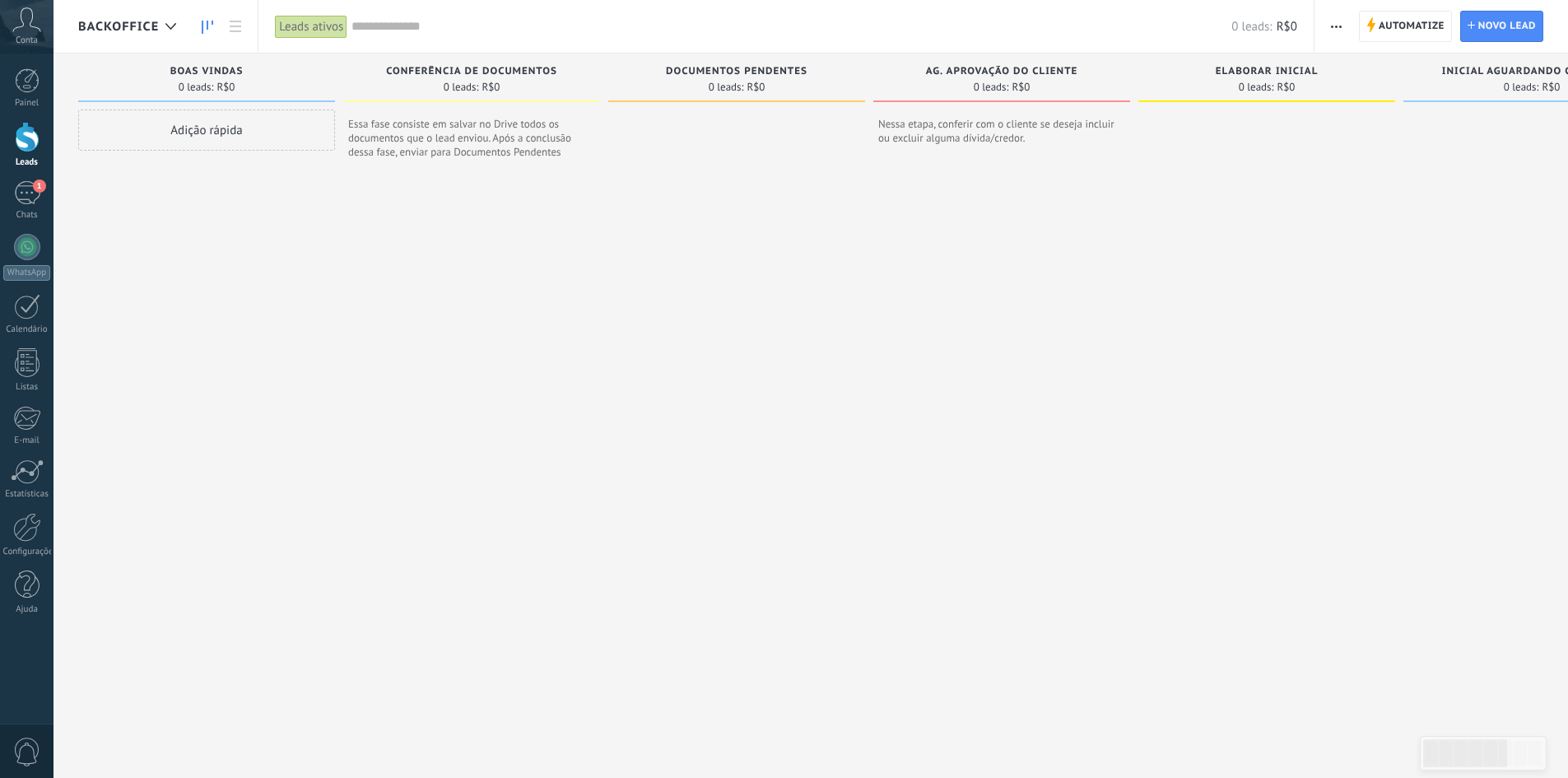
click at [1330, 23] on button "button" at bounding box center [1337, 26] width 24 height 31
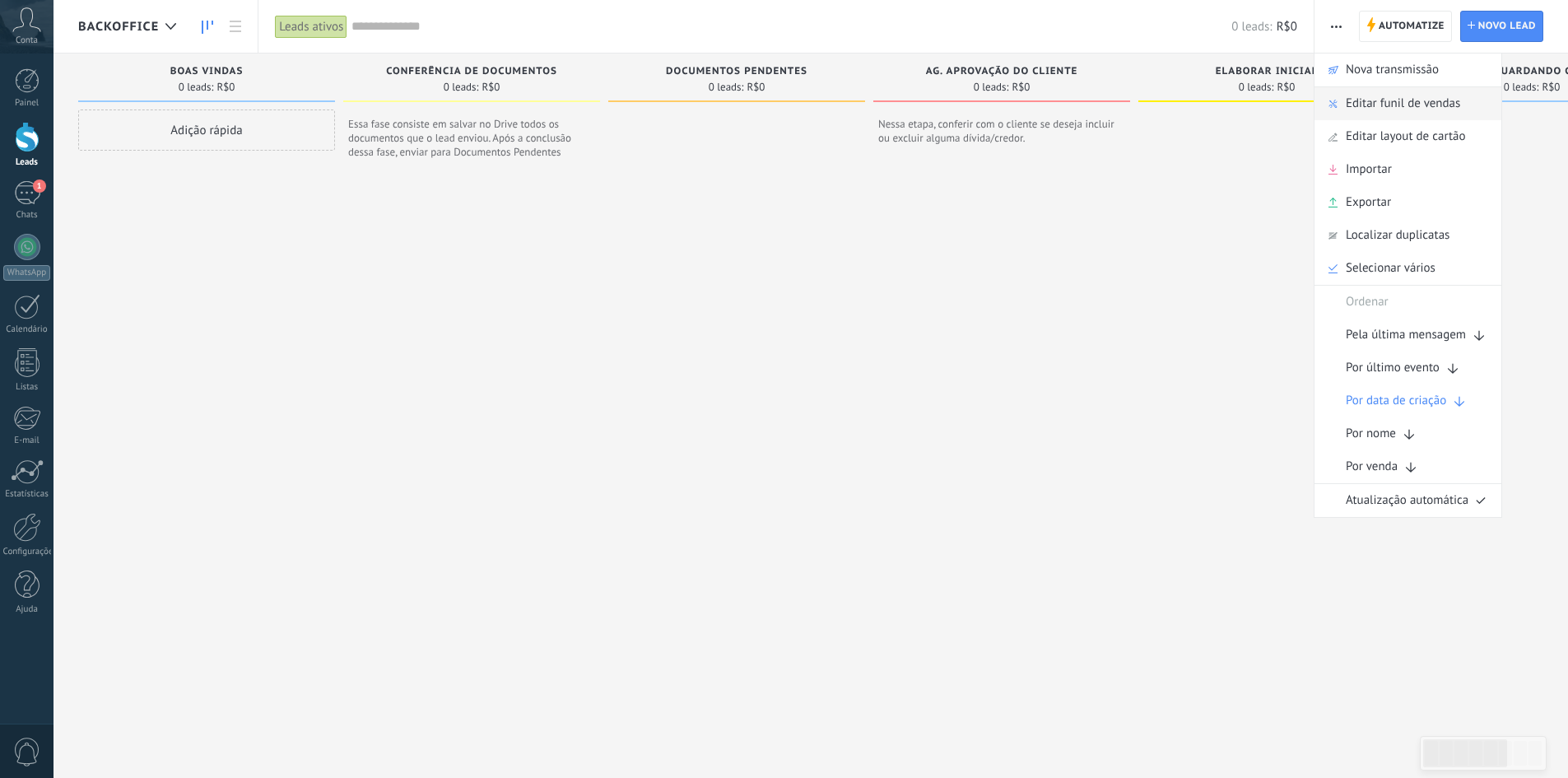
click at [1340, 104] on div "Editar funil de vendas" at bounding box center [1408, 104] width 187 height 33
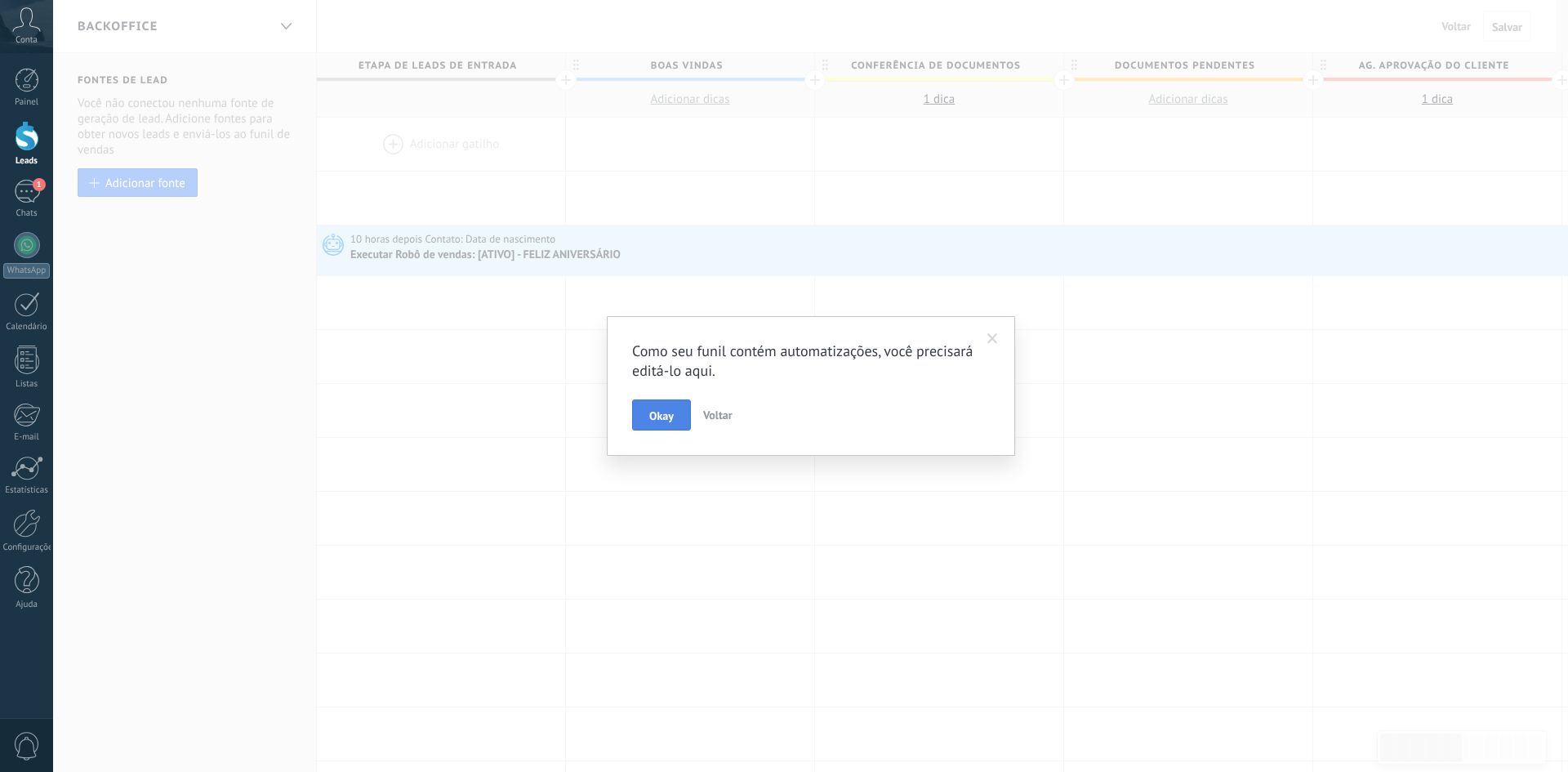
click at [661, 413] on span "Okay" at bounding box center [661, 415] width 25 height 11
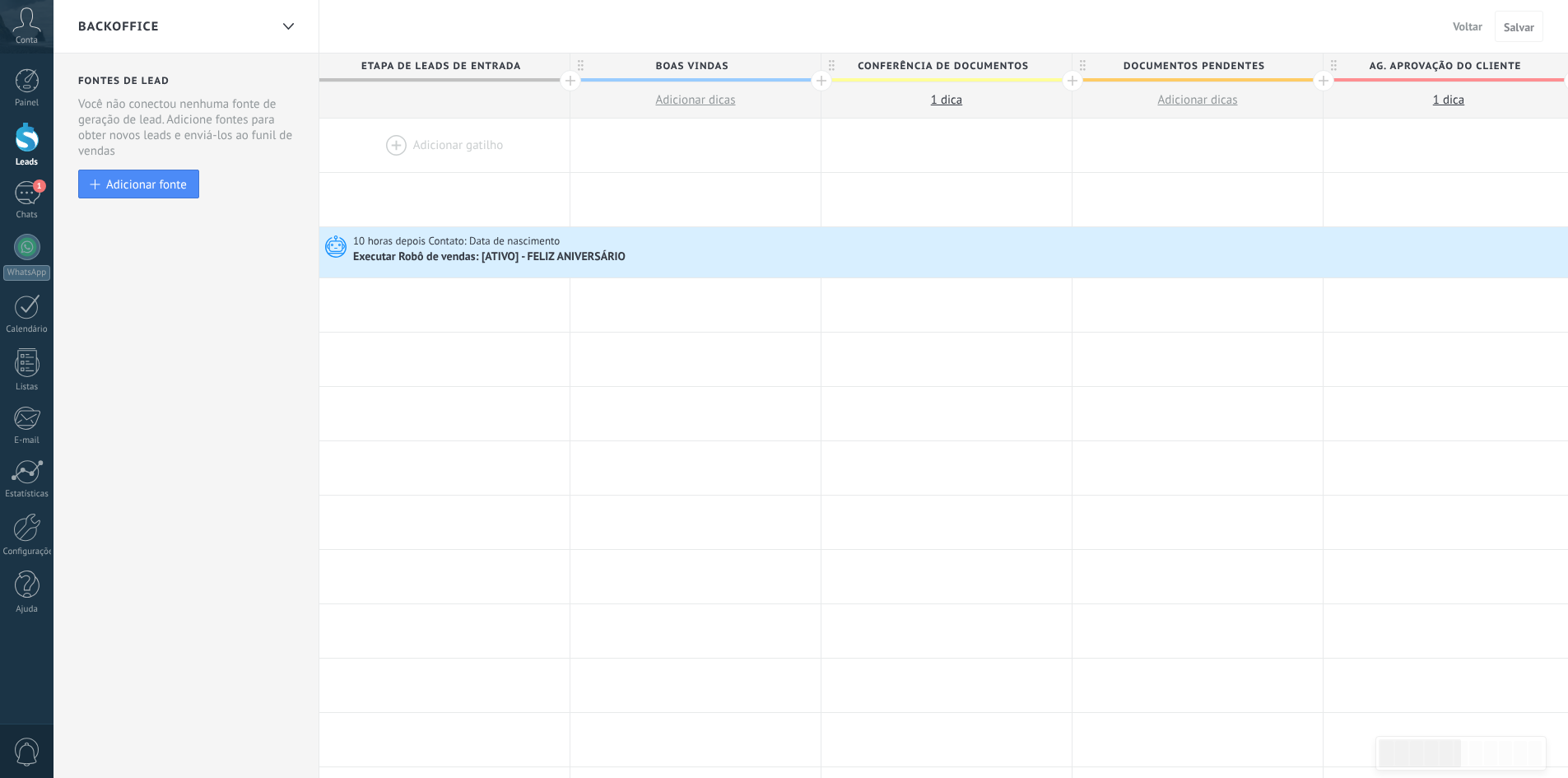
drag, startPoint x: 1346, startPoint y: 97, endPoint x: 1263, endPoint y: 109, distance: 83.9
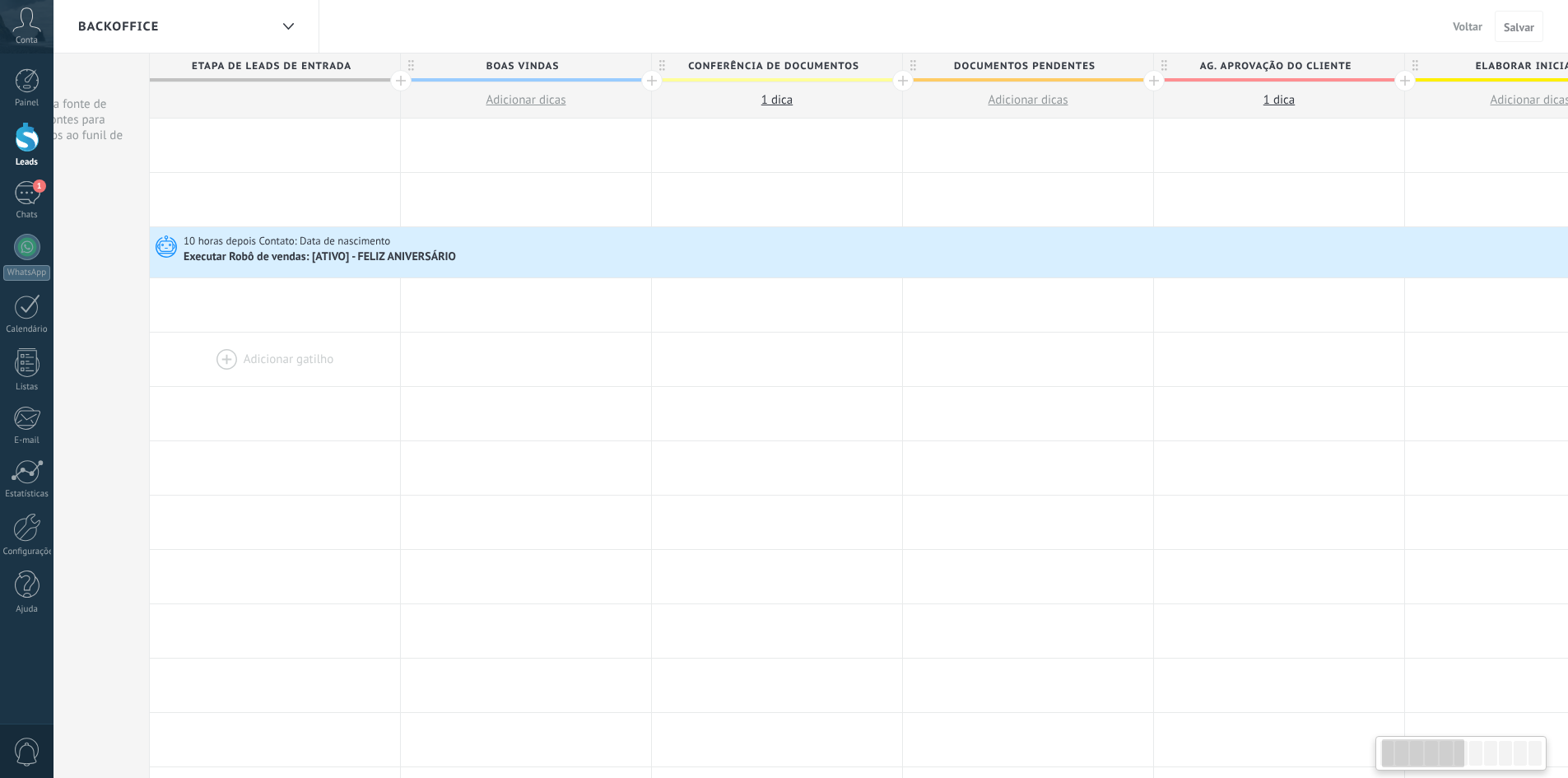
drag, startPoint x: 345, startPoint y: 391, endPoint x: 106, endPoint y: 367, distance: 240.2
click at [150, 371] on div "**********" at bounding box center [1531, 742] width 2762 height 1246
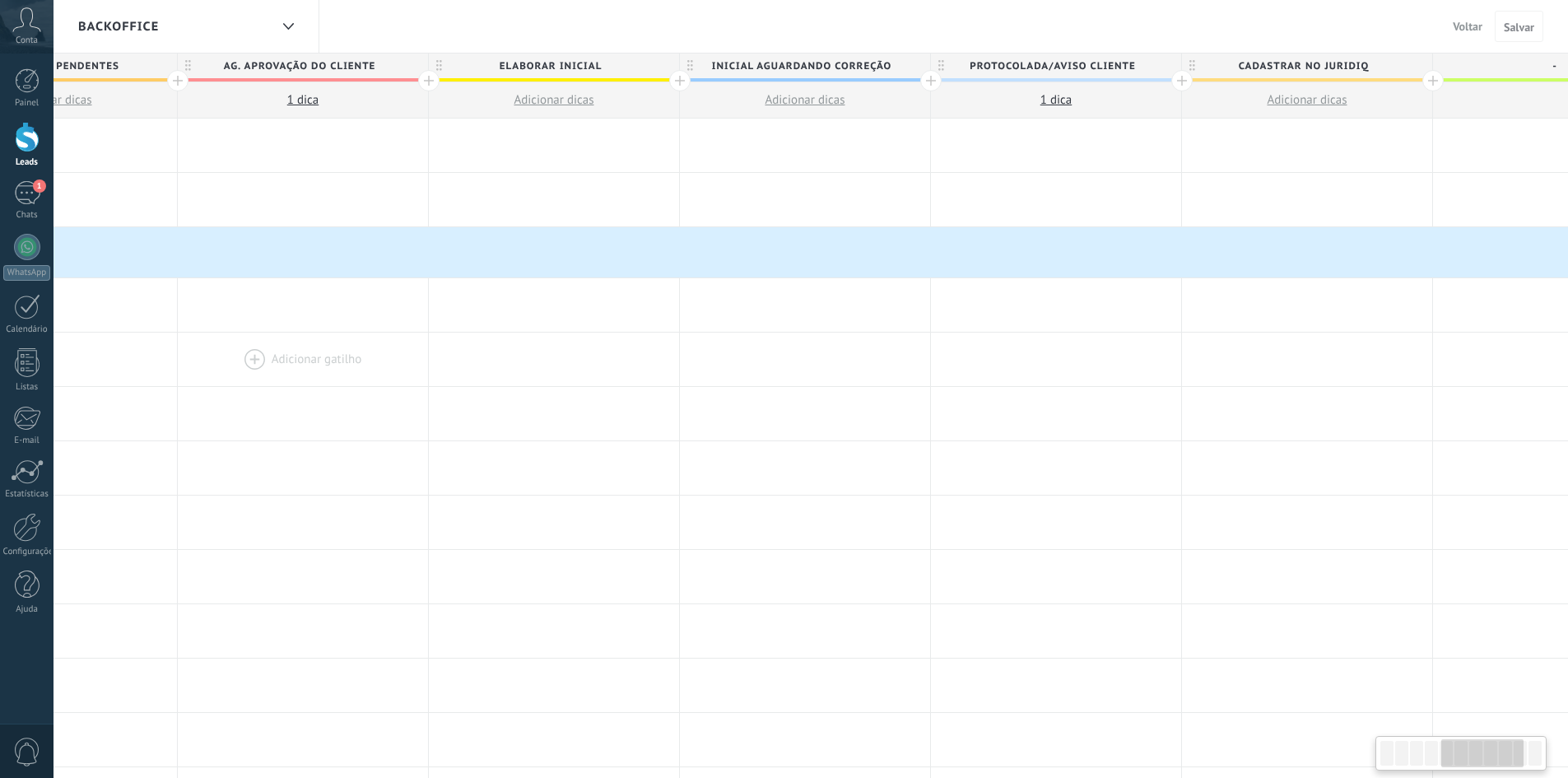
drag, startPoint x: 1307, startPoint y: 338, endPoint x: 412, endPoint y: 340, distance: 895.0
click at [424, 374] on div at bounding box center [302, 359] width 250 height 54
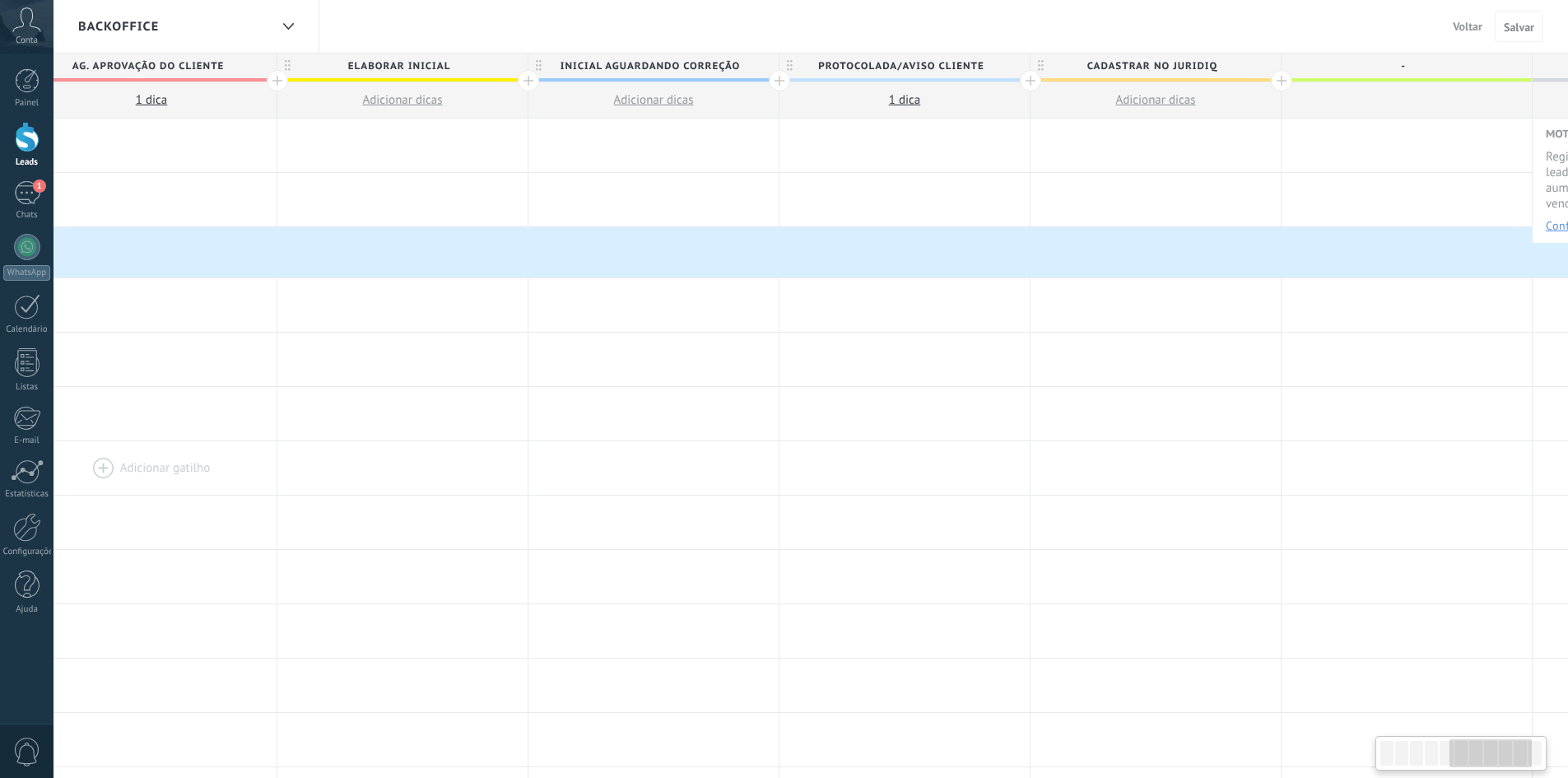
scroll to position [0, 1300]
drag, startPoint x: 410, startPoint y: 390, endPoint x: 228, endPoint y: 450, distance: 191.6
click at [228, 450] on div "**********" at bounding box center [400, 742] width 2762 height 1246
click at [1281, 80] on div at bounding box center [1278, 80] width 22 height 22
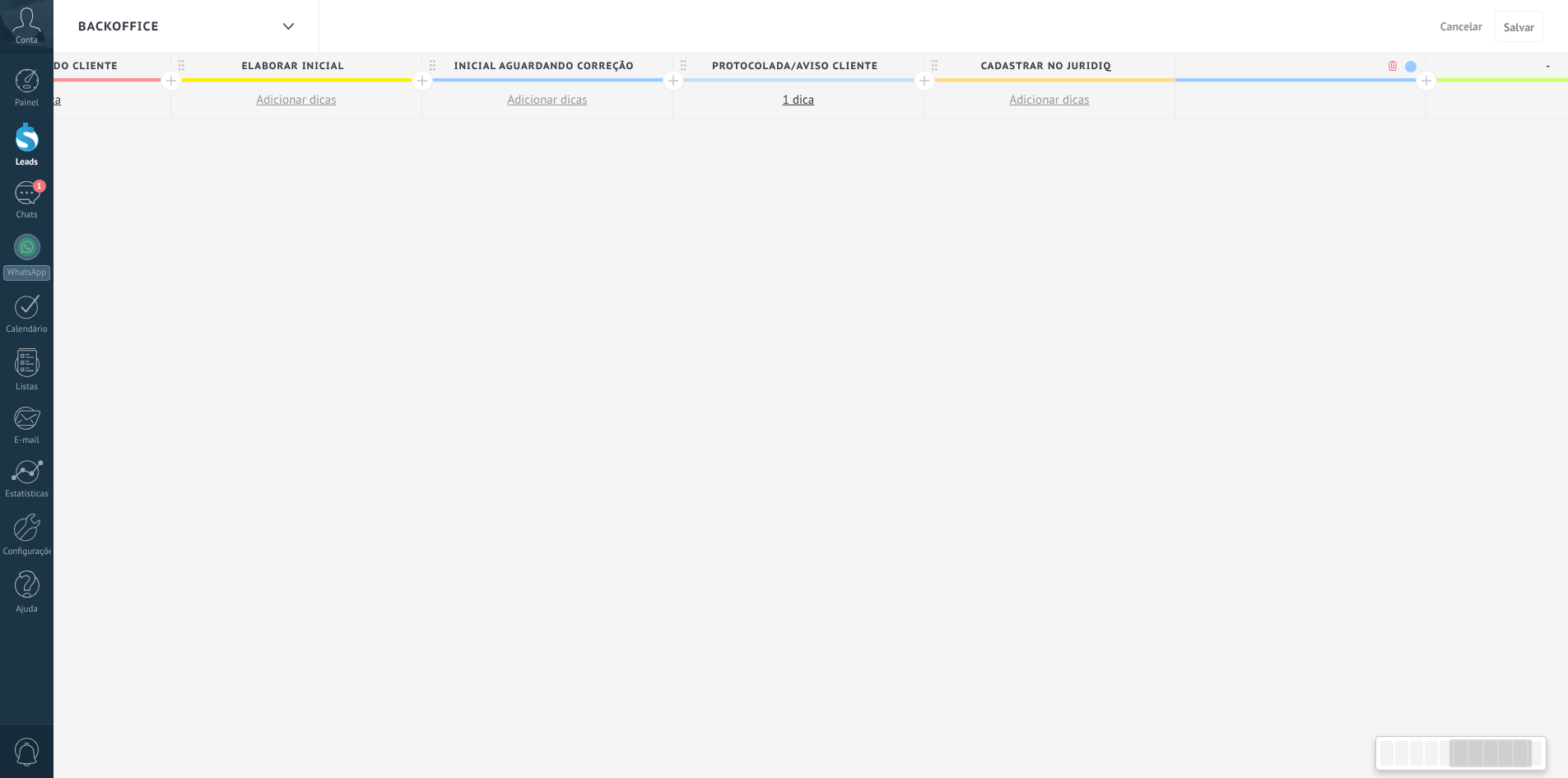
scroll to position [0, 1423]
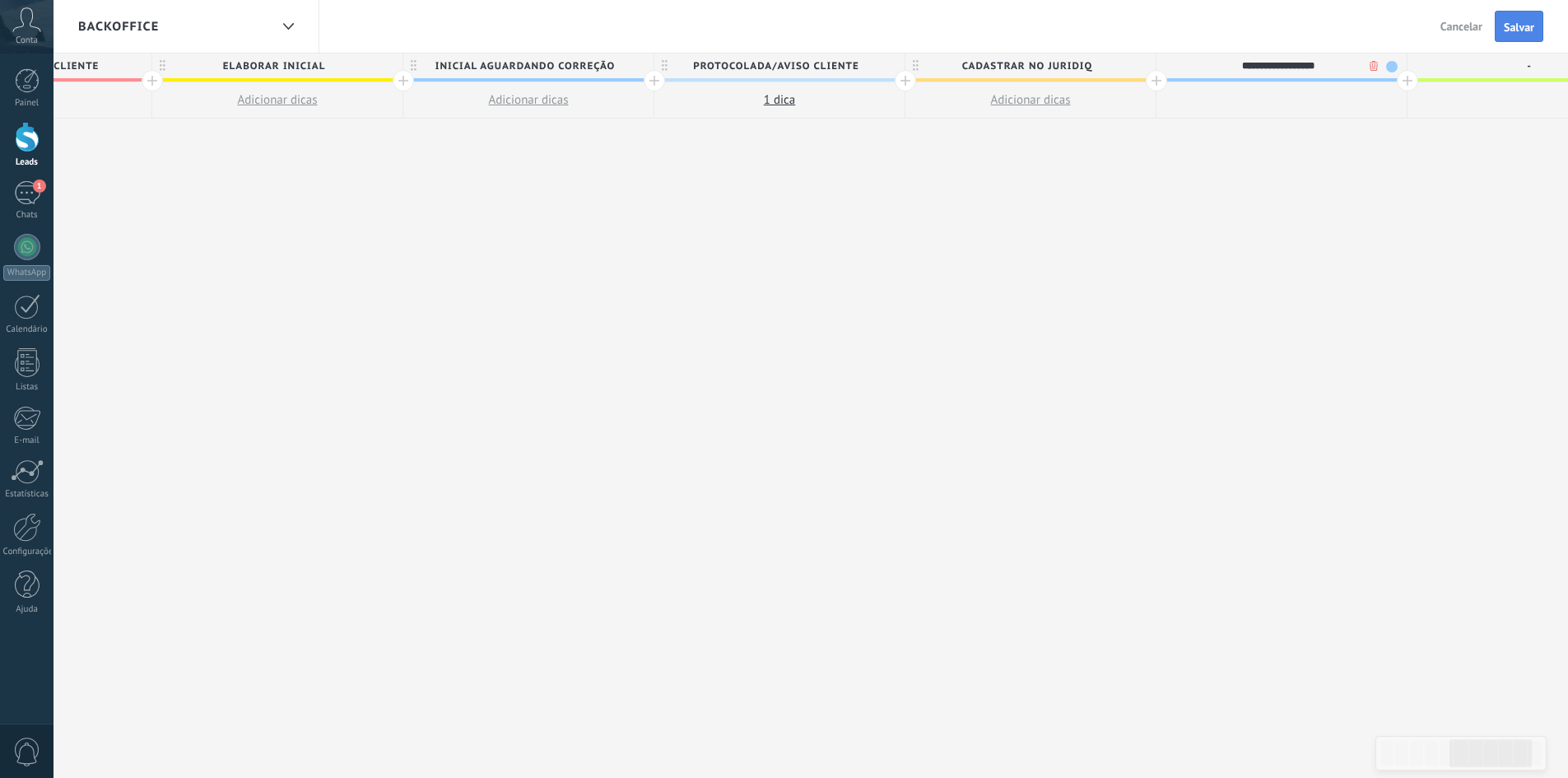
click at [1525, 23] on span "Salvar" at bounding box center [1519, 27] width 30 height 11
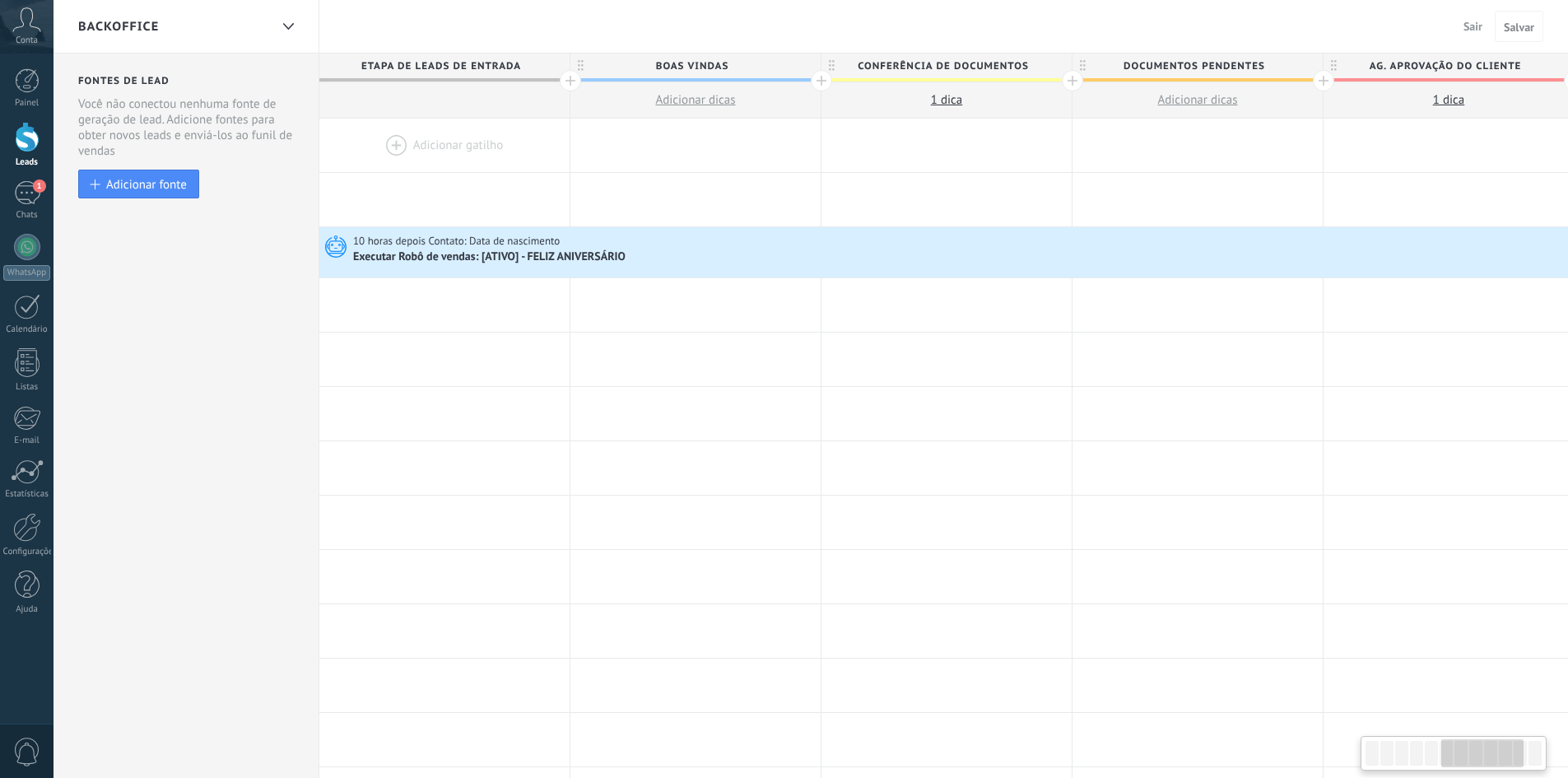
scroll to position [0, 1423]
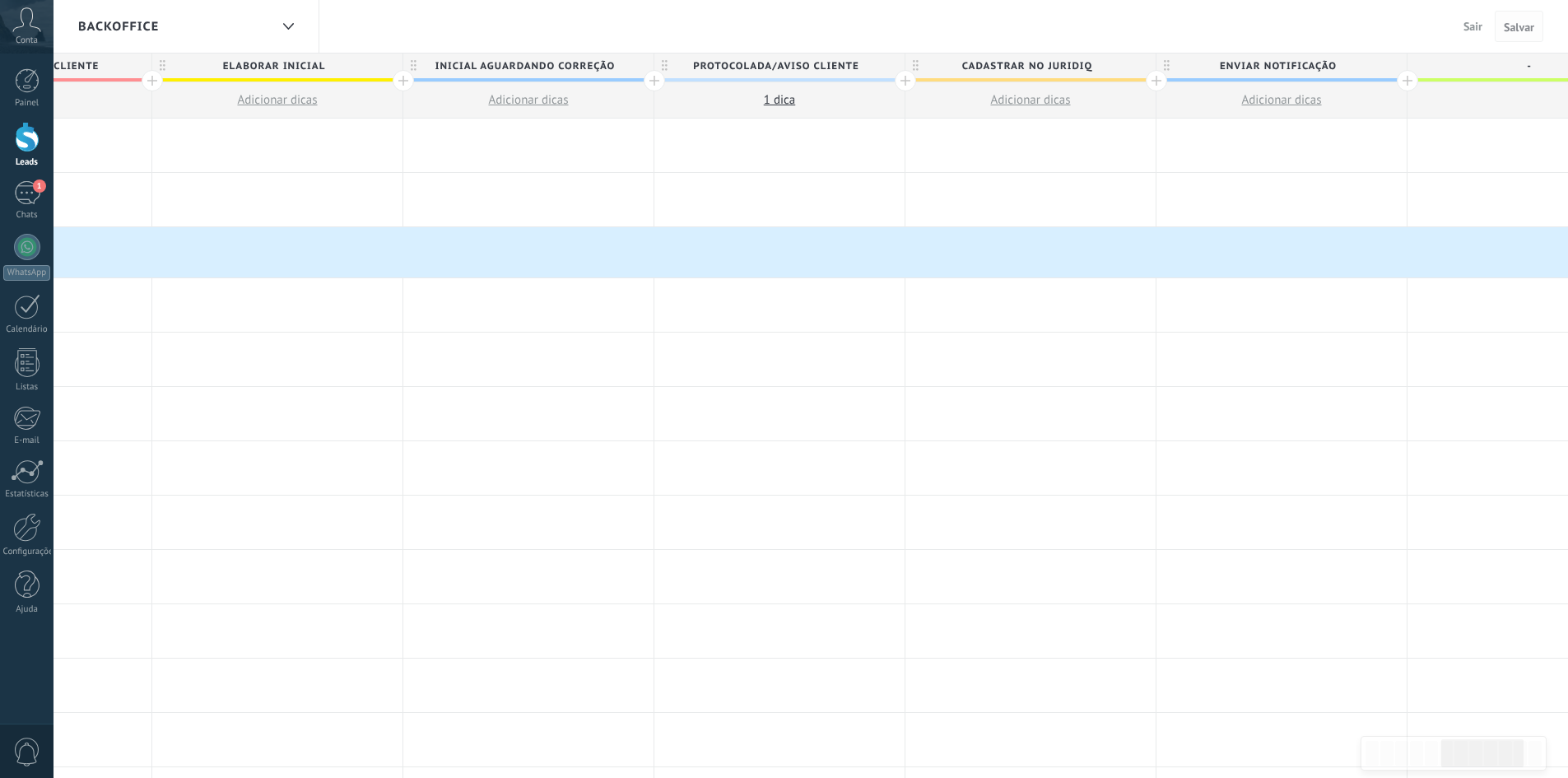
click at [1526, 28] on span "Salvar" at bounding box center [1519, 27] width 30 height 11
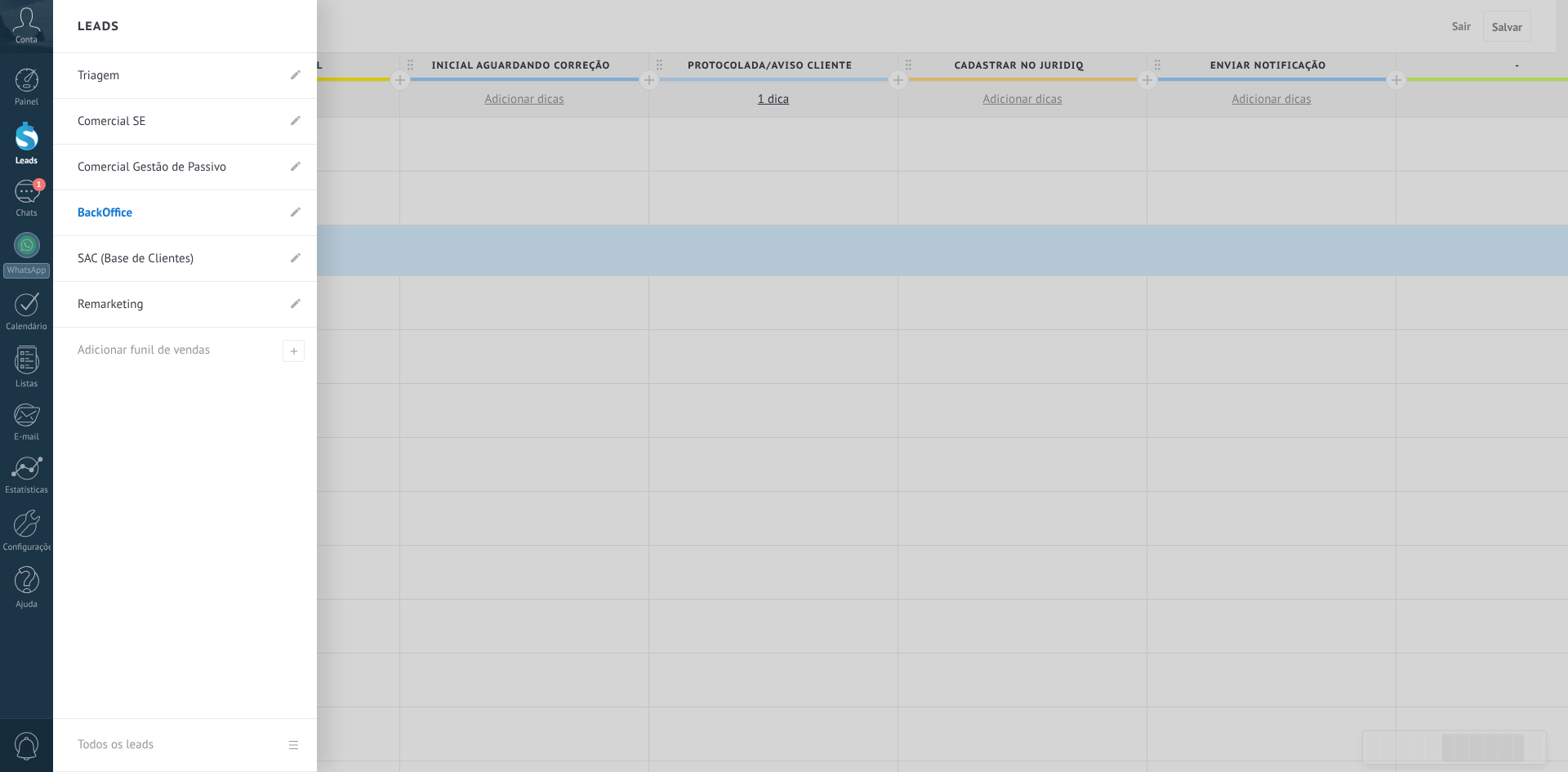
click at [171, 212] on link "BackOffice" at bounding box center [176, 213] width 198 height 46
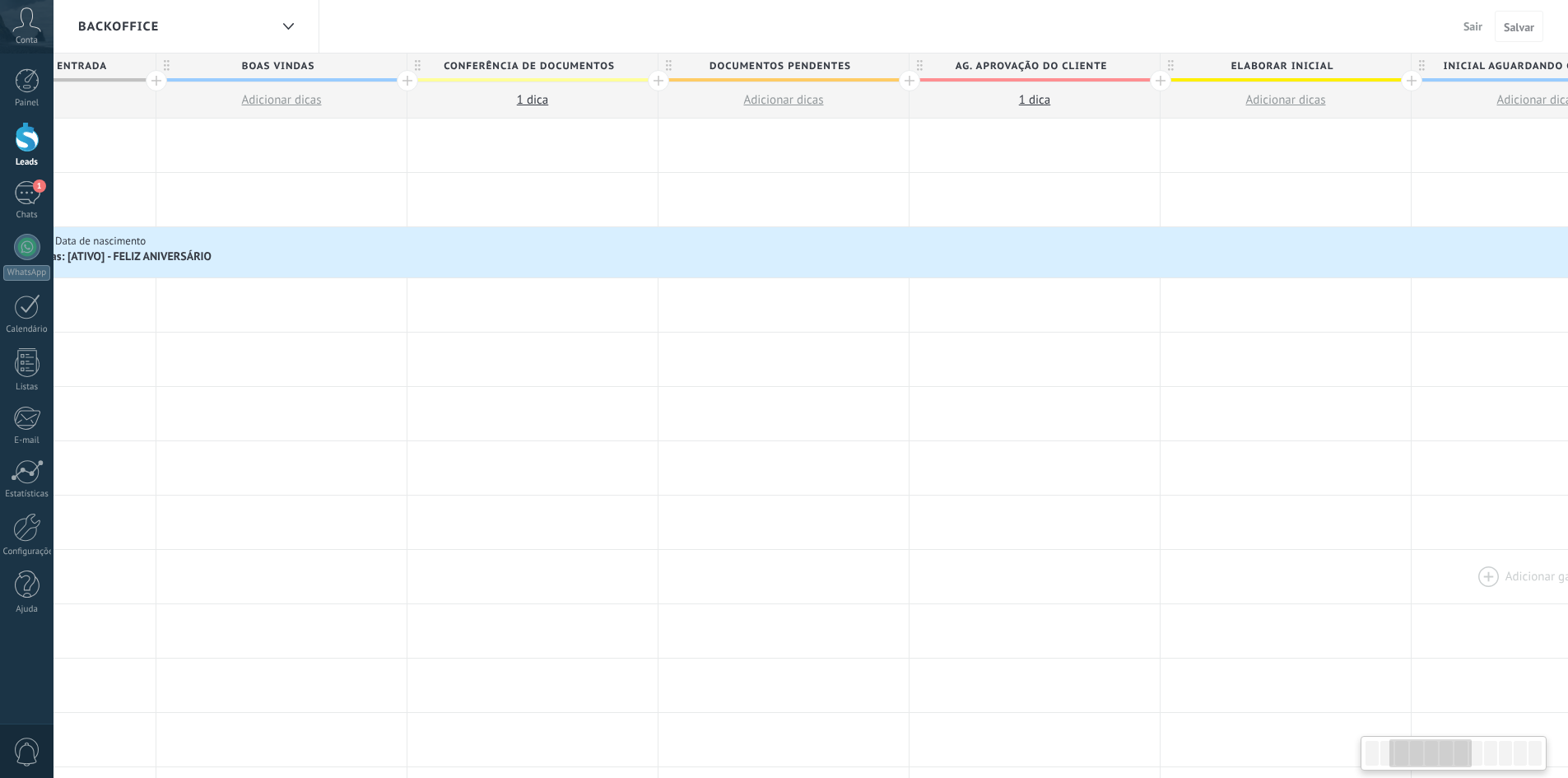
drag, startPoint x: 434, startPoint y: 598, endPoint x: 1441, endPoint y: 588, distance: 1007.0
click at [1443, 588] on div at bounding box center [1537, 576] width 250 height 54
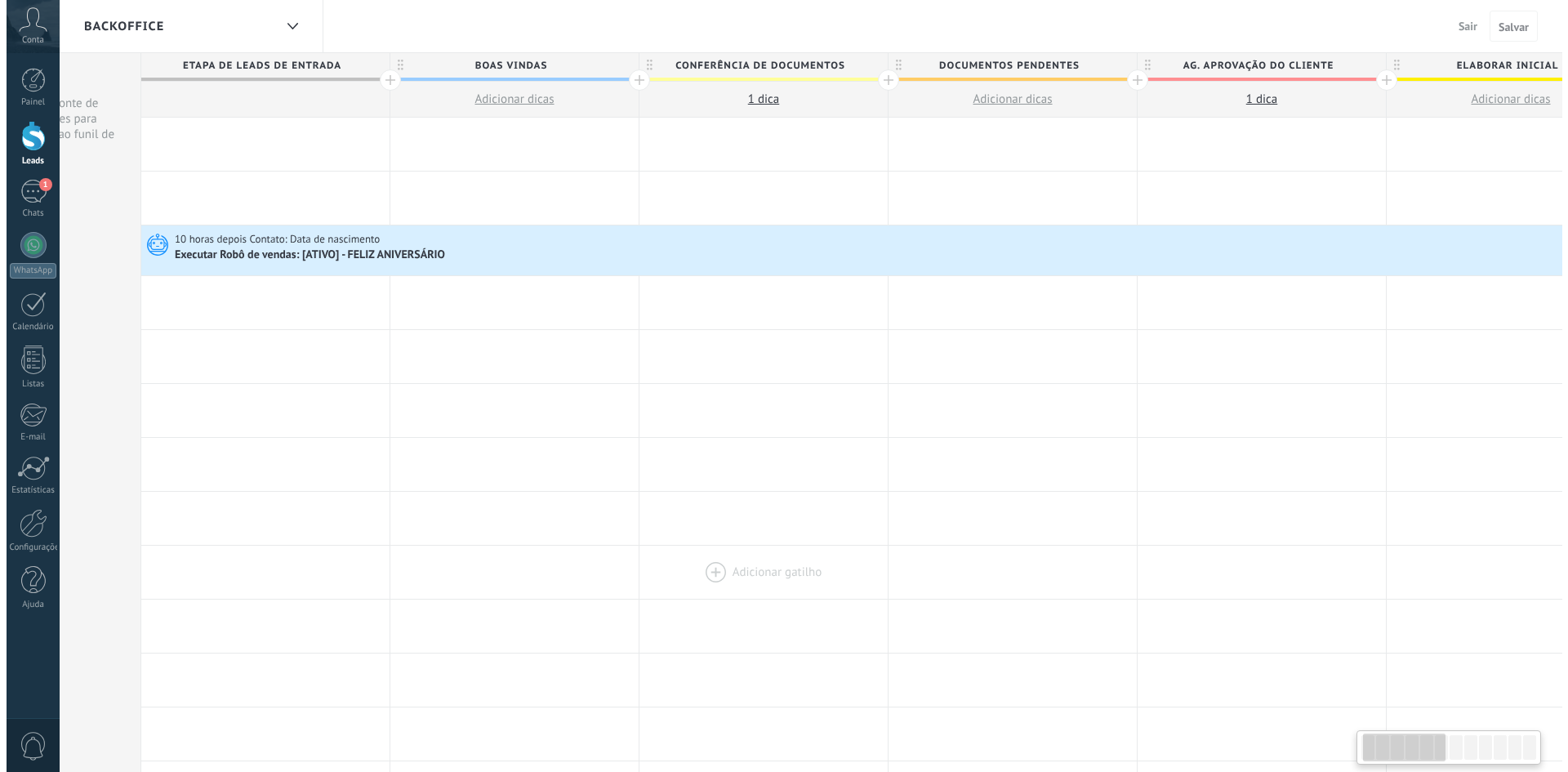
scroll to position [0, 46]
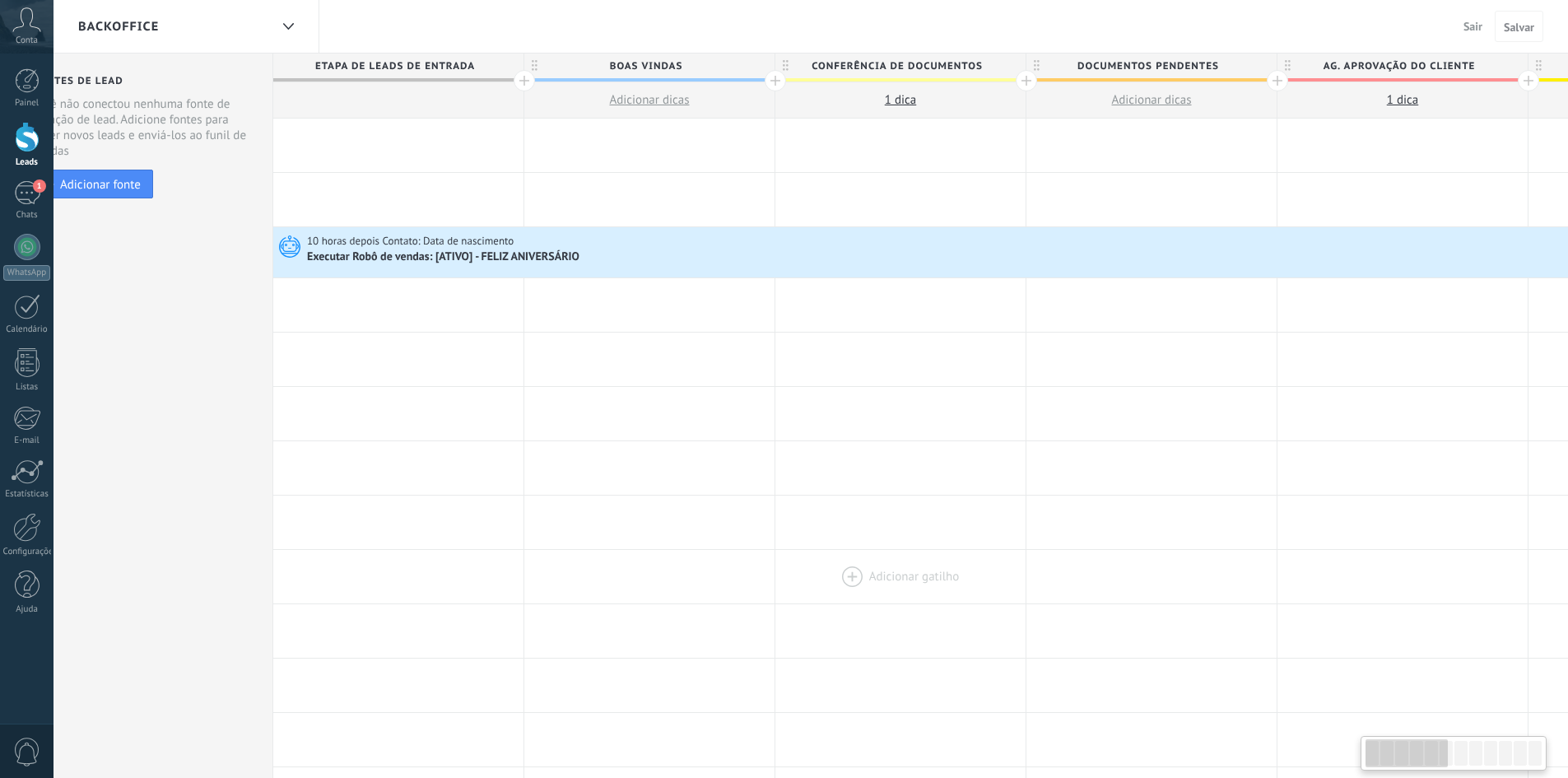
drag, startPoint x: 519, startPoint y: 603, endPoint x: 855, endPoint y: 603, distance: 336.0
click at [855, 603] on div at bounding box center [900, 576] width 250 height 54
click at [19, 204] on div "1" at bounding box center [27, 193] width 26 height 24
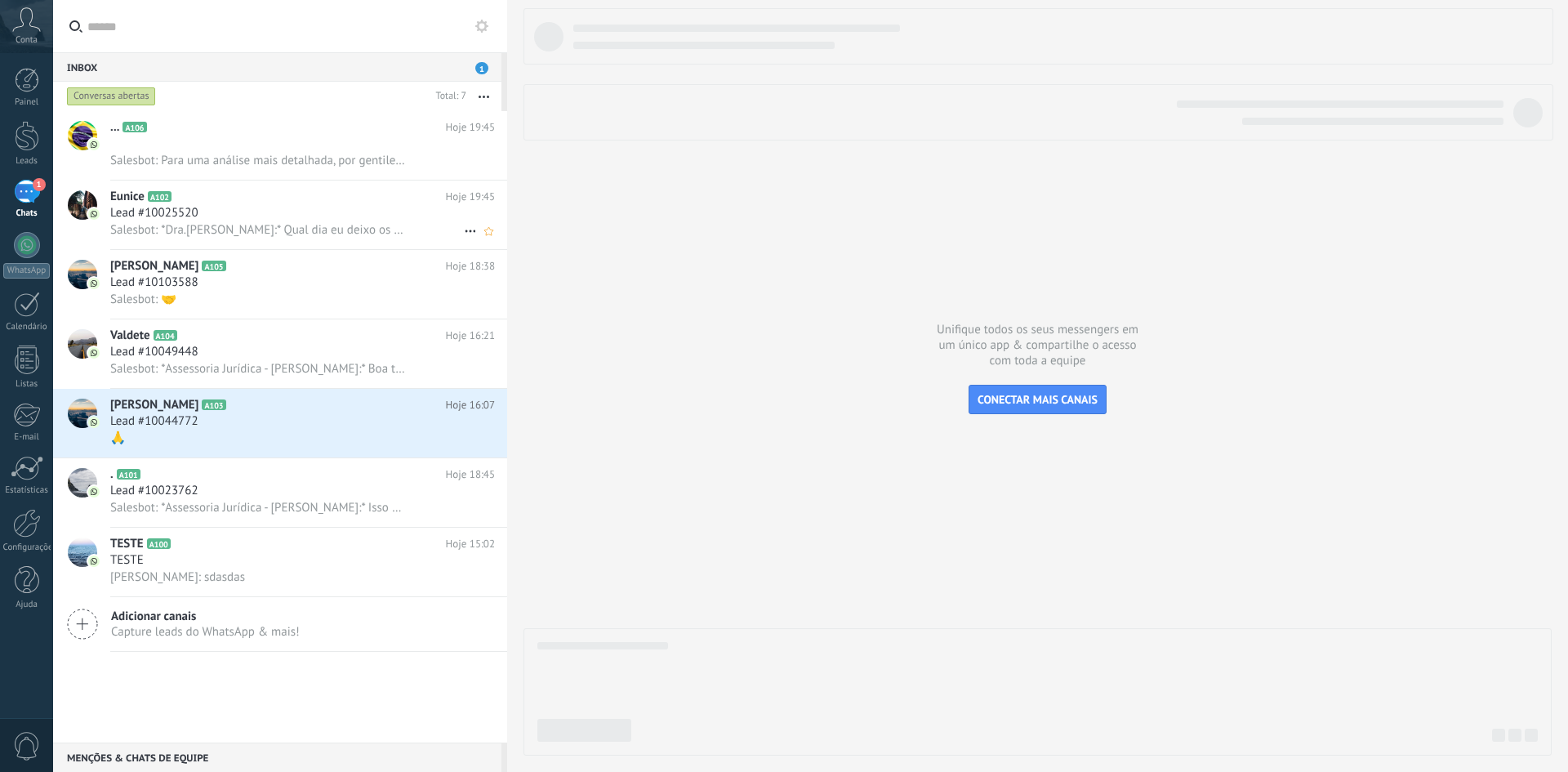
click at [241, 234] on span "Salesbot: *Dra.[PERSON_NAME]:* Qual dia eu deixo os boletos ?" at bounding box center [257, 230] width 295 height 15
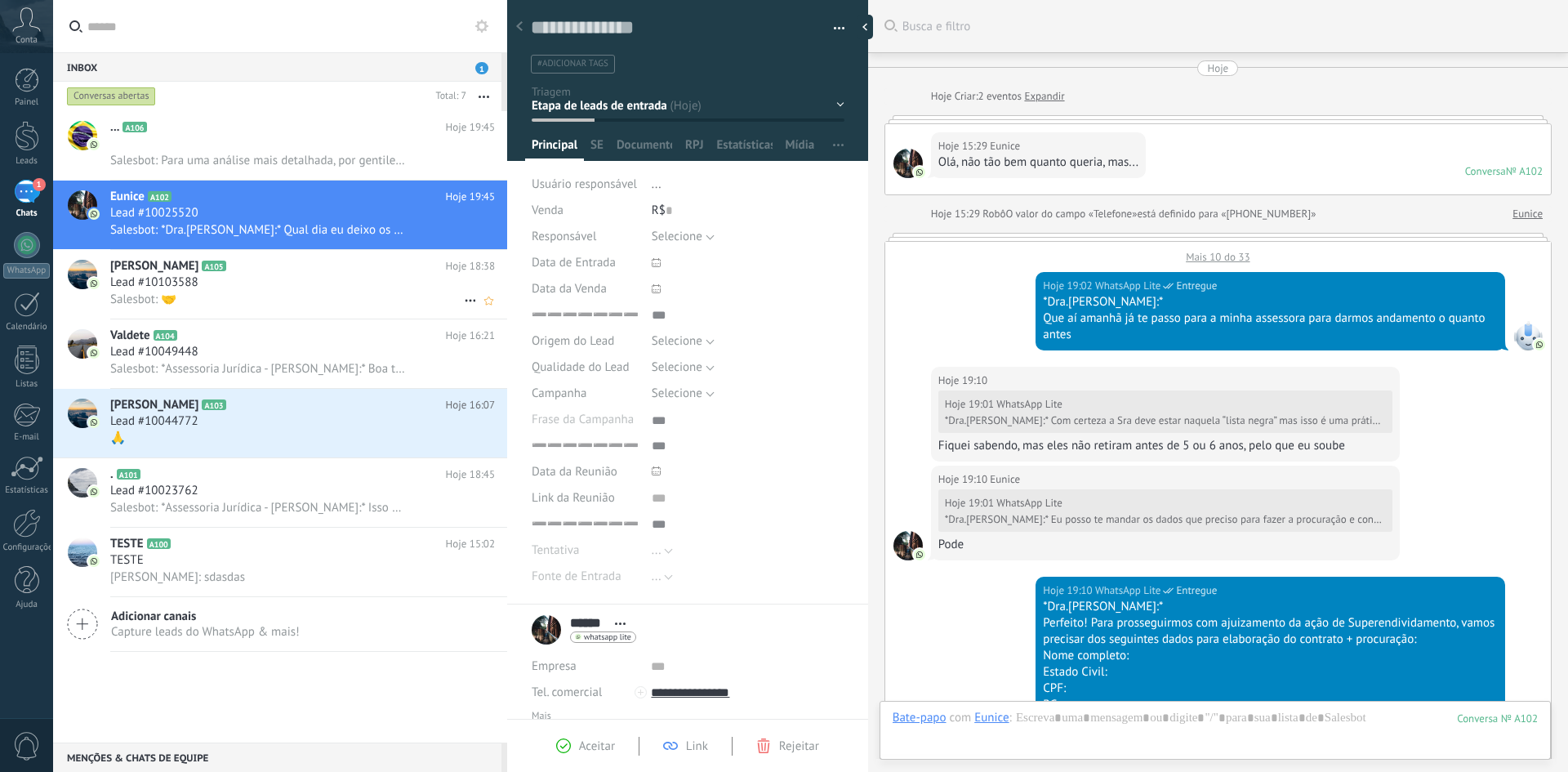
scroll to position [931, 0]
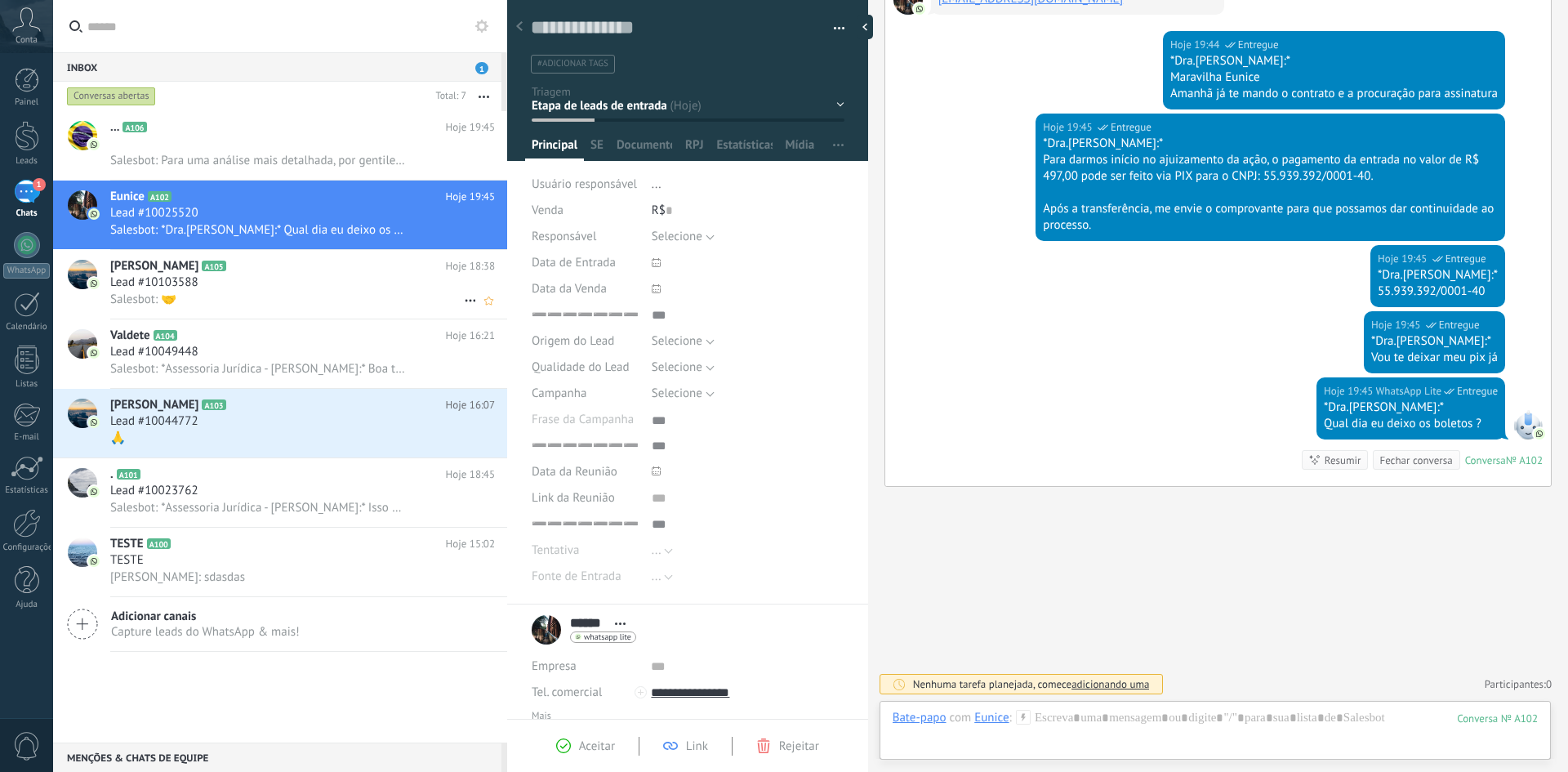
click at [235, 289] on div "Lead #10103588" at bounding box center [302, 282] width 385 height 16
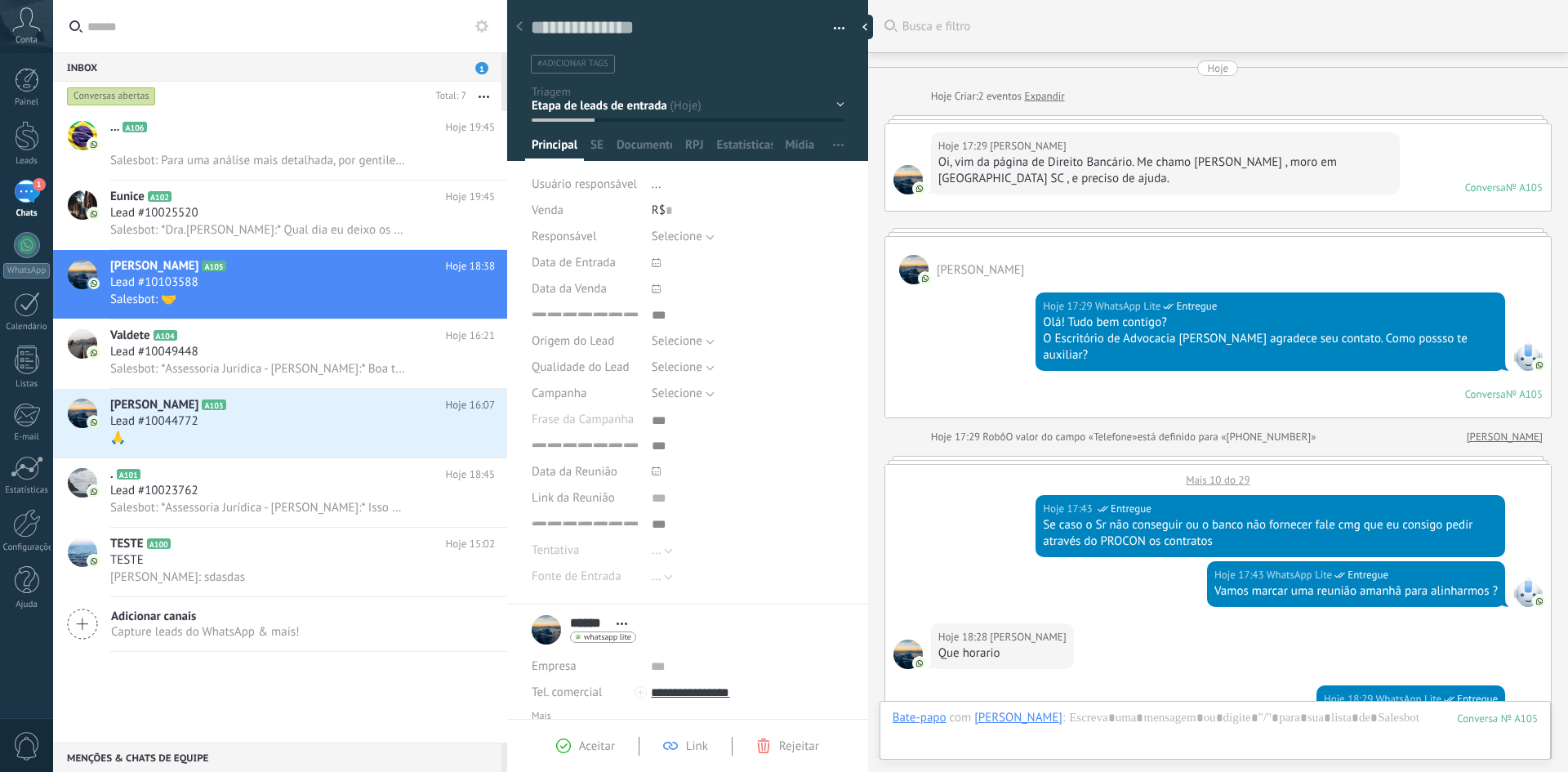
scroll to position [672, 0]
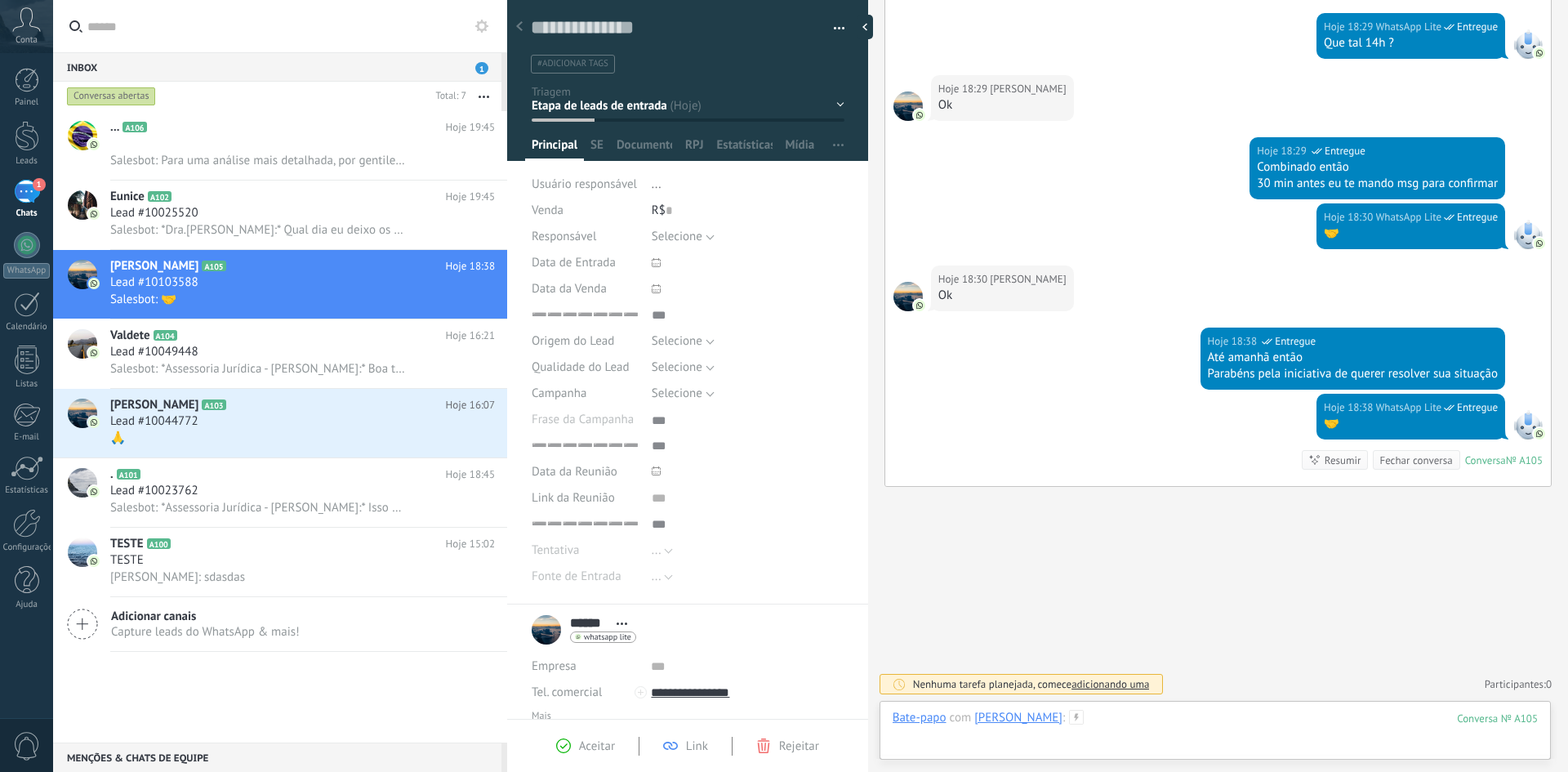
click at [1082, 716] on div at bounding box center [1214, 733] width 645 height 49
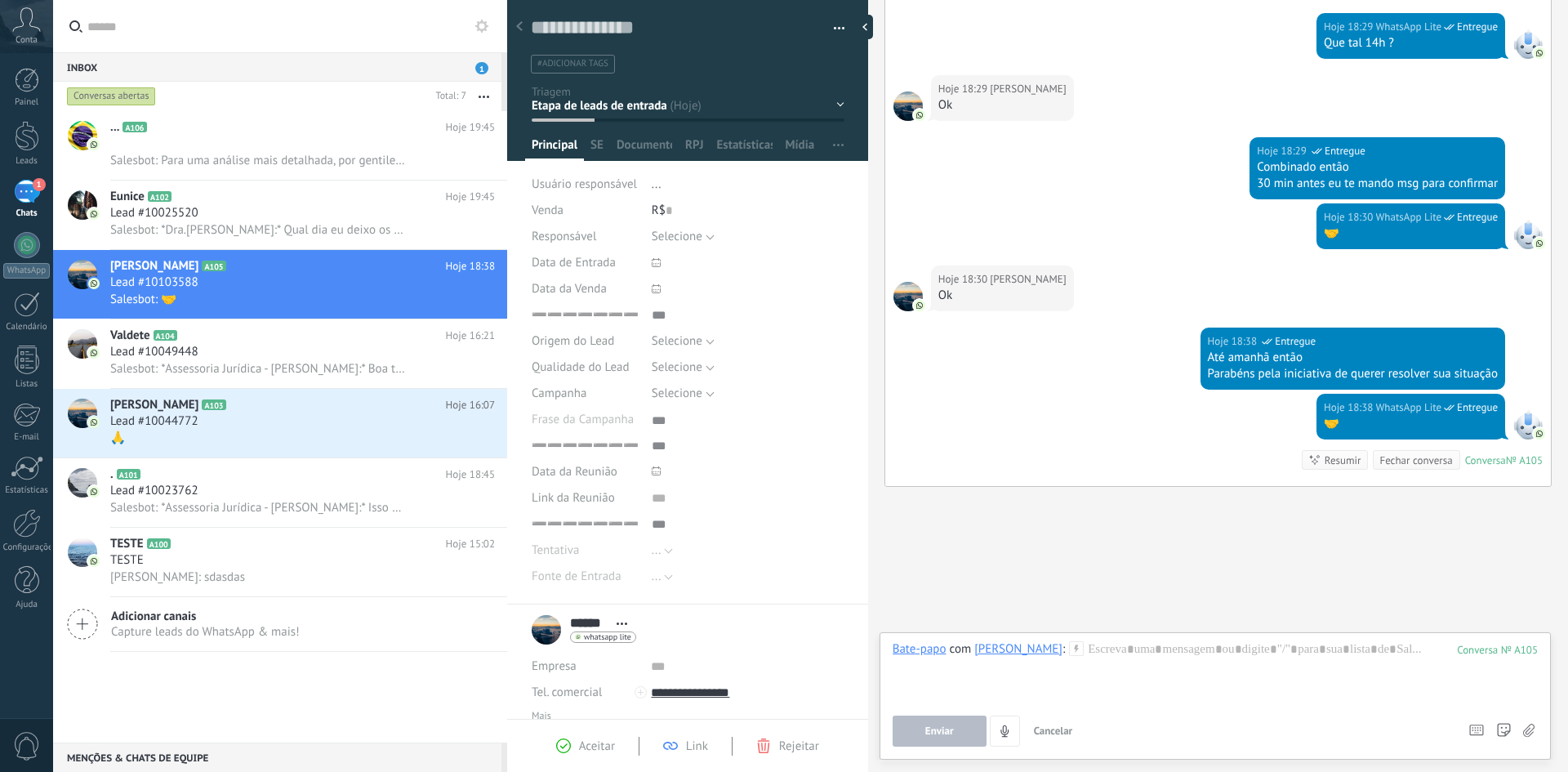
click at [1000, 579] on div "Buscar Busca e filtro Carregar mais Hoje Hoje Criar: 2 eventos Expandir Hoje 17…" at bounding box center [1218, 49] width 700 height 1444
click at [1070, 652] on div at bounding box center [1214, 672] width 645 height 62
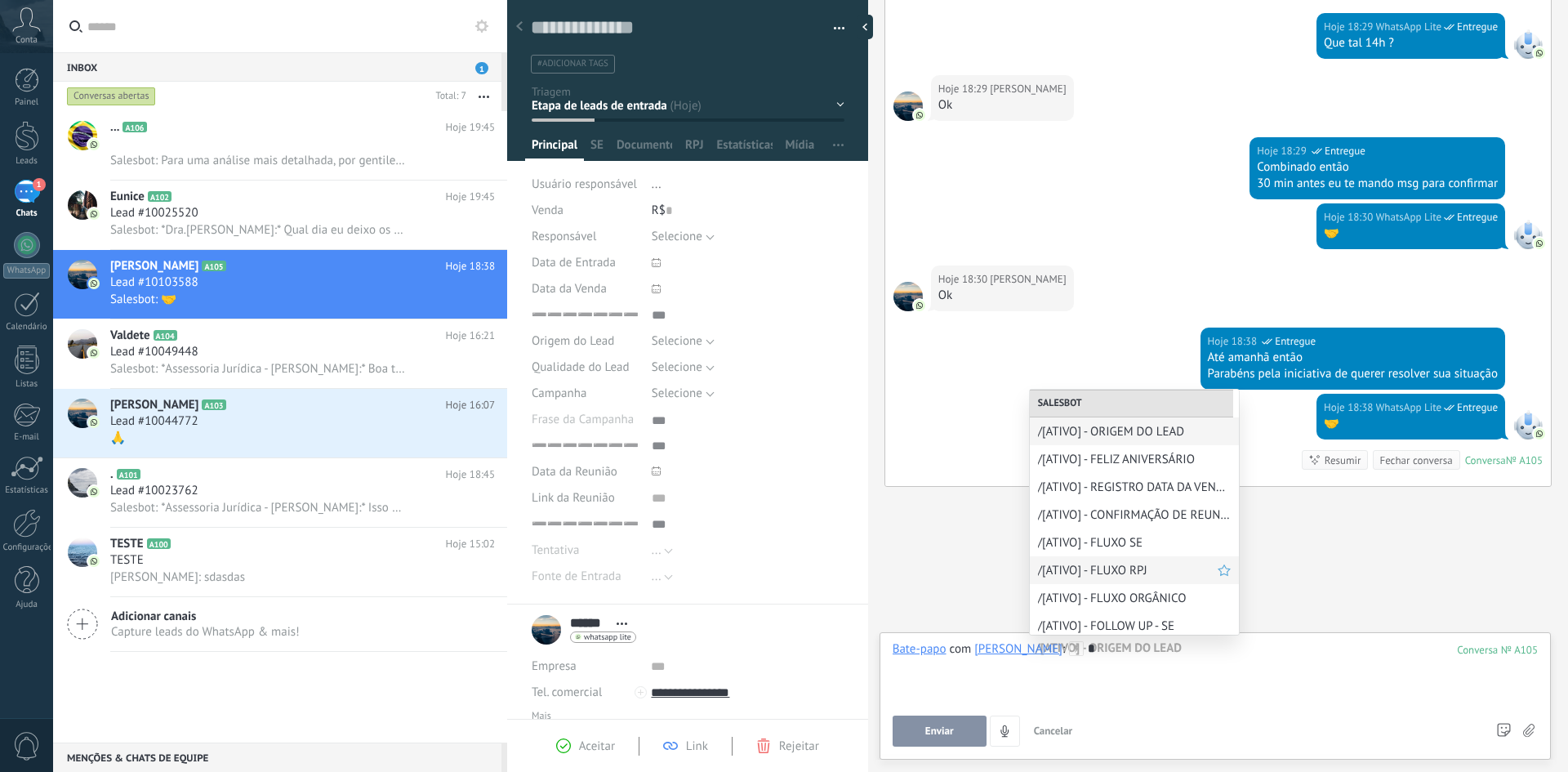
scroll to position [5, 0]
click at [952, 536] on div "Buscar Busca e filtro Carregar mais Hoje Hoje Criar: 2 eventos Expandir Hoje 17…" at bounding box center [1218, 49] width 700 height 1444
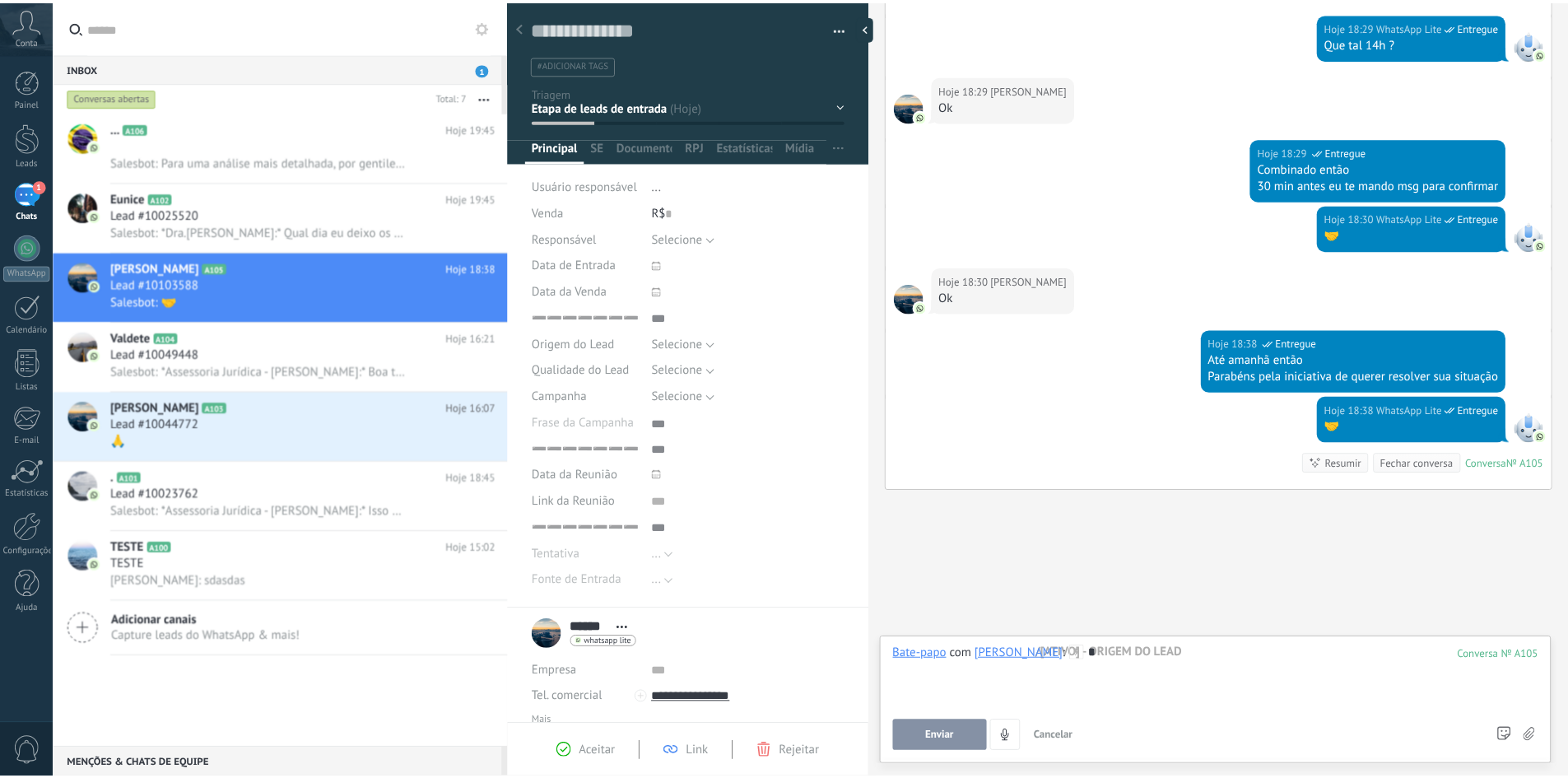
scroll to position [119, 0]
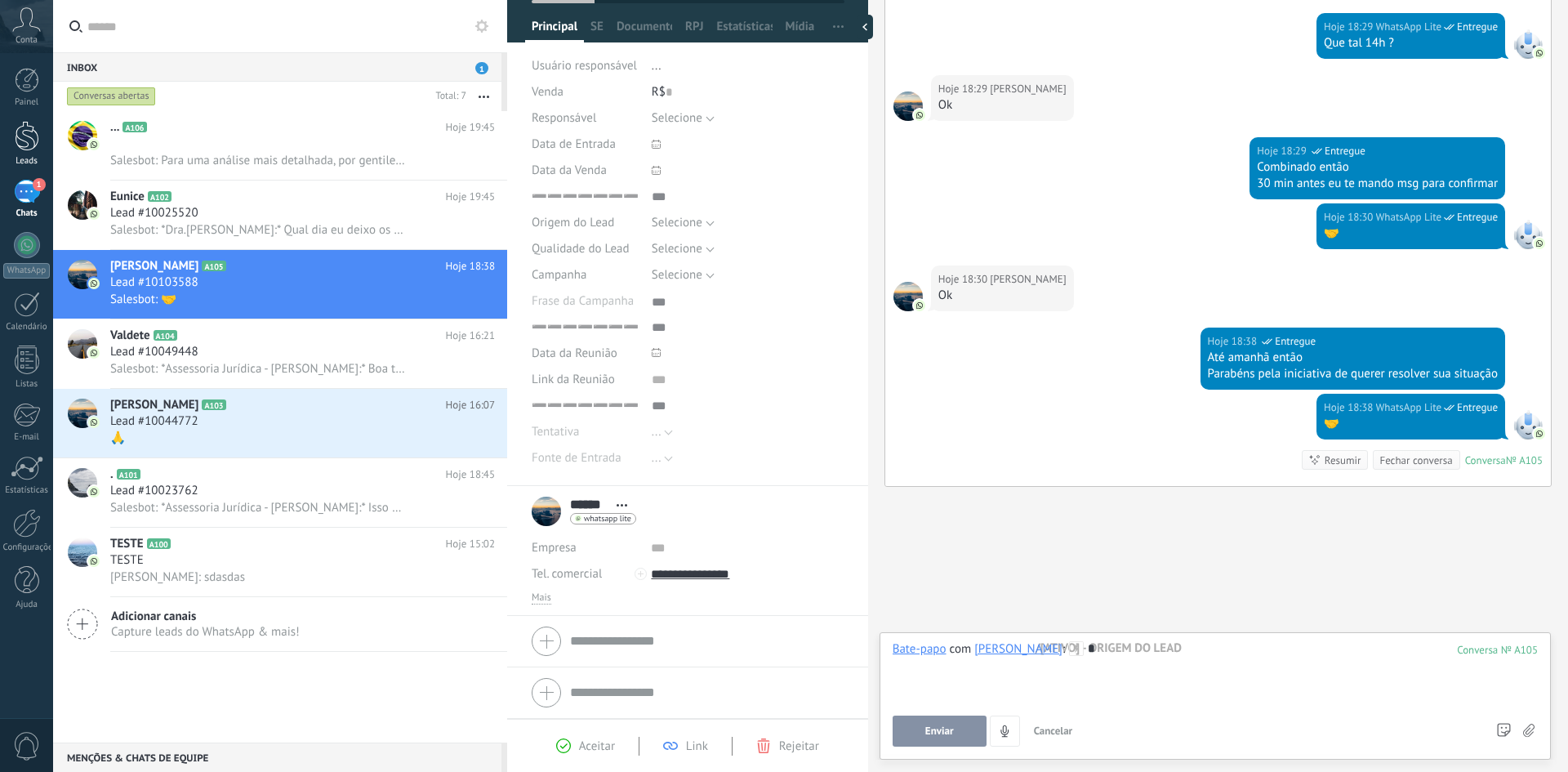
click at [27, 137] on div at bounding box center [27, 136] width 25 height 30
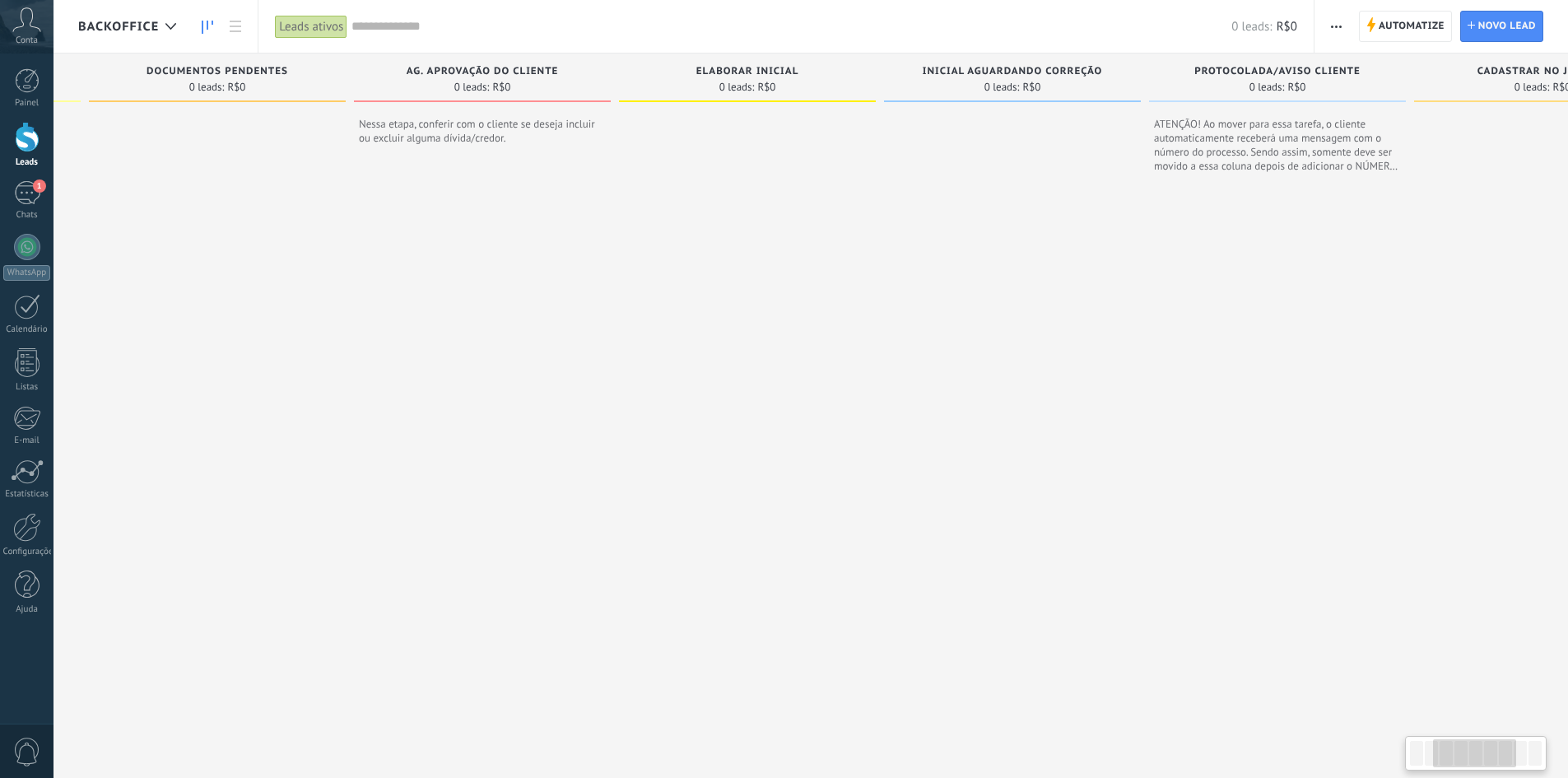
drag, startPoint x: 807, startPoint y: 346, endPoint x: 287, endPoint y: 344, distance: 520.0
click at [287, 344] on div at bounding box center [217, 431] width 257 height 645
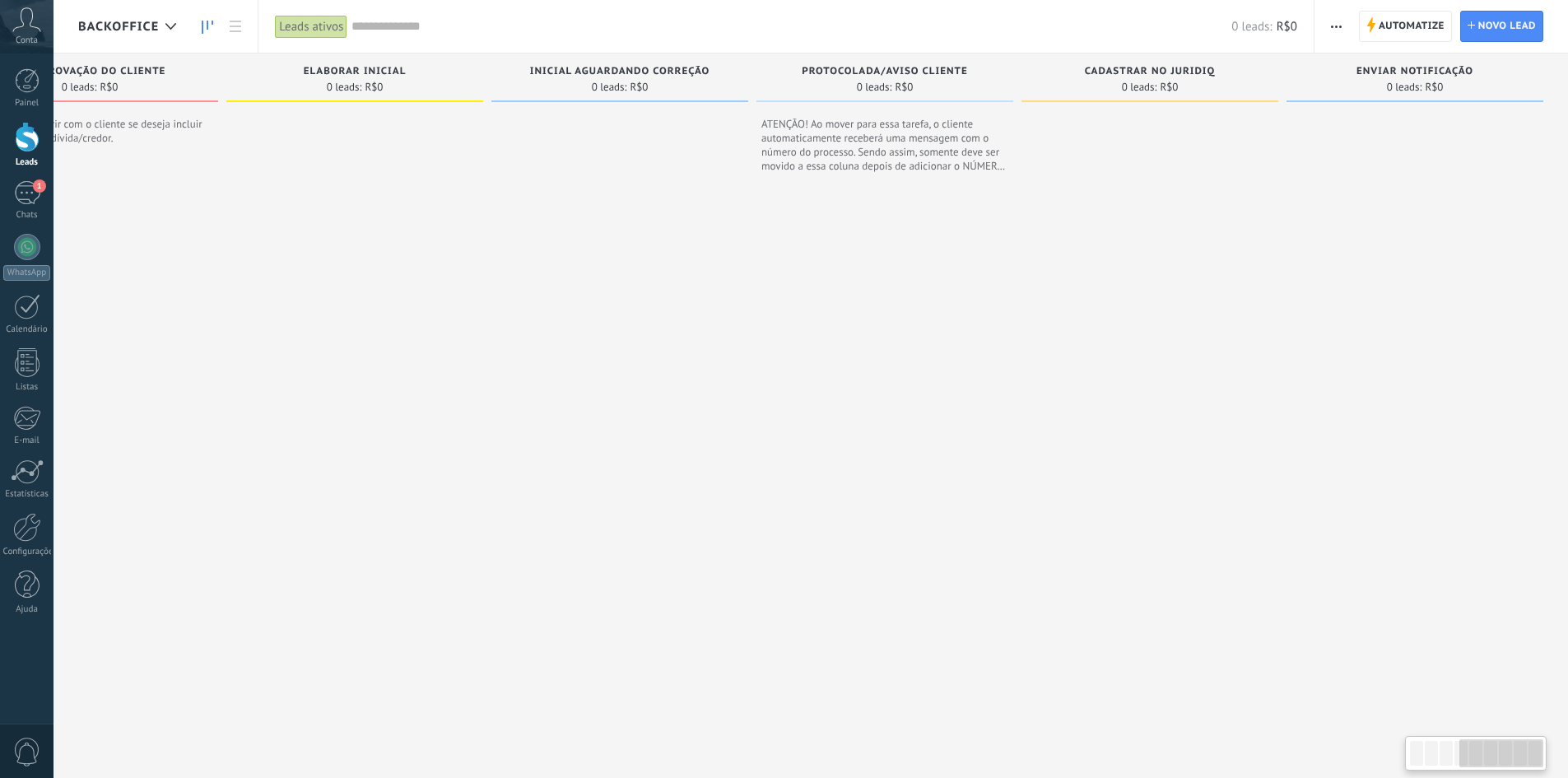
drag, startPoint x: 1206, startPoint y: 404, endPoint x: 666, endPoint y: 420, distance: 540.2
click at [666, 420] on div "Etapa de leads de entrada solicitações: 0 0 0 0 0 0 0 0 0 BOAS VINDAS 0 leads: …" at bounding box center [367, 403] width 2403 height 700
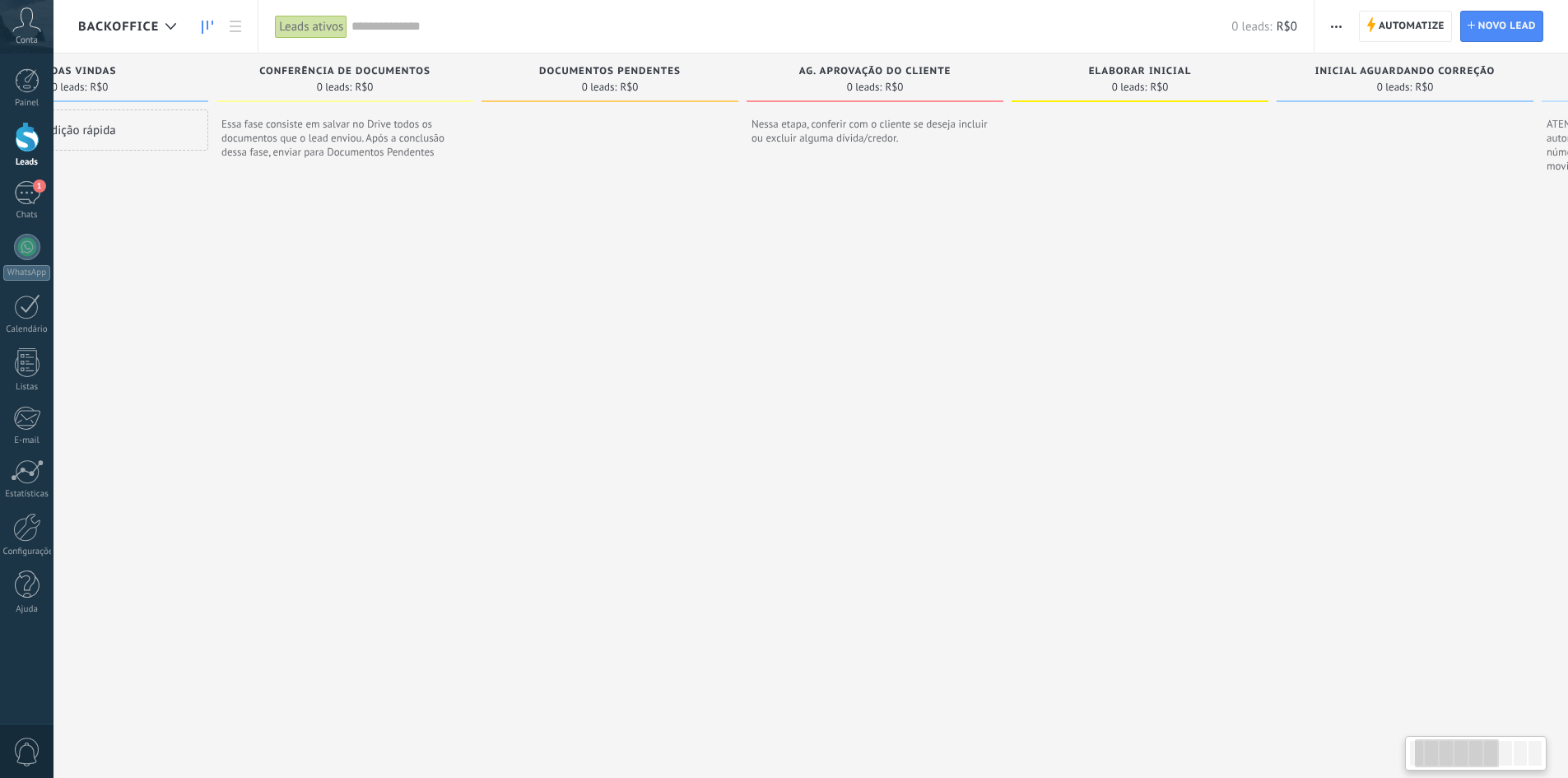
scroll to position [0, 121]
drag, startPoint x: 644, startPoint y: 343, endPoint x: 1281, endPoint y: 363, distance: 637.3
click at [1281, 363] on div "ELABORAR INICIAL 0 leads: R$0" at bounding box center [1150, 403] width 265 height 700
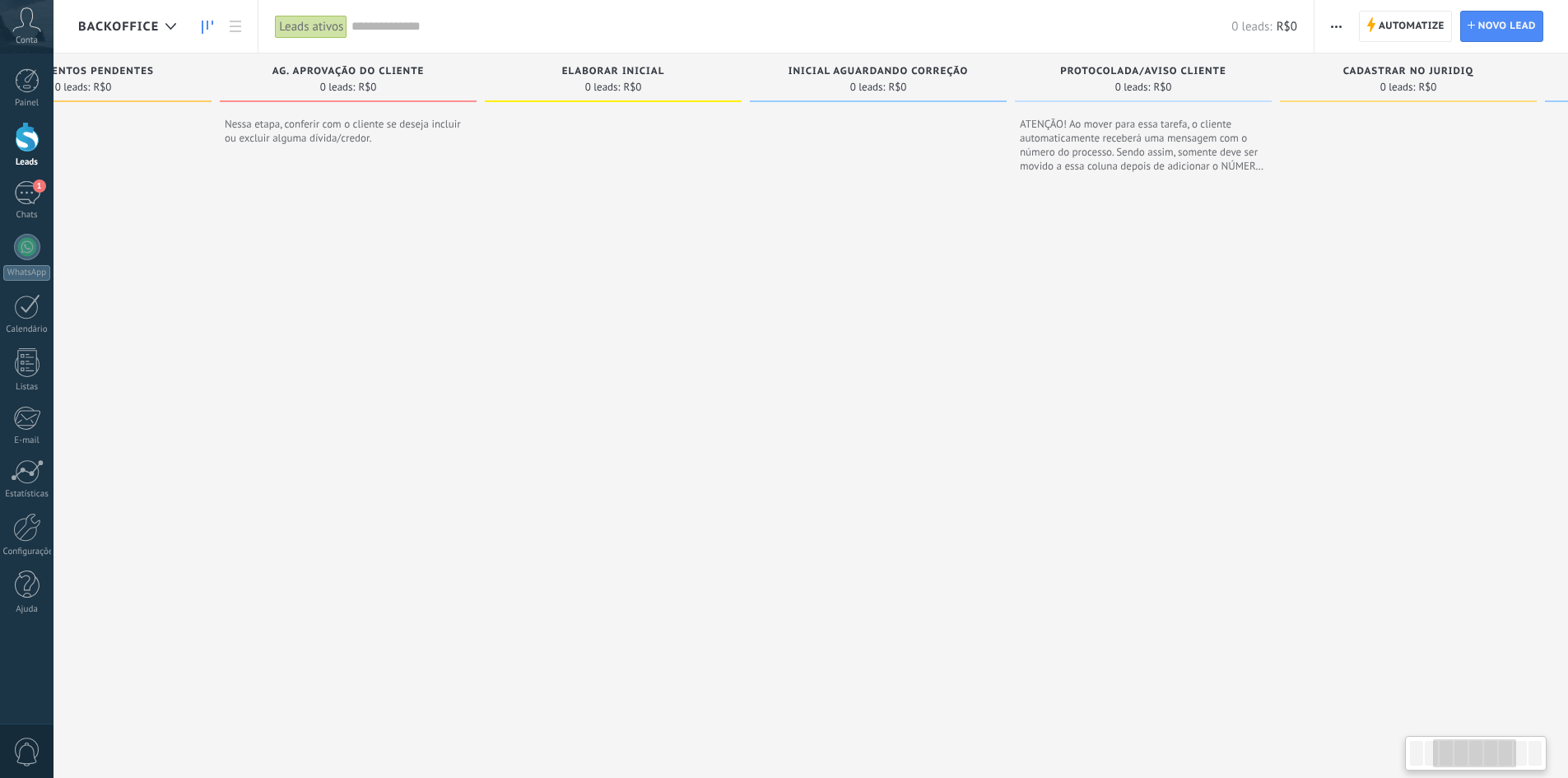
drag, startPoint x: 698, startPoint y: 366, endPoint x: 520, endPoint y: 406, distance: 182.4
click at [520, 406] on div "Etapa de leads de entrada solicitações: 0 0 0 0 0 0 0 0 0 BOAS VINDAS 0 leads: …" at bounding box center [625, 403] width 2403 height 700
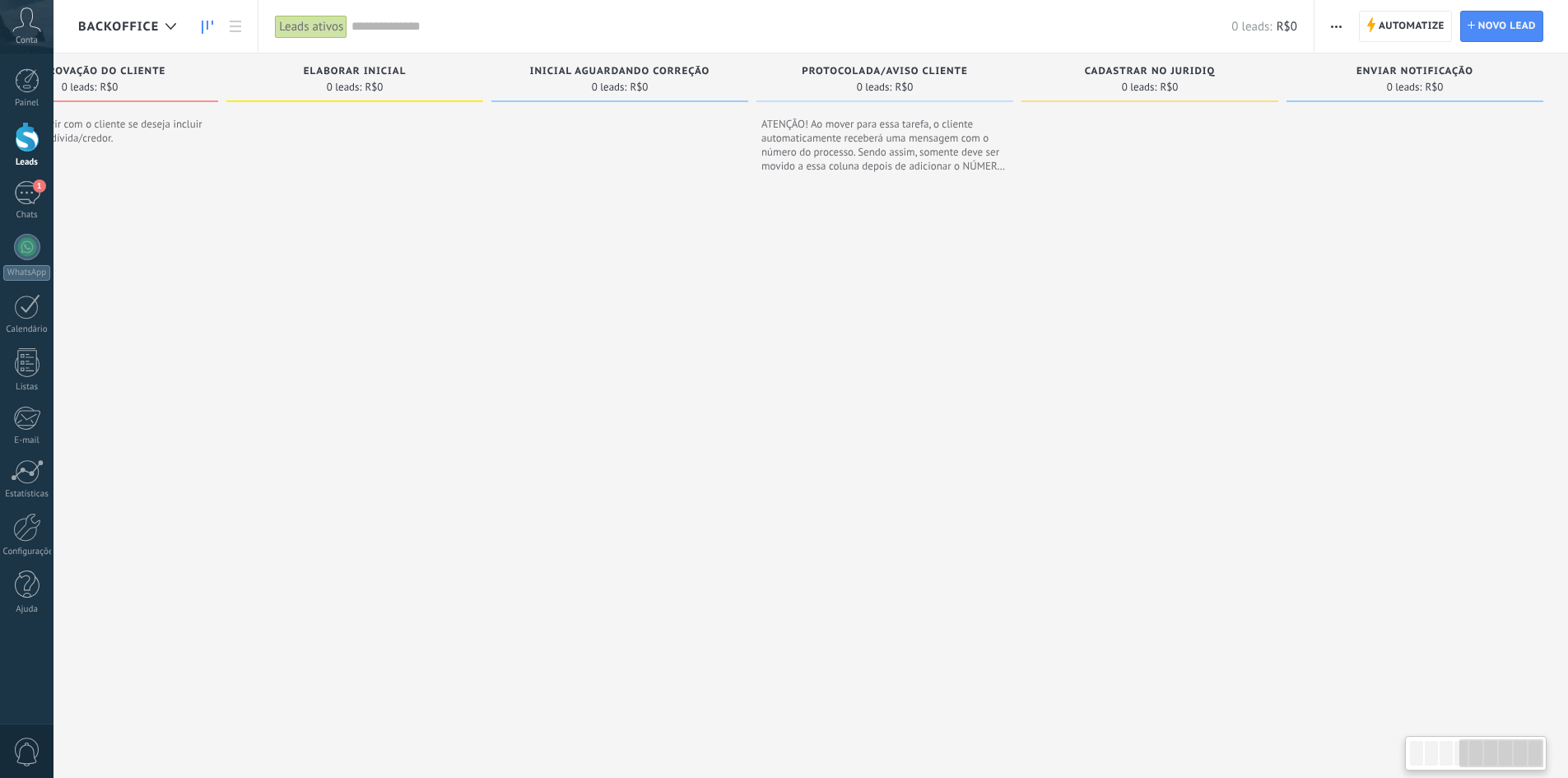
drag, startPoint x: 1380, startPoint y: 389, endPoint x: 840, endPoint y: 396, distance: 540.0
click at [840, 396] on div "Etapa de leads de entrada solicitações: 0 0 0 0 0 0 0 0 0 BOAS VINDAS 0 leads: …" at bounding box center [367, 403] width 2403 height 700
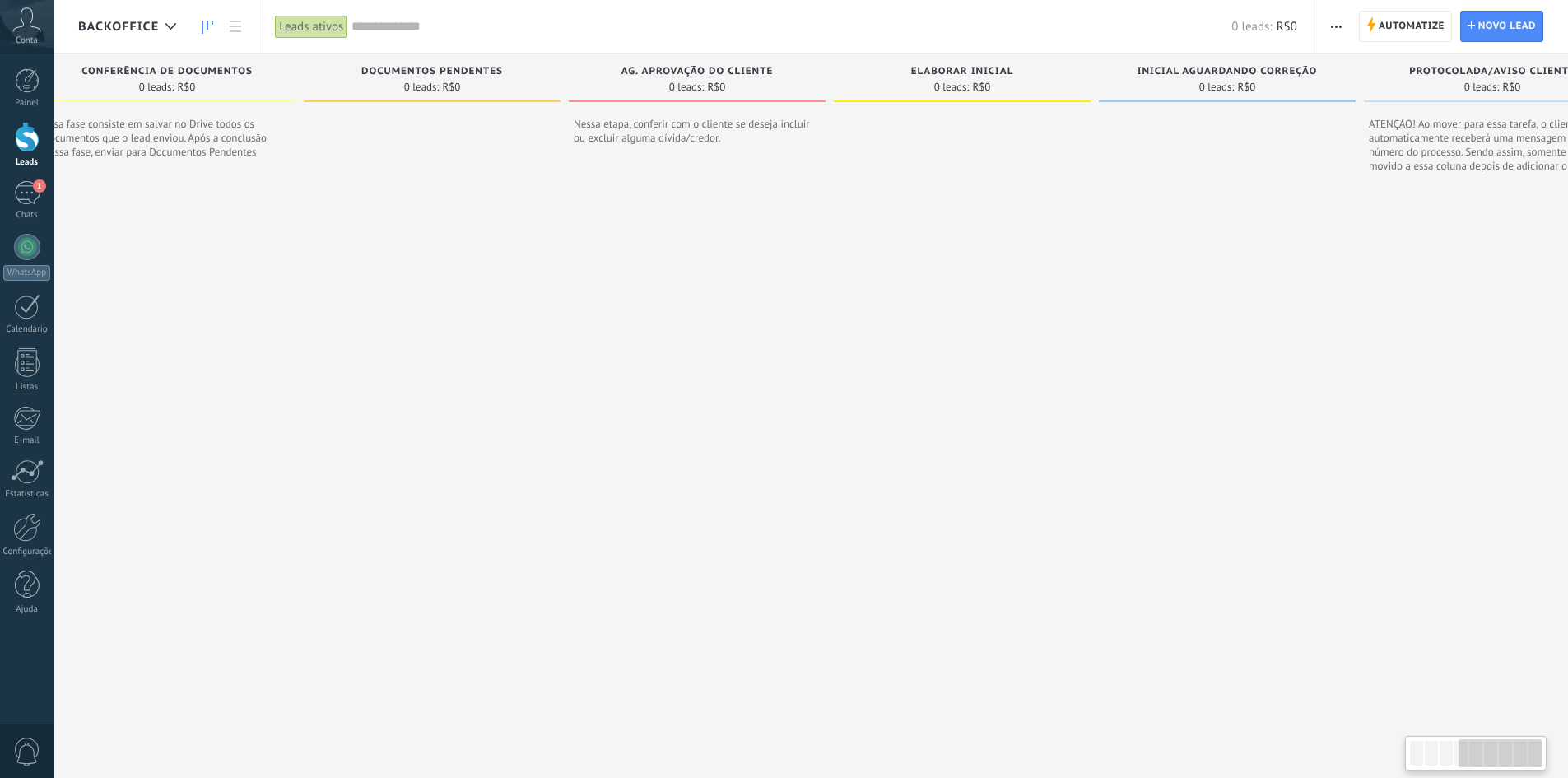
scroll to position [0, 59]
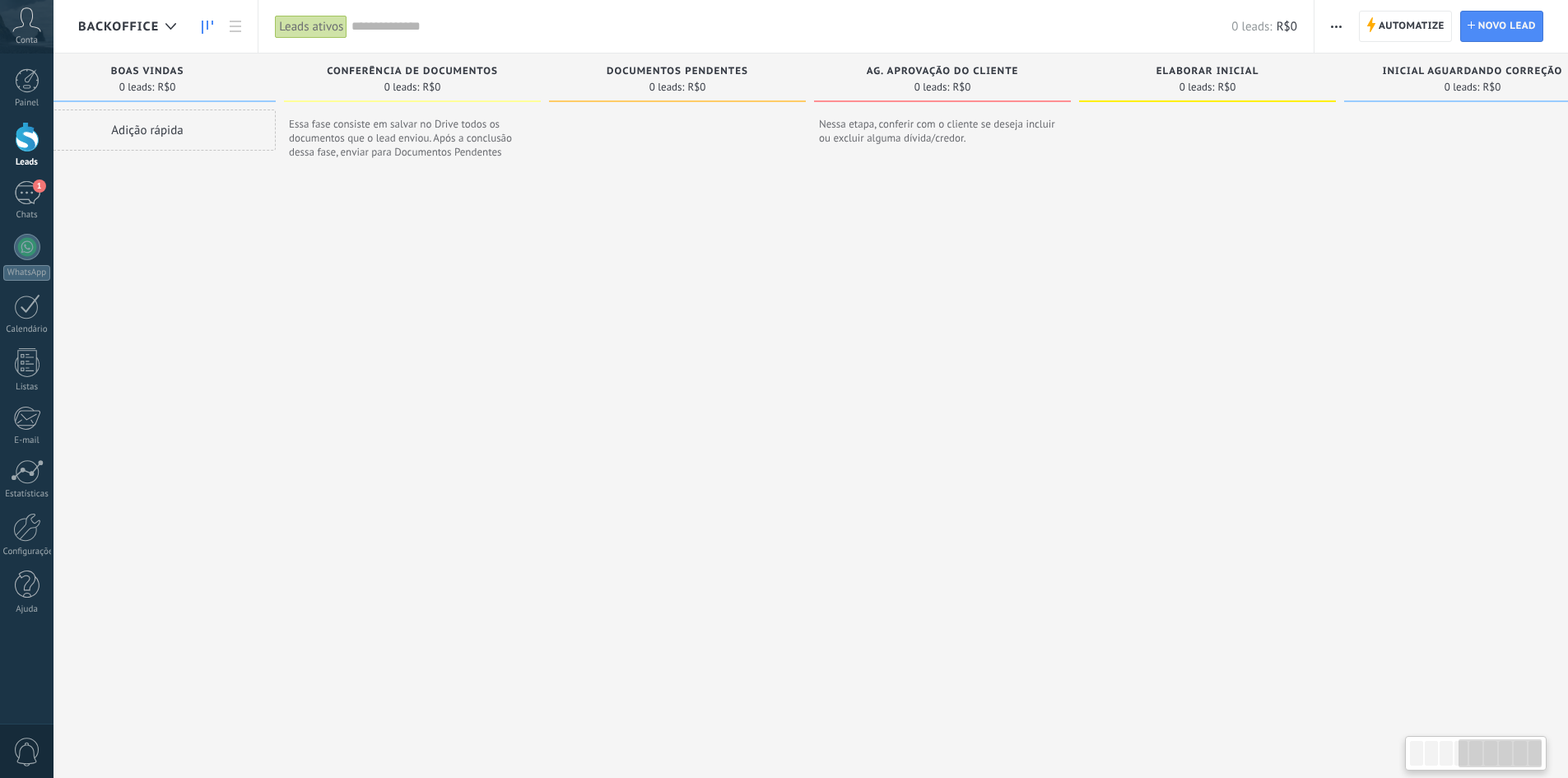
drag, startPoint x: 445, startPoint y: 375, endPoint x: 1290, endPoint y: 362, distance: 845.1
click at [1290, 362] on div at bounding box center [1208, 431] width 257 height 645
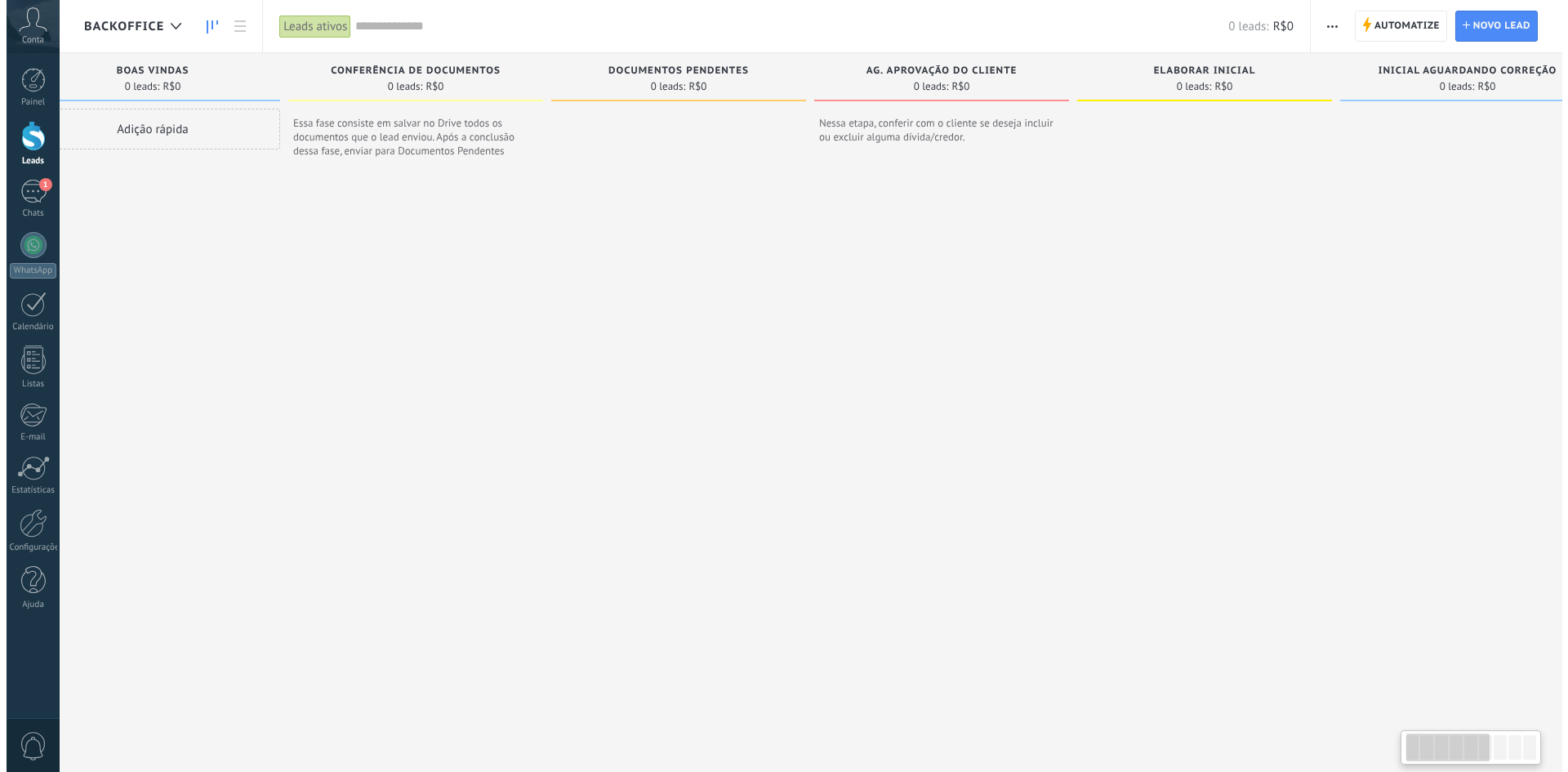
scroll to position [0, 0]
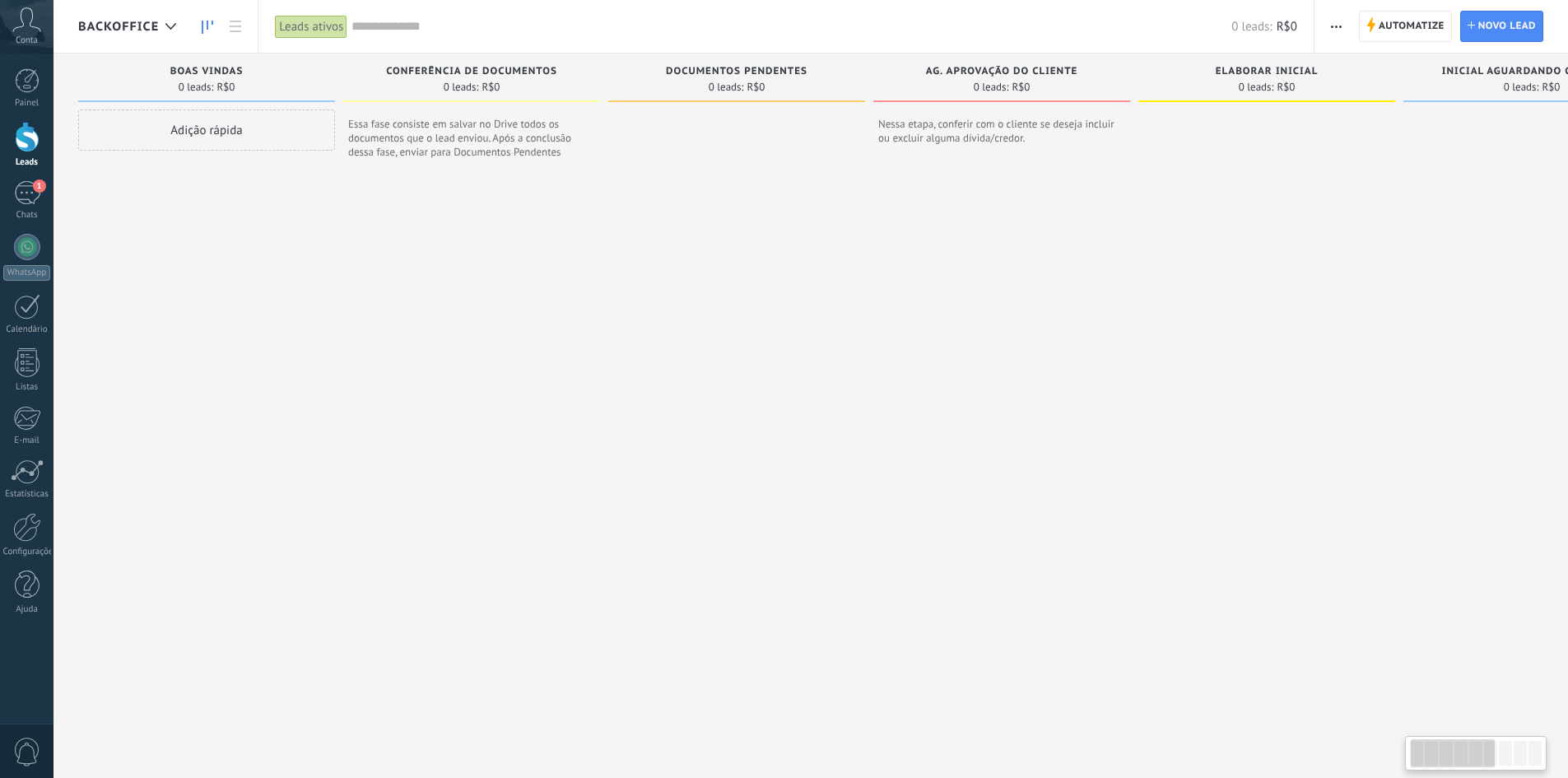
drag, startPoint x: 558, startPoint y: 355, endPoint x: 974, endPoint y: 366, distance: 416.1
click at [977, 366] on div "Etapa de leads de entrada solicitações: 0 0 0 0 0 0 0 0 0 BOAS VINDAS 0 leads: …" at bounding box center [1279, 403] width 2403 height 700
click at [32, 190] on div "1" at bounding box center [27, 193] width 26 height 24
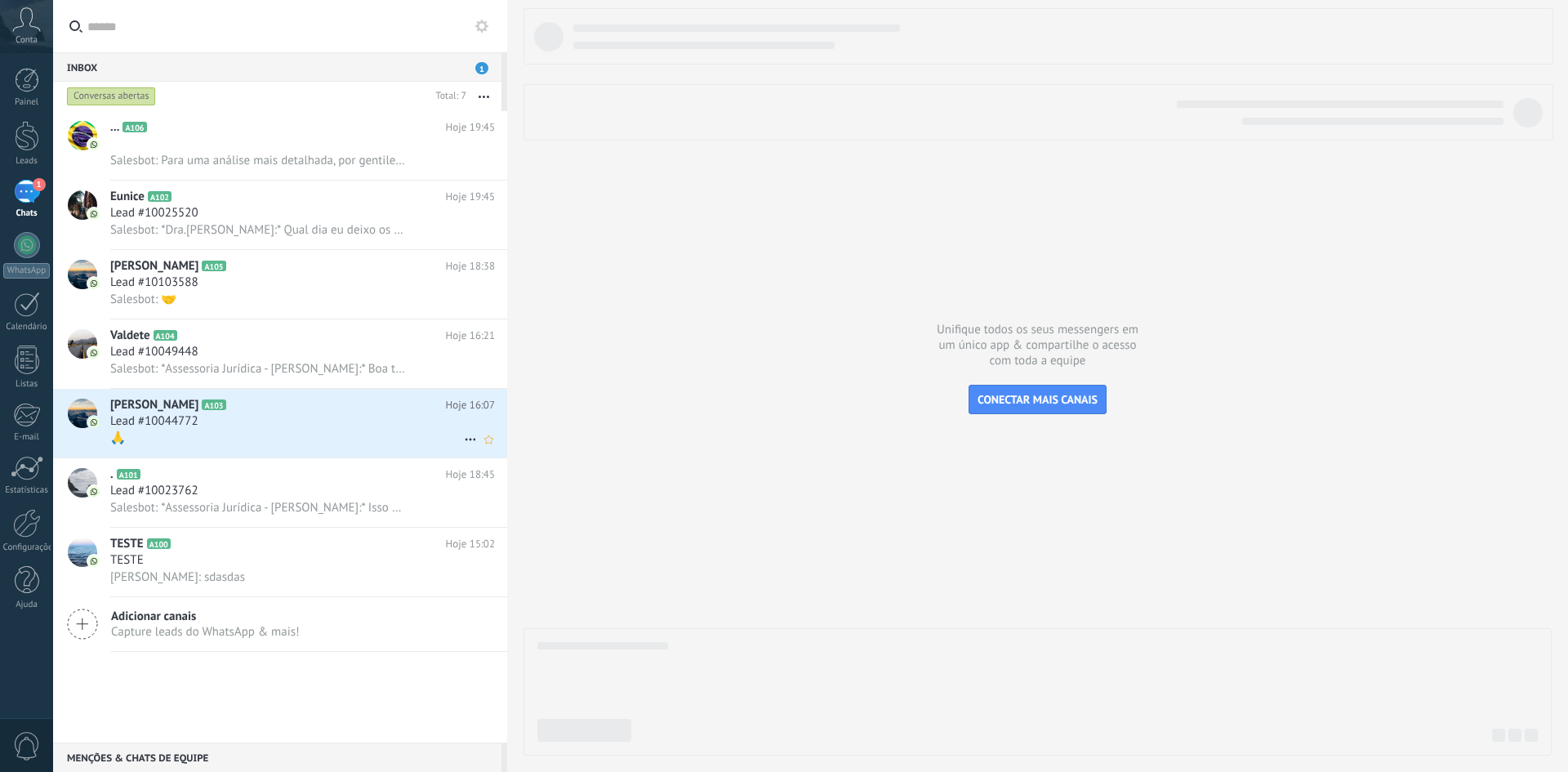
click at [325, 394] on div "Samuel A103 Hoje 16:07 Lead #10044772 🙏" at bounding box center [308, 423] width 397 height 69
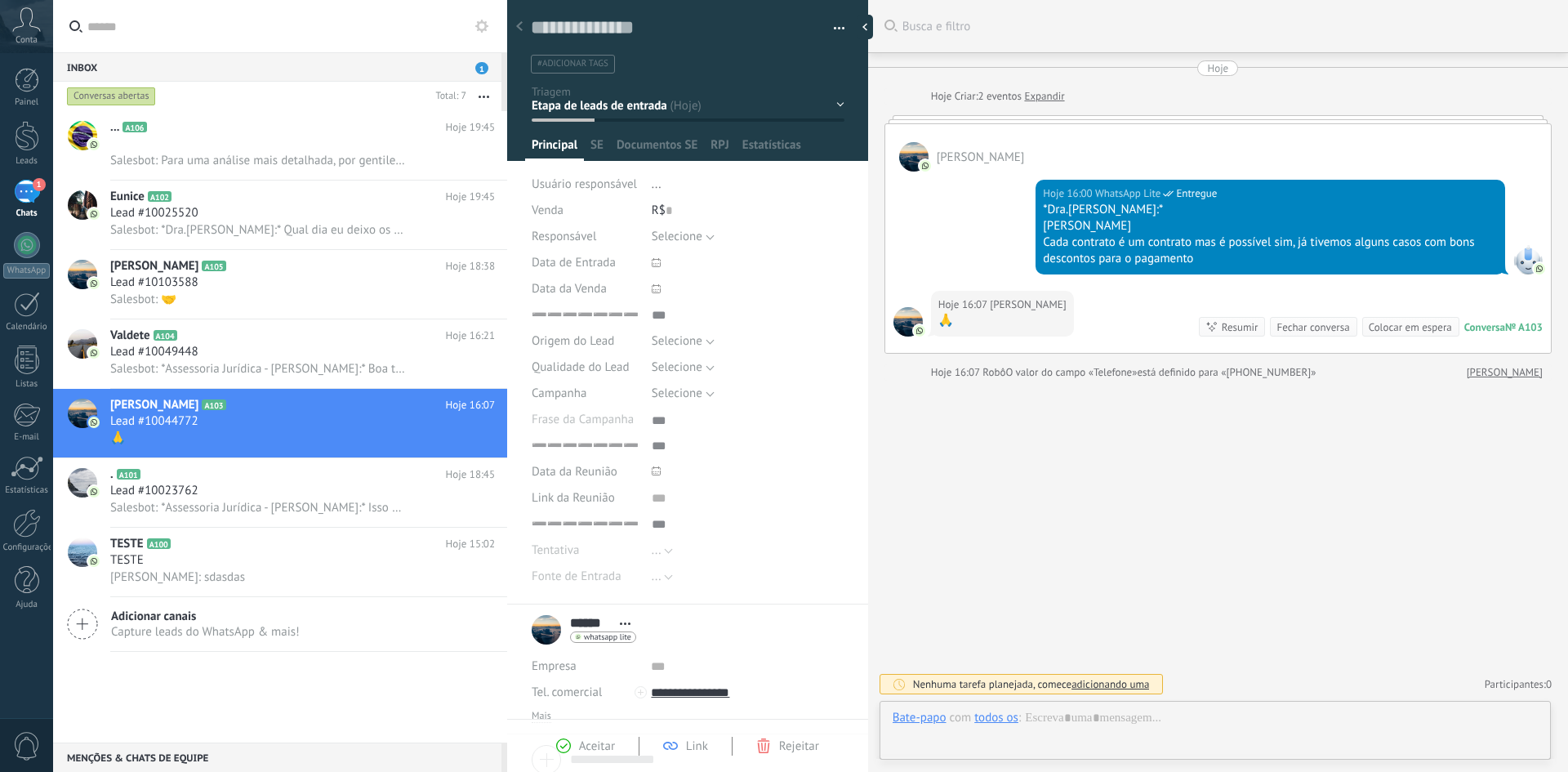
scroll to position [16, 0]
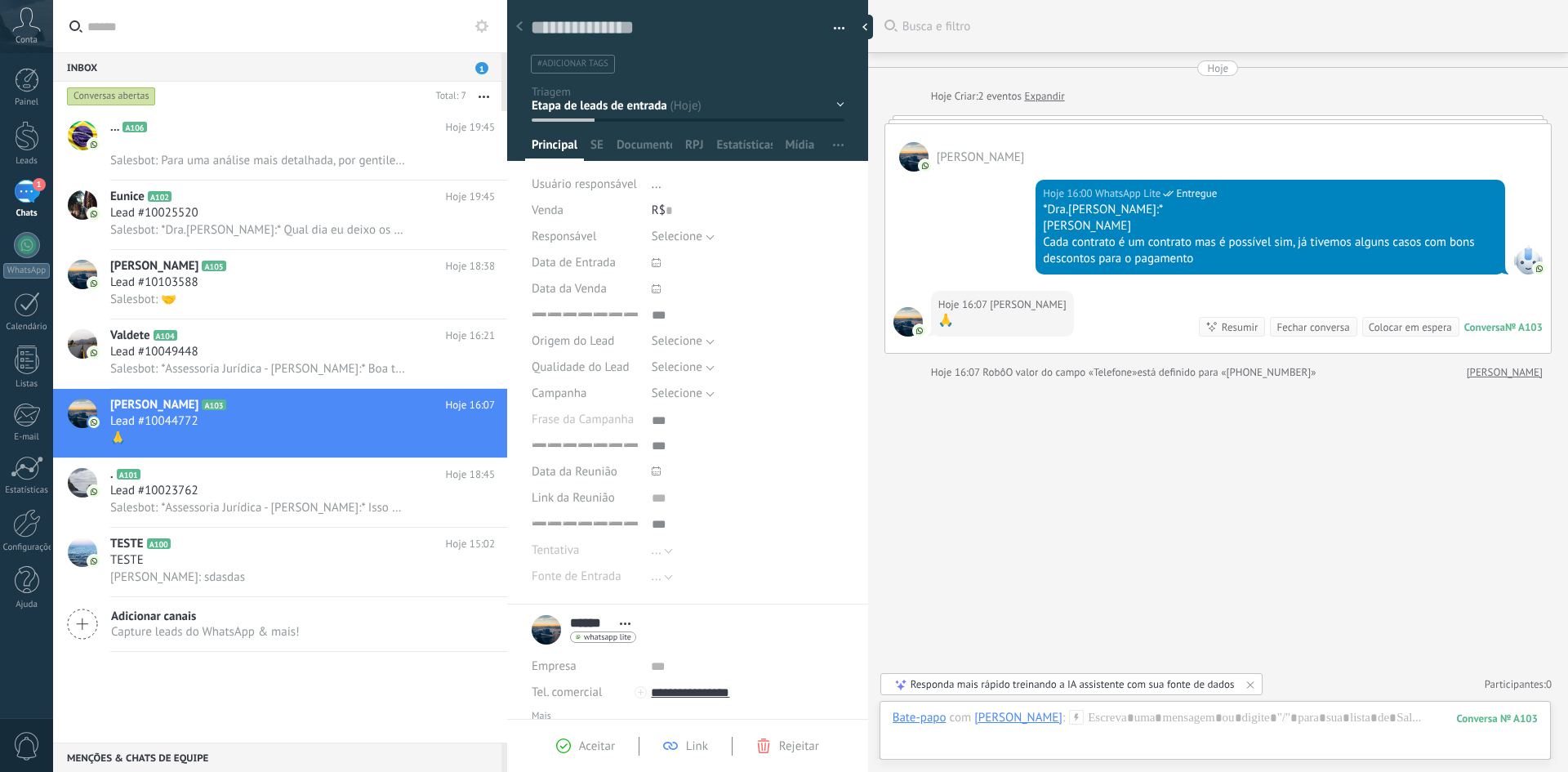
click at [0, 0] on div "EM TRIAGEM DO BOT FOLLOW UP BOT AG. ATENDIMENTO OUTRAS MAT. - -" at bounding box center [0, 0] width 0 height 0
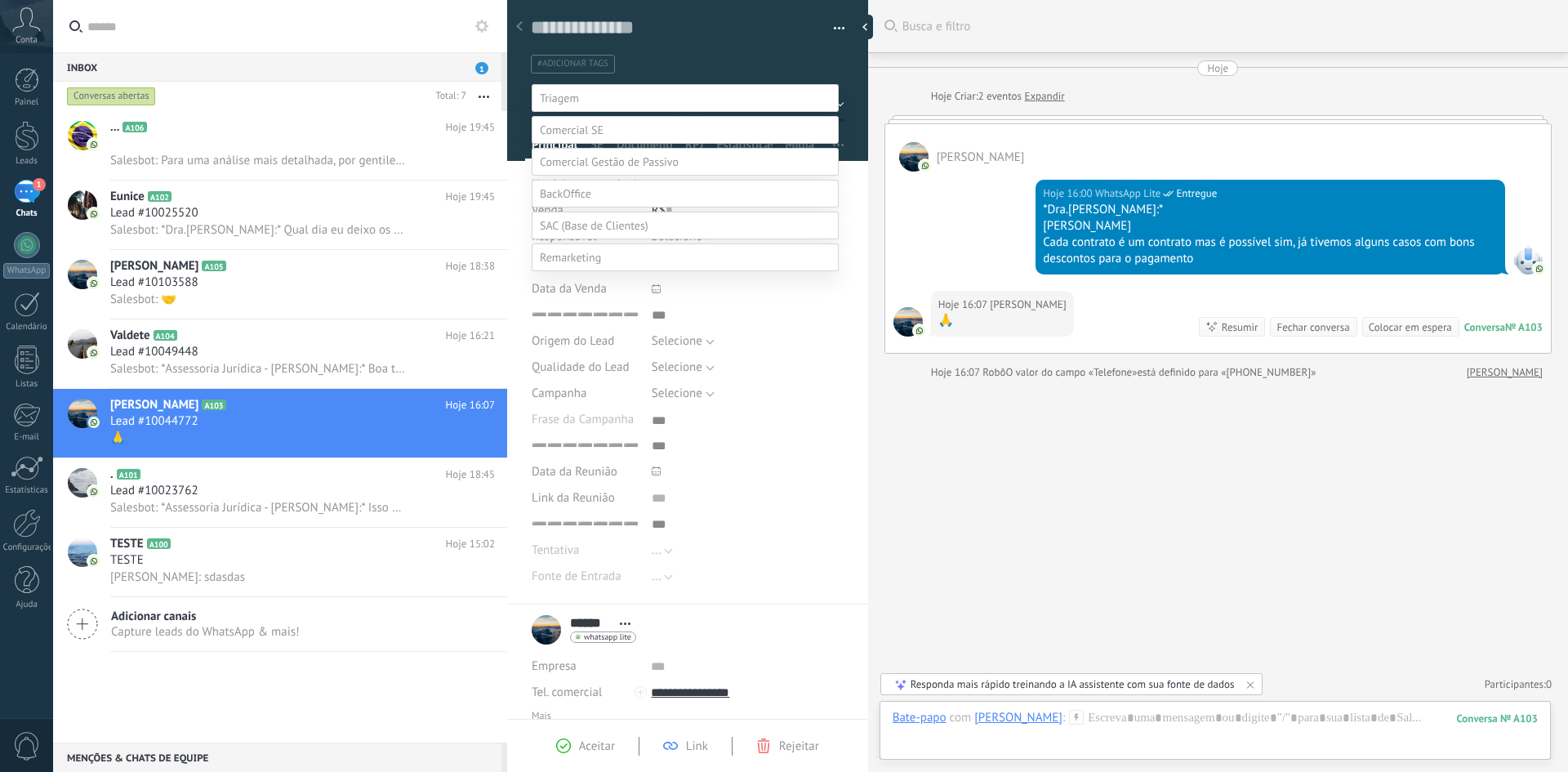
click at [606, 233] on span at bounding box center [594, 225] width 108 height 15
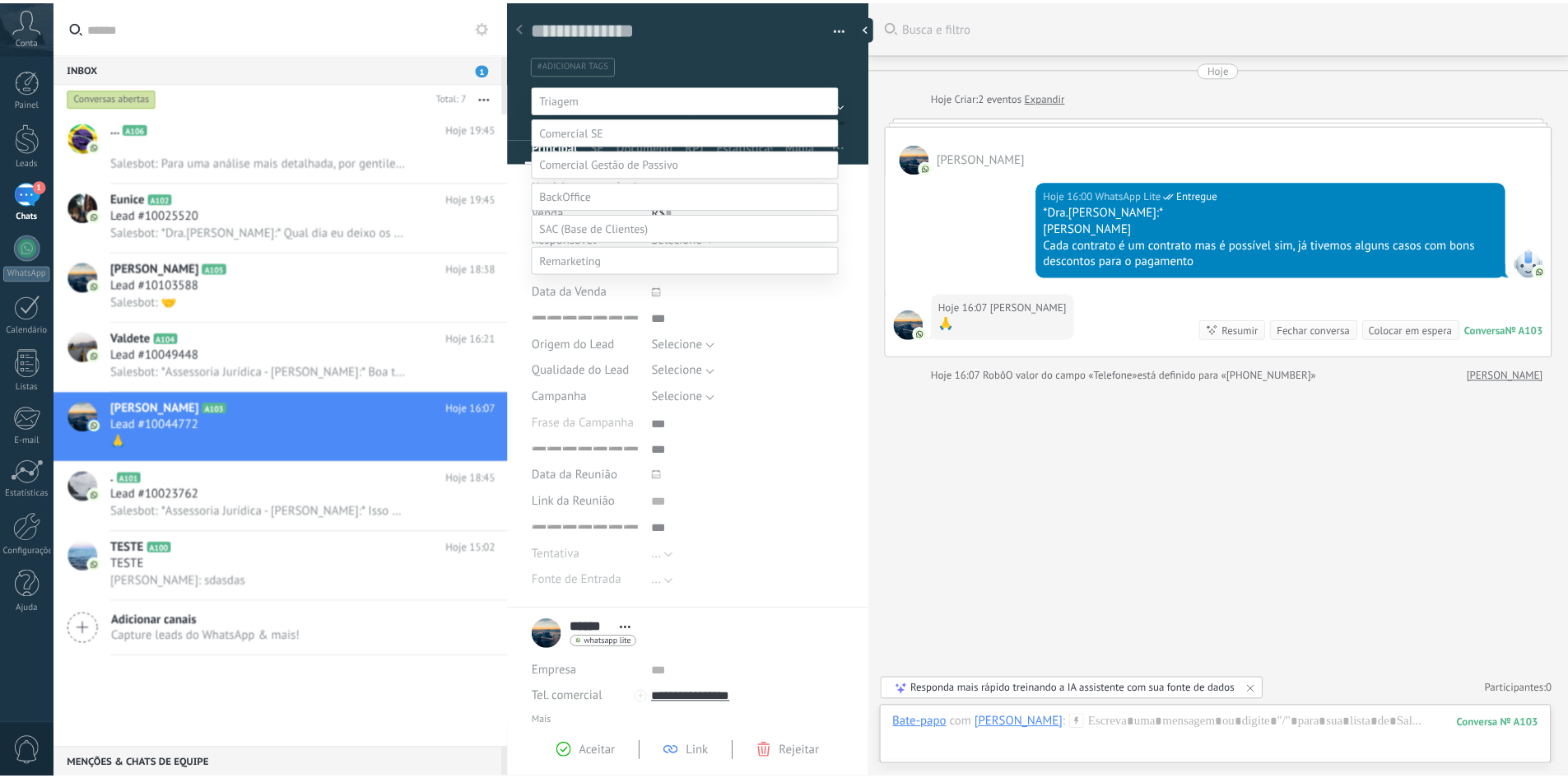
scroll to position [128, 0]
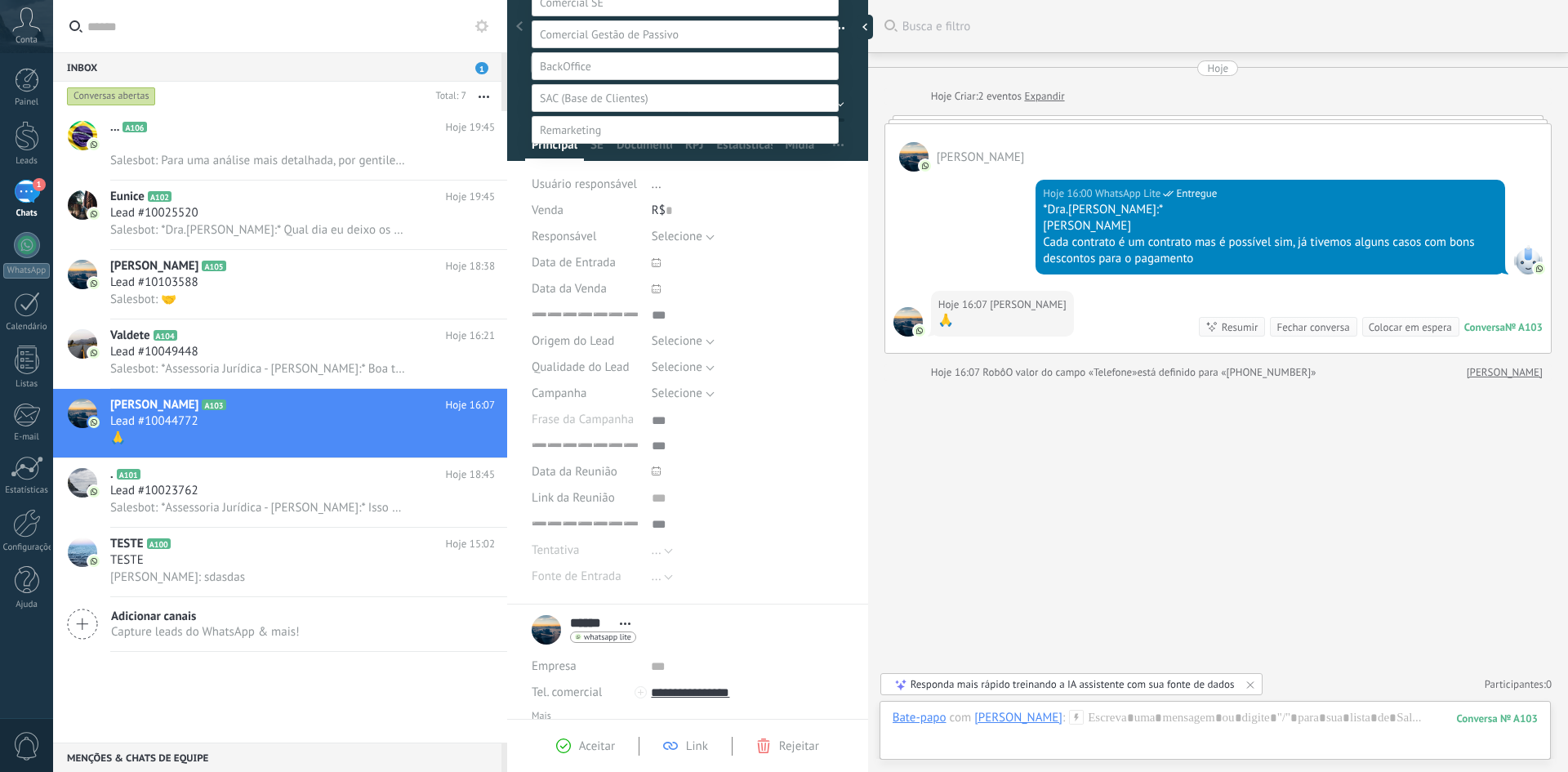
click at [0, 0] on label "CLIENTES GESTÃO DE PASSIVOS" at bounding box center [0, 0] width 0 height 0
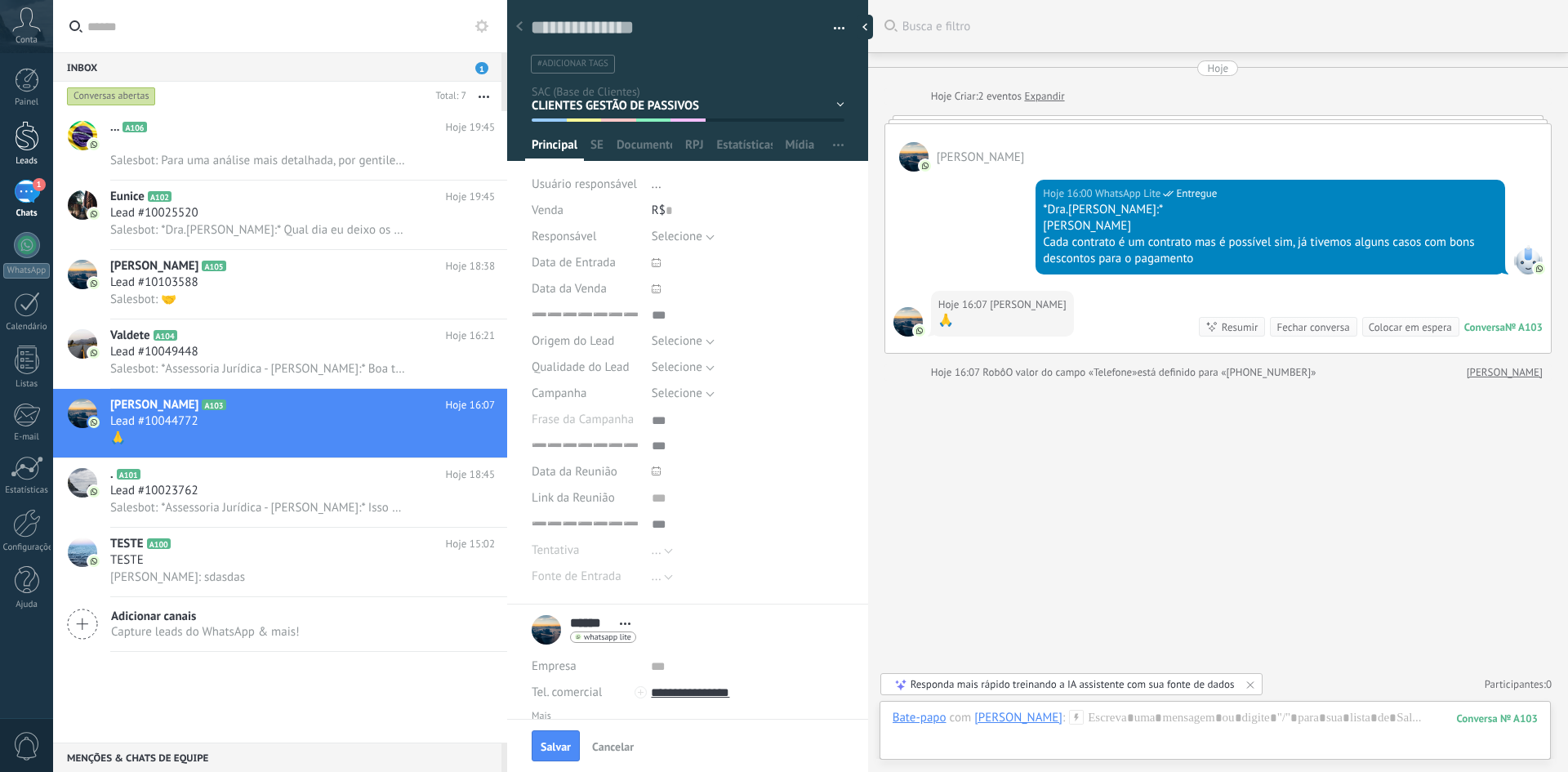
click at [25, 143] on div at bounding box center [27, 136] width 25 height 30
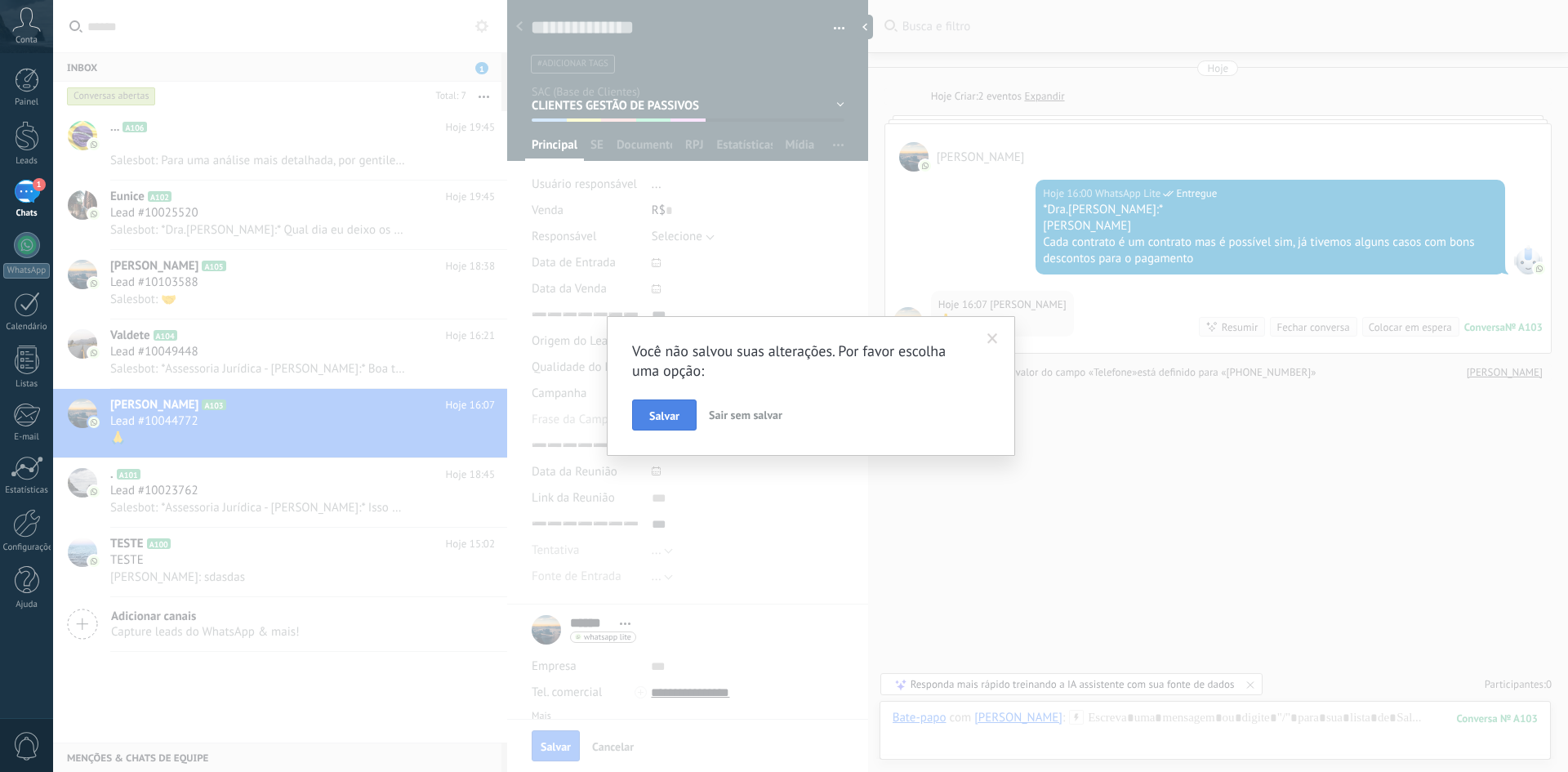
click at [661, 420] on span "Salvar" at bounding box center [664, 415] width 30 height 11
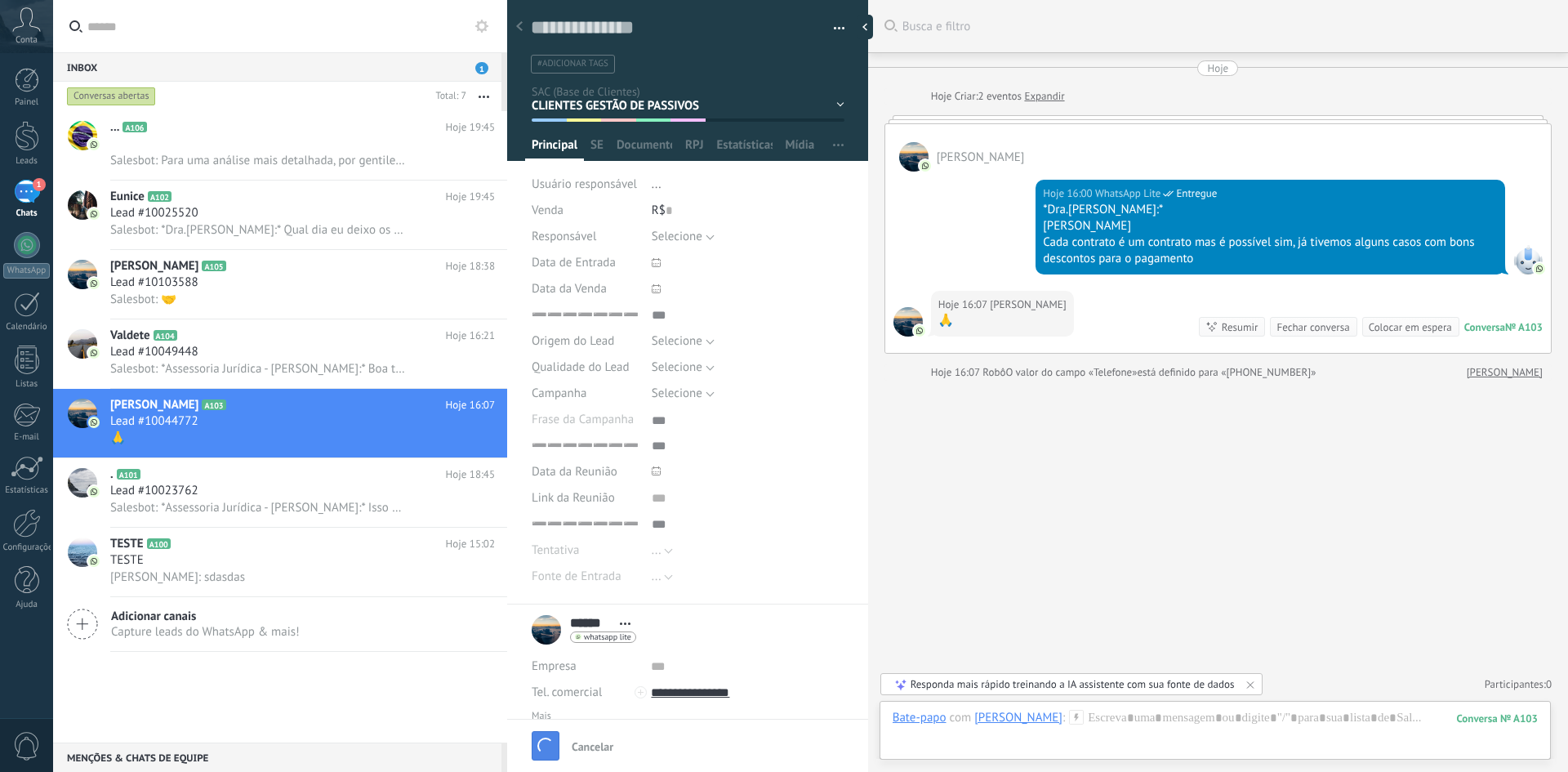
click at [550, 743] on span "button" at bounding box center [545, 745] width 21 height 21
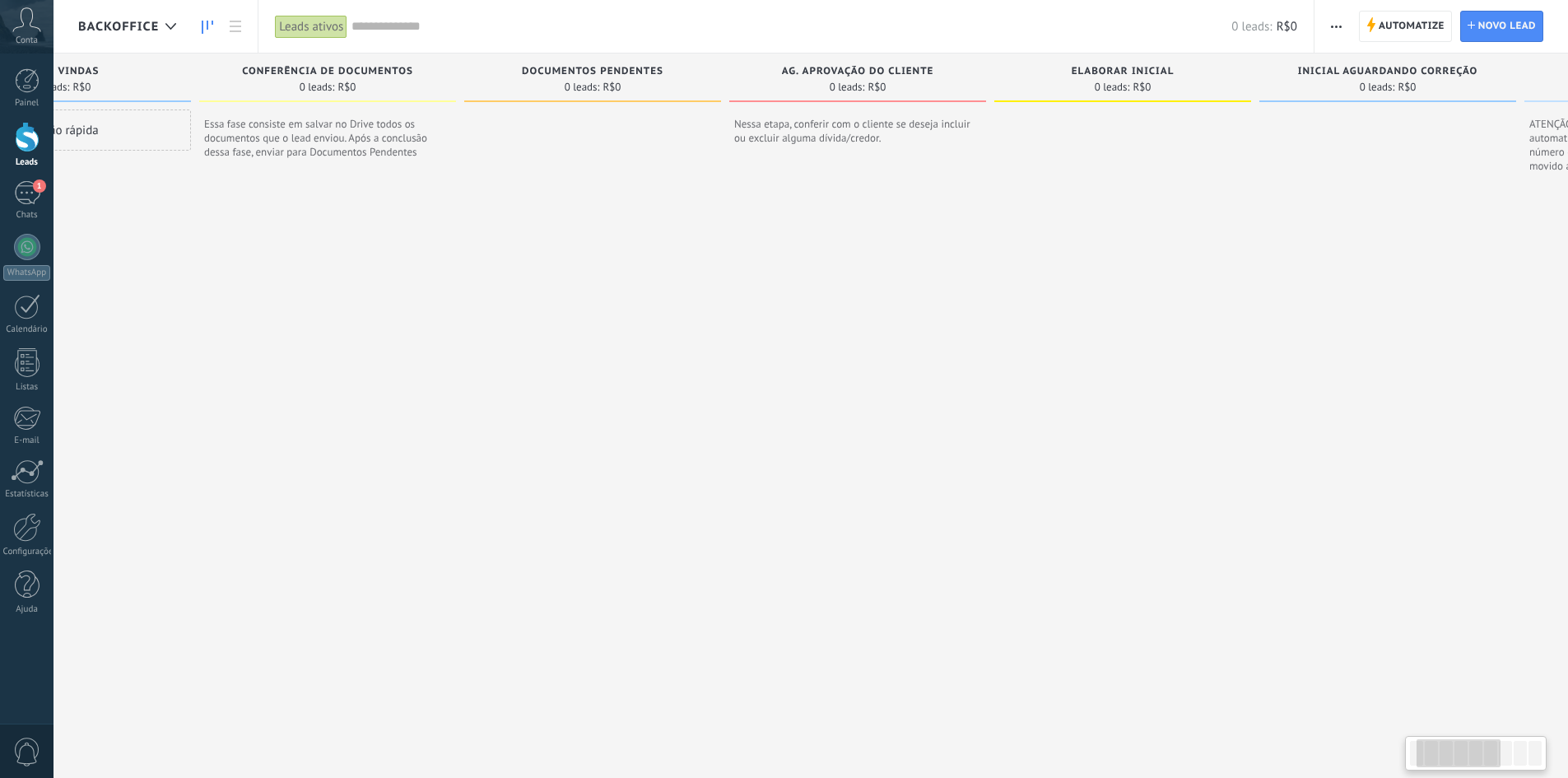
drag, startPoint x: 1461, startPoint y: 309, endPoint x: 1240, endPoint y: 357, distance: 226.2
click at [1240, 357] on div "Etapa de leads de entrada solicitações: 0 0 0 0 0 0 0 0 0 BOAS VINDAS 0 leads: …" at bounding box center [1135, 403] width 2403 height 700
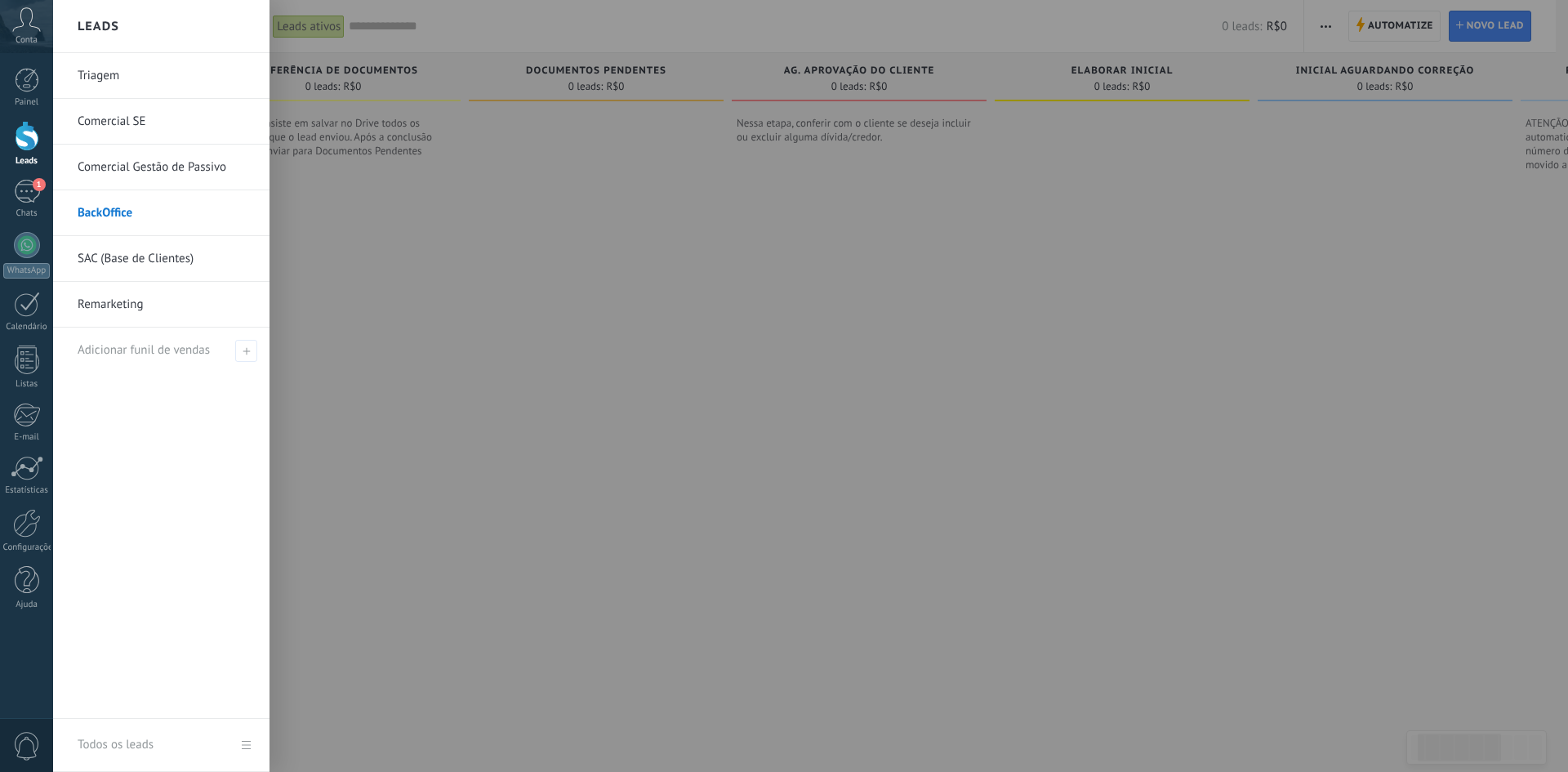
click at [126, 248] on link "SAC (Base de Clientes)" at bounding box center [165, 258] width 175 height 46
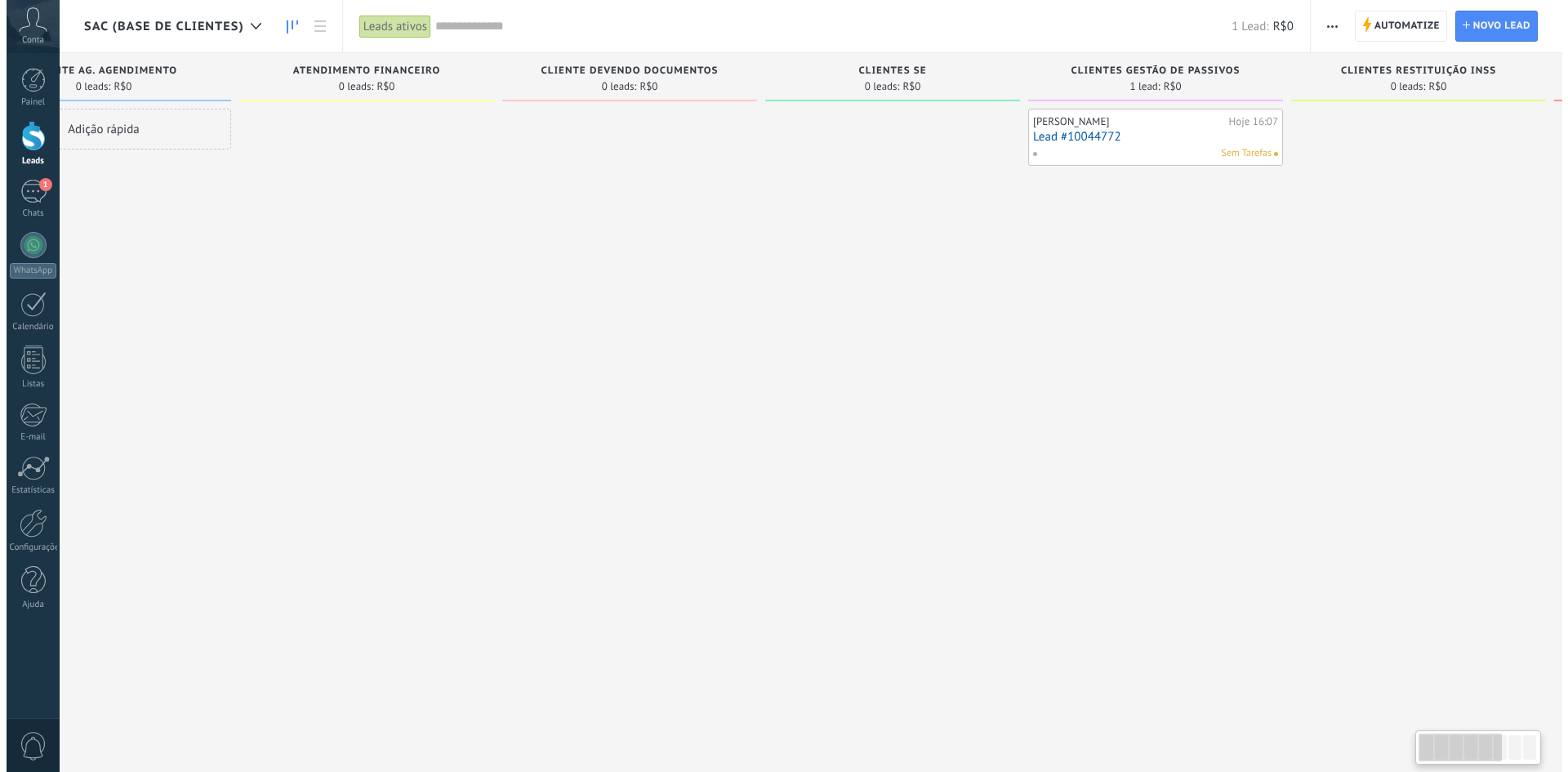
scroll to position [0, 123]
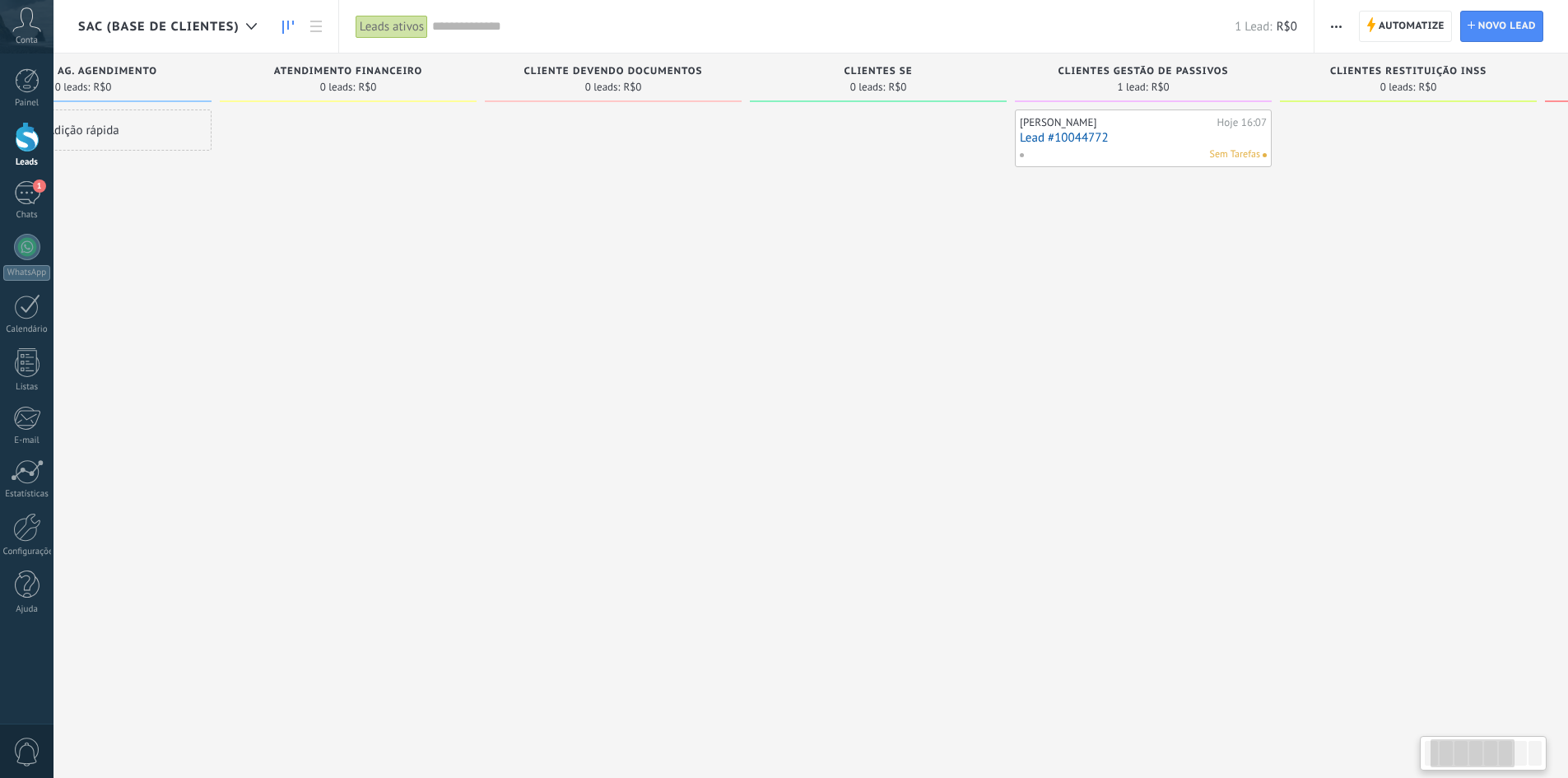
drag, startPoint x: 1449, startPoint y: 354, endPoint x: 1325, endPoint y: 370, distance: 125.0
click at [1325, 370] on div at bounding box center [1409, 390] width 257 height 563
click at [1244, 142] on link "Lead #10044772" at bounding box center [1143, 138] width 247 height 14
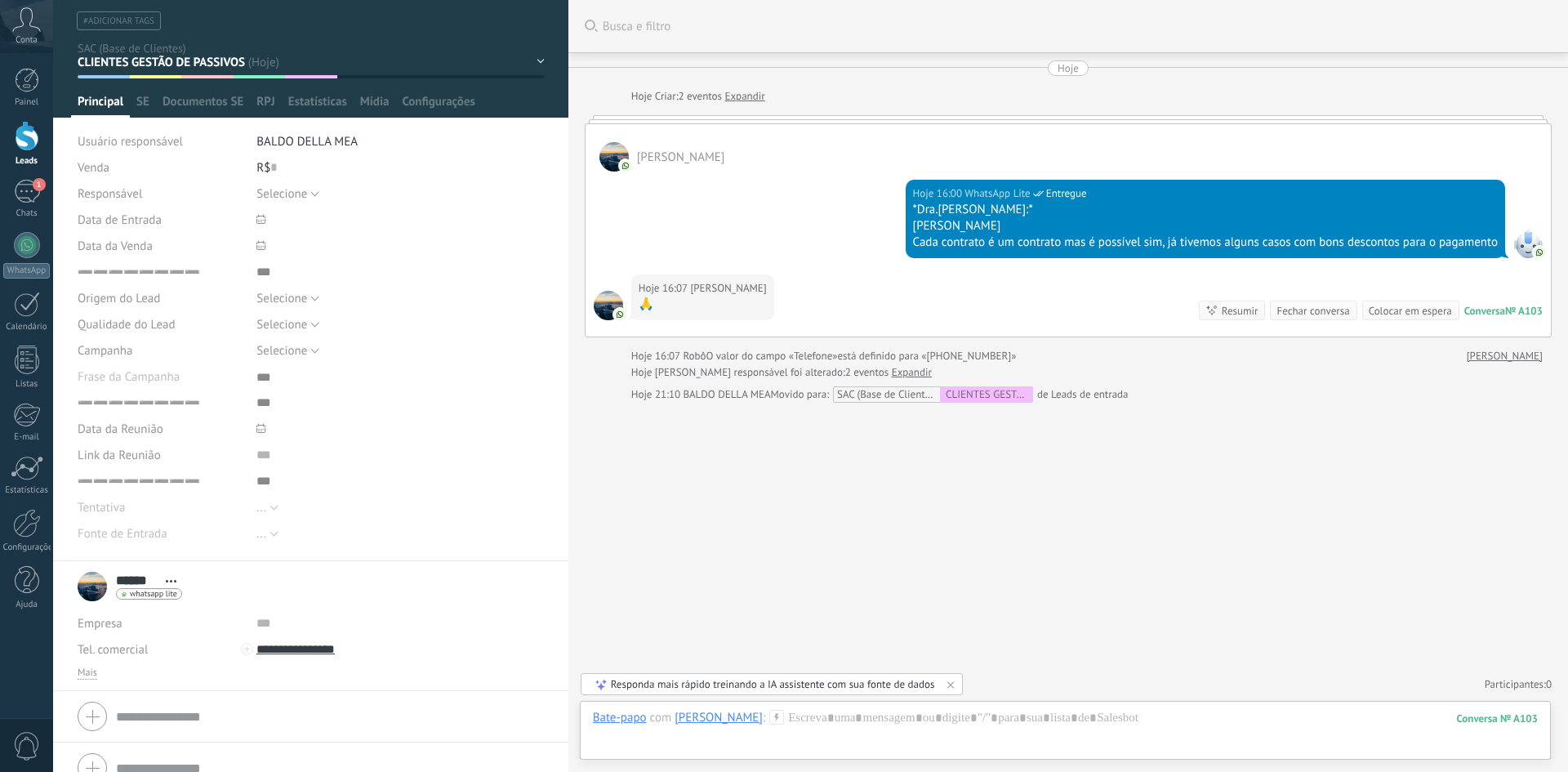
scroll to position [62, 0]
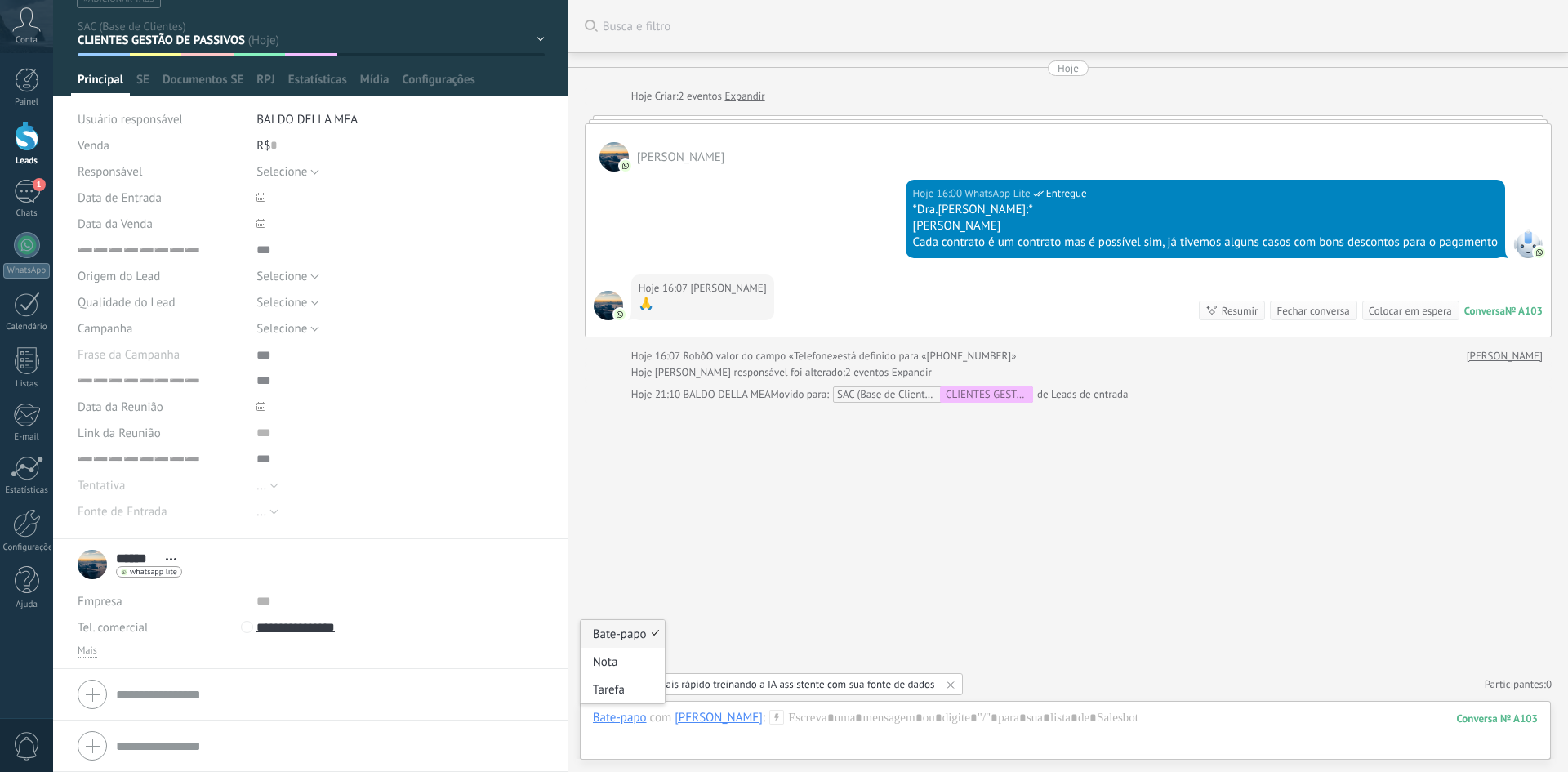
click at [637, 716] on div "Bate-papo" at bounding box center [619, 716] width 54 height 15
click at [629, 664] on div "Nota" at bounding box center [623, 661] width 84 height 27
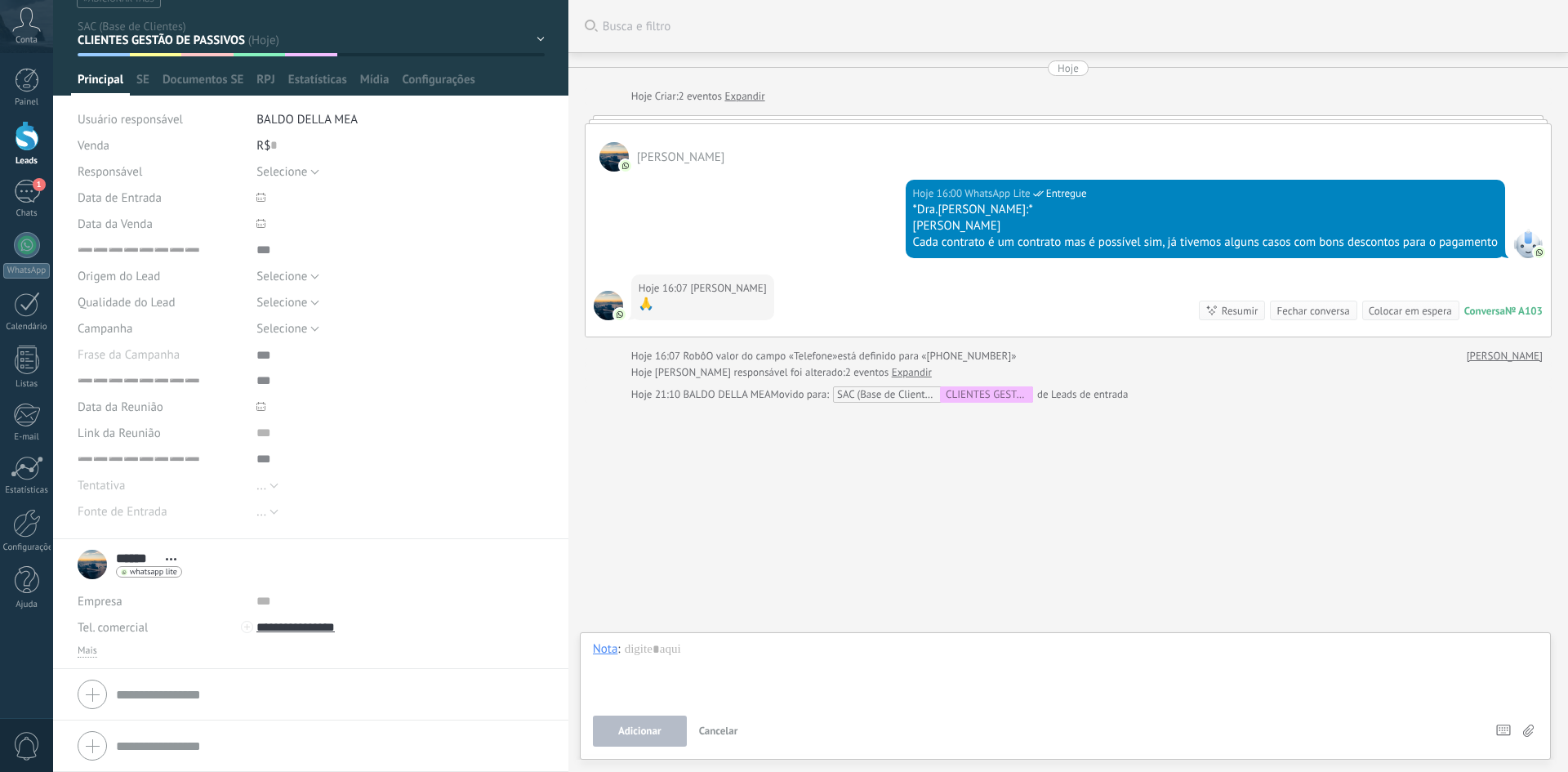
click at [680, 660] on div at bounding box center [1065, 672] width 945 height 62
click at [672, 721] on button "Adicionar" at bounding box center [639, 731] width 94 height 31
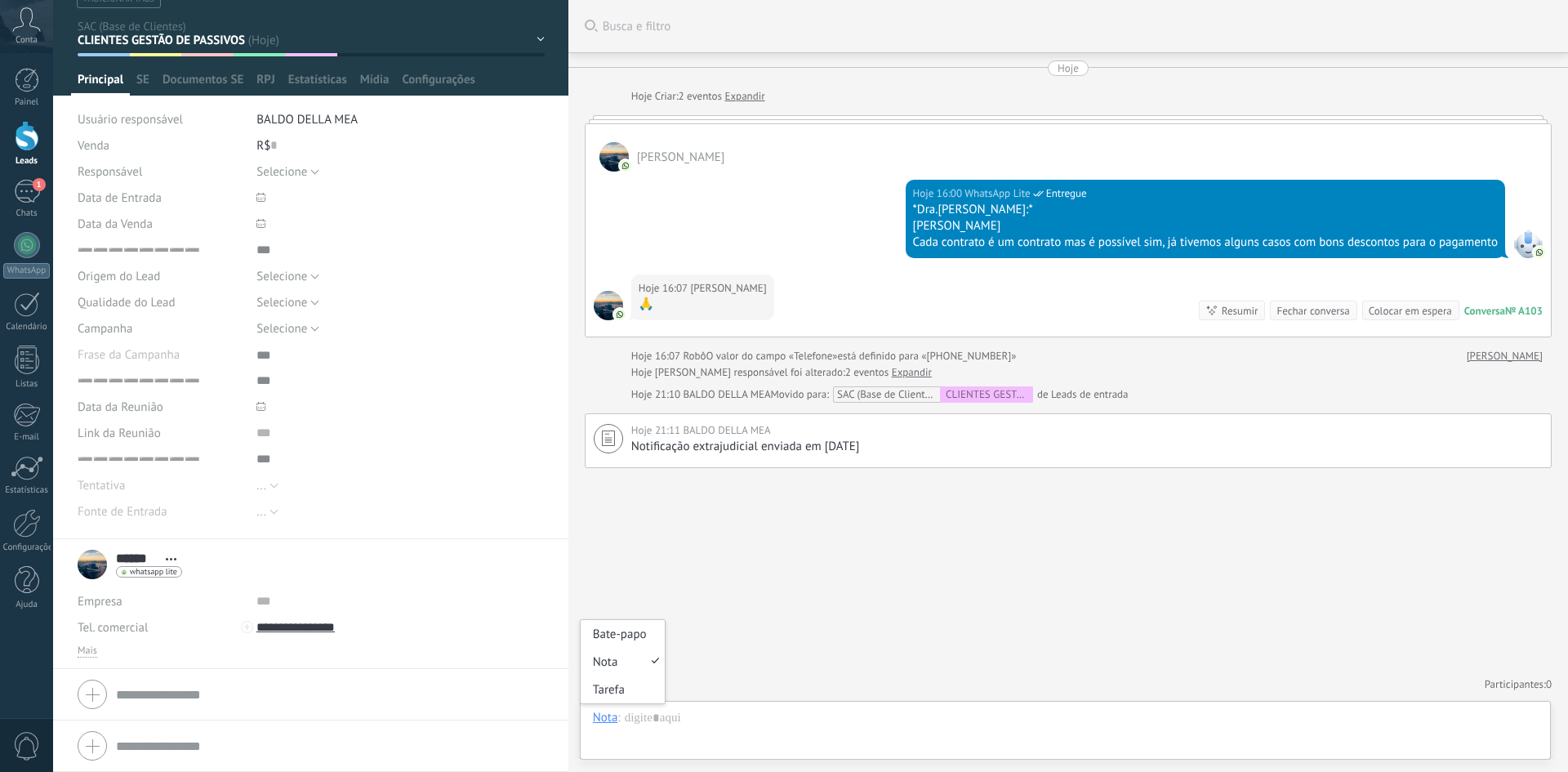
click at [601, 722] on div "Nota" at bounding box center [605, 716] width 25 height 15
click at [607, 638] on div "Bate-papo" at bounding box center [623, 634] width 84 height 27
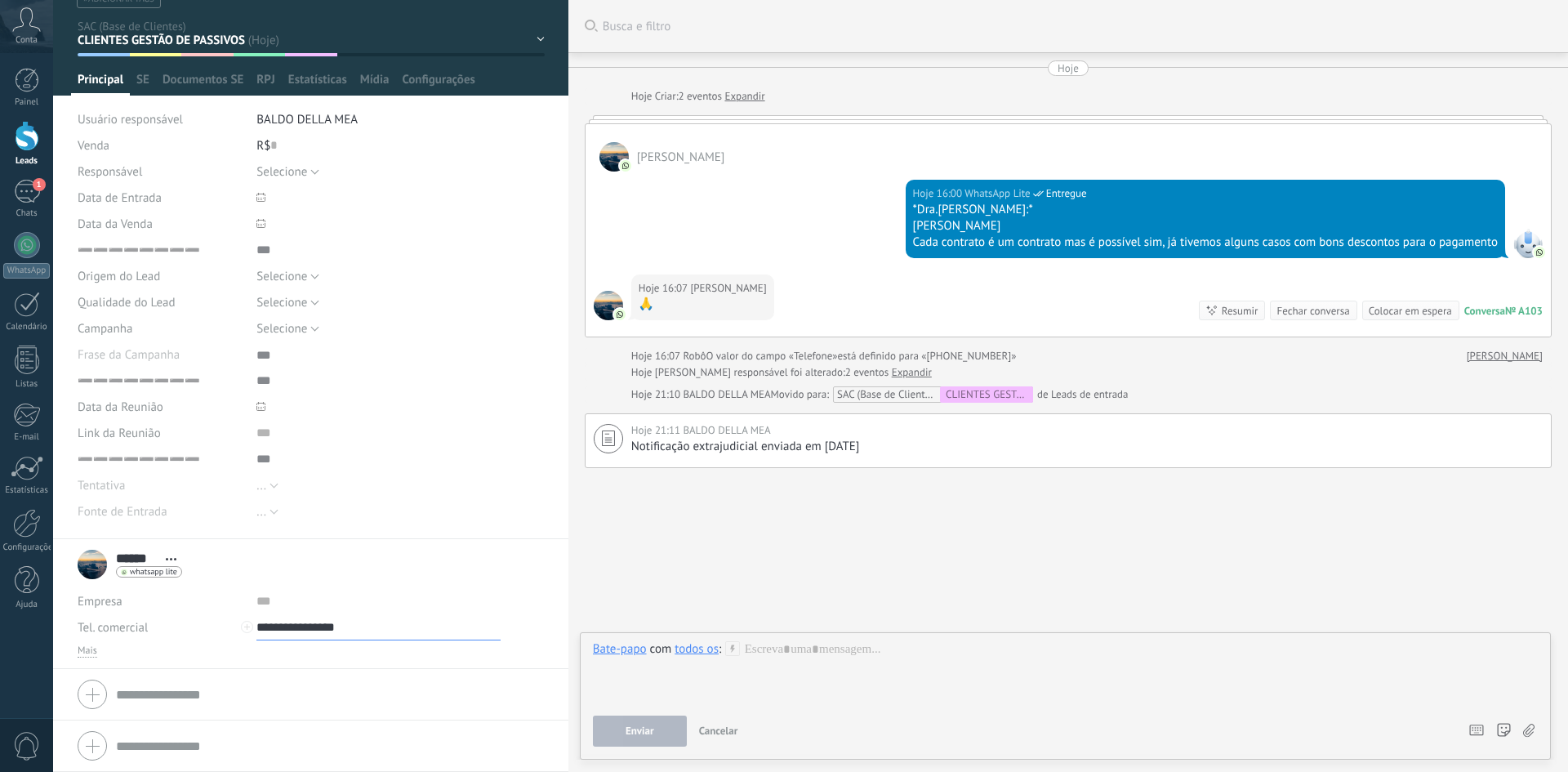
click at [301, 631] on input "**********" at bounding box center [379, 627] width 244 height 26
click at [341, 519] on div "CLIENTE (WhatsApp)" at bounding box center [341, 516] width 167 height 27
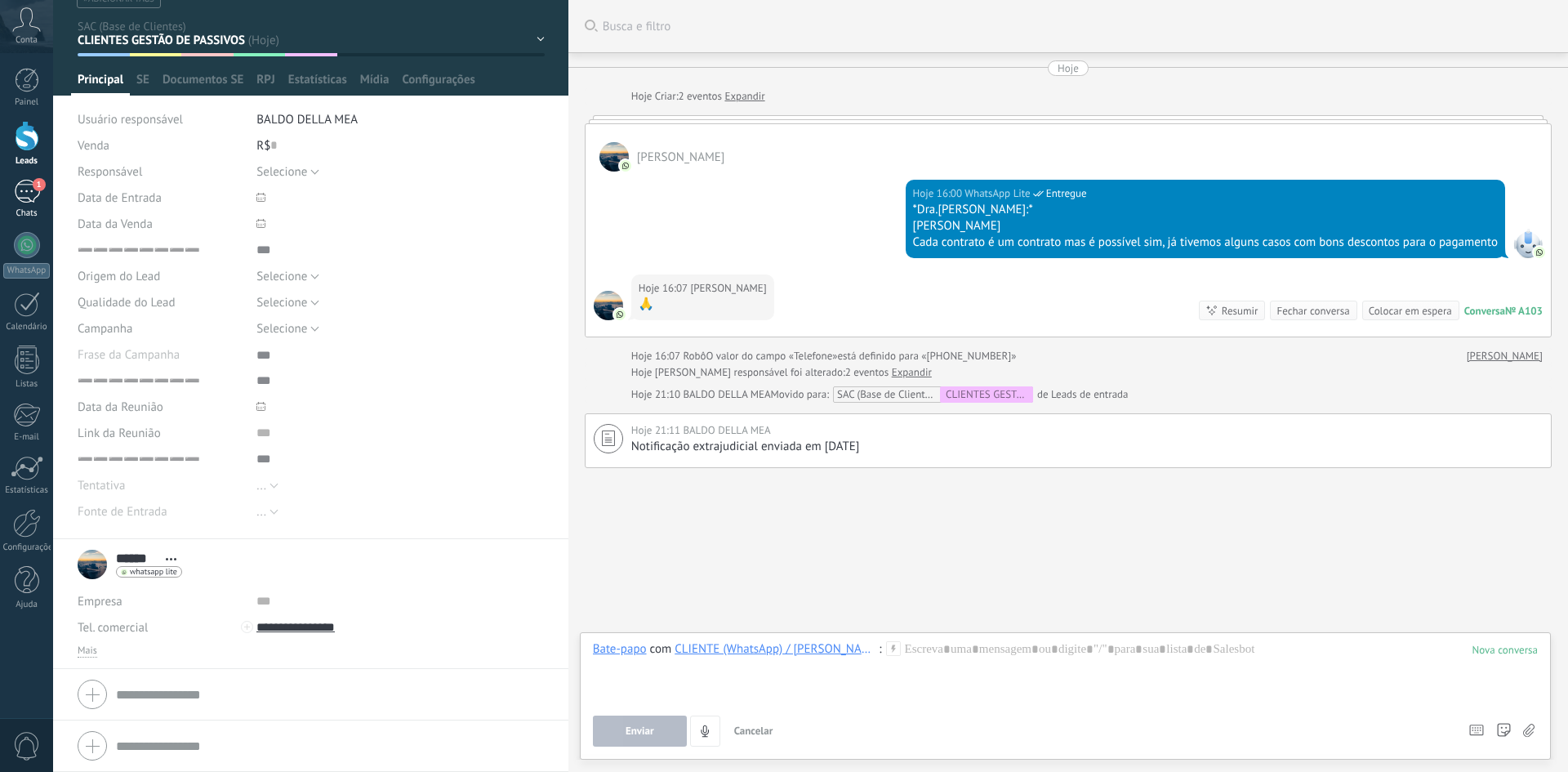
click at [21, 188] on div "1" at bounding box center [27, 191] width 26 height 24
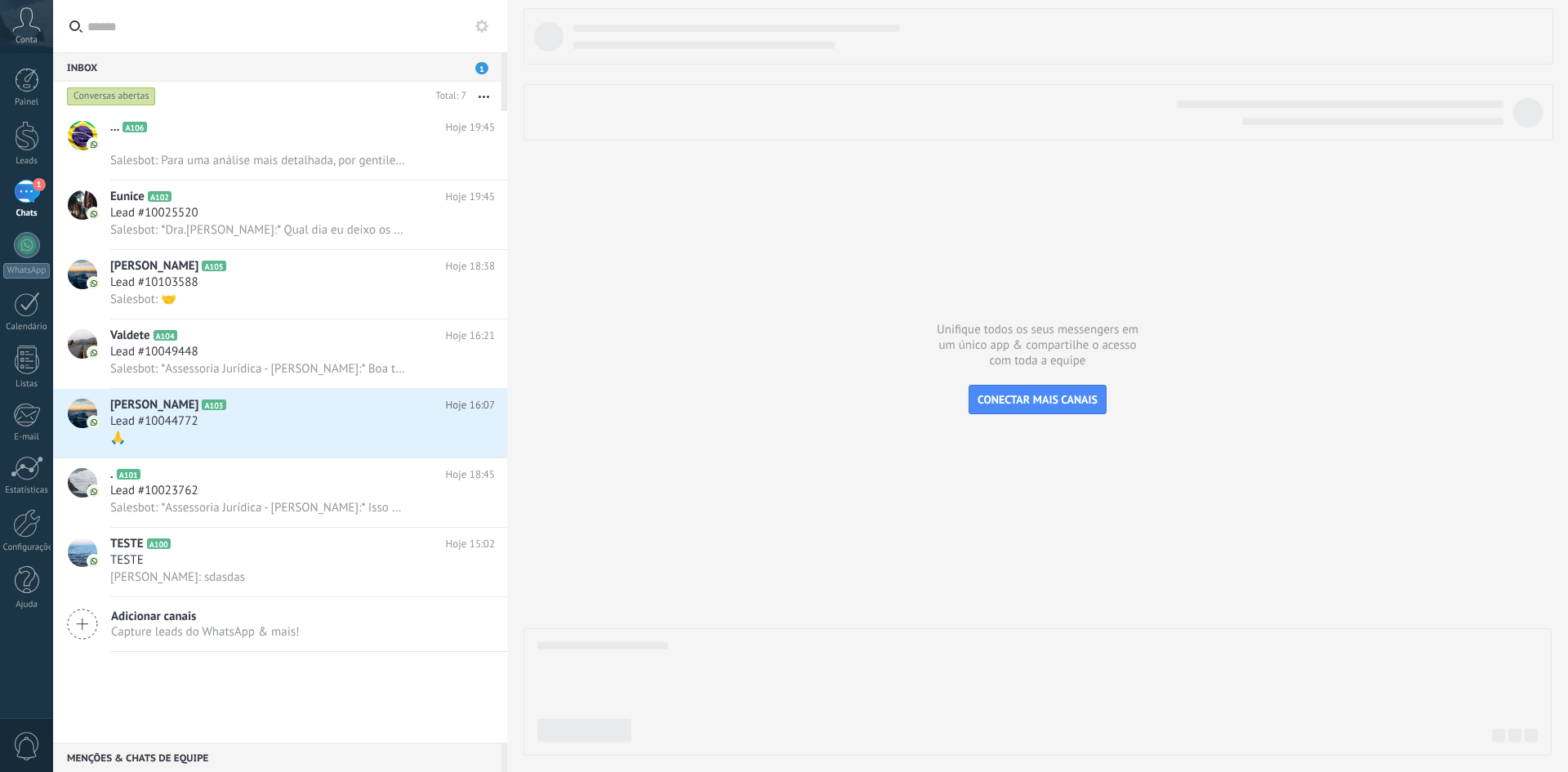
click at [477, 73] on span "1" at bounding box center [481, 68] width 13 height 12
click at [486, 65] on span "1" at bounding box center [481, 68] width 13 height 12
click at [466, 64] on div "Inbox 1" at bounding box center [277, 67] width 448 height 29
click at [9, 529] on link "Configurações" at bounding box center [27, 530] width 53 height 44
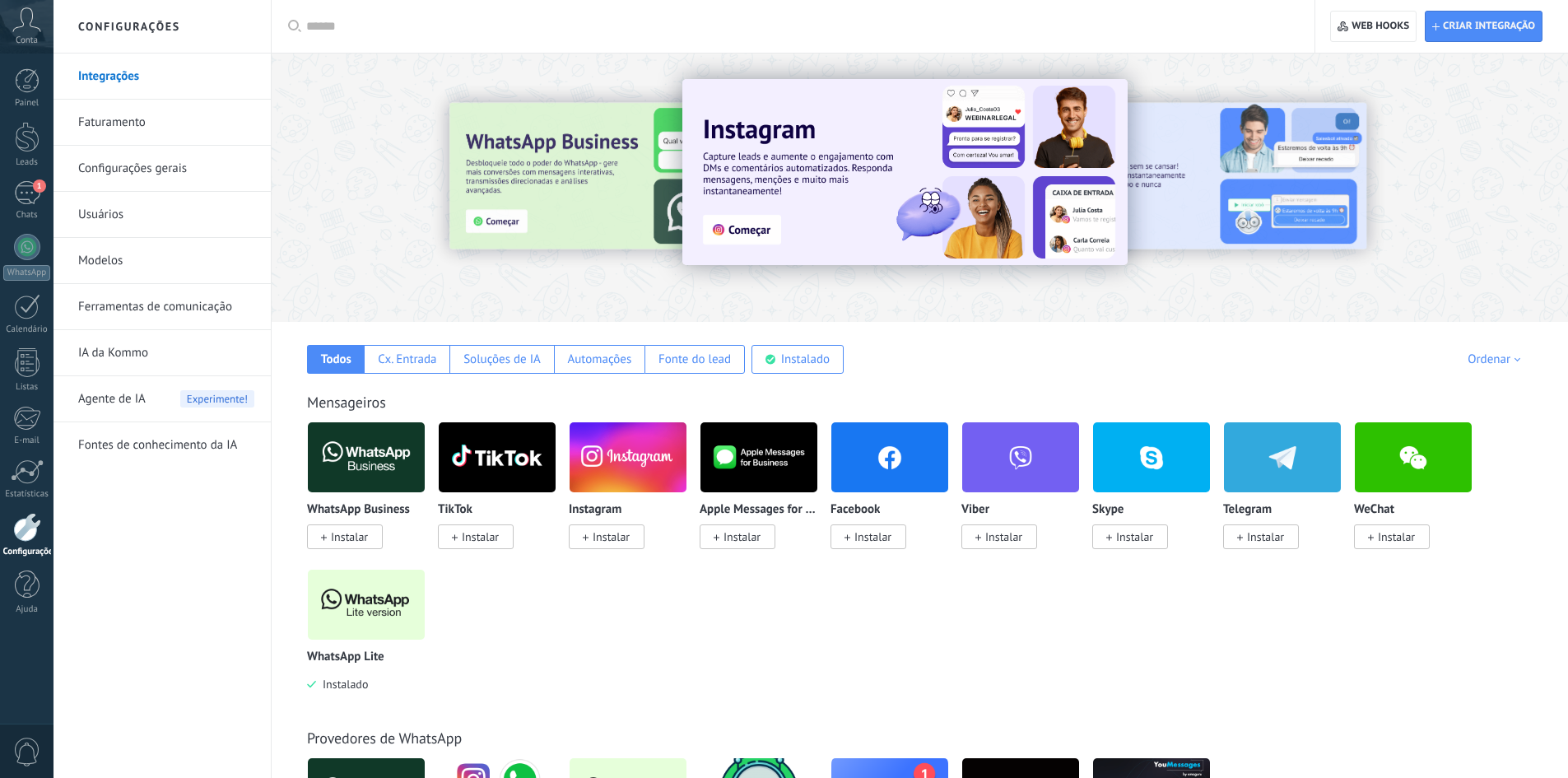
click at [340, 614] on img at bounding box center [366, 604] width 117 height 80
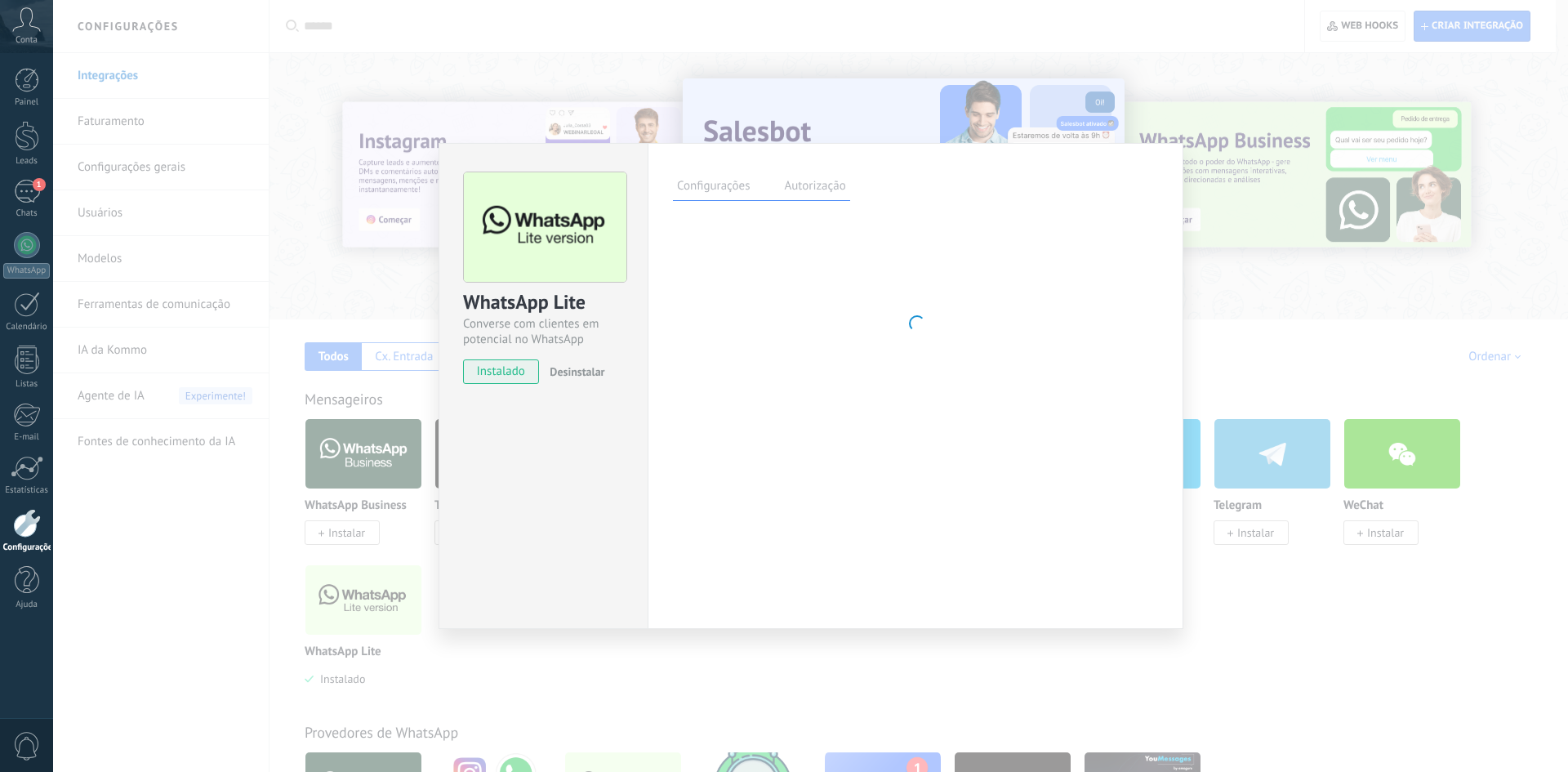
click at [548, 312] on div "WhatsApp Lite" at bounding box center [543, 302] width 161 height 27
click at [548, 313] on div "WhatsApp Lite" at bounding box center [543, 302] width 161 height 27
click at [564, 325] on div "Converse com clientes em potencial no WhatsApp" at bounding box center [543, 331] width 161 height 31
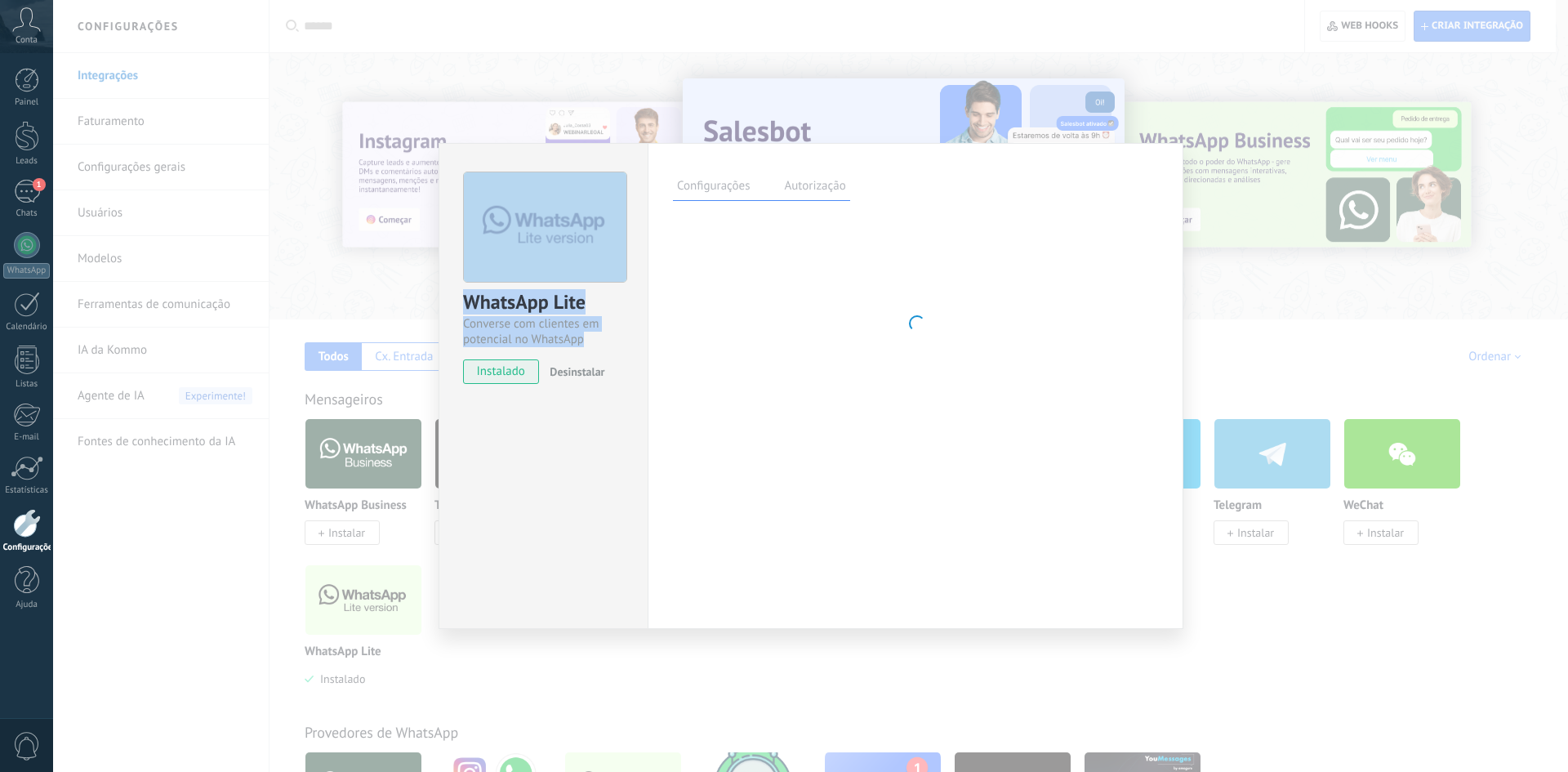
drag, startPoint x: 584, startPoint y: 337, endPoint x: 487, endPoint y: 271, distance: 117.3
click at [487, 271] on div "WhatsApp Lite Converse com clientes em potencial no WhatsApp" at bounding box center [543, 259] width 161 height 175
click at [516, 308] on div "WhatsApp Lite" at bounding box center [543, 302] width 161 height 27
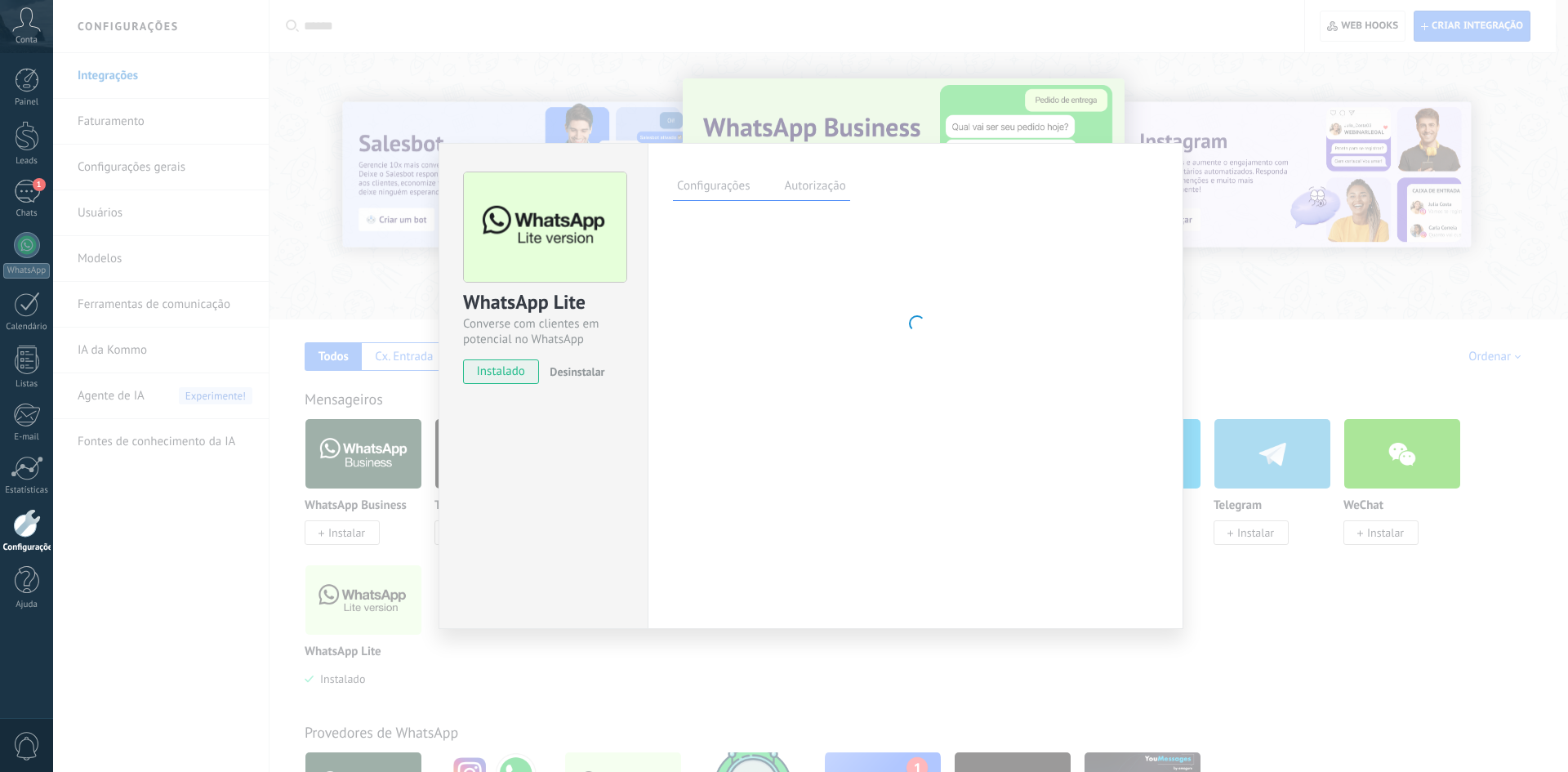
click at [811, 179] on label "Autorização" at bounding box center [814, 188] width 70 height 24
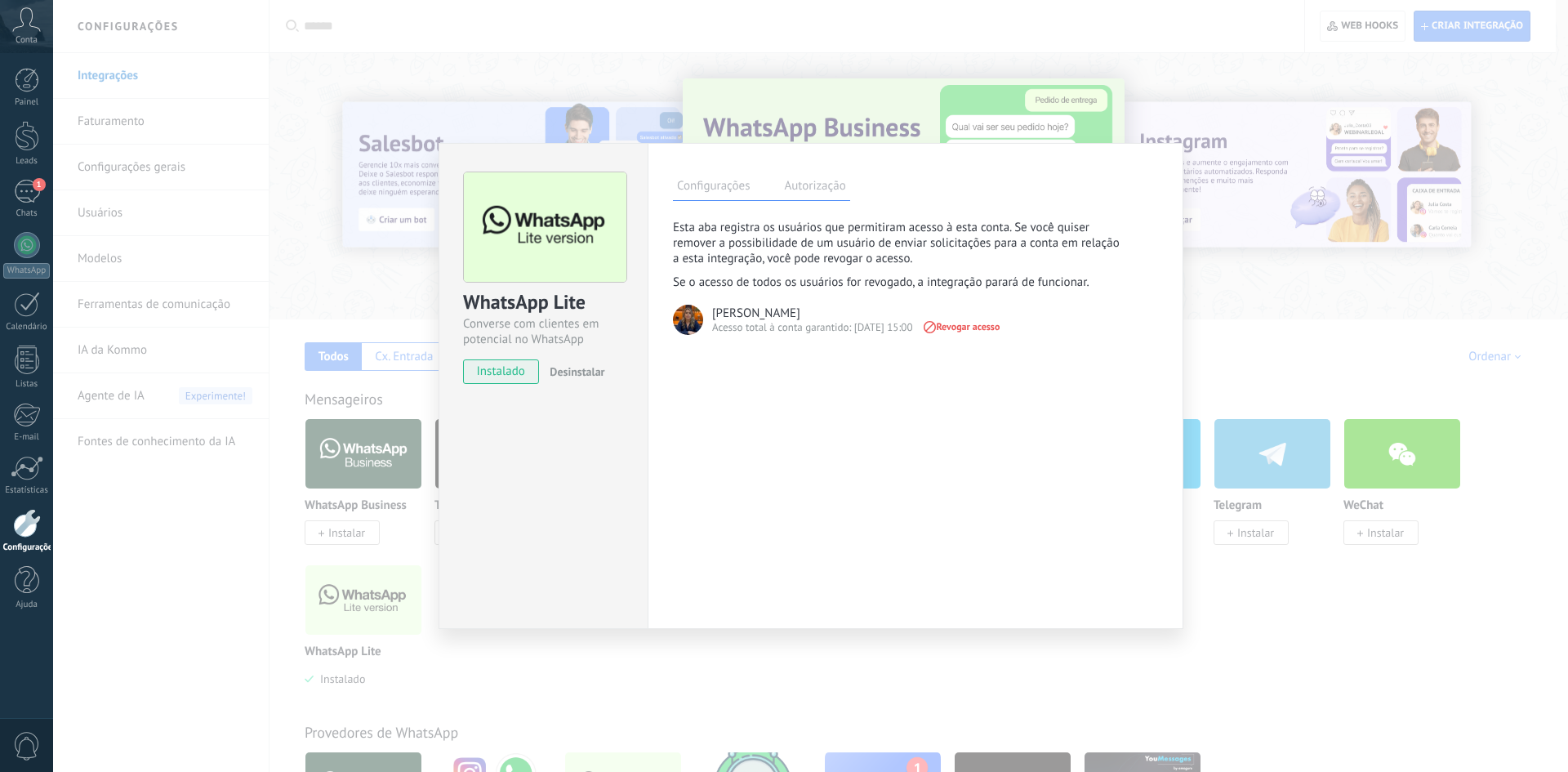
click at [713, 184] on label "Configurações" at bounding box center [713, 188] width 81 height 24
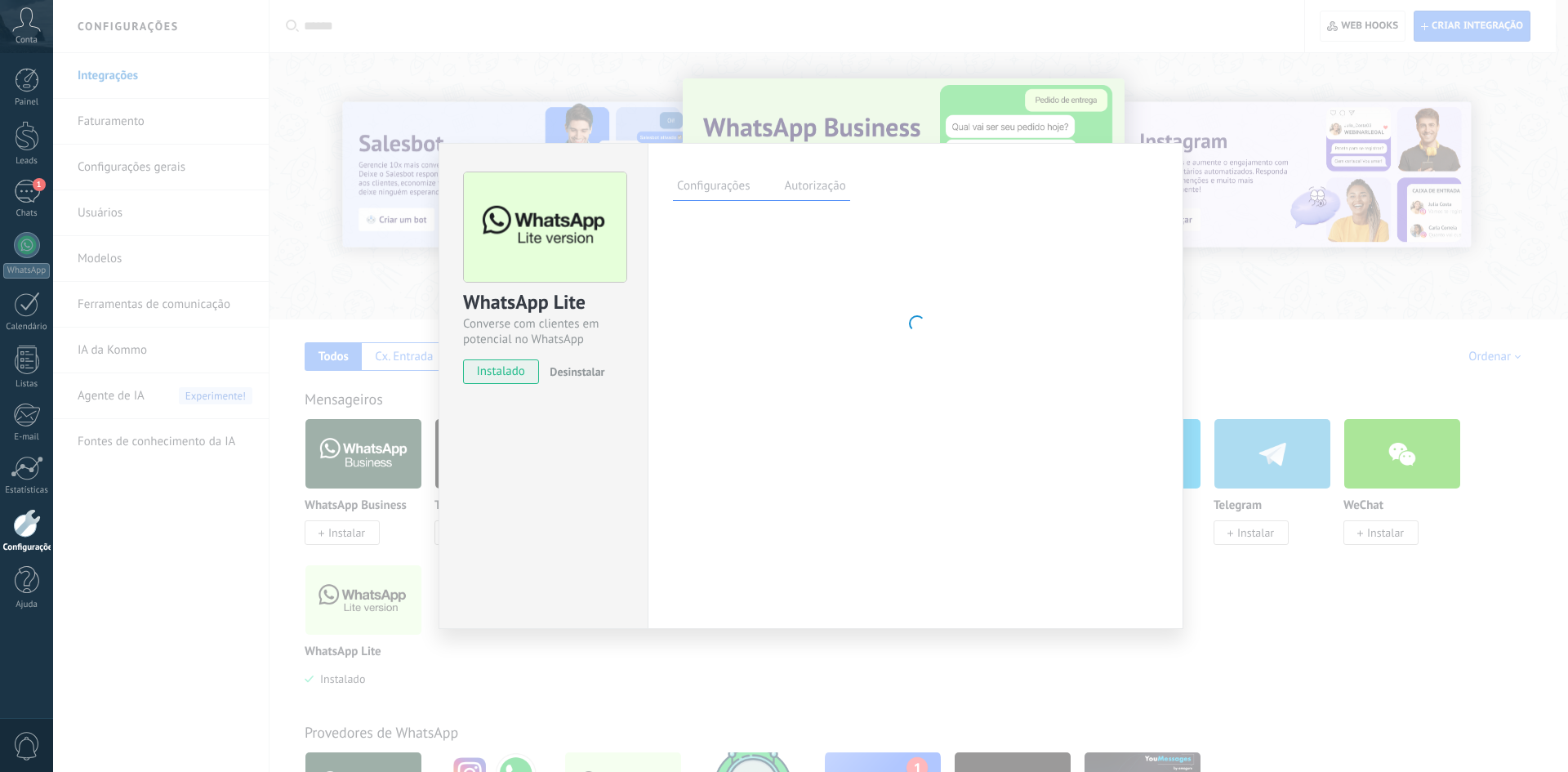
click at [825, 192] on label "Autorização" at bounding box center [814, 188] width 70 height 24
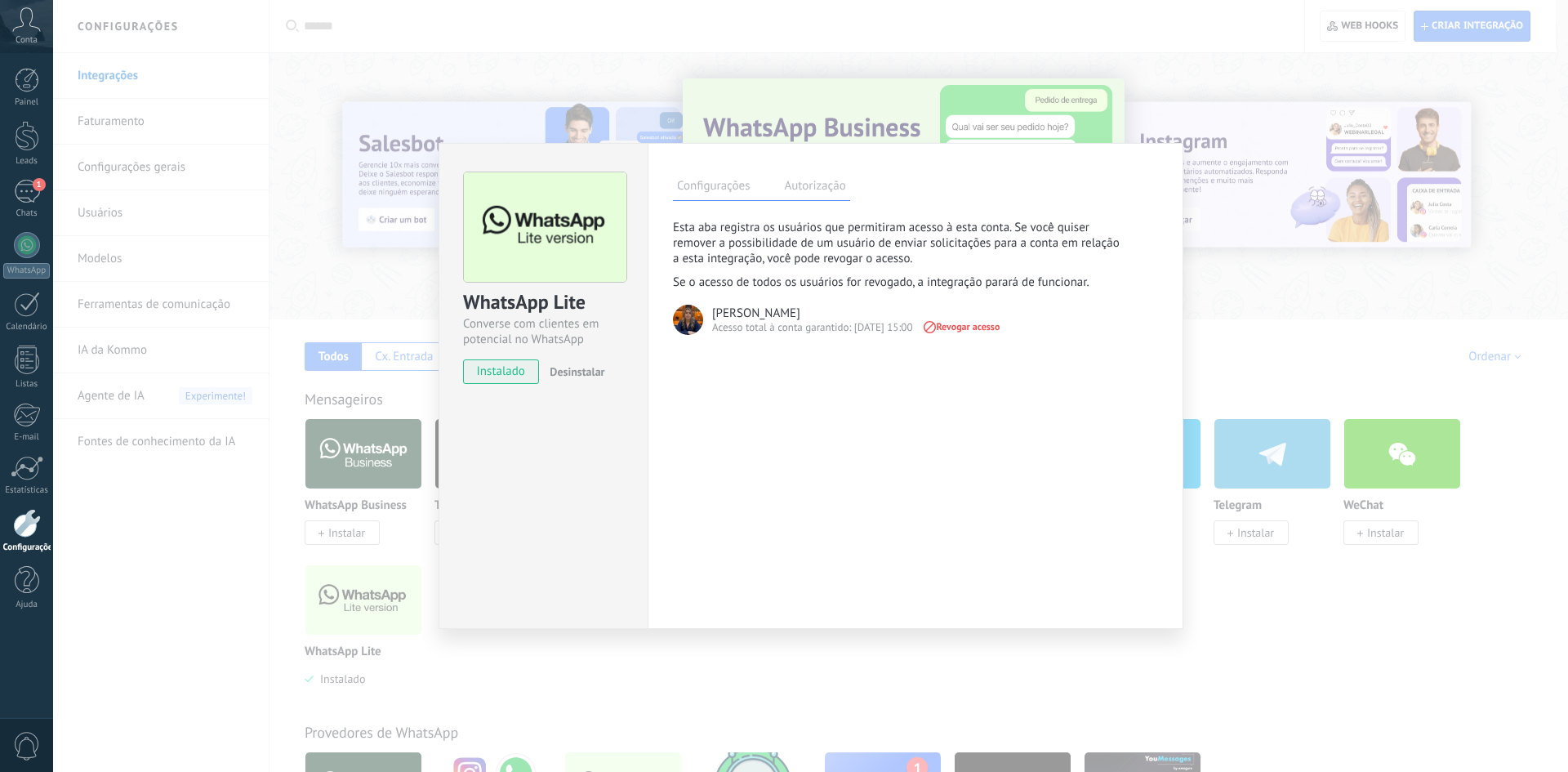
click at [714, 188] on label "Configurações" at bounding box center [713, 188] width 81 height 24
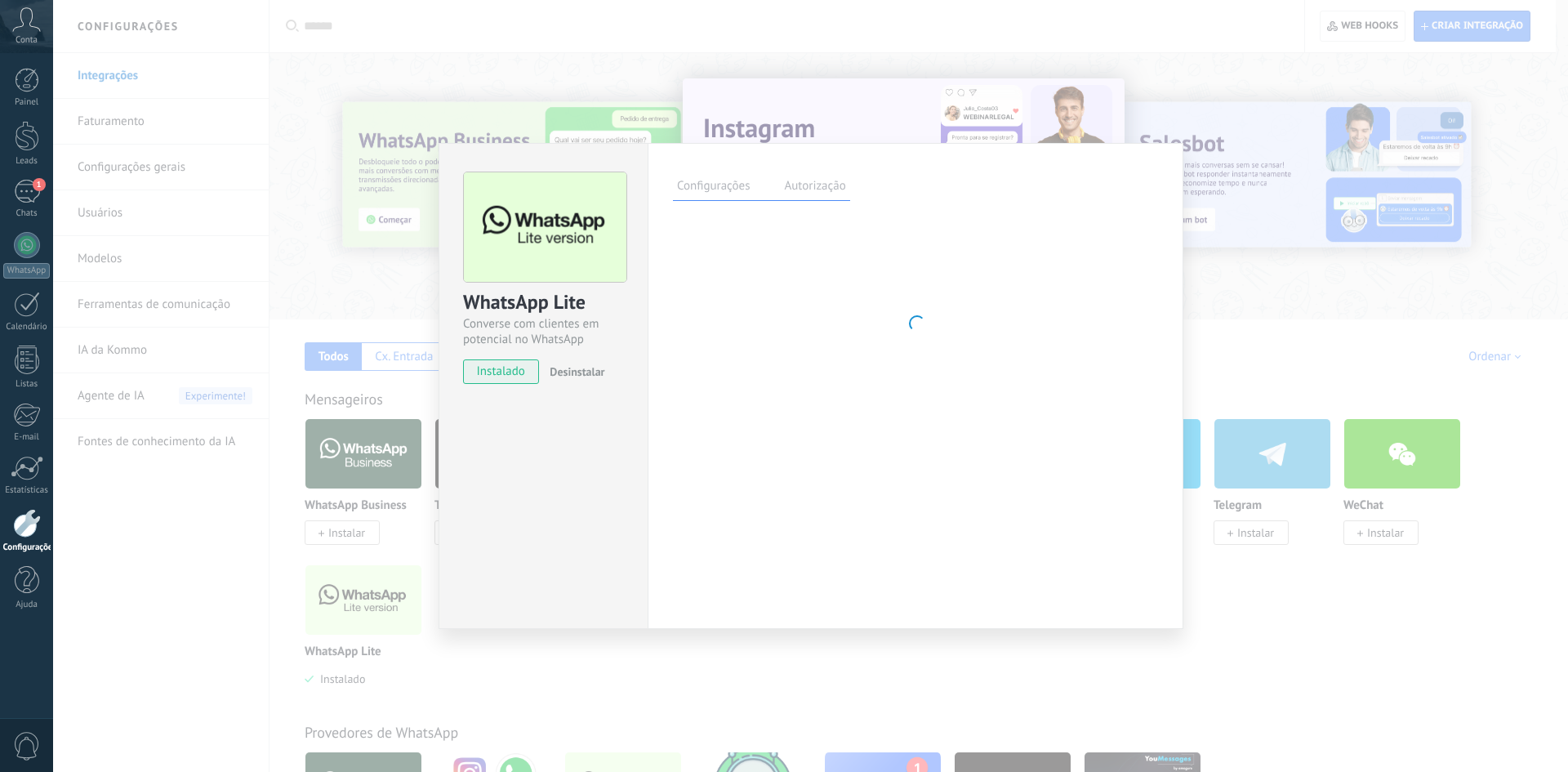
click at [248, 451] on div "WhatsApp Lite Converse com clientes em potencial no WhatsApp instalado Desinsta…" at bounding box center [811, 386] width 1515 height 772
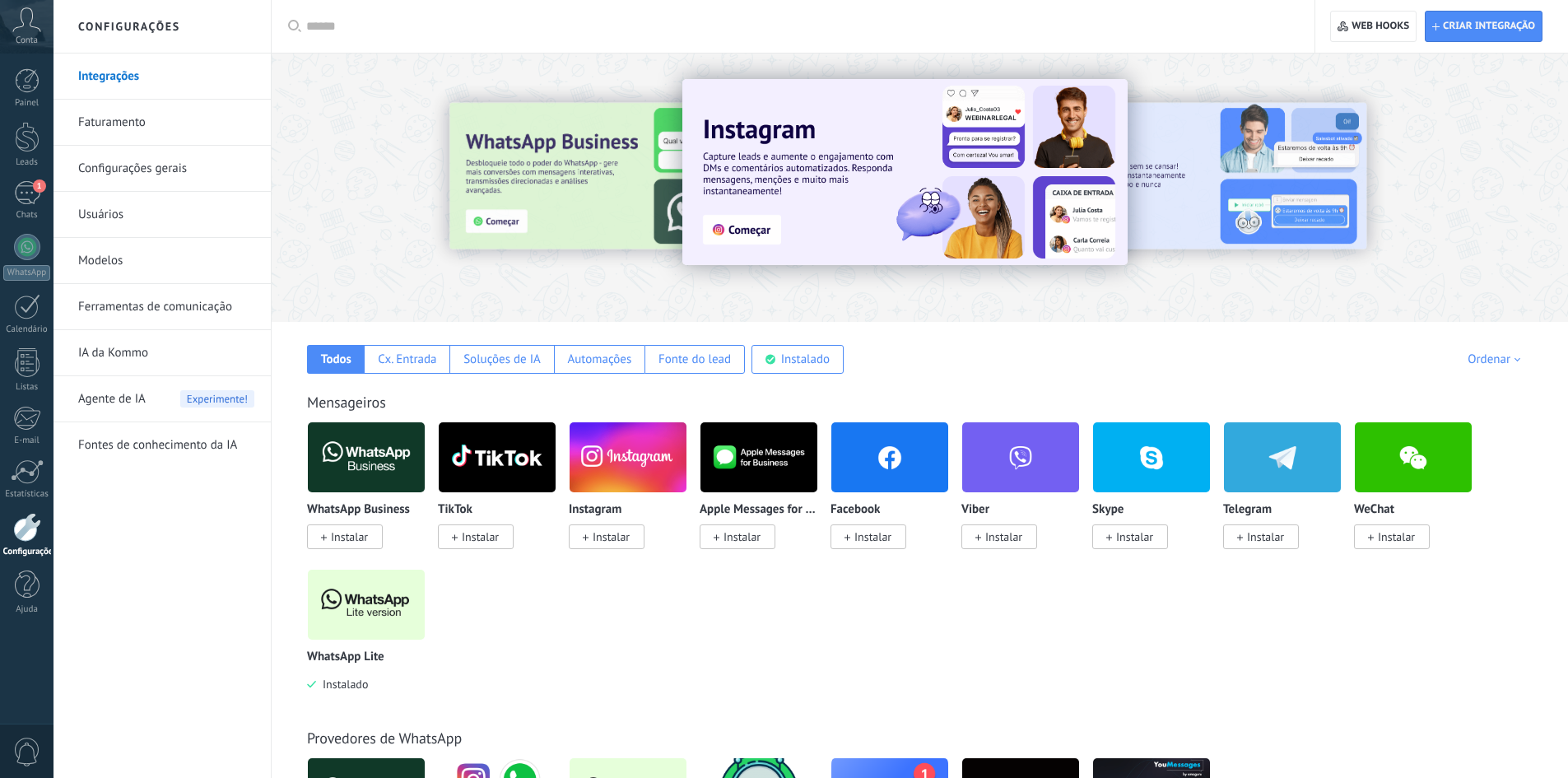
click at [358, 587] on img at bounding box center [366, 604] width 117 height 80
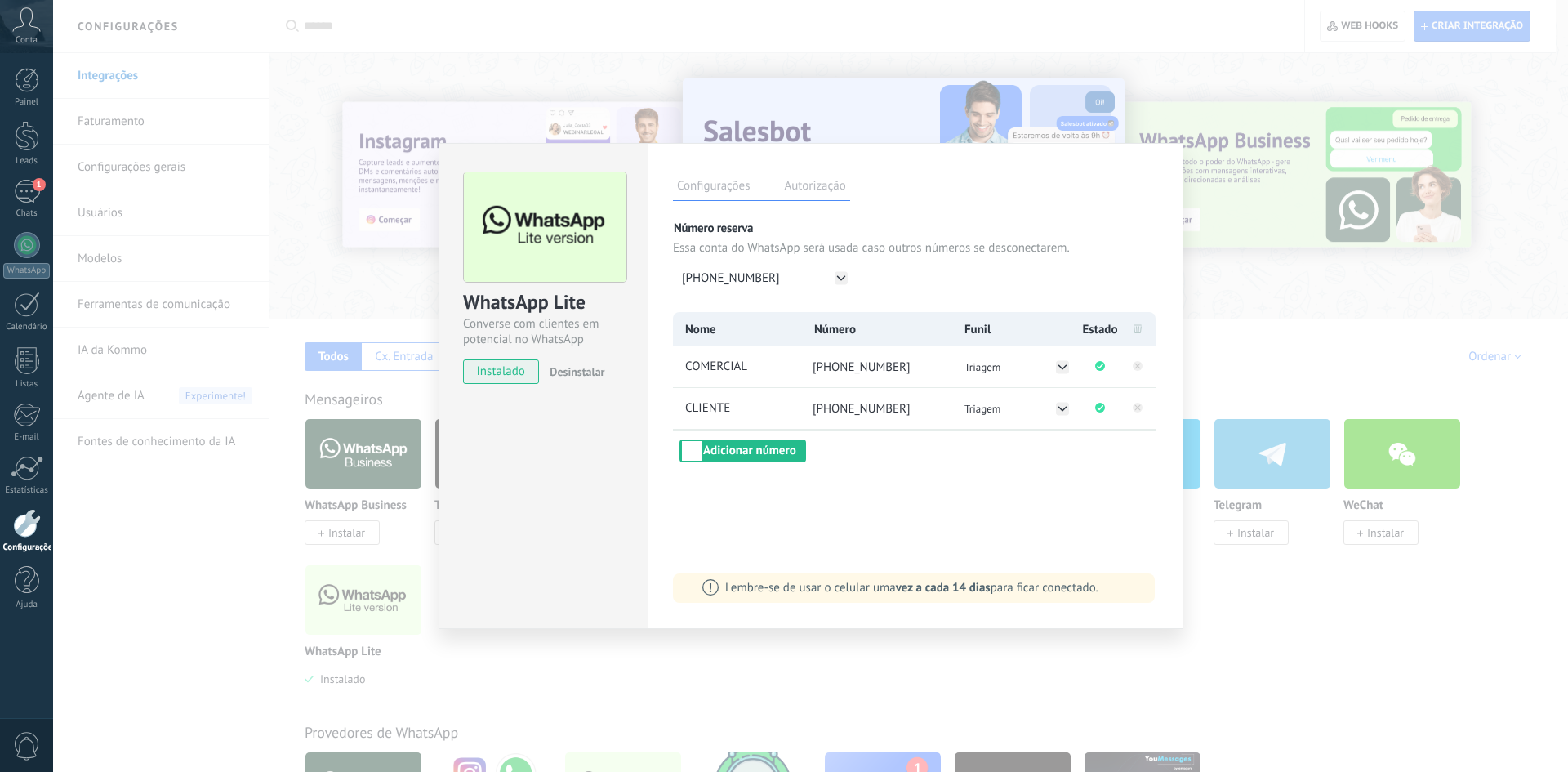
click at [1301, 451] on div "WhatsApp Lite Converse com clientes em potencial no WhatsApp instalado Desinsta…" at bounding box center [811, 386] width 1515 height 772
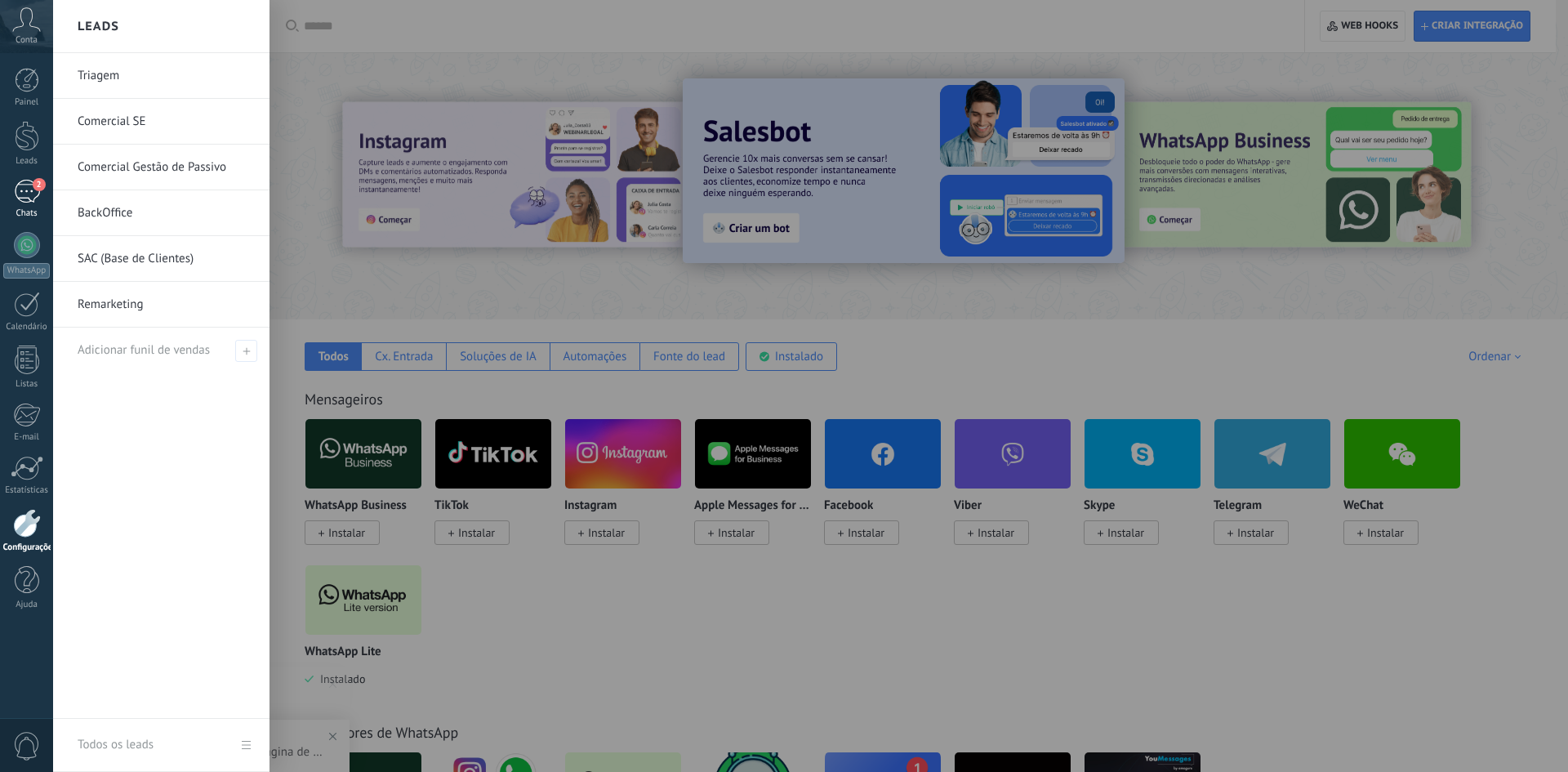
click at [41, 193] on link "2 Chats" at bounding box center [27, 199] width 53 height 40
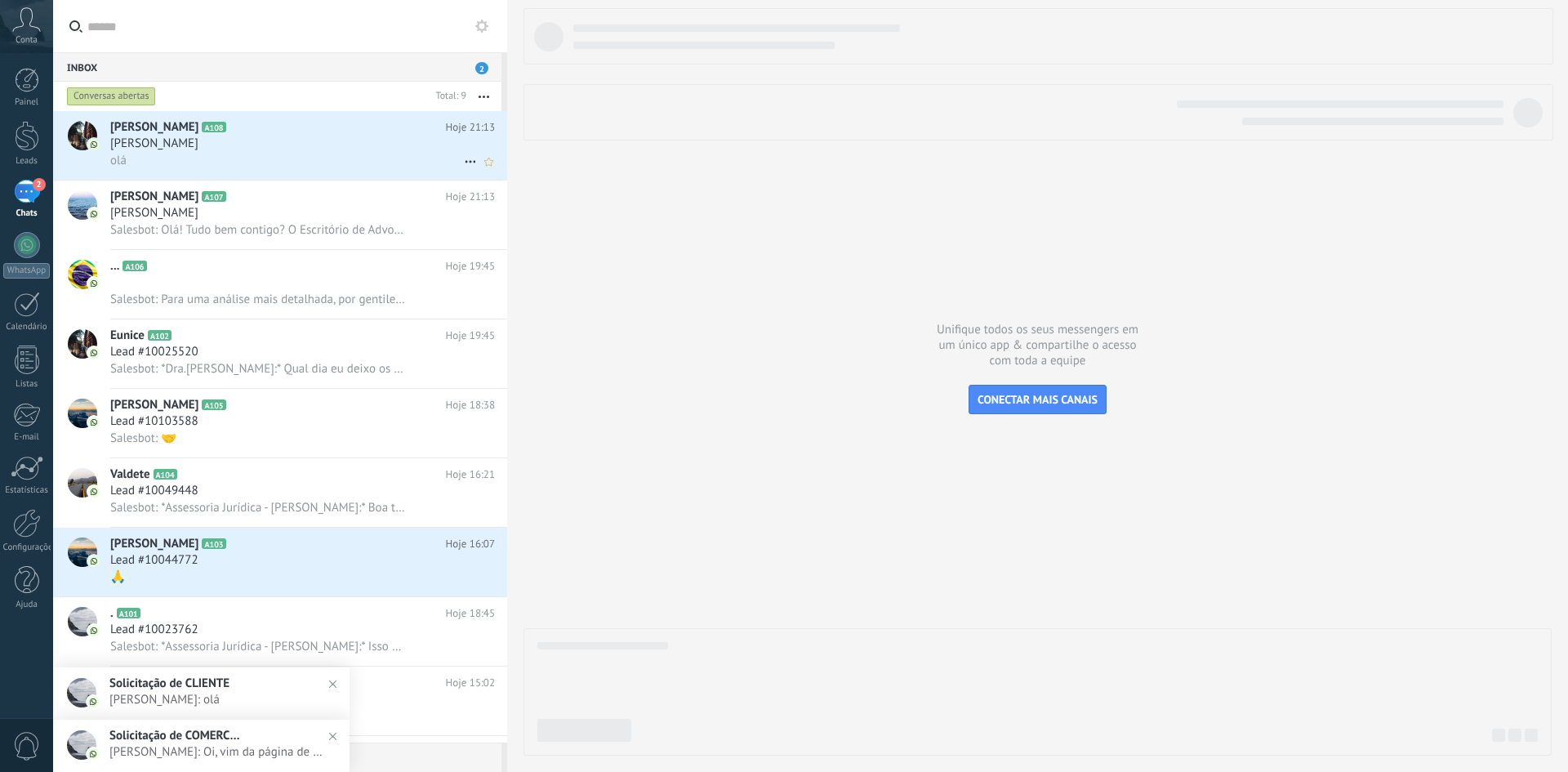
click at [198, 140] on span "Marina Della Mea" at bounding box center [154, 143] width 88 height 16
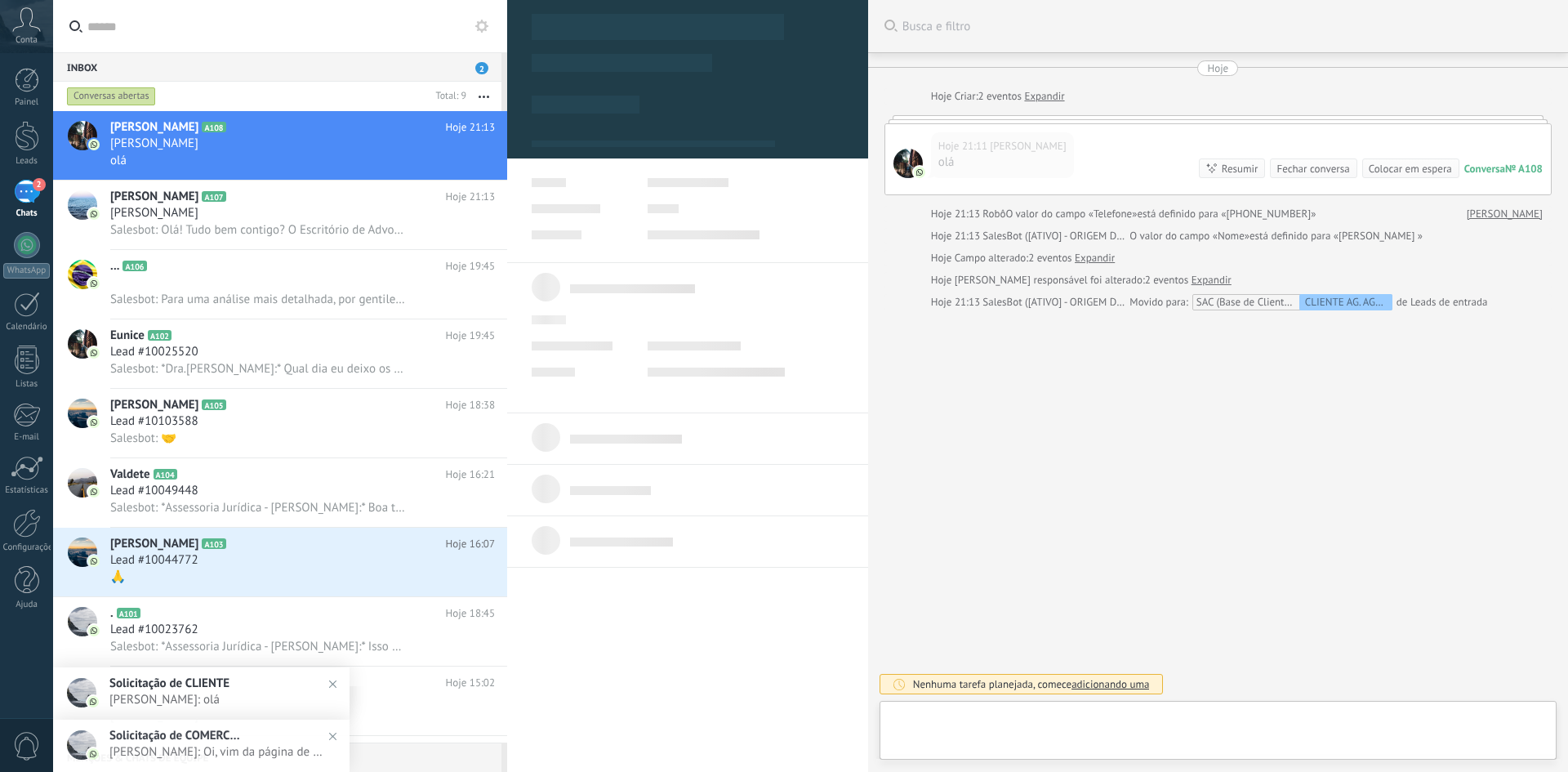
type textarea "***"
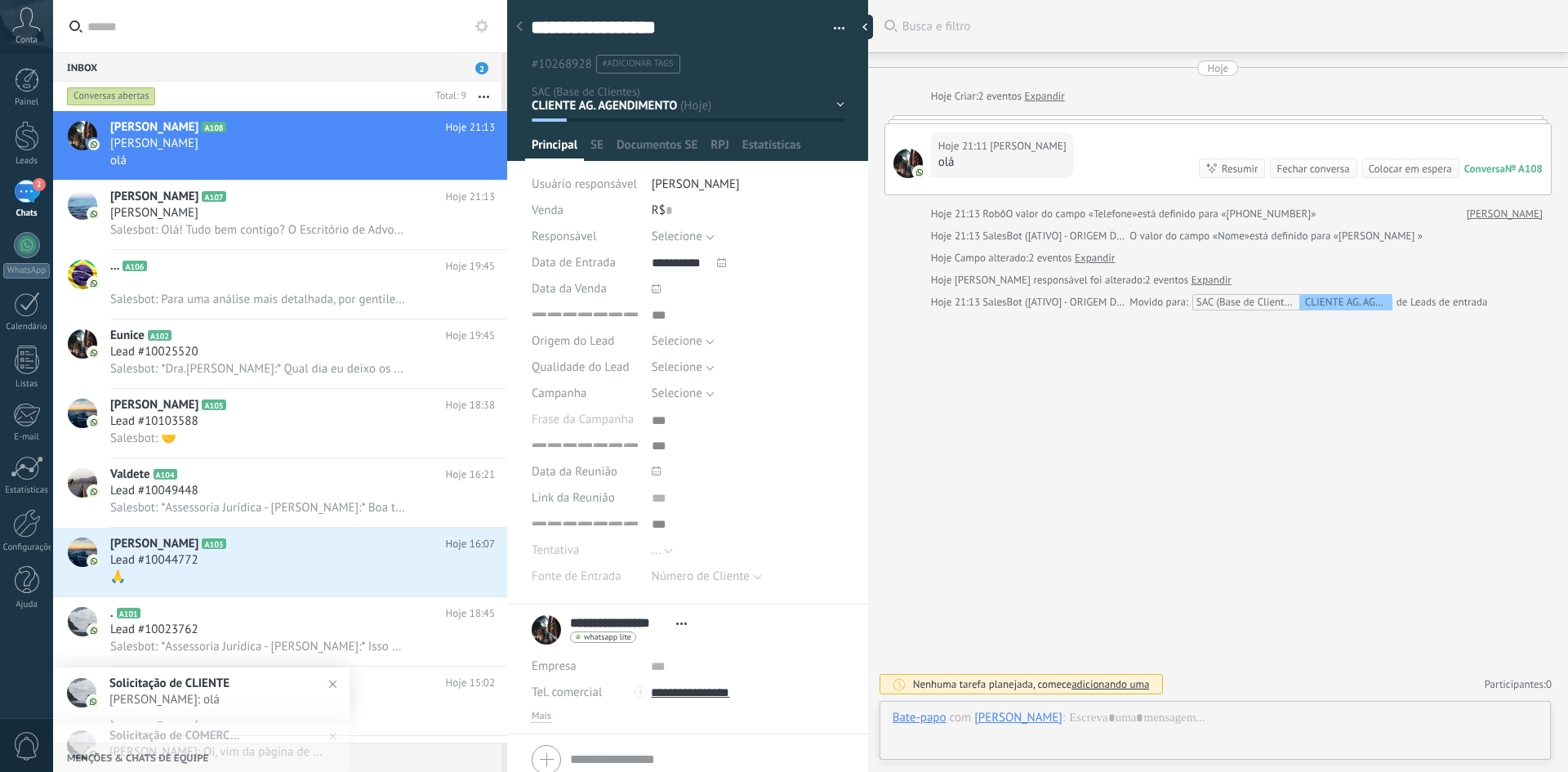
scroll to position [16, 0]
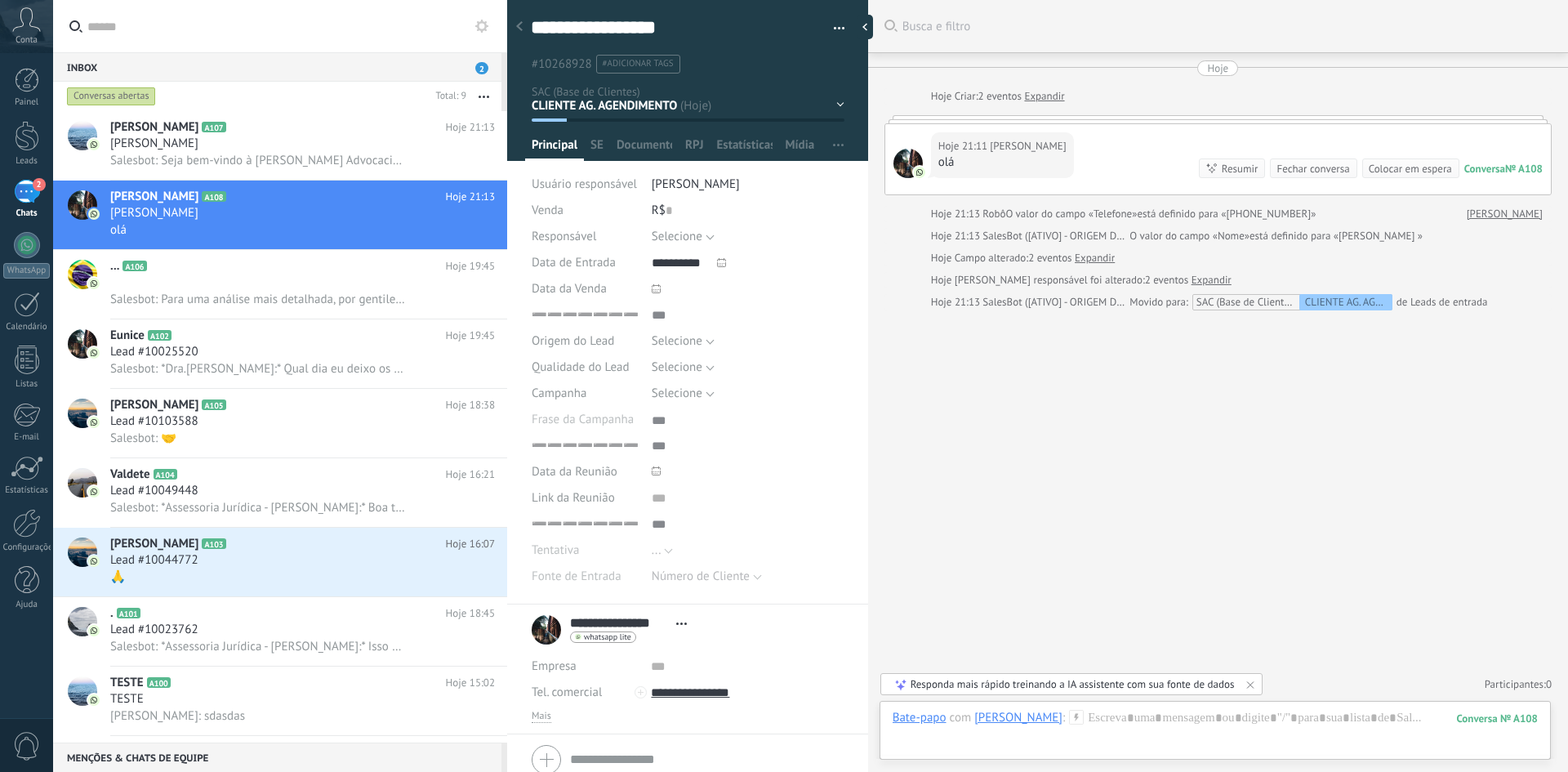
click at [900, 166] on div at bounding box center [908, 163] width 29 height 29
click at [543, 623] on div "**********" at bounding box center [613, 629] width 163 height 41
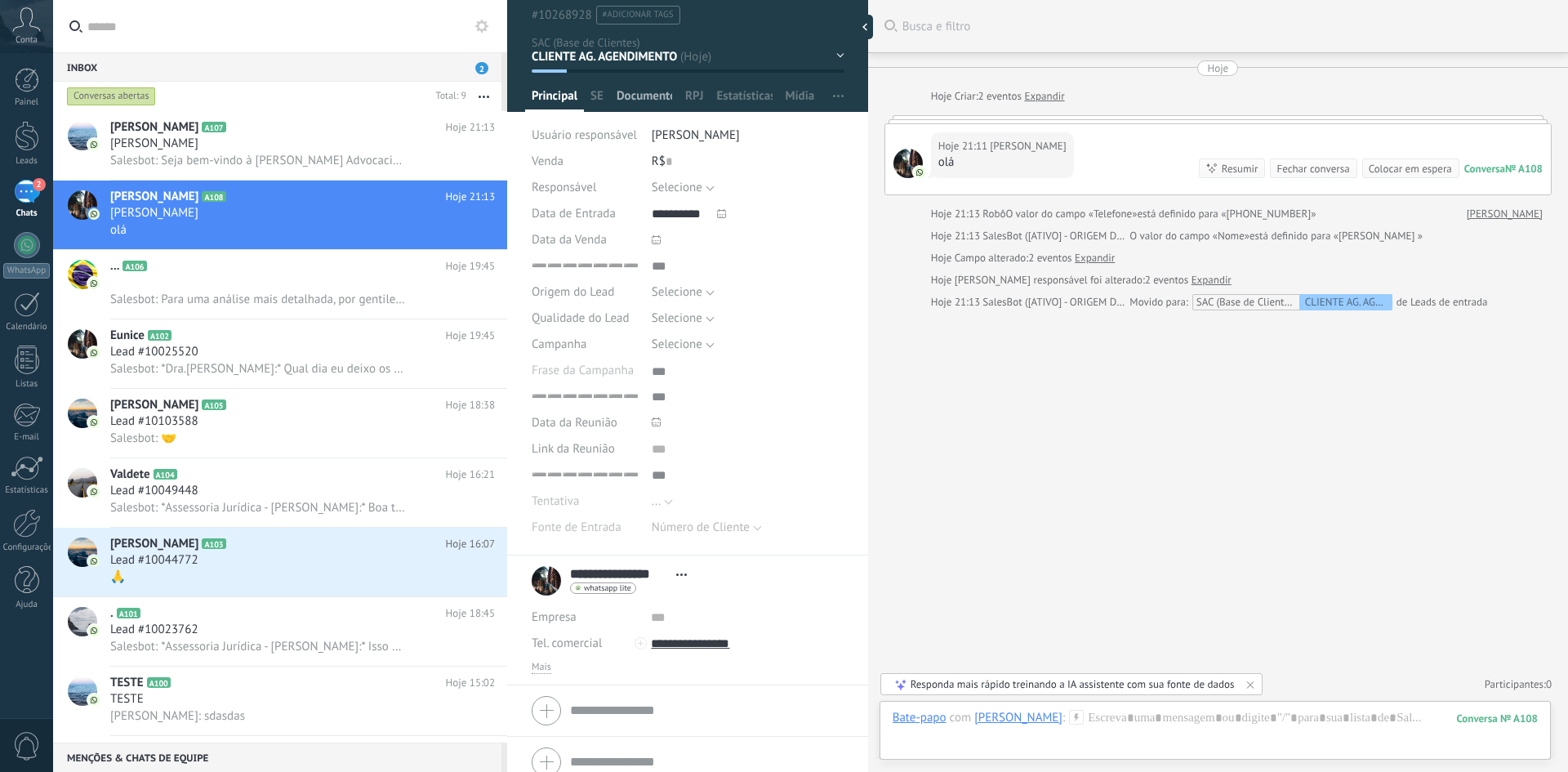
scroll to position [0, 0]
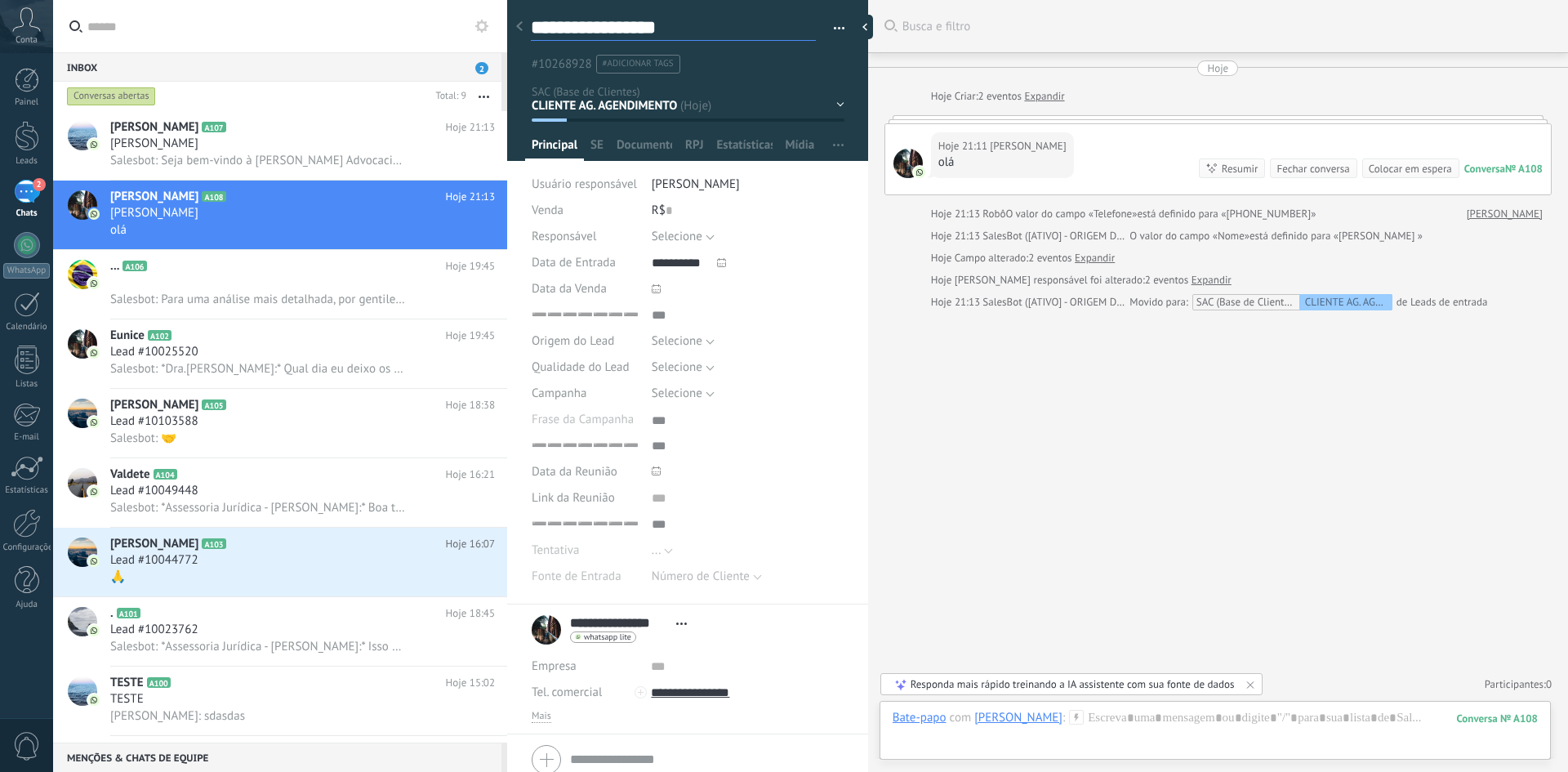
click at [556, 29] on textarea "**********" at bounding box center [673, 27] width 285 height 25
type textarea "**********"
click at [971, 578] on div "Buscar Busca e filtro Carregar mais Hoje Hoje Criar: 2 eventos Expandir Hoje 21…" at bounding box center [1218, 386] width 700 height 772
click at [27, 137] on div at bounding box center [27, 136] width 25 height 30
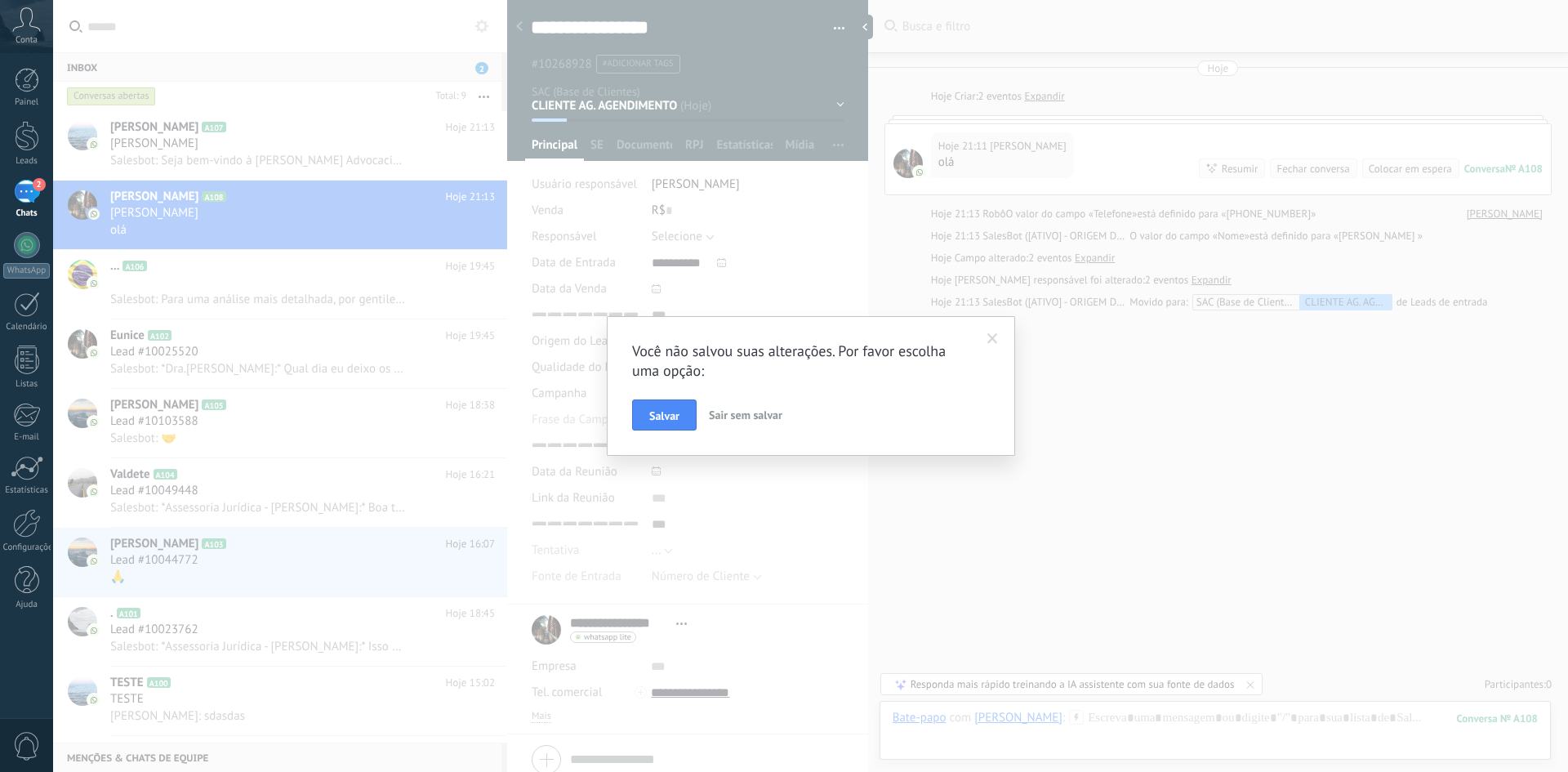
click at [719, 414] on span "Sair sem salvar" at bounding box center [745, 414] width 74 height 15
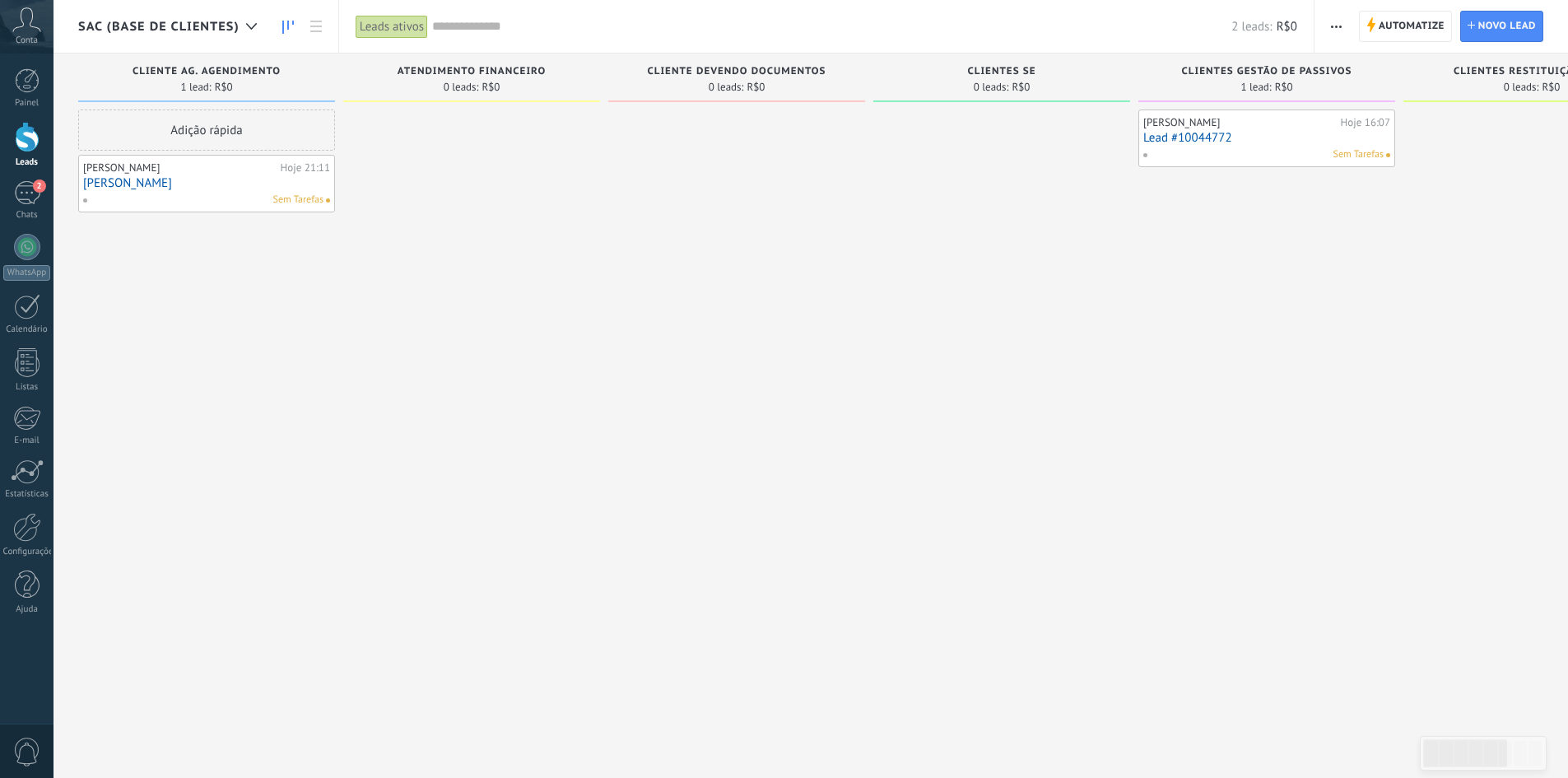
click at [228, 75] on span "CLIENTE AG. AGENDIMENTO" at bounding box center [206, 71] width 148 height 11
click at [1332, 25] on icon "button" at bounding box center [1337, 26] width 10 height 3
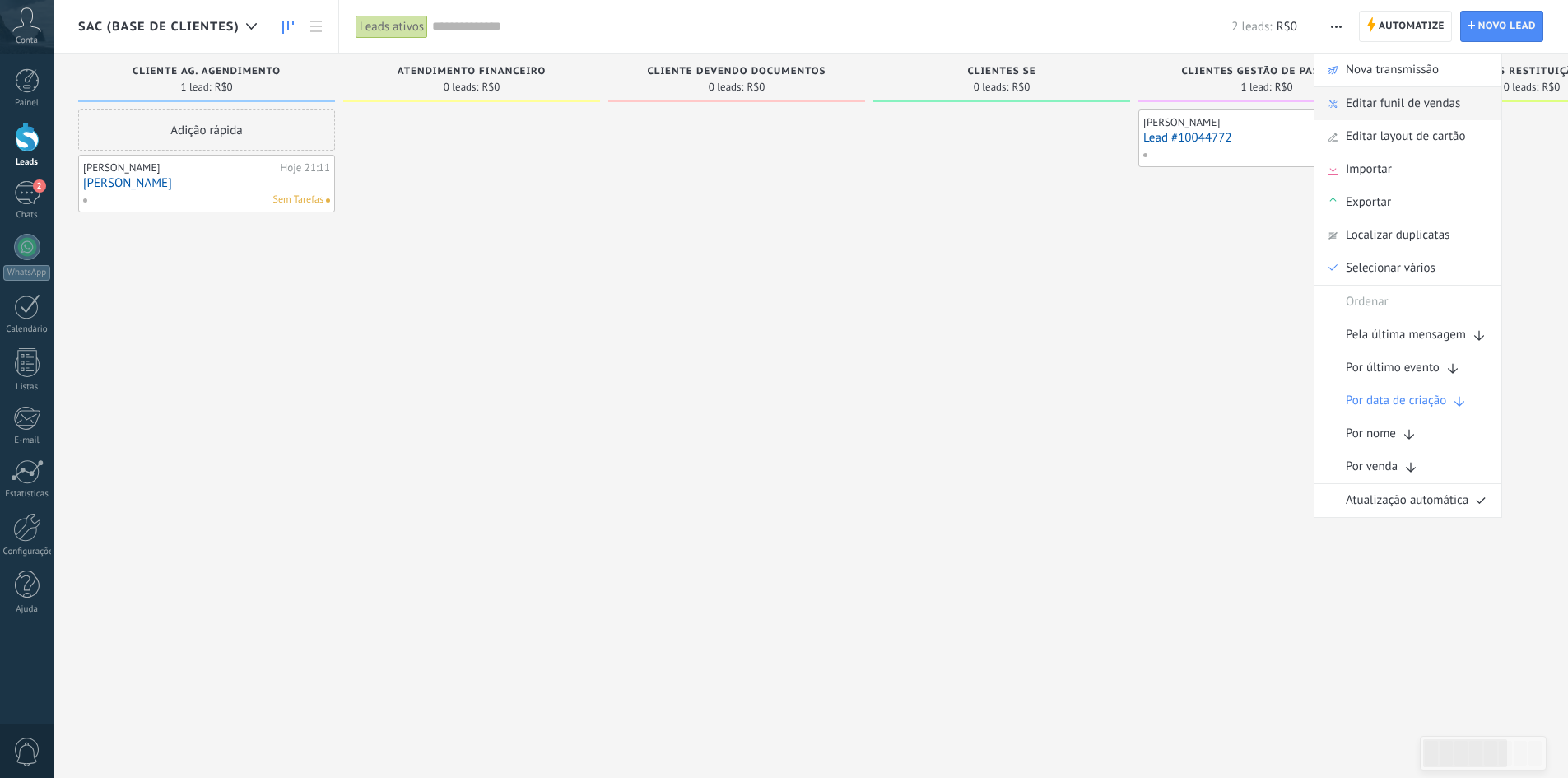
click at [1362, 99] on span "Editar funil de vendas" at bounding box center [1403, 104] width 114 height 33
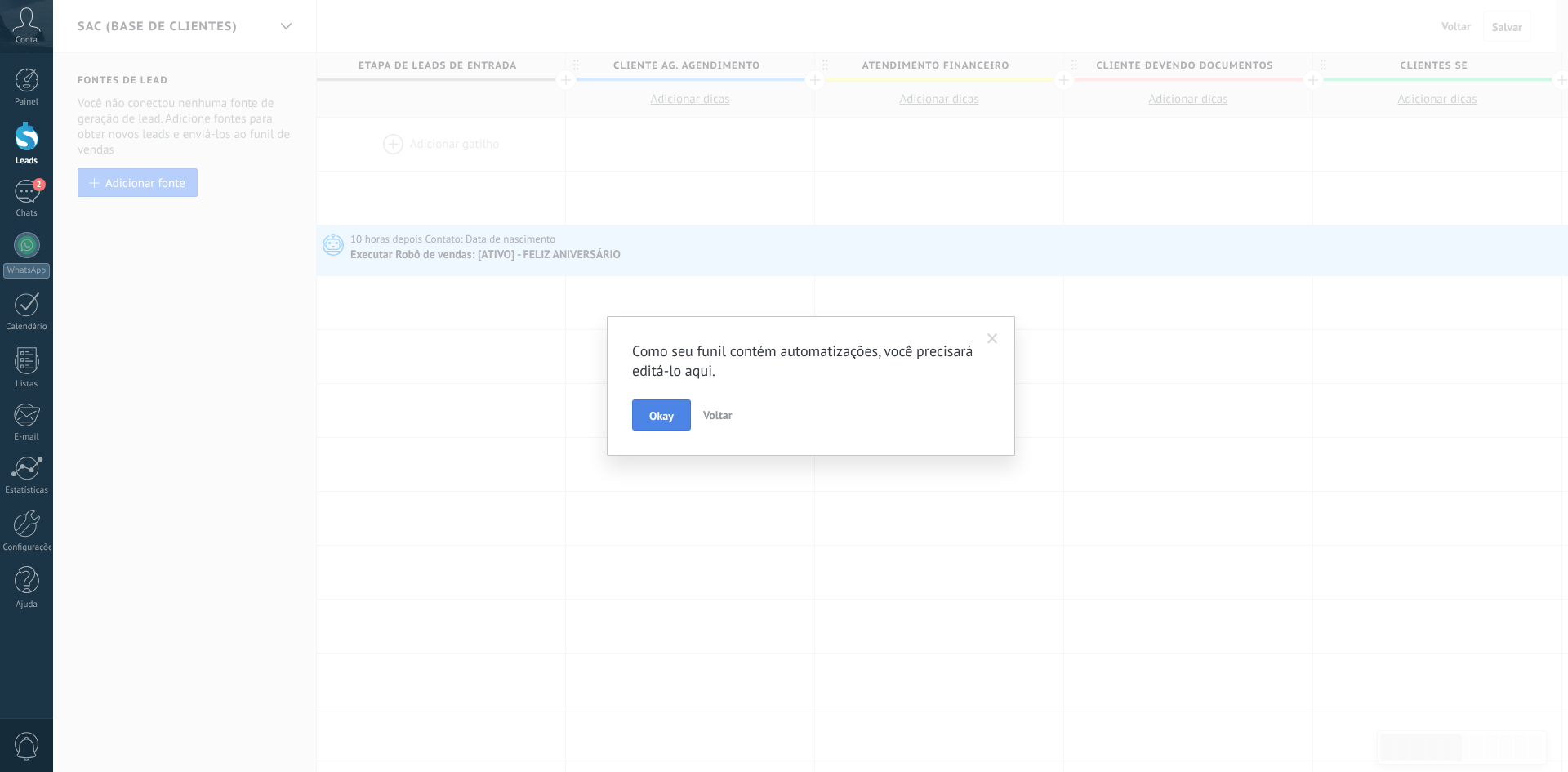
click at [657, 417] on span "Okay" at bounding box center [661, 415] width 25 height 11
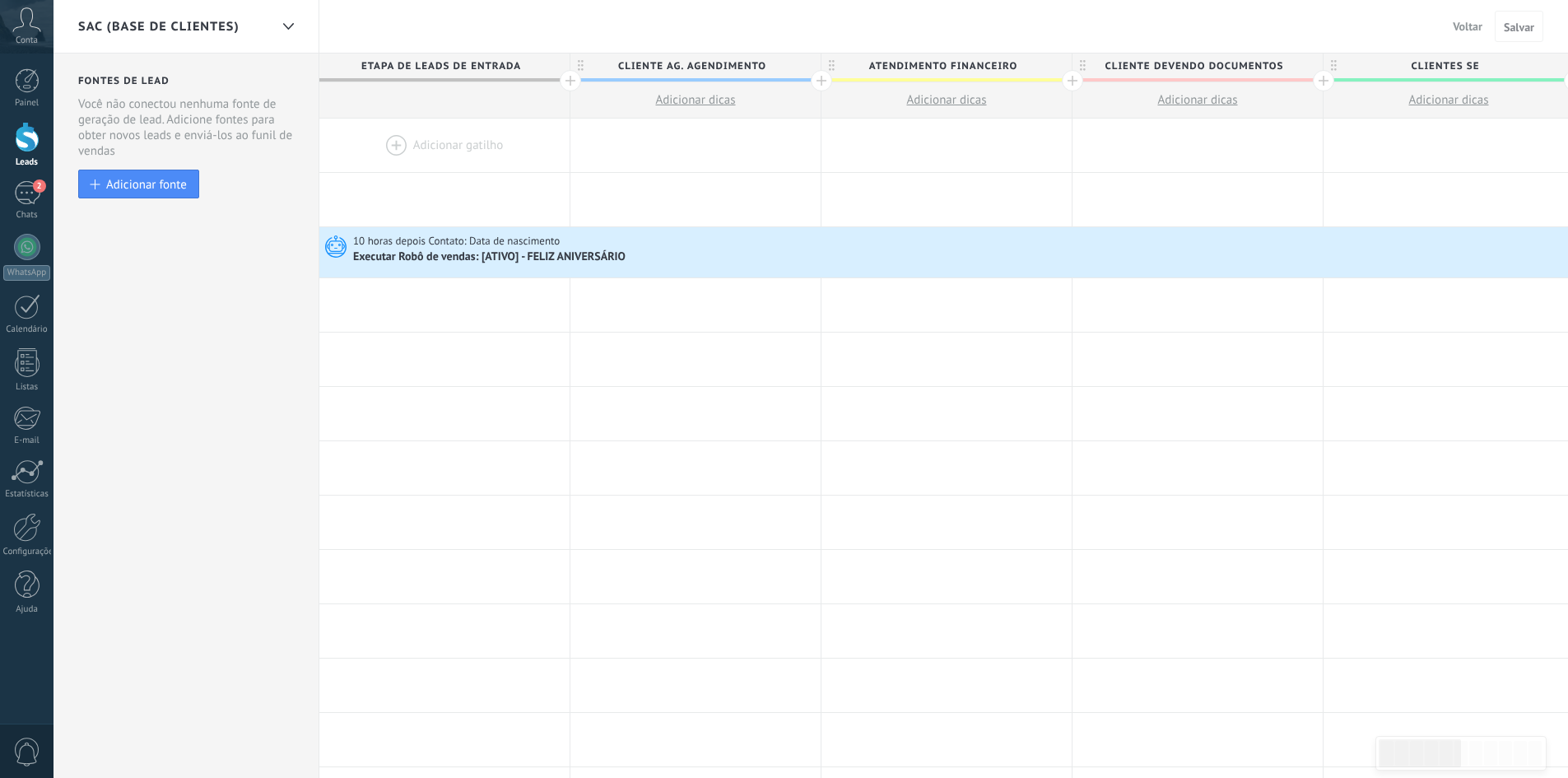
click at [695, 61] on span "CLIENTE AG. AGENDIMENTO" at bounding box center [692, 66] width 242 height 25
click at [705, 68] on input "**********" at bounding box center [692, 66] width 218 height 25
type input "**********"
click at [1534, 27] on button "Salvar" at bounding box center [1520, 26] width 48 height 31
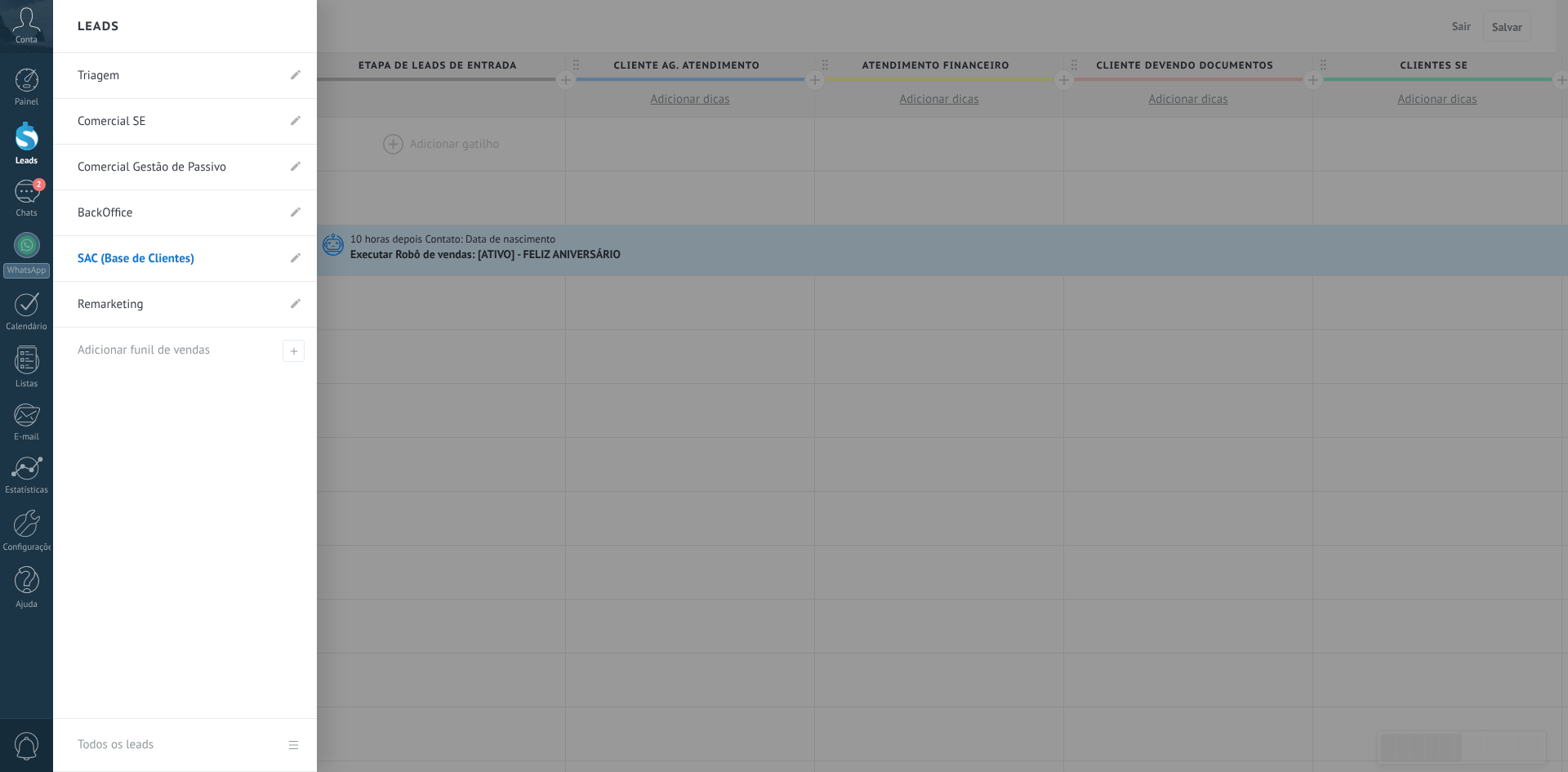
click at [165, 264] on link "SAC (Base de Clientes)" at bounding box center [176, 258] width 198 height 46
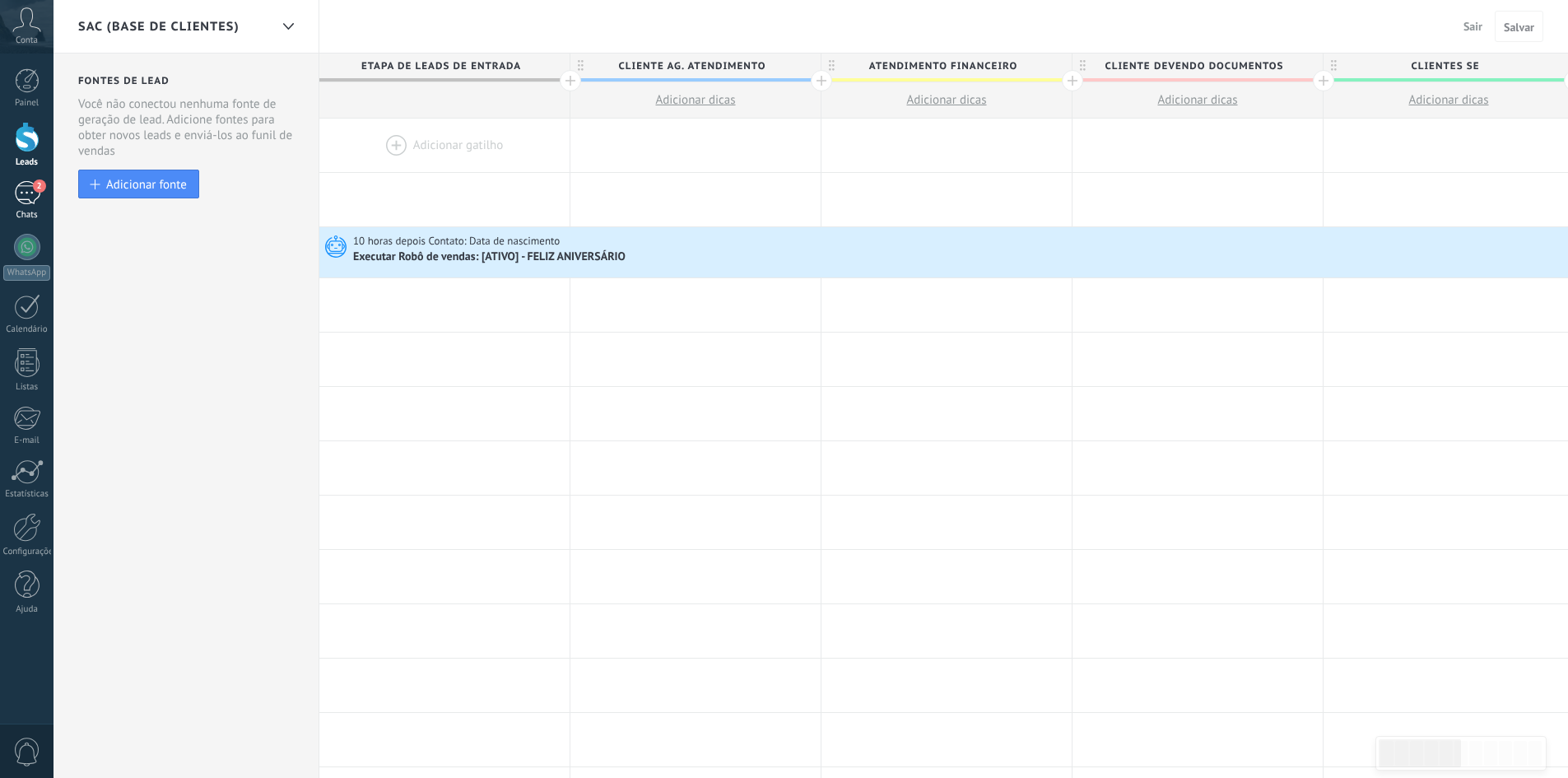
click at [29, 192] on div "2" at bounding box center [27, 193] width 26 height 24
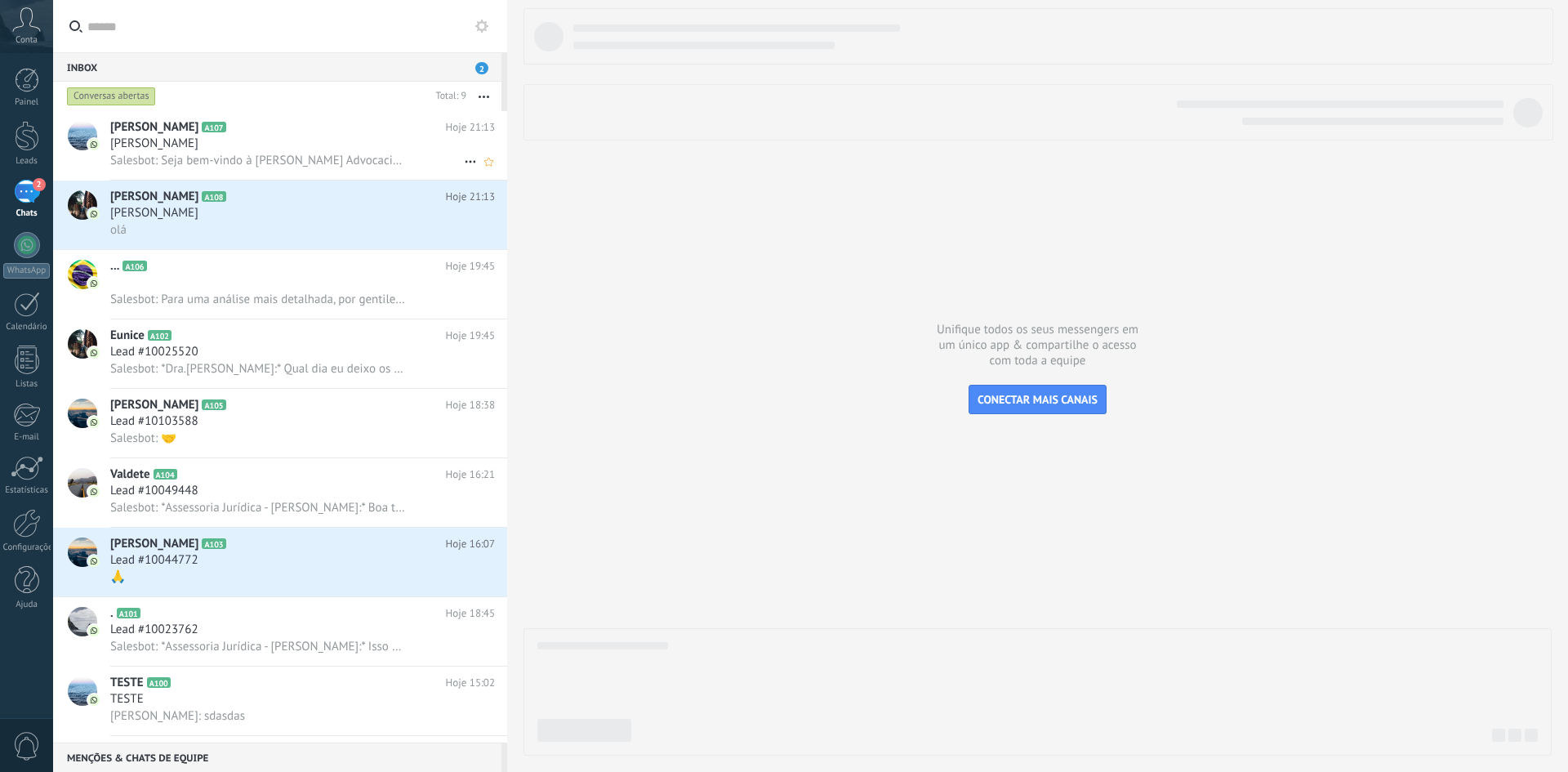
click at [240, 154] on span "Salesbot: Seja bem-vindo à Baldo Della Mea Advocacia! ⚖️ Estamos aqui para ofer…" at bounding box center [257, 161] width 295 height 15
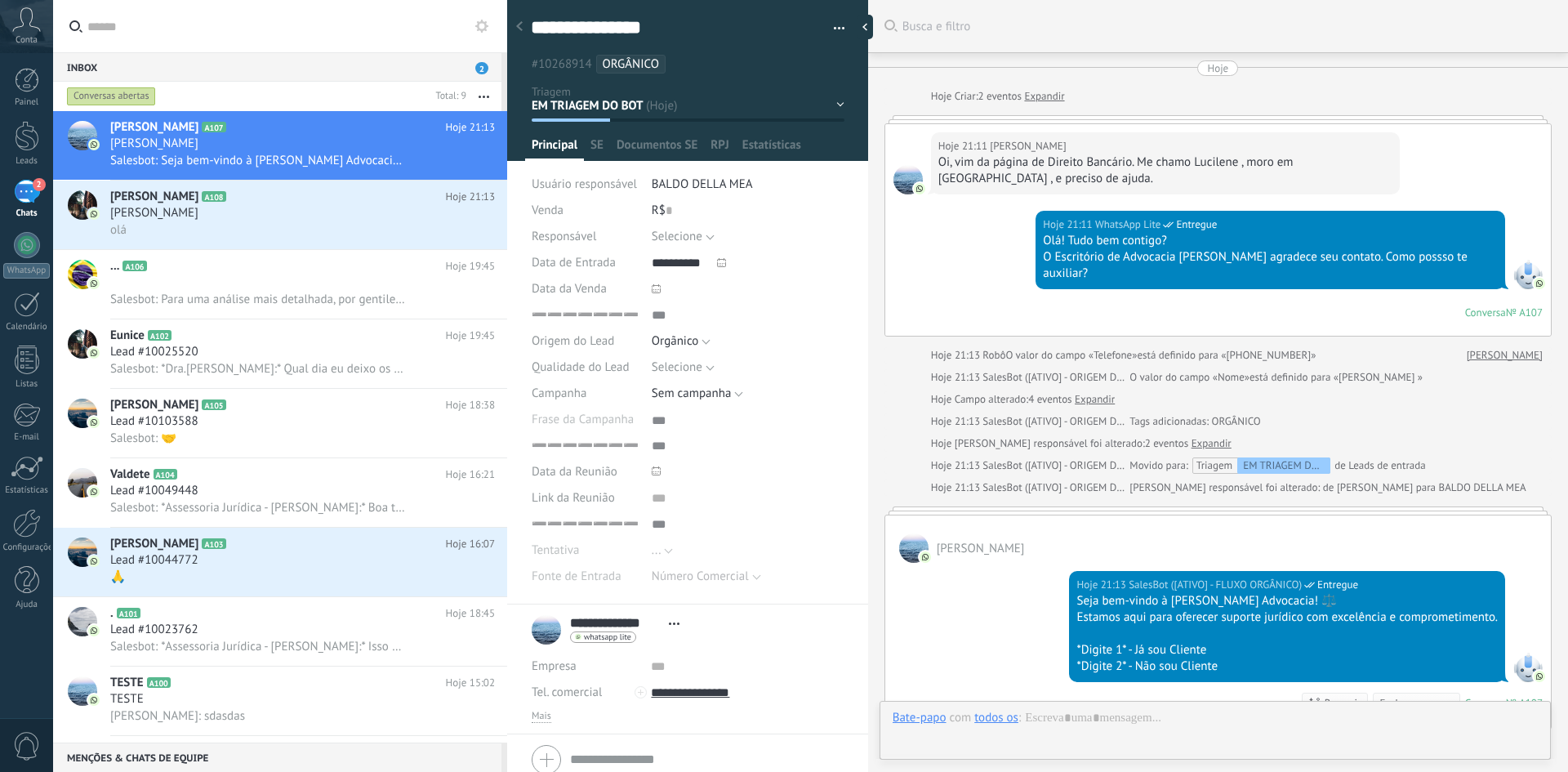
scroll to position [16, 0]
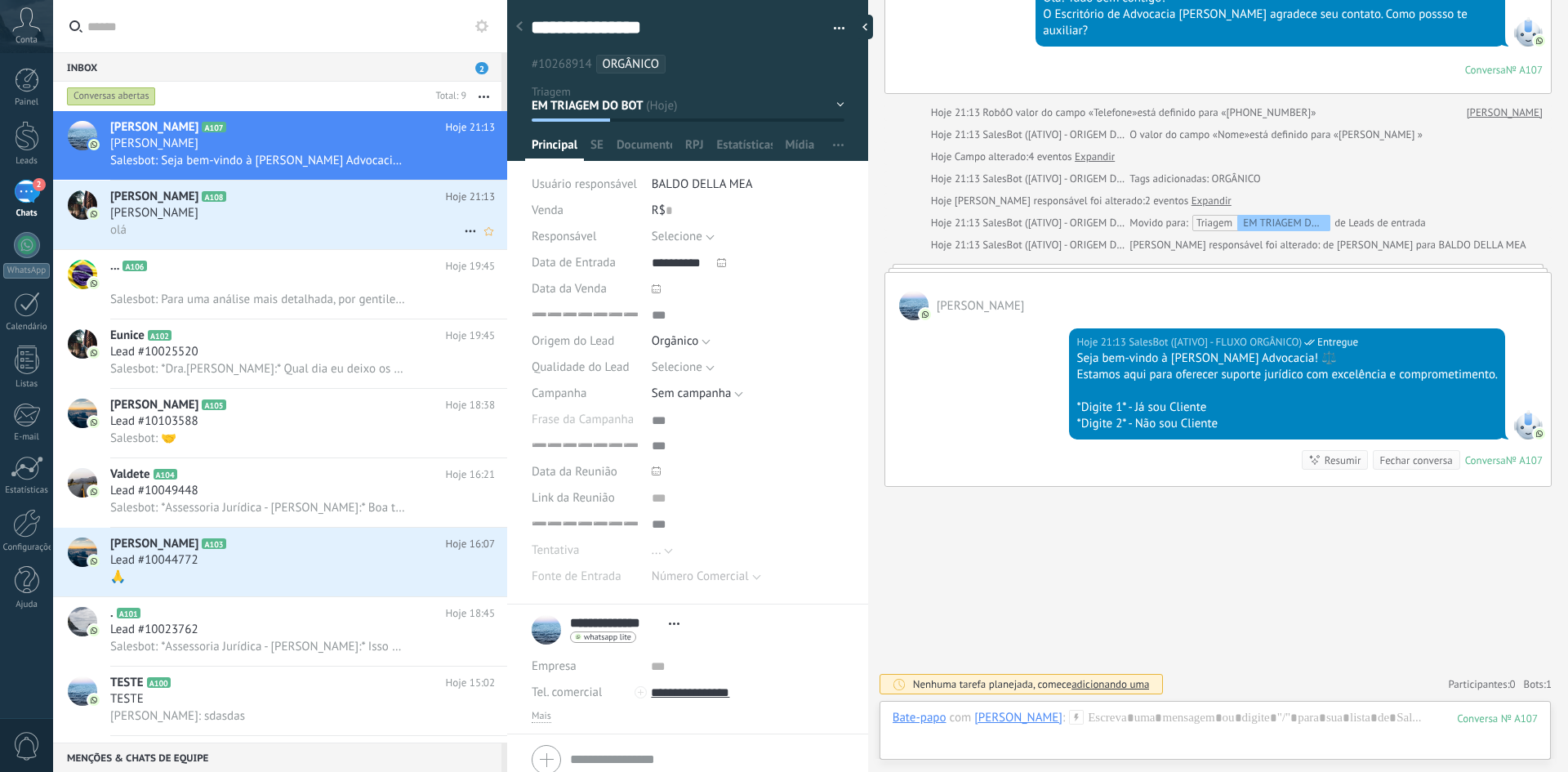
click at [269, 226] on div "olá" at bounding box center [302, 230] width 385 height 17
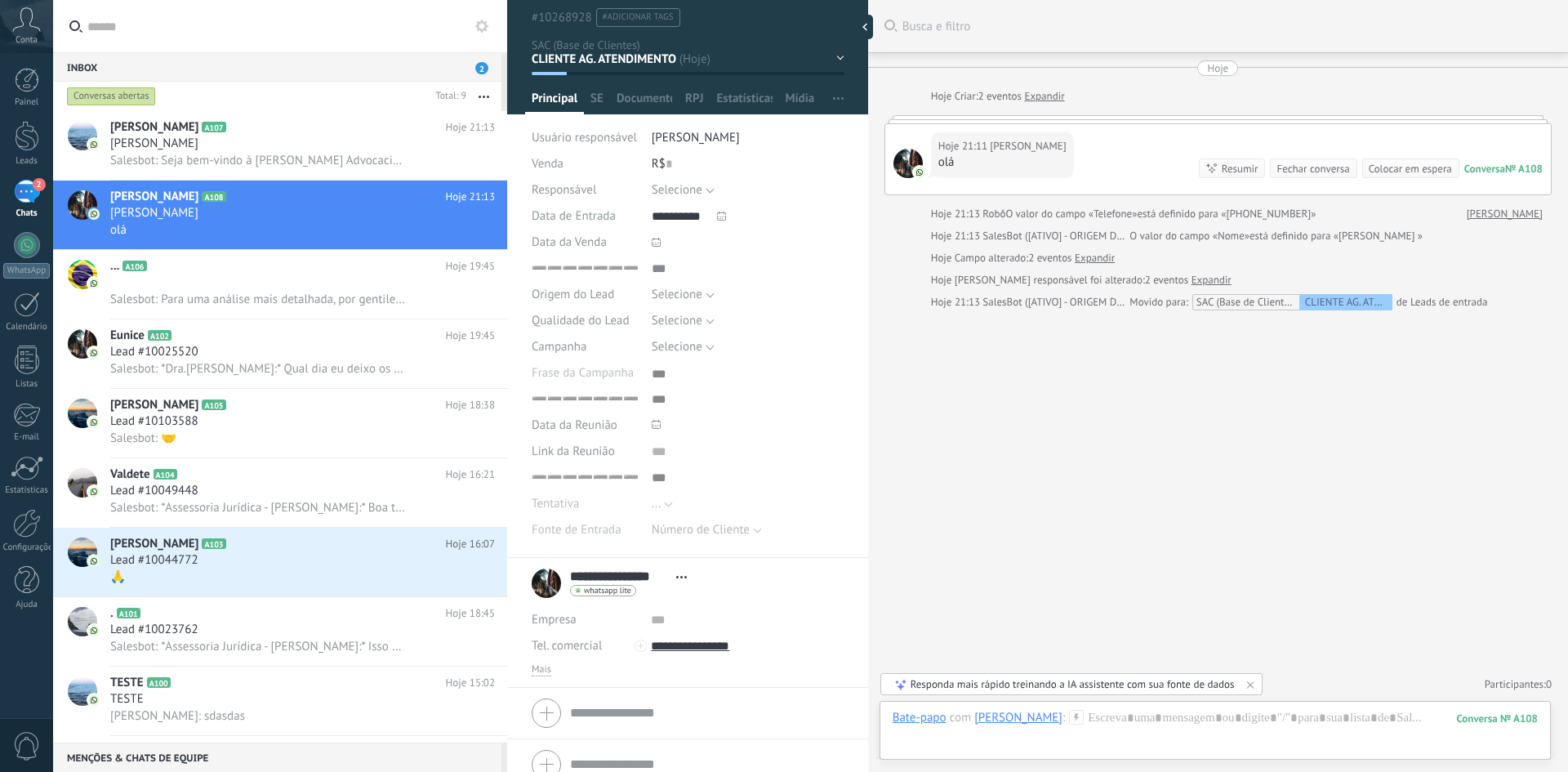
scroll to position [65, 0]
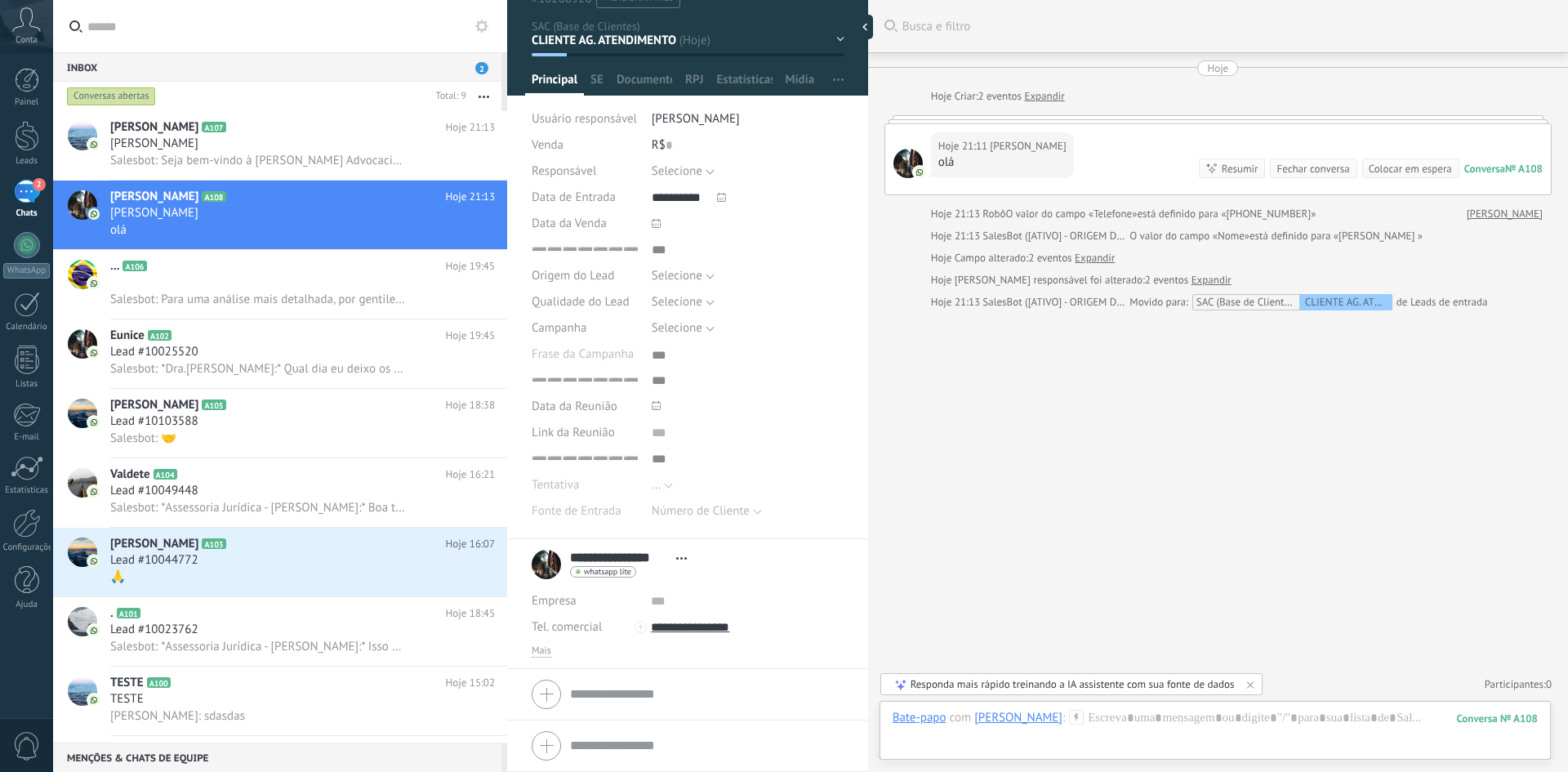
click at [677, 113] on span "[PERSON_NAME]" at bounding box center [696, 119] width 88 height 15
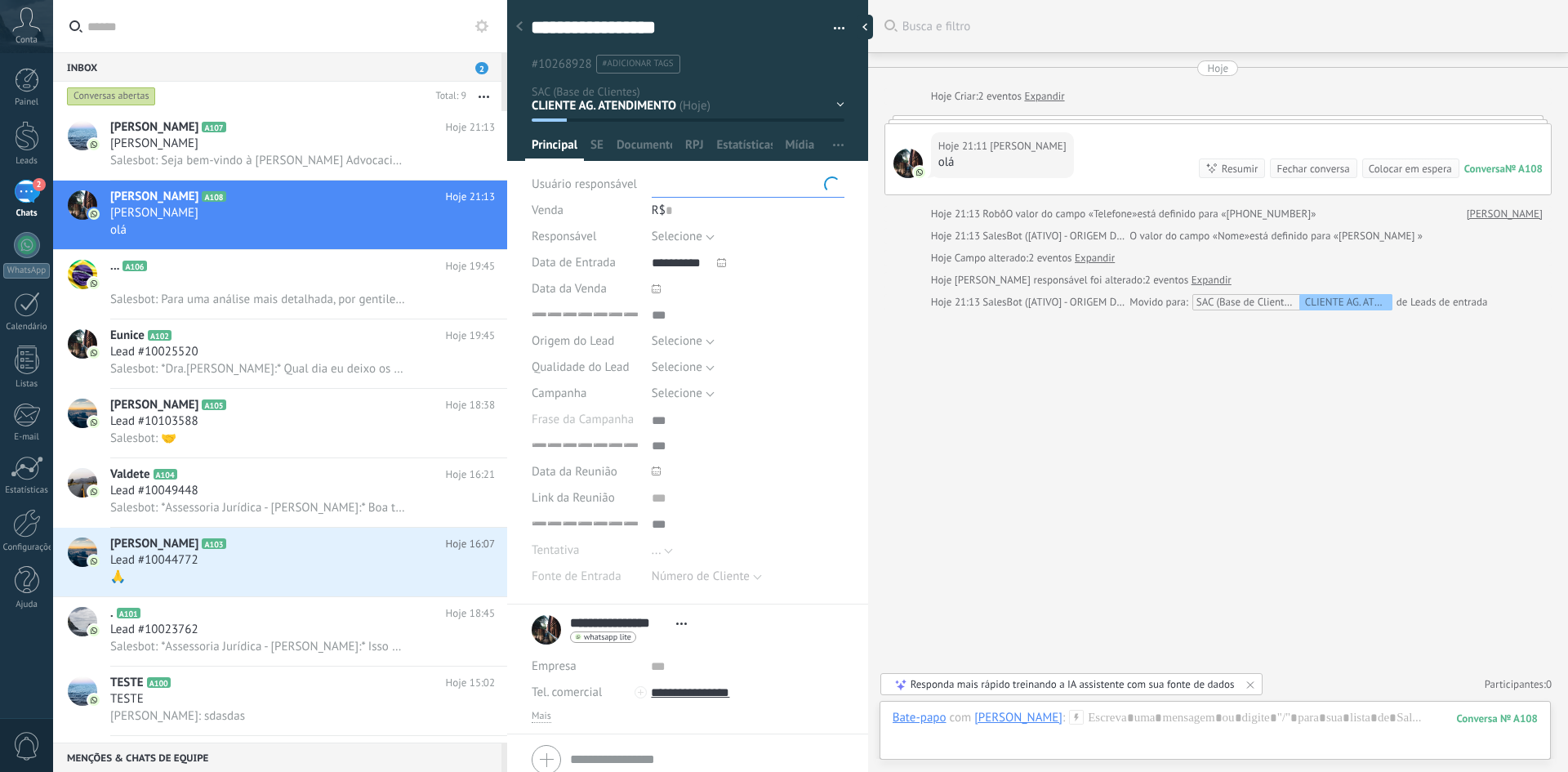
scroll to position [0, 0]
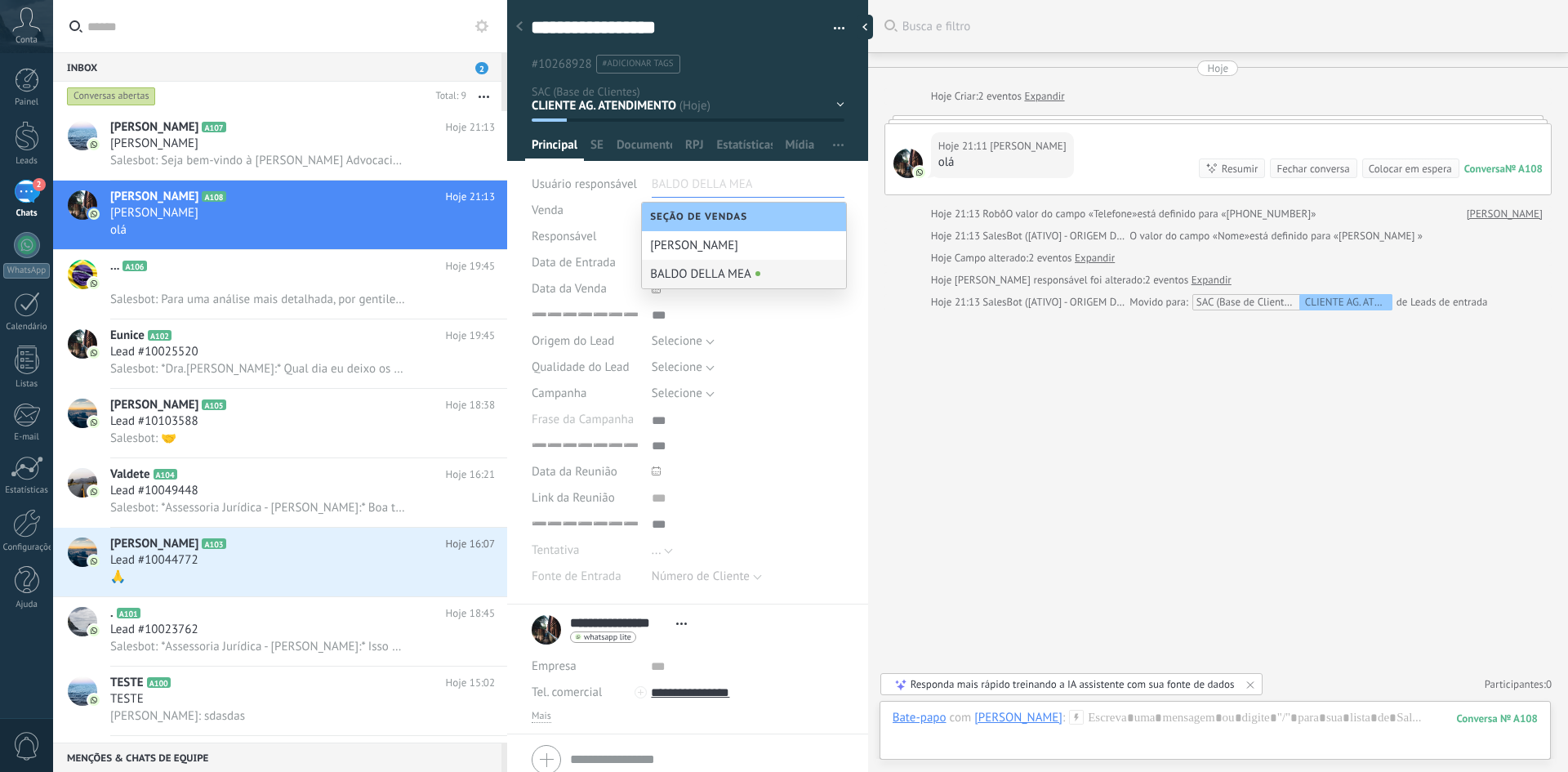
click at [743, 281] on div "BALDO DELLA MEA" at bounding box center [744, 273] width 204 height 28
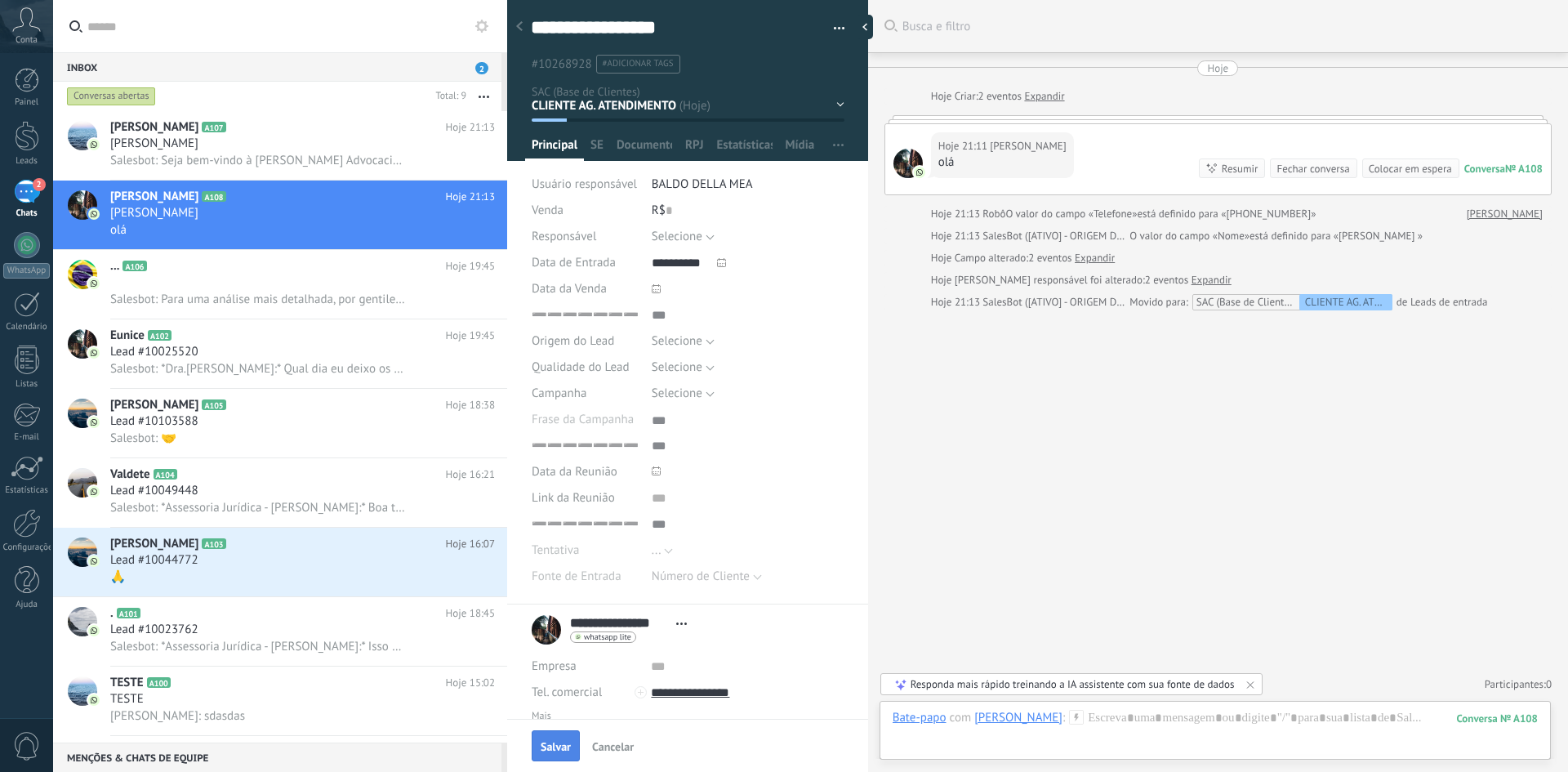
click at [555, 744] on span "Salvar" at bounding box center [555, 745] width 30 height 11
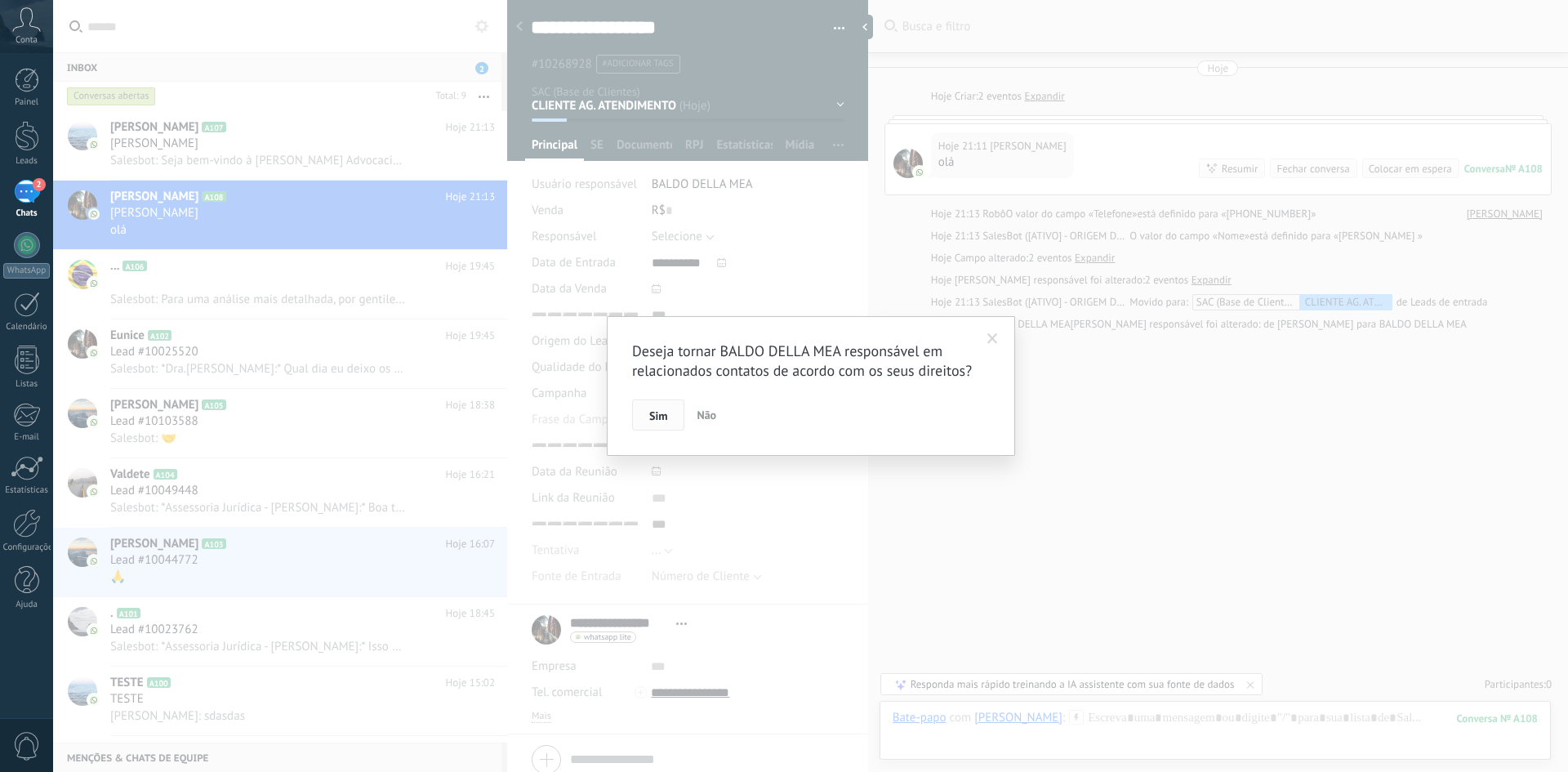
click at [650, 416] on span "Sim" at bounding box center [658, 415] width 18 height 11
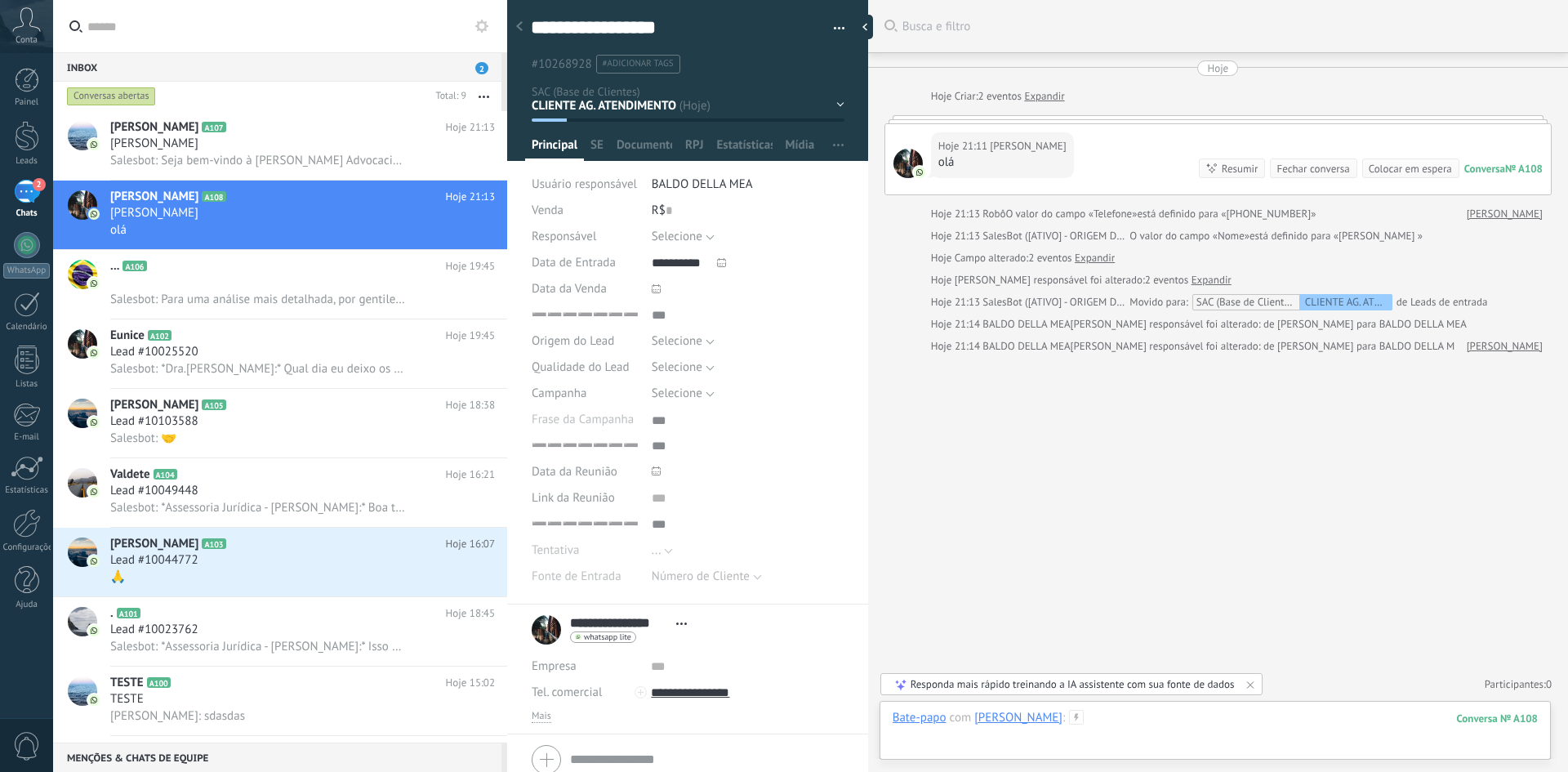
click at [1126, 727] on div at bounding box center [1214, 733] width 645 height 49
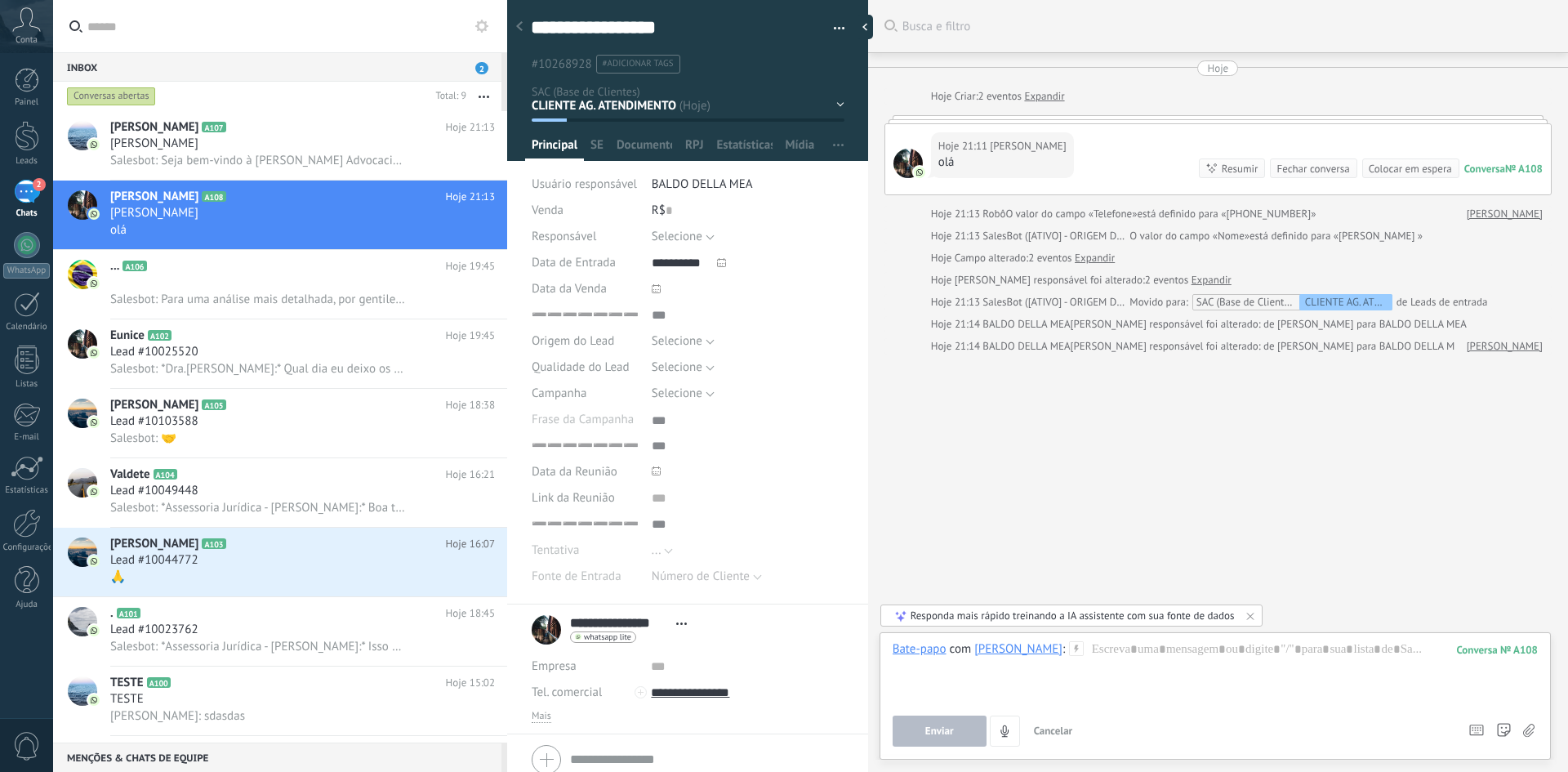
click at [992, 512] on div "Buscar Busca e filtro Carregar mais Hoje Hoje Criar: 2 eventos Expandir Hoje 21…" at bounding box center [1218, 386] width 700 height 772
click at [679, 626] on span "Abrir detalhes Copiar nome Desvincular Contato principal" at bounding box center [681, 623] width 27 height 12
click at [700, 646] on link "Abrir detalhes" at bounding box center [737, 646] width 74 height 15
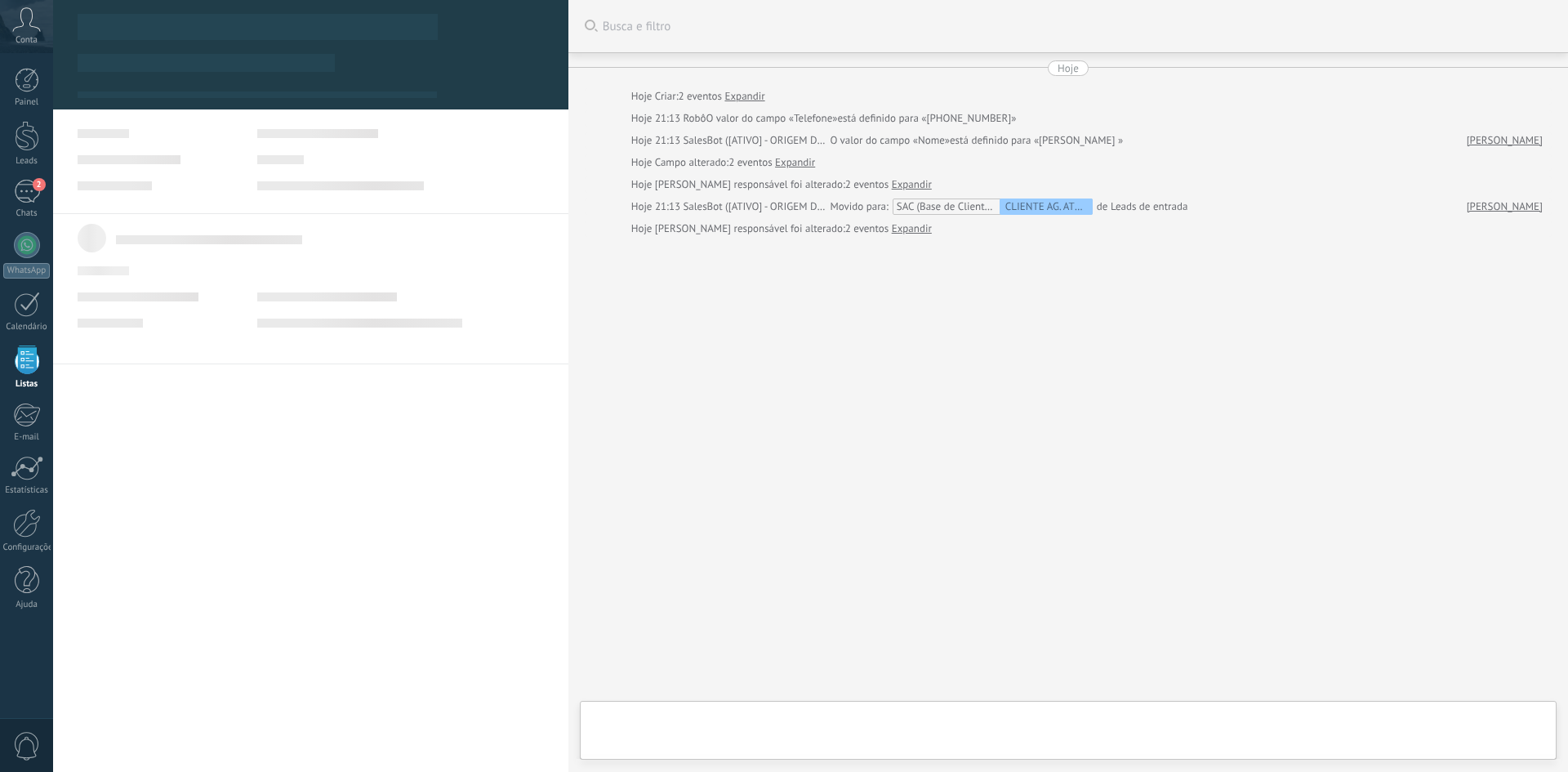
scroll to position [16, 0]
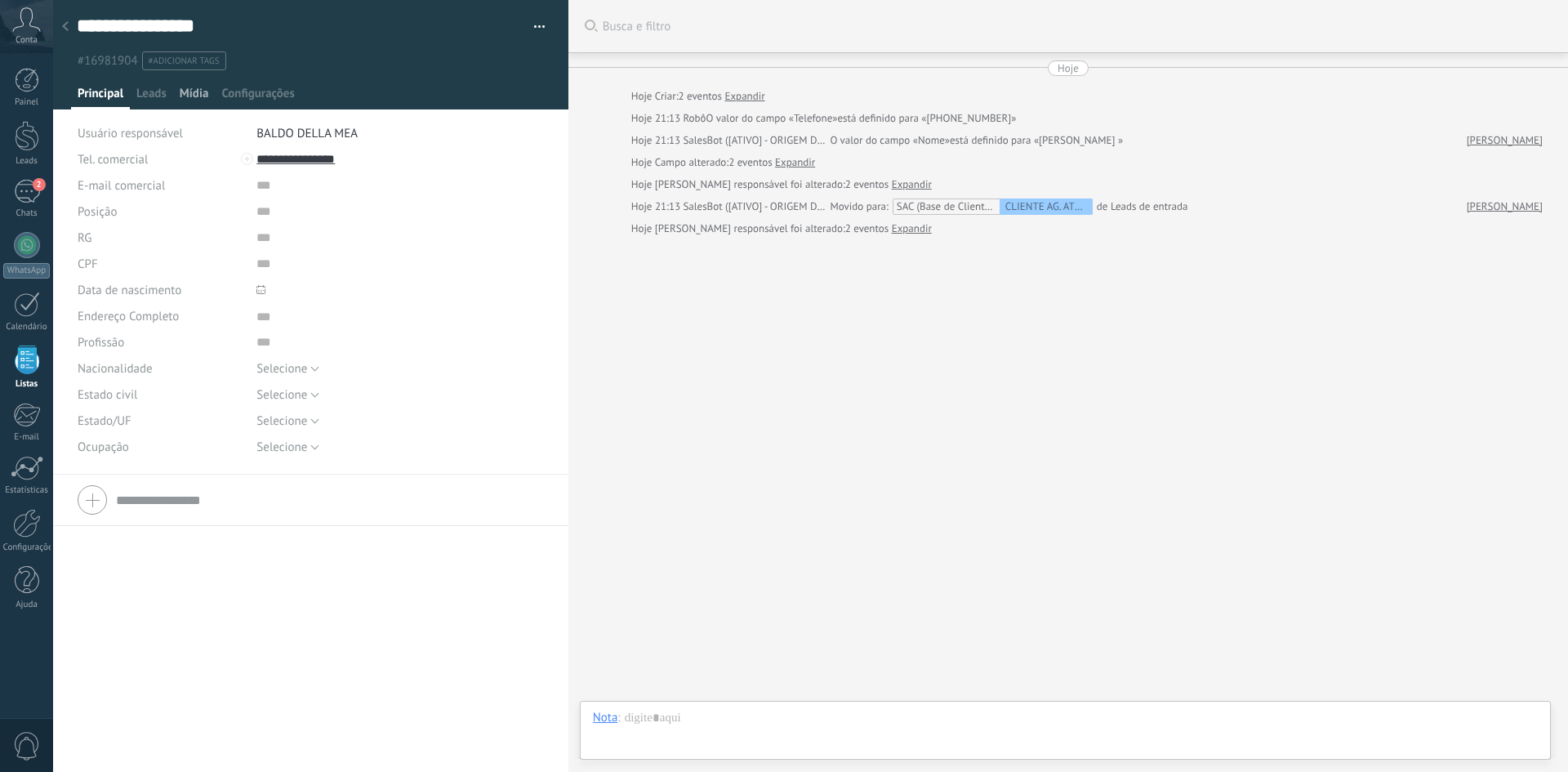
click at [191, 99] on span "Mídia" at bounding box center [194, 98] width 29 height 24
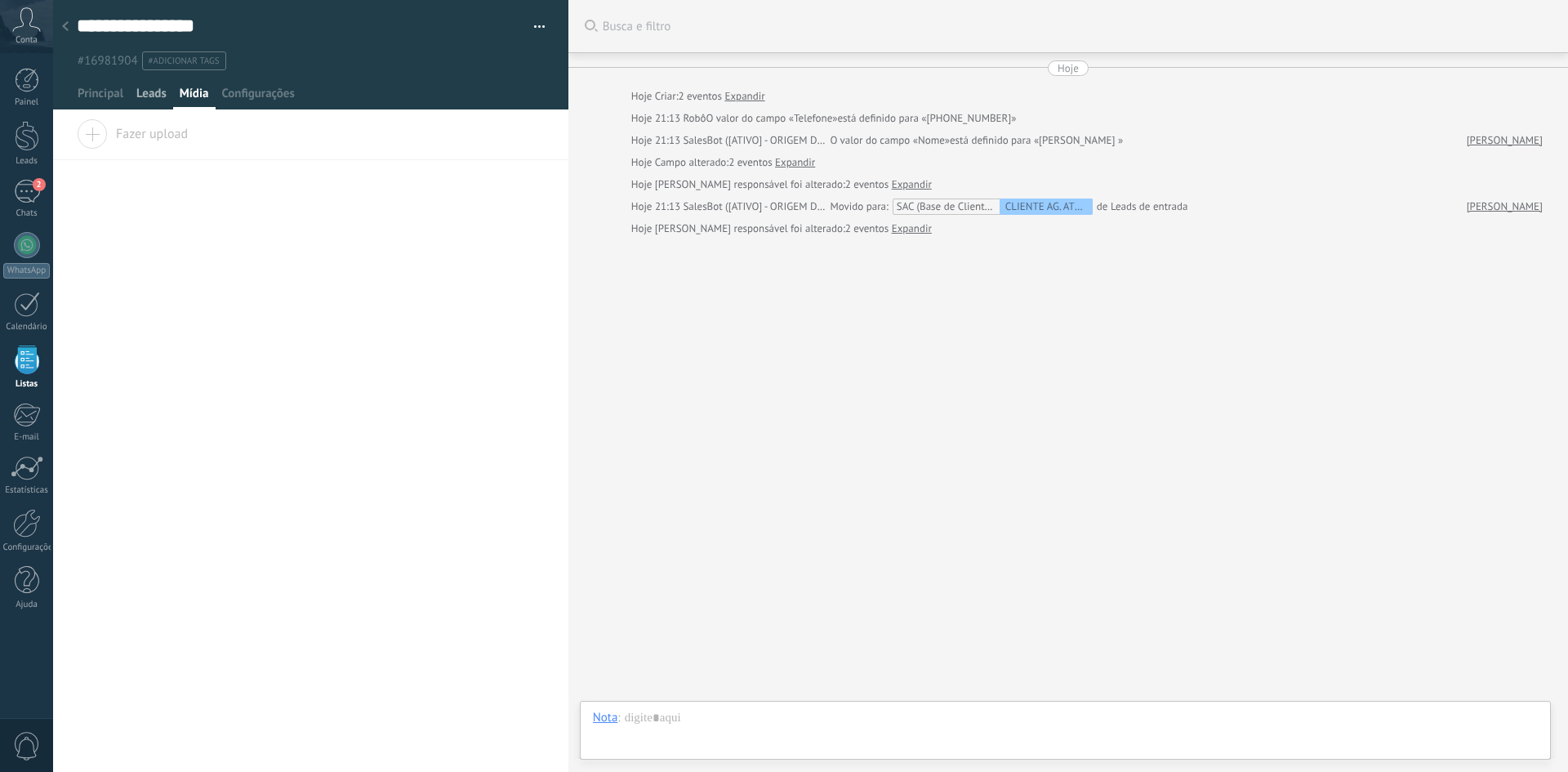
click at [154, 100] on span "Leads" at bounding box center [151, 98] width 30 height 24
click at [100, 95] on span "Principal" at bounding box center [100, 98] width 46 height 24
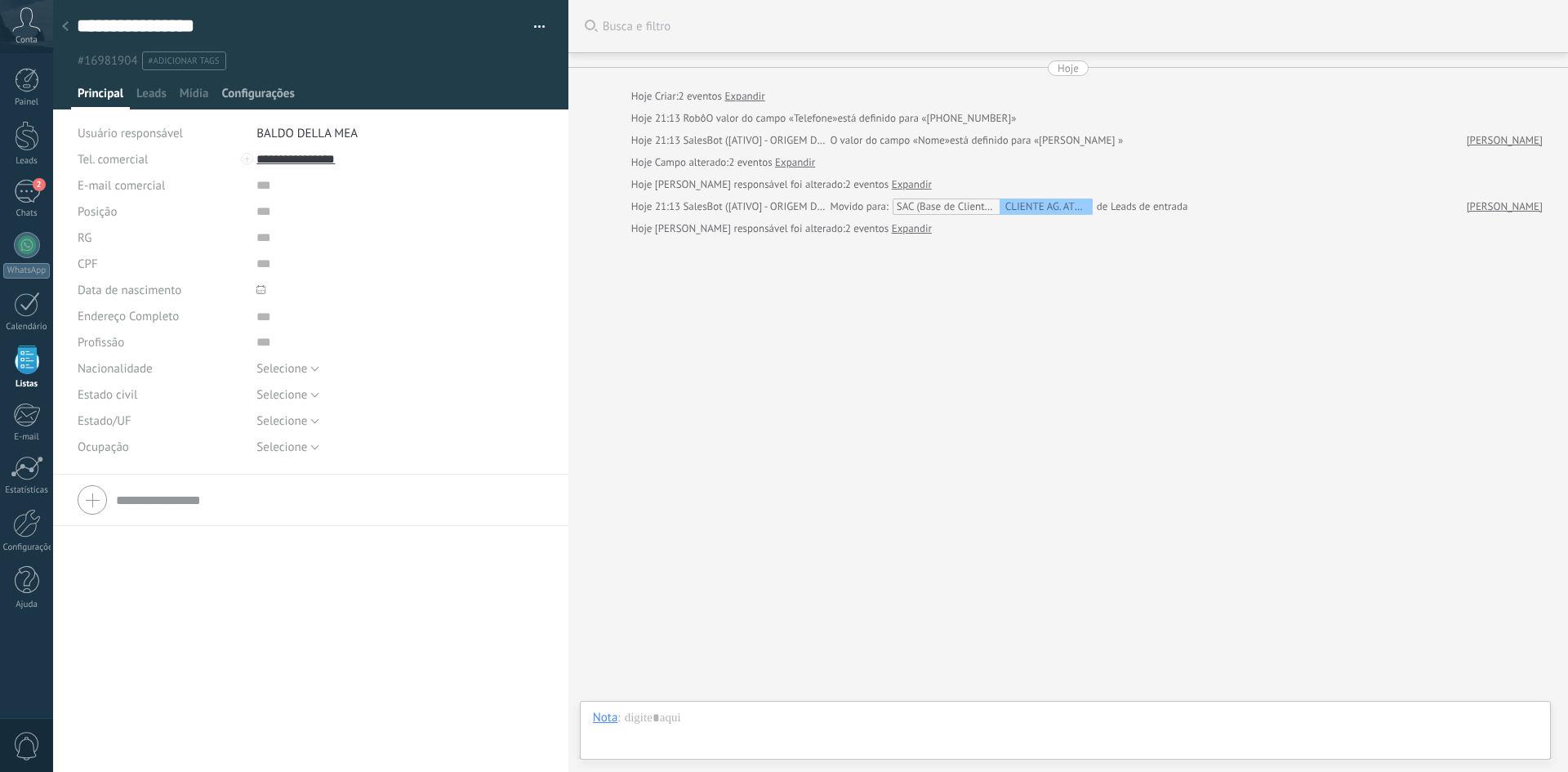
scroll to position [16, 0]
click at [157, 94] on span "Leads" at bounding box center [151, 98] width 30 height 24
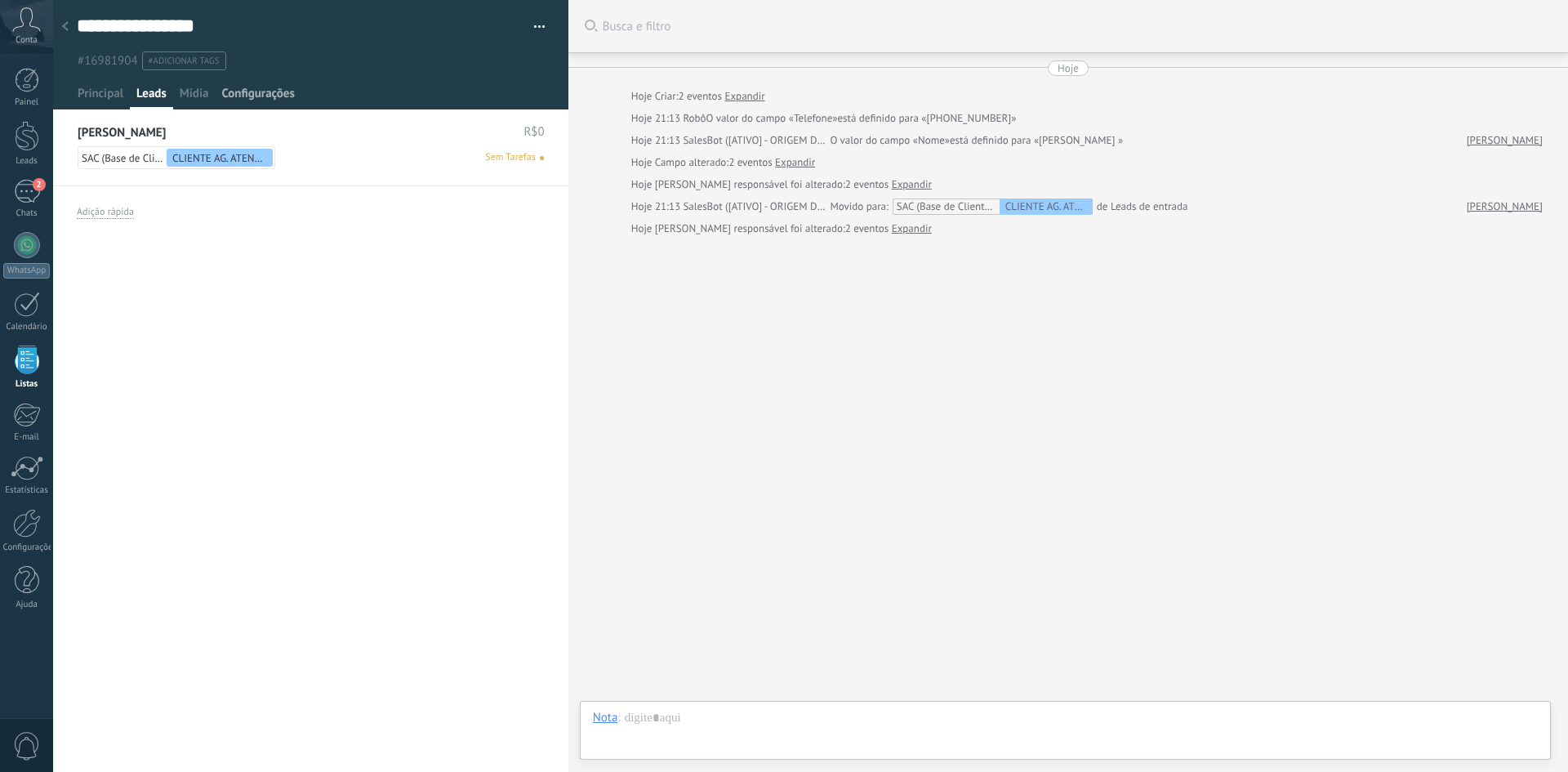
click at [254, 87] on span "Configurações" at bounding box center [258, 98] width 73 height 24
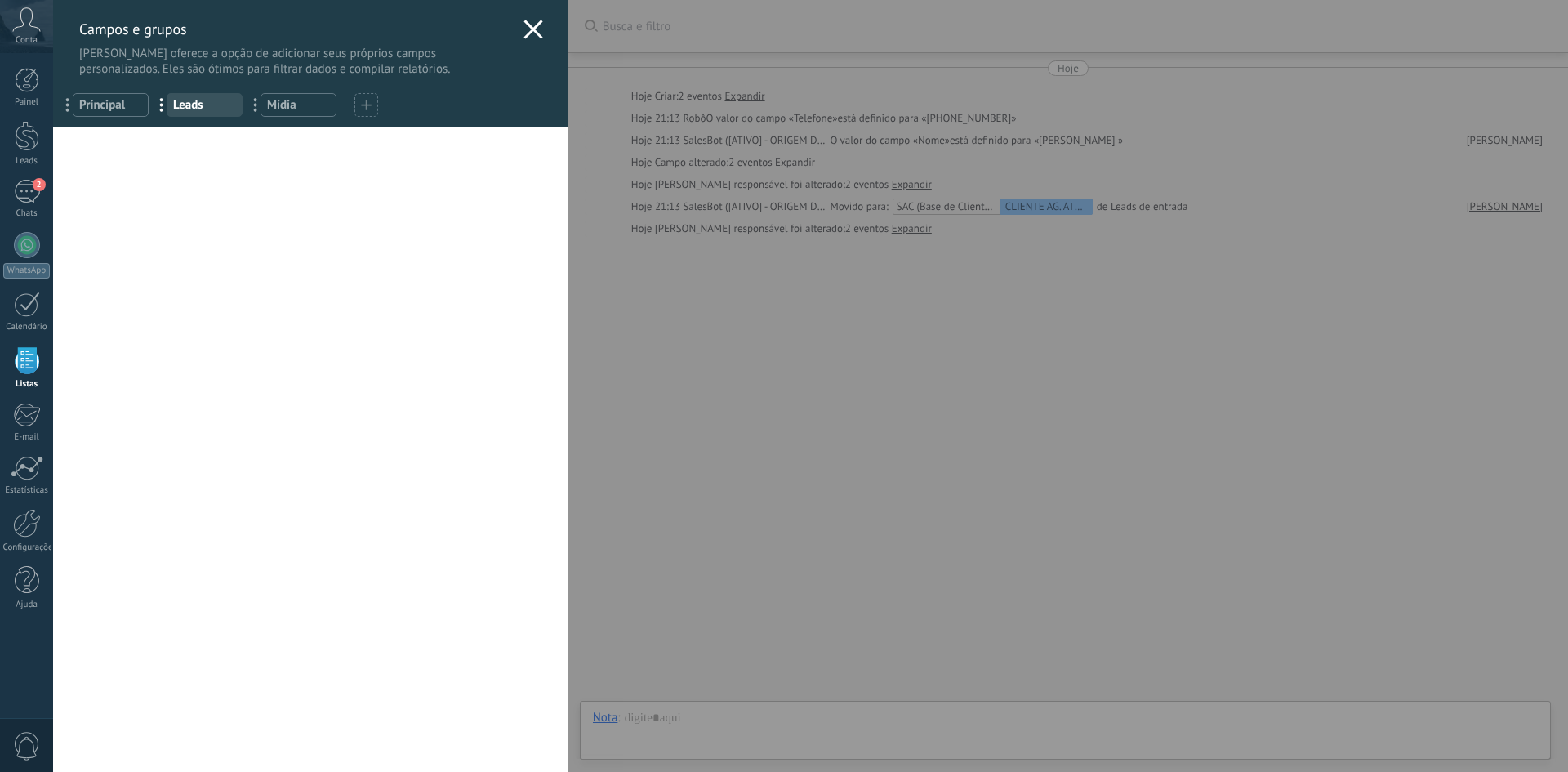
click at [533, 29] on icon at bounding box center [532, 29] width 20 height 20
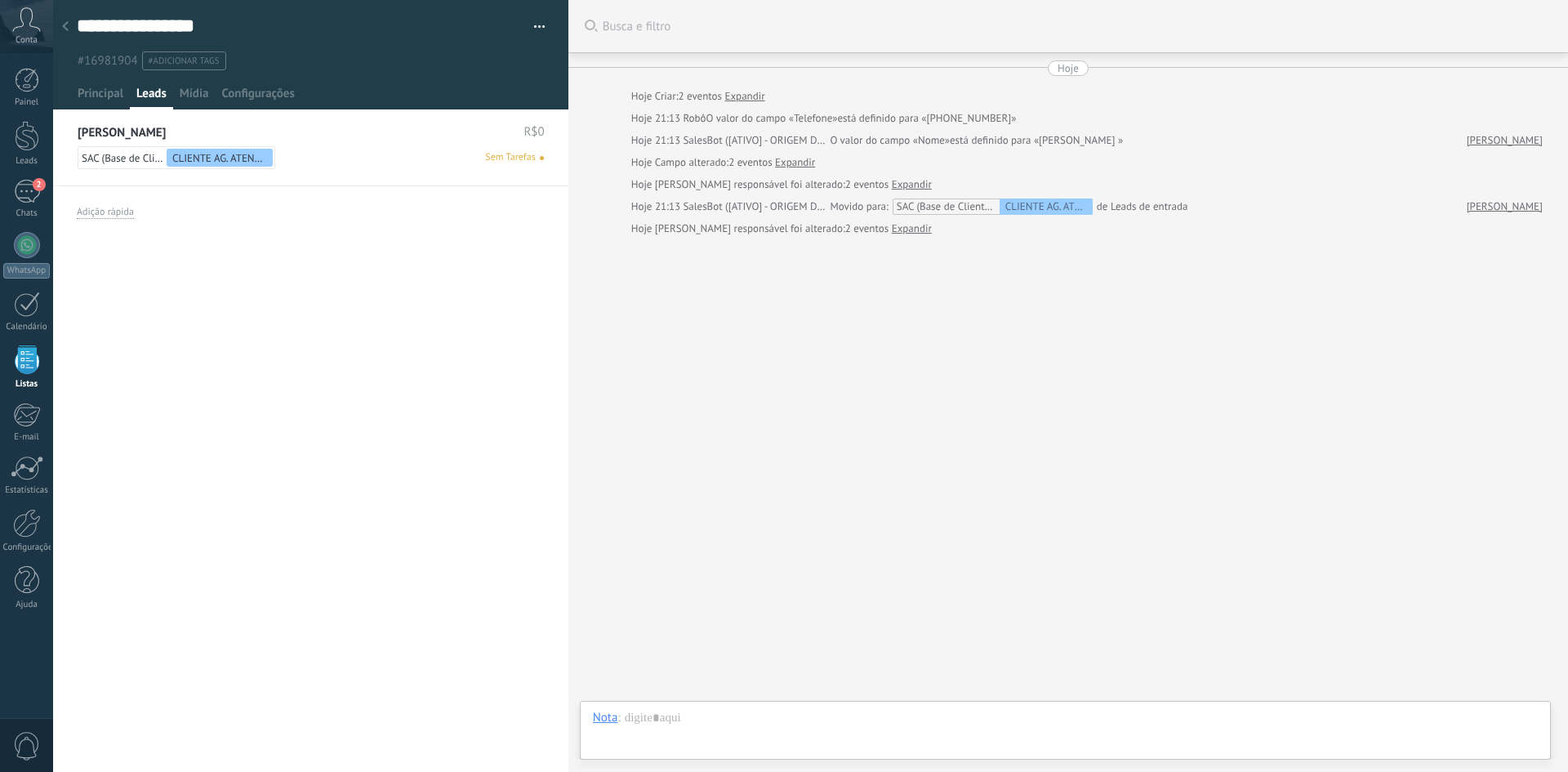
click at [64, 28] on use at bounding box center [65, 26] width 7 height 9
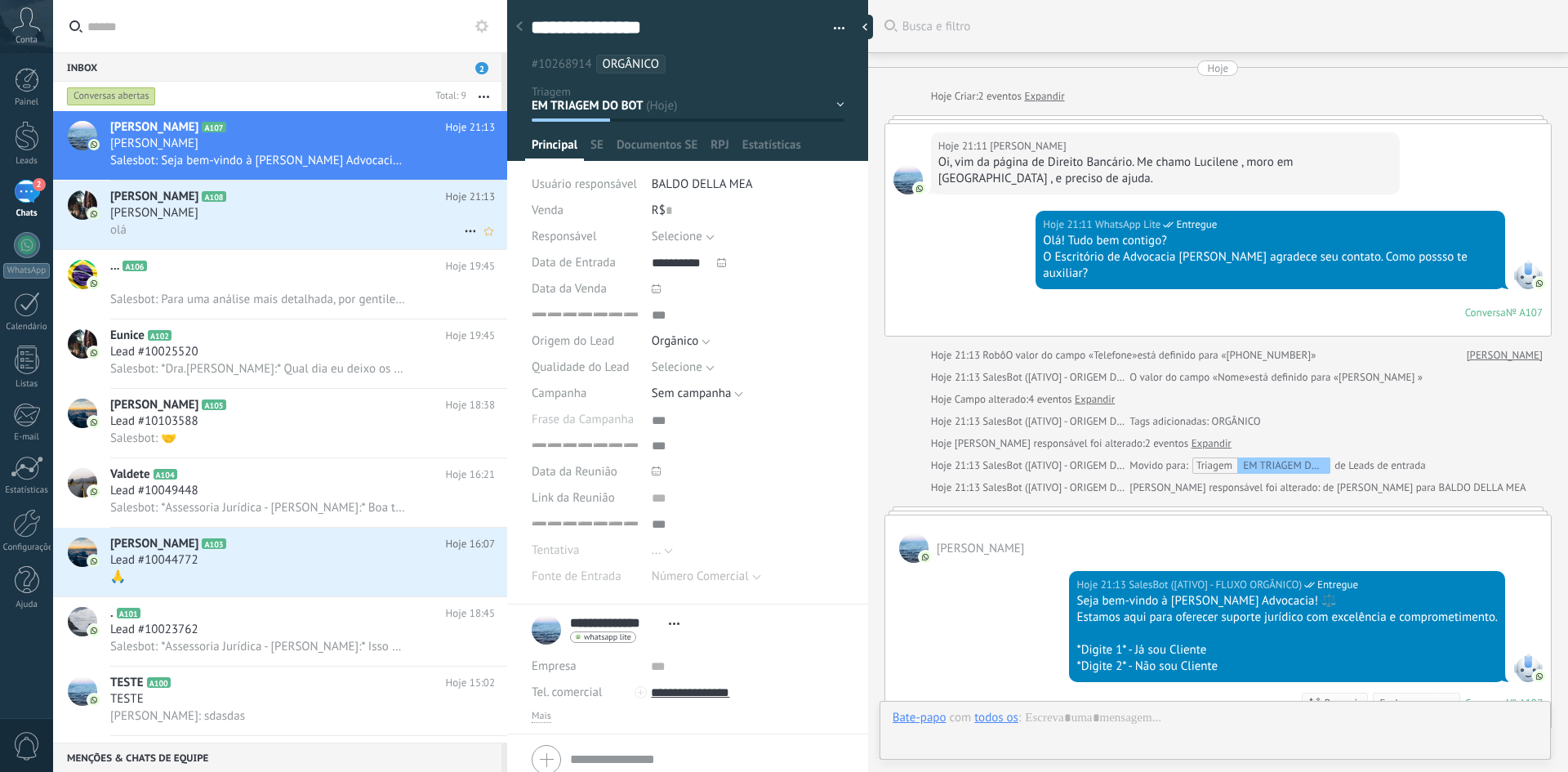
scroll to position [242, 0]
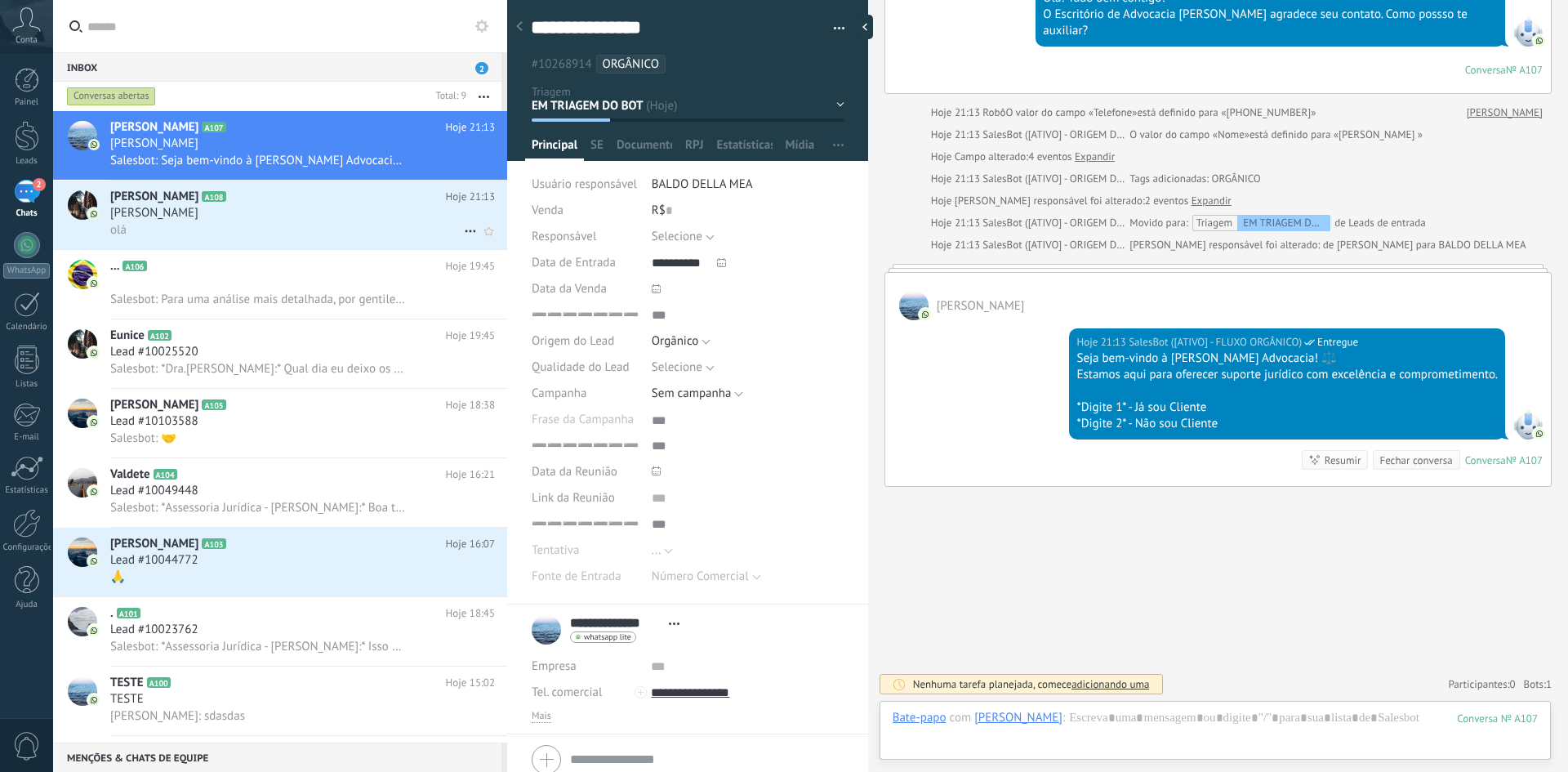
click at [267, 225] on div "olá" at bounding box center [302, 230] width 385 height 17
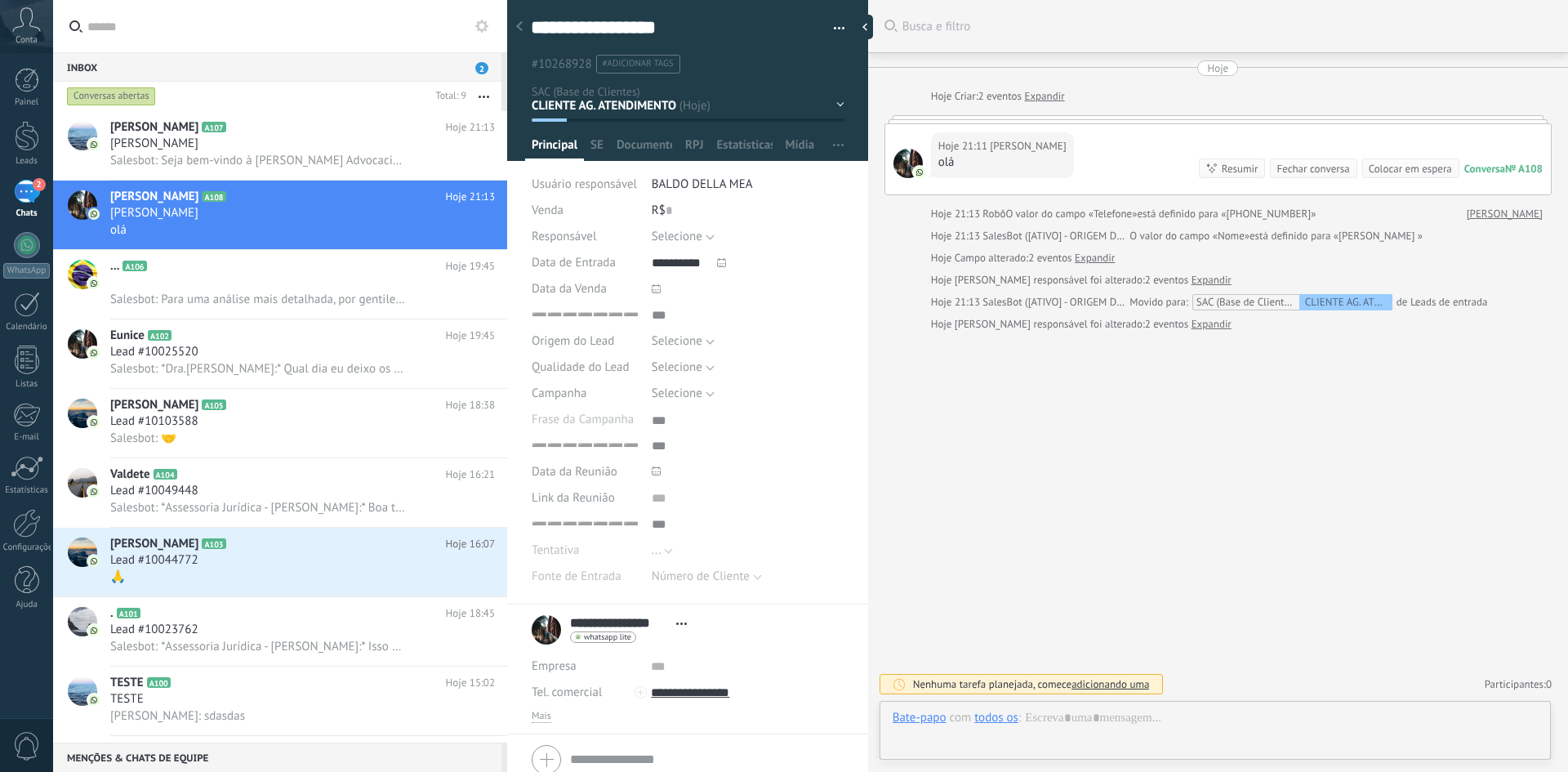
scroll to position [16, 0]
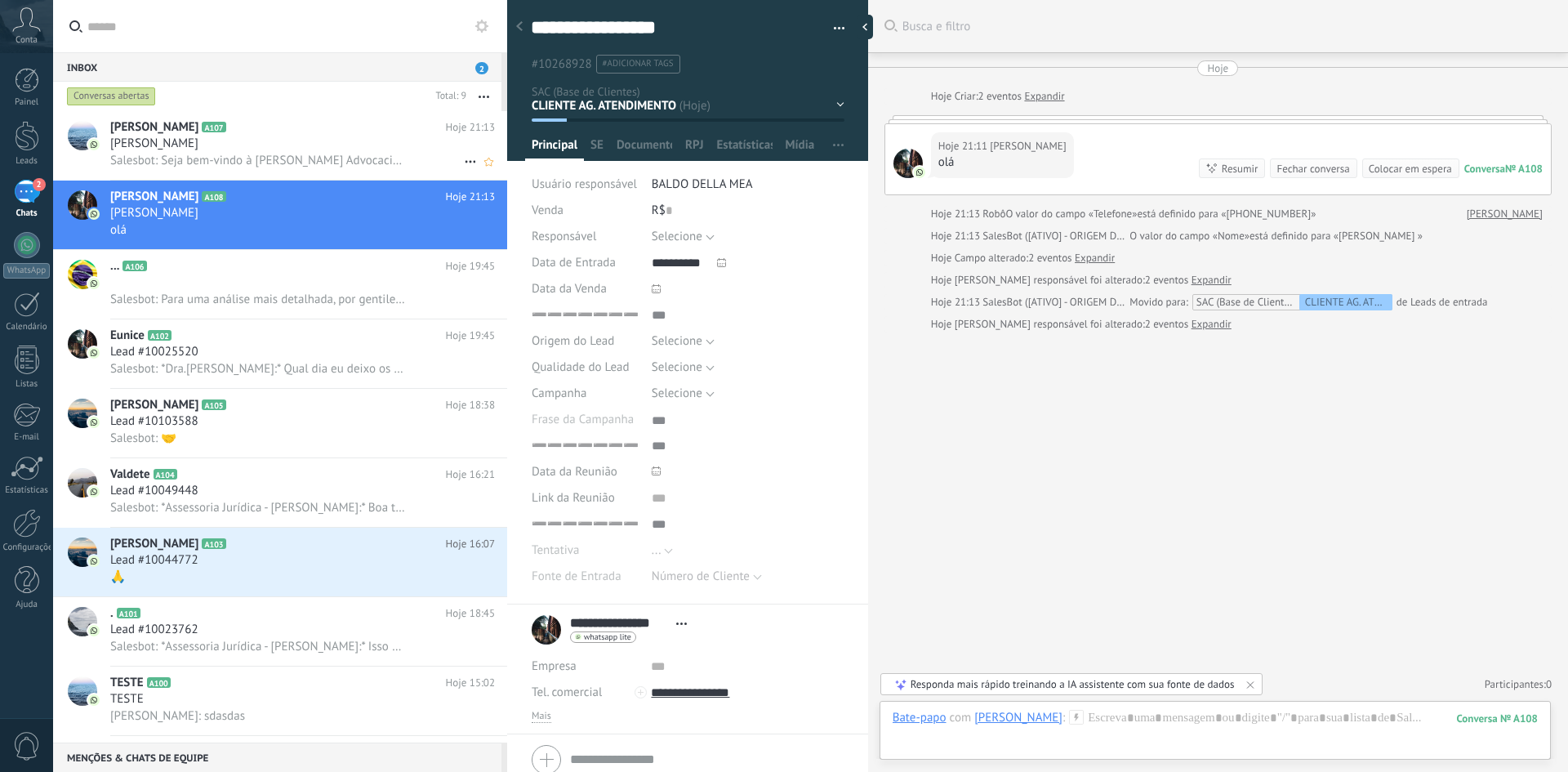
drag, startPoint x: 212, startPoint y: 158, endPoint x: 461, endPoint y: 161, distance: 249.0
click at [465, 161] on use at bounding box center [470, 161] width 10 height 3
click at [397, 159] on div at bounding box center [784, 386] width 1568 height 772
click at [386, 162] on span "Salesbot: Seja bem-vindo à Baldo Della Mea Advocacia! ⚖️ Estamos aqui para ofer…" at bounding box center [257, 161] width 295 height 15
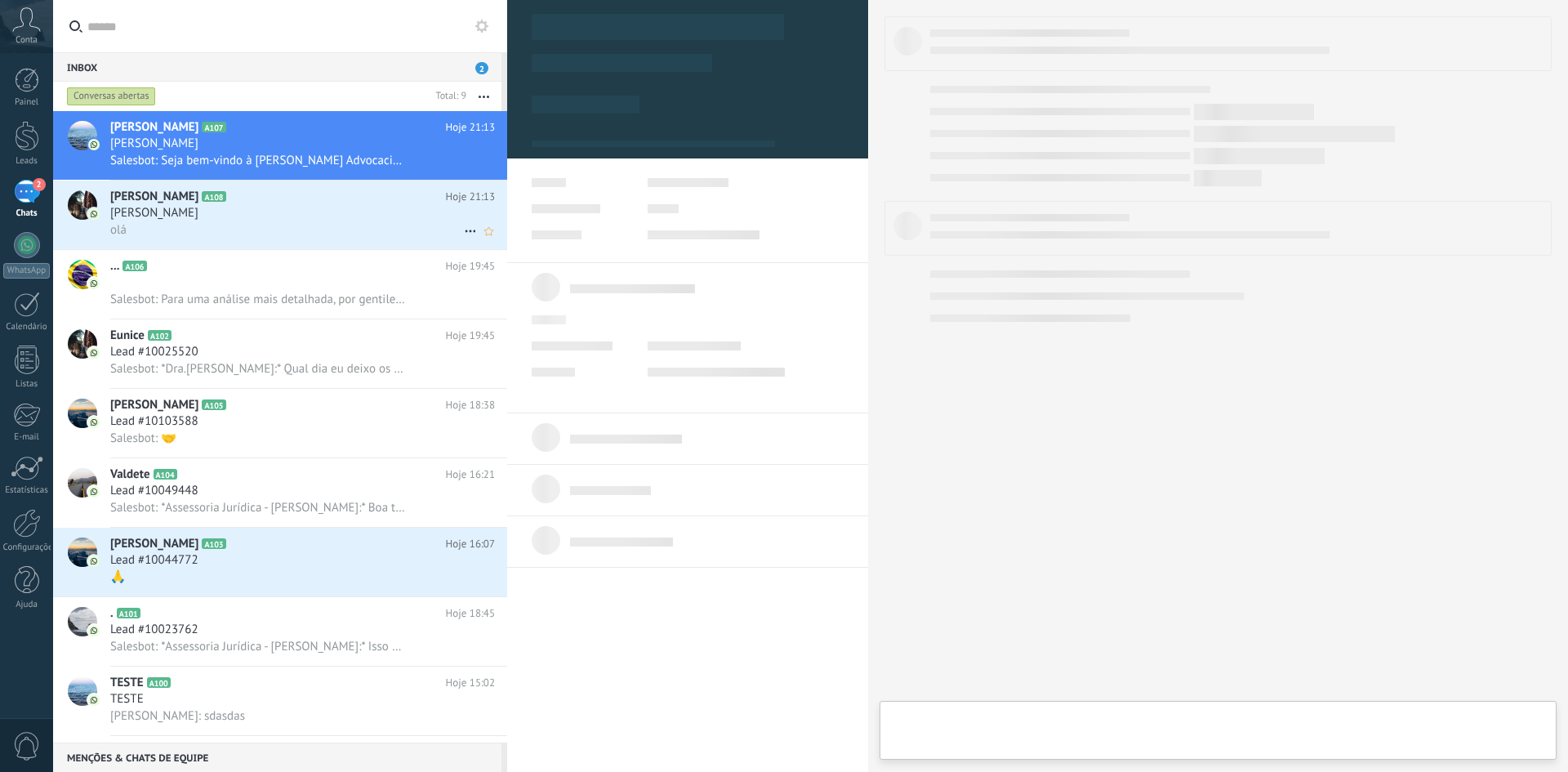
click at [317, 222] on div "olá" at bounding box center [302, 230] width 385 height 17
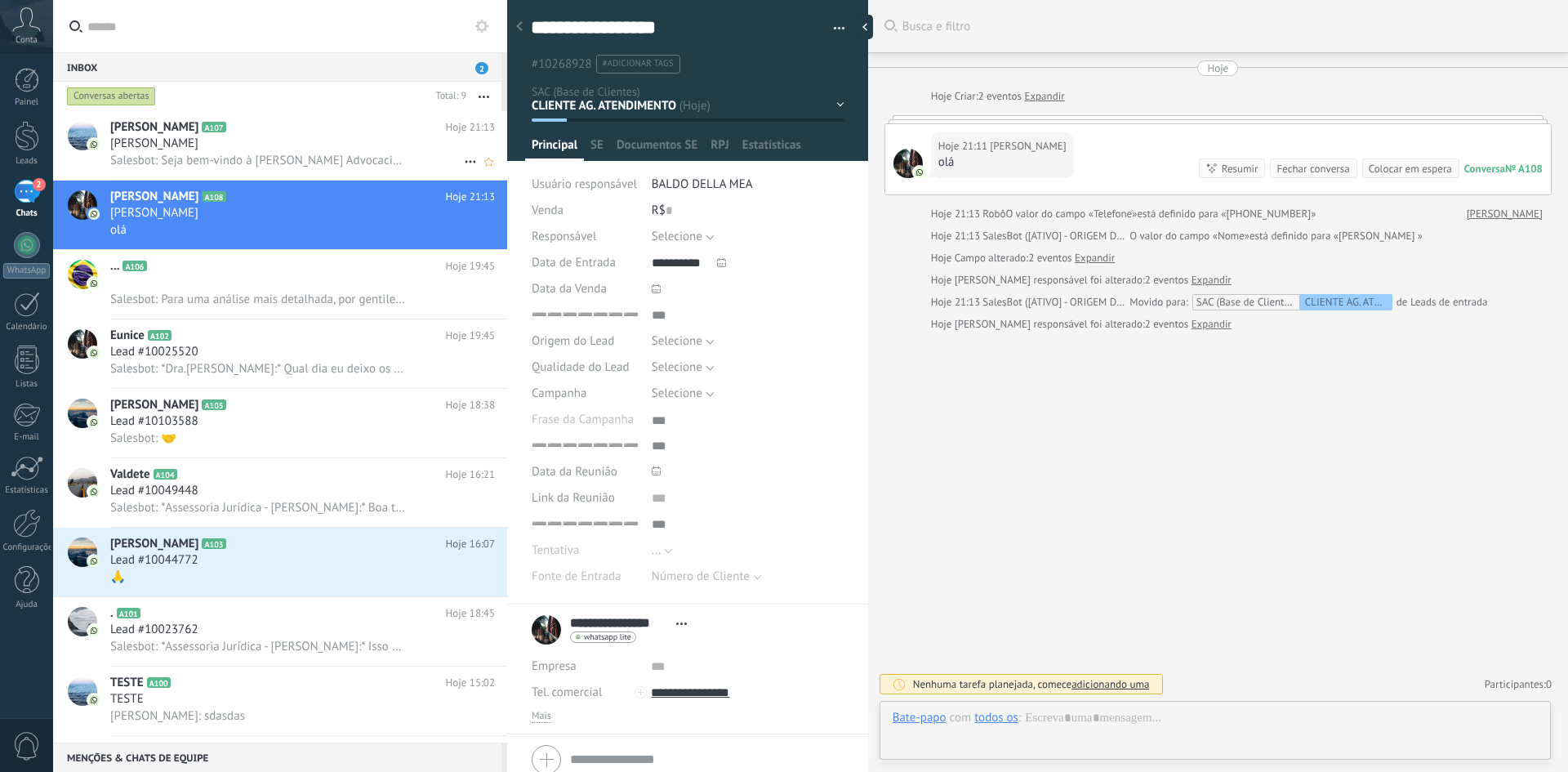
scroll to position [16, 0]
click at [466, 162] on icon at bounding box center [470, 161] width 20 height 20
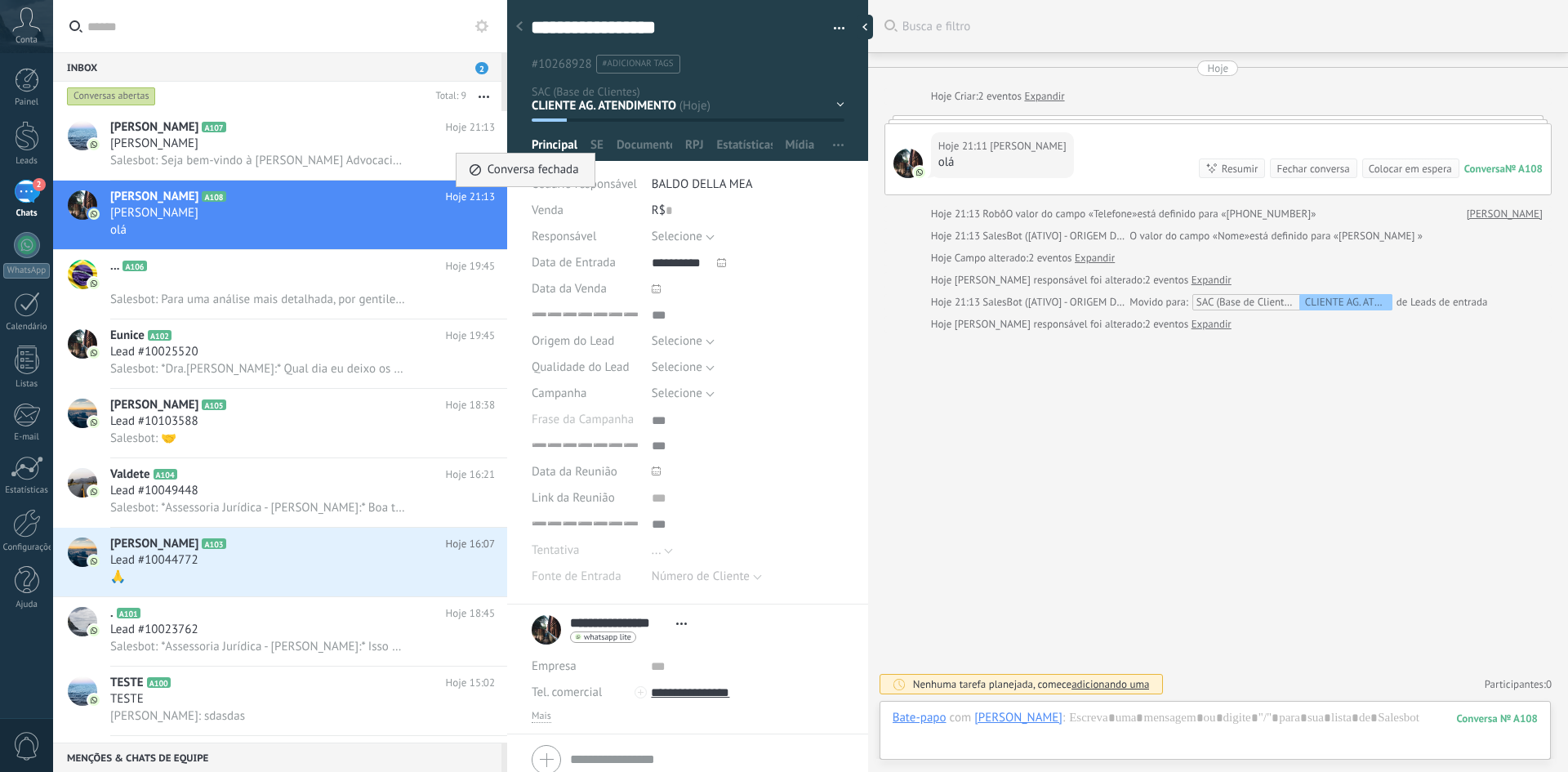
click at [489, 169] on span "Conversa fechada" at bounding box center [533, 170] width 91 height 33
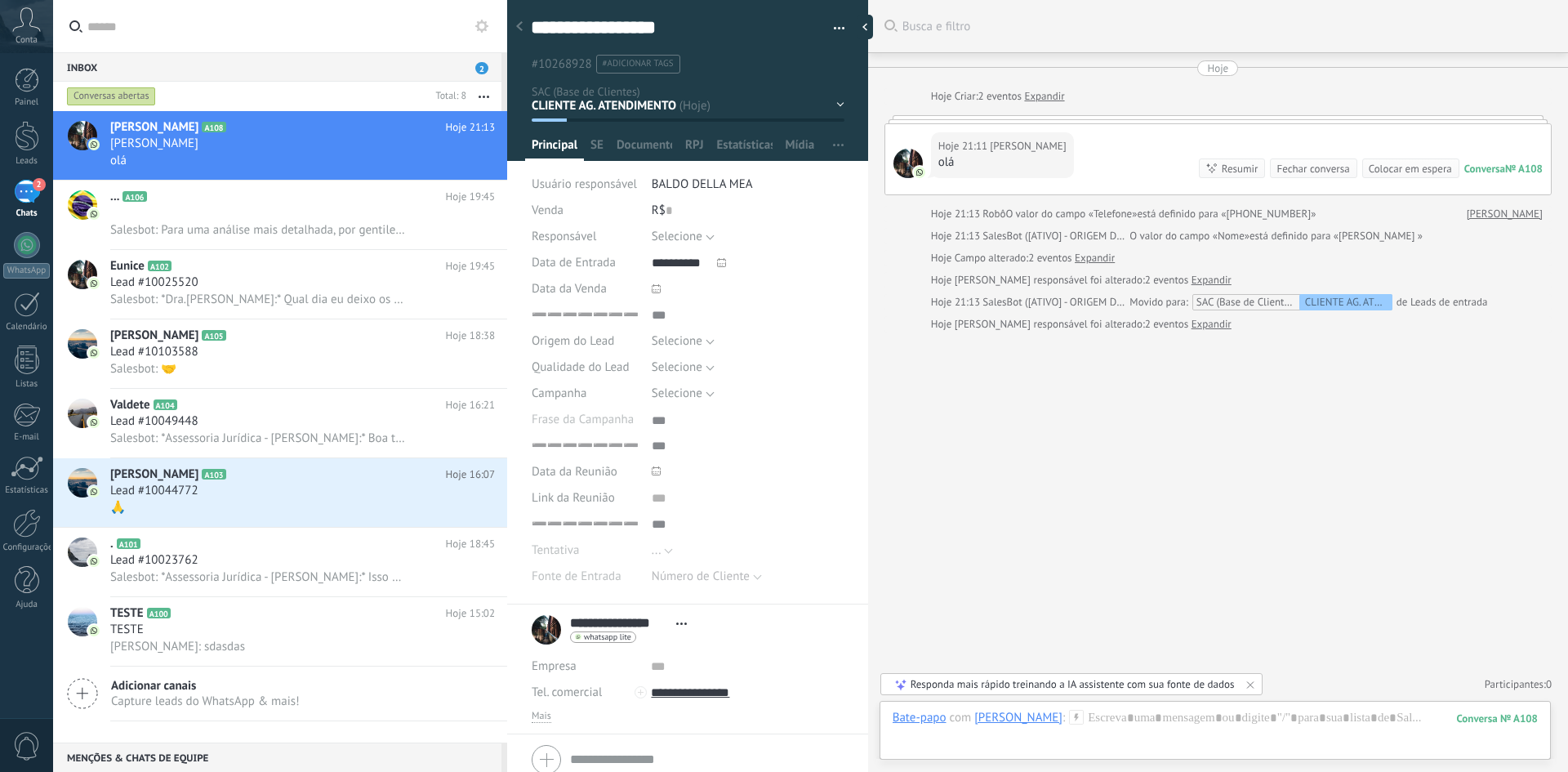
click at [467, 64] on div "Inbox 2" at bounding box center [277, 67] width 448 height 29
click at [489, 90] on button "button" at bounding box center [483, 96] width 35 height 29
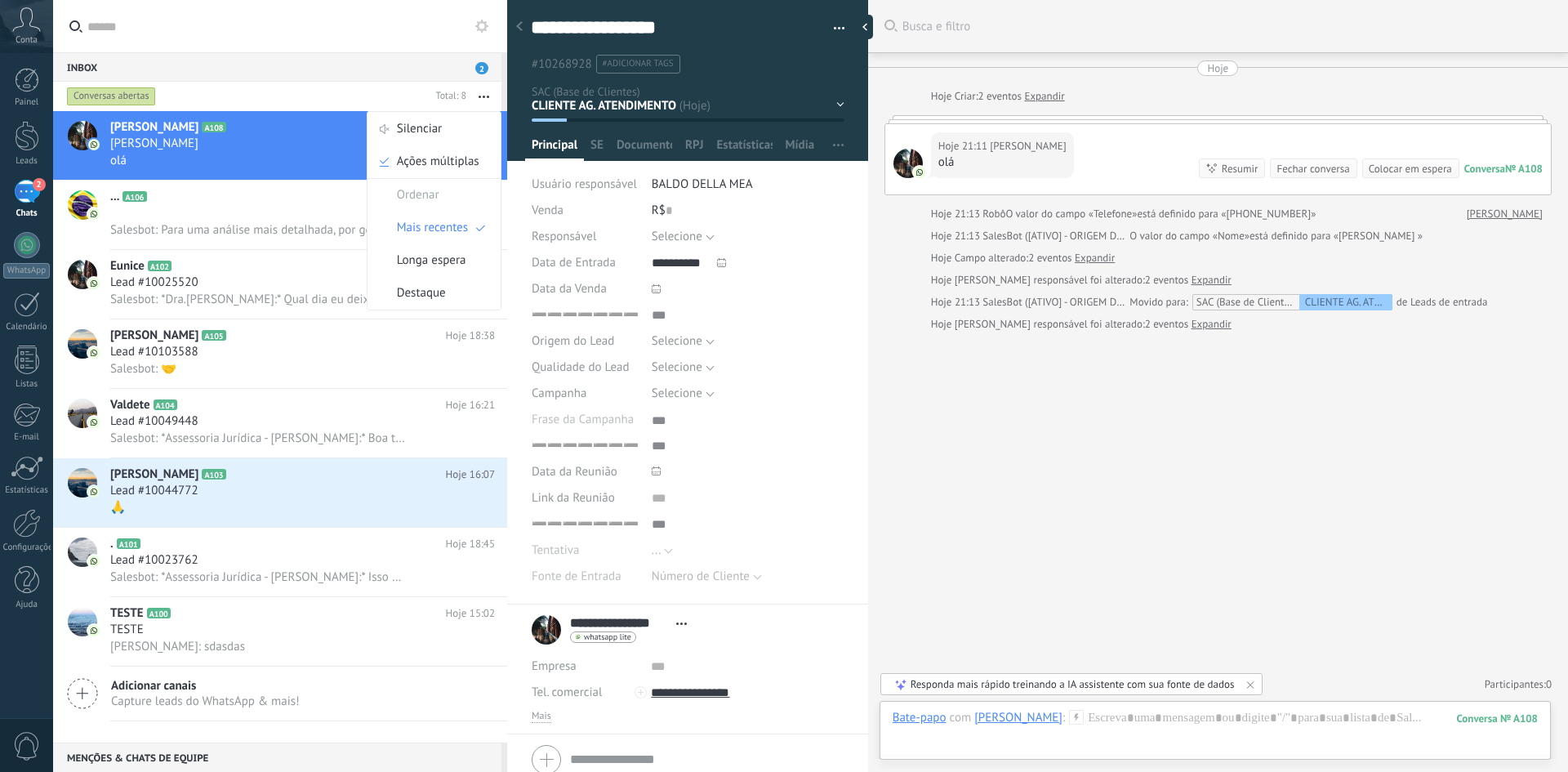
click at [193, 225] on span "Salesbot: Para uma análise mais detalhada, por gentileza, você poderia enviar u…" at bounding box center [257, 230] width 295 height 15
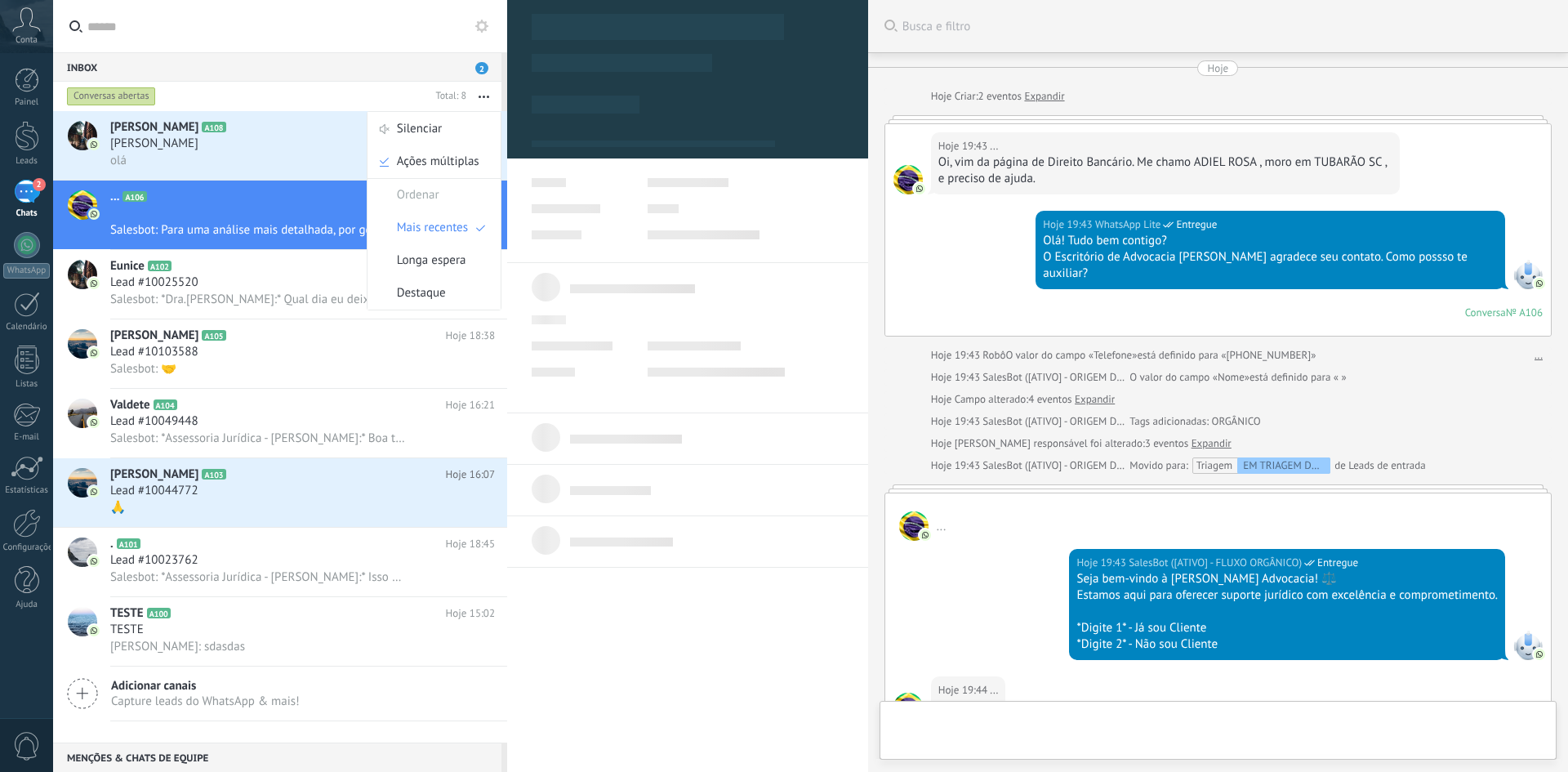
click at [303, 287] on div "Lead #10025520" at bounding box center [302, 282] width 385 height 16
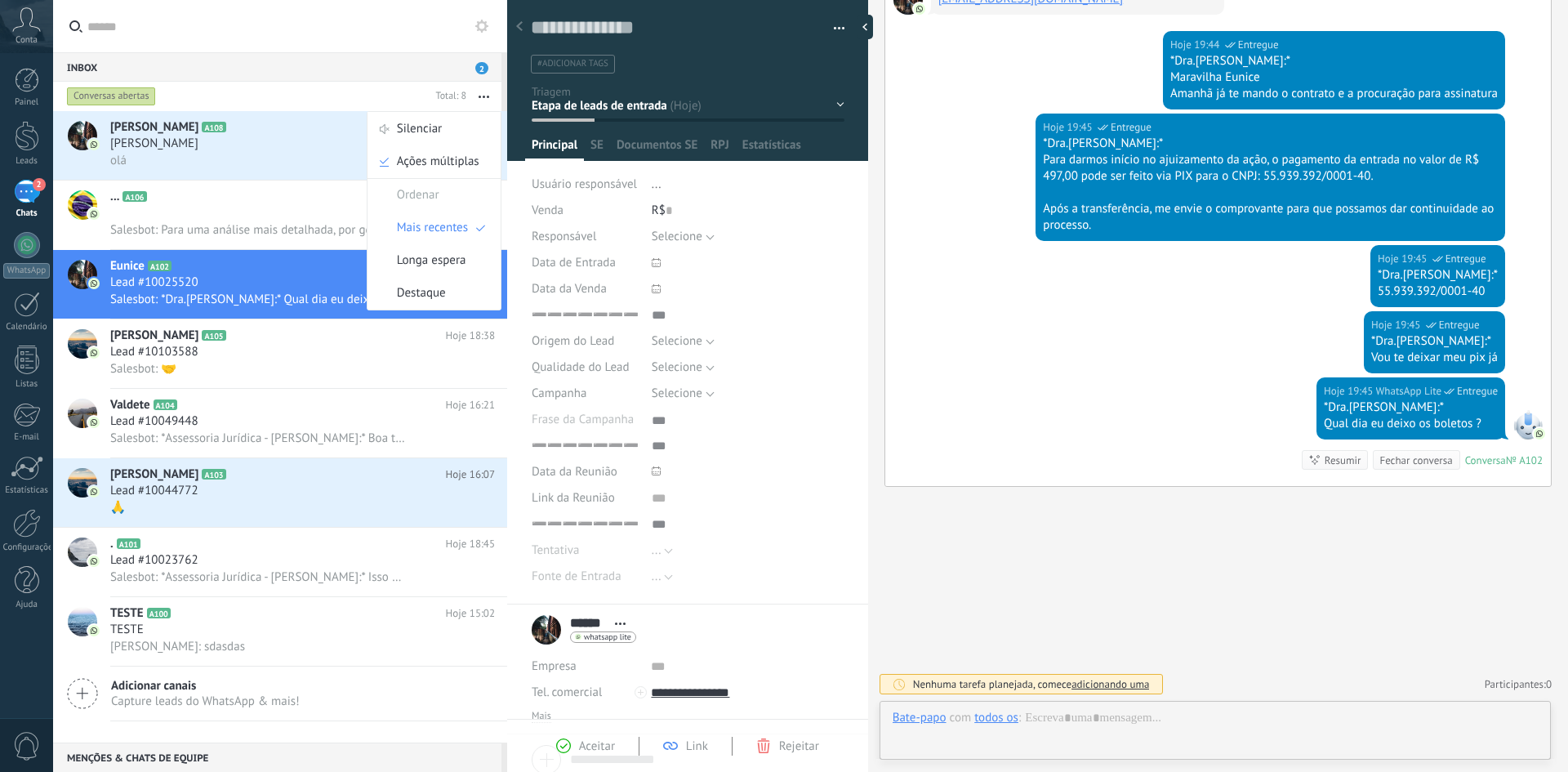
scroll to position [16, 0]
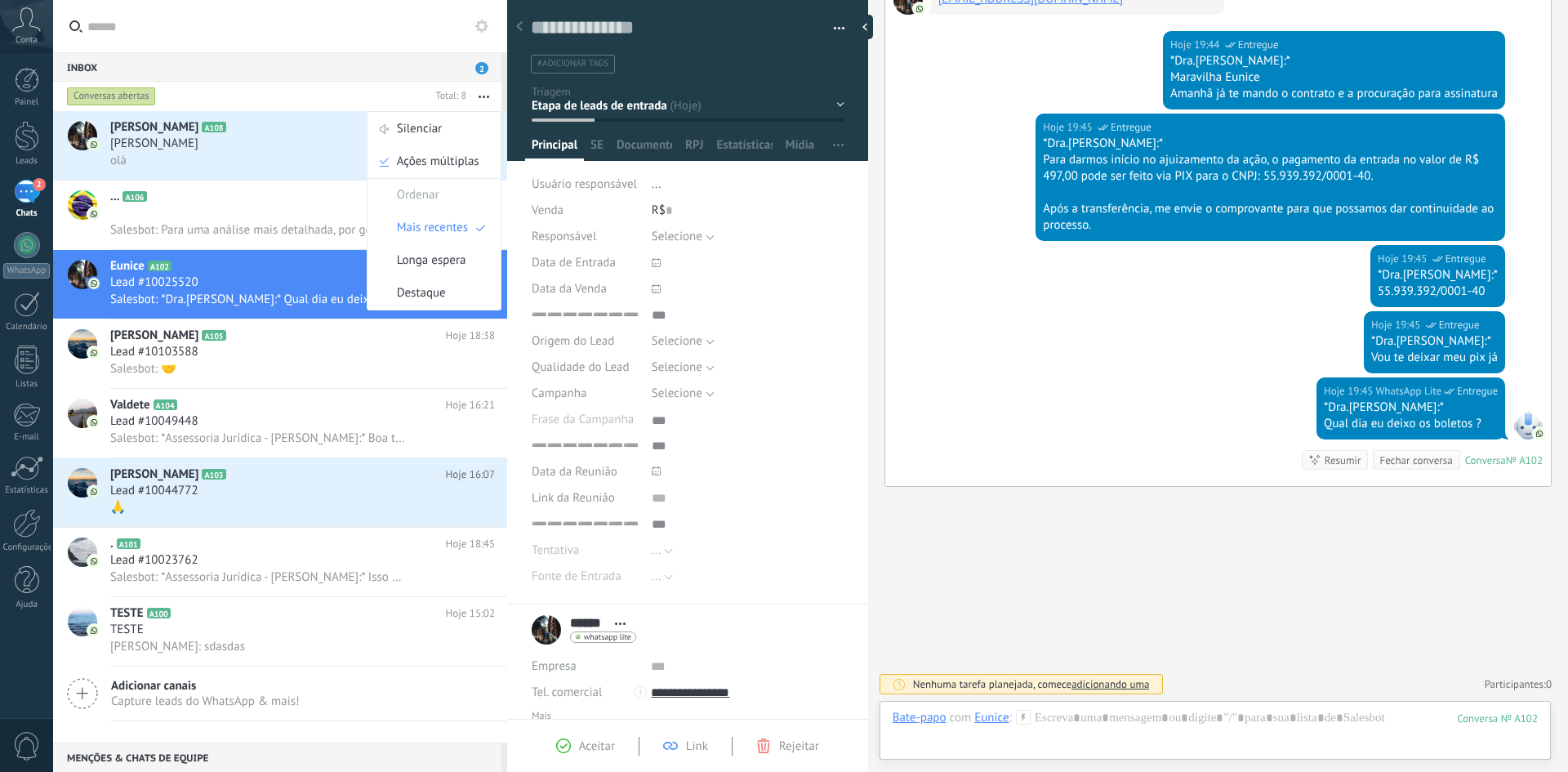
click at [485, 93] on button "button" at bounding box center [483, 96] width 35 height 29
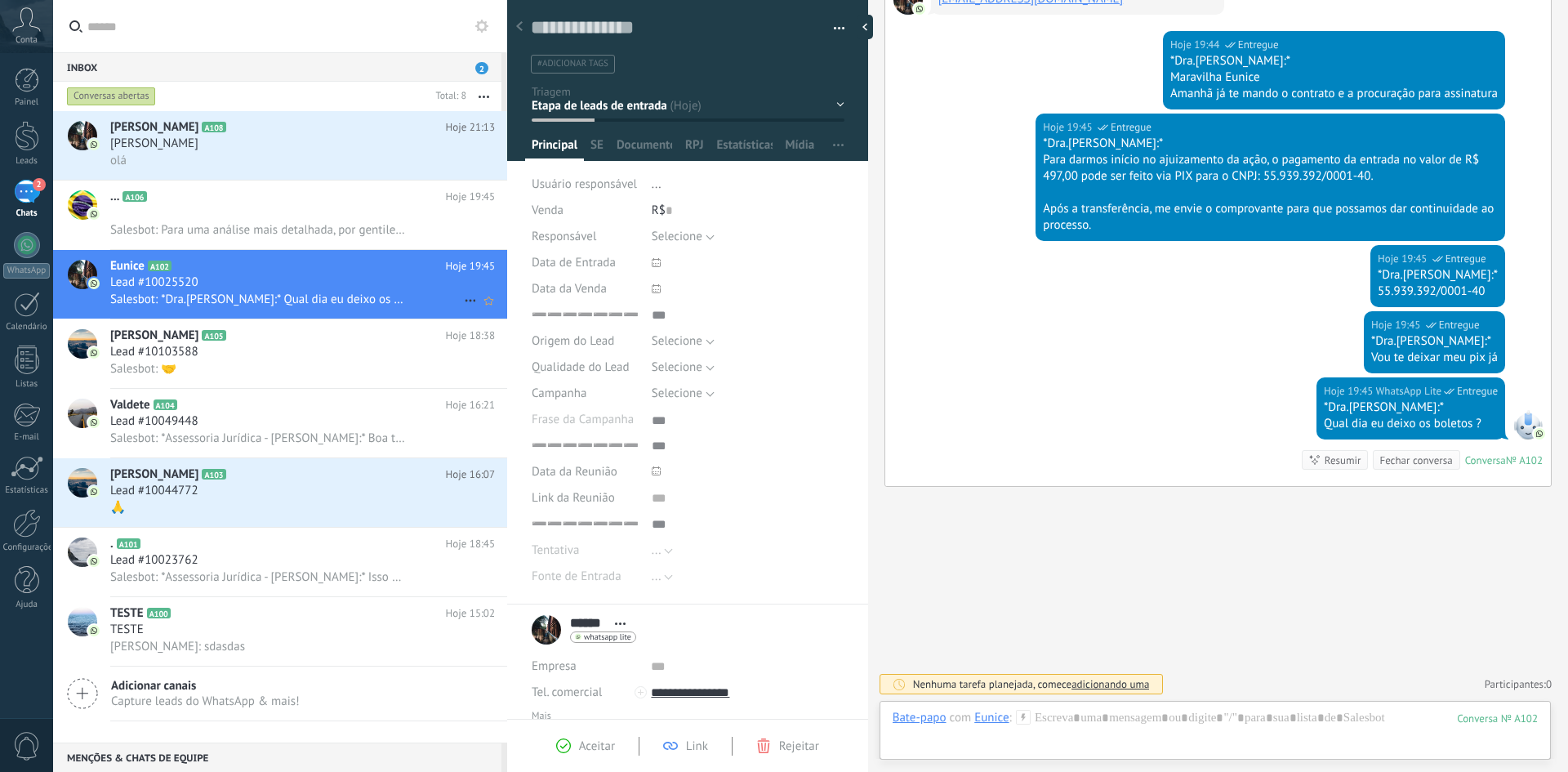
click at [461, 292] on icon at bounding box center [470, 300] width 20 height 20
click at [308, 157] on div at bounding box center [784, 386] width 1568 height 772
click at [140, 108] on div "Conversas abertas" at bounding box center [246, 96] width 366 height 29
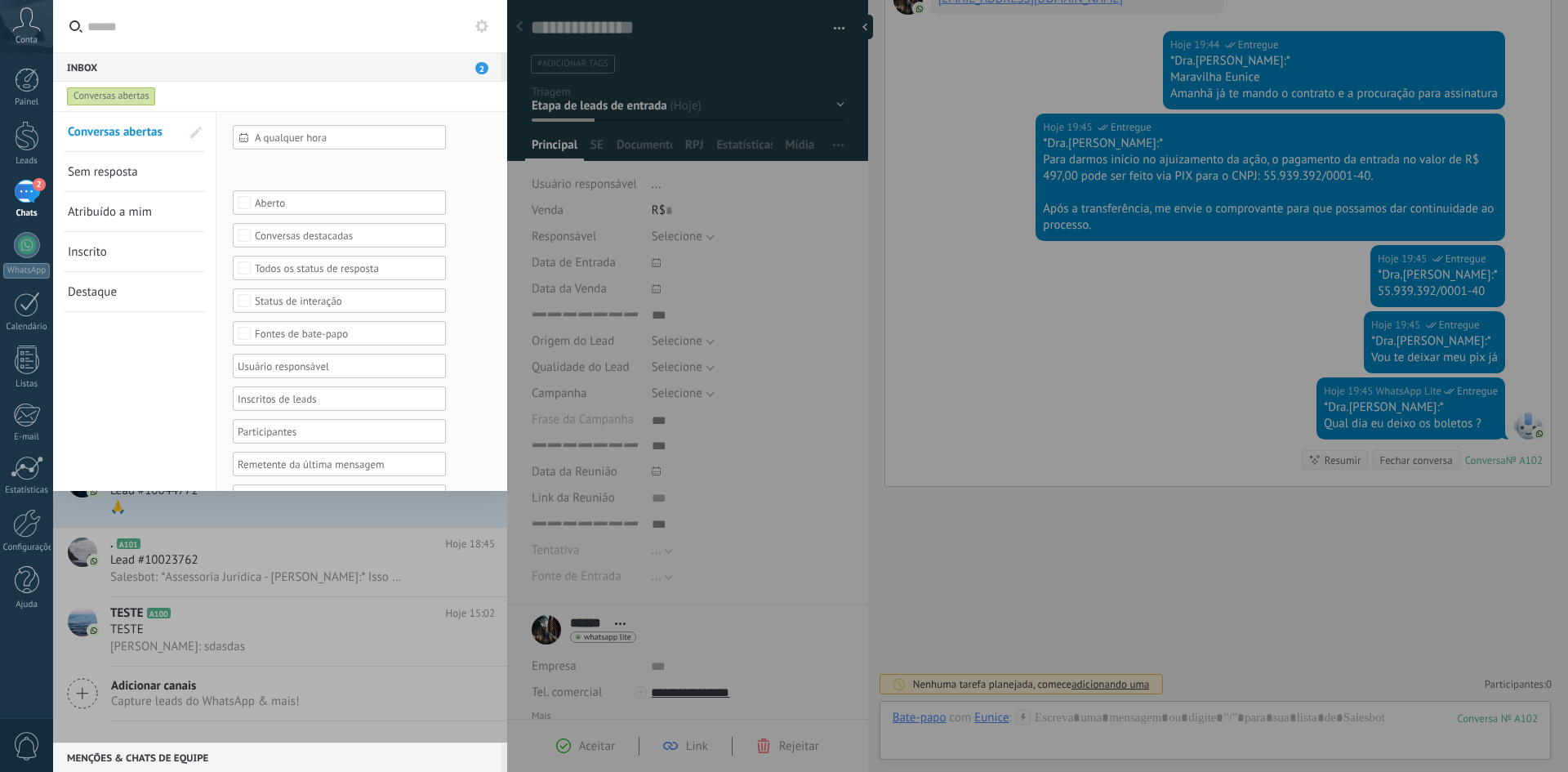
click at [137, 99] on div "Conversas abertas" at bounding box center [112, 96] width 89 height 20
click at [110, 179] on span "Sem resposta" at bounding box center [103, 172] width 70 height 15
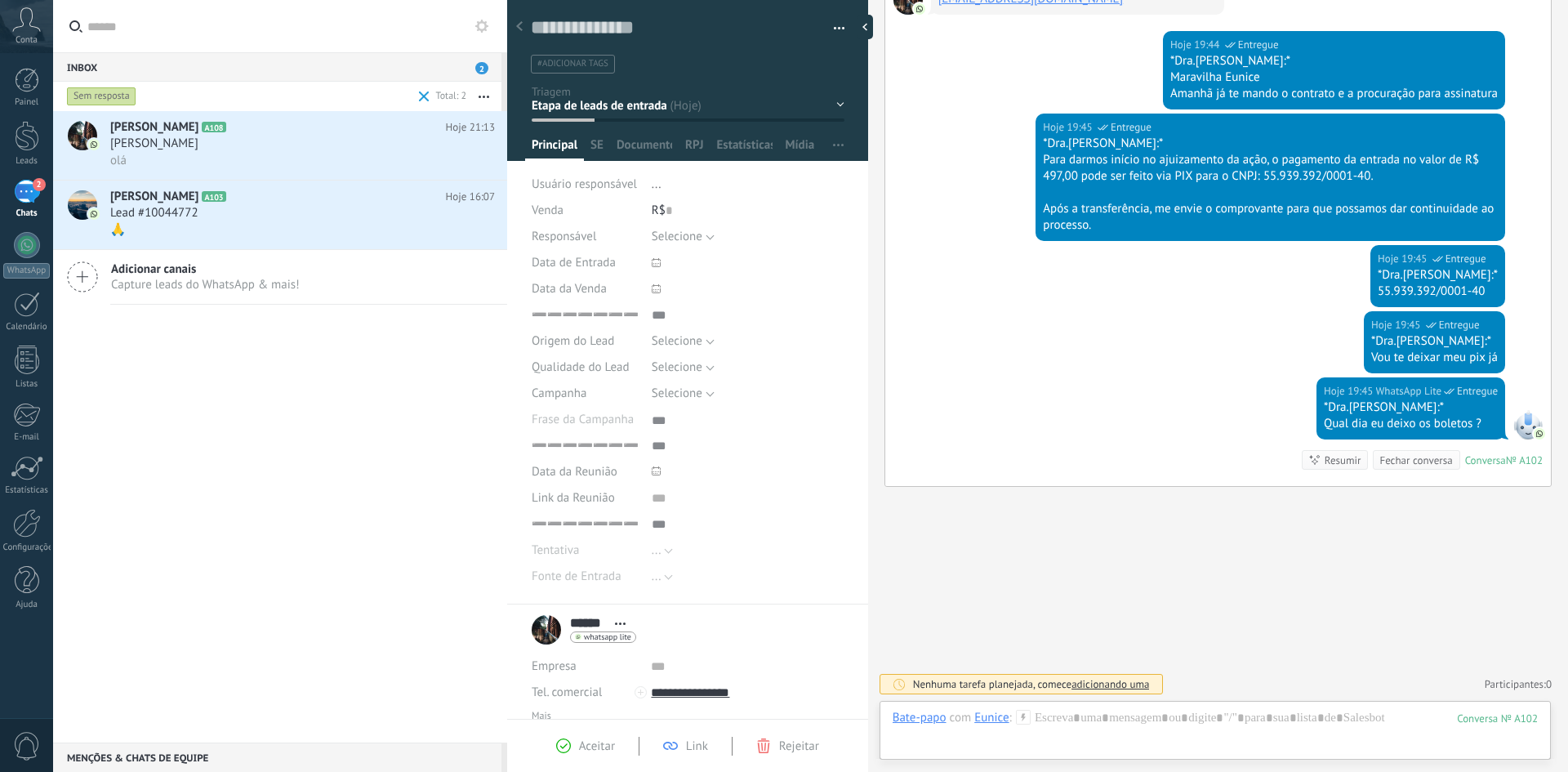
click at [109, 98] on div "Sem resposta" at bounding box center [101, 96] width 70 height 20
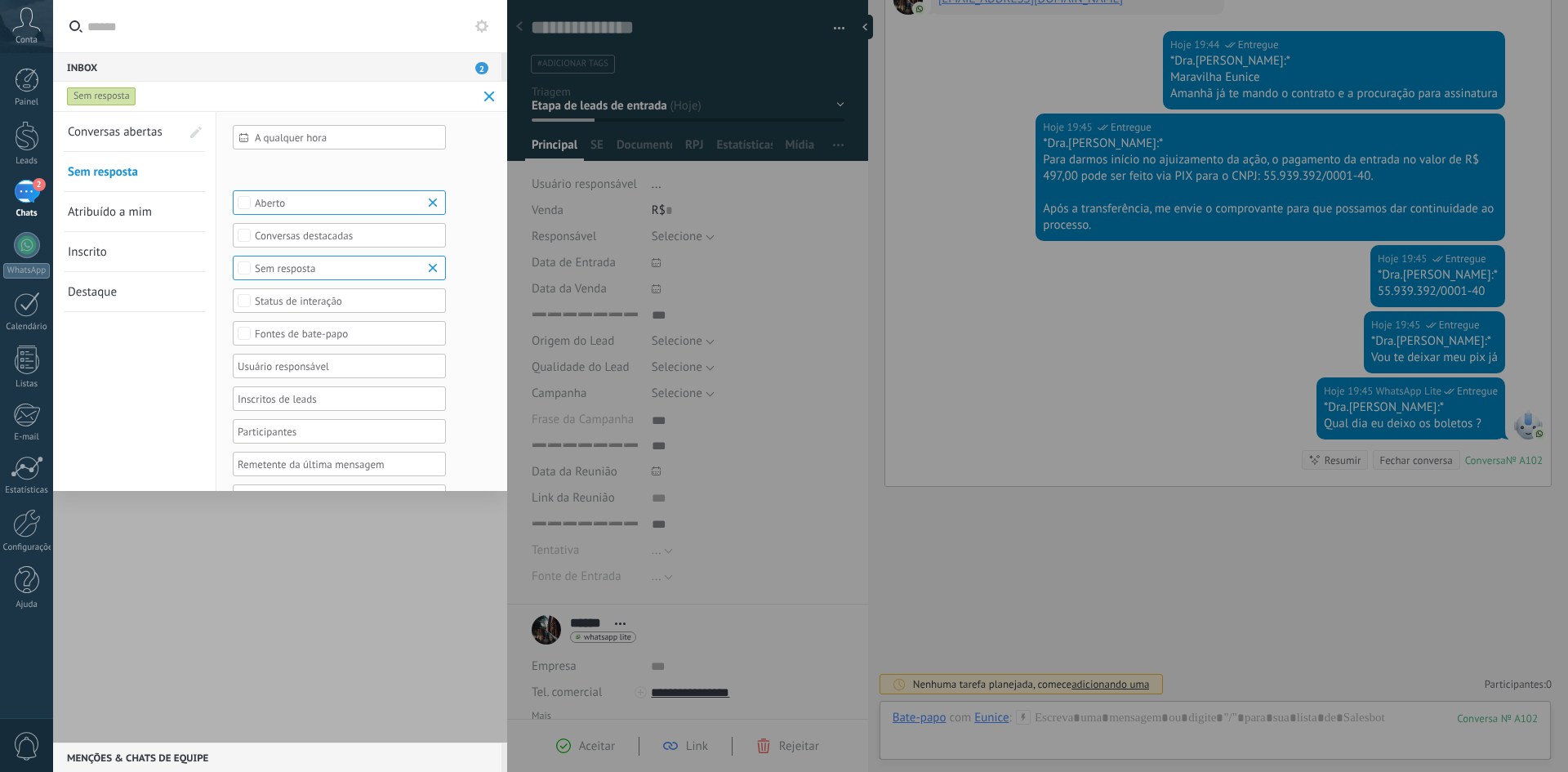
click at [109, 98] on div "Sem resposta" at bounding box center [101, 96] width 70 height 20
click at [490, 95] on span at bounding box center [489, 96] width 10 height 10
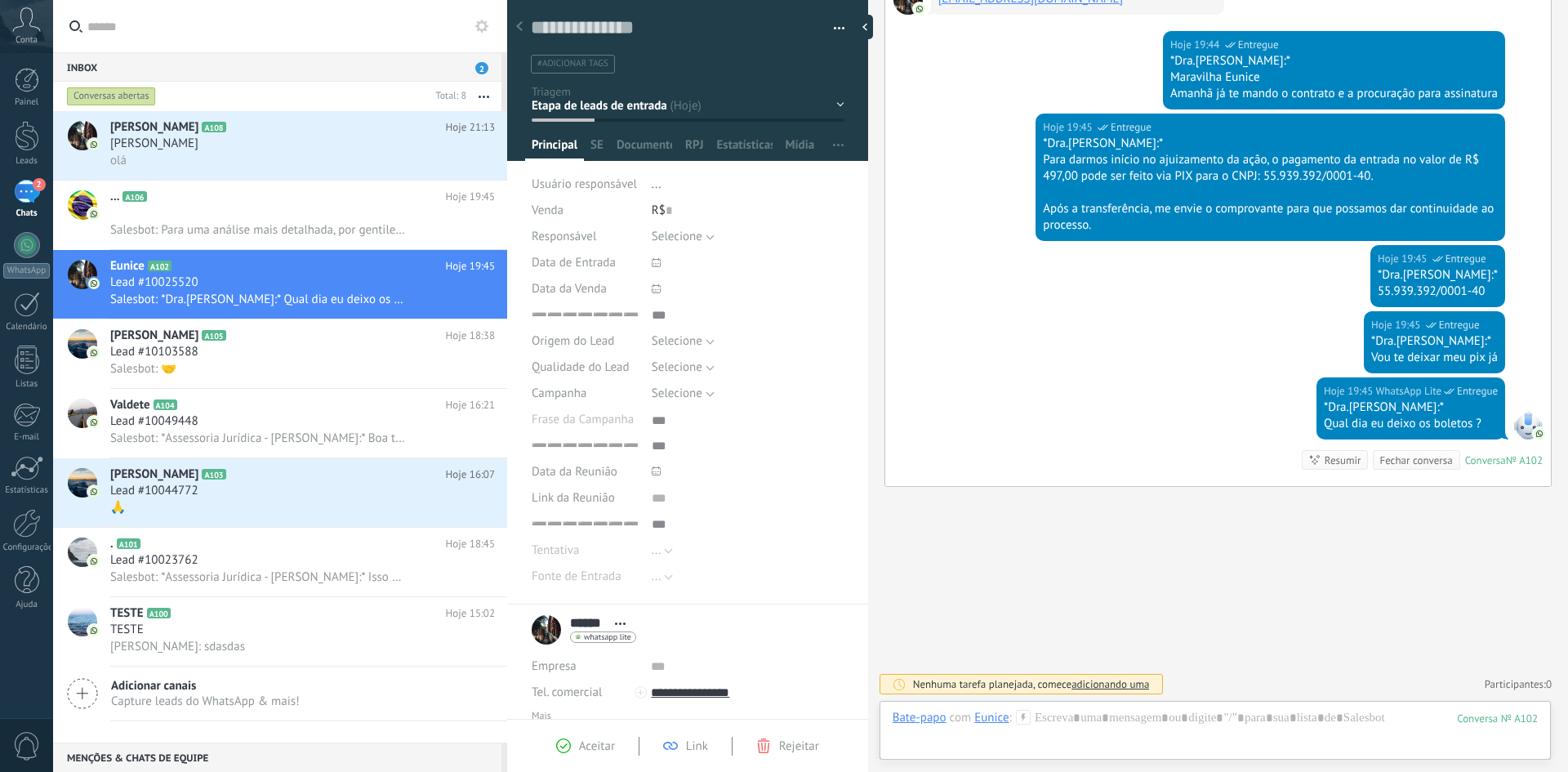
click at [98, 93] on div "Conversas abertas" at bounding box center [112, 96] width 89 height 20
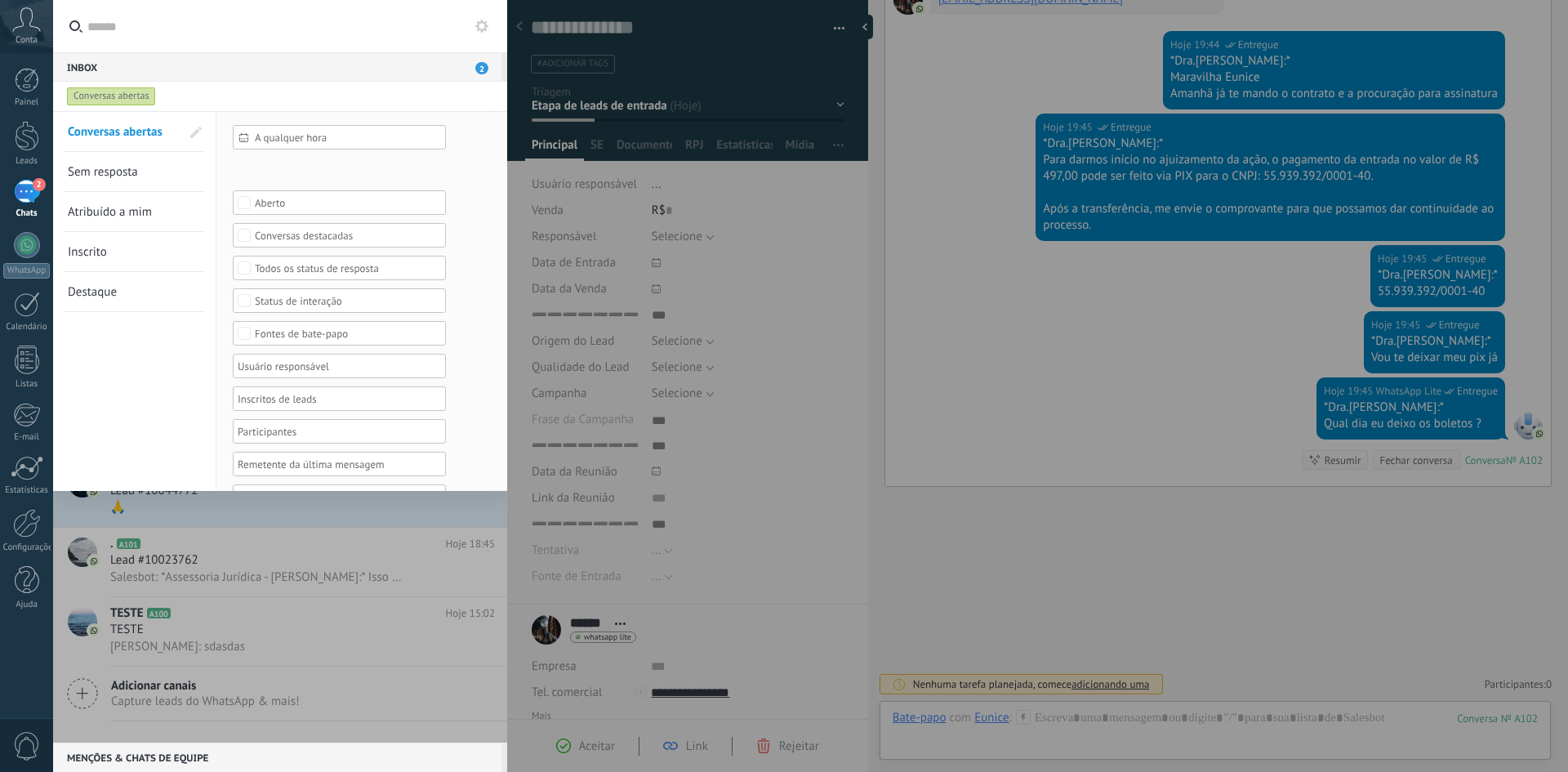
click at [117, 173] on span "Sem resposta" at bounding box center [103, 172] width 70 height 15
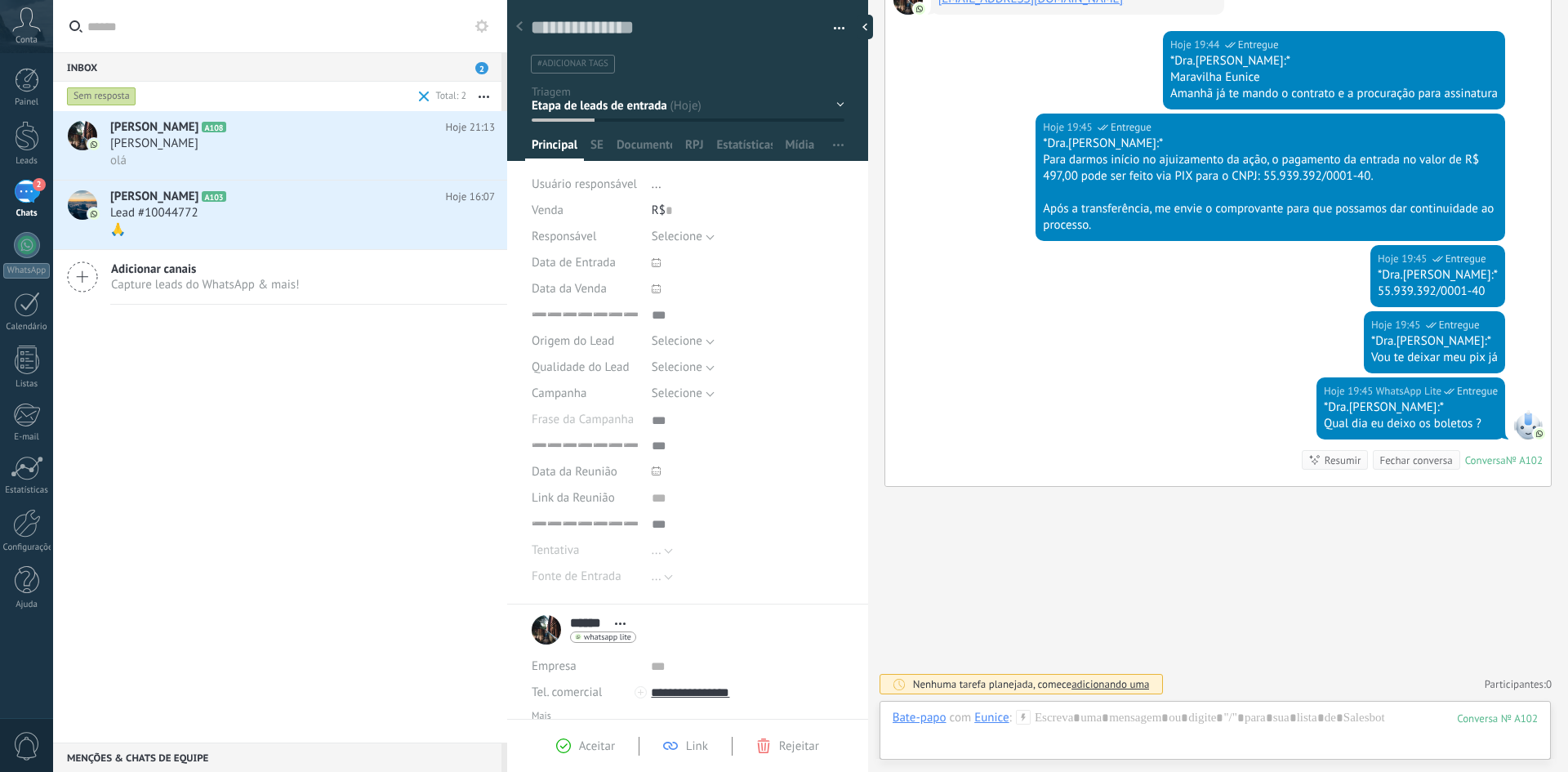
click at [118, 93] on div "Sem resposta" at bounding box center [101, 96] width 70 height 20
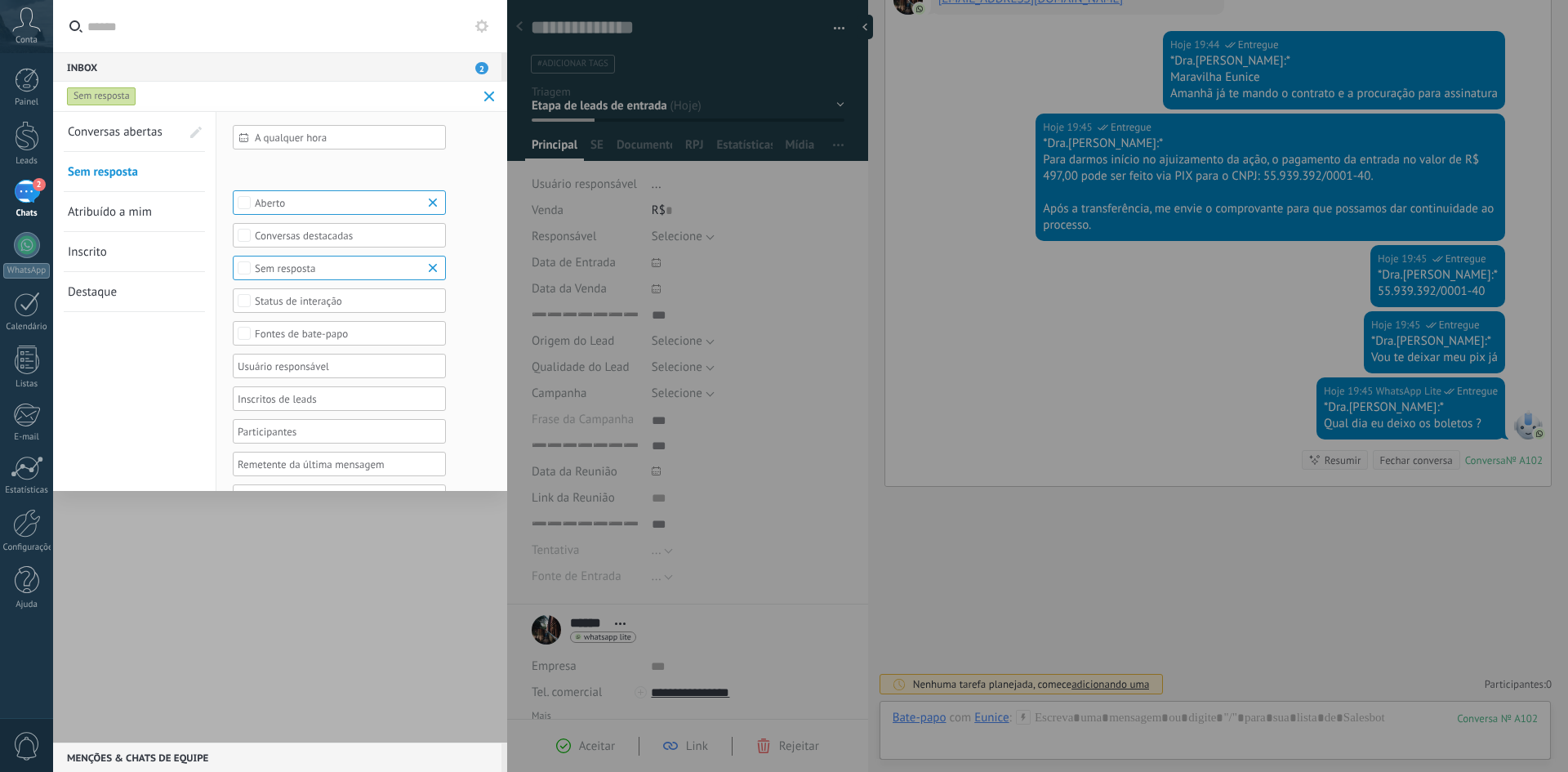
click at [139, 137] on span "Conversas abertas" at bounding box center [115, 132] width 94 height 15
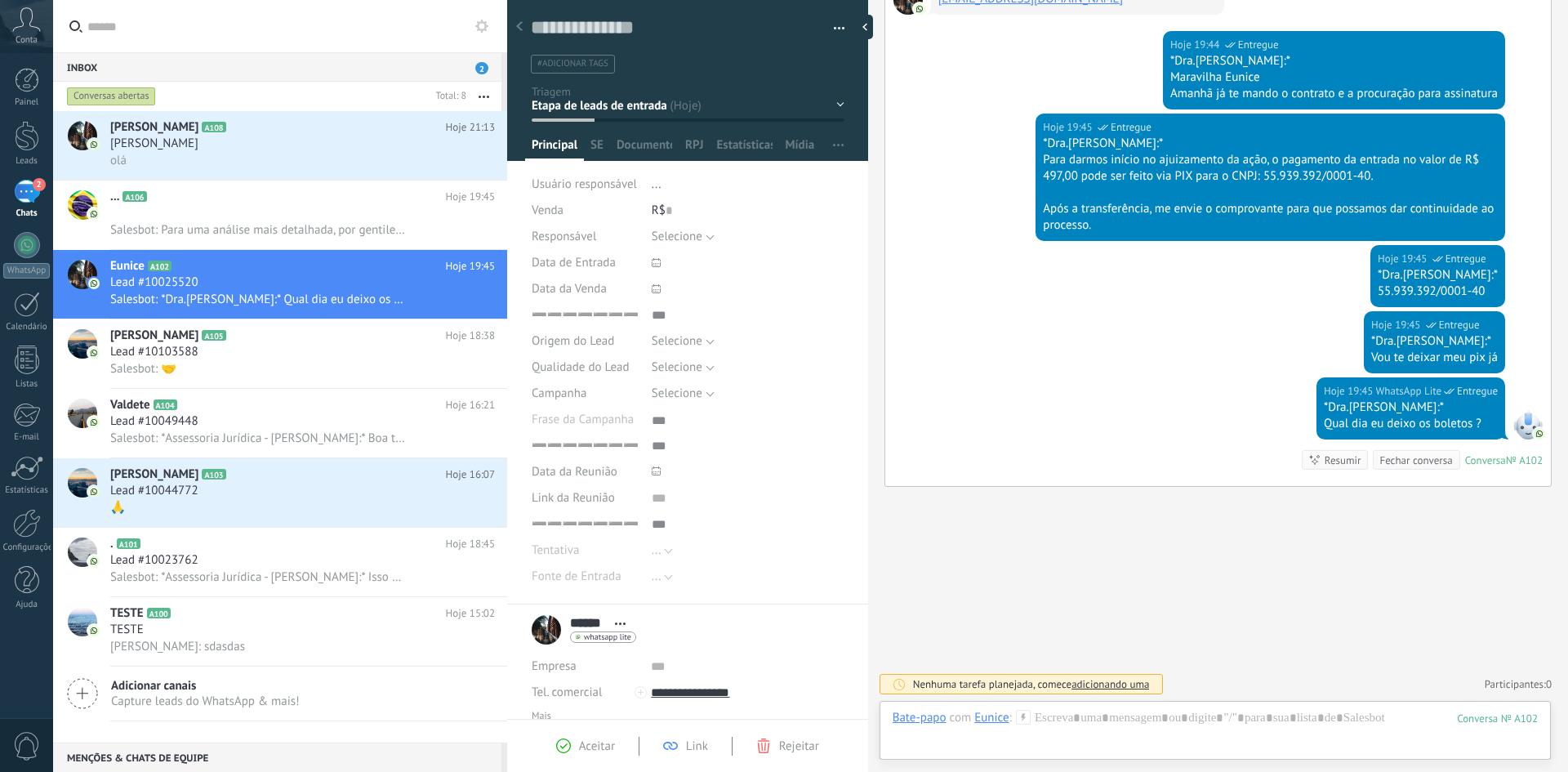
click at [484, 25] on icon at bounding box center [481, 26] width 13 height 13
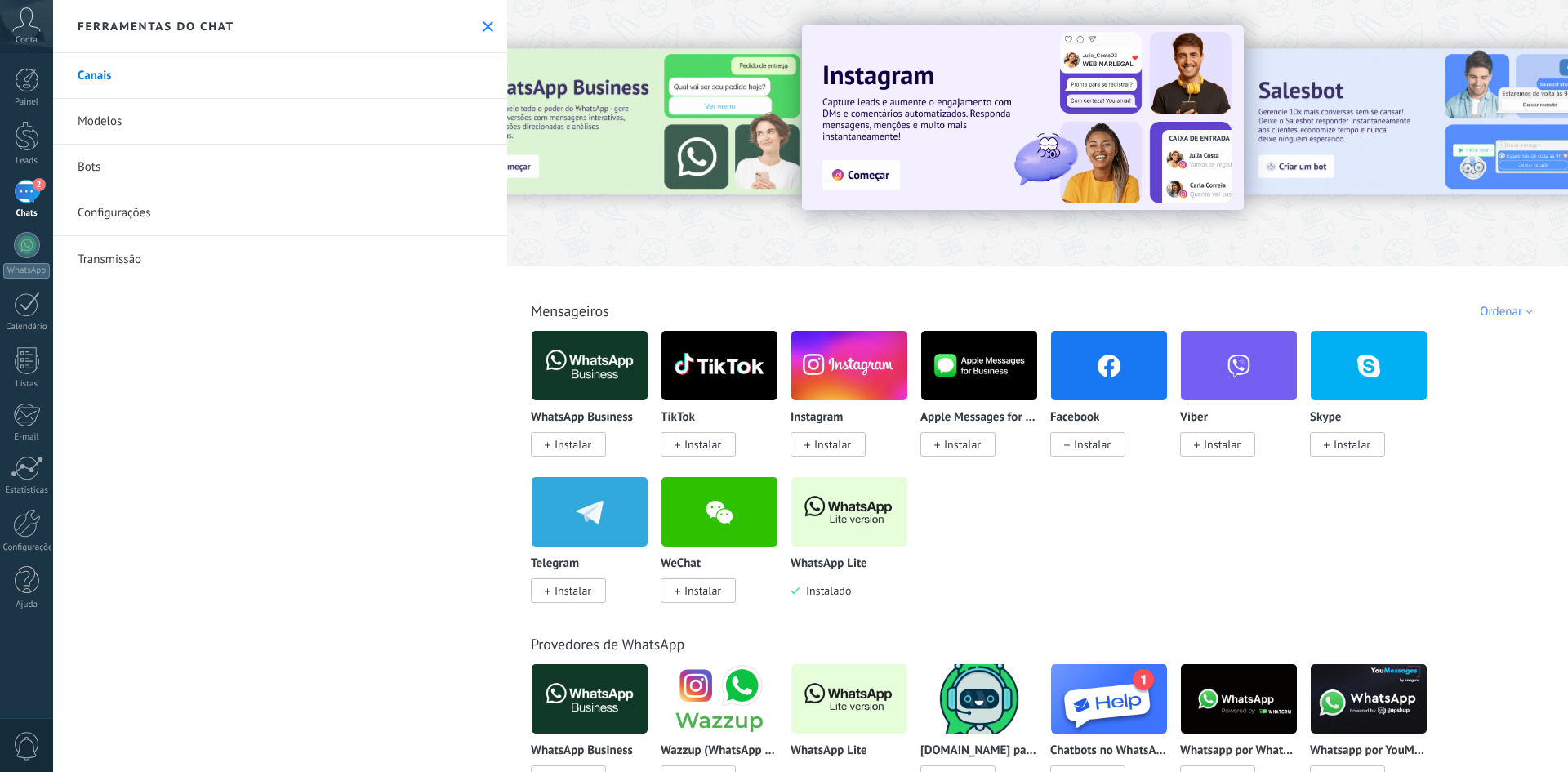
click at [126, 209] on link "Configurações" at bounding box center [280, 213] width 454 height 46
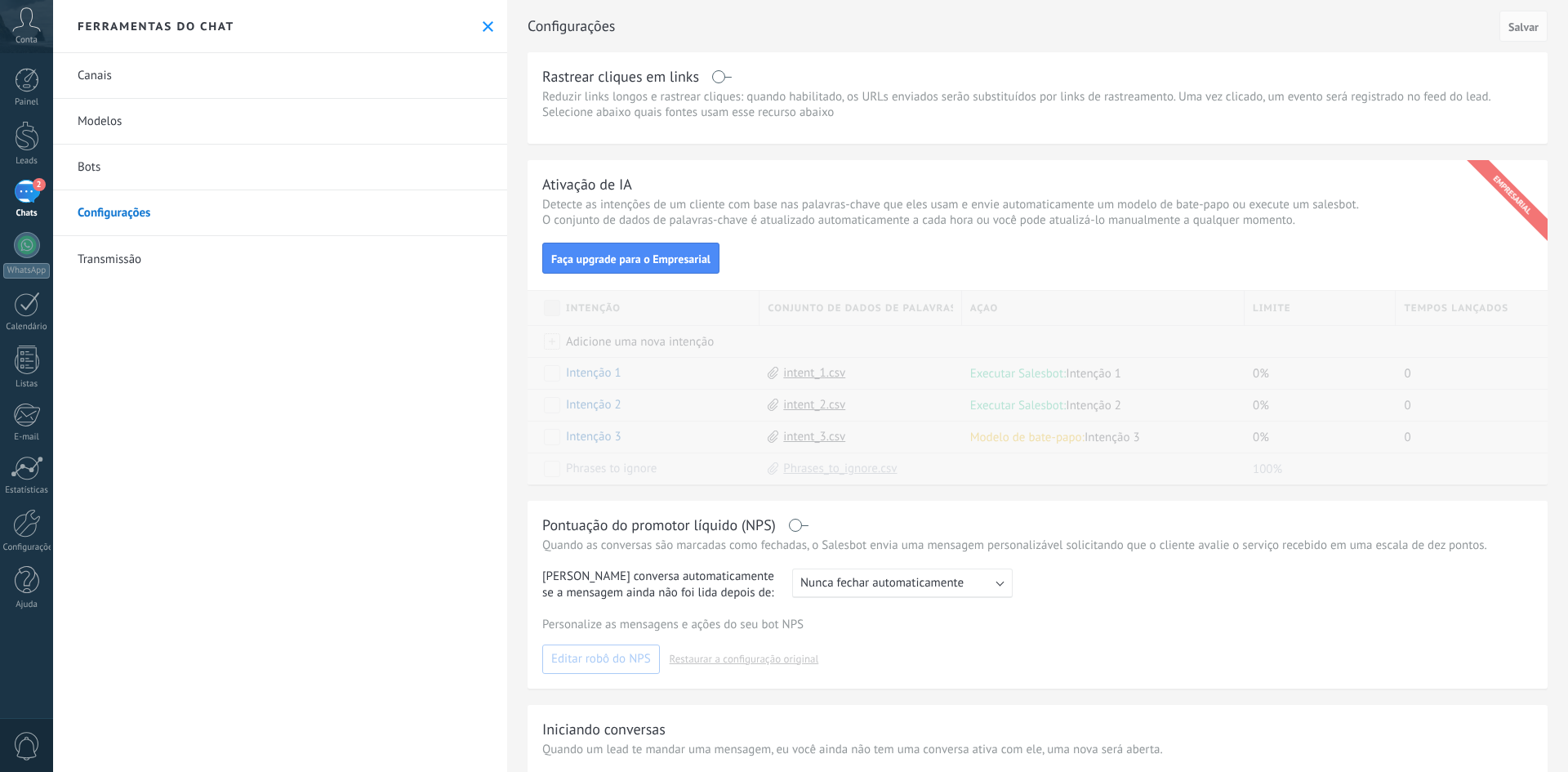
click at [112, 82] on link "Canais" at bounding box center [280, 76] width 454 height 46
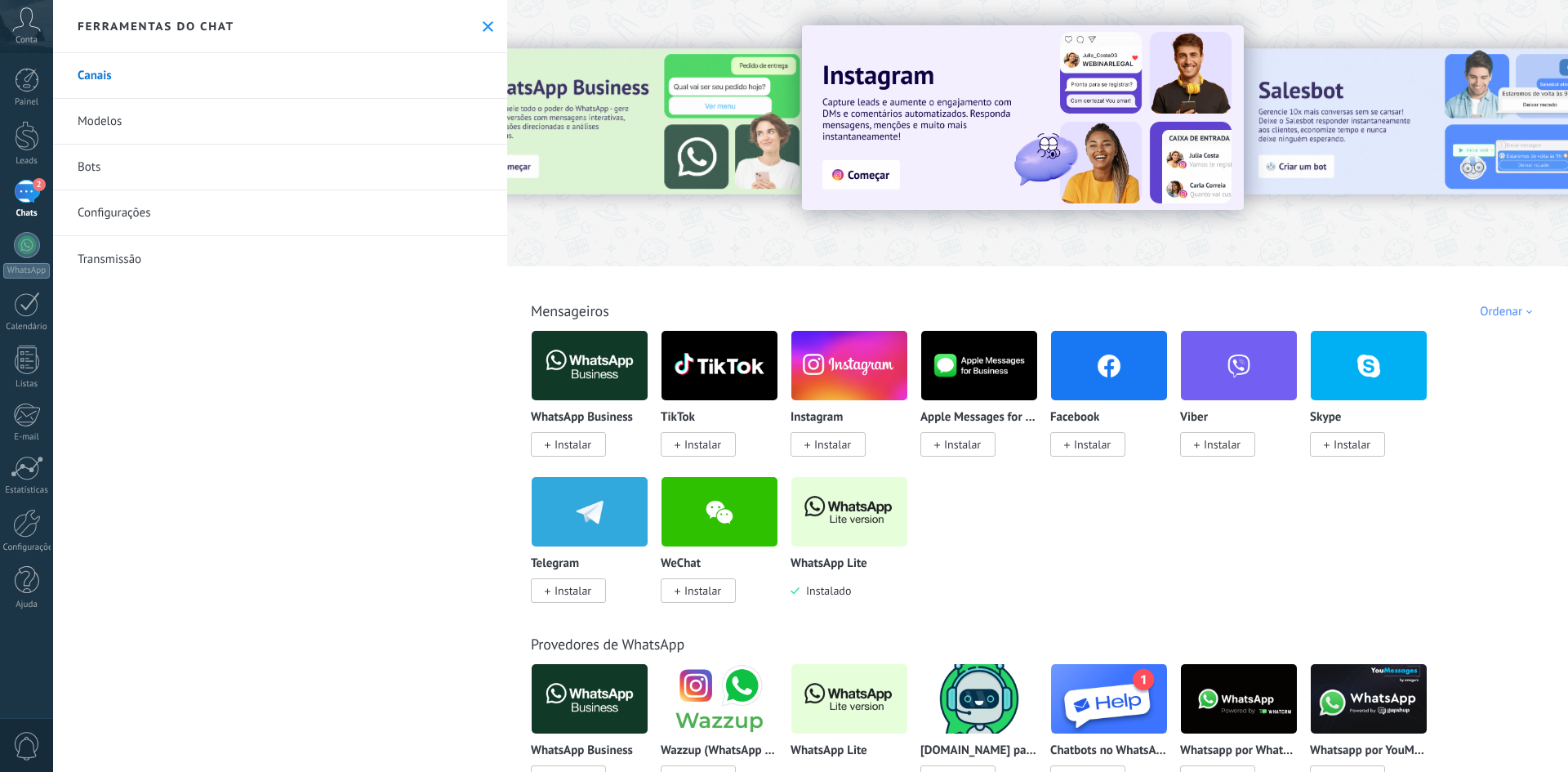
click at [24, 200] on div "2" at bounding box center [27, 191] width 26 height 24
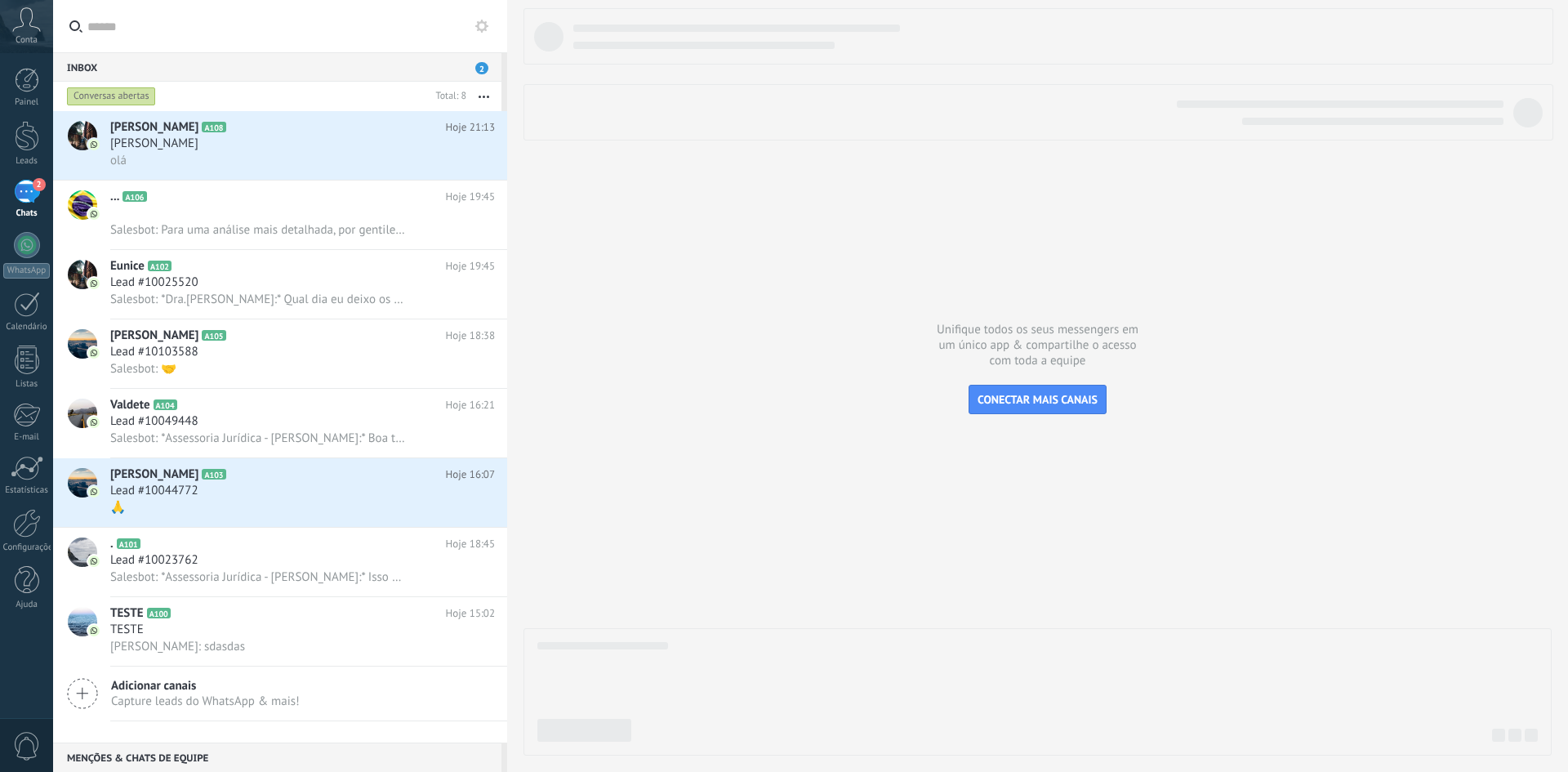
click at [85, 94] on div "Conversas abertas" at bounding box center [112, 96] width 89 height 20
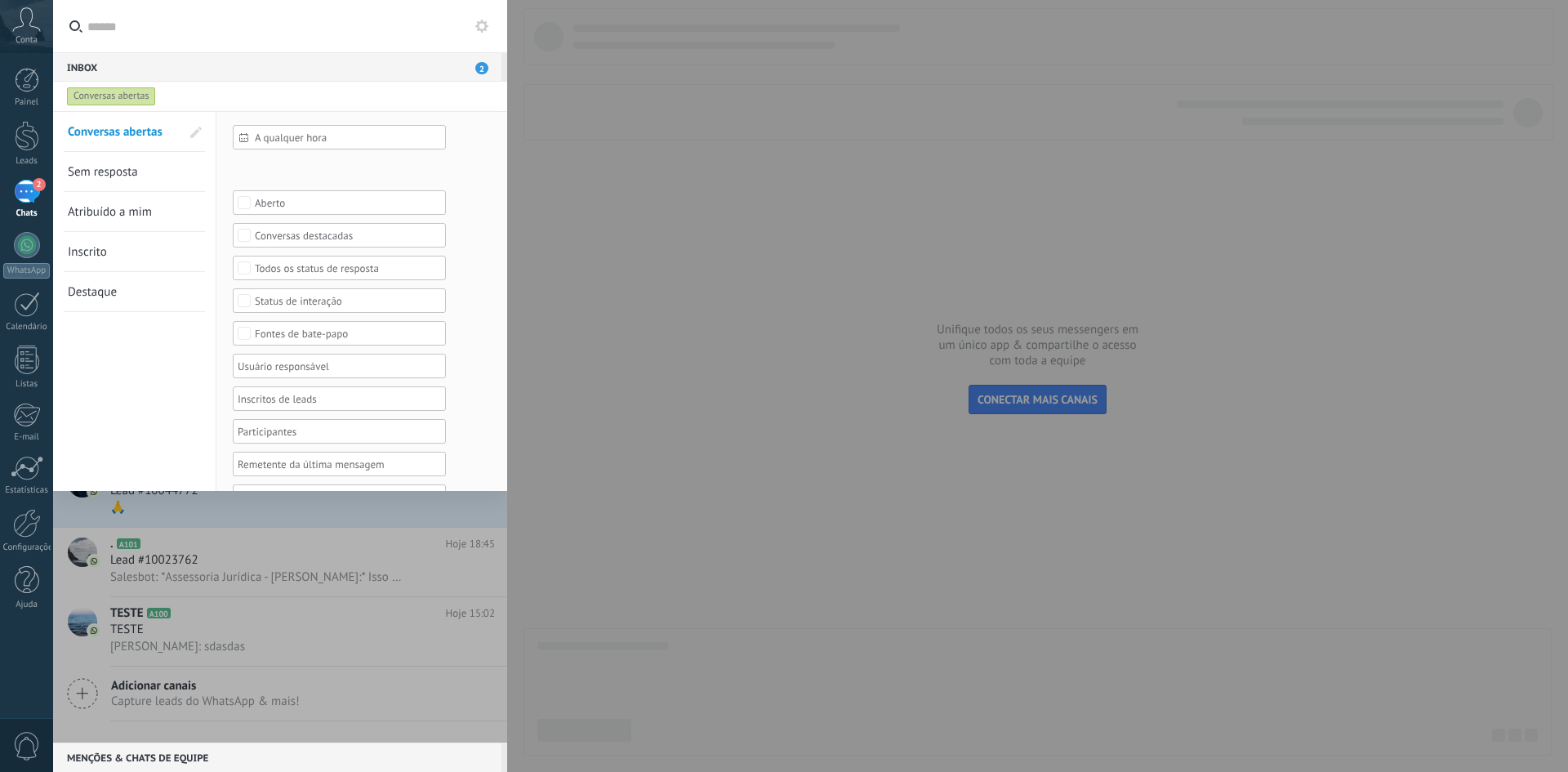
click at [103, 216] on span "Atribuído a mim" at bounding box center [110, 212] width 84 height 15
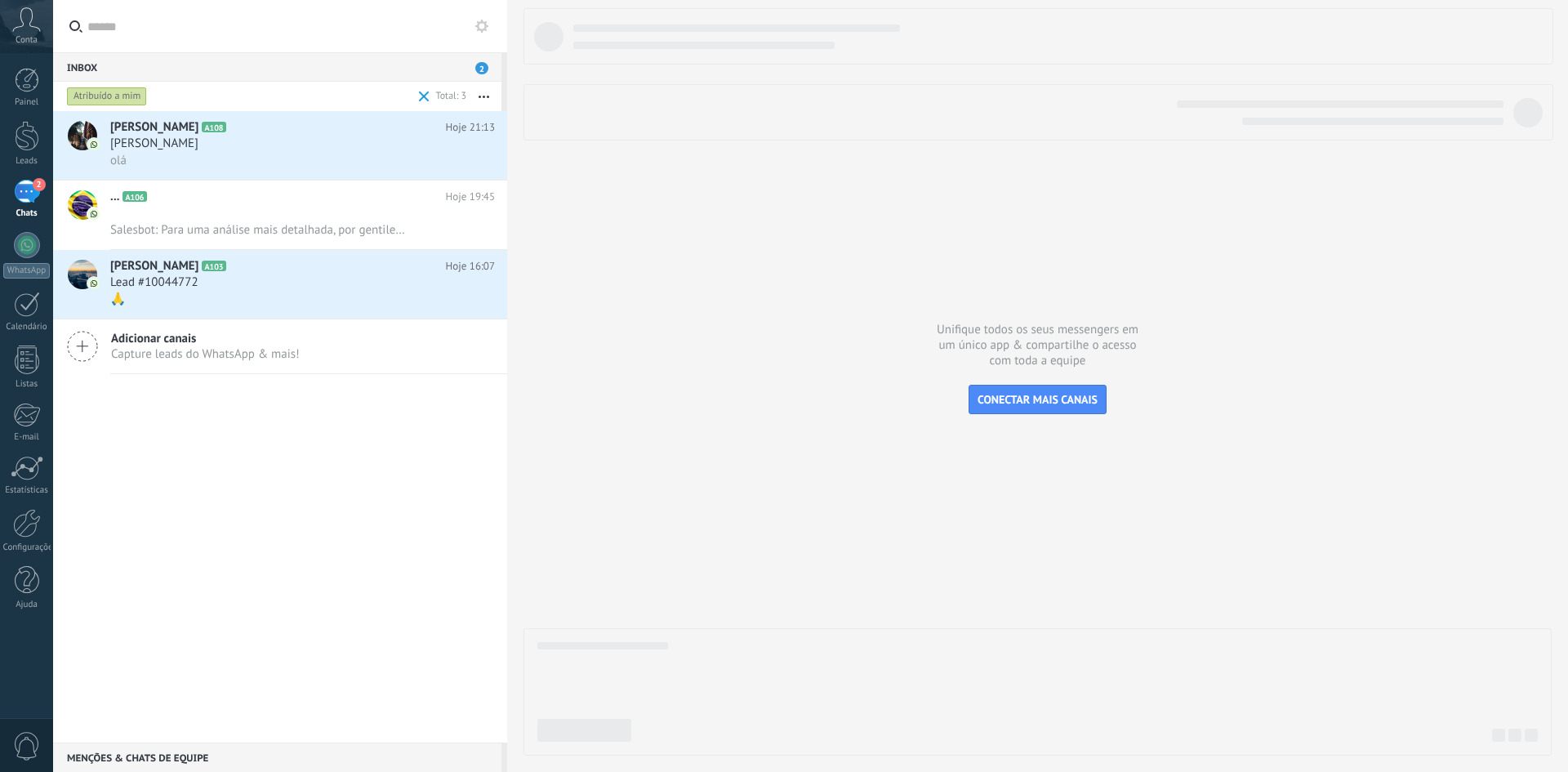
click at [97, 100] on div "Atribuído a mim" at bounding box center [106, 96] width 80 height 20
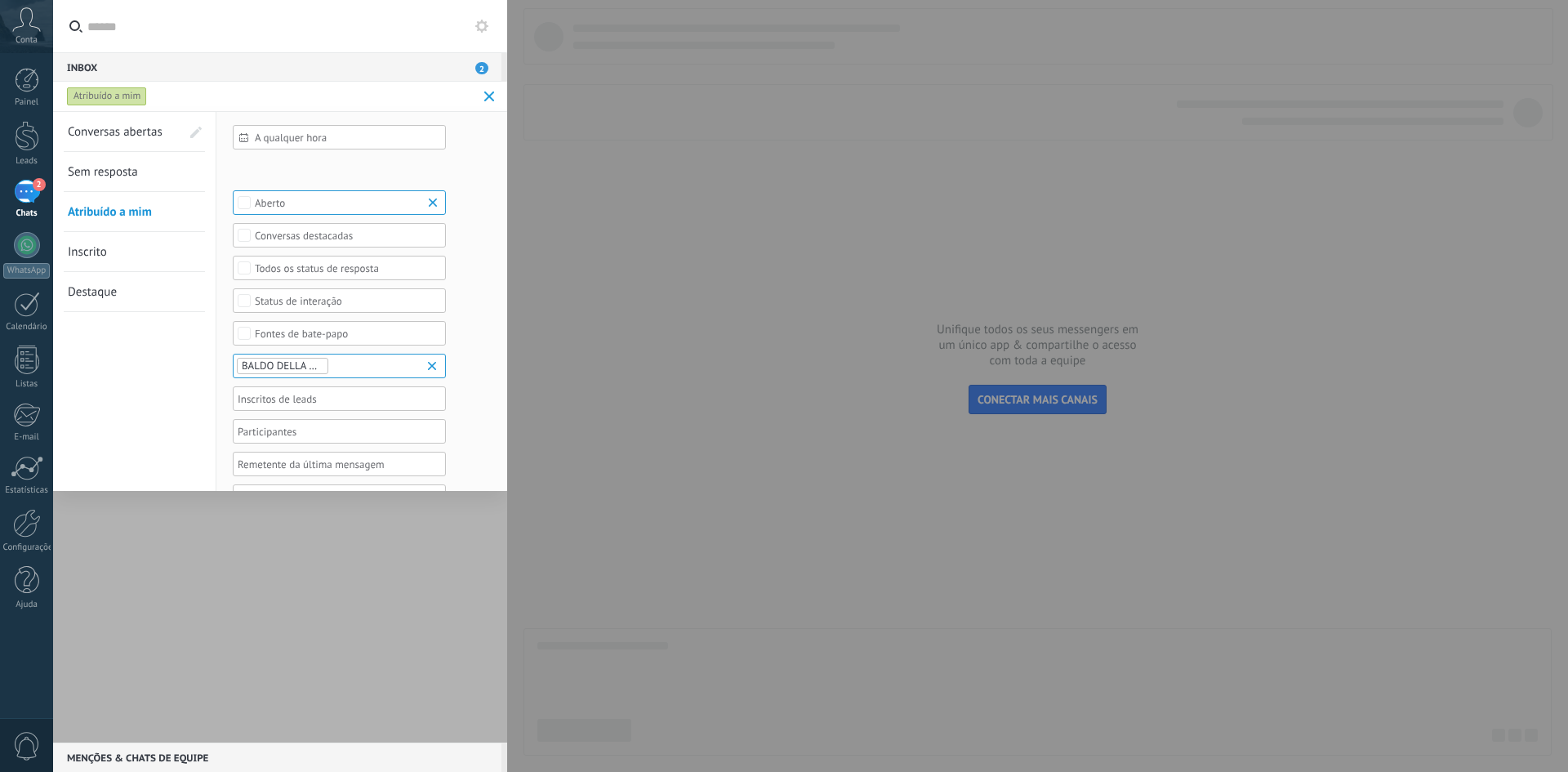
click at [117, 141] on link "Conversas abertas" at bounding box center [124, 131] width 112 height 40
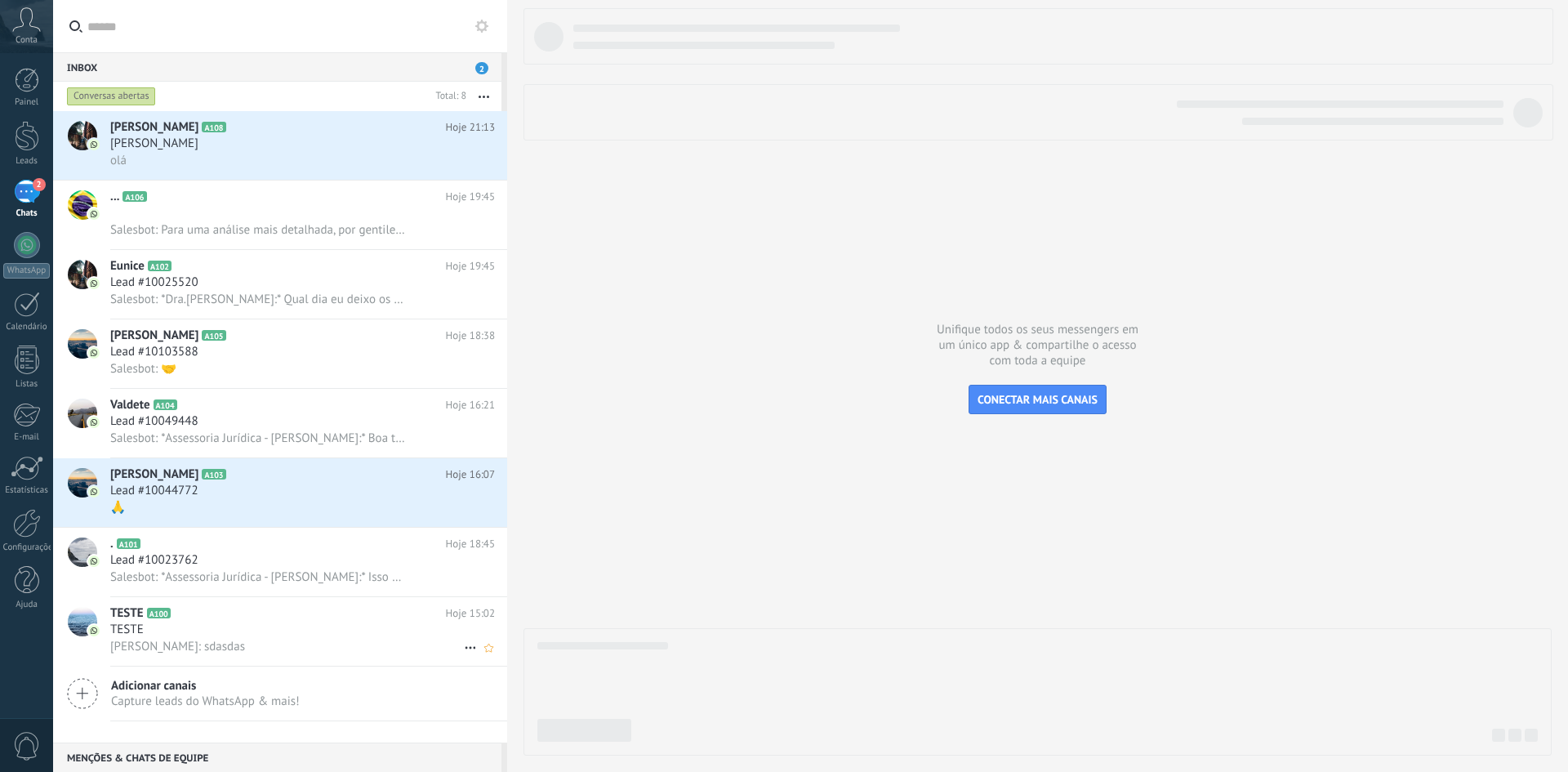
click at [463, 648] on icon at bounding box center [470, 647] width 20 height 20
click at [490, 664] on span "Conversa fechada" at bounding box center [533, 656] width 91 height 33
click at [133, 95] on div "Conversas abertas" at bounding box center [112, 96] width 89 height 20
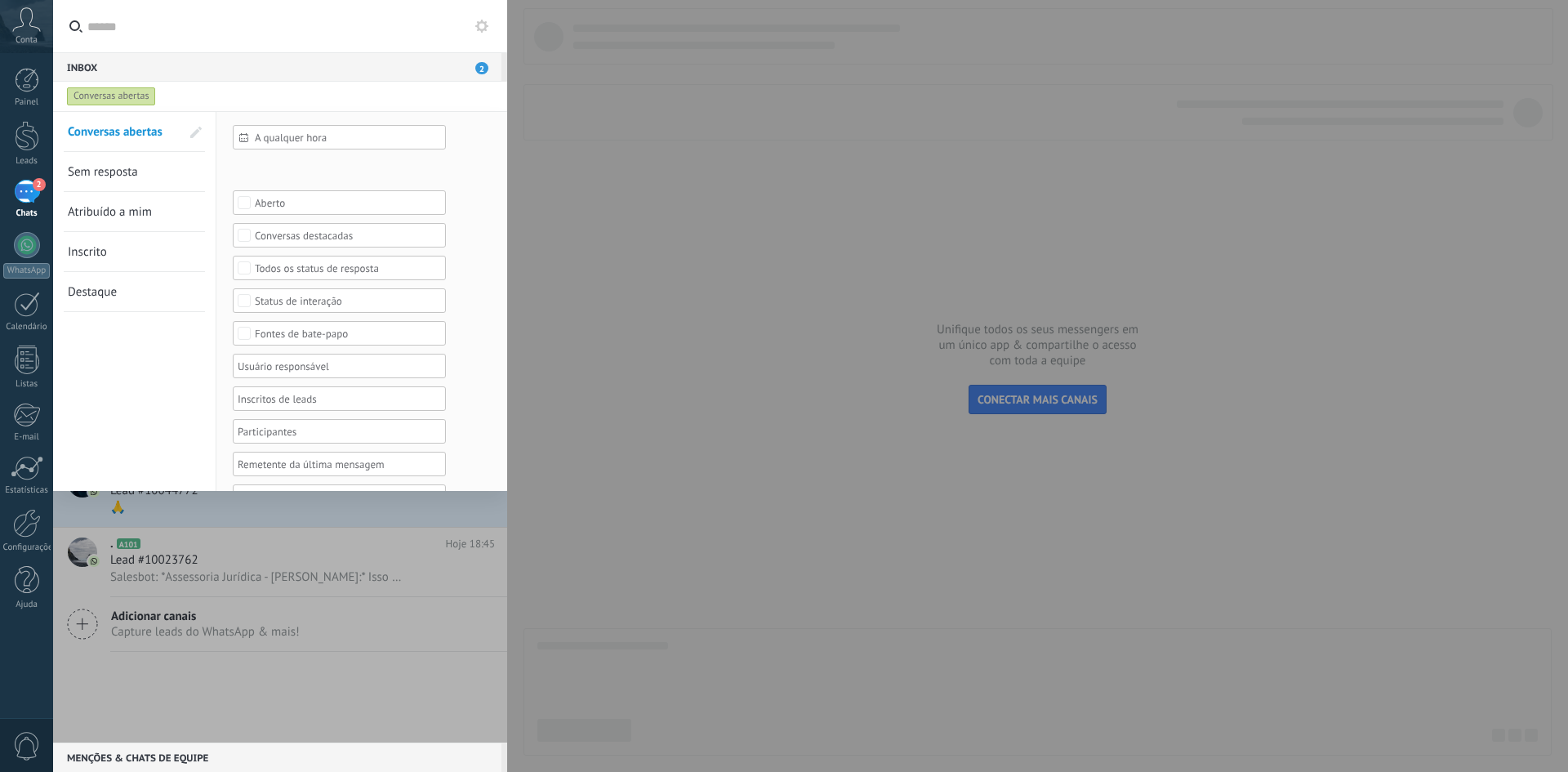
click at [482, 19] on button at bounding box center [482, 26] width 20 height 20
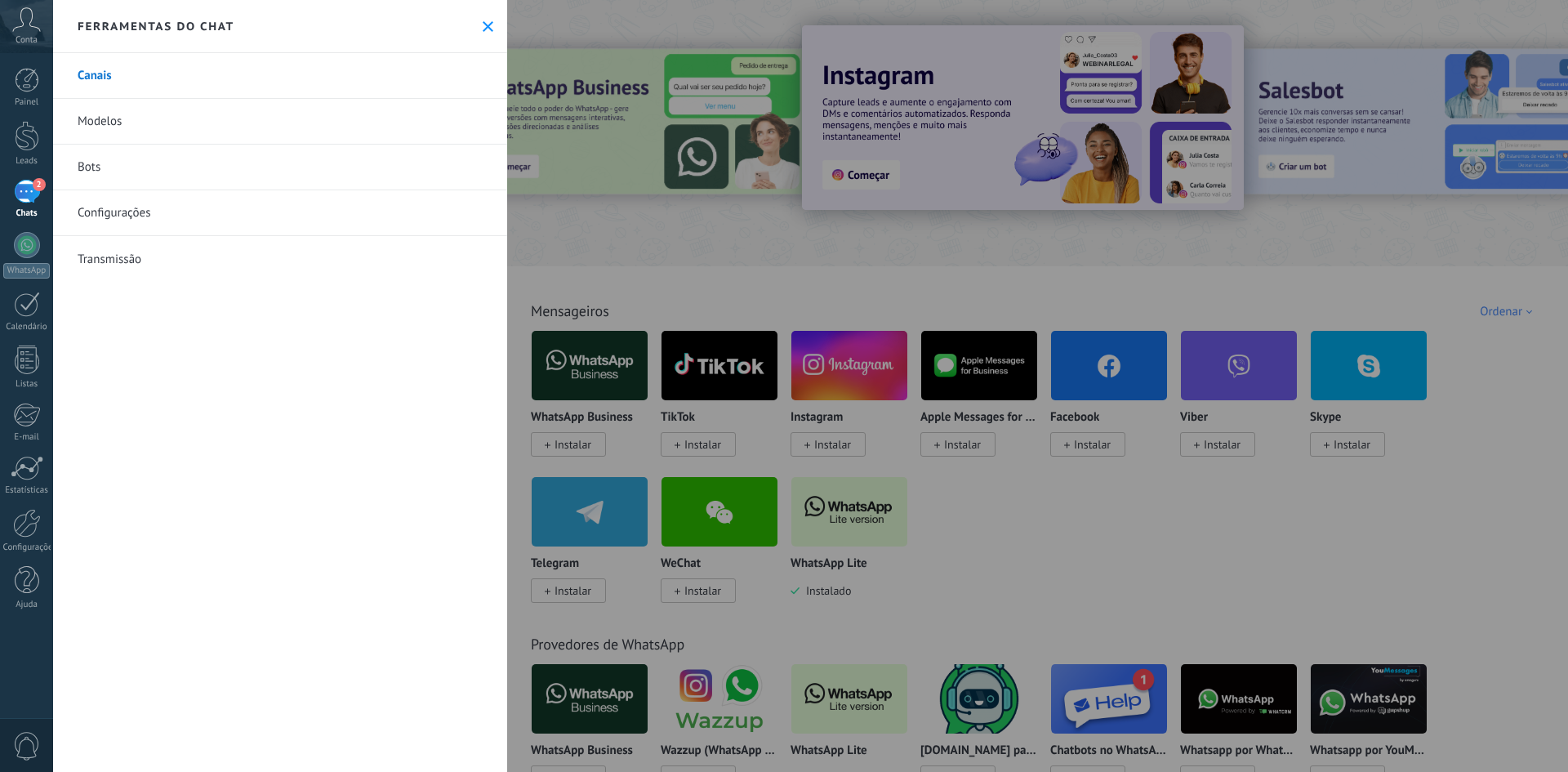
click at [483, 27] on use at bounding box center [488, 27] width 10 height 10
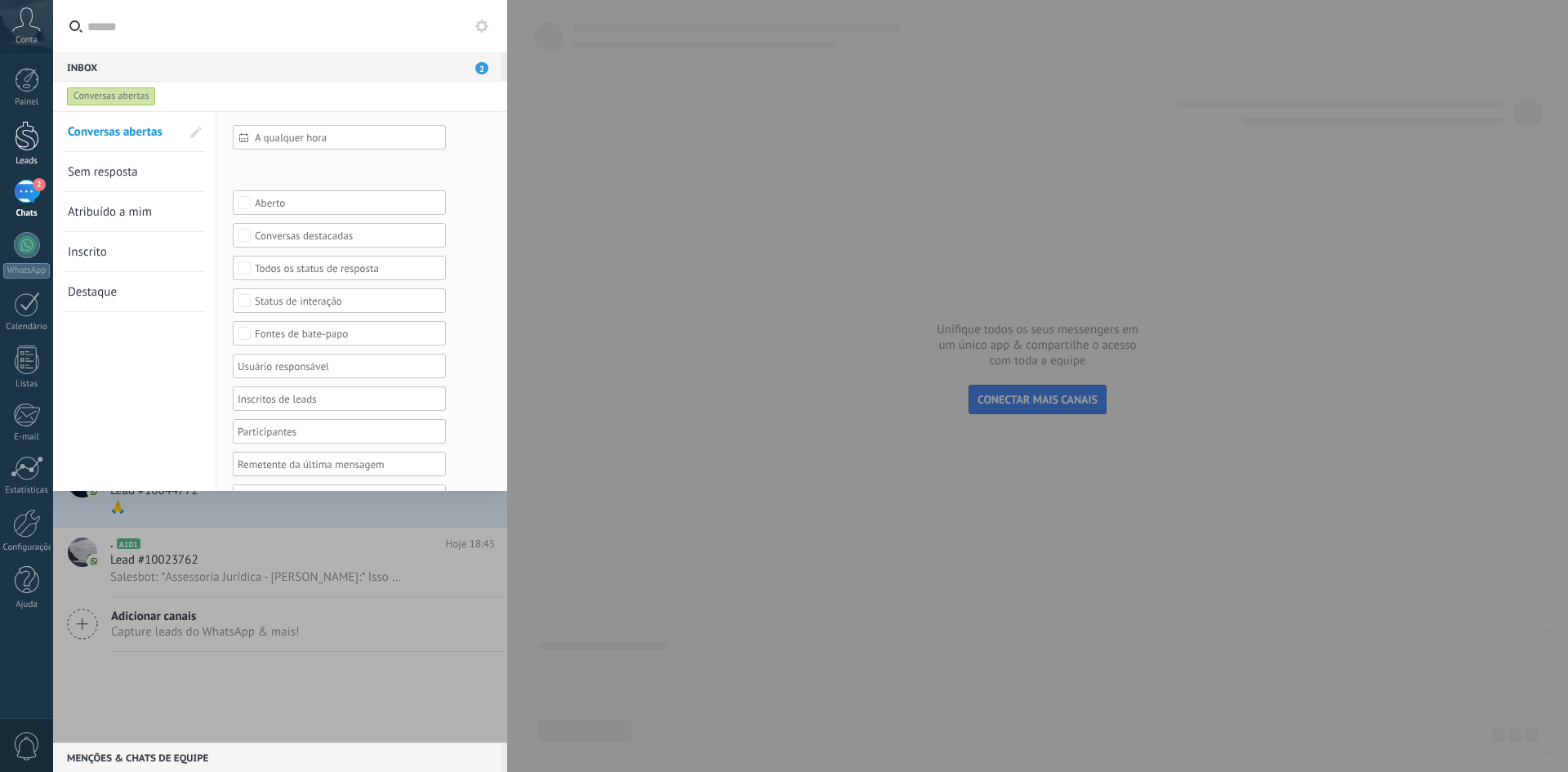
click at [11, 151] on link "Leads" at bounding box center [27, 143] width 53 height 46
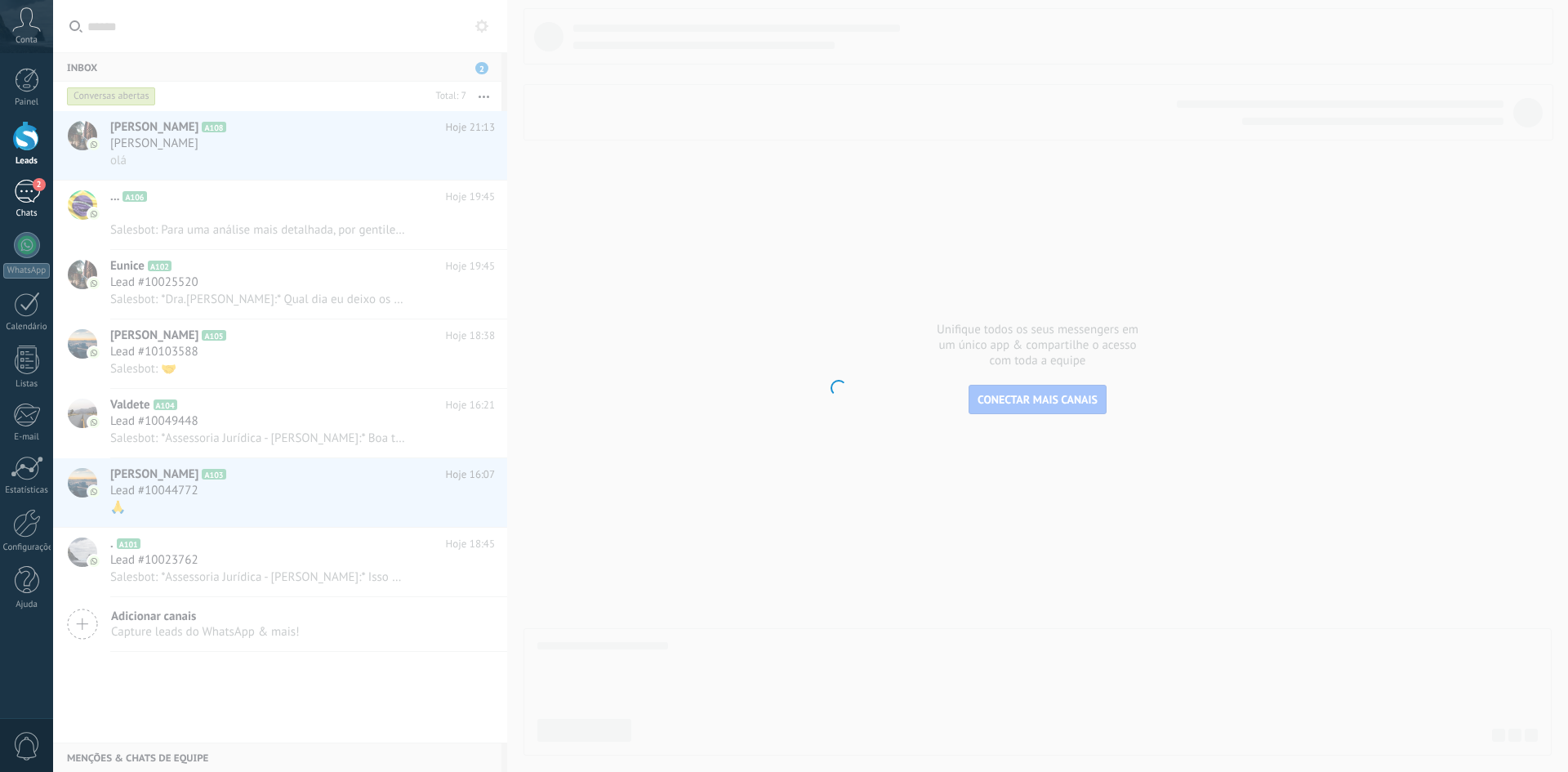
click at [18, 192] on div "2" at bounding box center [27, 191] width 26 height 24
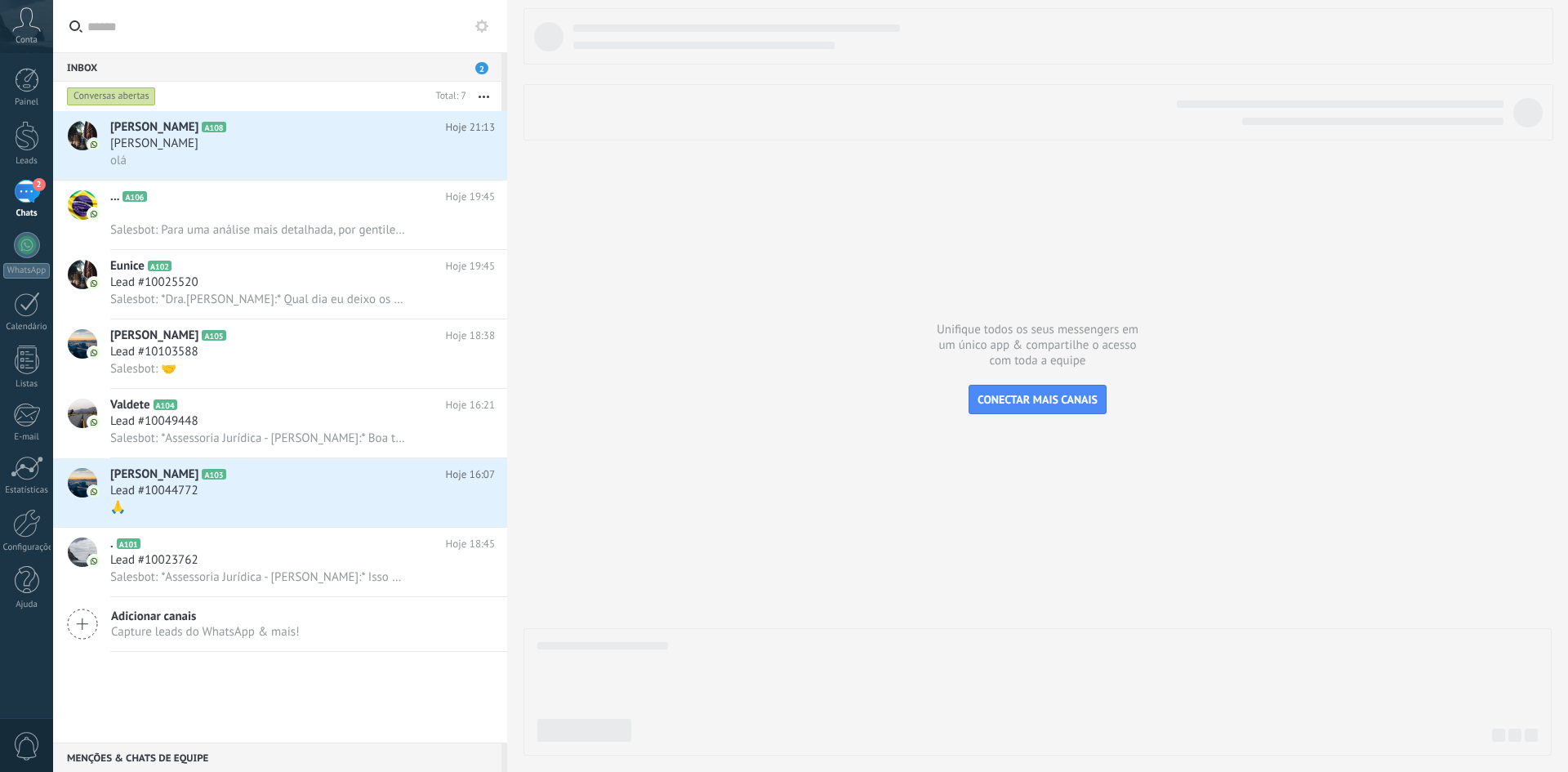
click at [482, 97] on icon "button" at bounding box center [483, 96] width 10 height 3
click at [148, 94] on div "Conversas abertas" at bounding box center [112, 96] width 89 height 20
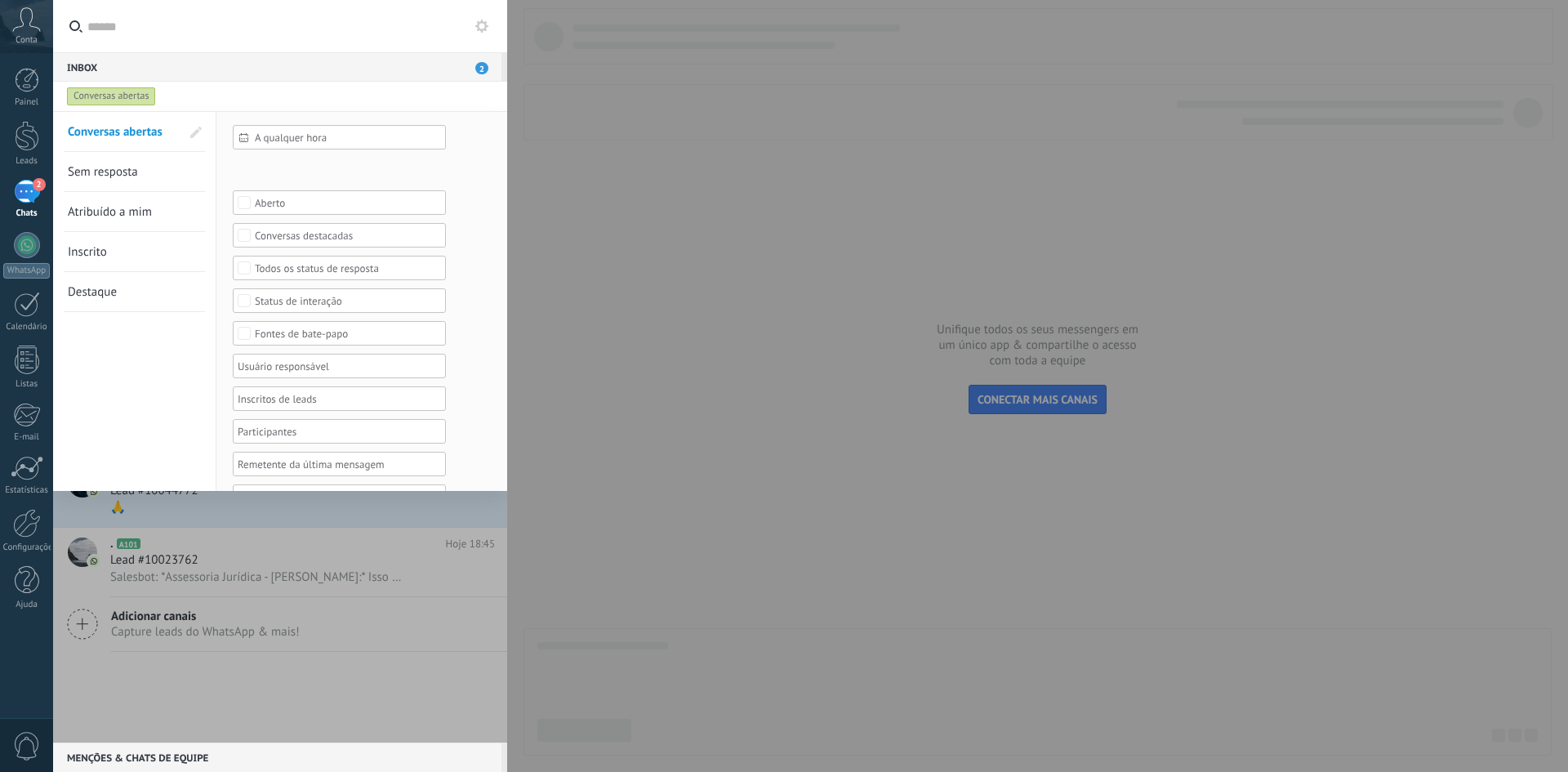
click at [183, 630] on div at bounding box center [280, 426] width 454 height 631
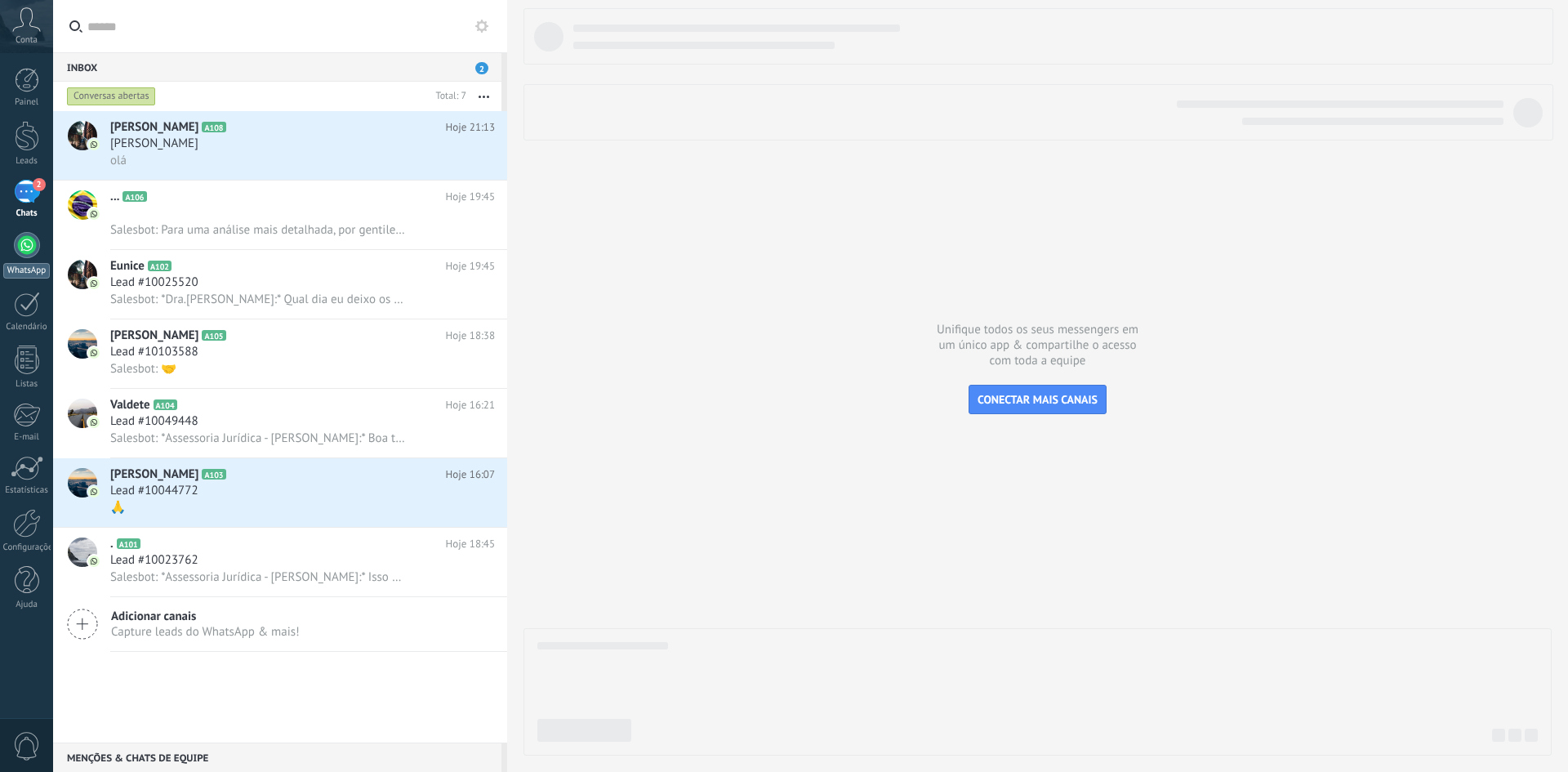
click at [26, 249] on div at bounding box center [27, 245] width 26 height 26
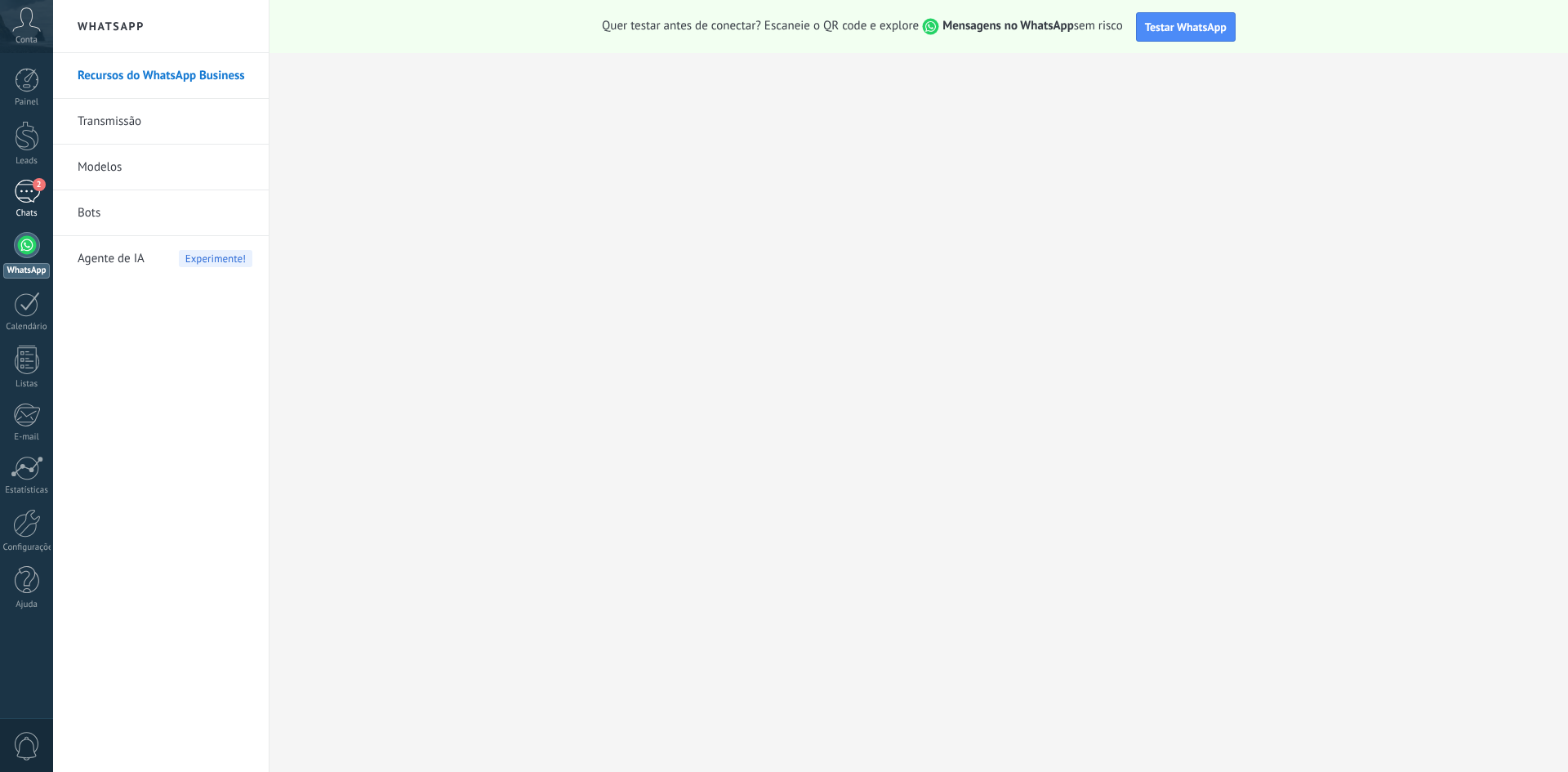
click at [33, 197] on div "2" at bounding box center [27, 191] width 26 height 24
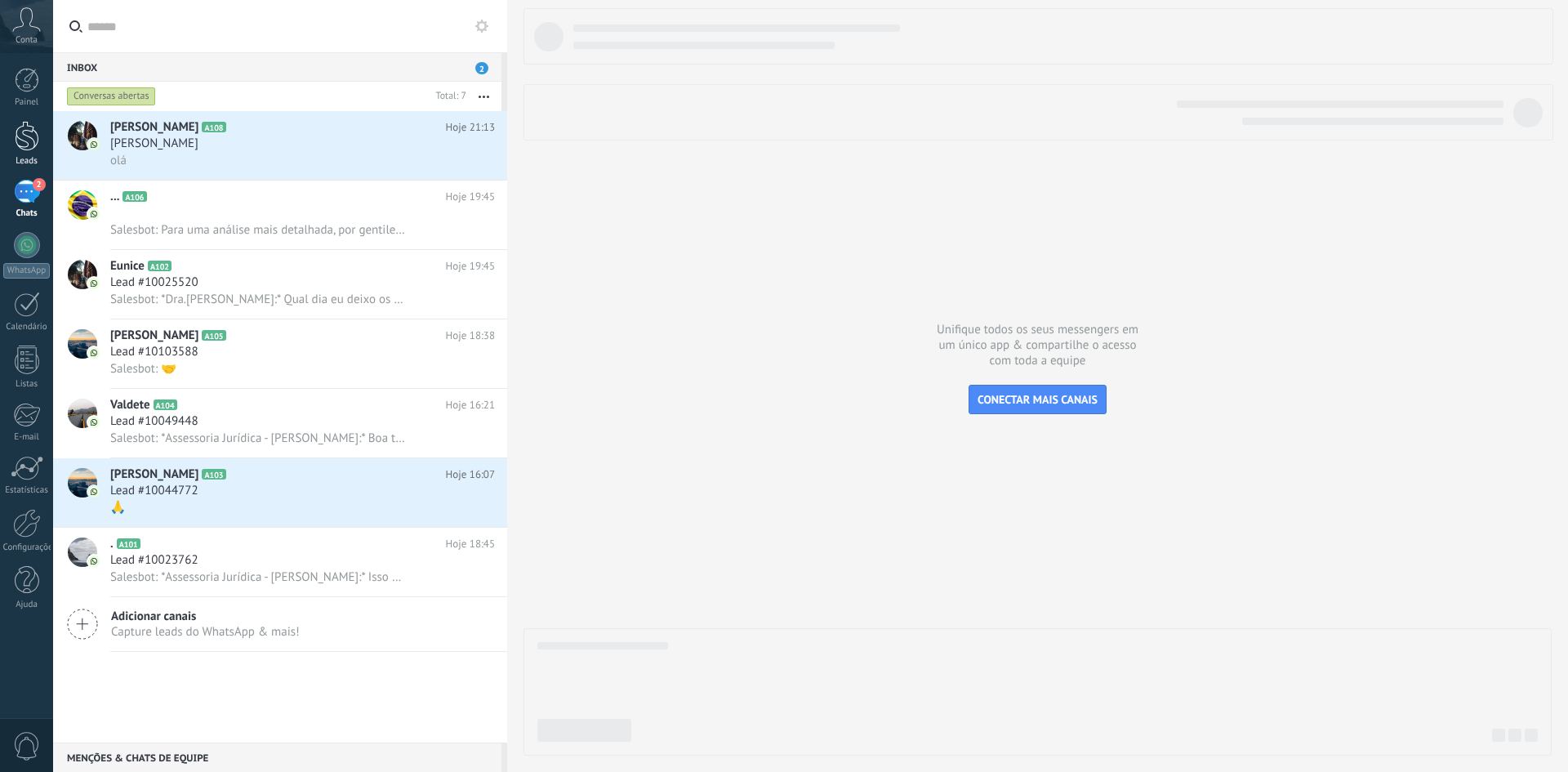
click at [28, 154] on link "Leads" at bounding box center [27, 143] width 53 height 46
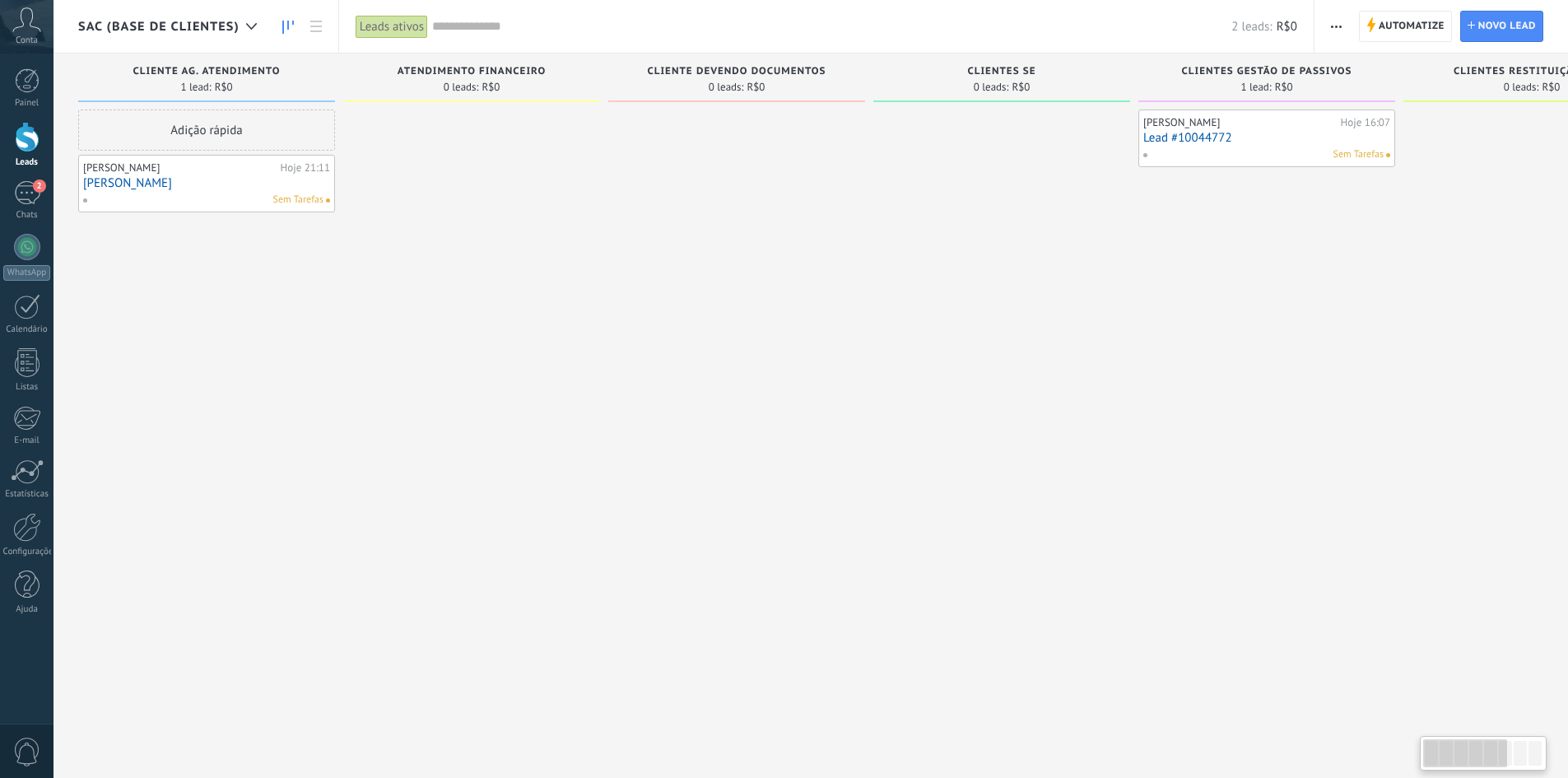
drag, startPoint x: 336, startPoint y: 416, endPoint x: 542, endPoint y: 437, distance: 207.1
click at [542, 437] on div "Etapa de leads de entrada solicitações: 0 0 0 0 0 0 0 0 0 CLIENTE AG. ATENDIMEN…" at bounding box center [1146, 363] width 2137 height 619
drag, startPoint x: 1171, startPoint y: 408, endPoint x: 1164, endPoint y: 501, distance: 93.3
click at [1164, 501] on div "Samuel Hoje 16:07 Lead #10044772 Sem Tarefas" at bounding box center [1267, 390] width 257 height 563
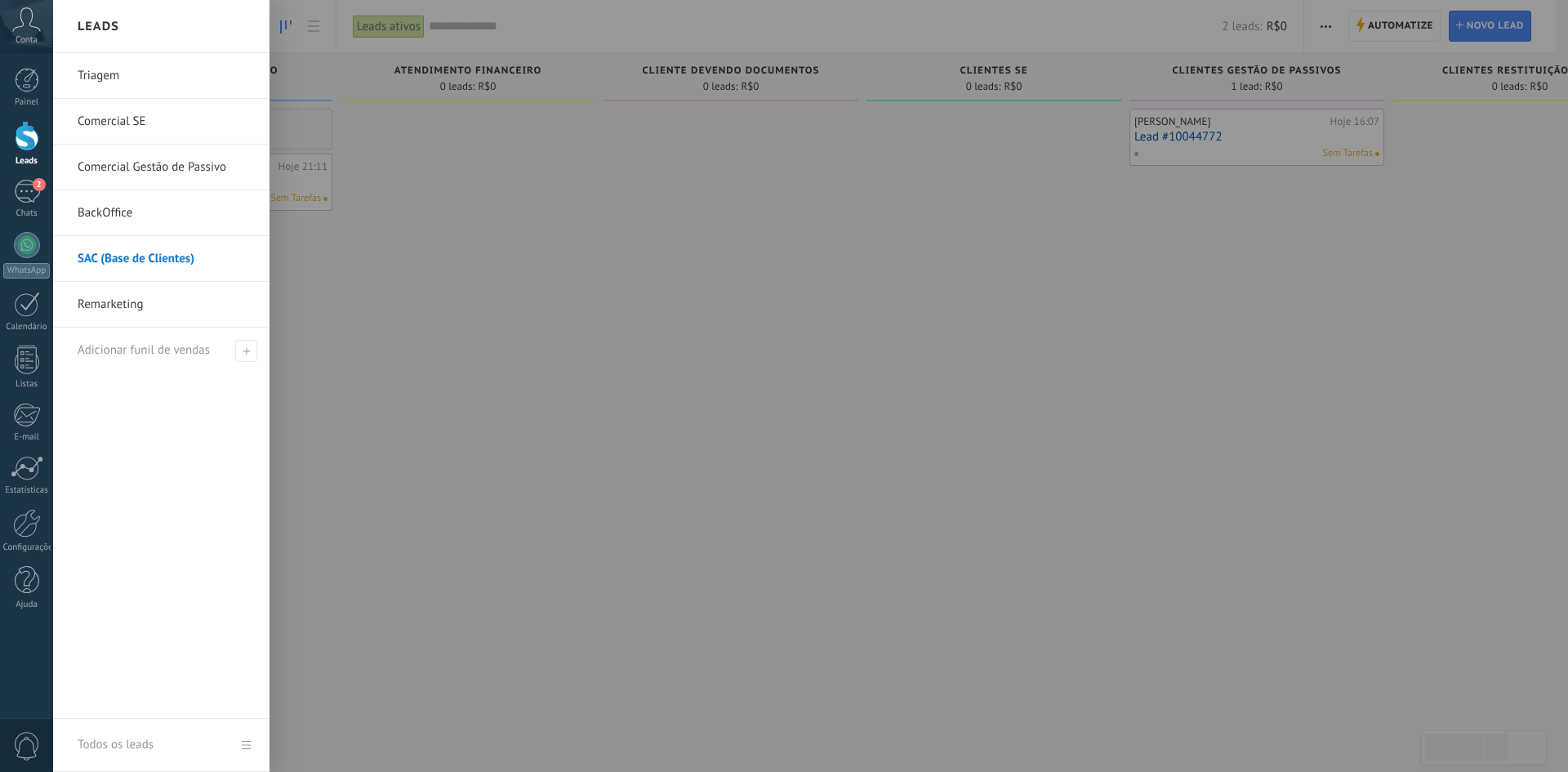
click at [143, 208] on link "BackOffice" at bounding box center [165, 213] width 175 height 46
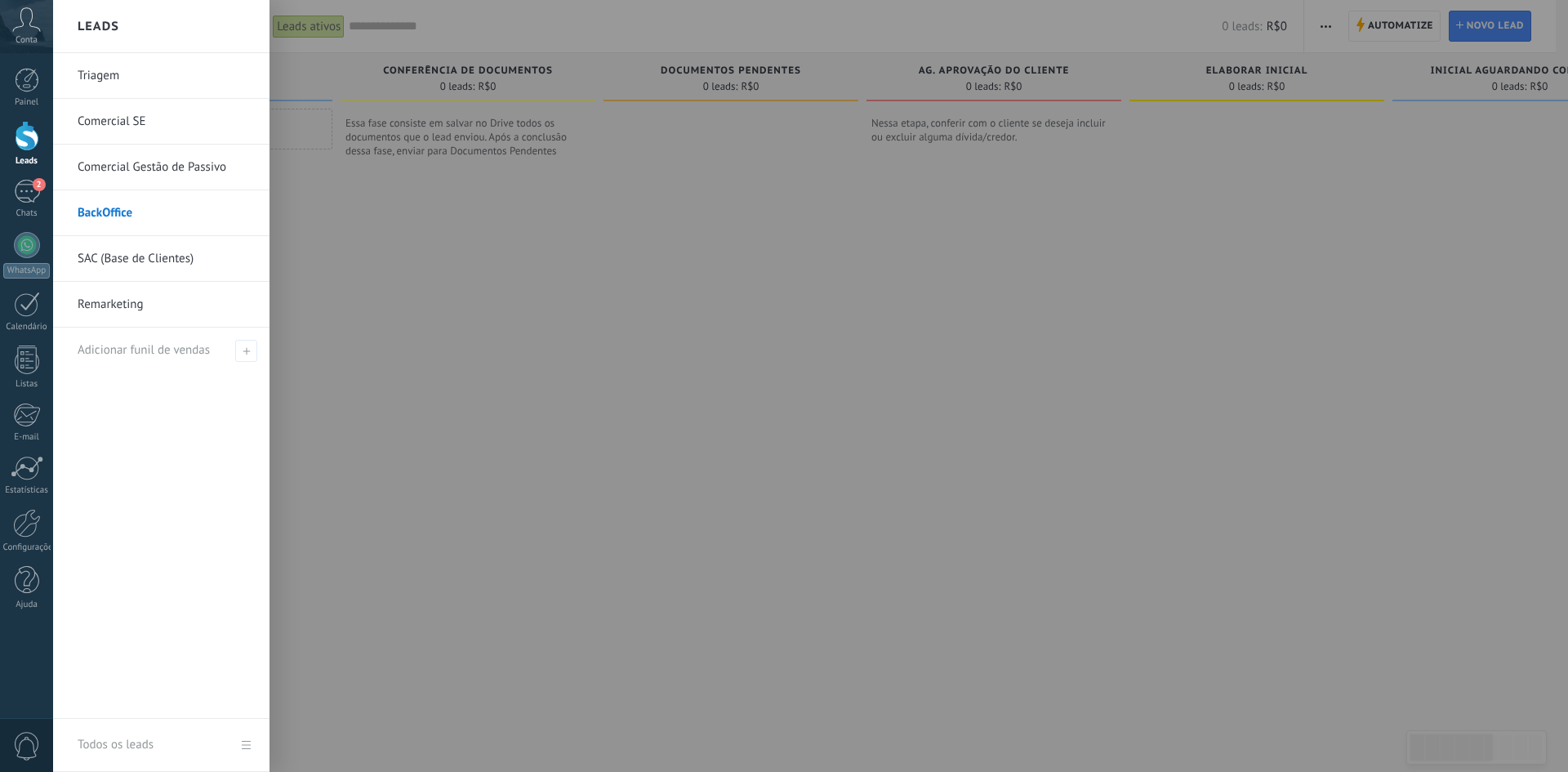
click at [148, 125] on link "Comercial SE" at bounding box center [165, 121] width 175 height 46
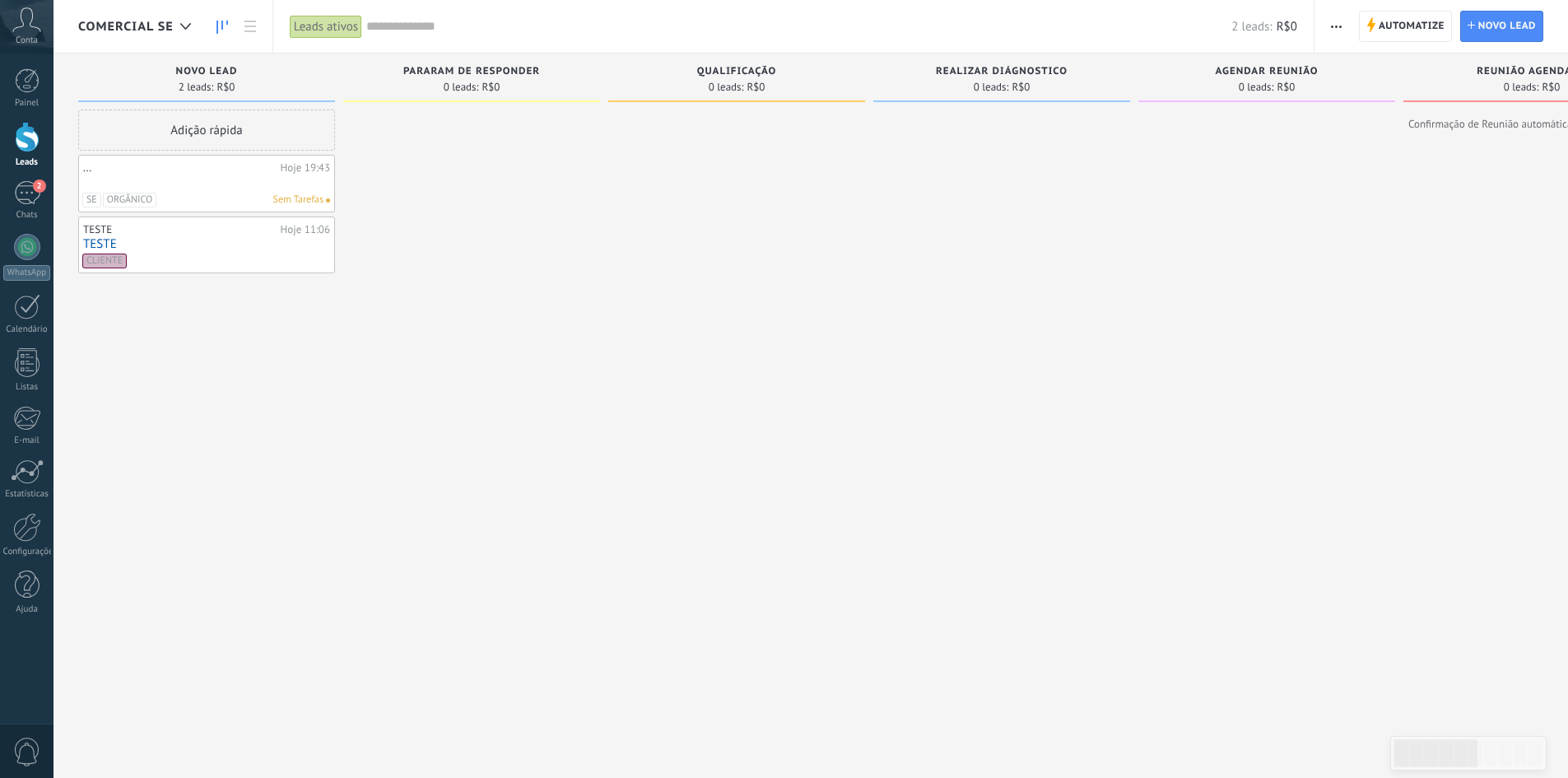
click at [188, 195] on div "SE ORGÂNICO Sem Tarefas" at bounding box center [203, 199] width 242 height 15
click at [297, 200] on span "Sem Tarefas" at bounding box center [299, 199] width 50 height 15
click at [297, 176] on link at bounding box center [206, 183] width 247 height 14
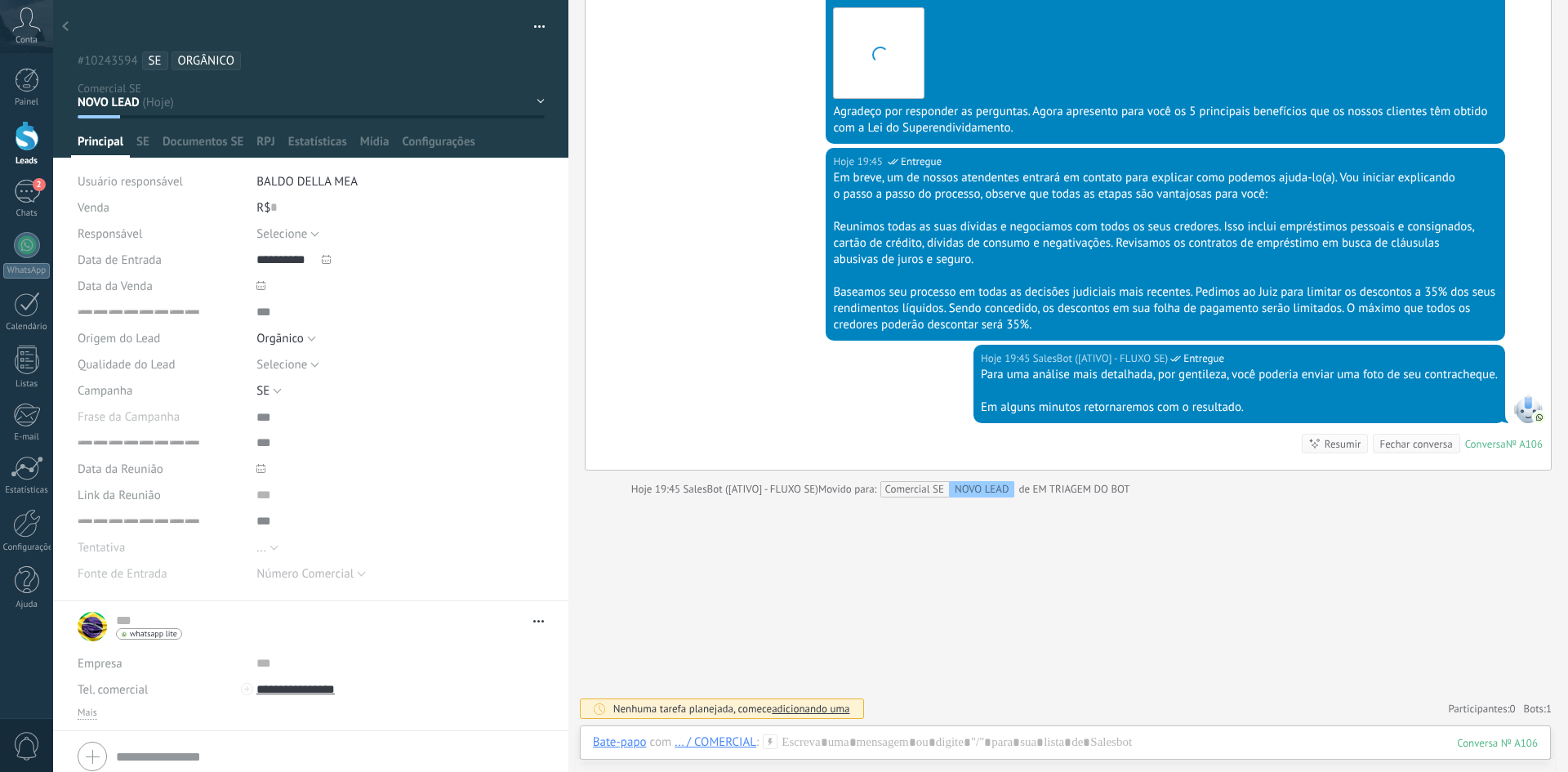
scroll to position [1719, 0]
click at [25, 195] on div "2" at bounding box center [27, 191] width 26 height 24
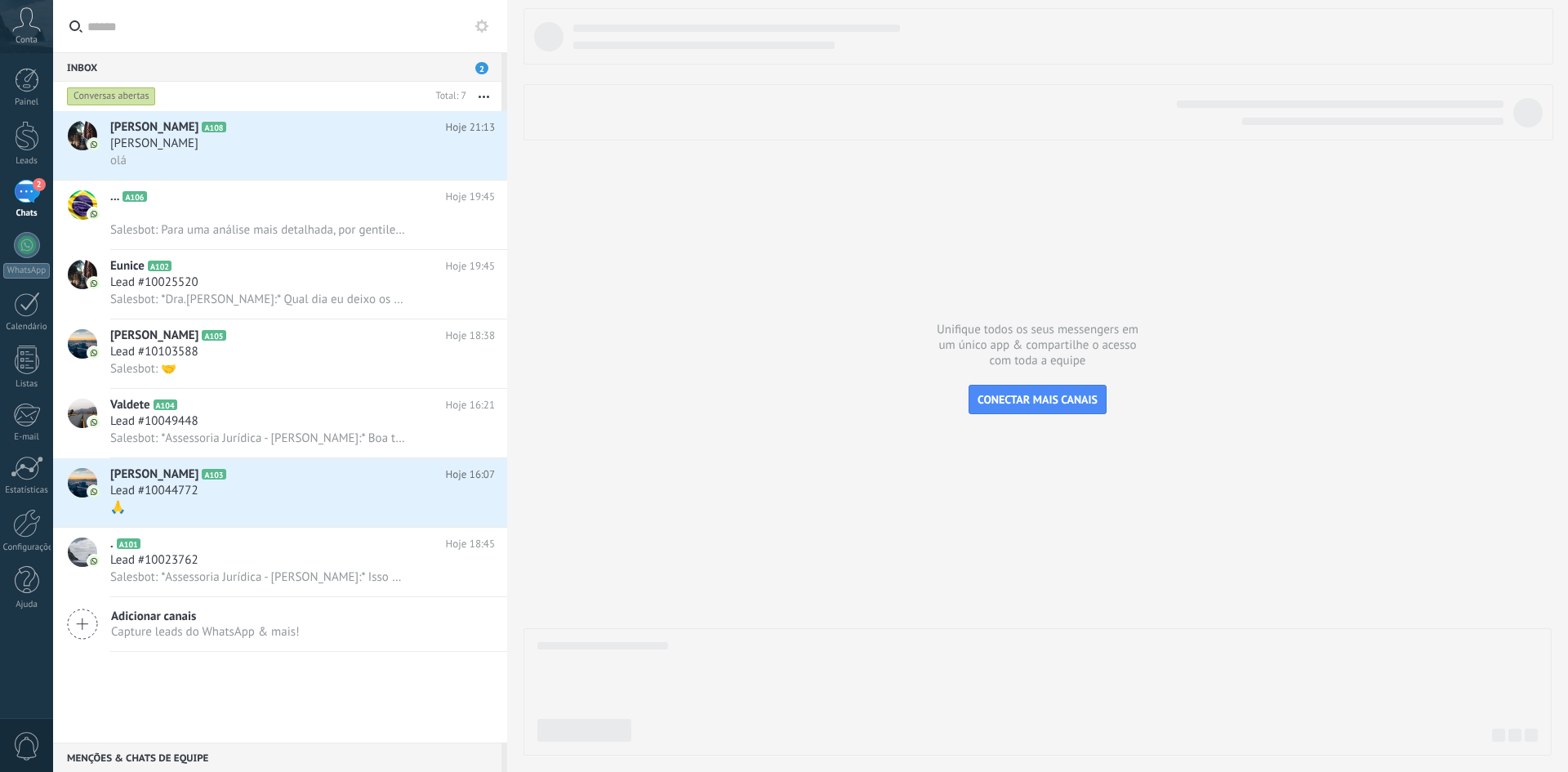
click at [487, 100] on button "button" at bounding box center [483, 96] width 35 height 29
click at [484, 104] on button "button" at bounding box center [483, 96] width 35 height 29
click at [466, 161] on icon at bounding box center [470, 161] width 20 height 20
click at [325, 688] on div at bounding box center [784, 386] width 1568 height 772
click at [476, 95] on button "button" at bounding box center [483, 96] width 35 height 29
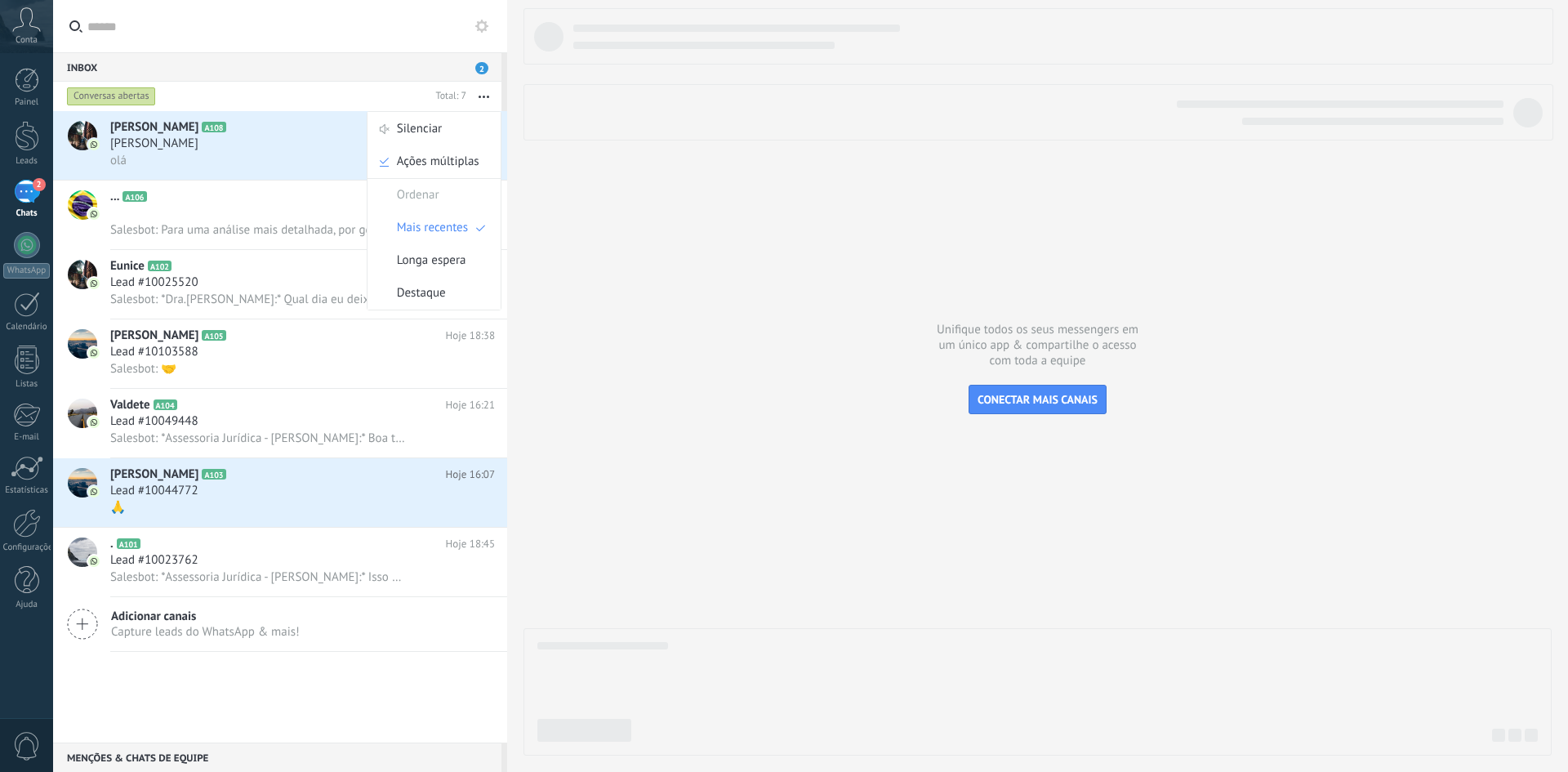
click at [484, 94] on button "button" at bounding box center [483, 96] width 35 height 29
click at [270, 143] on div "Marina Della Mea" at bounding box center [302, 143] width 385 height 16
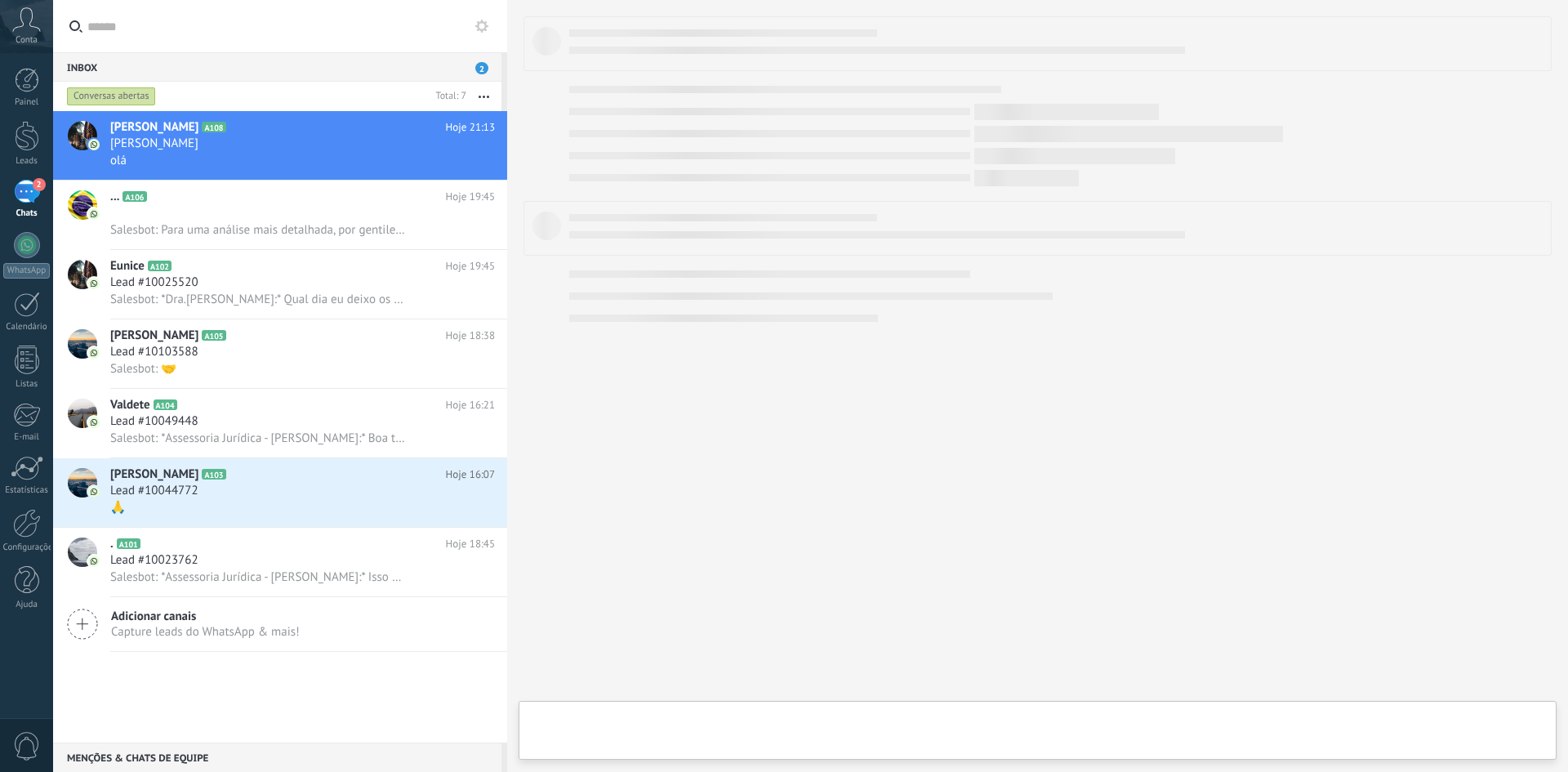
type textarea "***"
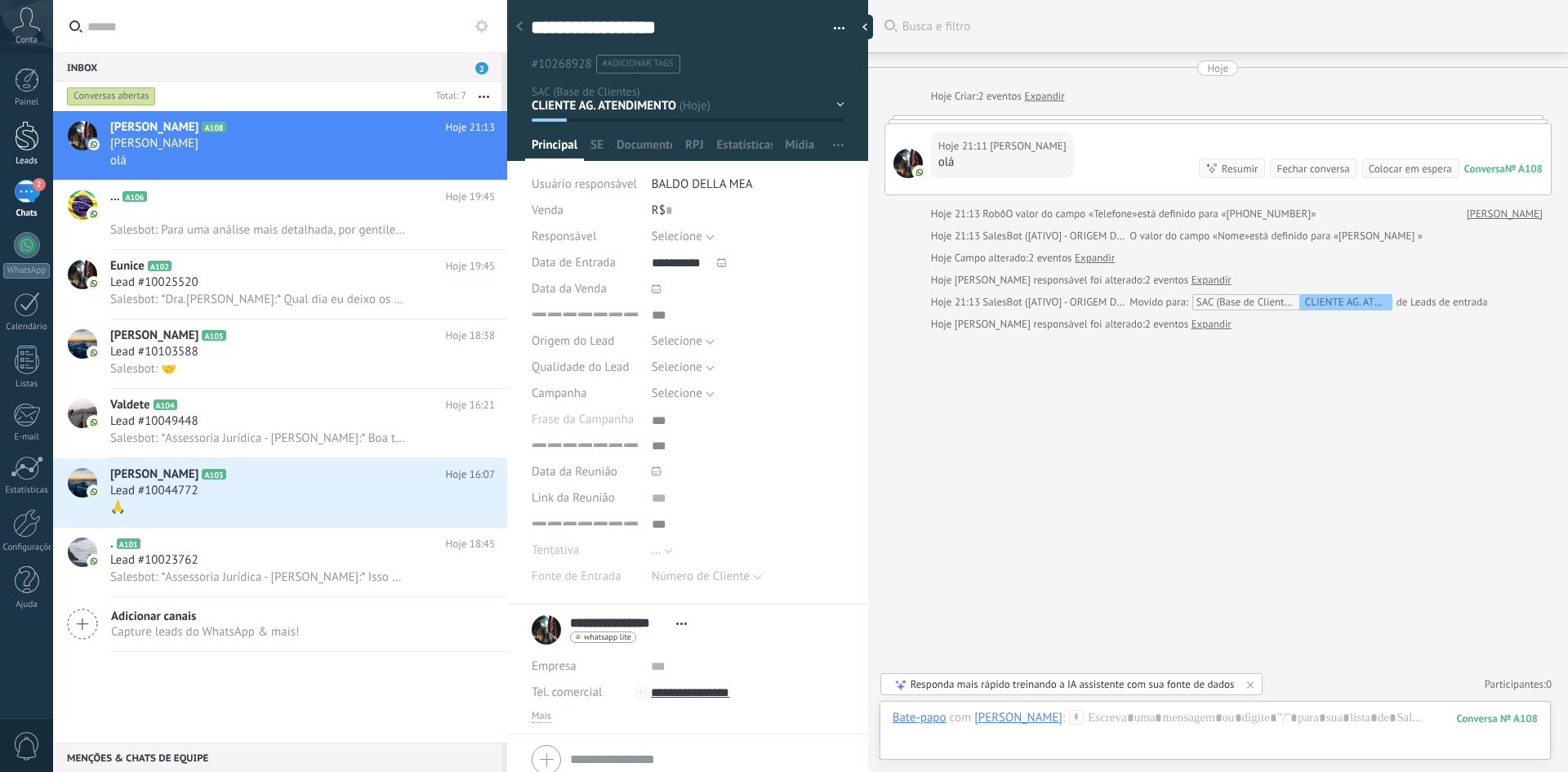
click at [33, 139] on div at bounding box center [27, 136] width 25 height 30
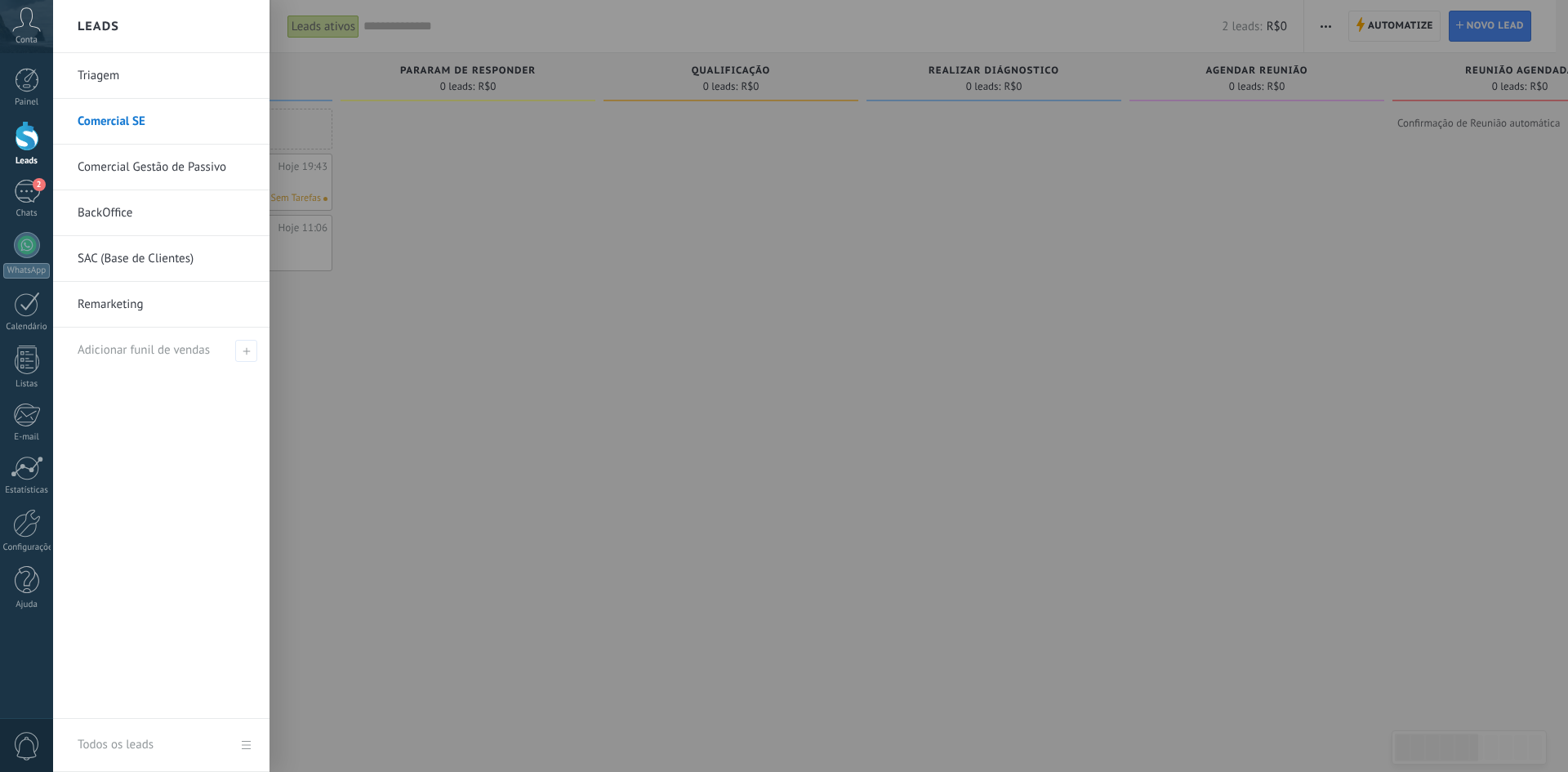
click at [170, 209] on link "BackOffice" at bounding box center [165, 213] width 175 height 46
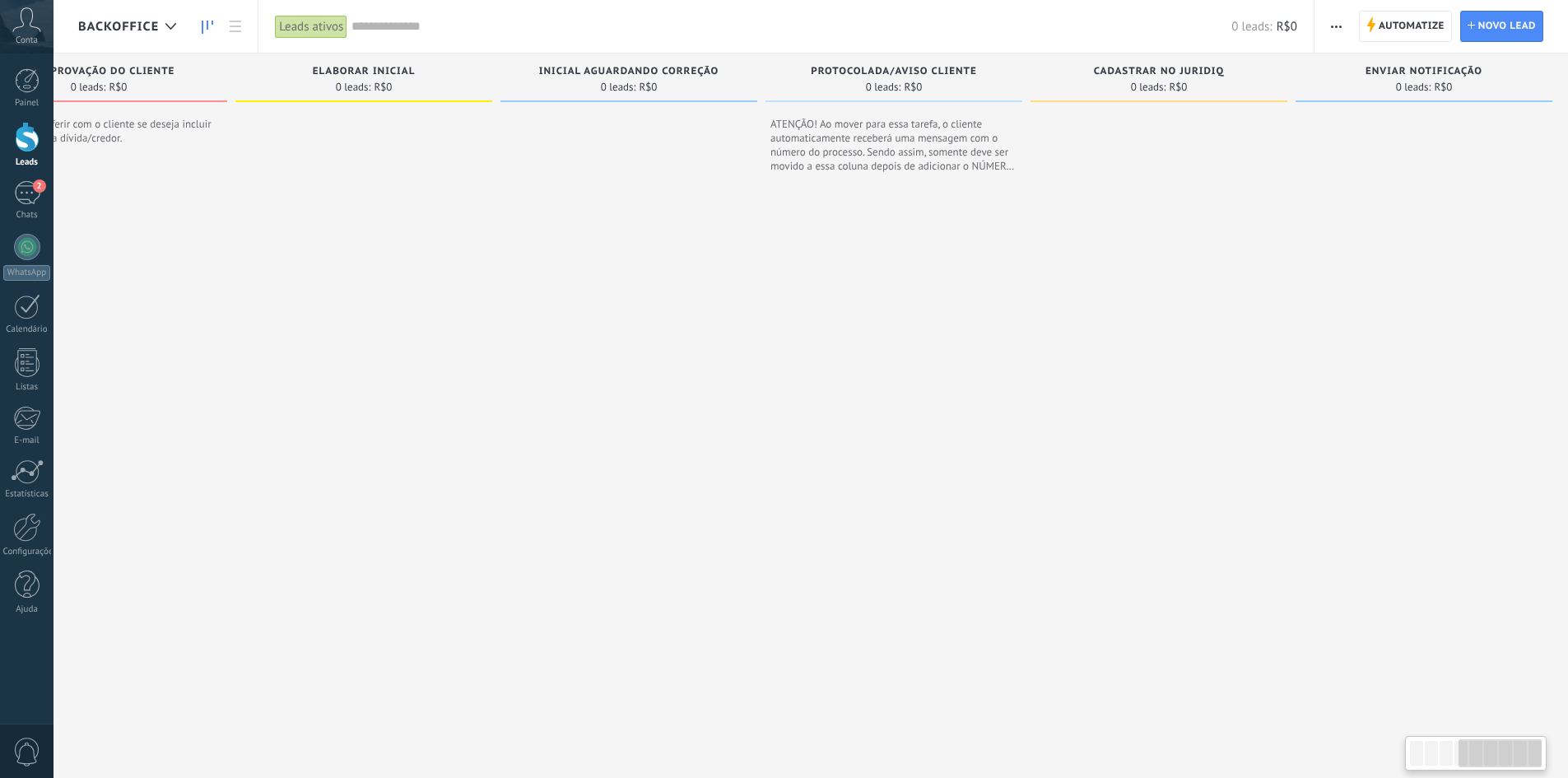
scroll to position [0, 913]
drag, startPoint x: 1126, startPoint y: 425, endPoint x: 275, endPoint y: 440, distance: 851.1
click at [276, 444] on div at bounding box center [354, 431] width 257 height 645
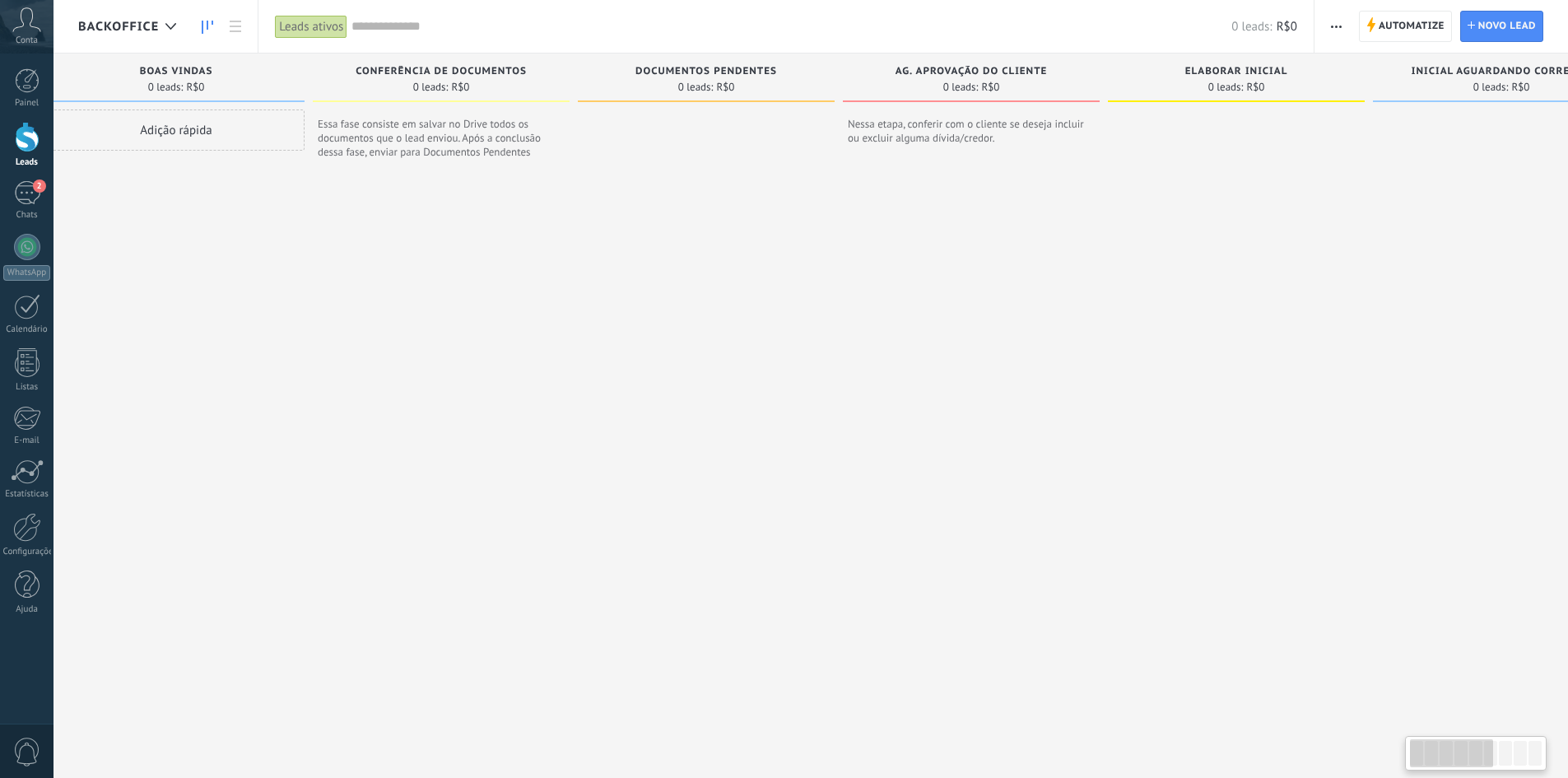
scroll to position [0, 0]
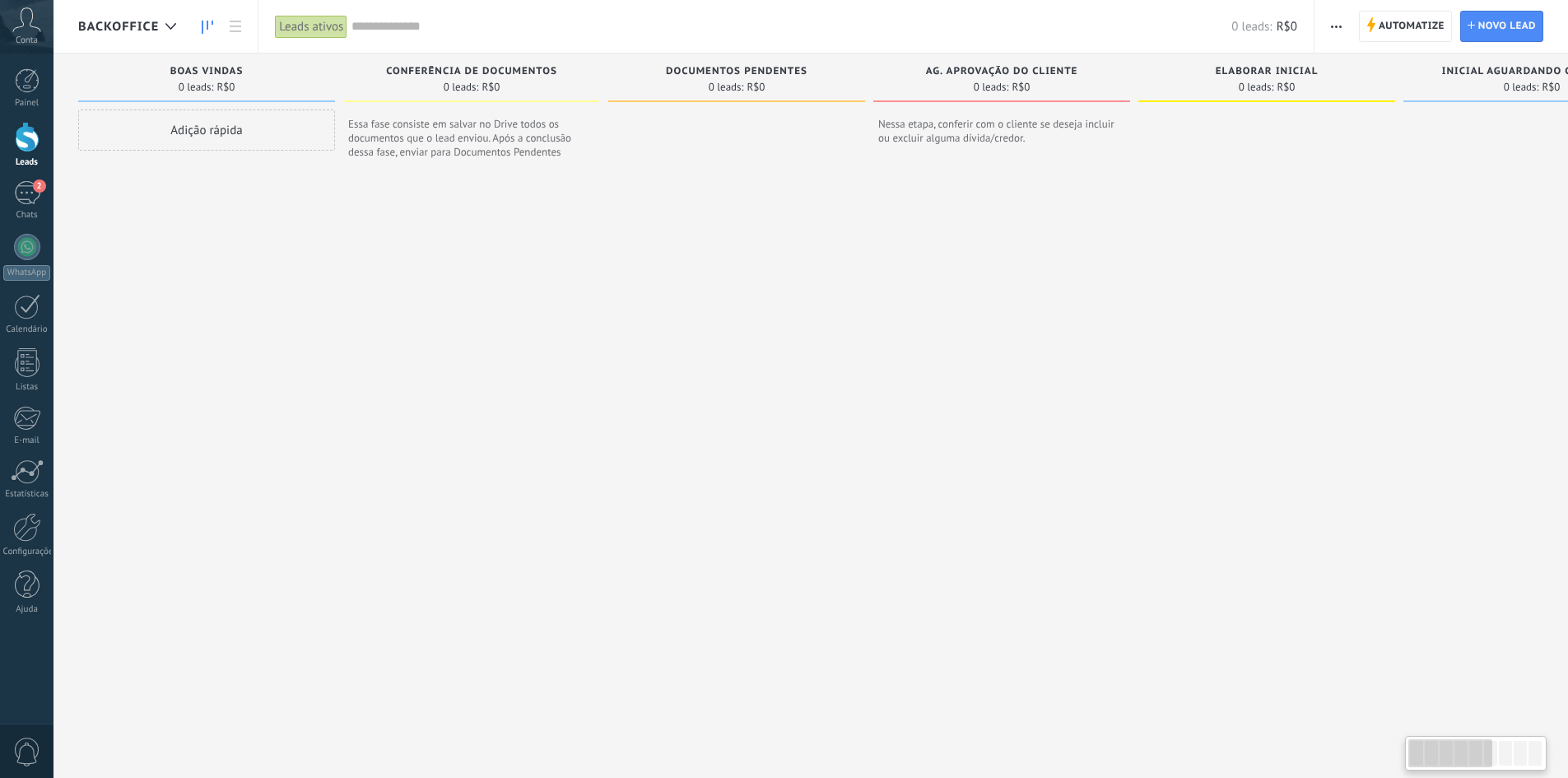
drag, startPoint x: 704, startPoint y: 294, endPoint x: 1455, endPoint y: 338, distance: 752.3
click at [1478, 336] on div "Etapa de leads de entrada solicitações: 0 0 0 0 0 0 0 0 0 BOAS VINDAS 0 leads: …" at bounding box center [1279, 403] width 2403 height 700
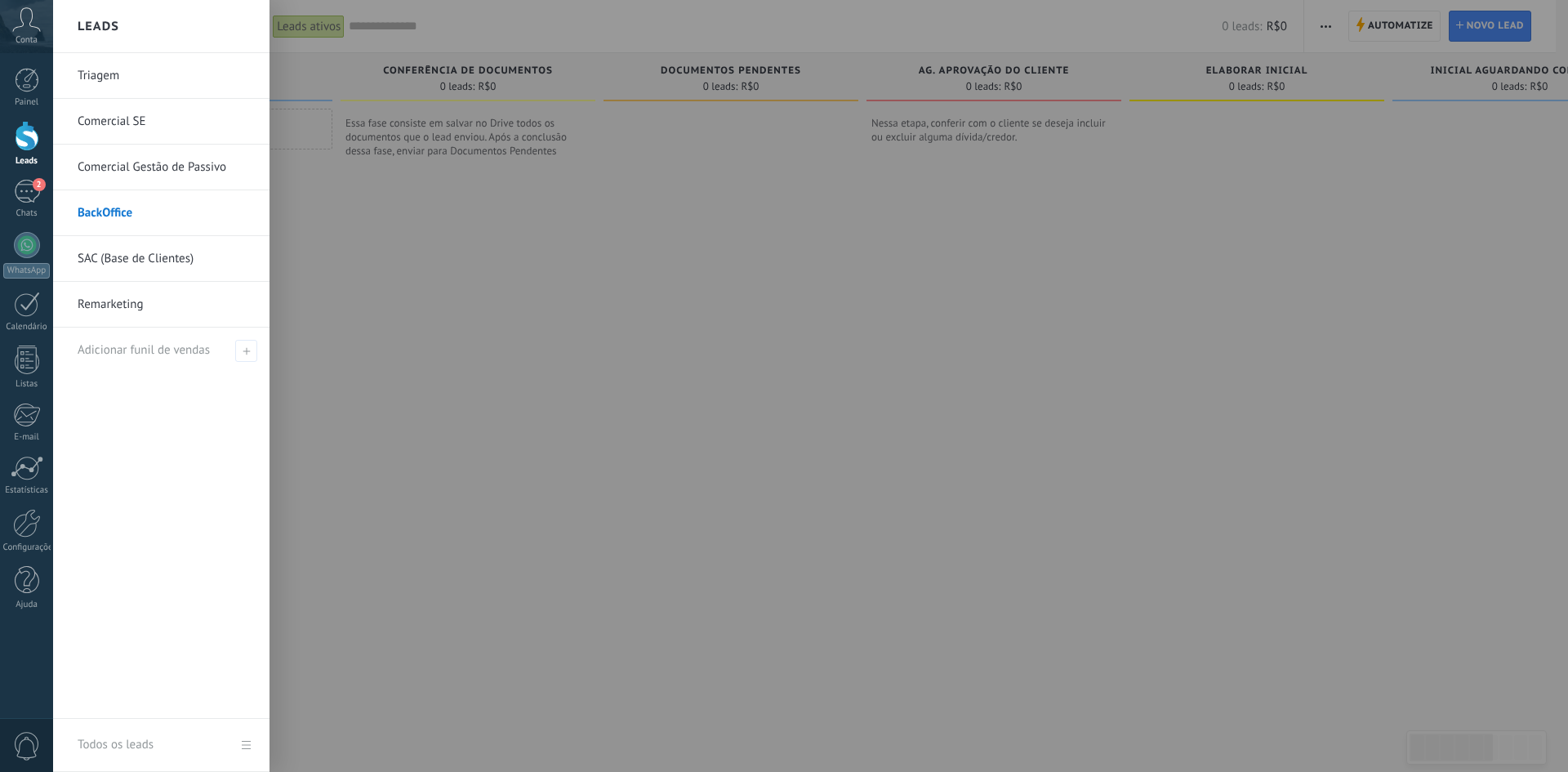
click at [148, 162] on link "Comercial Gestão de Passivo" at bounding box center [165, 167] width 175 height 46
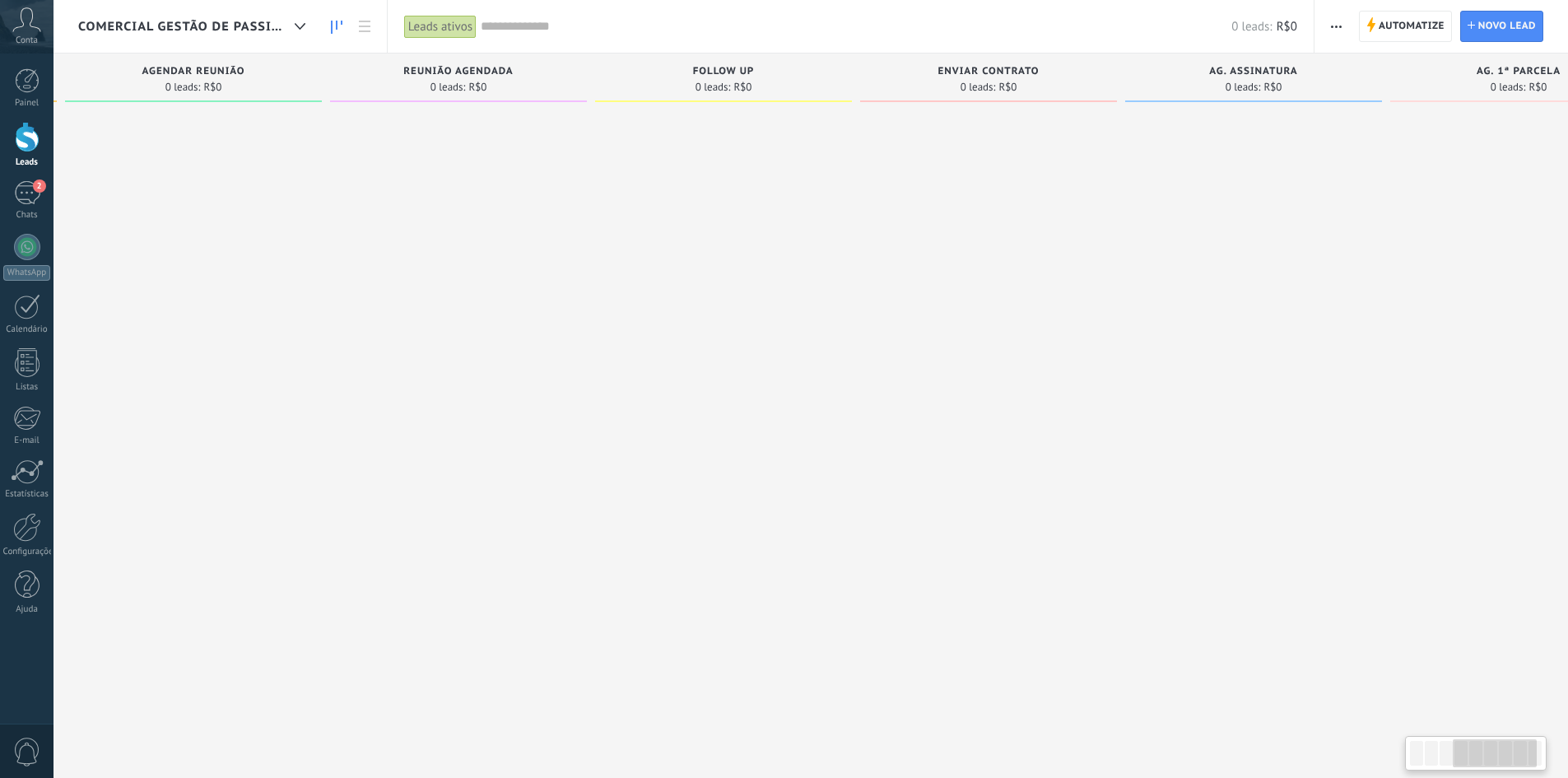
drag, startPoint x: 1049, startPoint y: 452, endPoint x: 536, endPoint y: 445, distance: 513.0
click at [536, 445] on div at bounding box center [458, 390] width 257 height 563
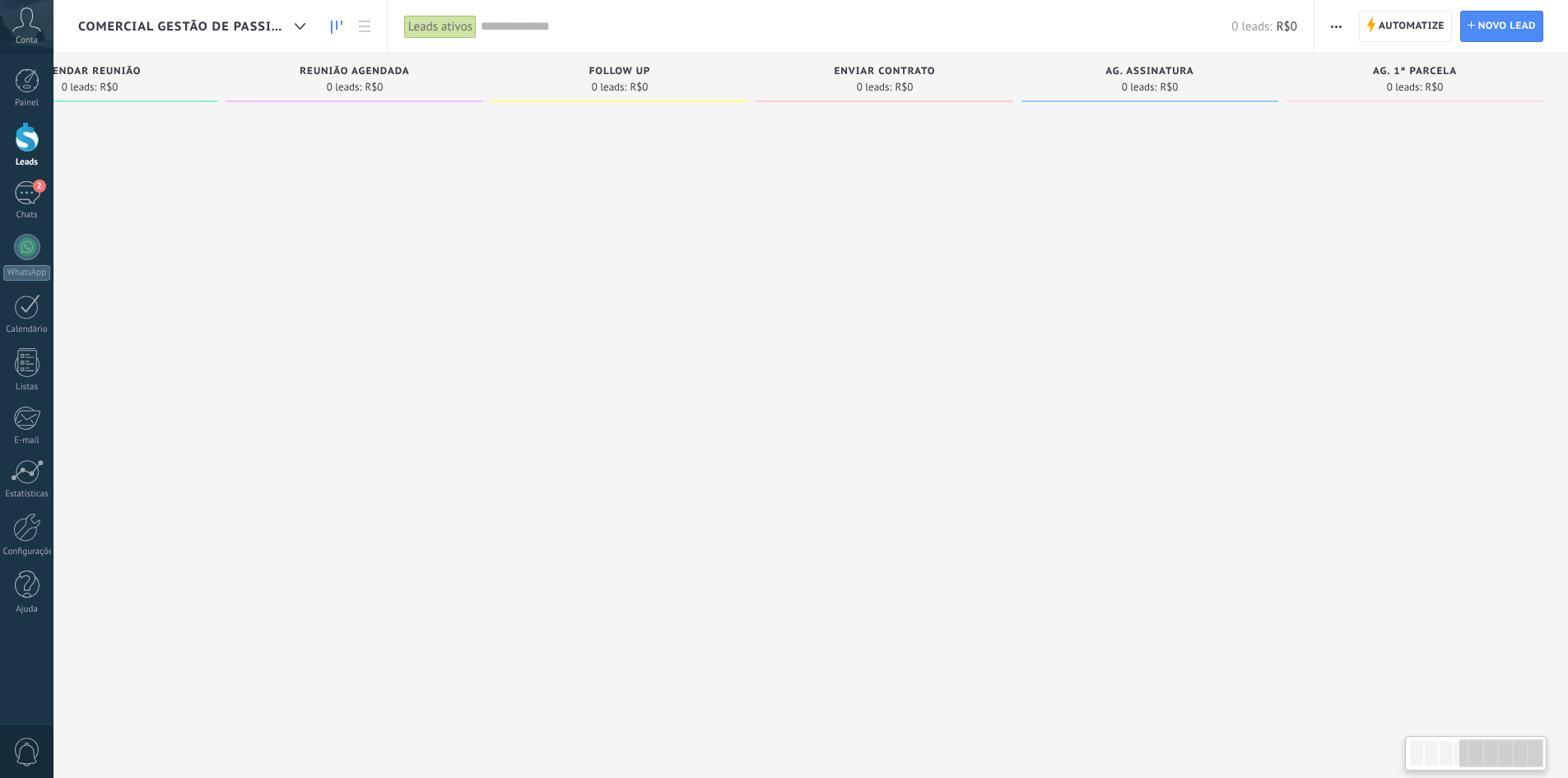
drag, startPoint x: 1382, startPoint y: 442, endPoint x: 552, endPoint y: 455, distance: 830.1
click at [552, 455] on div "Etapa de leads de entrada solicitações: 0 0 0 0 0 0 0 0 0 NOVO LEAD 0 leads: R$…" at bounding box center [367, 363] width 2403 height 619
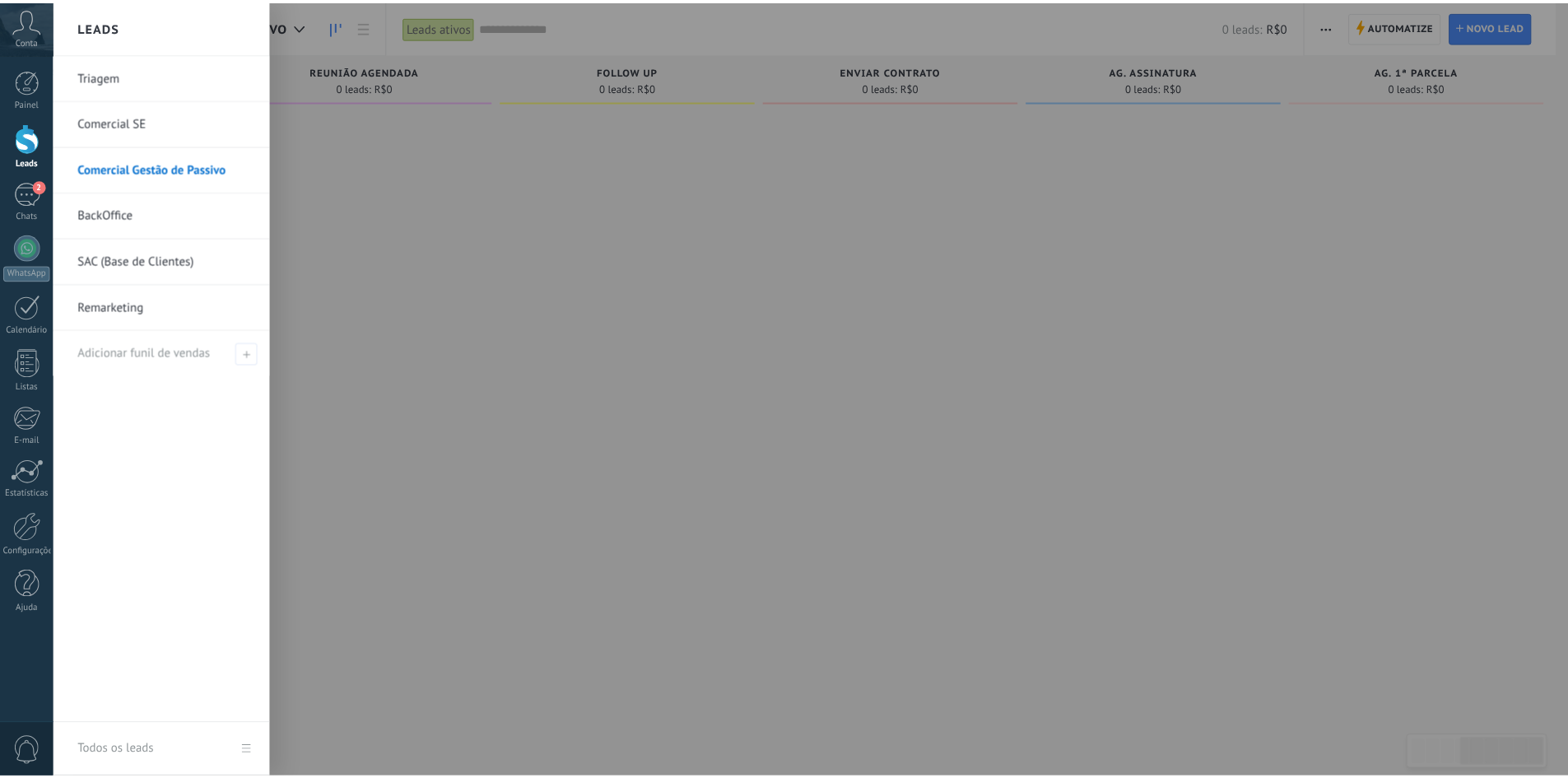
scroll to position [0, 900]
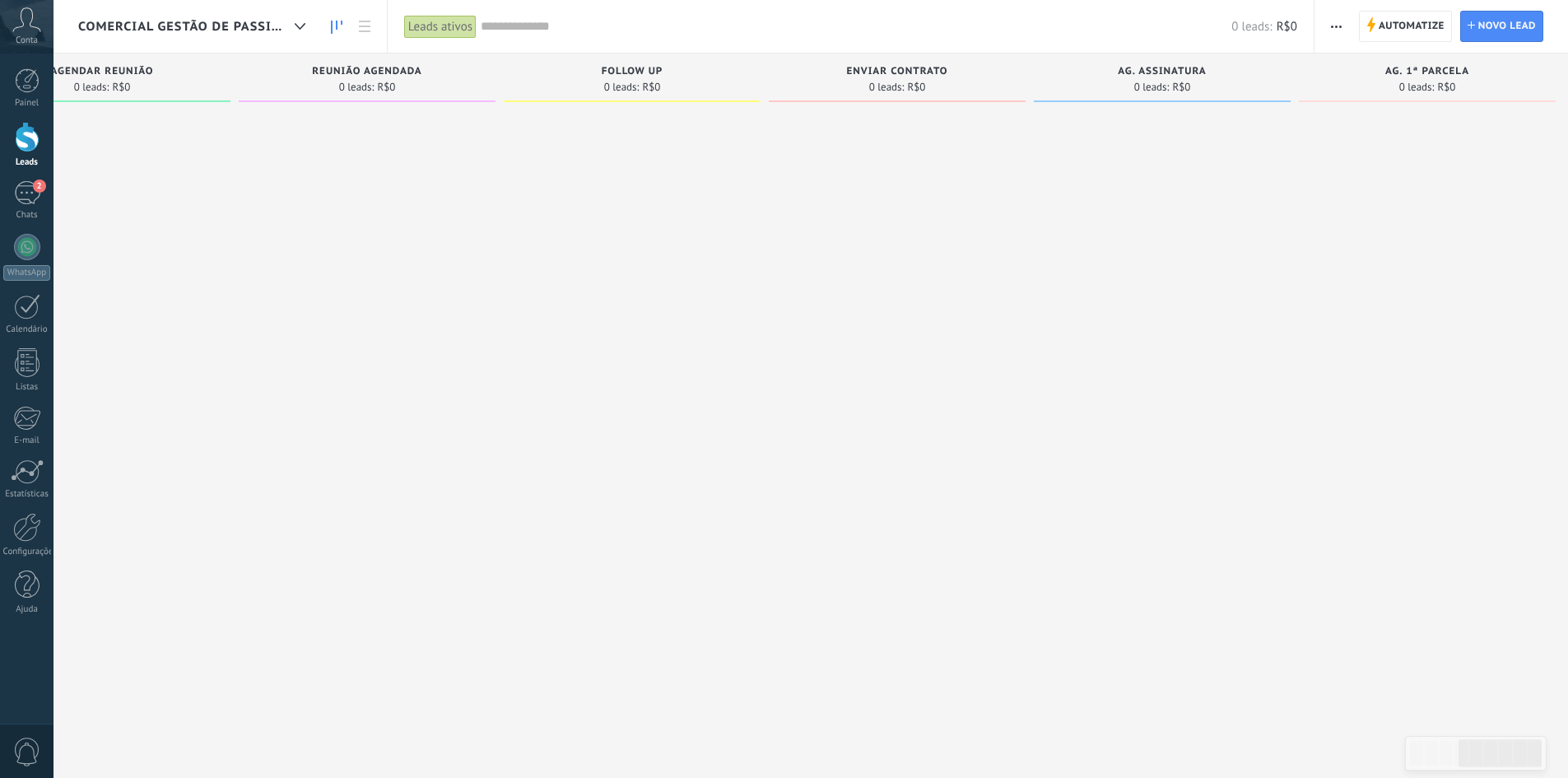
click at [1336, 22] on span "button" at bounding box center [1337, 26] width 10 height 31
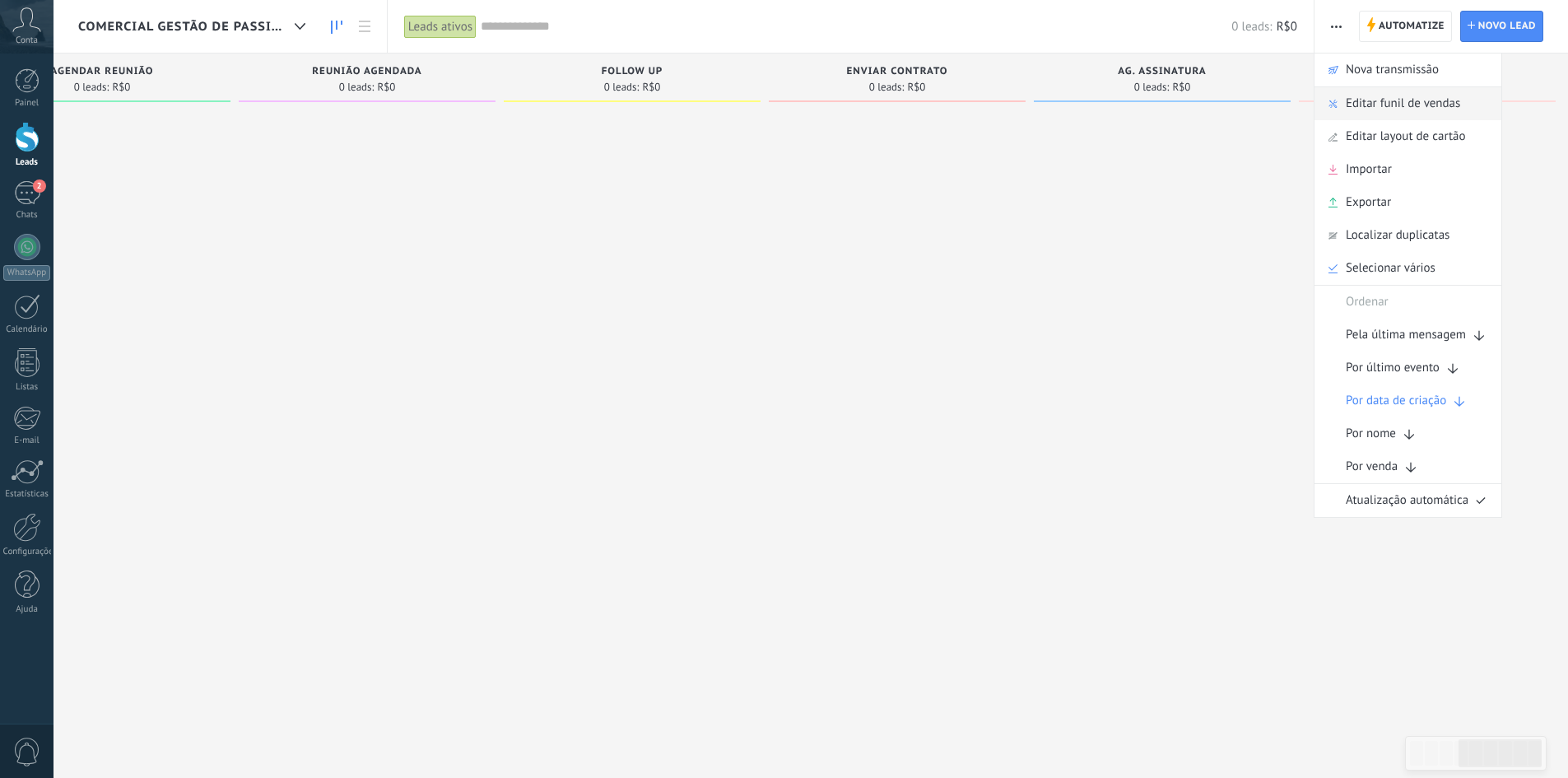
click at [1383, 105] on span "Editar funil de vendas" at bounding box center [1403, 104] width 114 height 33
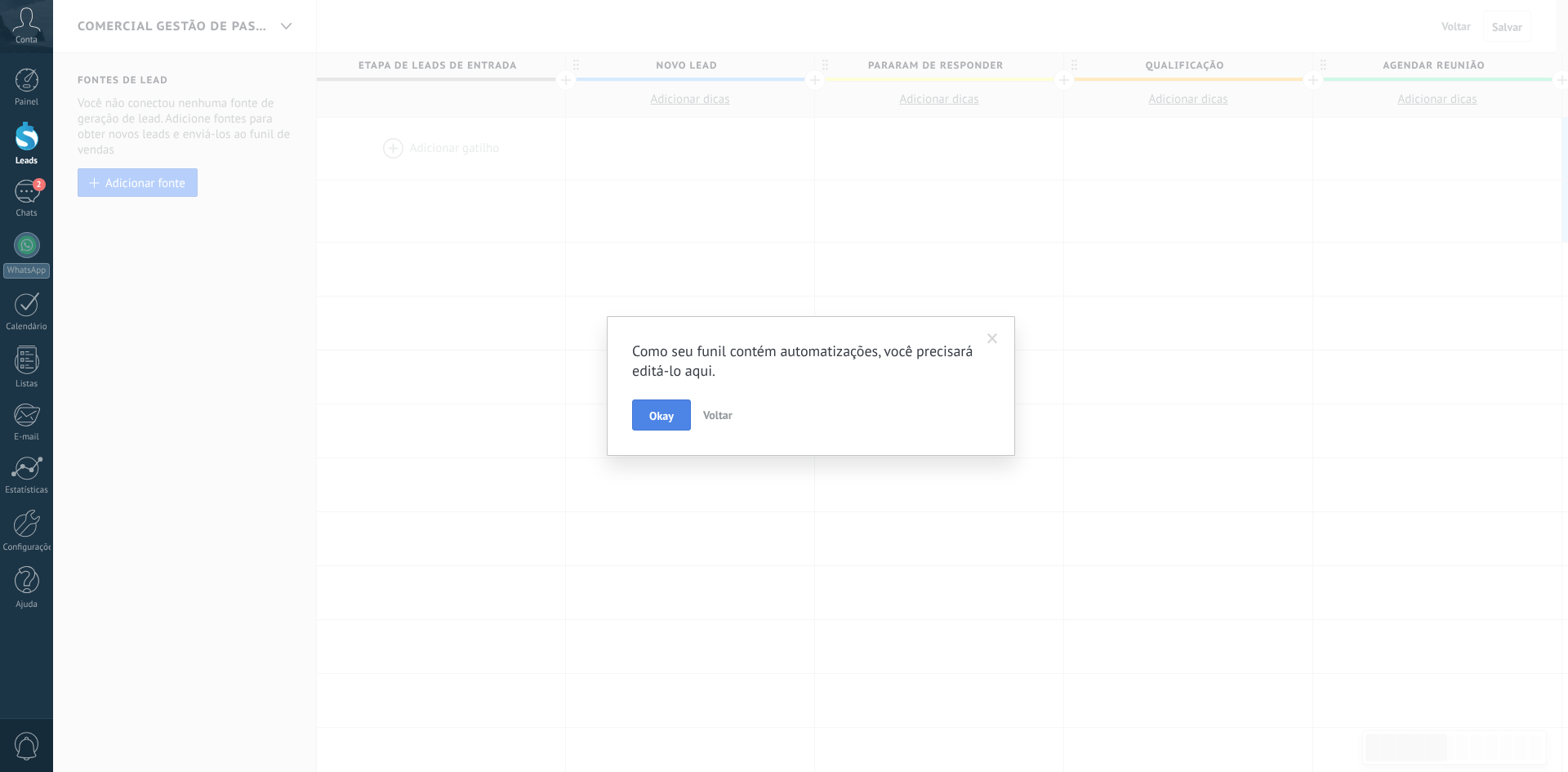
click at [660, 423] on button "Okay" at bounding box center [661, 415] width 58 height 31
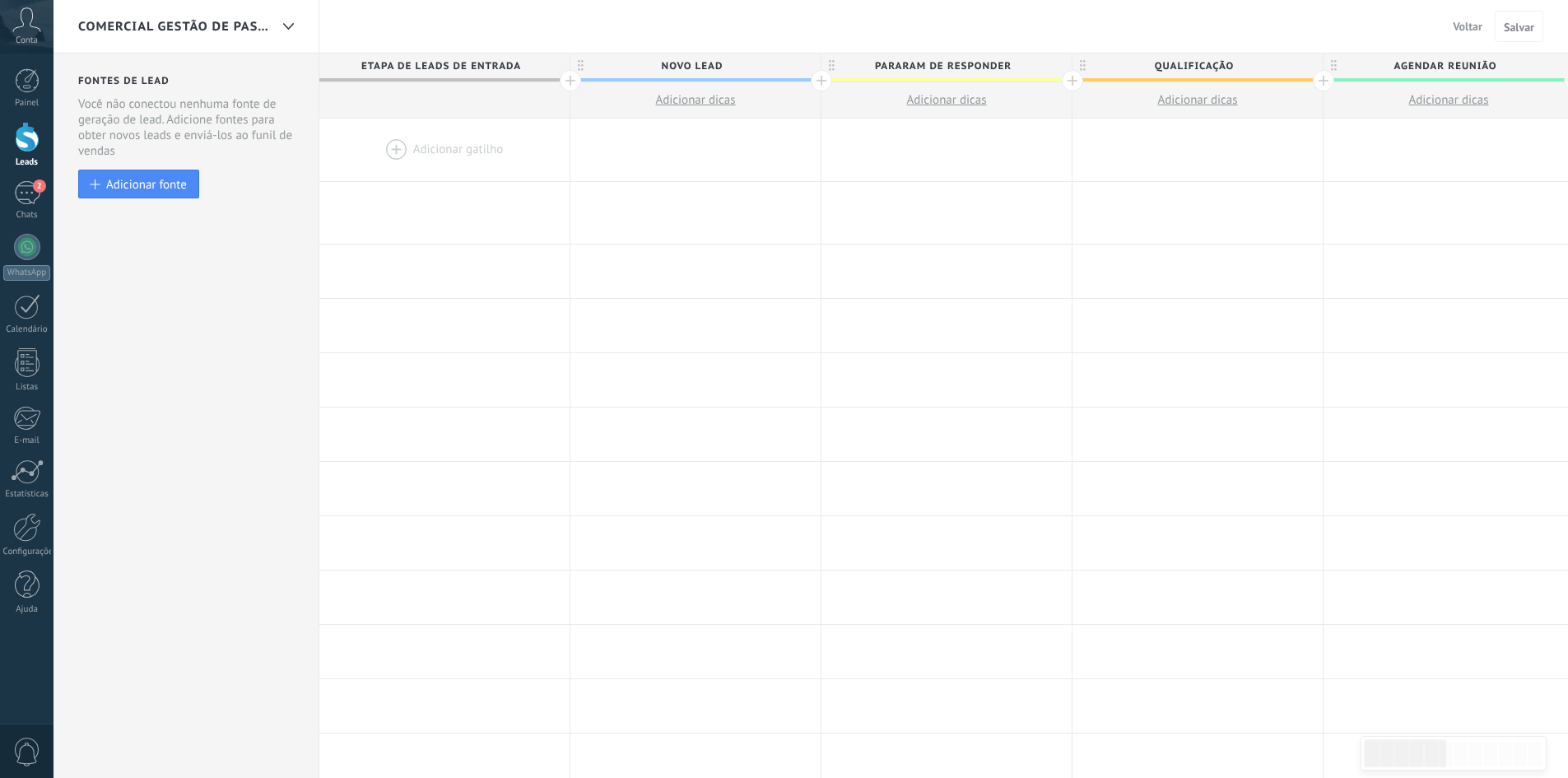
click at [106, 80] on h2 "Fontes de lead" at bounding box center [187, 81] width 219 height 12
drag, startPoint x: 107, startPoint y: 80, endPoint x: 139, endPoint y: 88, distance: 33.0
click at [139, 88] on div "Fontes de lead Etapa de leads de entrada Mantenha seu funil de vendas mais limp…" at bounding box center [186, 692] width 266 height 1277
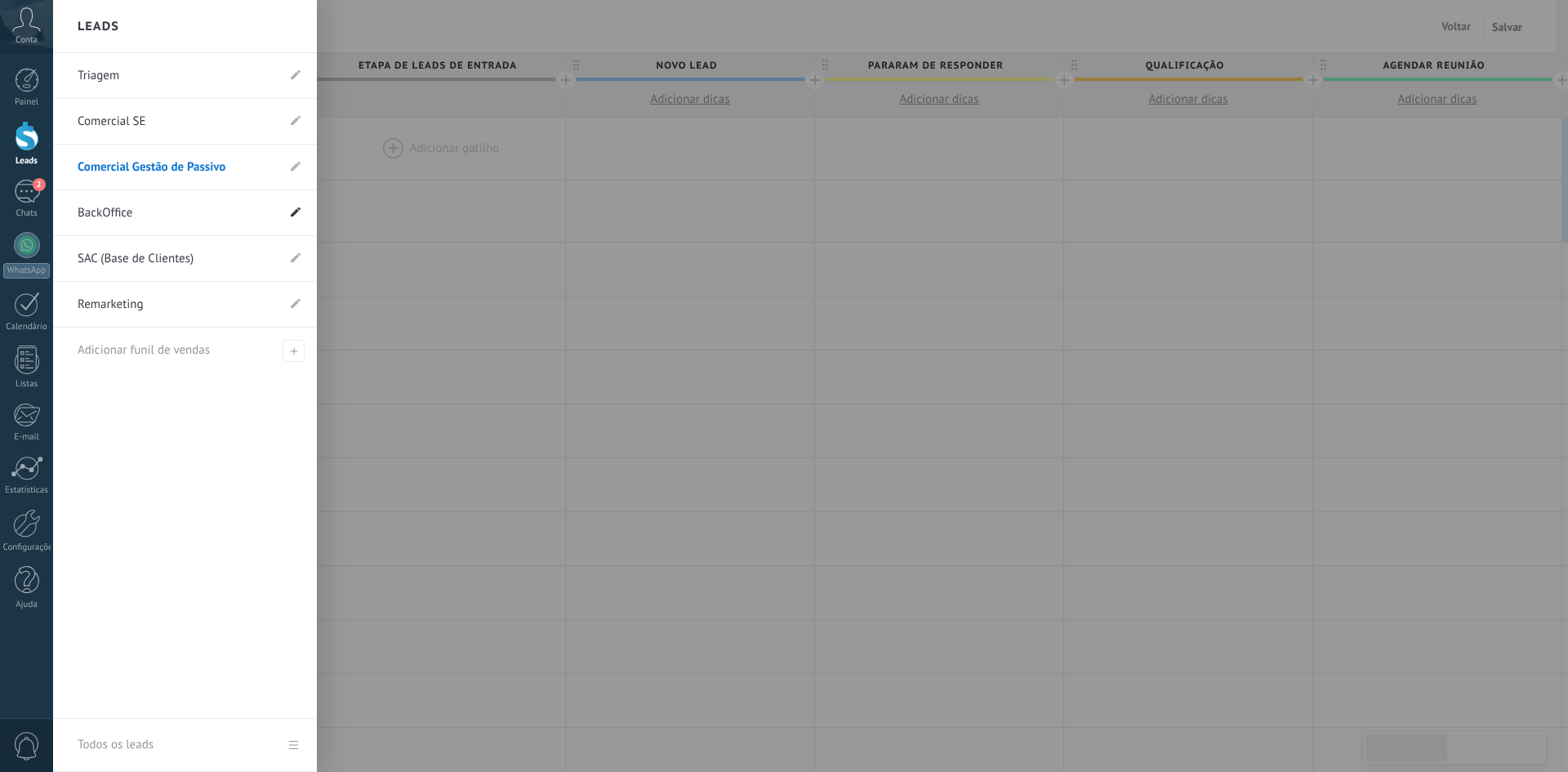
click at [294, 214] on use at bounding box center [295, 211] width 9 height 9
click at [174, 209] on input "**********" at bounding box center [159, 213] width 164 height 26
type input "**********"
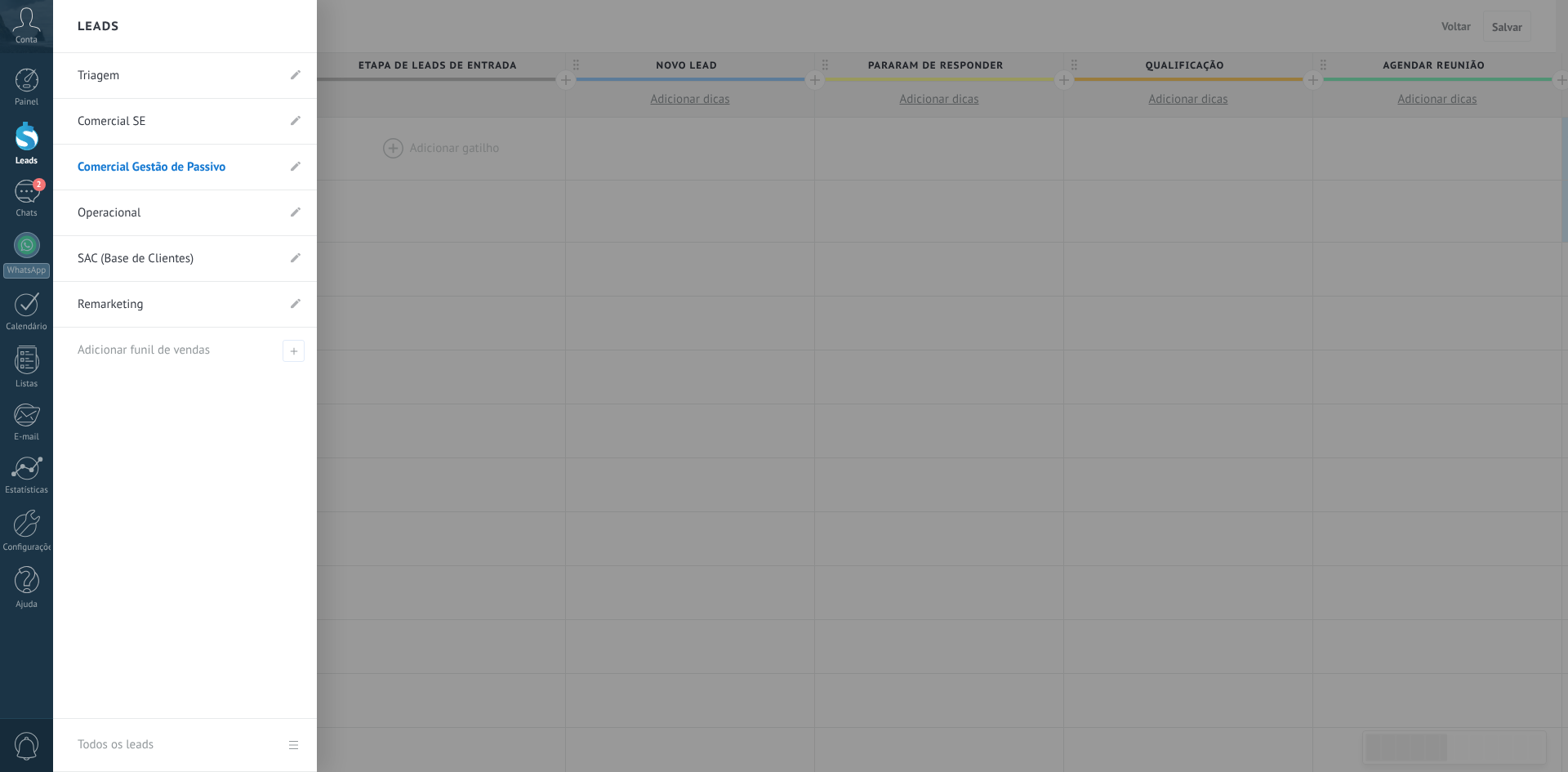
click at [125, 213] on link "Operacional" at bounding box center [176, 213] width 198 height 46
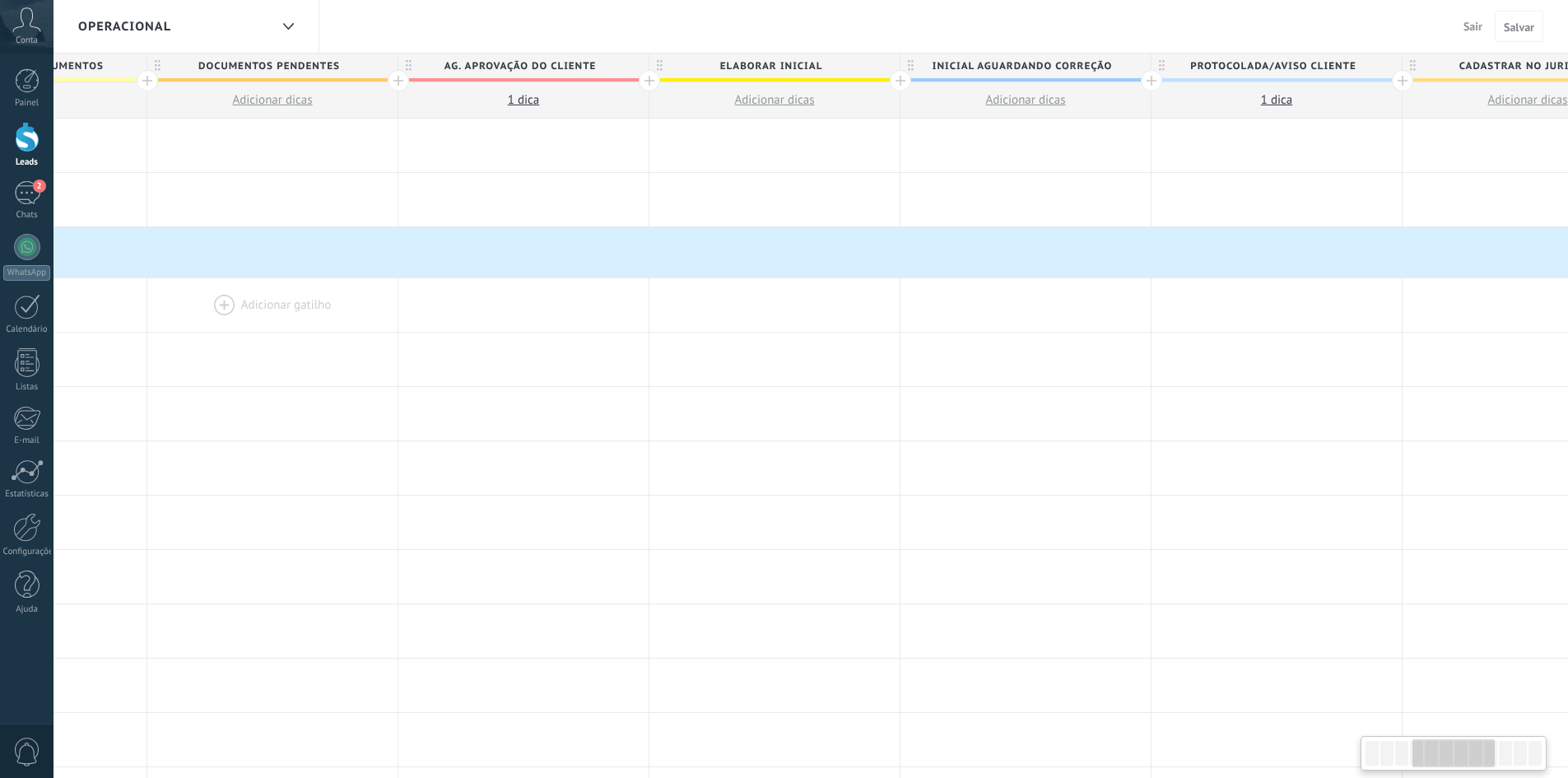
drag, startPoint x: 1197, startPoint y: 371, endPoint x: 159, endPoint y: 328, distance: 1038.9
click at [164, 331] on div "**********" at bounding box center [900, 742] width 3013 height 1246
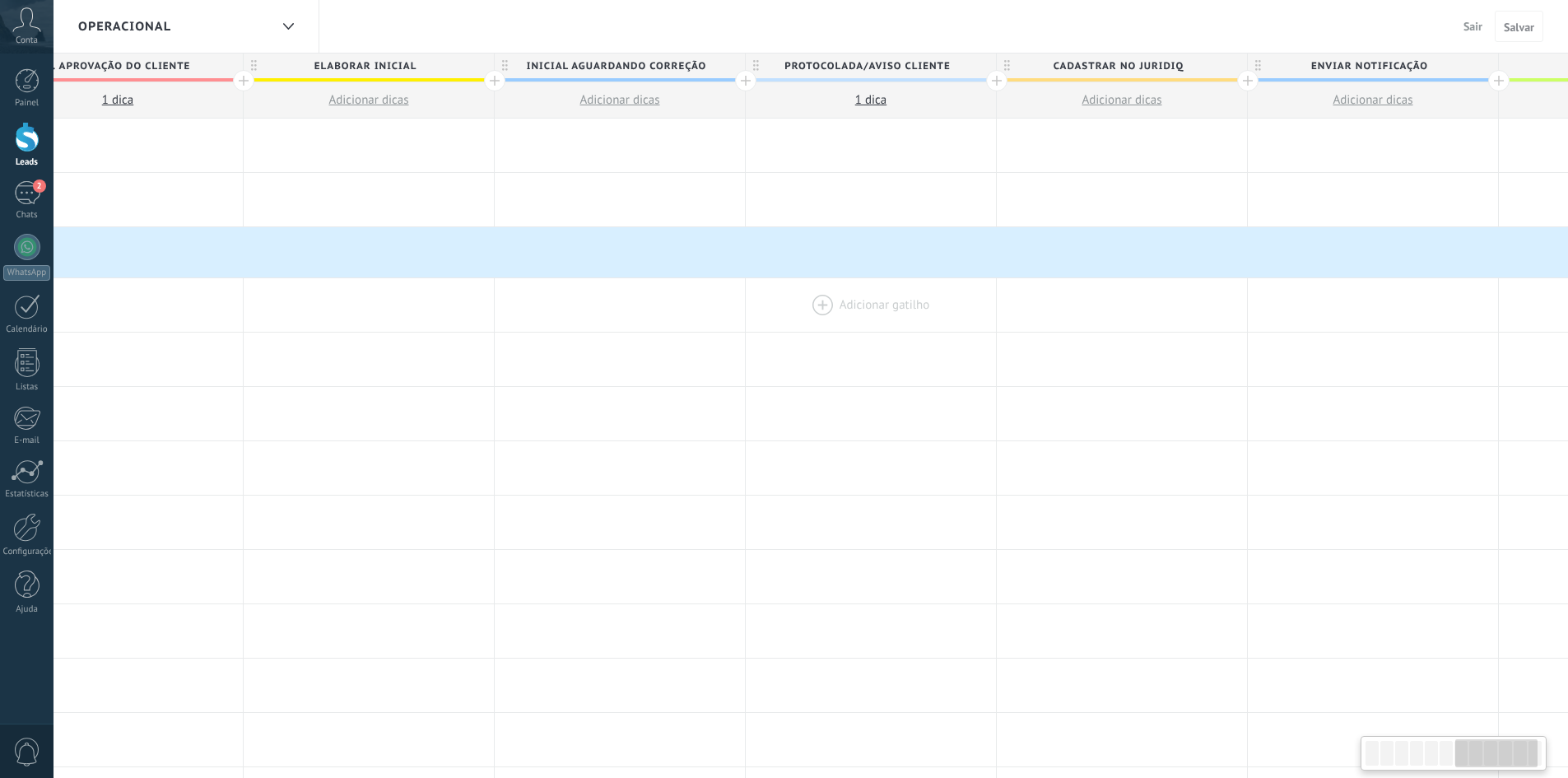
scroll to position [0, 1765]
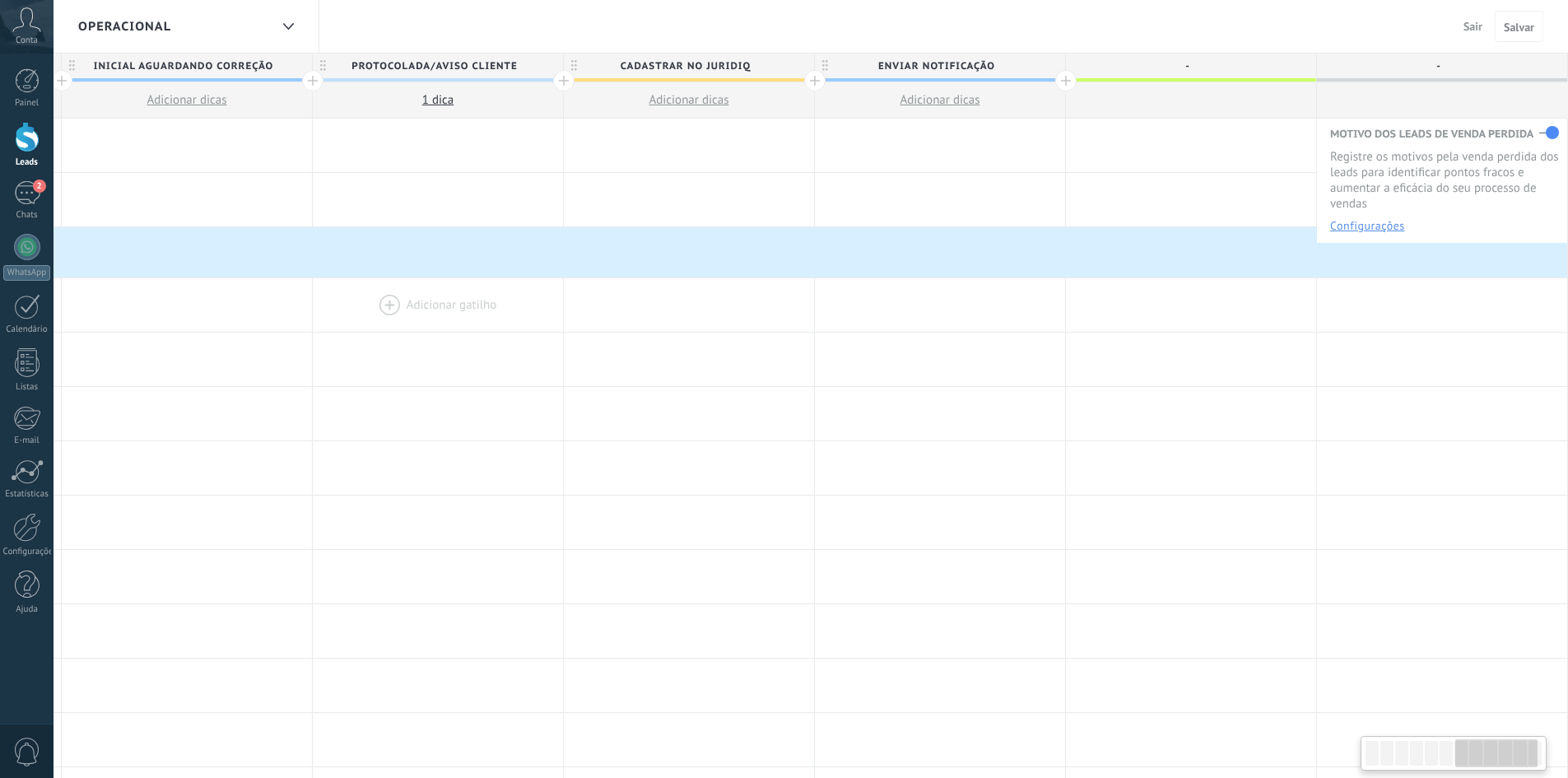
drag, startPoint x: 1085, startPoint y: 341, endPoint x: 389, endPoint y: 308, distance: 696.8
click at [413, 311] on div "**********" at bounding box center [61, 742] width 3013 height 1246
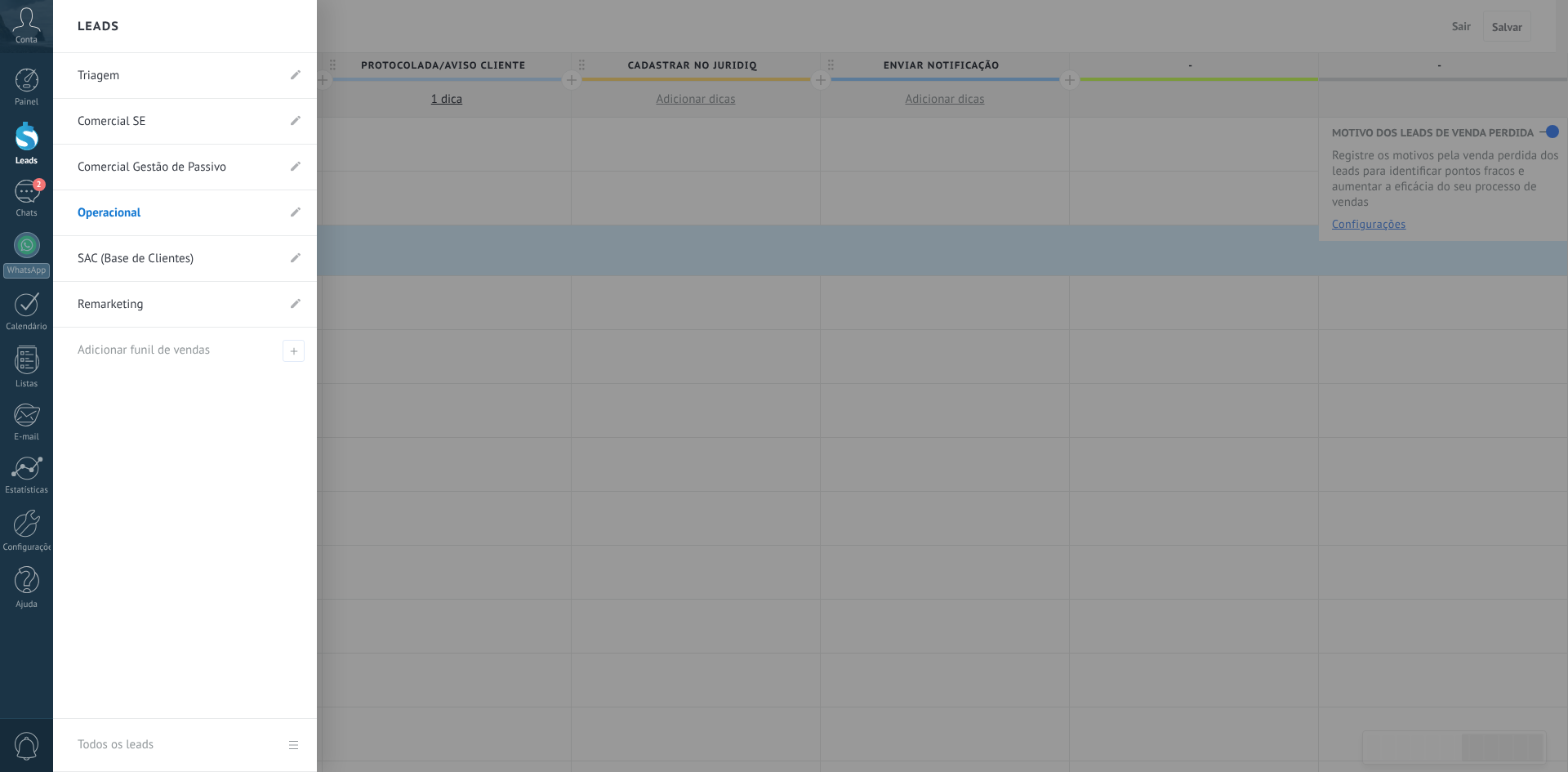
click at [117, 222] on link "Operacional" at bounding box center [176, 213] width 198 height 46
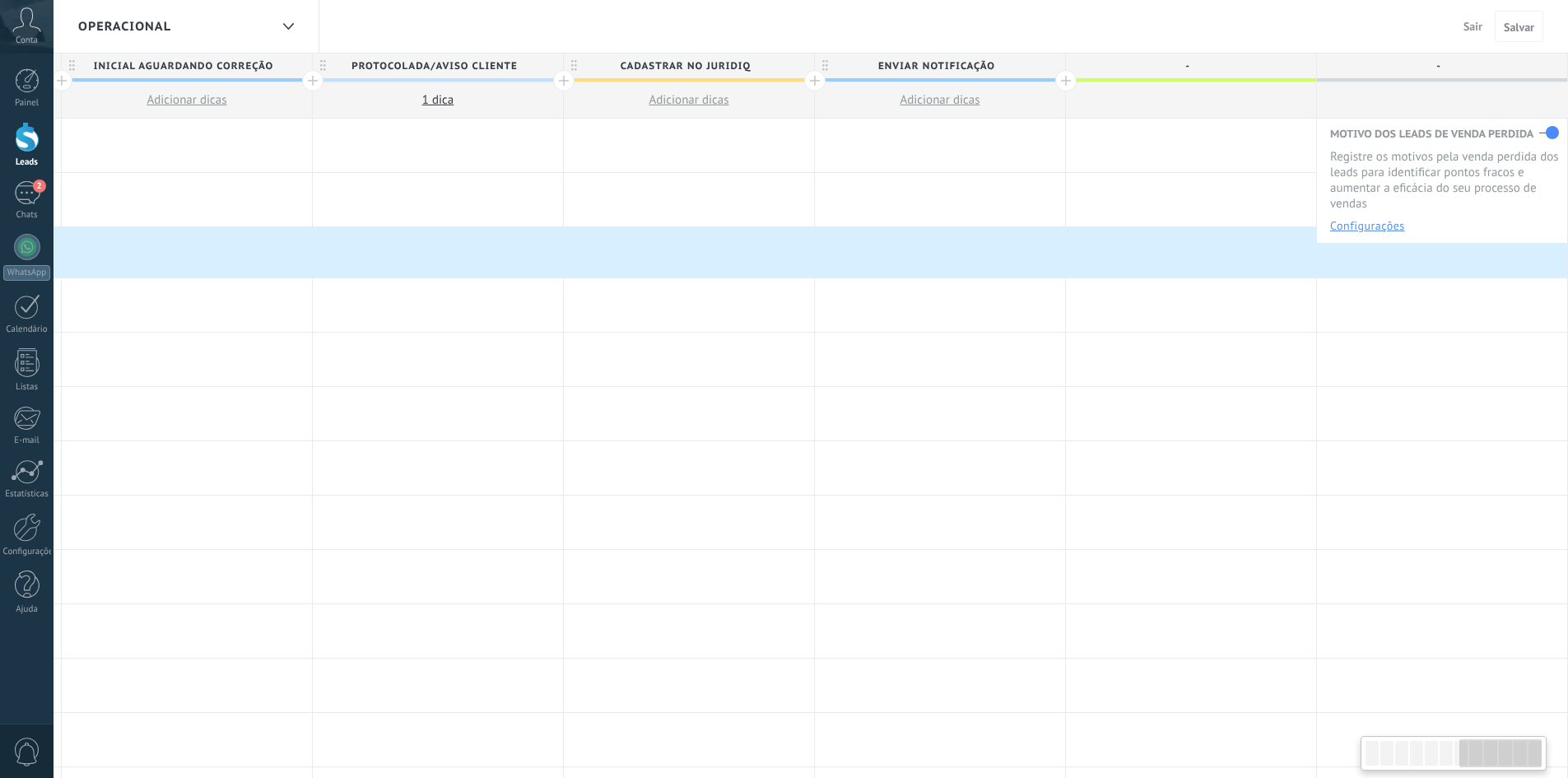
scroll to position [0, 1752]
click at [1475, 28] on span "Sair" at bounding box center [1474, 26] width 19 height 15
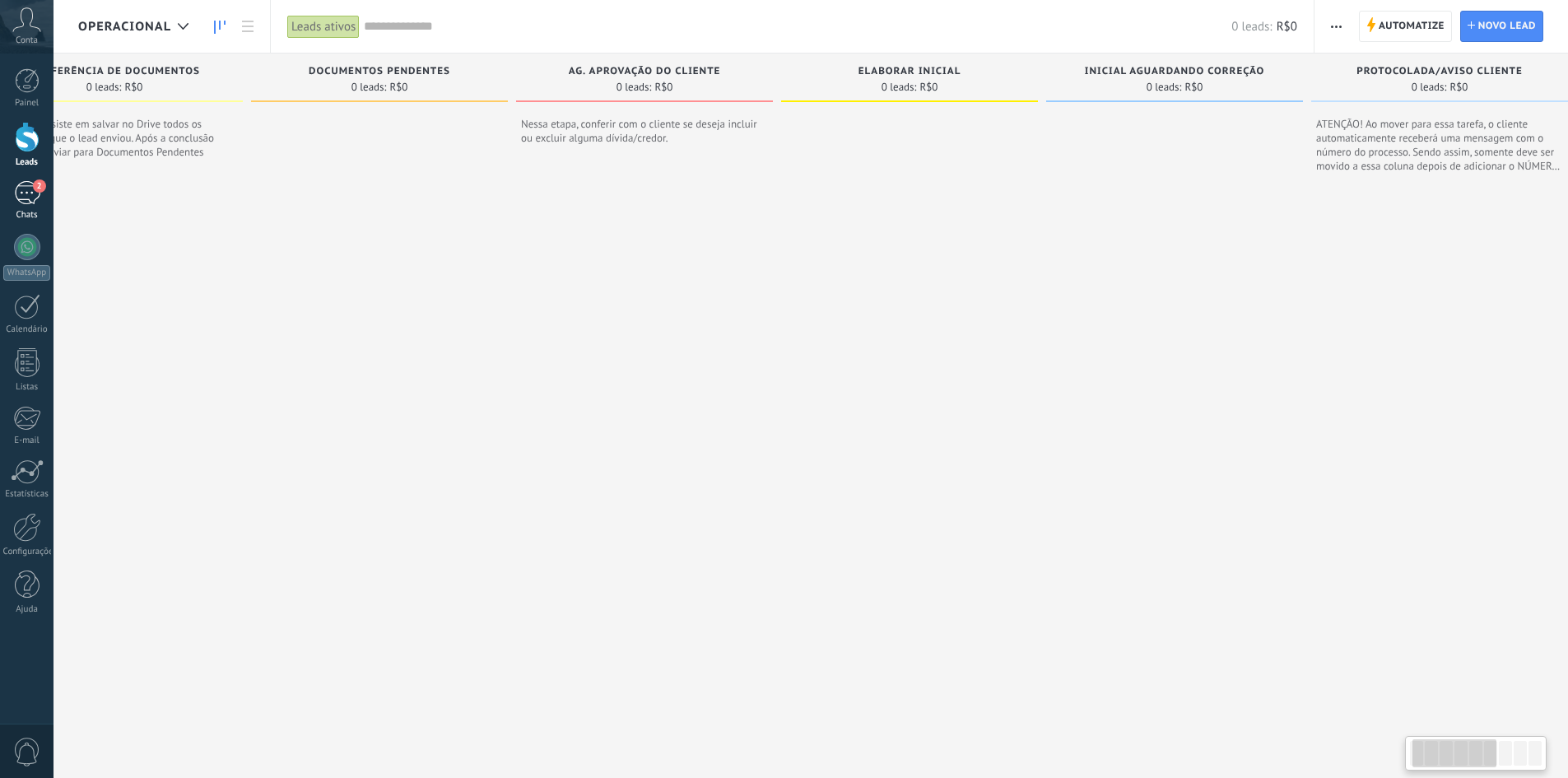
scroll to position [0, 913]
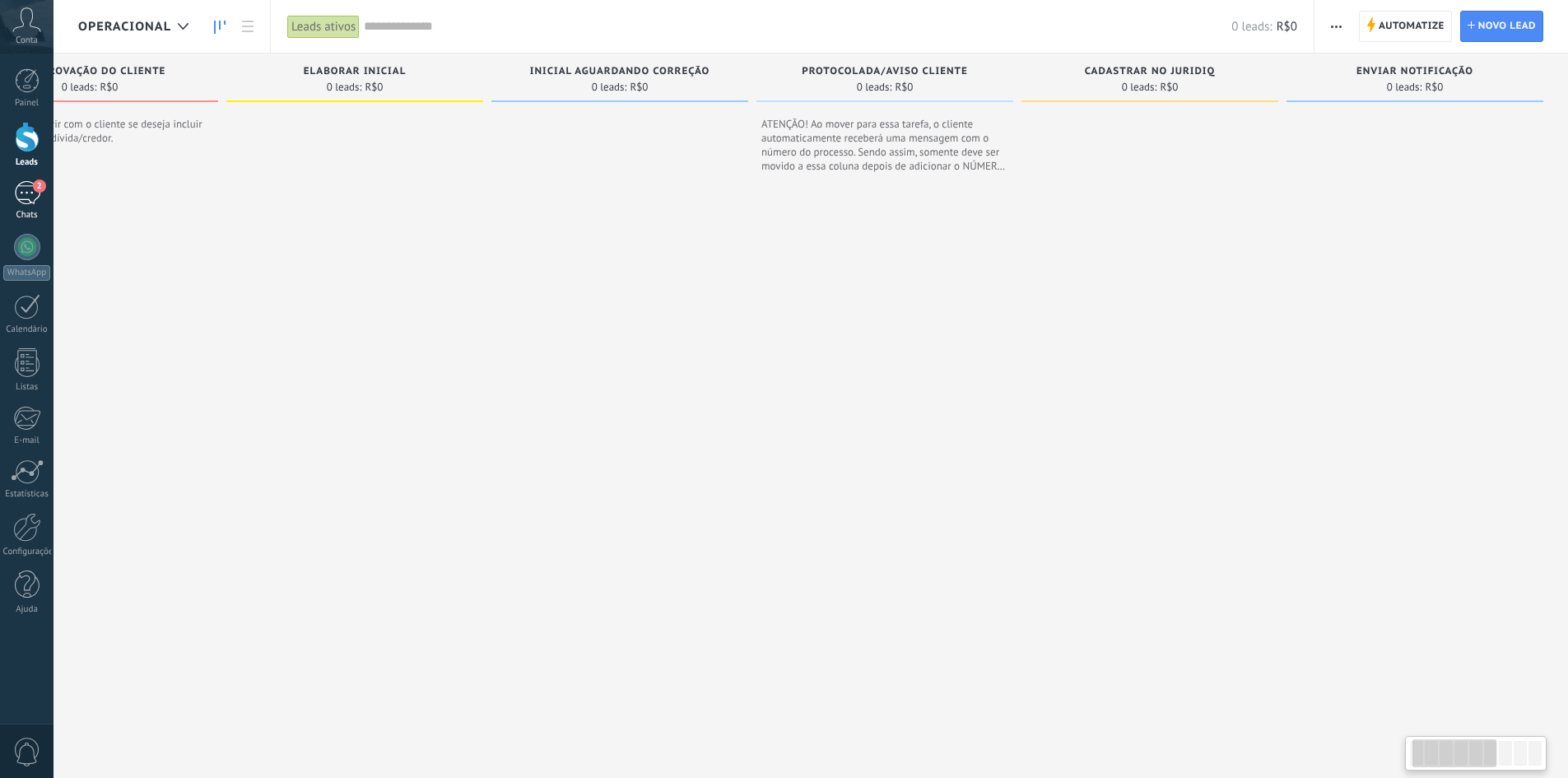
drag, startPoint x: 1321, startPoint y: 233, endPoint x: 24, endPoint y: 183, distance: 1298.0
click at [76, 193] on div "Etapa de leads de entrada solicitações: 0 0 0 0 0 0 0 0 0 BOAS VINDAS 0 leads: …" at bounding box center [367, 403] width 2403 height 700
drag, startPoint x: 1276, startPoint y: 242, endPoint x: 739, endPoint y: 237, distance: 537.0
click at [739, 237] on div "Etapa de leads de entrada solicitações: 0 0 0 0 0 0 0 0 0 BOAS VINDAS 0 leads: …" at bounding box center [367, 403] width 2403 height 700
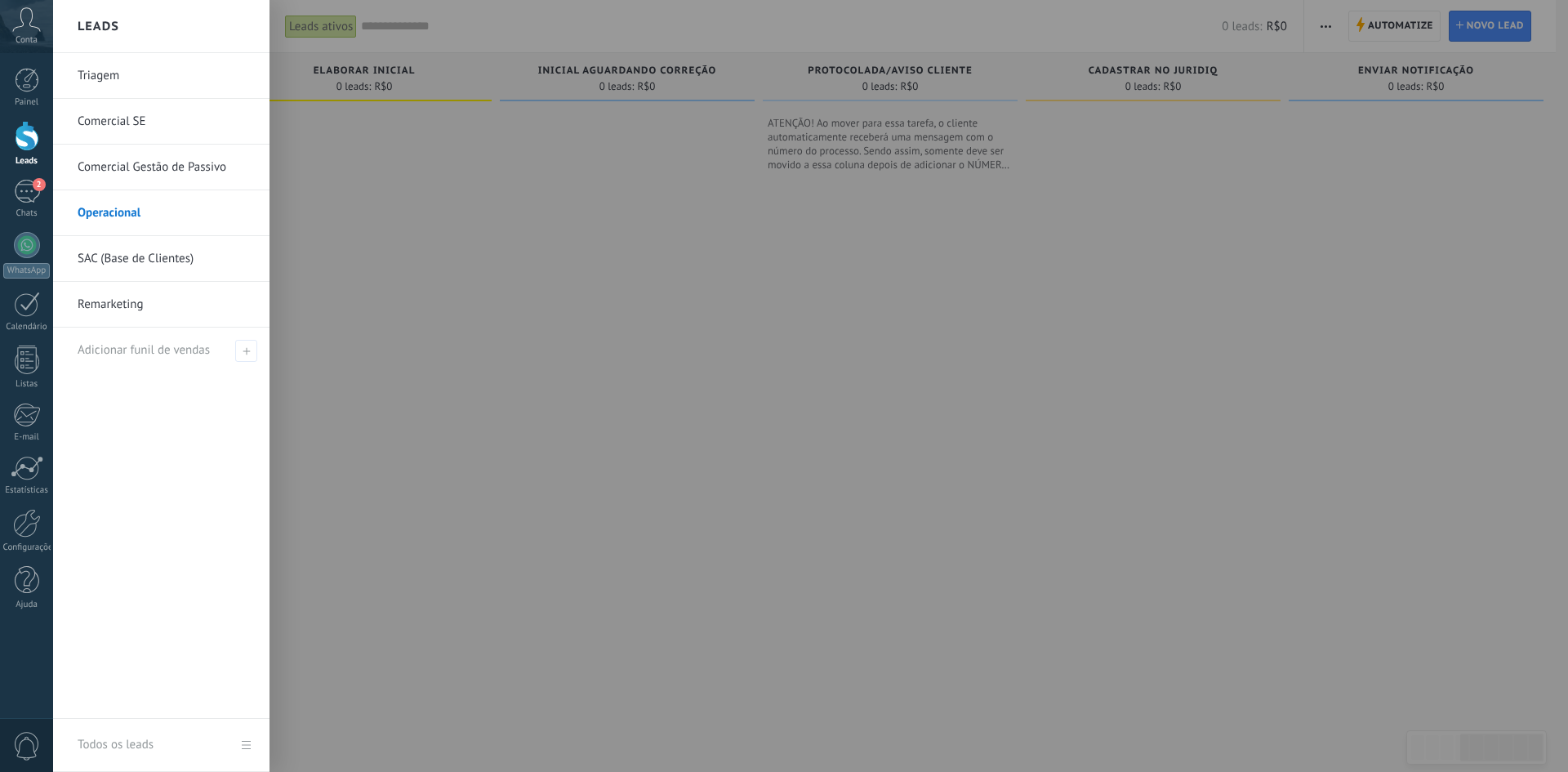
click at [139, 247] on link "SAC (Base de Clientes)" at bounding box center [165, 258] width 175 height 46
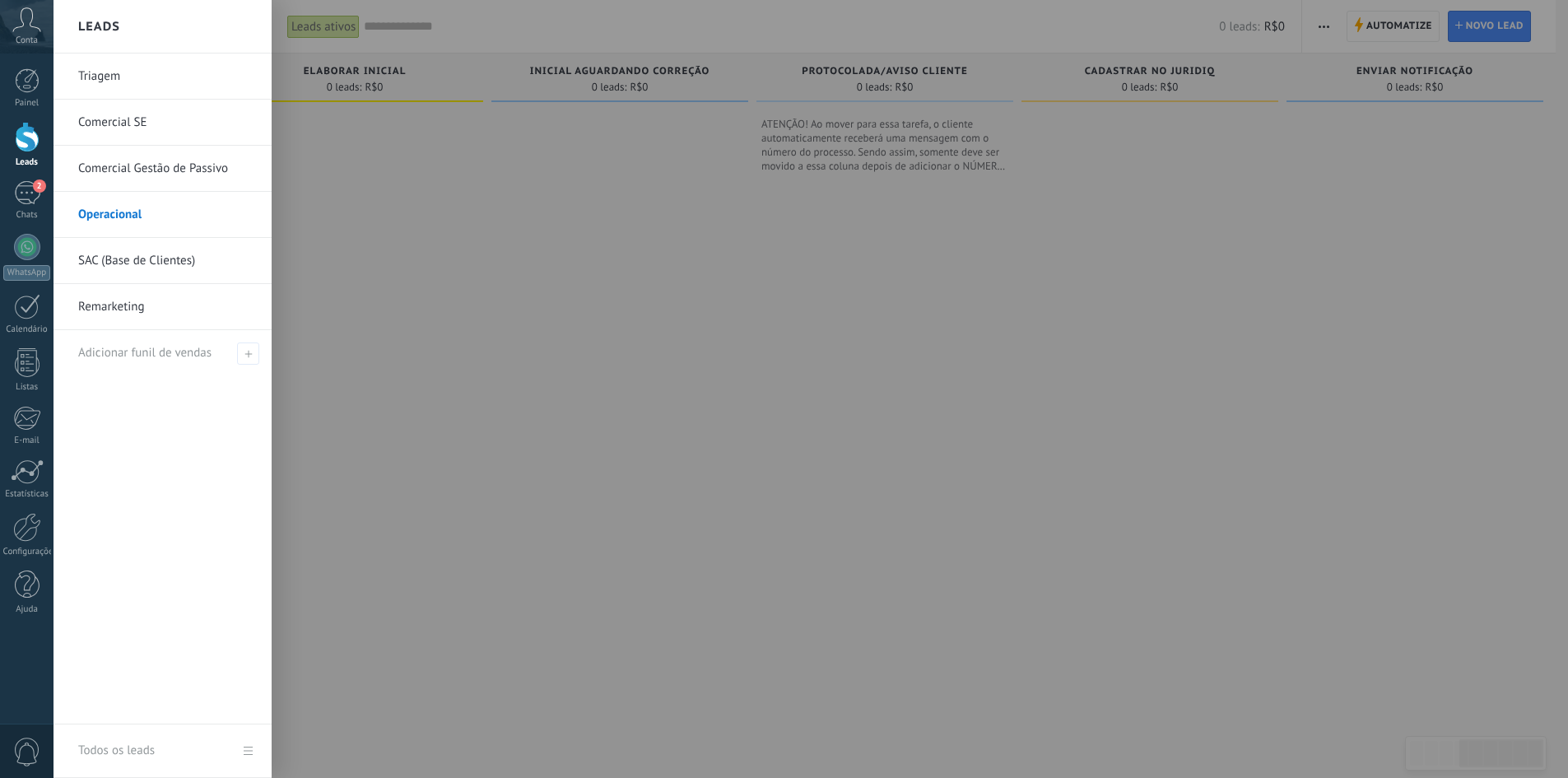
scroll to position [0, 900]
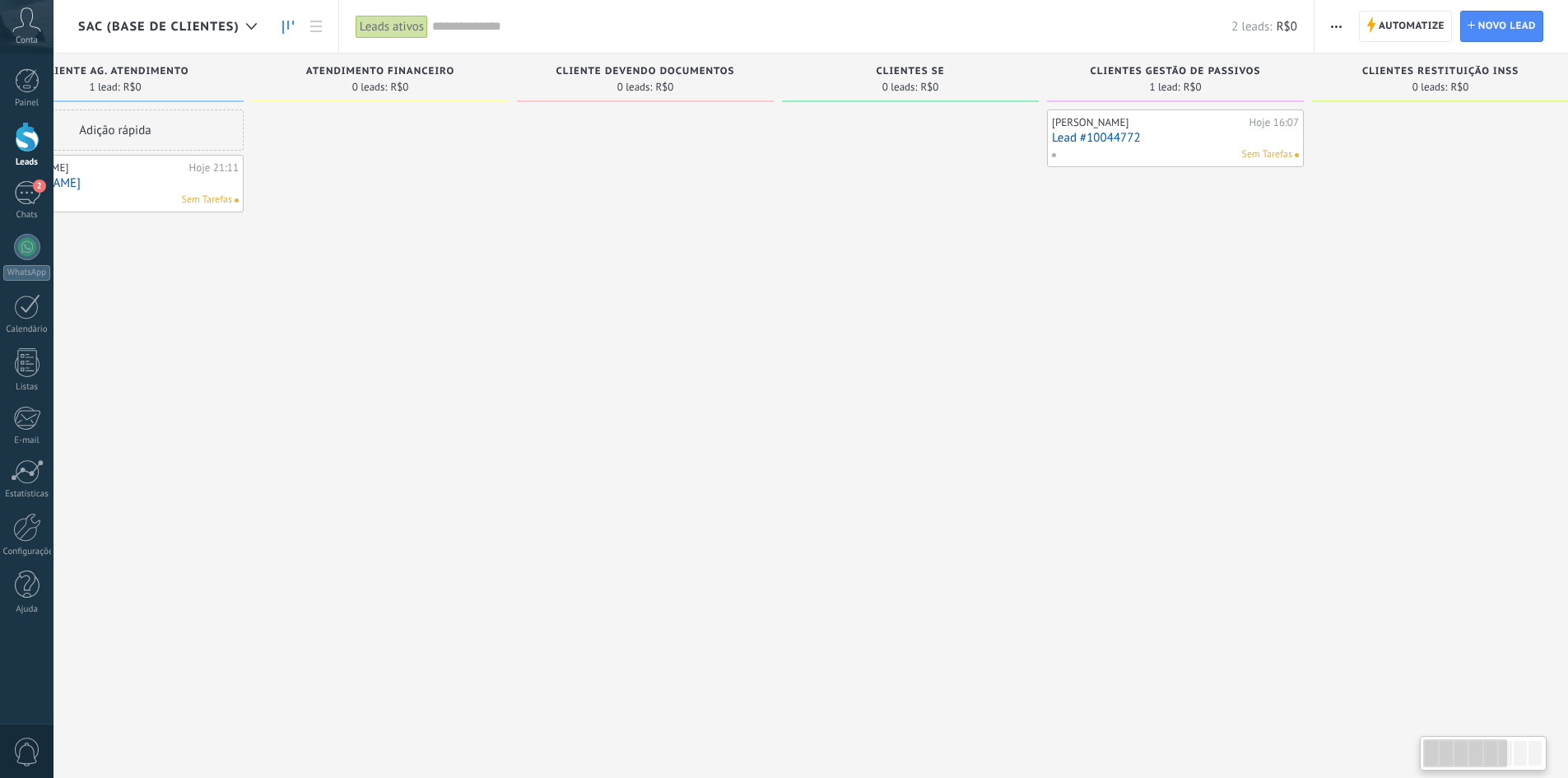
drag, startPoint x: 1390, startPoint y: 379, endPoint x: 1249, endPoint y: 335, distance: 147.7
click at [1267, 363] on div "Samuel Hoje 16:07 Lead #10044772 Sem Tarefas" at bounding box center [1175, 390] width 257 height 563
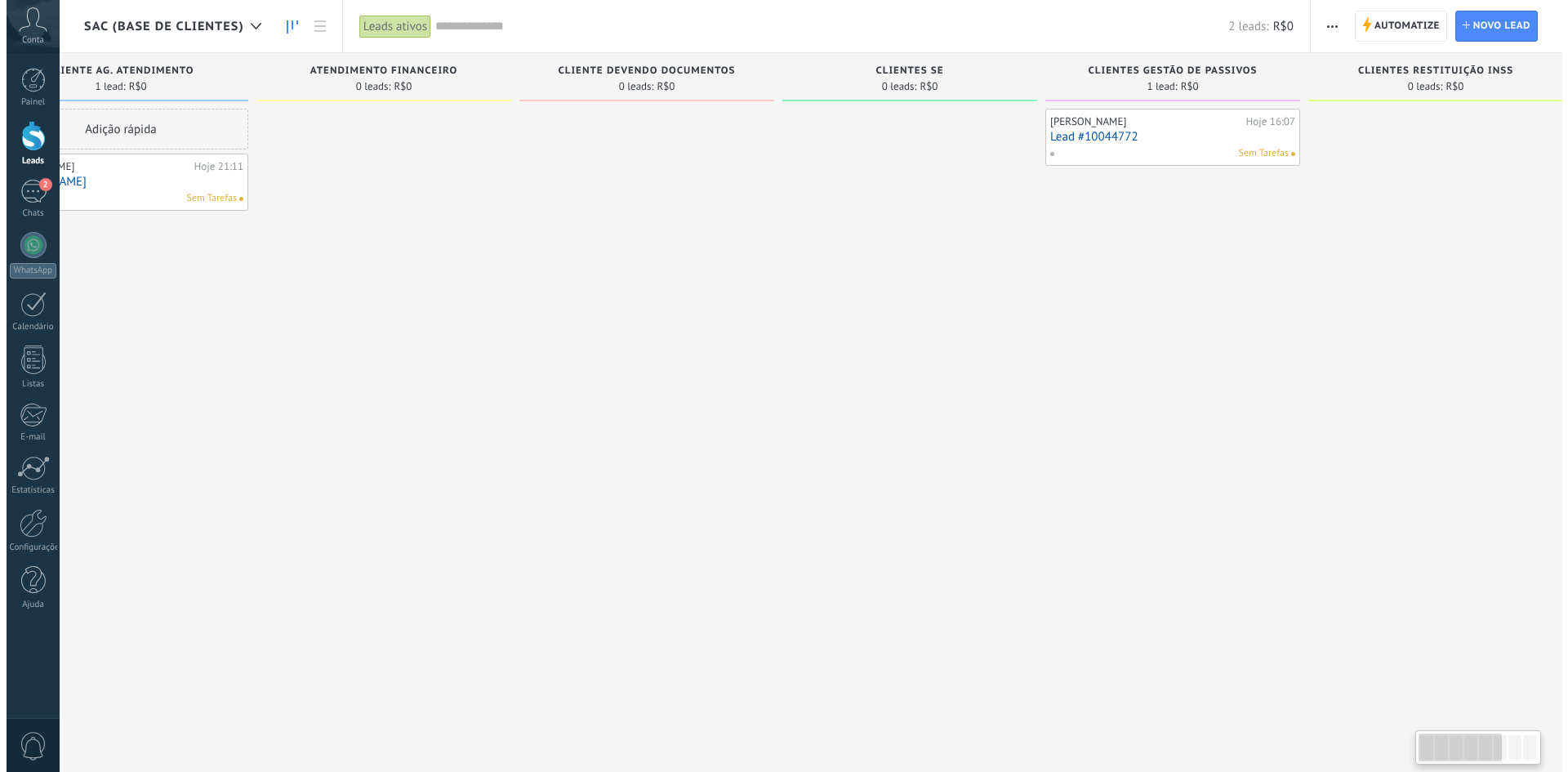
scroll to position [0, 122]
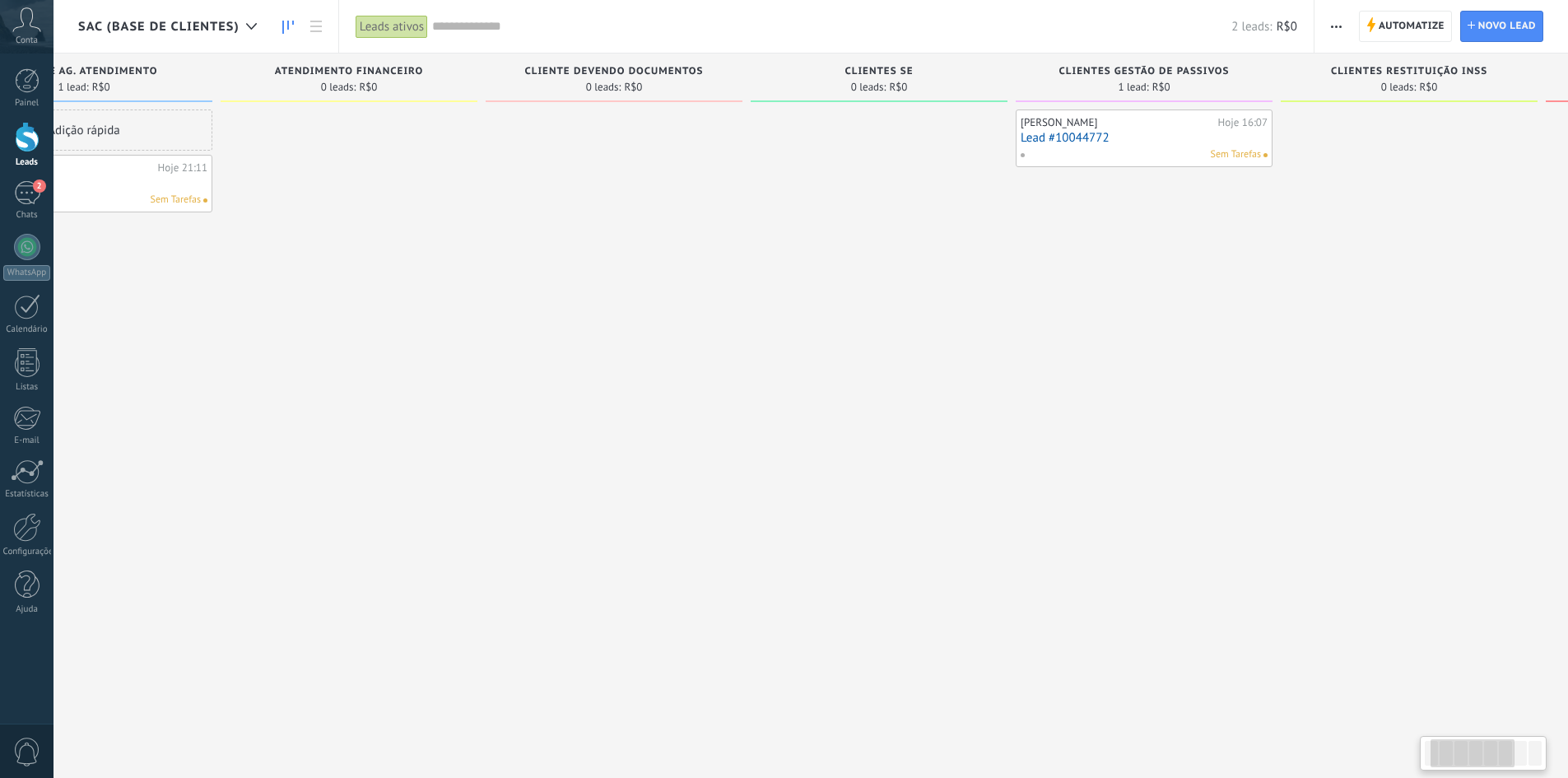
click at [1131, 131] on link "Lead #10044772" at bounding box center [1144, 138] width 247 height 14
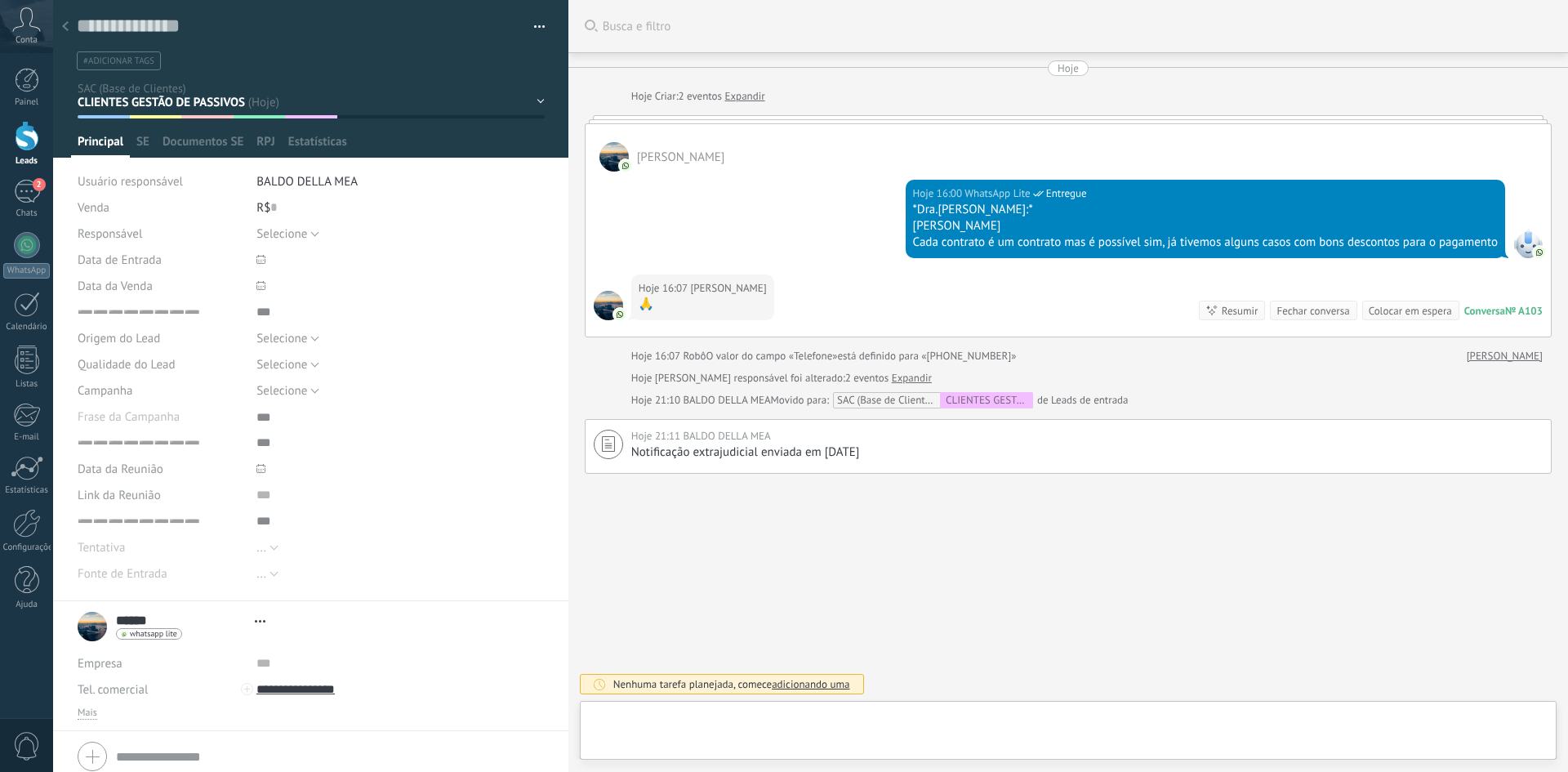
type textarea "***"
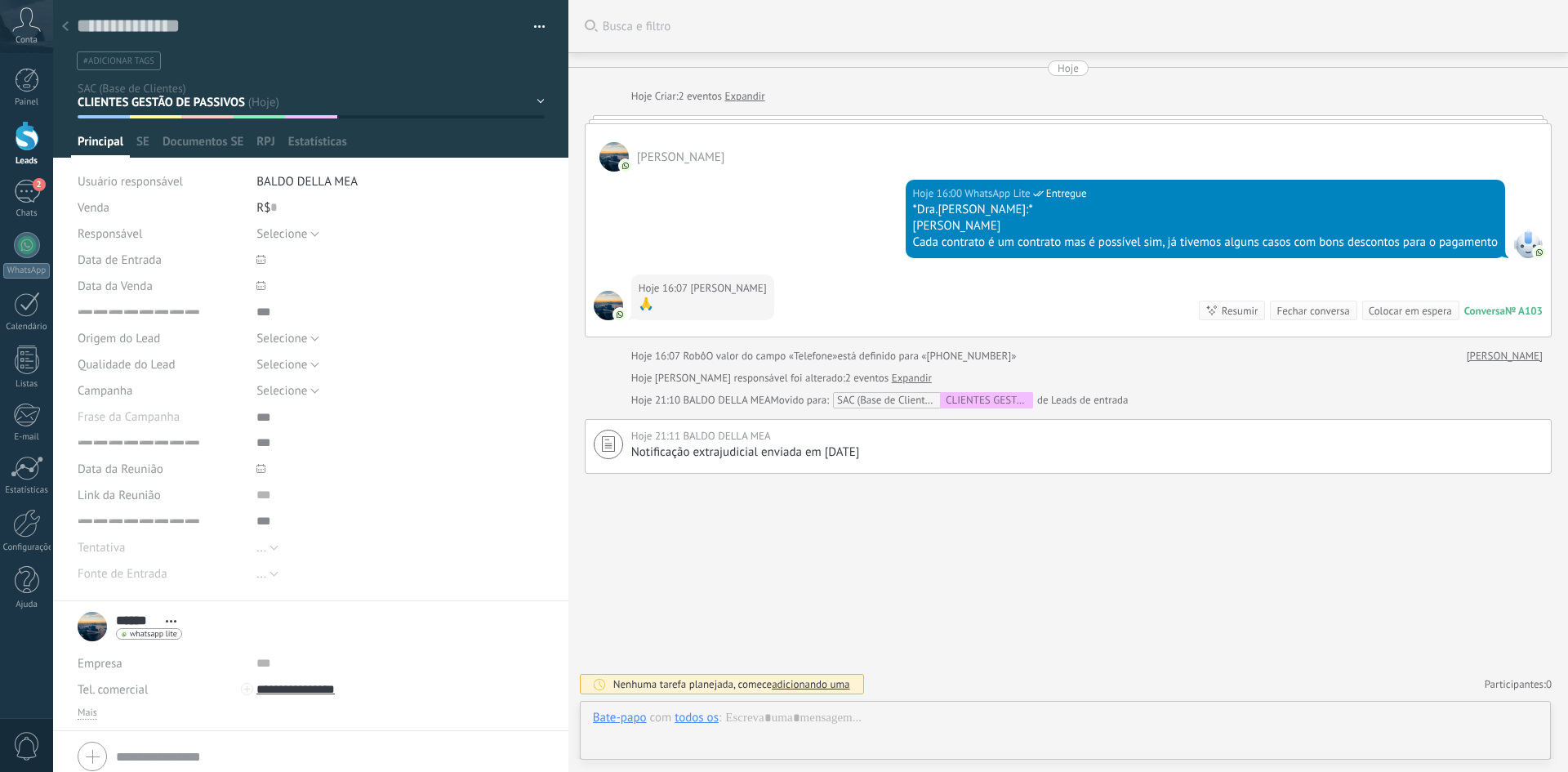
scroll to position [16, 0]
click at [0, 0] on div "CLIENTE AG. ATENDIMENTO ATENDIMENTO FINANCEIRO CLIENTE DEVENDO DOCUMENTOS CLIEN…" at bounding box center [0, 0] width 0 height 0
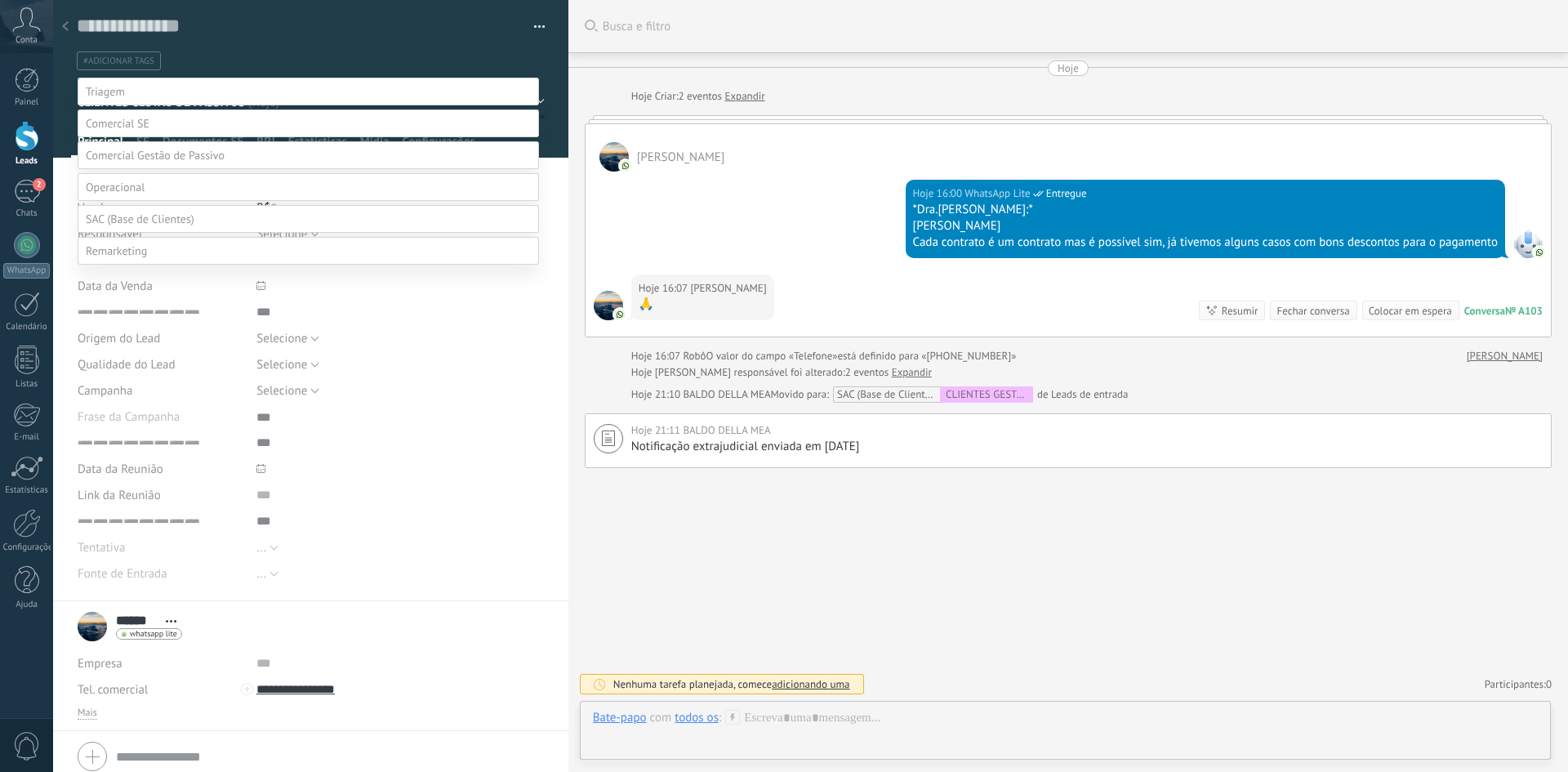
scroll to position [0, 0]
click at [158, 157] on span at bounding box center [155, 158] width 139 height 15
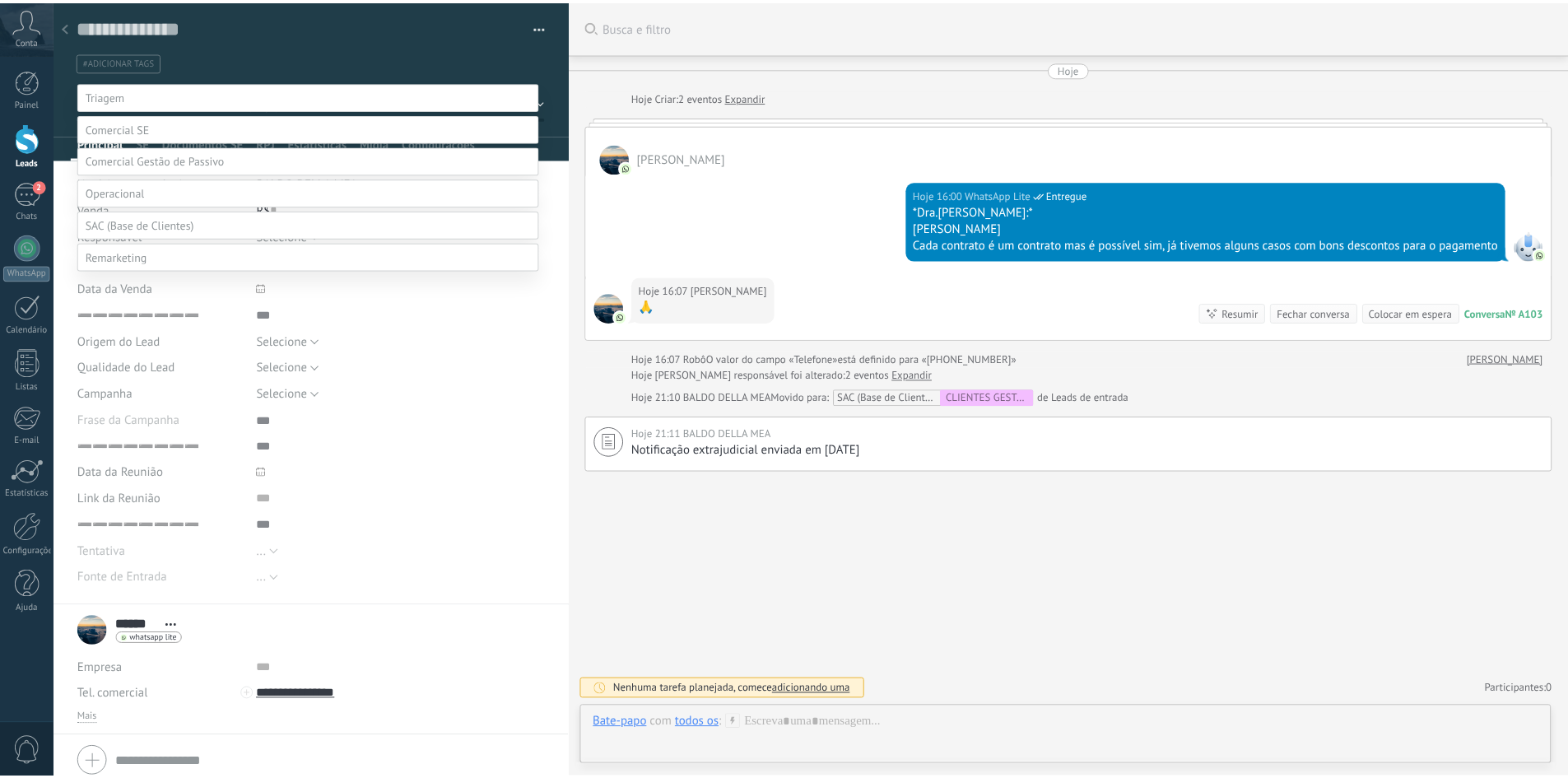
scroll to position [64, 0]
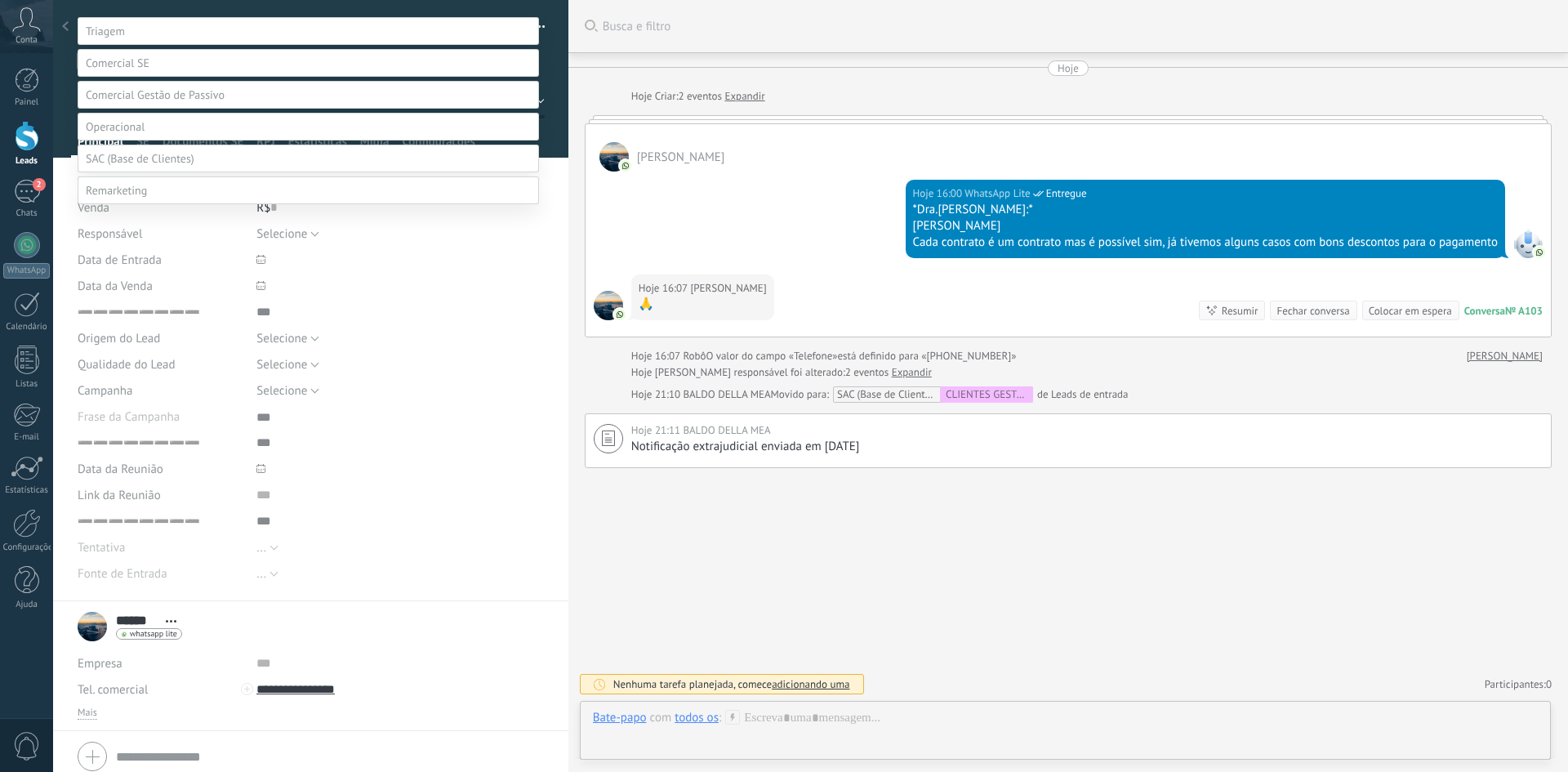
click at [0, 0] on label "AG. 1ª PARCELA" at bounding box center [0, 0] width 0 height 0
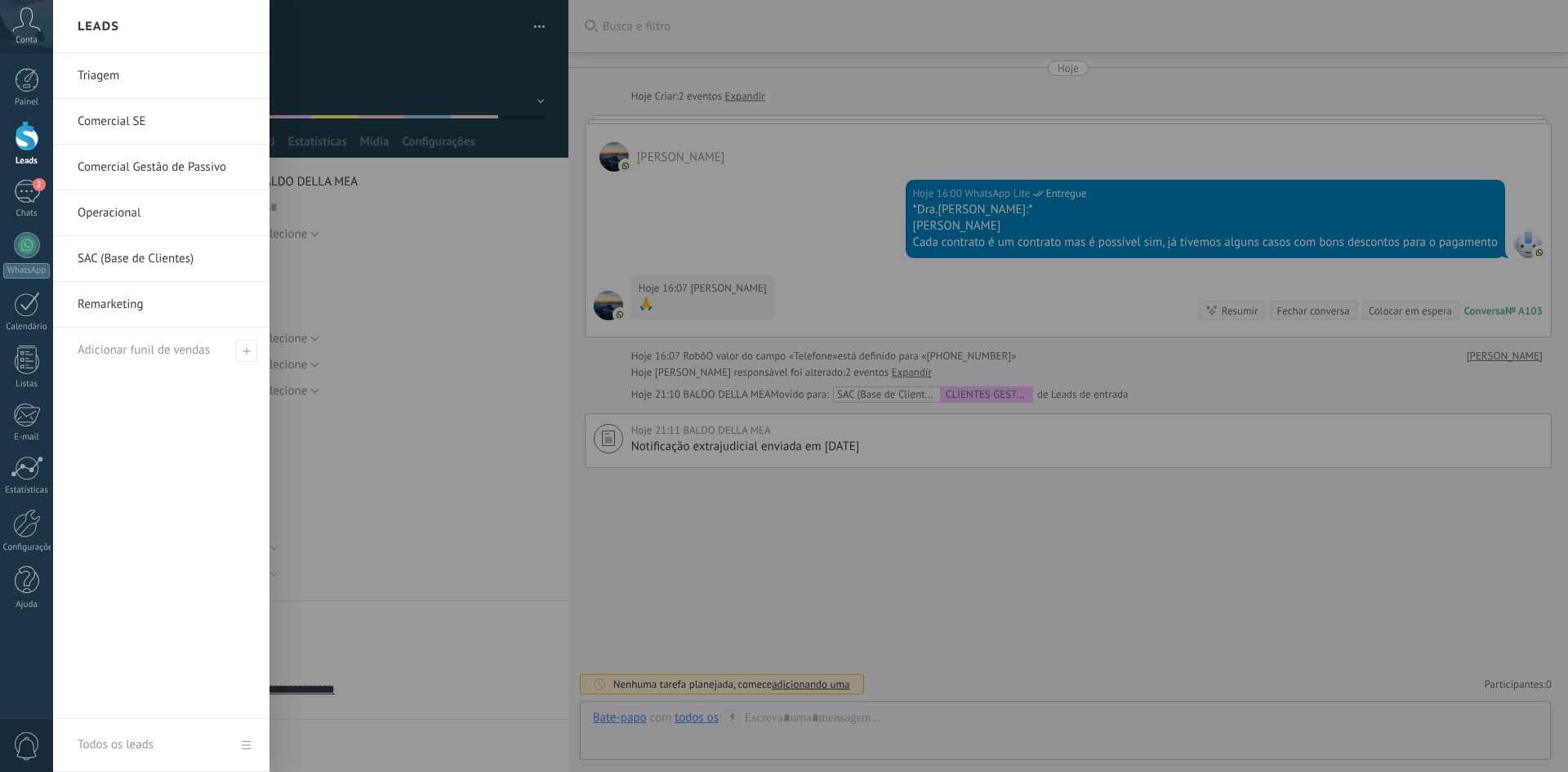
click at [161, 261] on link "SAC (Base de Clientes)" at bounding box center [165, 258] width 175 height 46
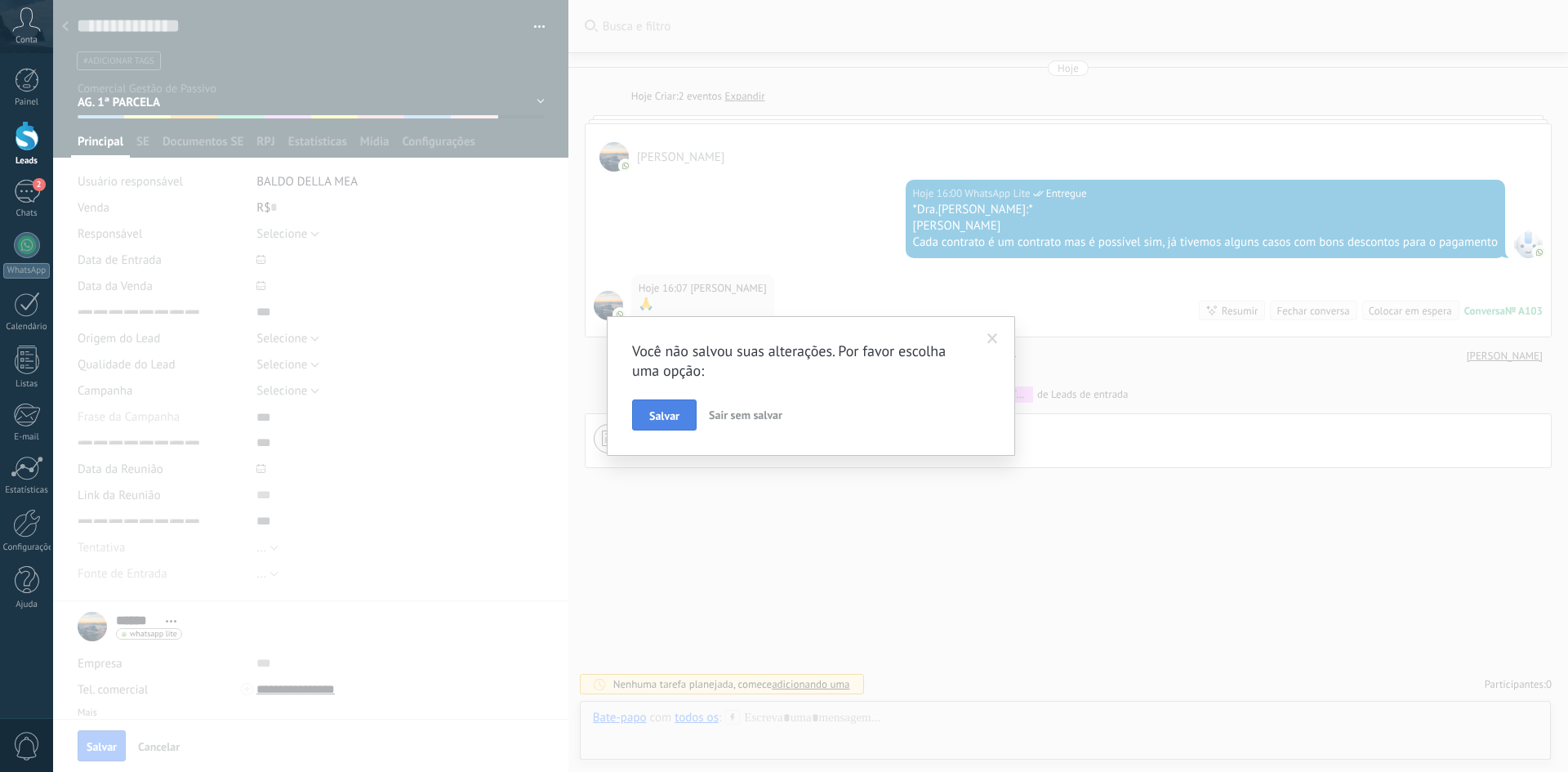
click at [658, 420] on span "Salvar" at bounding box center [664, 415] width 30 height 11
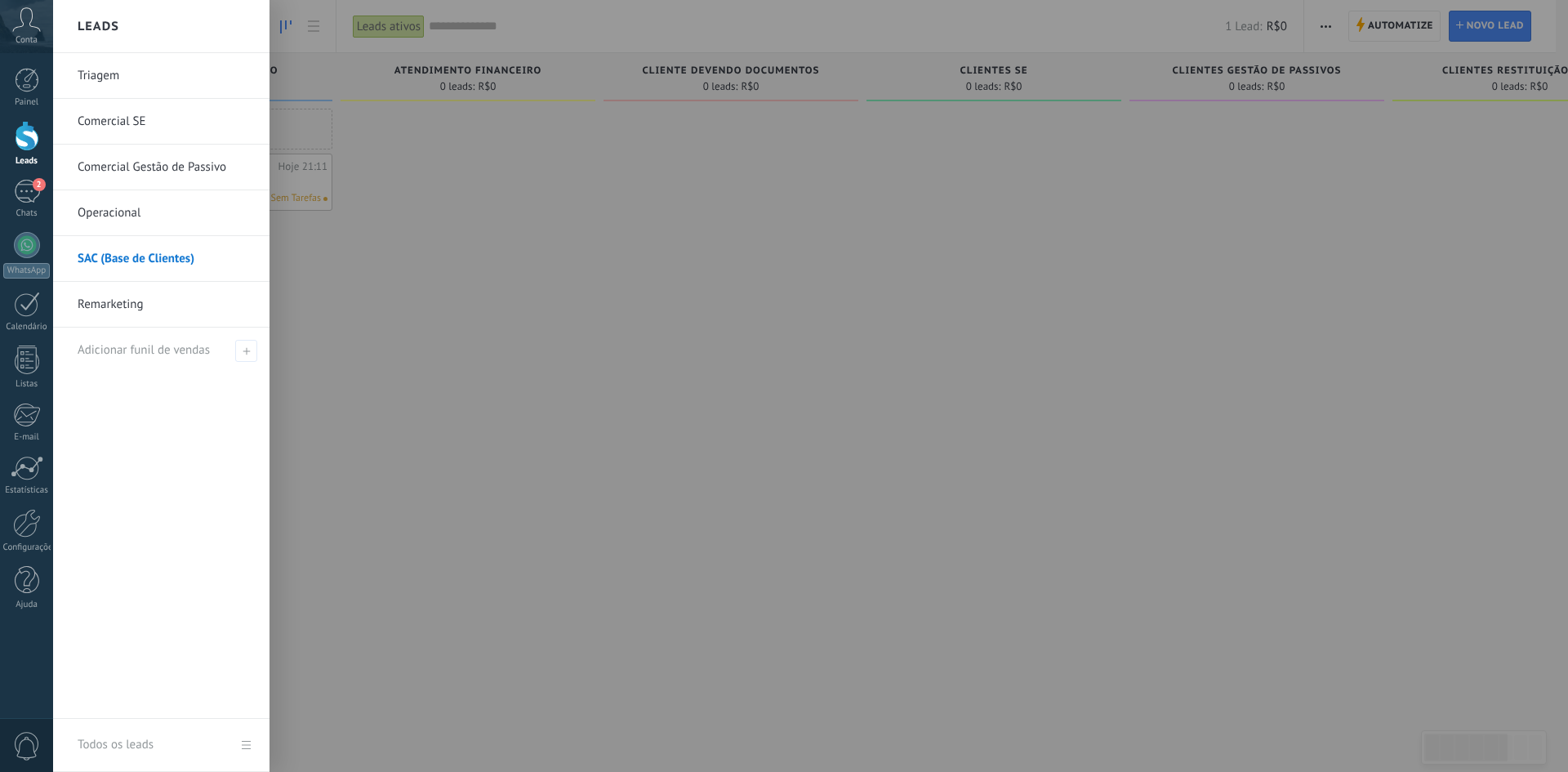
click at [150, 158] on link "Comercial Gestão de Passivo" at bounding box center [165, 167] width 175 height 46
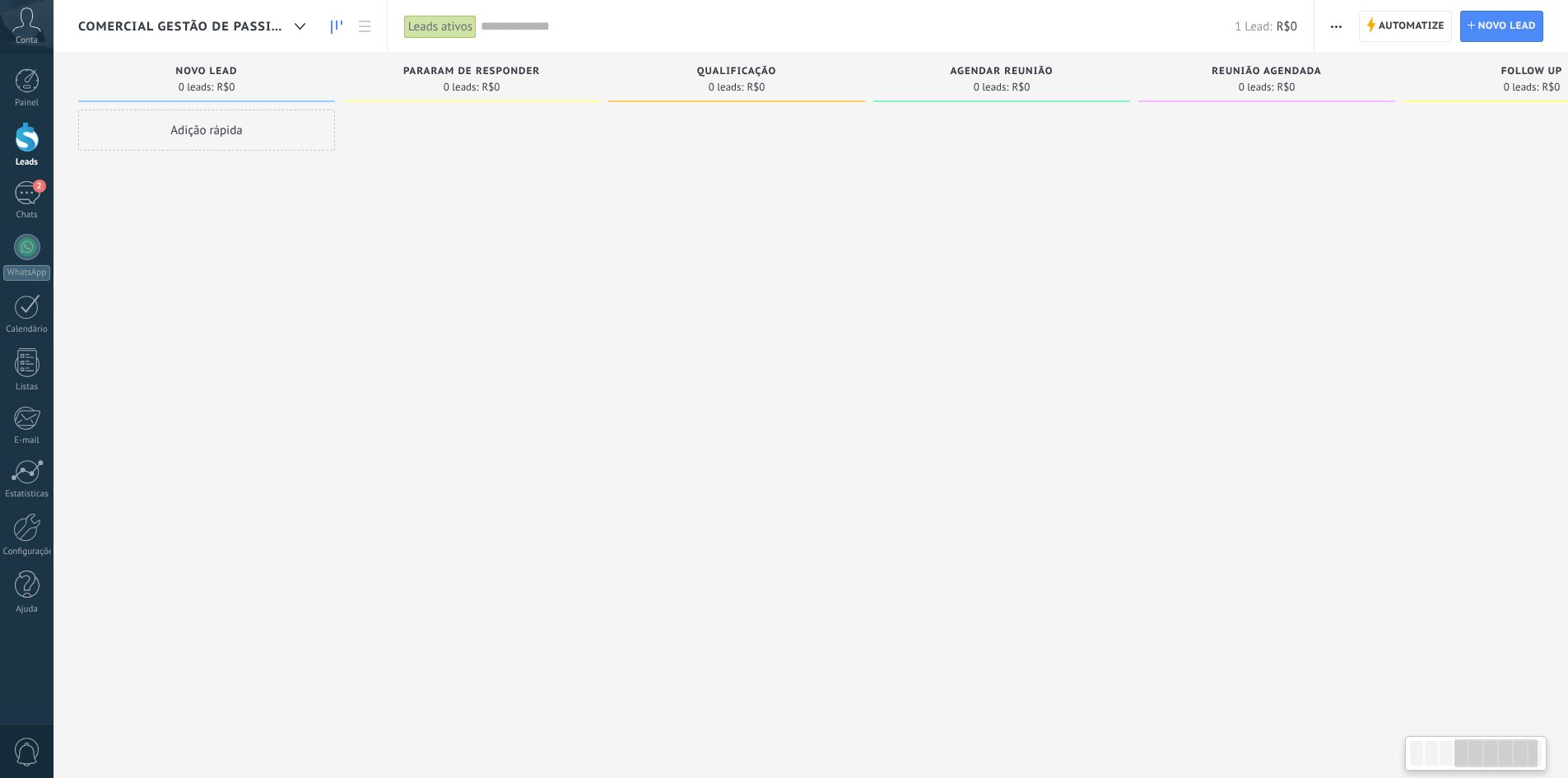
scroll to position [0, 913]
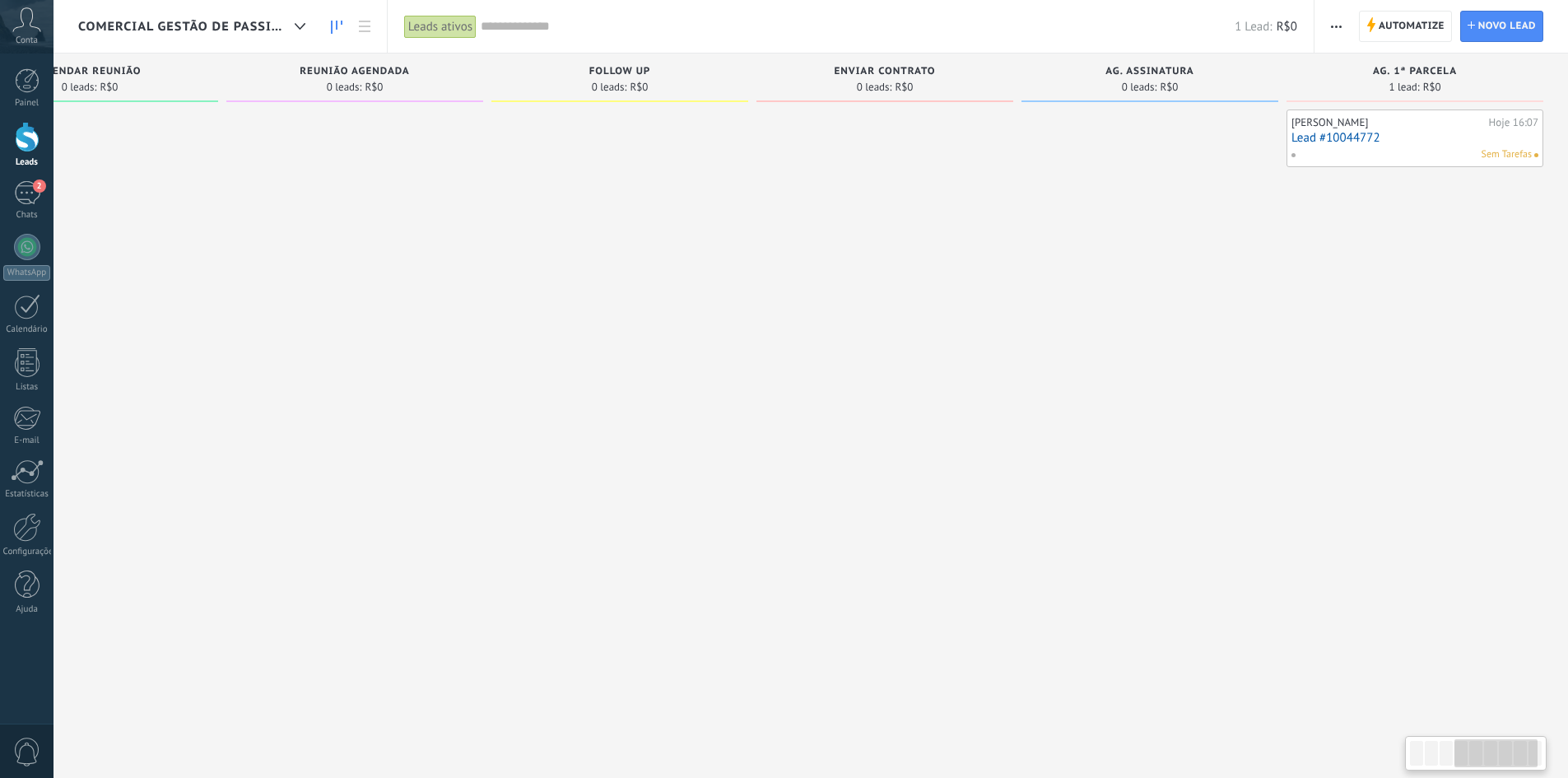
drag, startPoint x: 1263, startPoint y: 404, endPoint x: 282, endPoint y: 404, distance: 981.0
click at [282, 404] on div at bounding box center [354, 390] width 257 height 563
drag, startPoint x: 1269, startPoint y: 428, endPoint x: 1164, endPoint y: 437, distance: 105.4
click at [1164, 437] on div at bounding box center [1150, 390] width 257 height 563
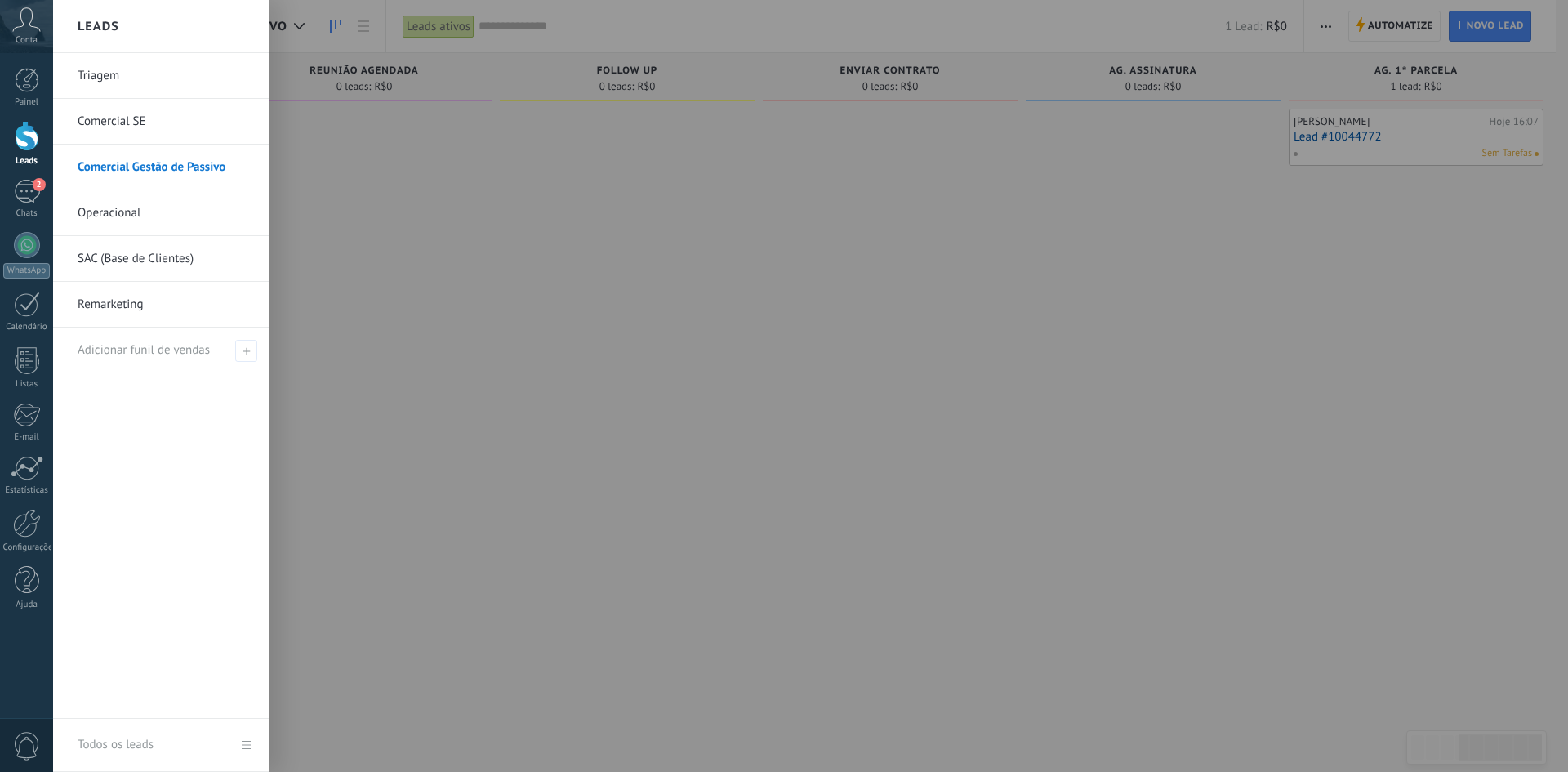
click at [119, 216] on link "Operacional" at bounding box center [165, 213] width 175 height 46
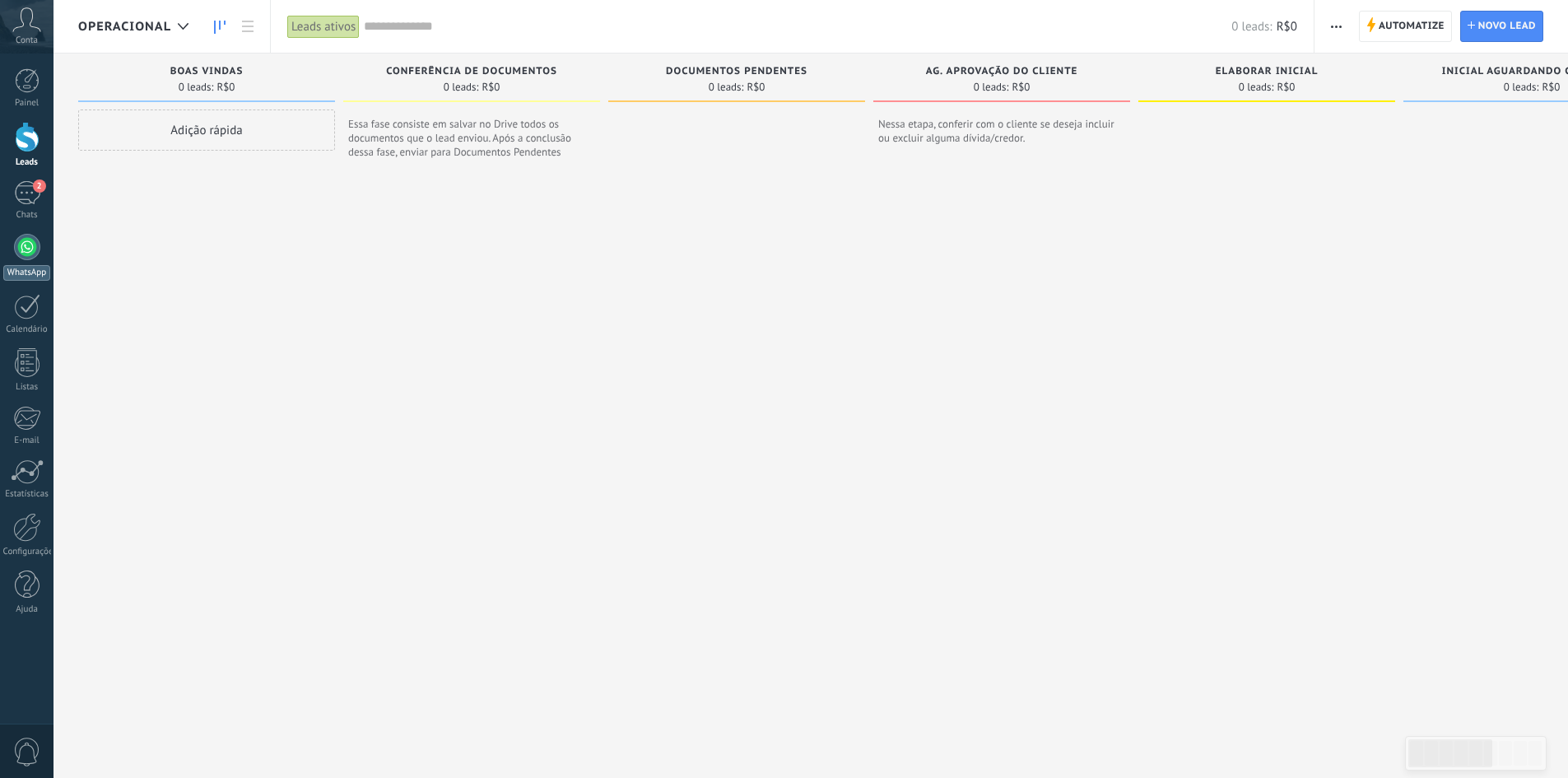
click at [16, 251] on div at bounding box center [27, 247] width 26 height 26
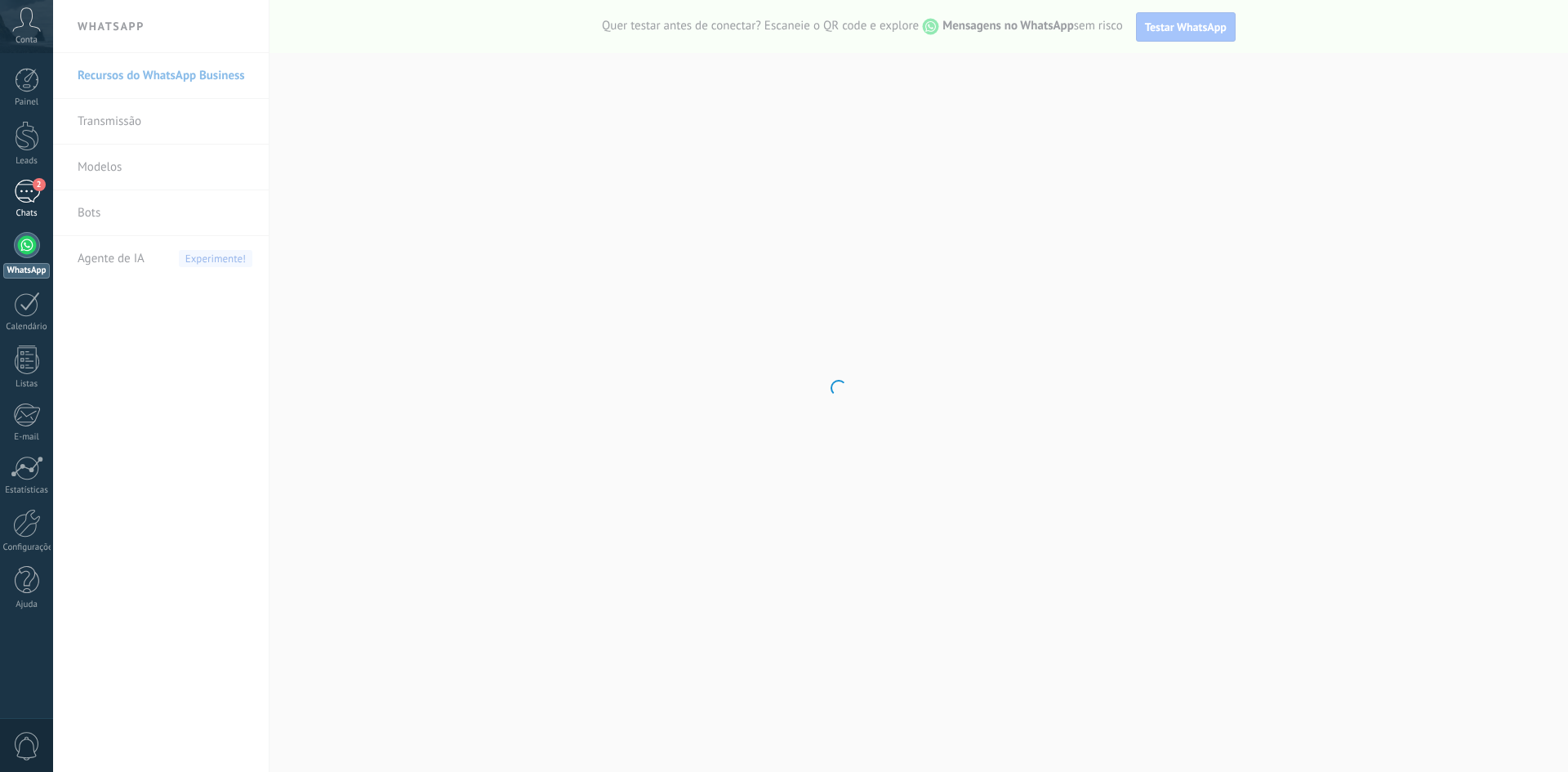
click at [25, 197] on div "2" at bounding box center [27, 191] width 26 height 24
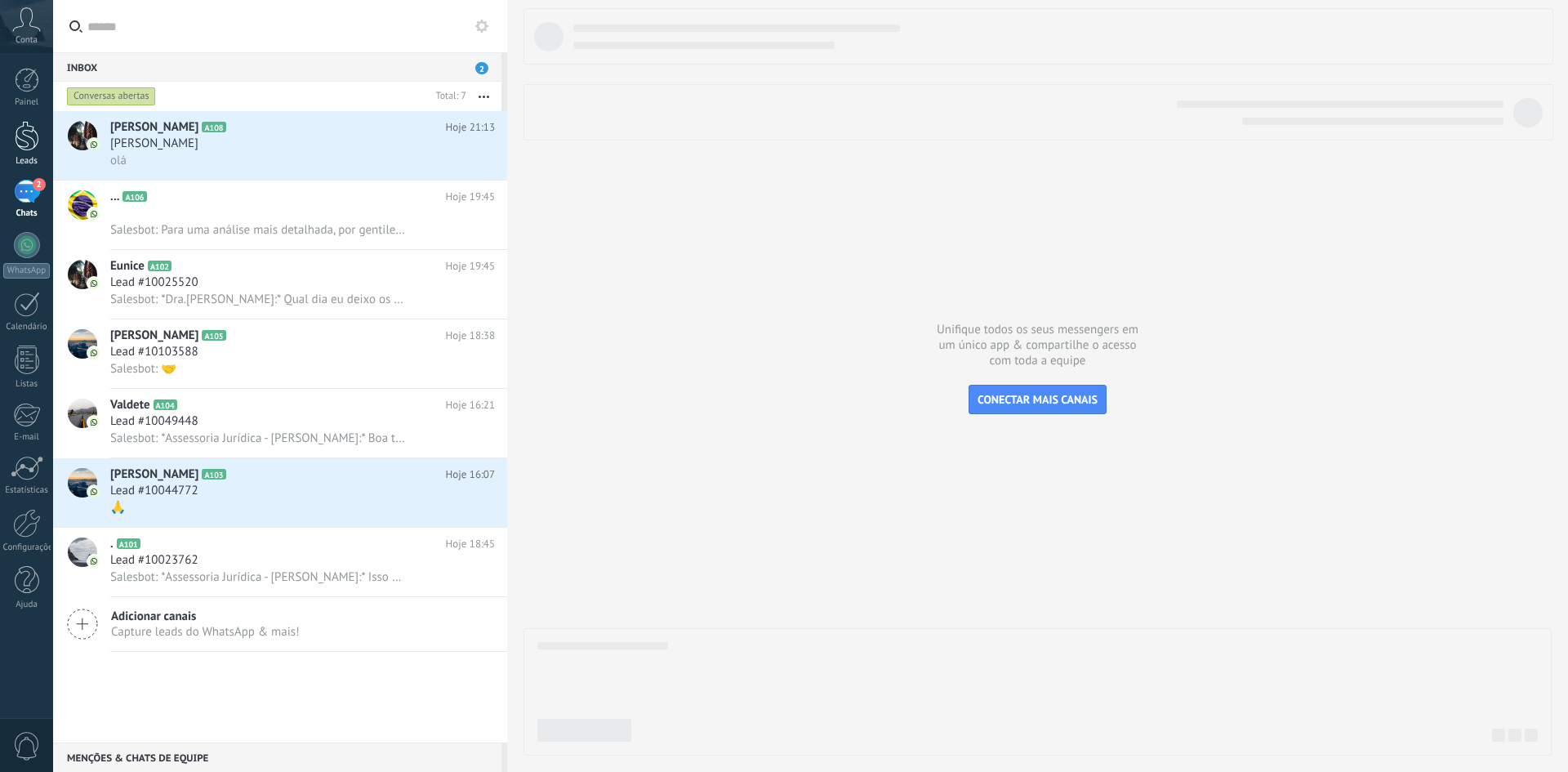
click at [21, 132] on div at bounding box center [27, 136] width 25 height 30
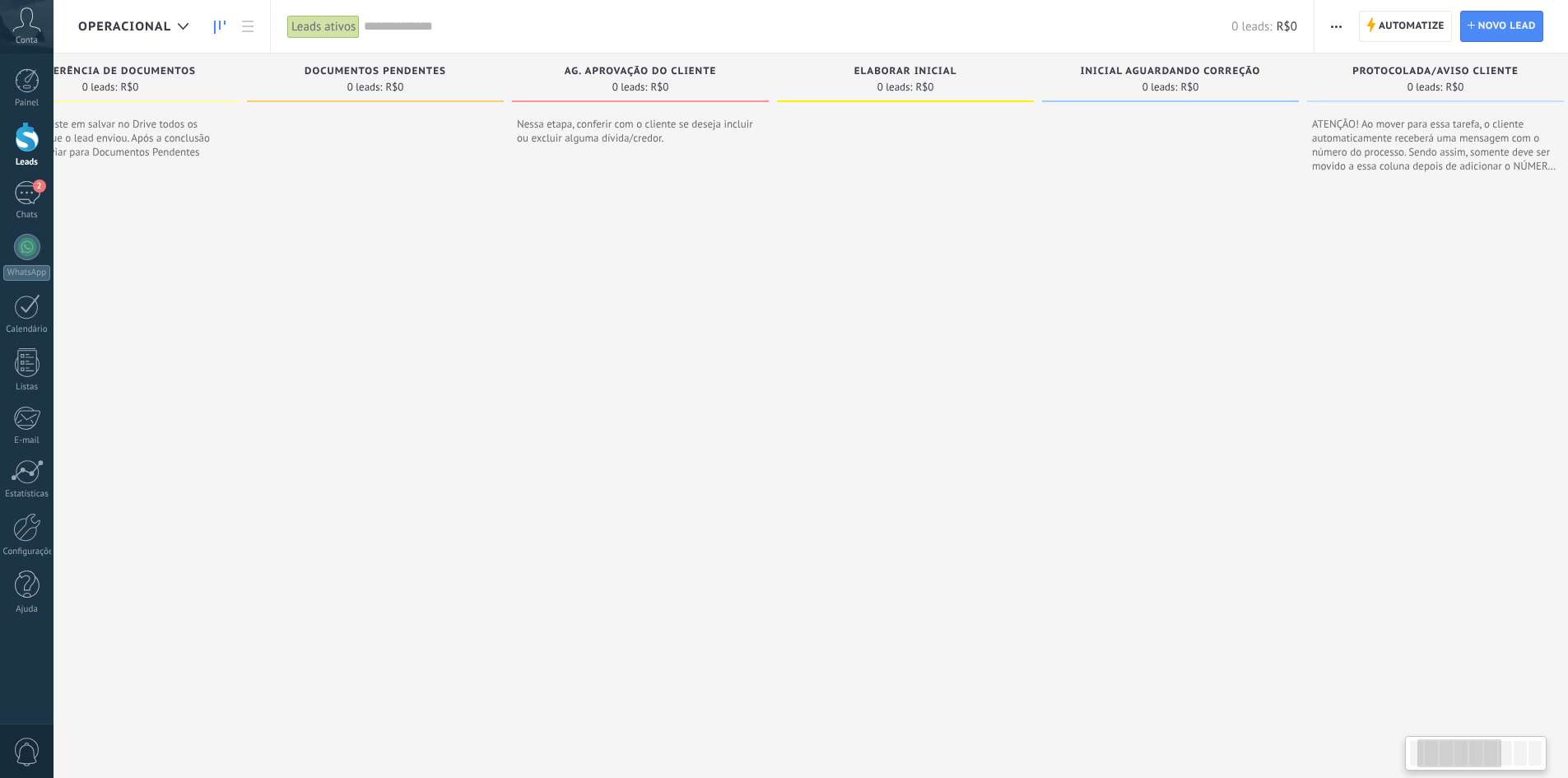
scroll to position [0, 913]
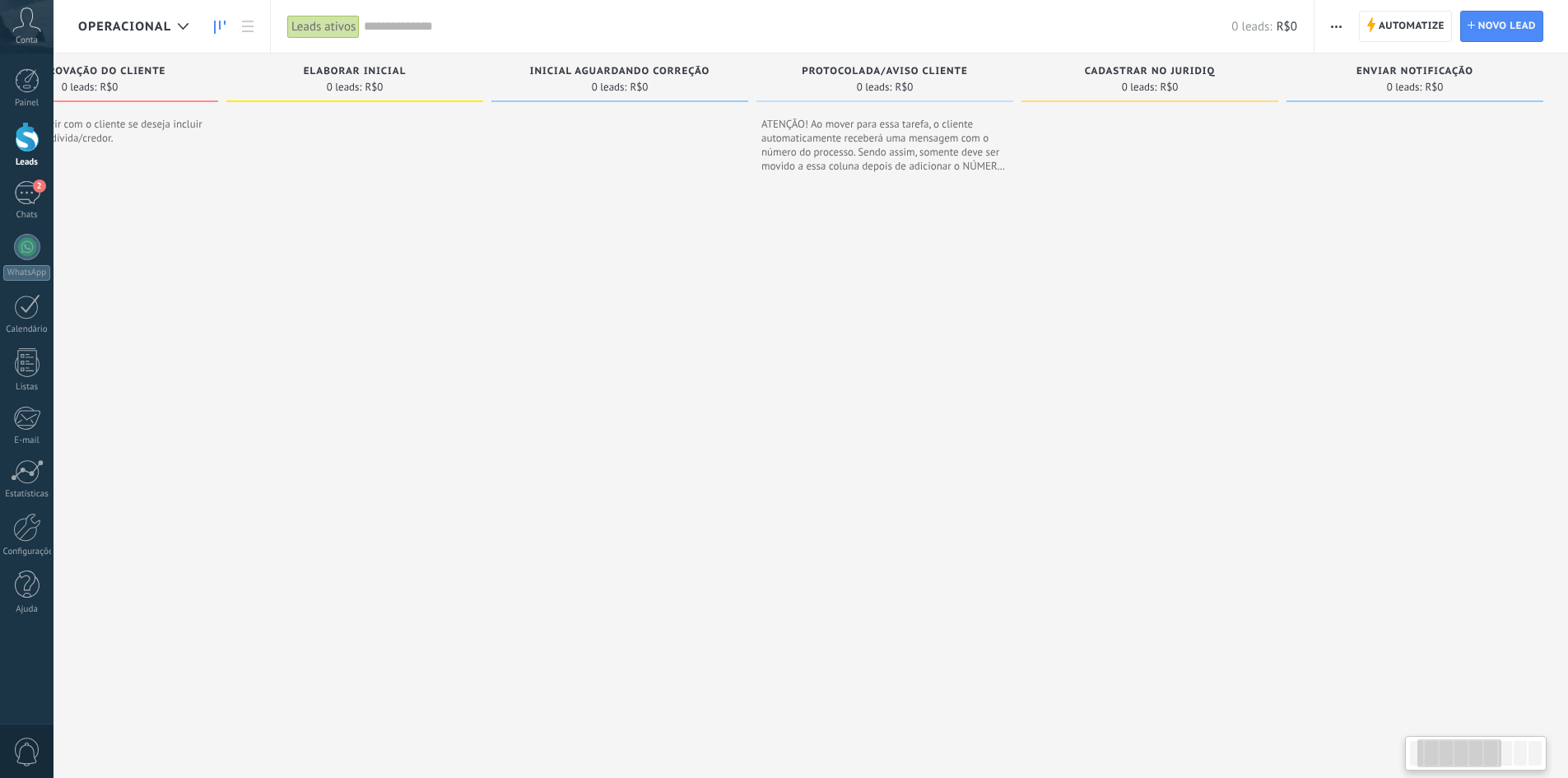
drag, startPoint x: 1415, startPoint y: 506, endPoint x: 460, endPoint y: 517, distance: 955.1
click at [460, 517] on div "Etapa de leads de entrada solicitações: 0 0 0 0 0 0 0 0 0 BOAS VINDAS 0 leads: …" at bounding box center [367, 403] width 2403 height 700
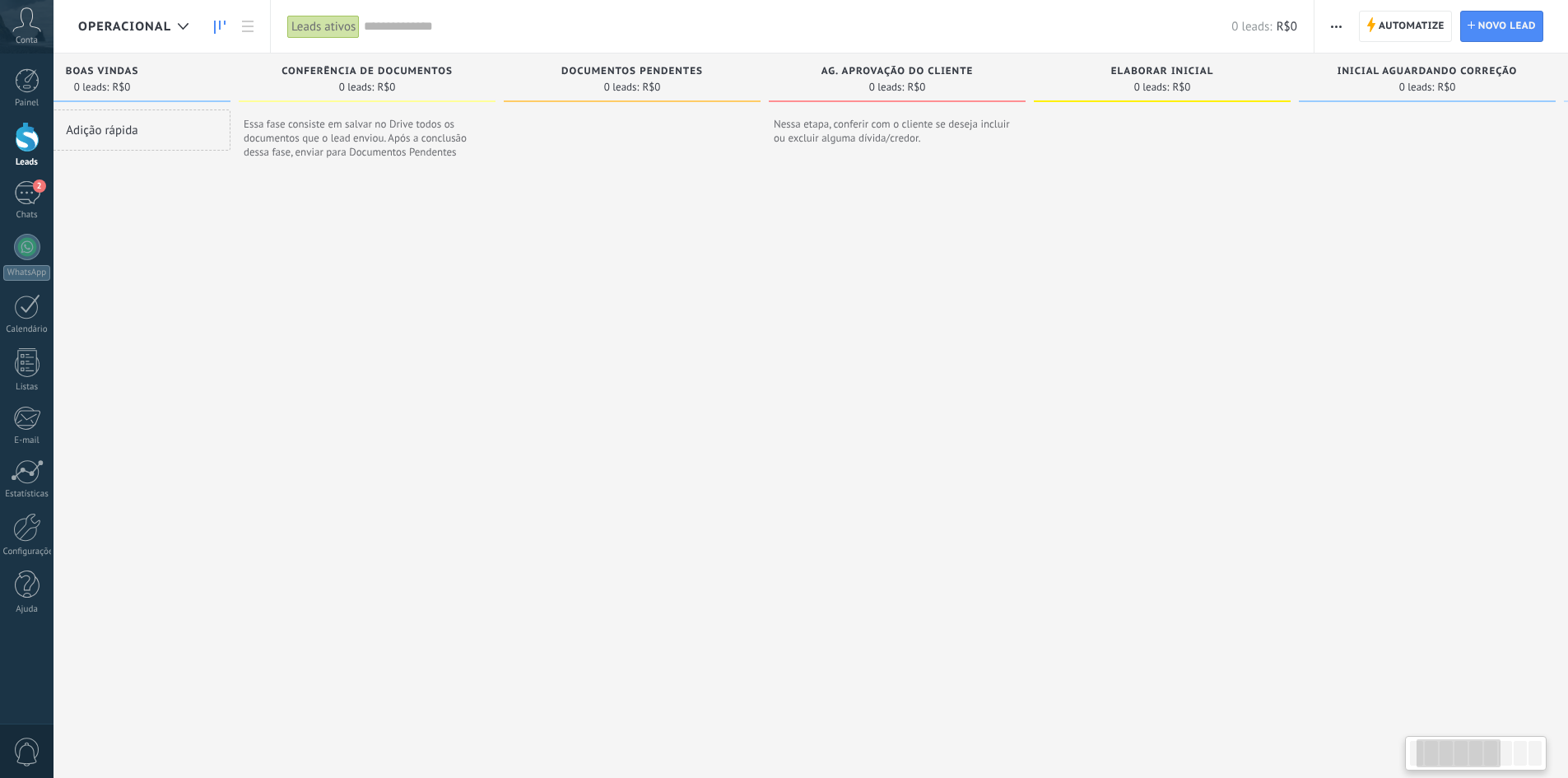
scroll to position [0, 139]
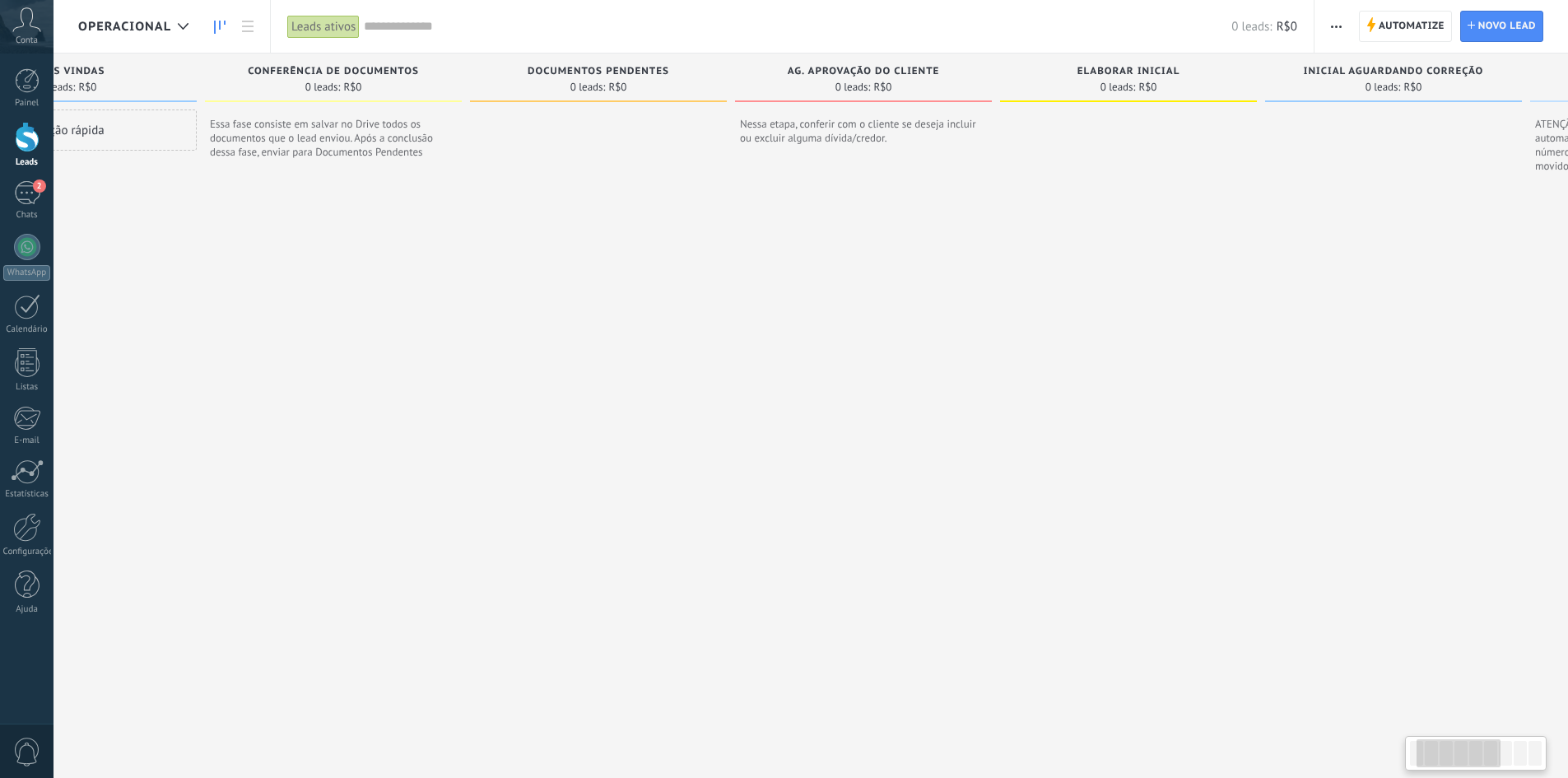
drag, startPoint x: 377, startPoint y: 304, endPoint x: 1161, endPoint y: 352, distance: 785.5
click at [1161, 352] on div at bounding box center [1128, 431] width 257 height 645
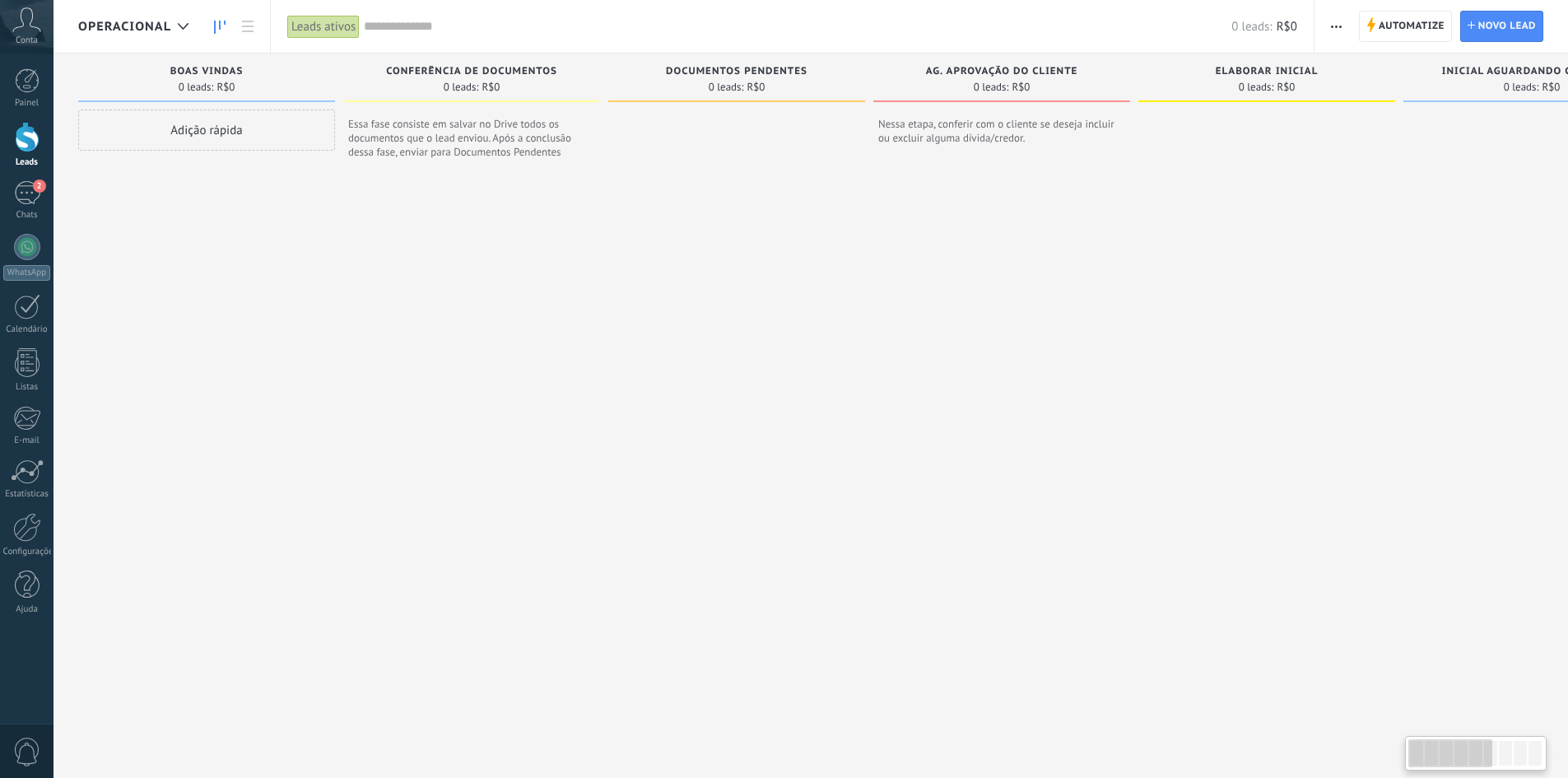
drag, startPoint x: 678, startPoint y: 311, endPoint x: 900, endPoint y: 311, distance: 222.0
click at [900, 311] on div "Etapa de leads de entrada solicitações: 0 0 0 0 0 0 0 0 0 BOAS VINDAS 0 leads: …" at bounding box center [1279, 403] width 2403 height 700
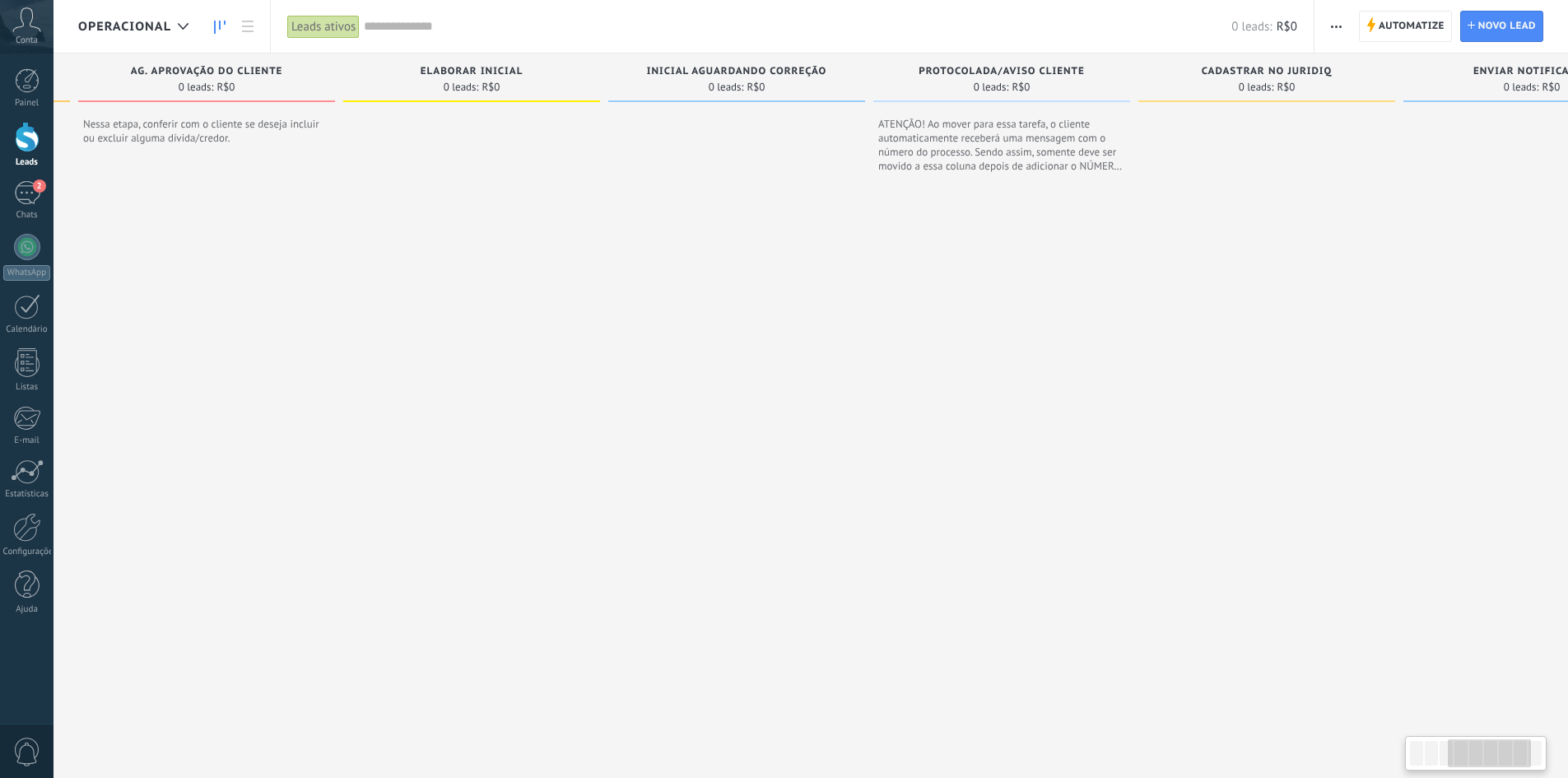
drag, startPoint x: 1036, startPoint y: 384, endPoint x: 391, endPoint y: 427, distance: 646.4
click at [391, 427] on div at bounding box center [472, 431] width 257 height 645
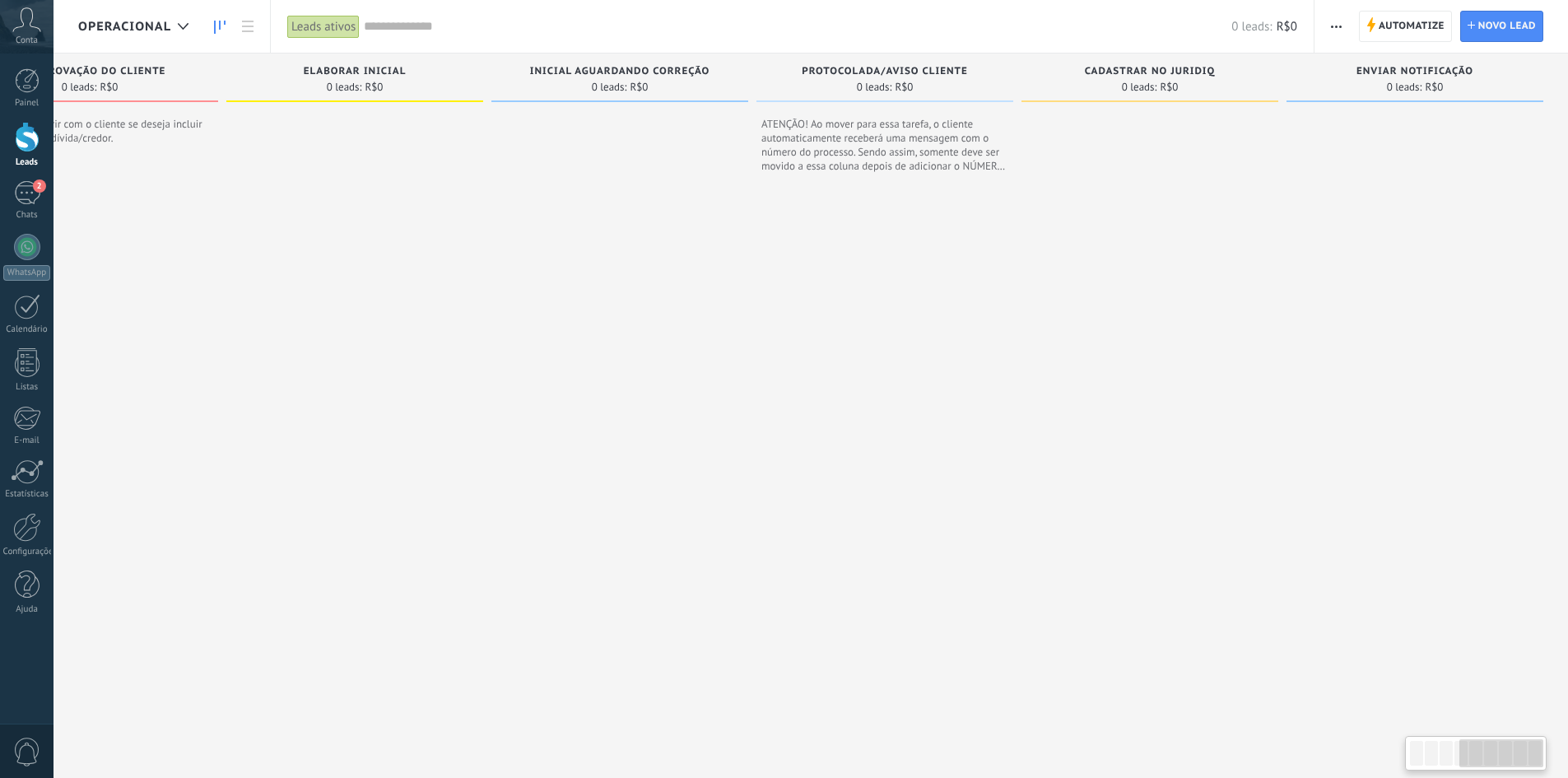
drag, startPoint x: 1298, startPoint y: 488, endPoint x: 709, endPoint y: 490, distance: 589.0
click at [709, 490] on div "Etapa de leads de entrada solicitações: 0 0 0 0 0 0 0 0 0 BOAS VINDAS 0 leads: …" at bounding box center [367, 403] width 2403 height 700
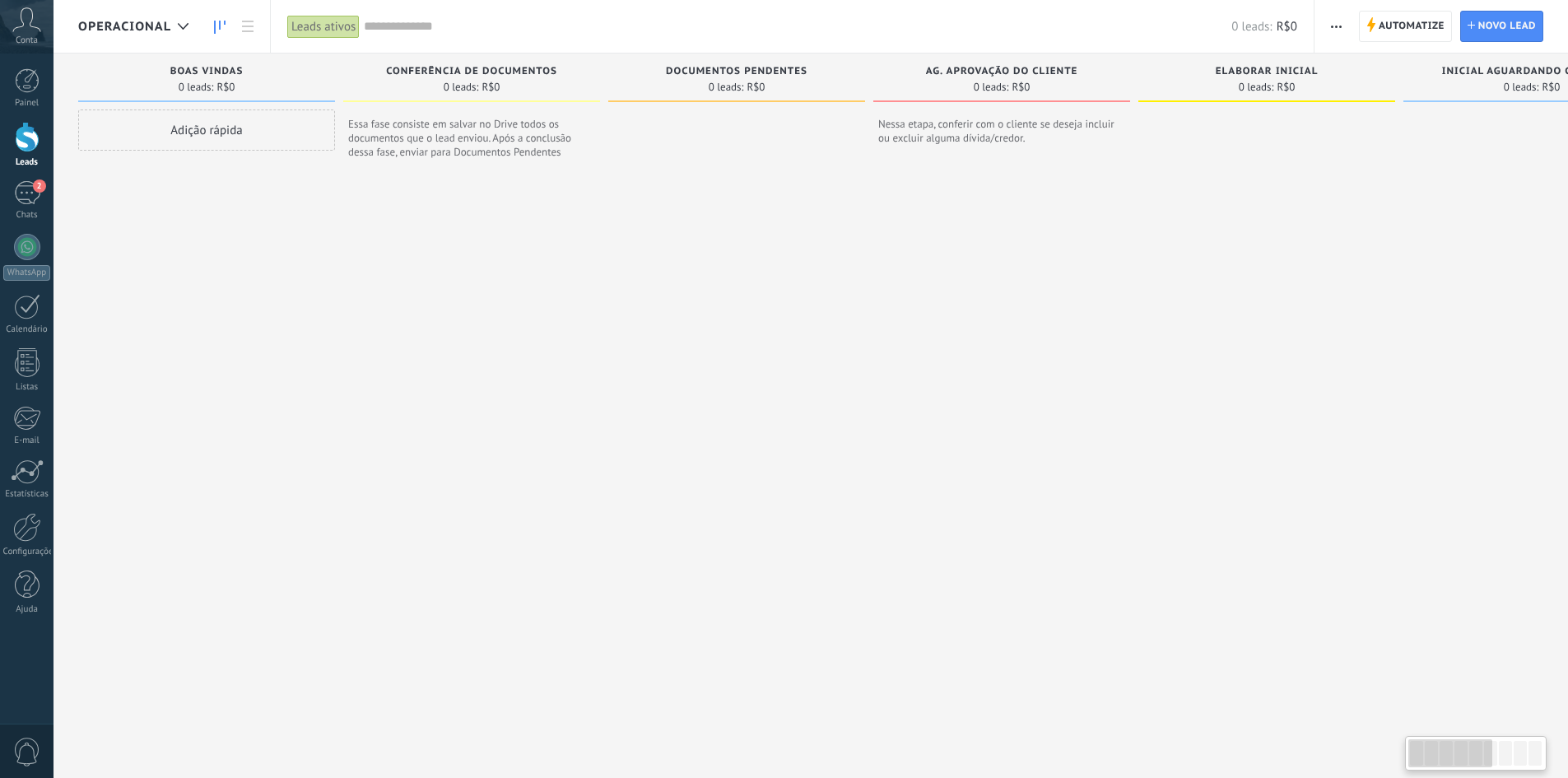
drag, startPoint x: 415, startPoint y: 293, endPoint x: 1391, endPoint y: 320, distance: 976.4
click at [1408, 318] on div "Etapa de leads de entrada solicitações: 0 0 0 0 0 0 0 0 0 BOAS VINDAS 0 leads: …" at bounding box center [1279, 403] width 2403 height 700
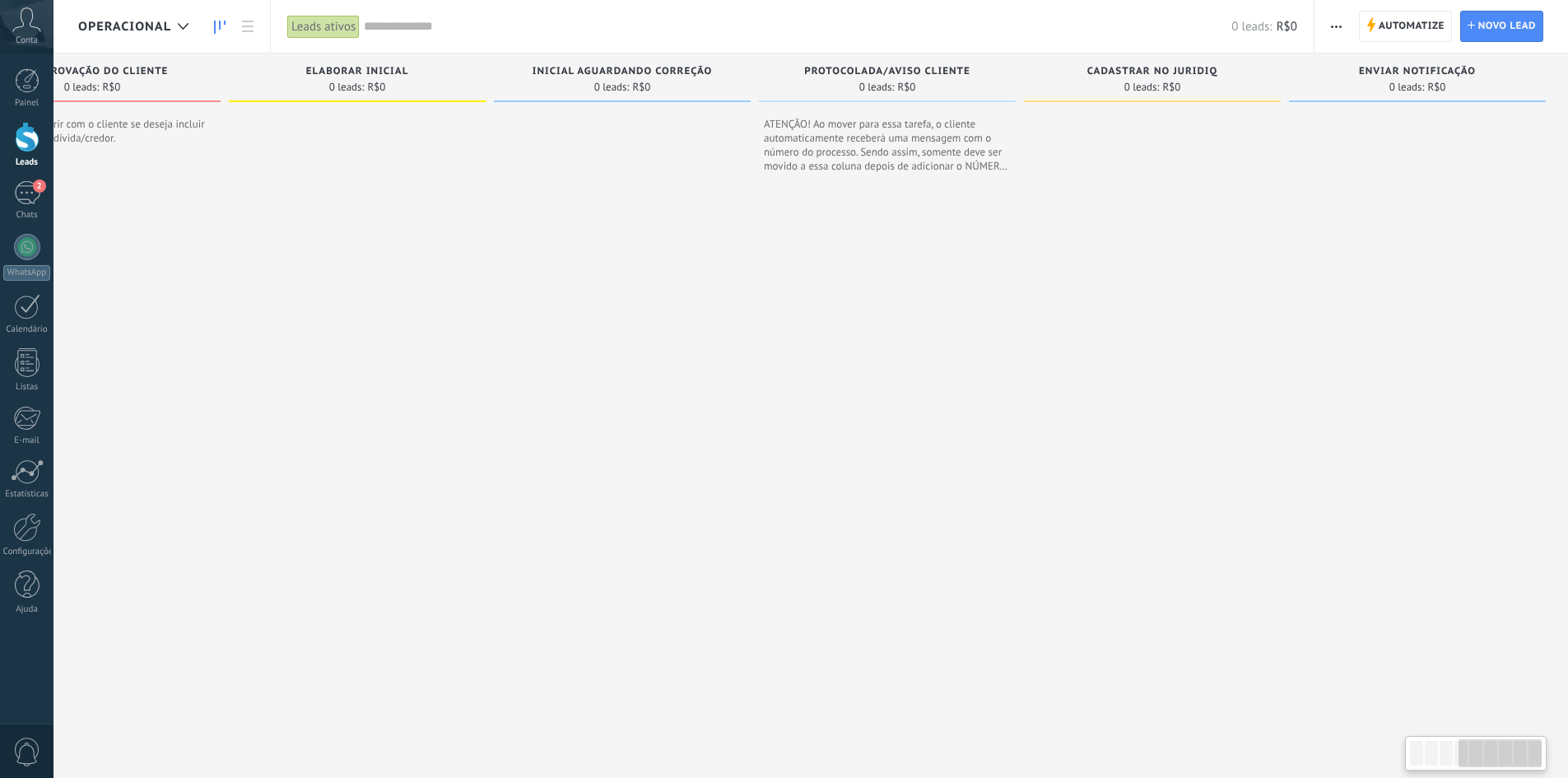
drag, startPoint x: 1413, startPoint y: 381, endPoint x: 487, endPoint y: 394, distance: 926.1
click at [503, 428] on div at bounding box center [623, 431] width 257 height 645
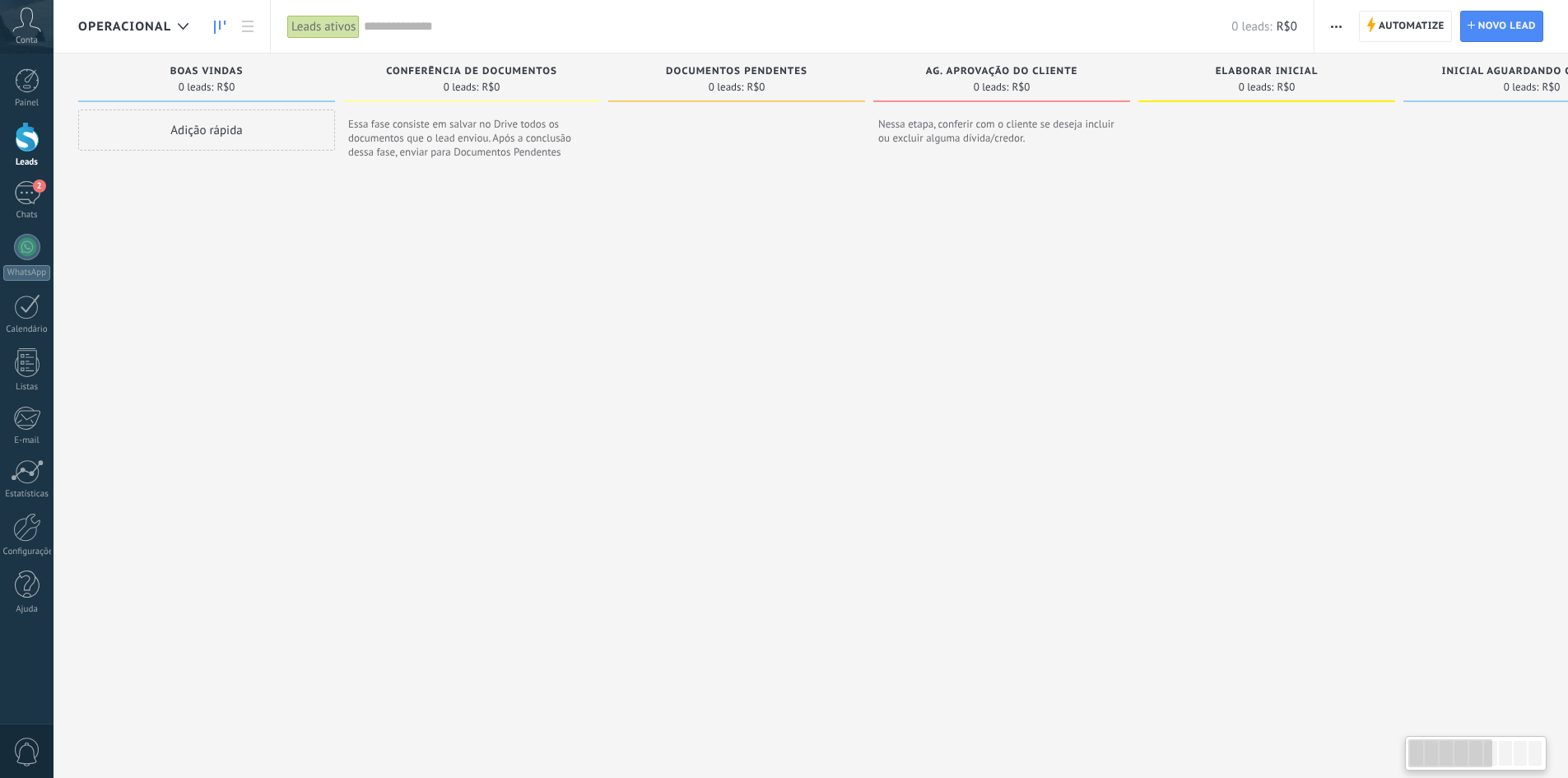
drag, startPoint x: 441, startPoint y: 313, endPoint x: 1442, endPoint y: 354, distance: 1001.8
click at [1442, 354] on div "Etapa de leads de entrada solicitações: 0 0 0 0 0 0 0 0 0 BOAS VINDAS 0 leads: …" at bounding box center [1279, 403] width 2403 height 700
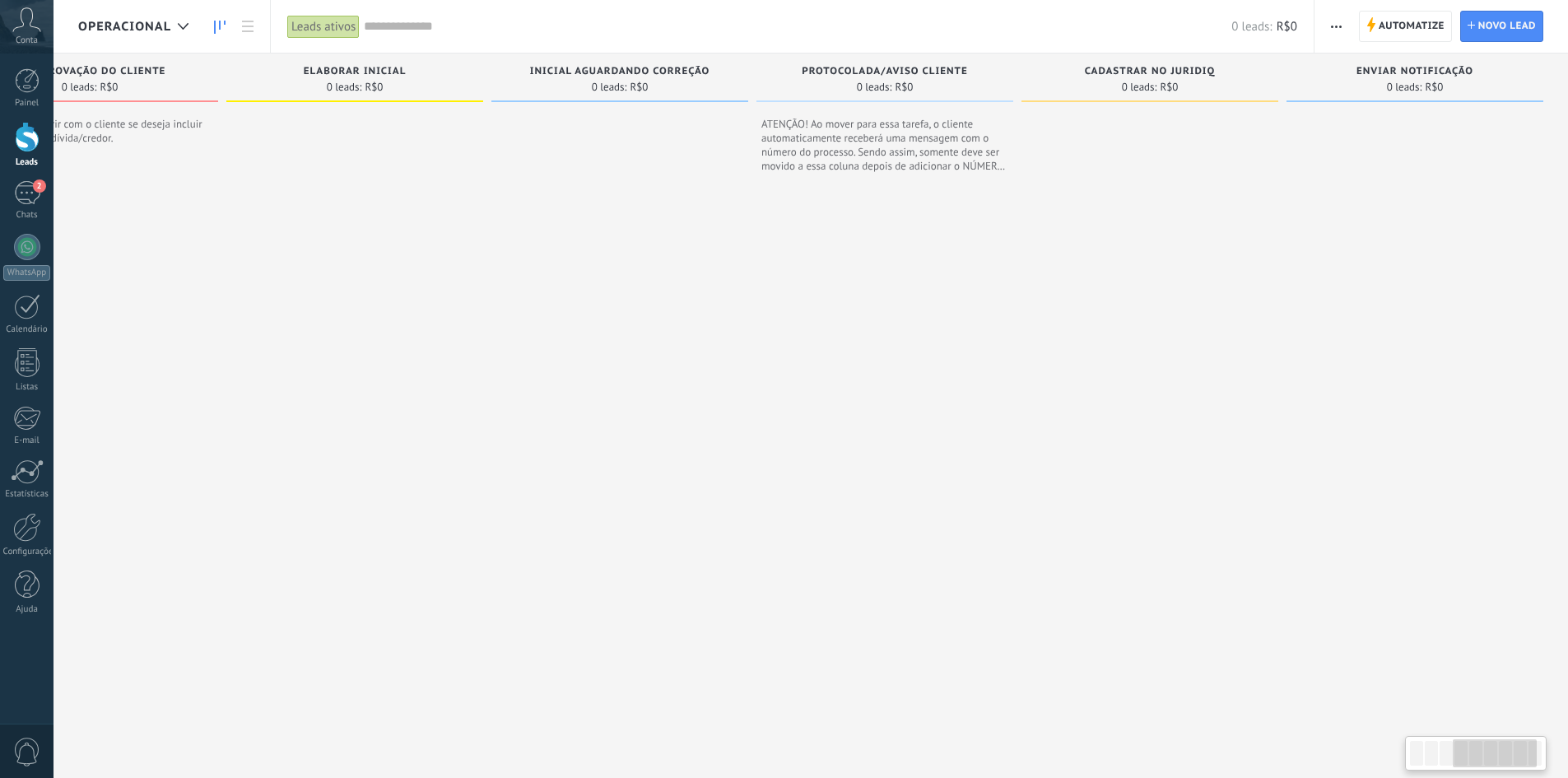
drag, startPoint x: 1196, startPoint y: 356, endPoint x: 171, endPoint y: 421, distance: 1027.1
click at [171, 421] on div "Etapa de leads de entrada solicitações: 0 0 0 0 0 0 0 0 0 BOAS VINDAS 0 leads: …" at bounding box center [367, 403] width 2403 height 700
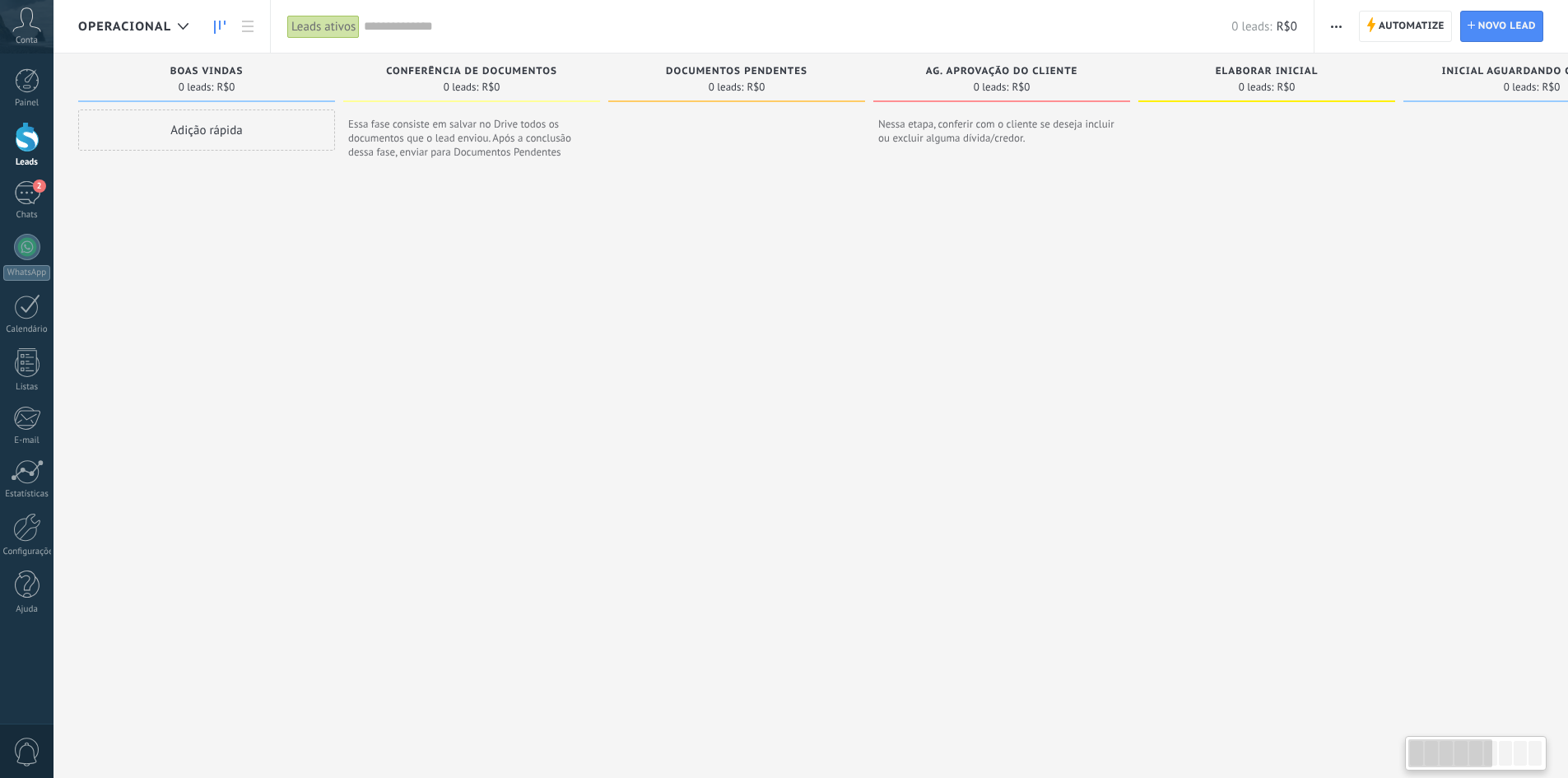
drag, startPoint x: 290, startPoint y: 357, endPoint x: 1596, endPoint y: 383, distance: 1306.3
click at [1568, 383] on html ".abccls-1,.abccls-2{fill-rule:evenodd}.abccls-2{fill:#fff} .abfcls-1{fill:none}…" at bounding box center [784, 389] width 1568 height 778
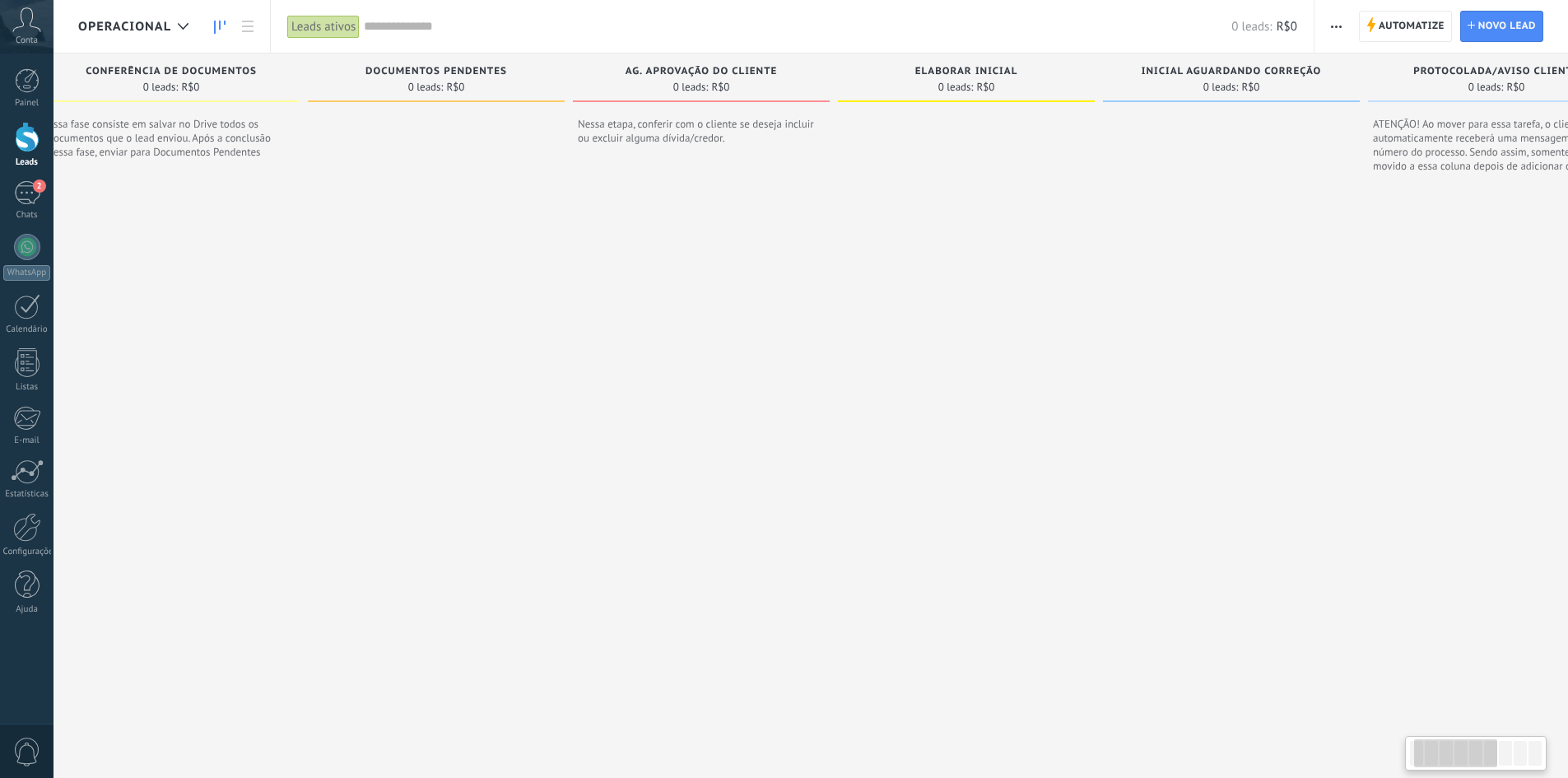
scroll to position [0, 913]
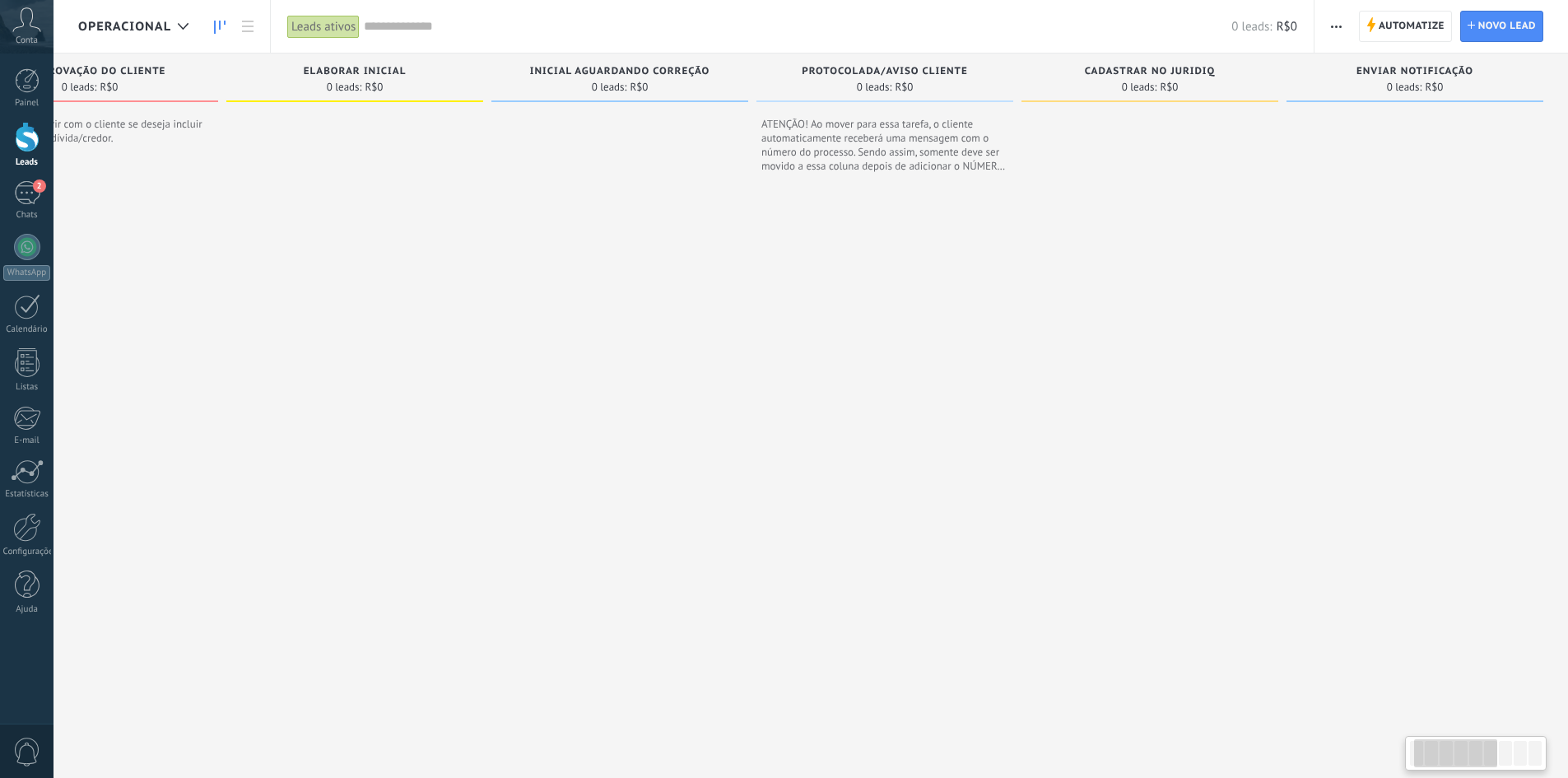
drag, startPoint x: 1456, startPoint y: 369, endPoint x: 4, endPoint y: 400, distance: 1452.3
click at [4, 400] on body ".abccls-1,.abccls-2{fill-rule:evenodd}.abccls-2{fill:#fff} .abfcls-1{fill:none}…" at bounding box center [784, 389] width 1568 height 778
